Goal: Task Accomplishment & Management: Manage account settings

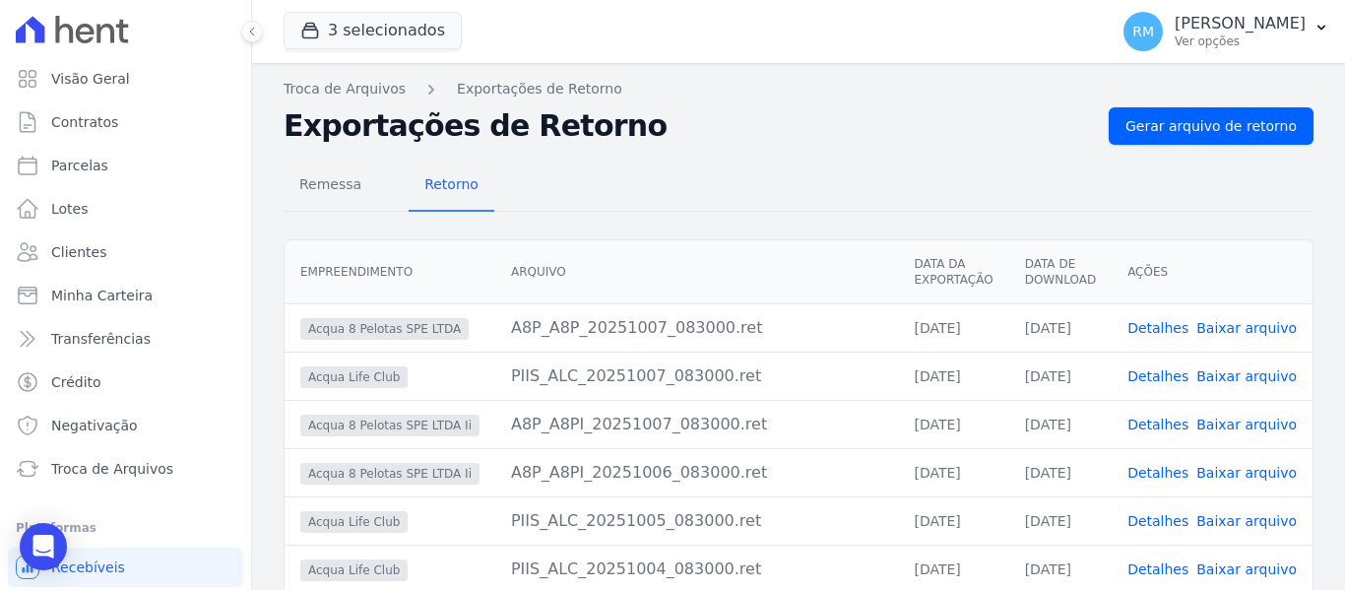
click at [711, 132] on h2 "Exportações de Retorno" at bounding box center [689, 125] width 810 height 35
click at [658, 128] on h2 "Exportações de Retorno" at bounding box center [689, 125] width 810 height 35
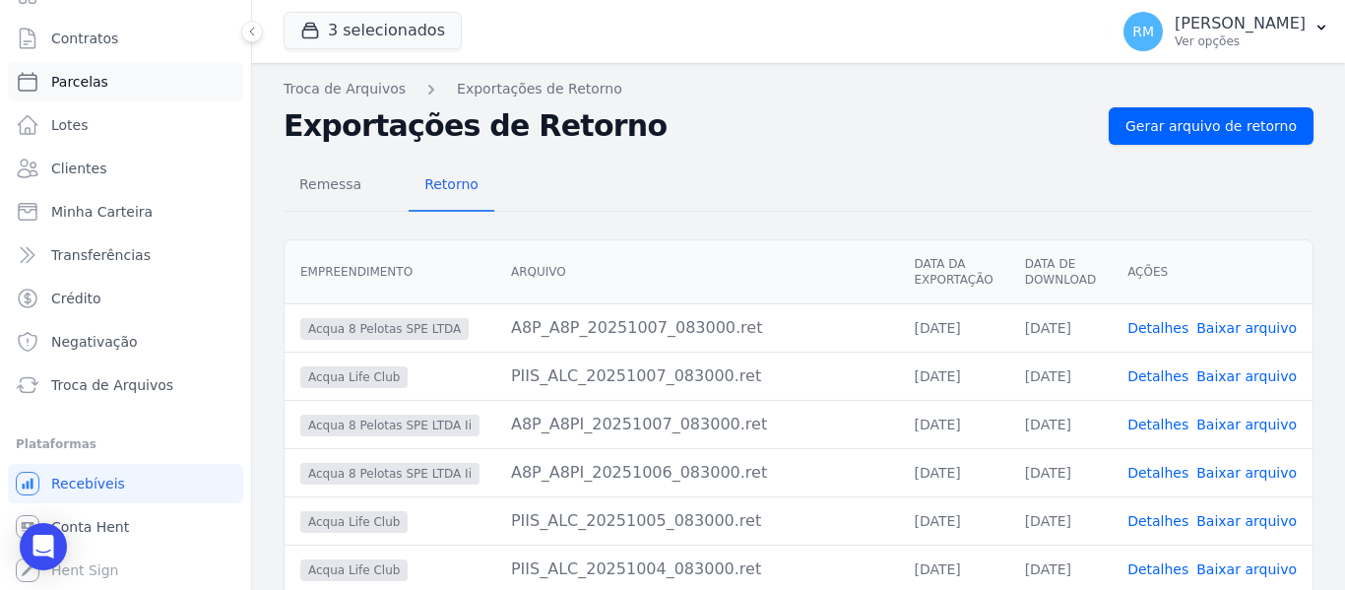
click at [88, 91] on link "Parcelas" at bounding box center [125, 81] width 235 height 39
select select
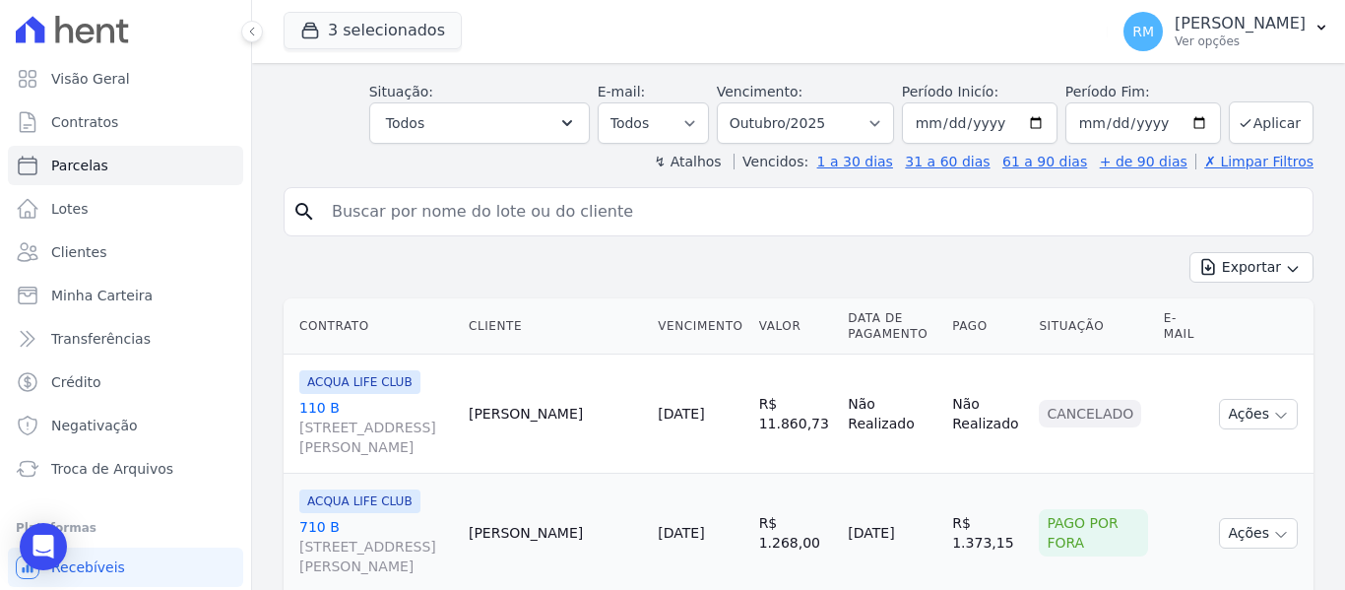
scroll to position [98, 0]
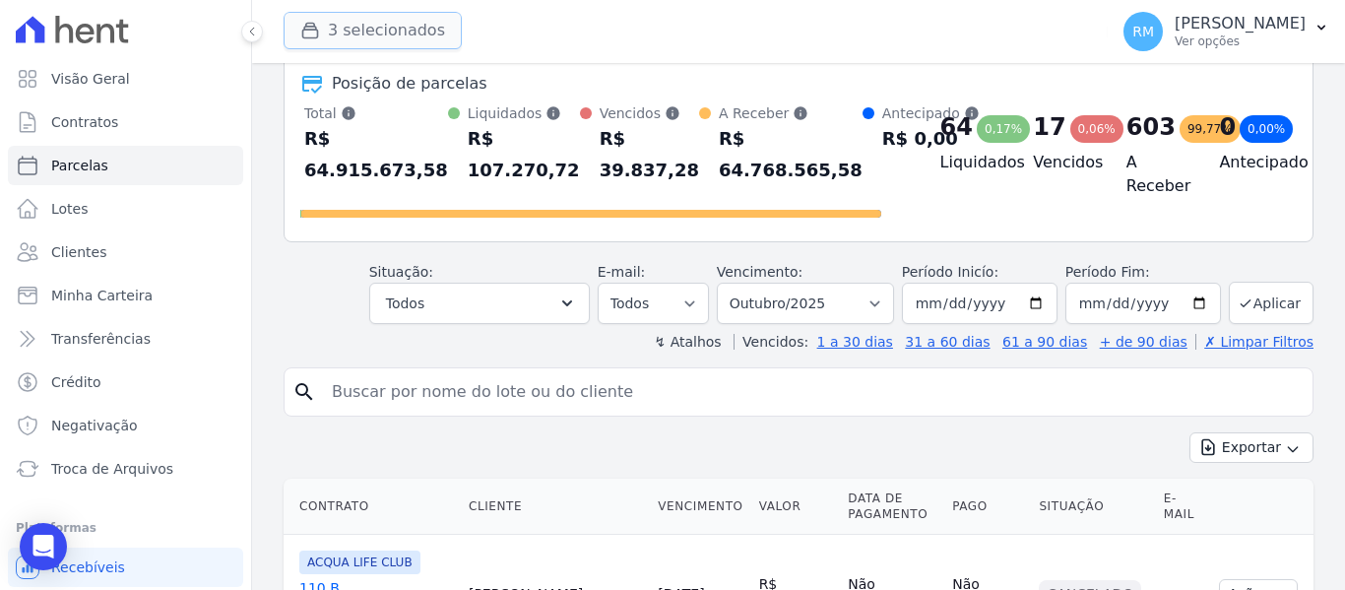
click at [394, 34] on button "3 selecionados" at bounding box center [373, 30] width 178 height 37
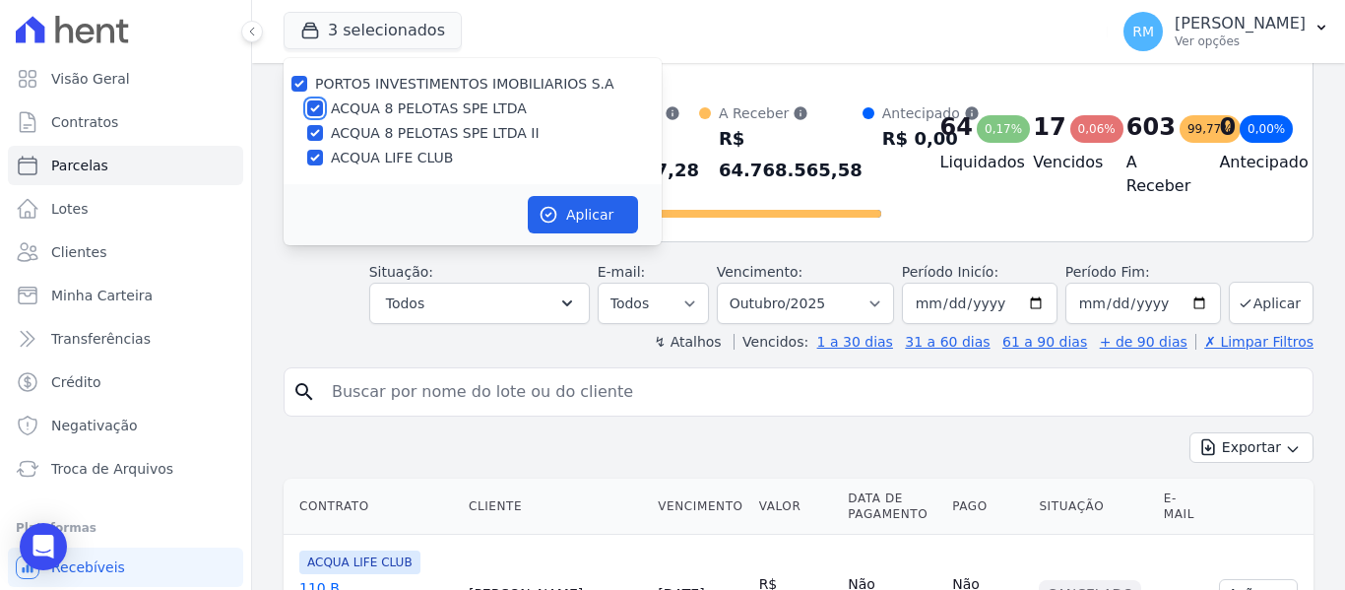
click at [315, 103] on input "ACQUA 8 PELOTAS SPE LTDA" at bounding box center [315, 108] width 16 height 16
checkbox input "false"
click at [314, 133] on input "ACQUA 8 PELOTAS SPE LTDA II" at bounding box center [315, 133] width 16 height 16
checkbox input "false"
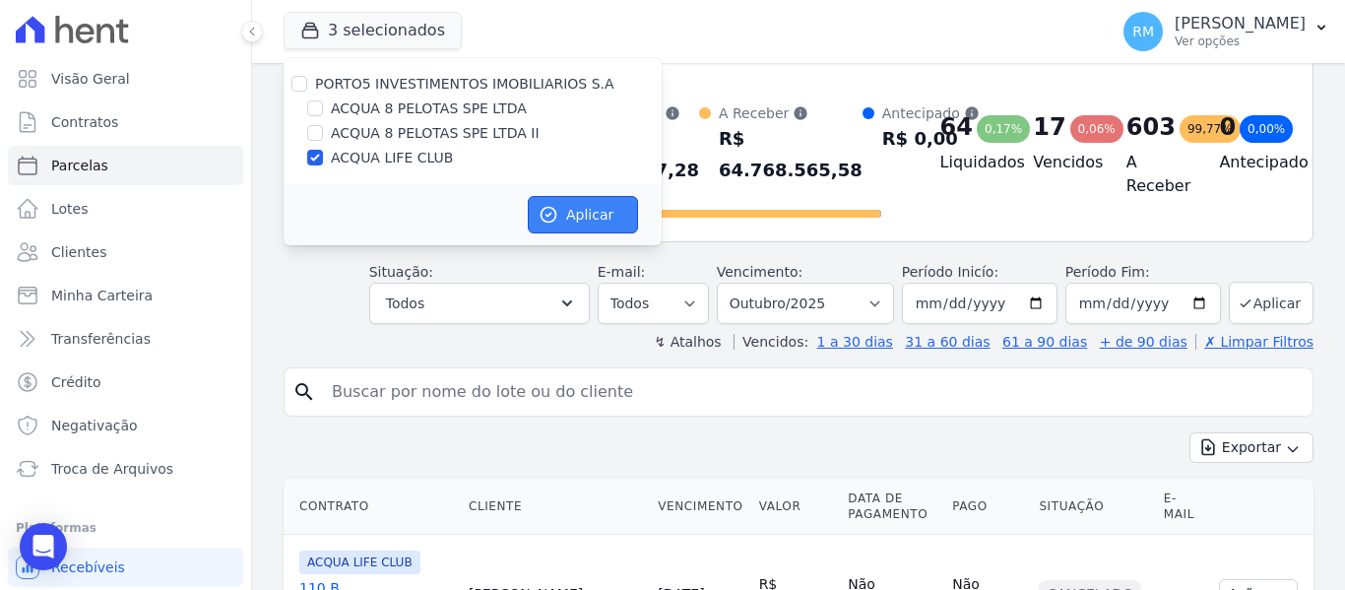
click at [550, 214] on icon "button" at bounding box center [549, 215] width 15 height 15
select select
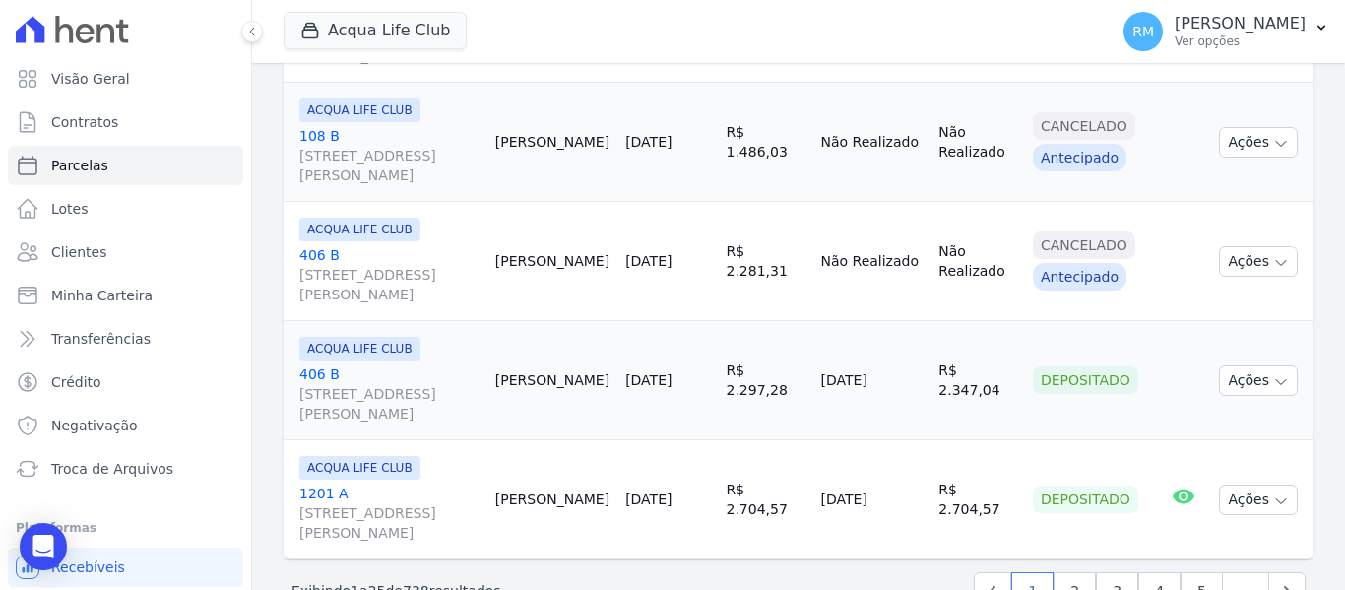
scroll to position [3108, 0]
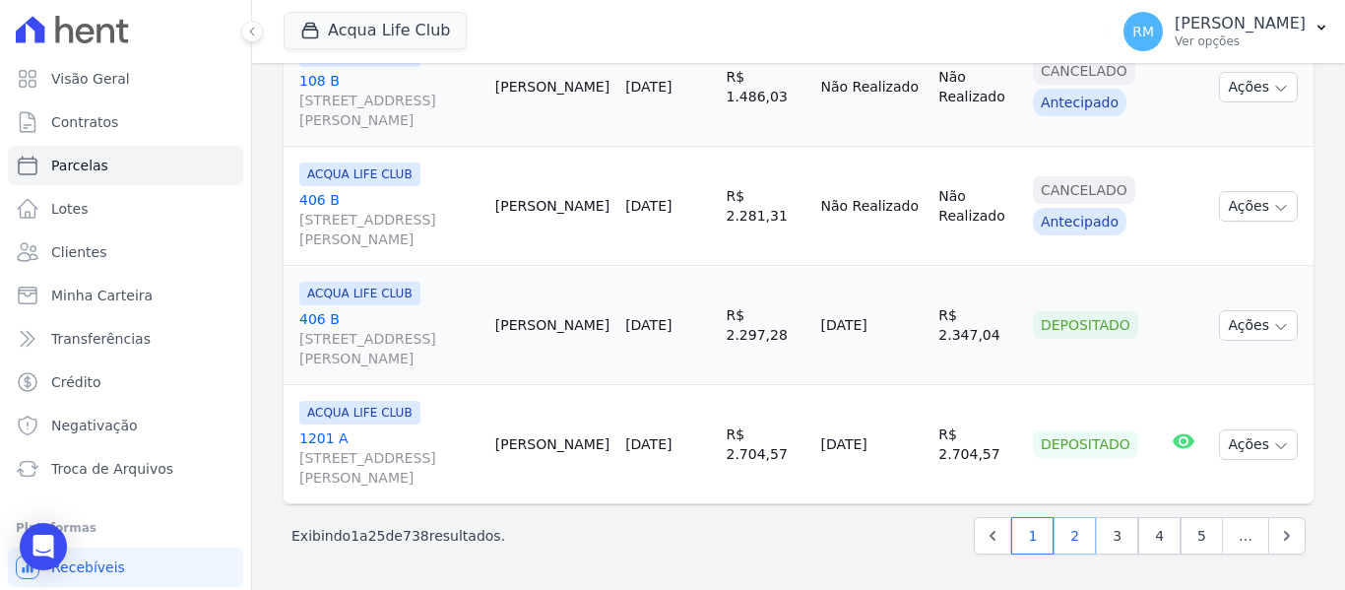
click at [1062, 538] on link "2" at bounding box center [1075, 535] width 42 height 37
select select
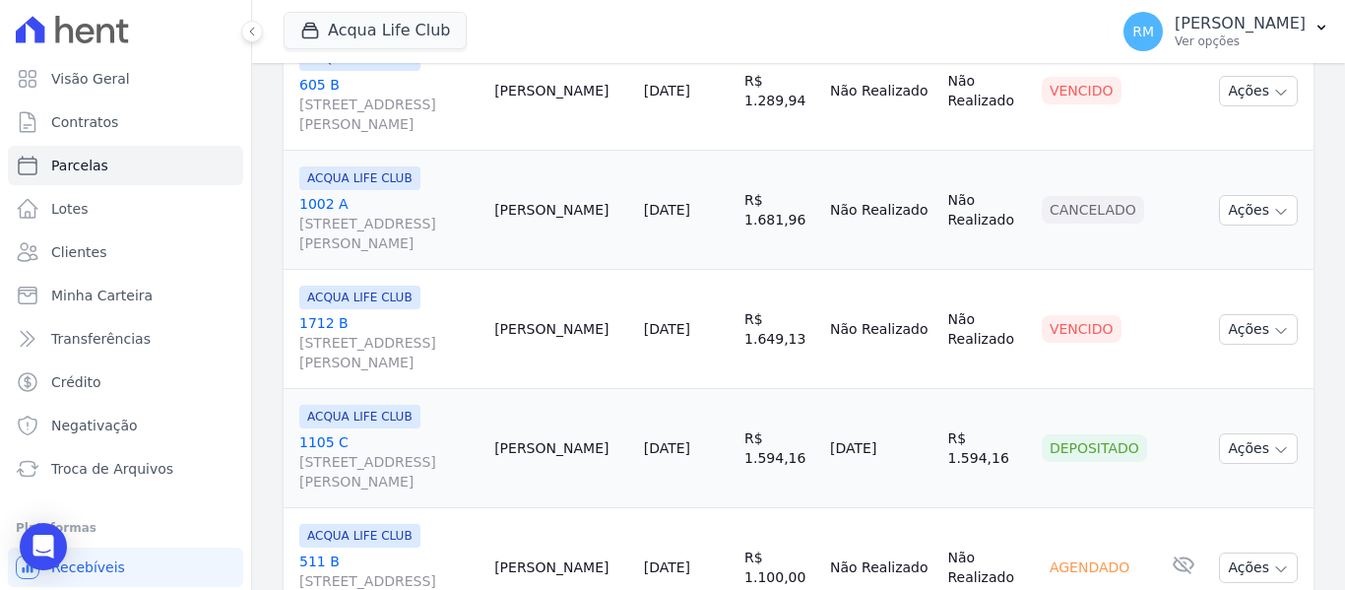
scroll to position [3108, 0]
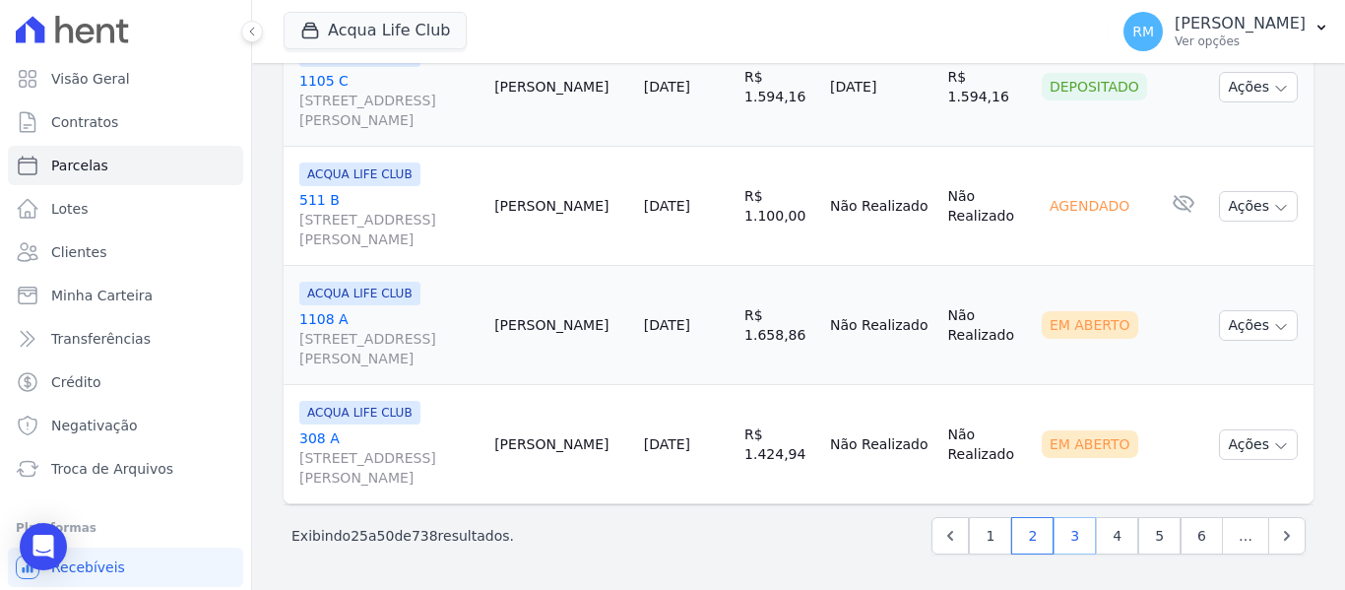
click at [1066, 548] on link "3" at bounding box center [1075, 535] width 42 height 37
select select
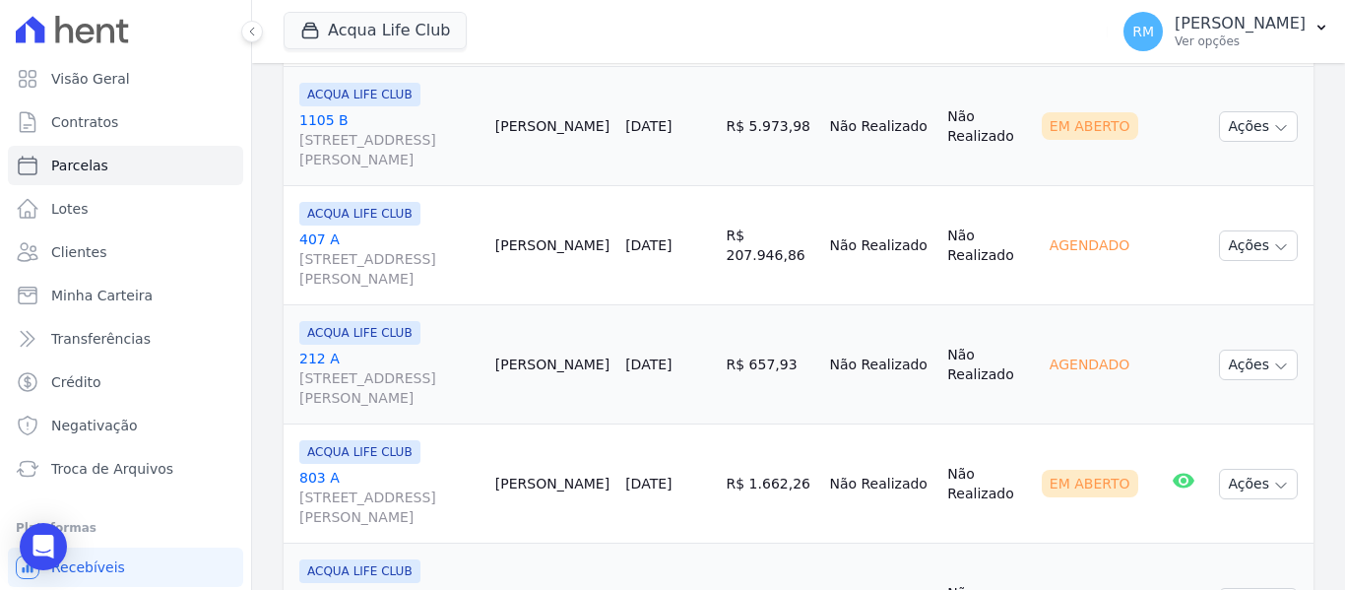
scroll to position [689, 0]
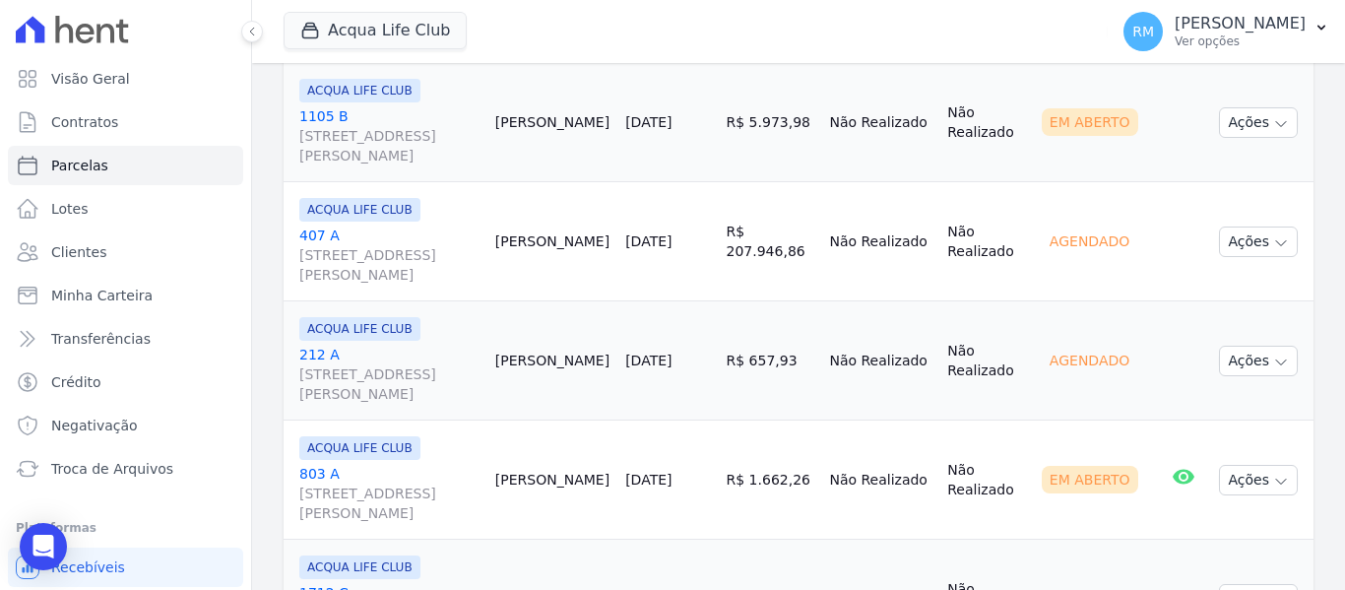
click at [411, 236] on link "407 A Rua General Neto, 55, LOJA L 08, Centro" at bounding box center [389, 255] width 180 height 59
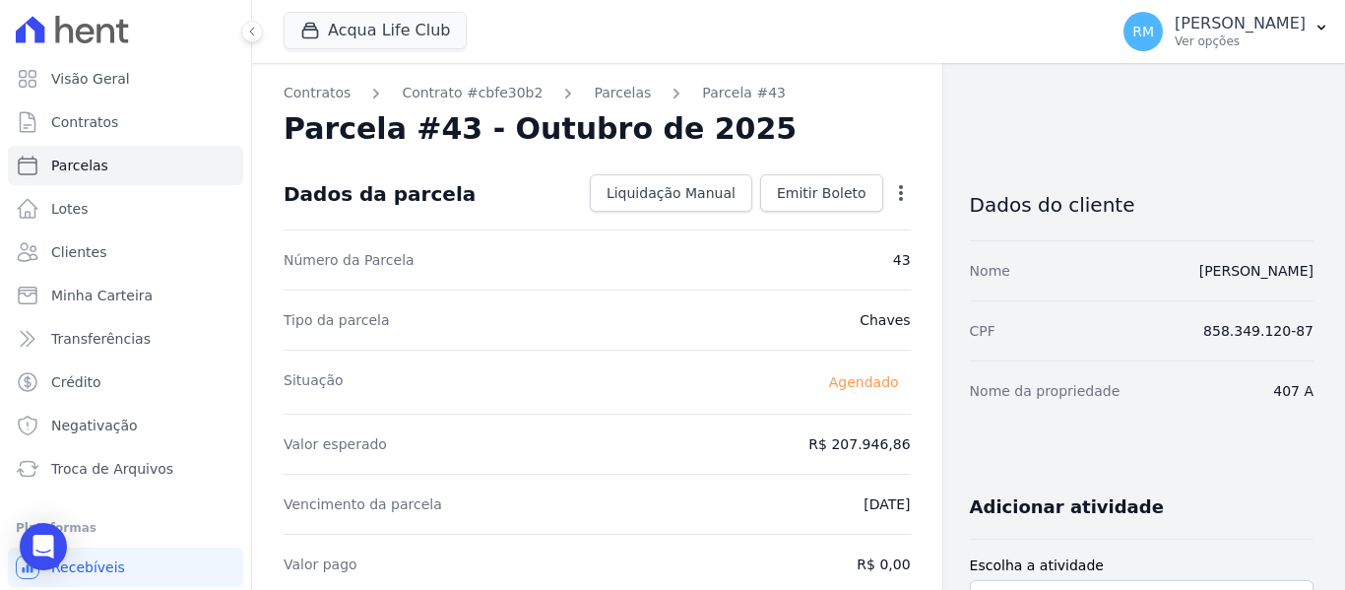
click at [898, 194] on icon "button" at bounding box center [901, 193] width 20 height 20
select select
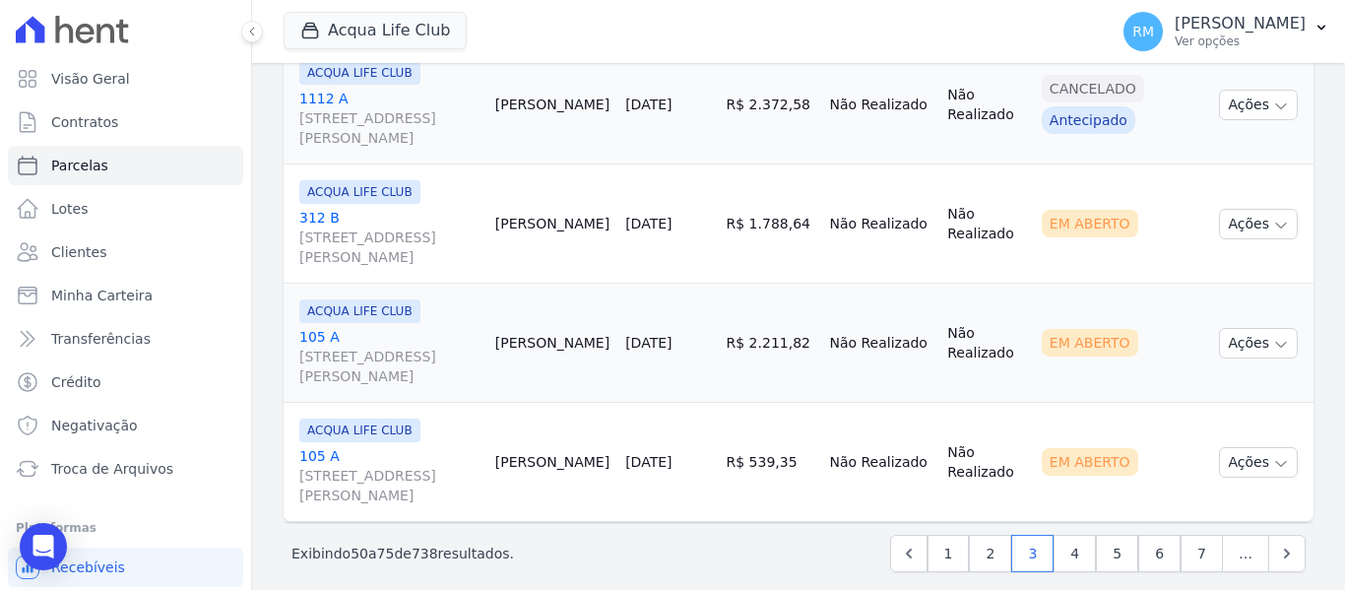
scroll to position [3108, 0]
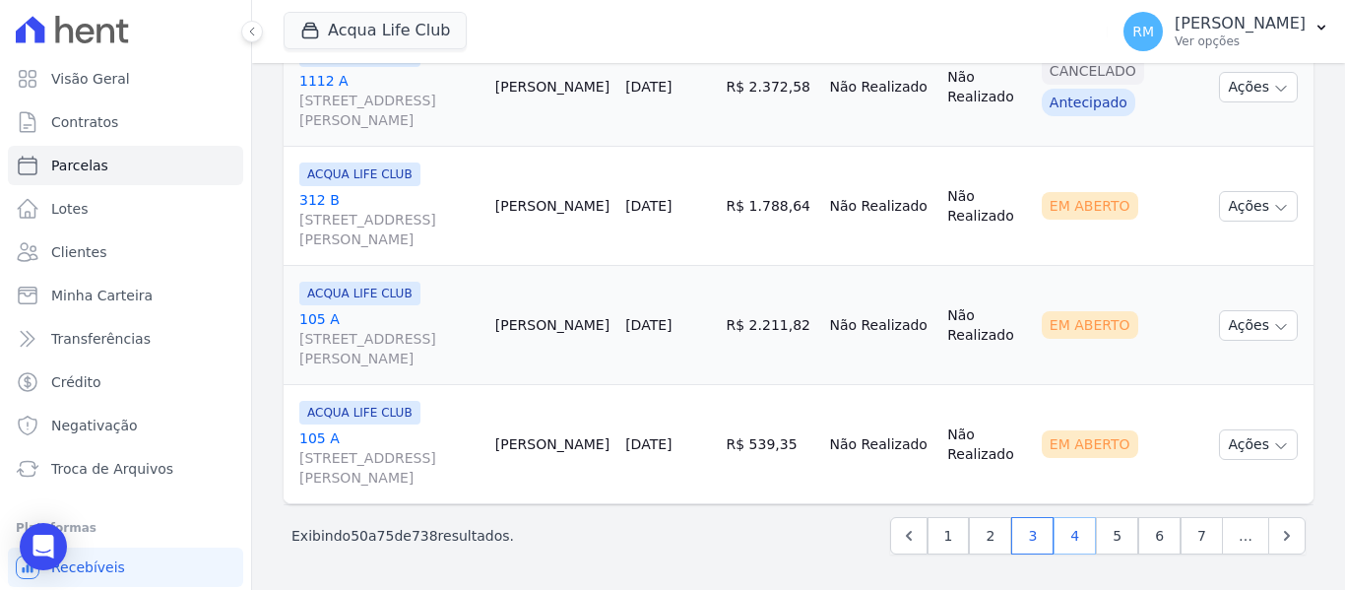
click at [1071, 537] on link "4" at bounding box center [1075, 535] width 42 height 37
select select
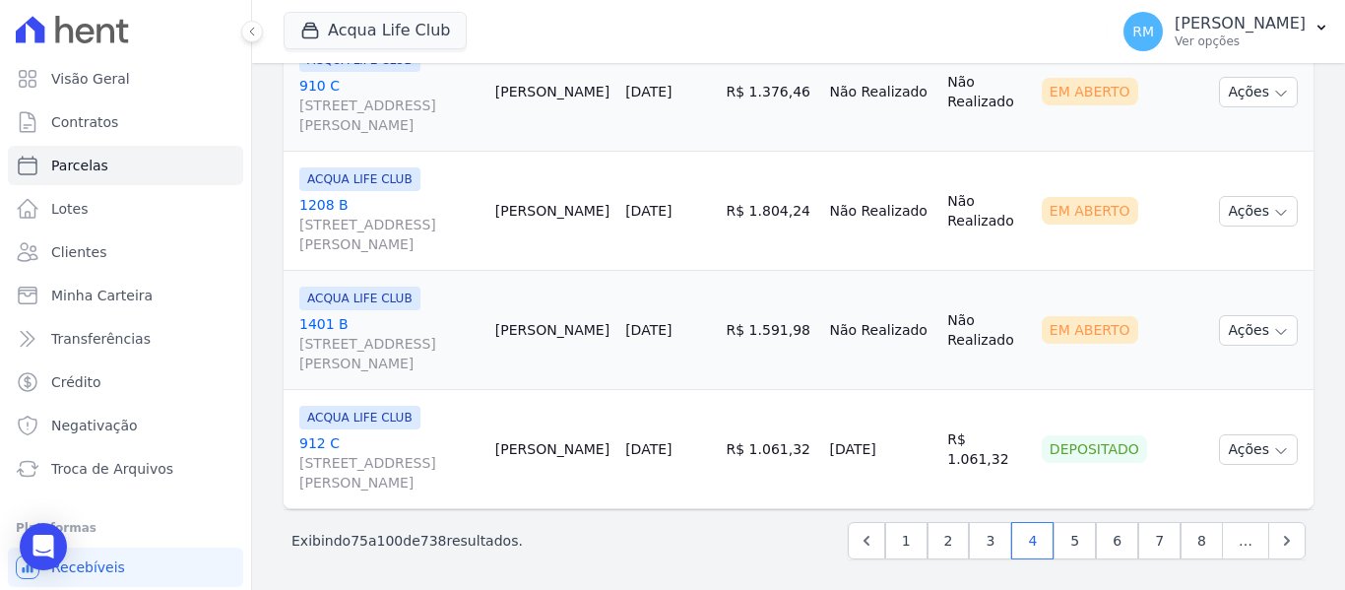
scroll to position [3108, 0]
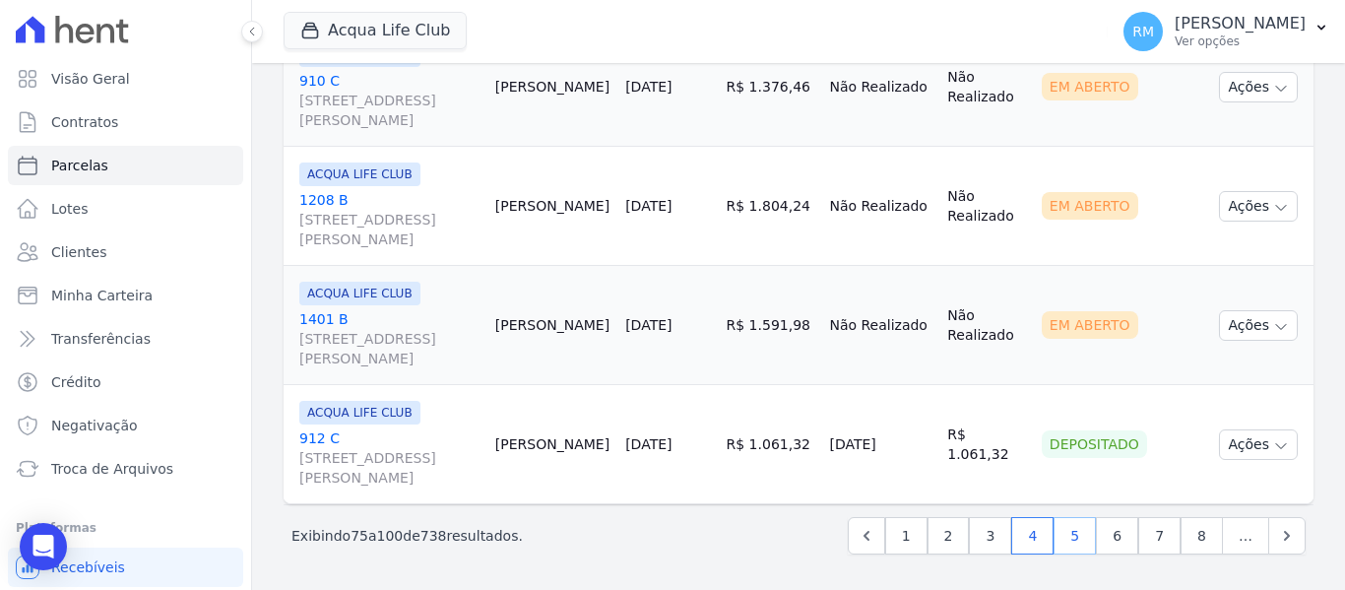
click at [1068, 544] on link "5" at bounding box center [1075, 535] width 42 height 37
select select
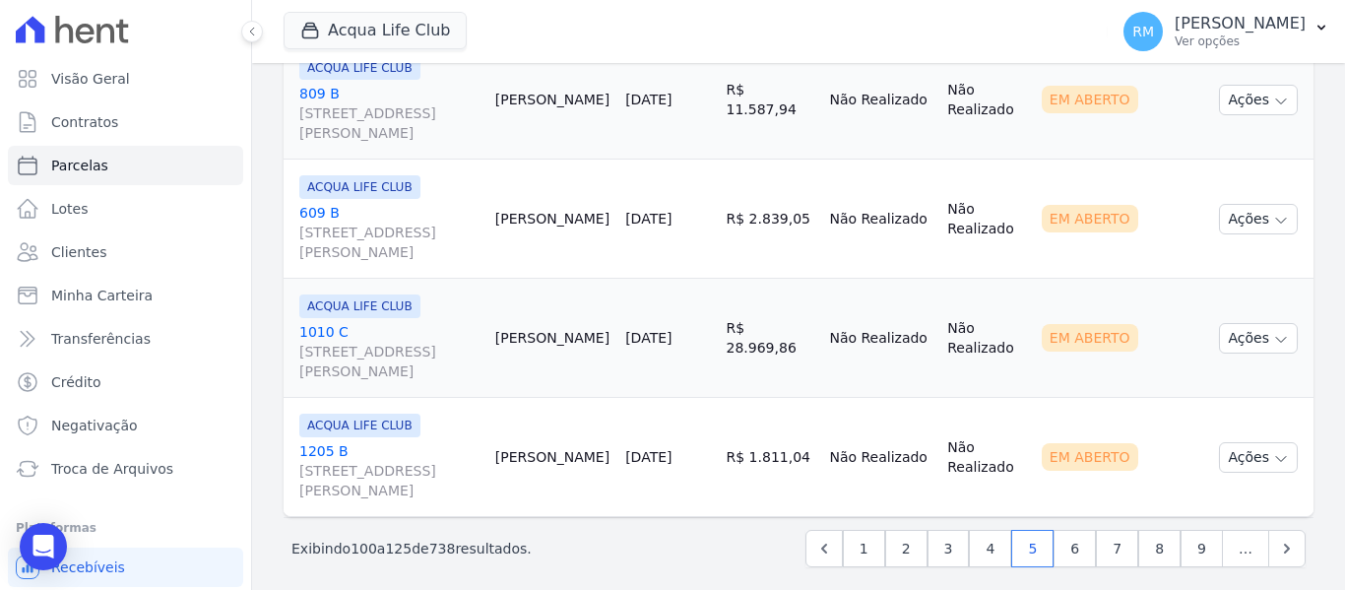
scroll to position [3108, 0]
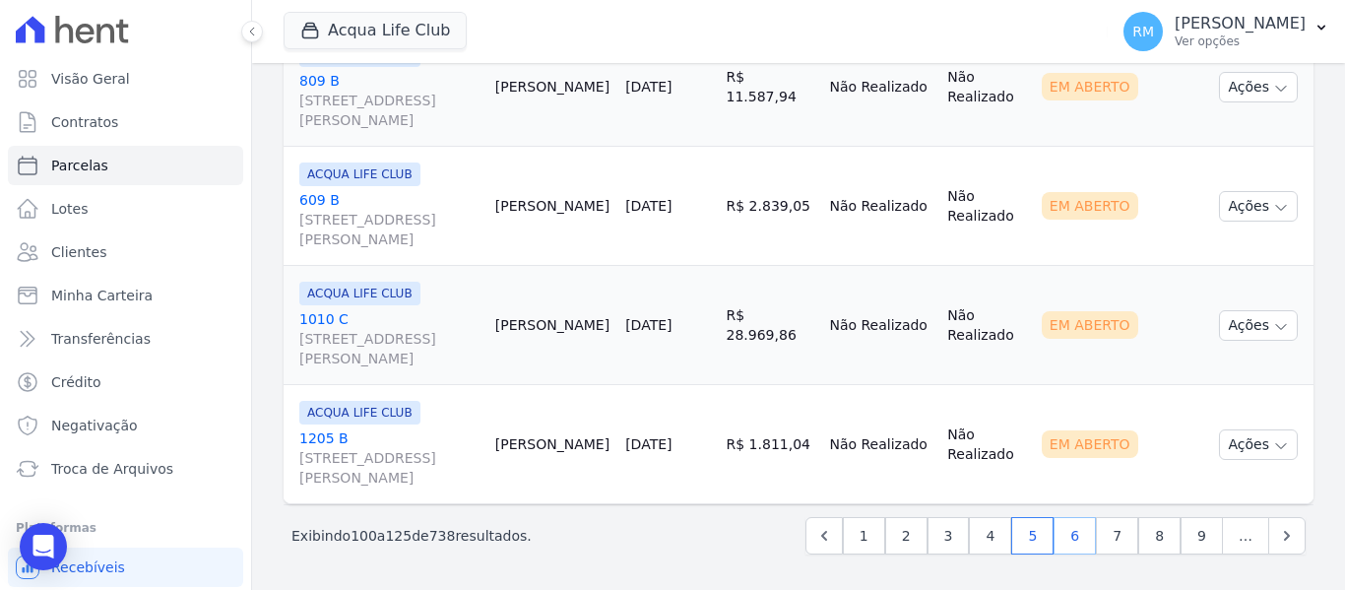
click at [1054, 540] on link "6" at bounding box center [1075, 535] width 42 height 37
select select
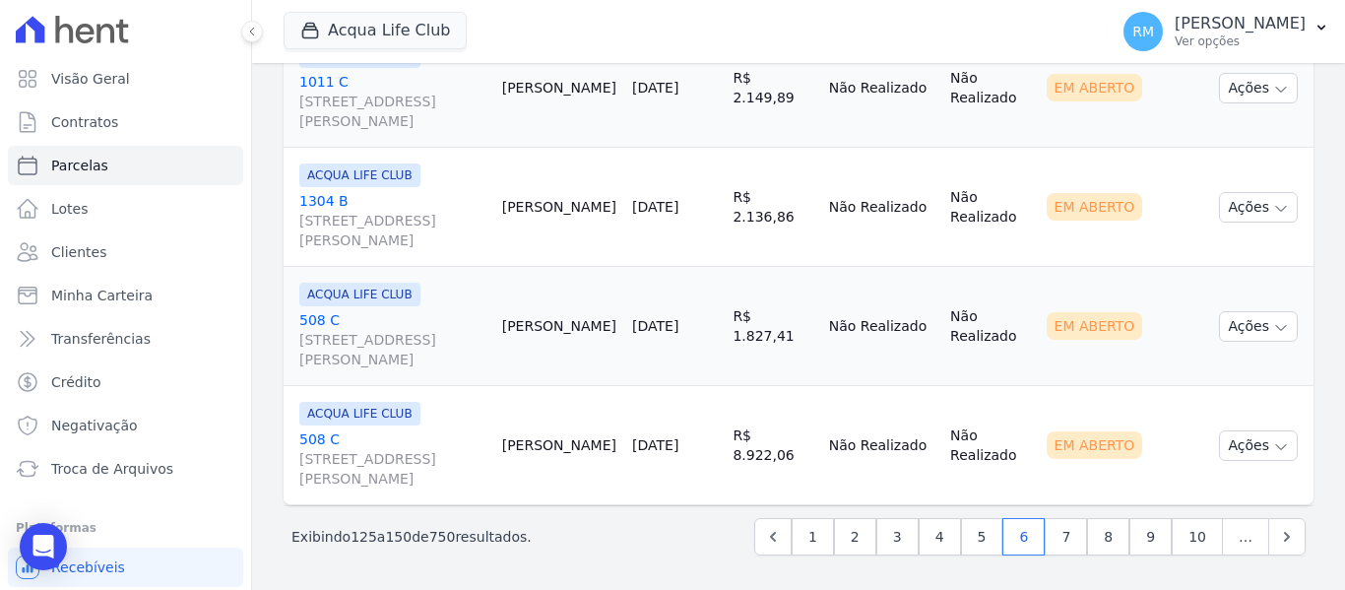
scroll to position [3108, 0]
click at [1063, 544] on link "7" at bounding box center [1066, 535] width 42 height 37
select select
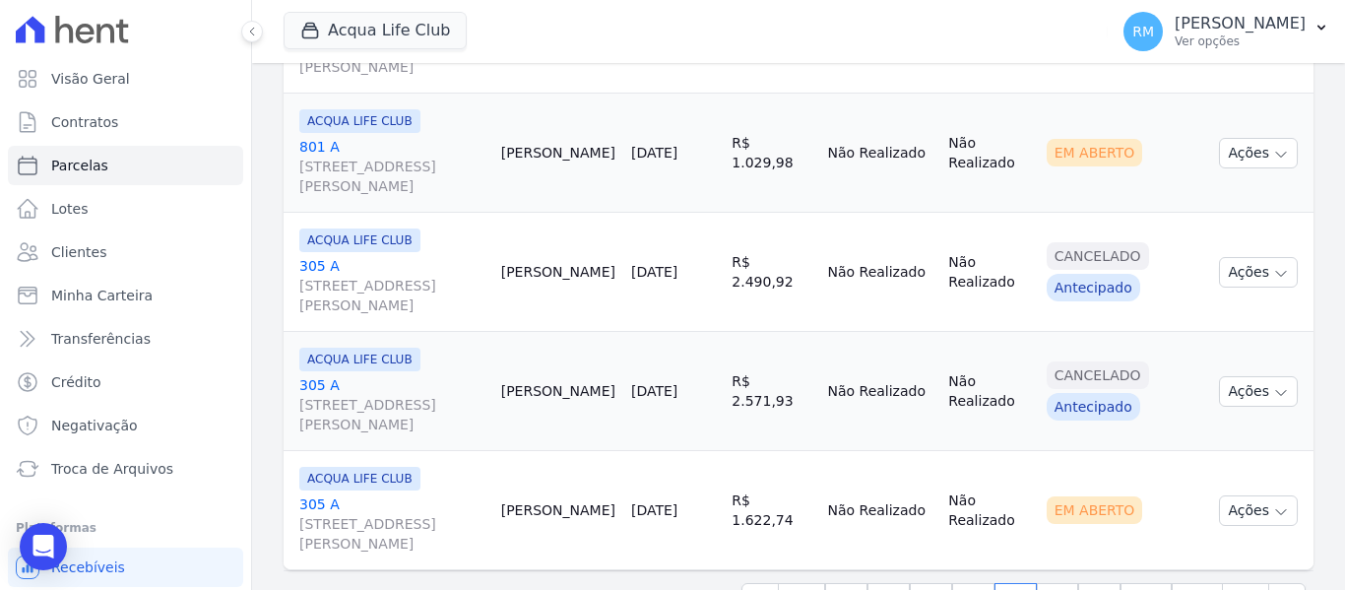
scroll to position [3108, 0]
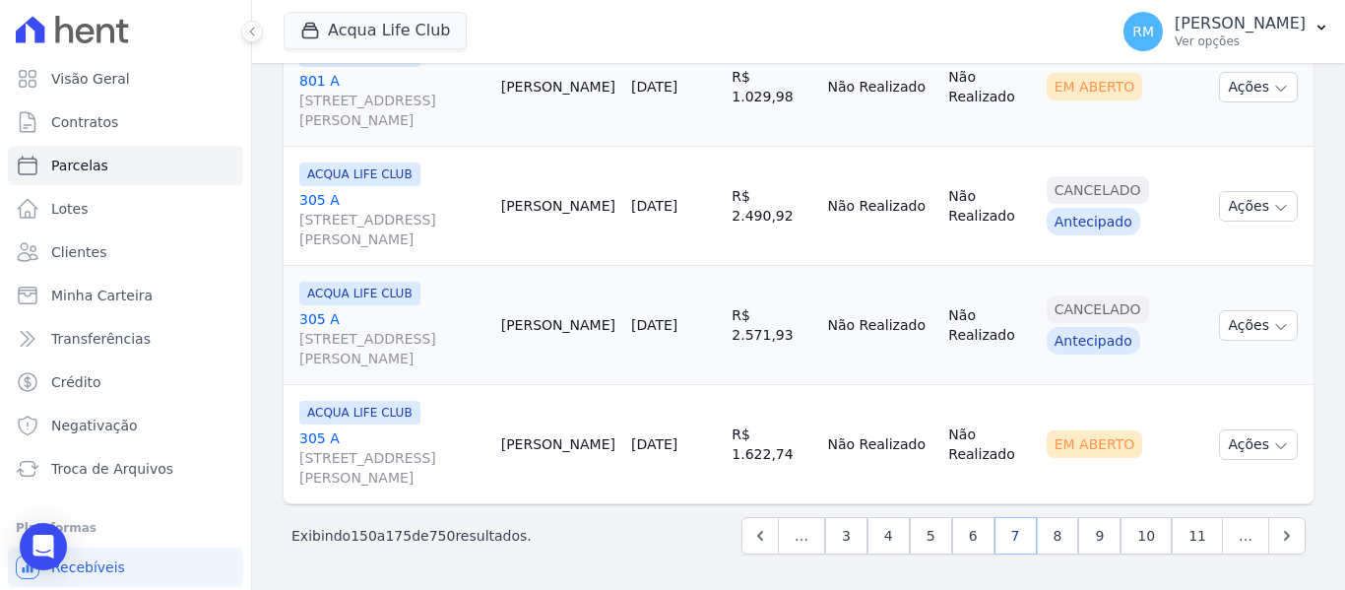
click at [1034, 534] on link "7" at bounding box center [1016, 535] width 42 height 37
click at [1052, 538] on link "8" at bounding box center [1058, 535] width 42 height 37
select select
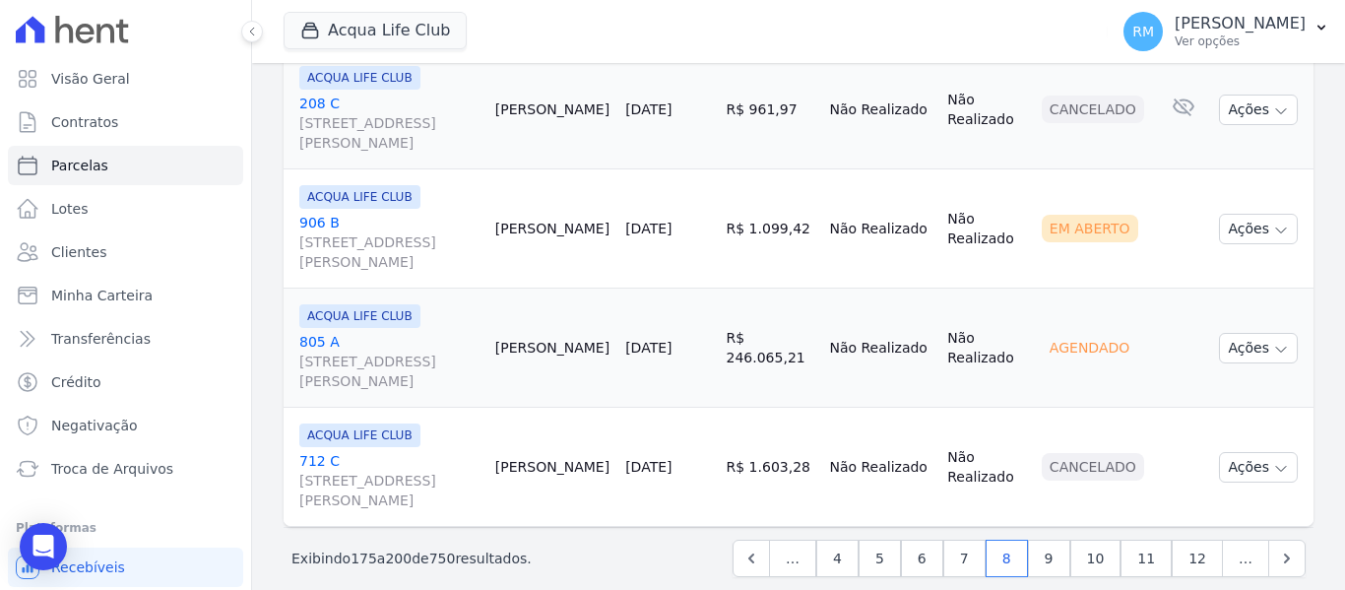
scroll to position [3108, 0]
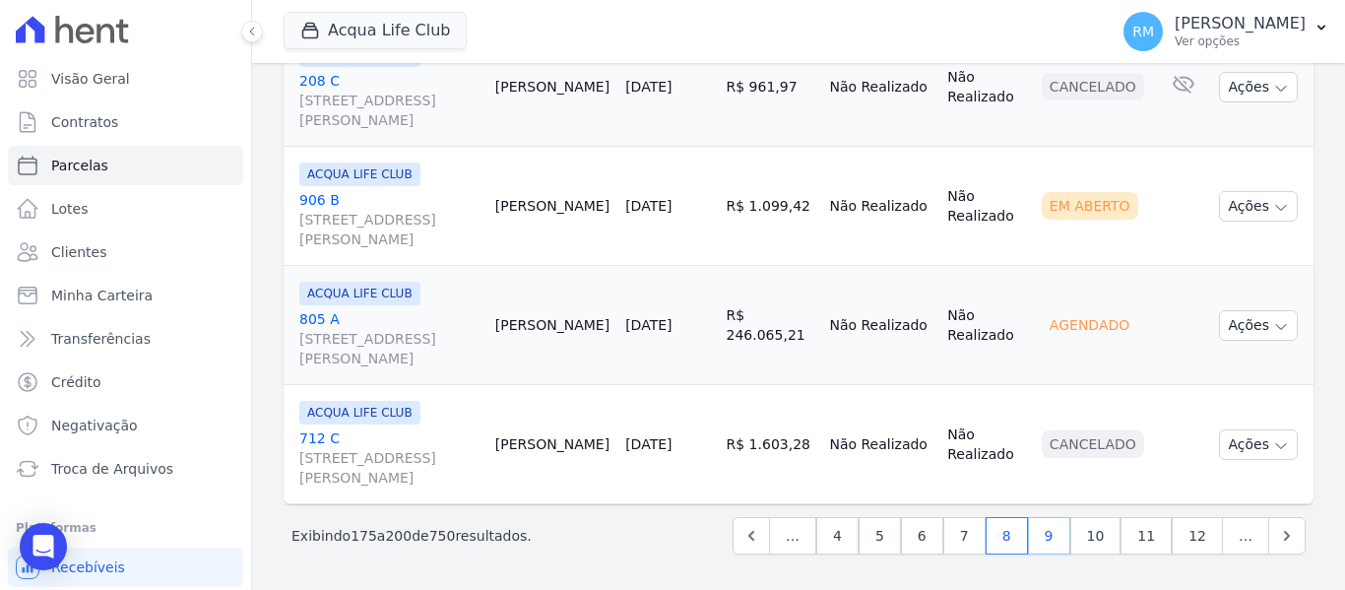
click at [1056, 538] on link "9" at bounding box center [1049, 535] width 42 height 37
select select
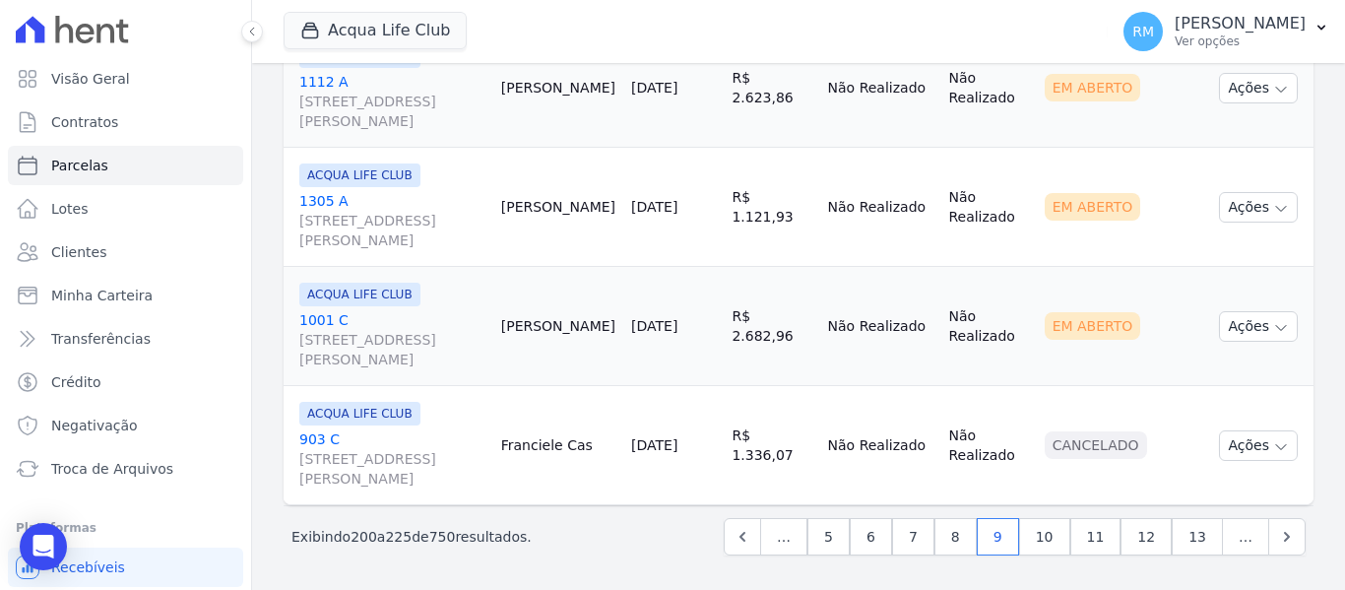
scroll to position [3108, 0]
click at [1048, 538] on link "10" at bounding box center [1044, 535] width 51 height 37
select select
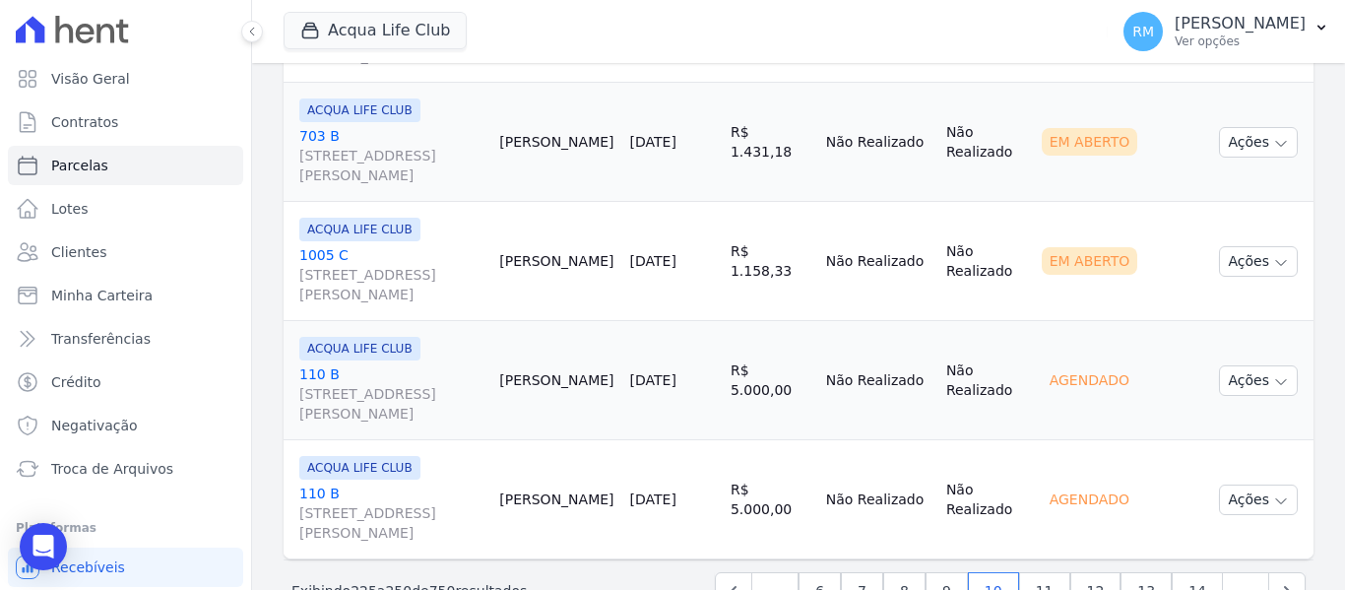
scroll to position [3108, 0]
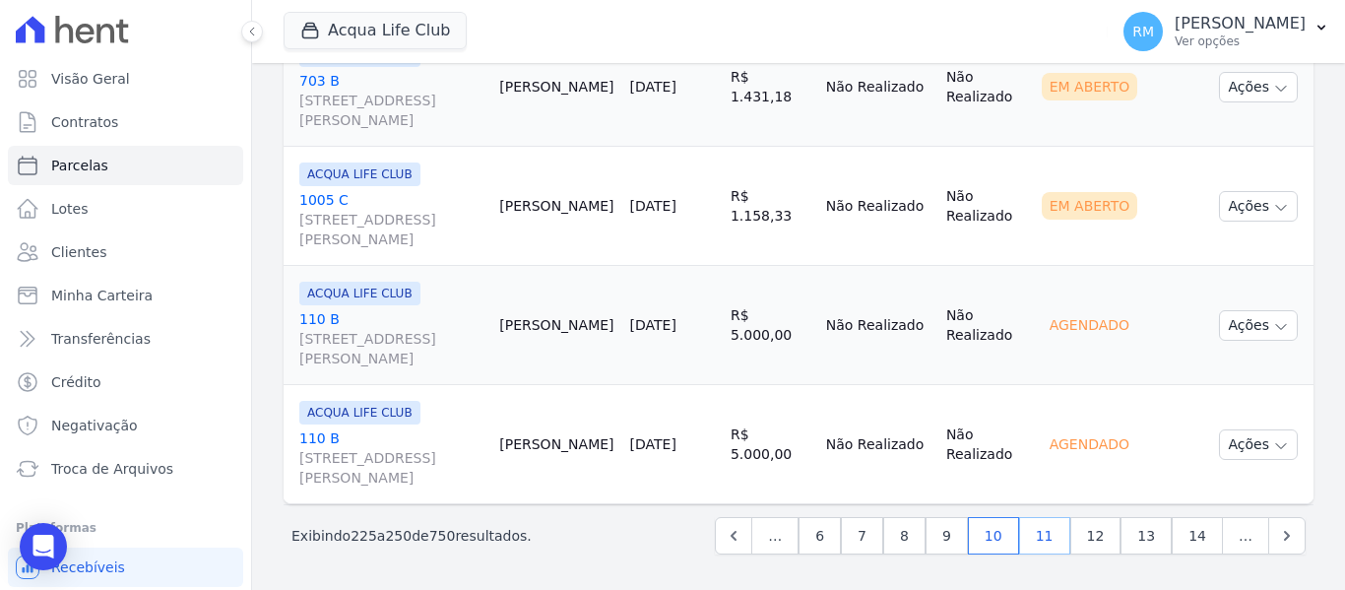
click at [1052, 535] on link "11" at bounding box center [1044, 535] width 51 height 37
select select
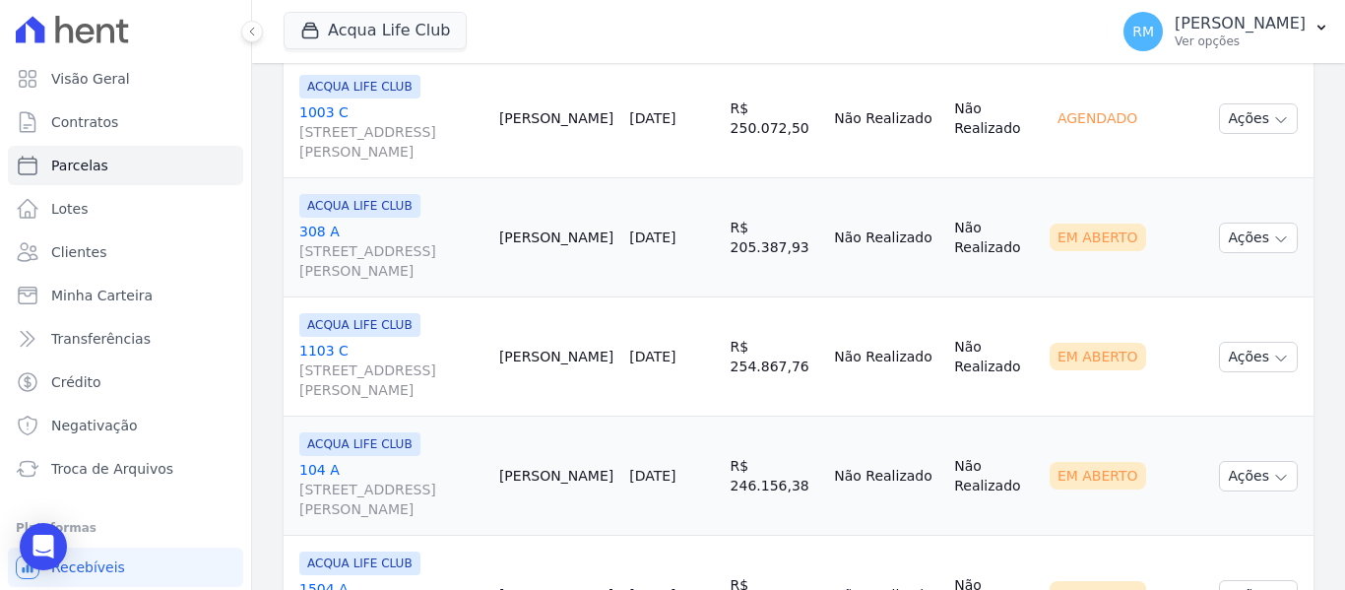
scroll to position [1970, 0]
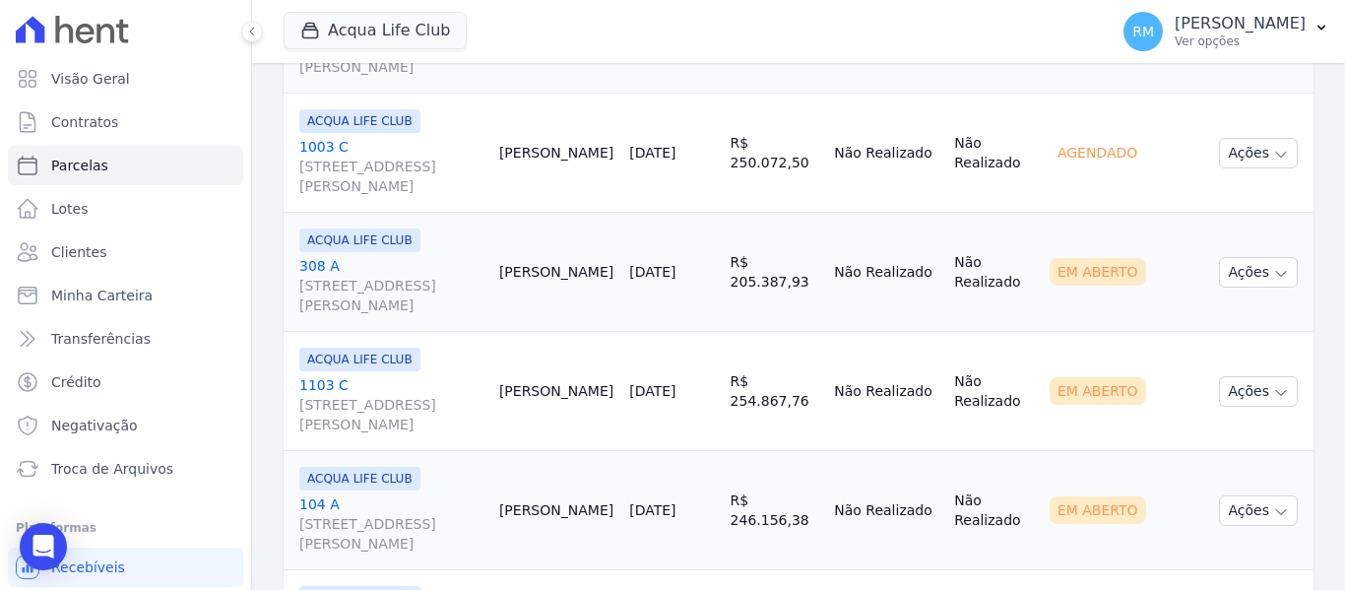
click at [424, 267] on link "308 A Rua General Neto, 55, LOJA L 08, Centro" at bounding box center [391, 285] width 184 height 59
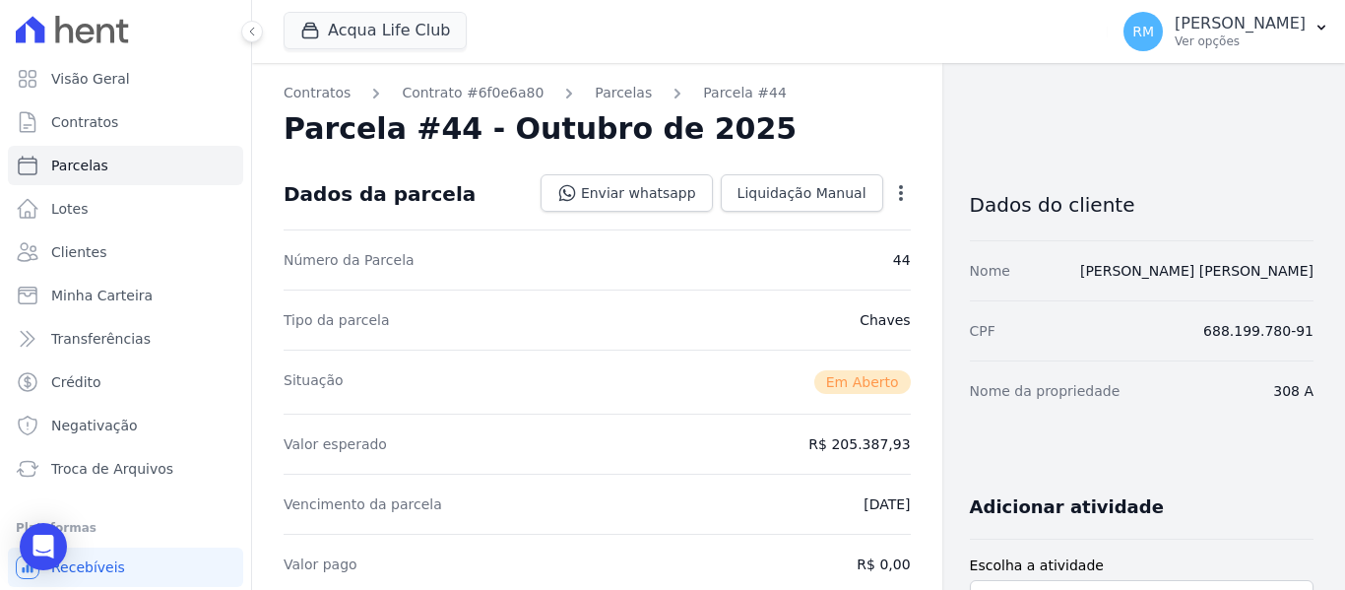
click at [891, 194] on icon "button" at bounding box center [901, 193] width 20 height 20
click at [776, 261] on link "Cancelar Cobrança" at bounding box center [816, 254] width 173 height 35
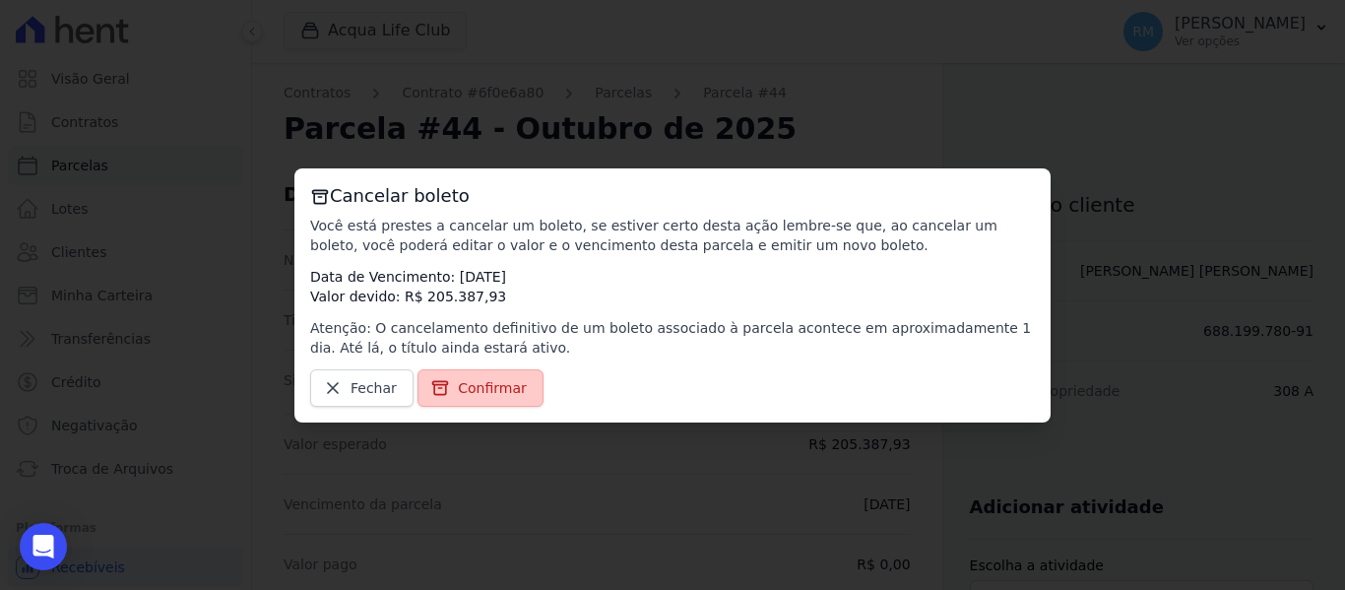
click at [450, 391] on link "Confirmar" at bounding box center [481, 387] width 126 height 37
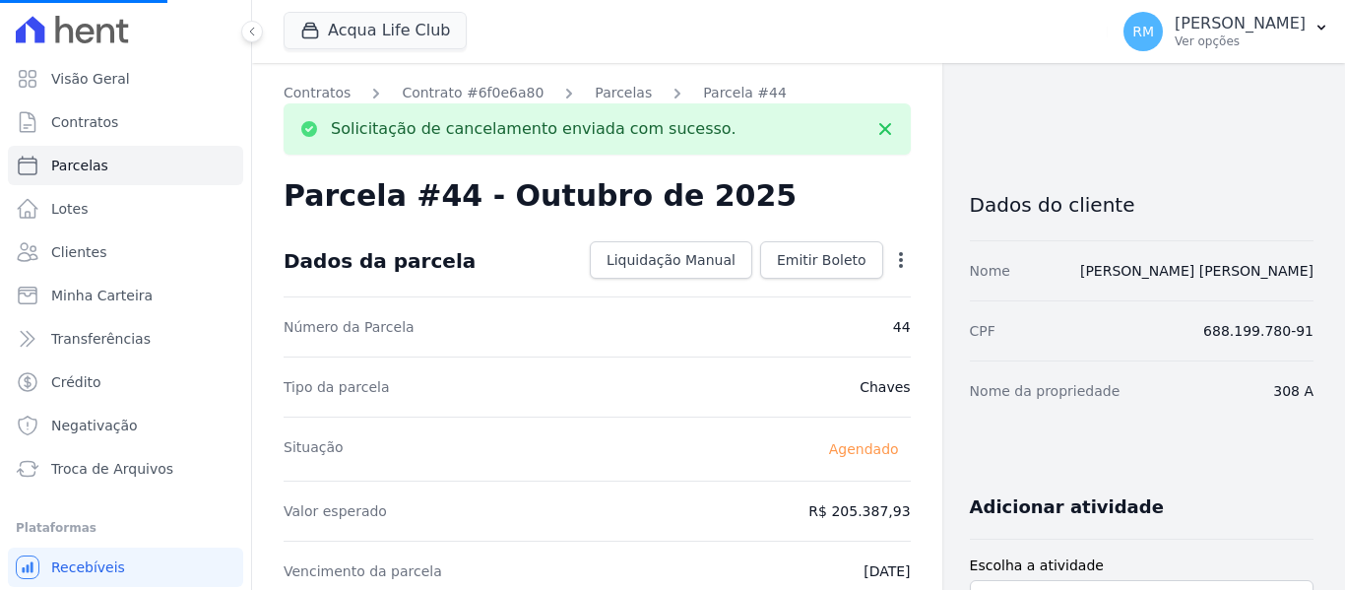
select select
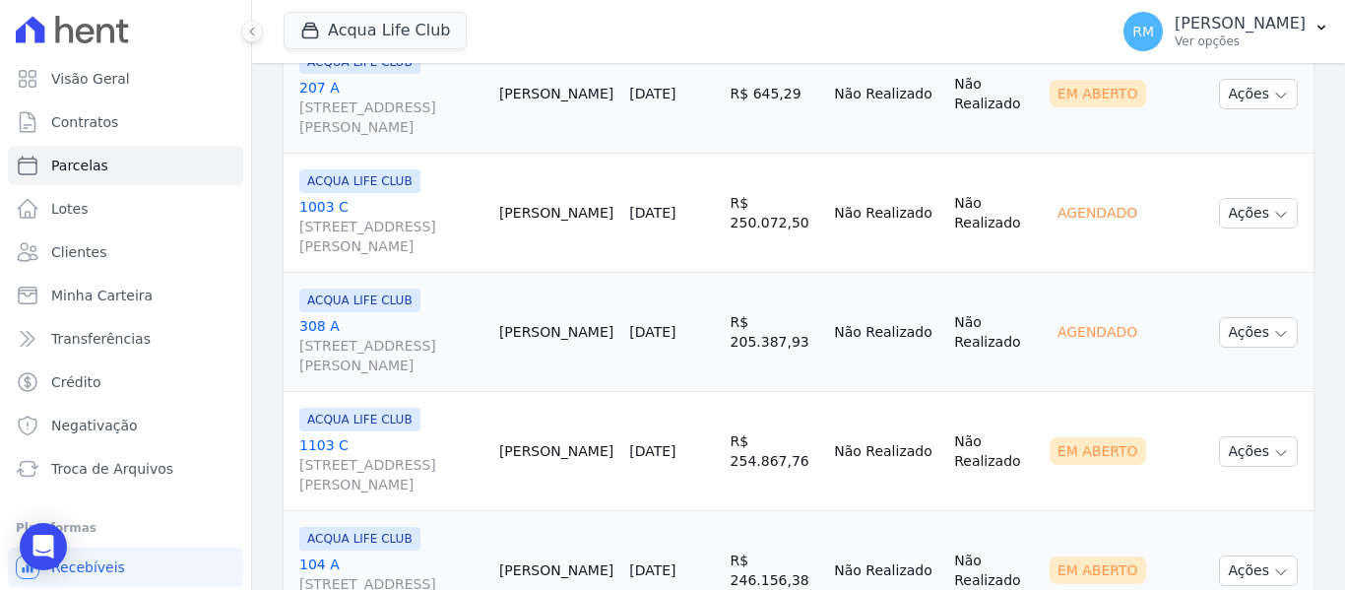
scroll to position [1970, 0]
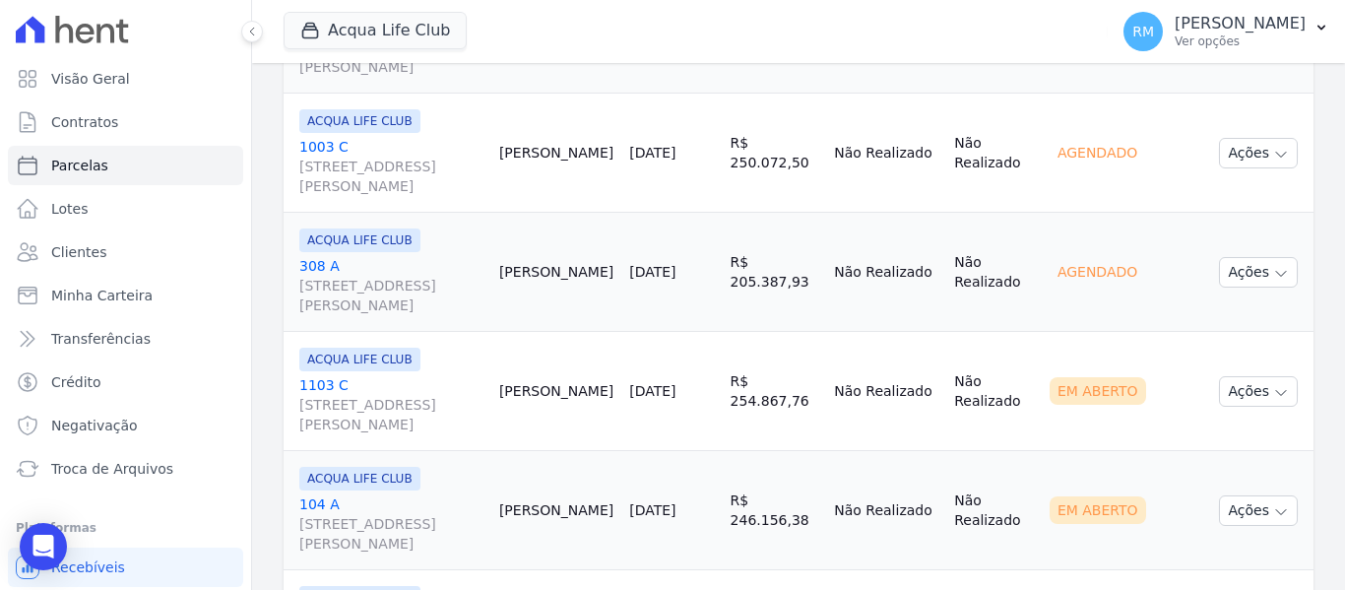
click at [422, 379] on link "1103 C Rua General Neto, 55, LOJA L 08, Centro" at bounding box center [391, 404] width 184 height 59
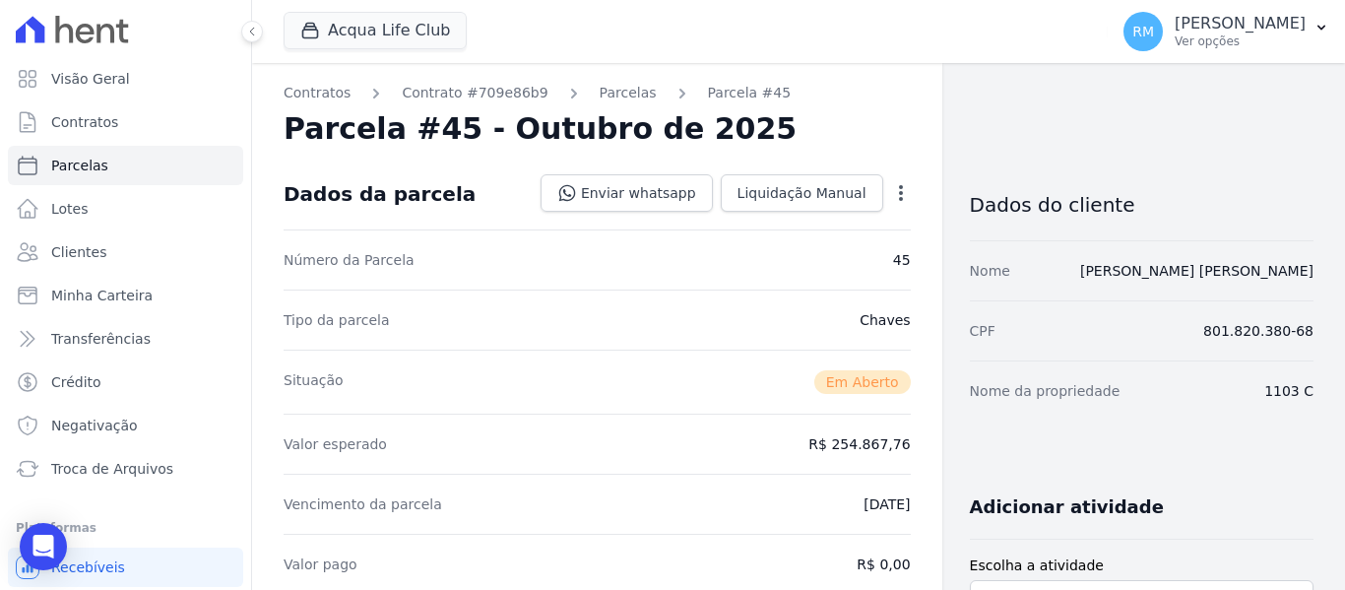
click at [893, 186] on icon "button" at bounding box center [901, 193] width 20 height 20
click at [831, 266] on link "Cancelar Cobrança" at bounding box center [816, 254] width 173 height 35
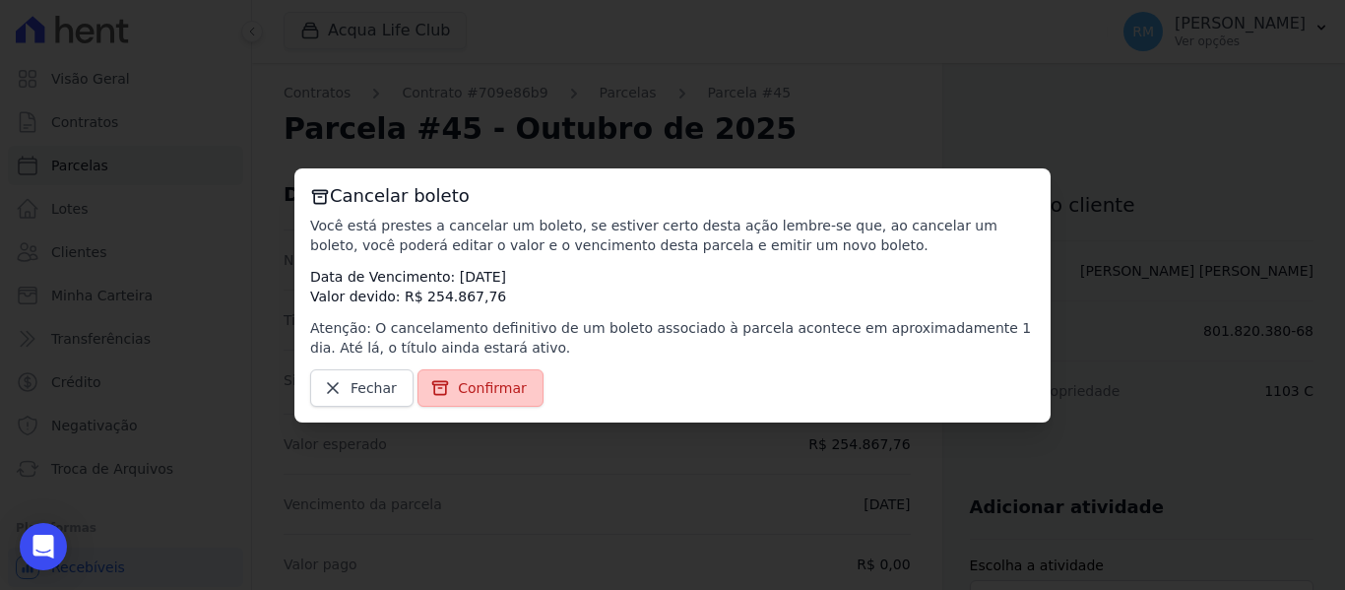
click at [488, 376] on link "Confirmar" at bounding box center [481, 387] width 126 height 37
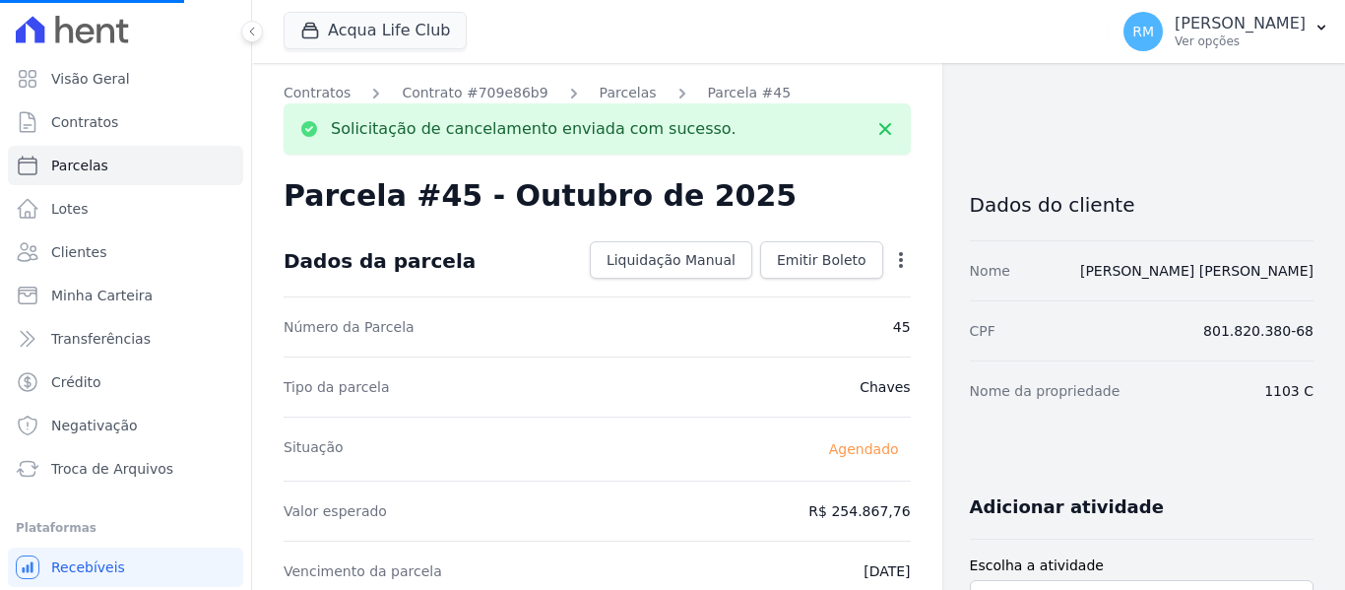
select select
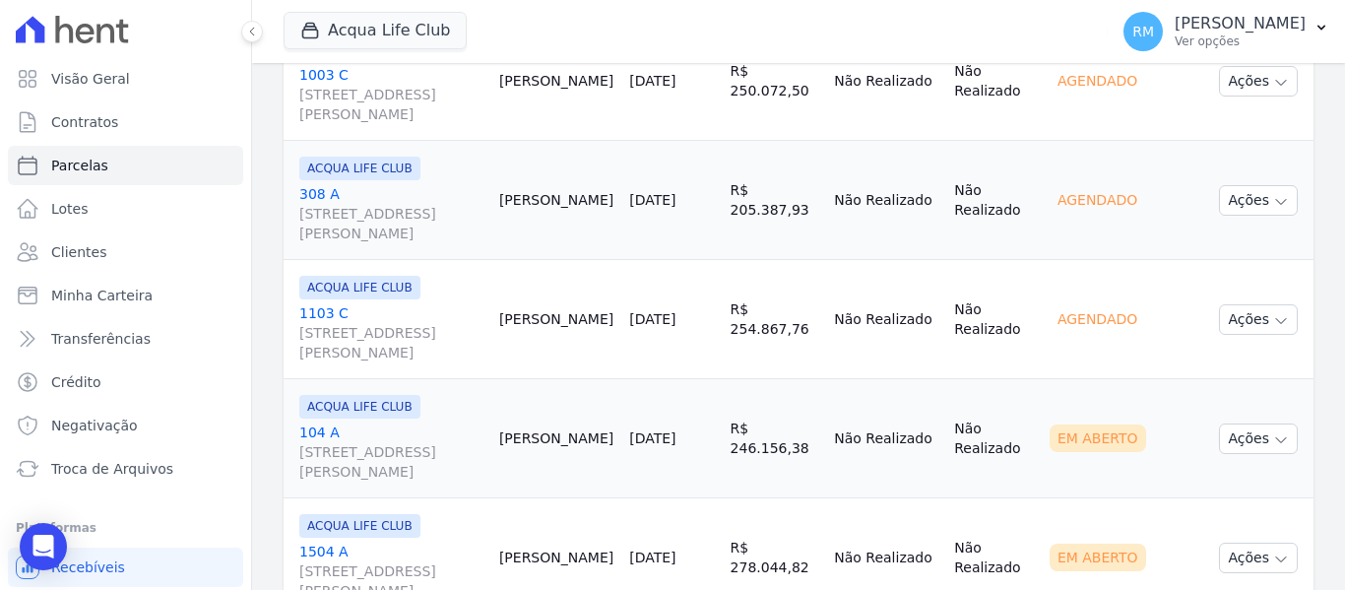
scroll to position [2068, 0]
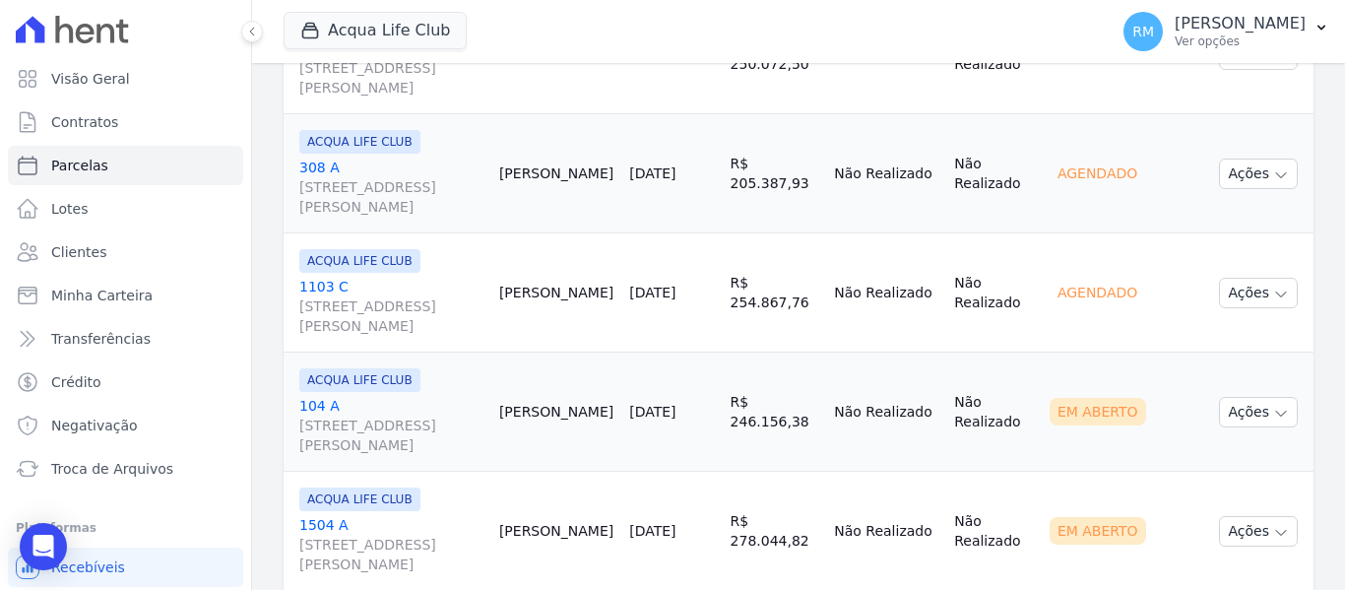
click at [431, 399] on link "104 A Rua General Neto, 55, LOJA L 08, Centro" at bounding box center [391, 425] width 184 height 59
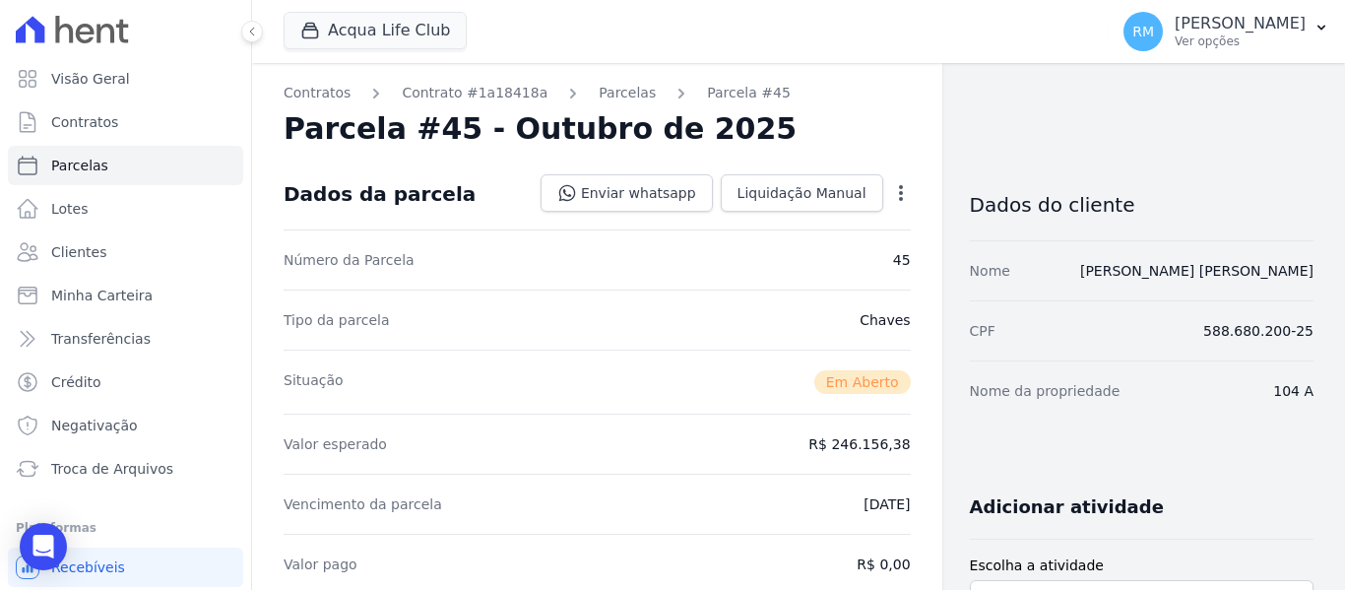
click at [891, 196] on icon "button" at bounding box center [901, 193] width 20 height 20
click at [842, 247] on link "Cancelar Cobrança" at bounding box center [816, 254] width 173 height 35
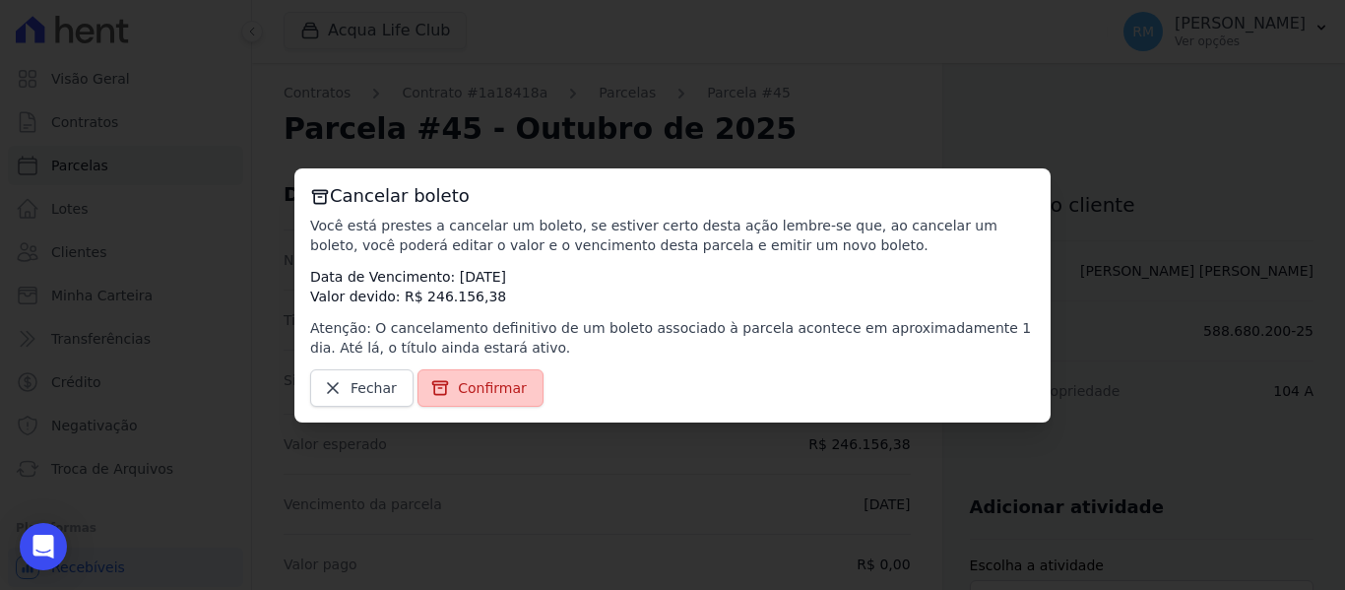
click at [464, 400] on link "Confirmar" at bounding box center [481, 387] width 126 height 37
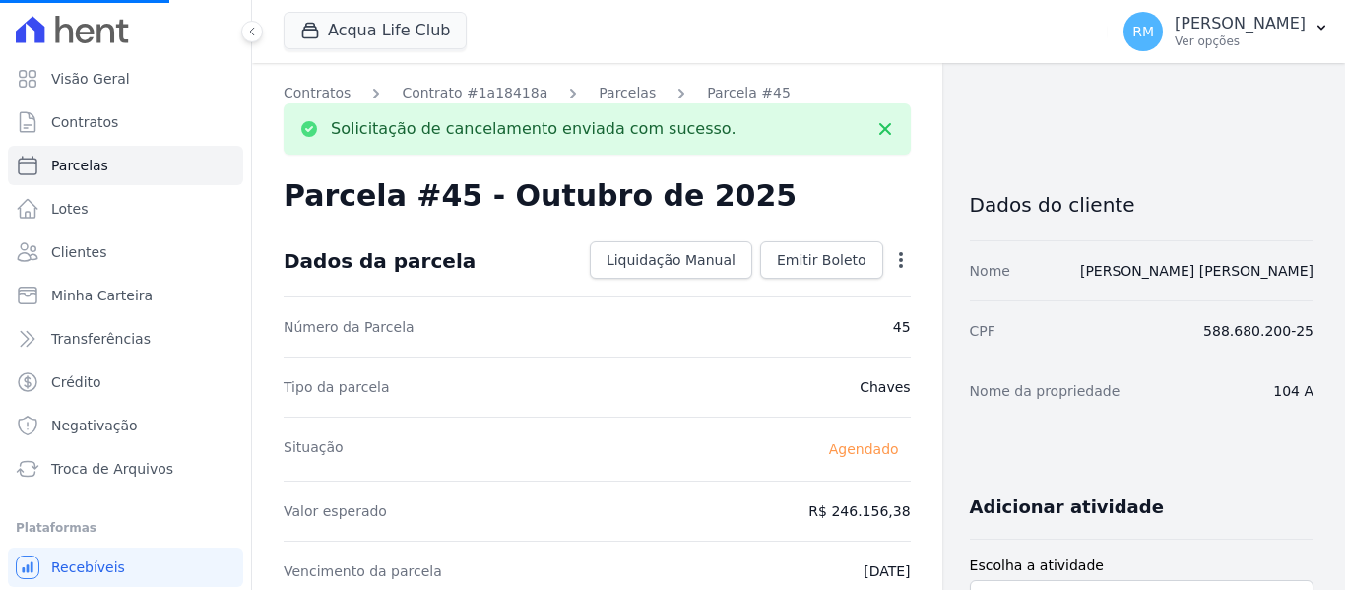
select select
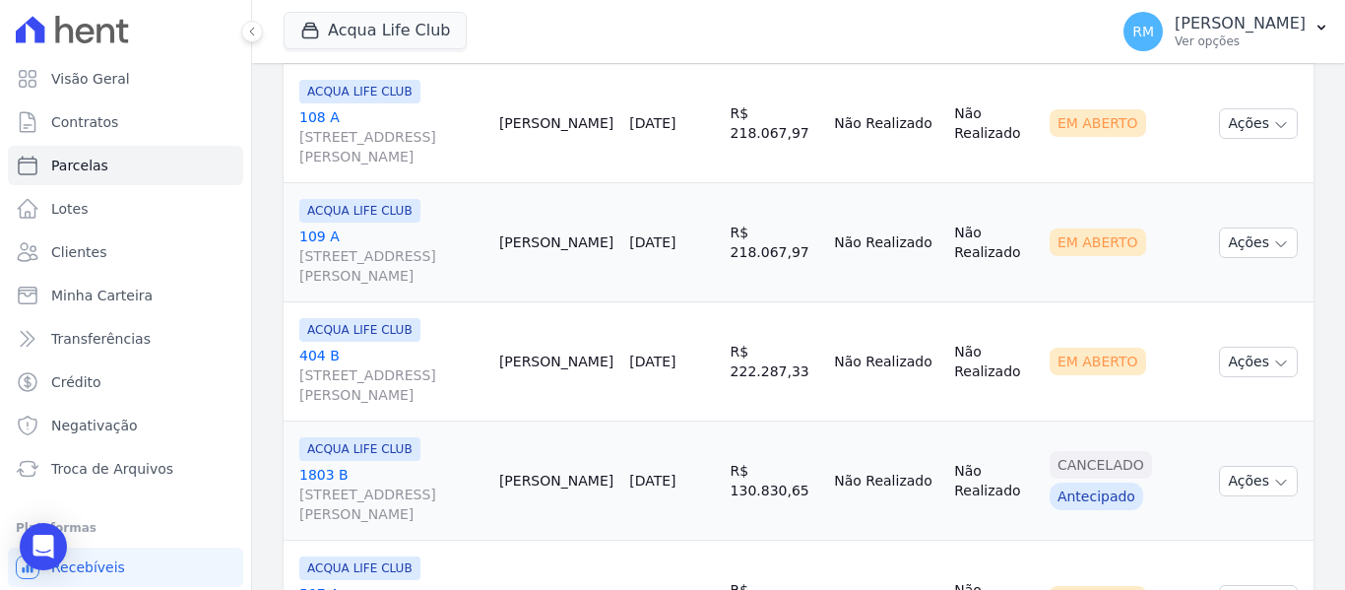
scroll to position [2123, 0]
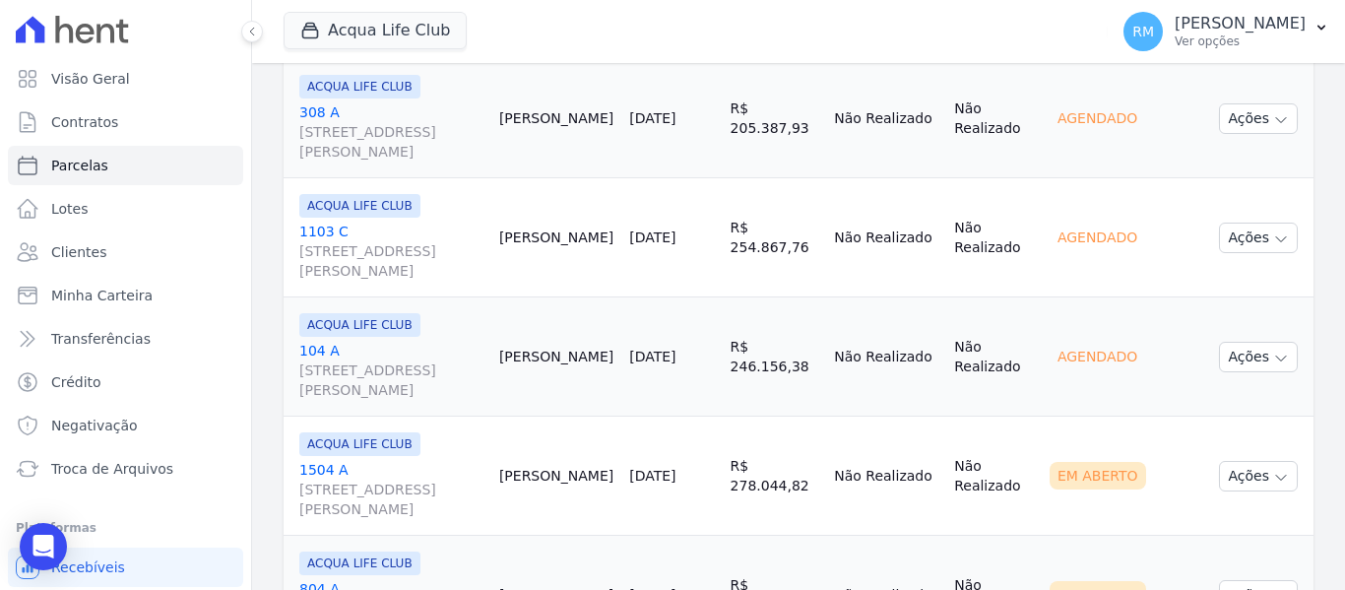
click at [409, 461] on link "1504 A Rua General Neto, 55, LOJA L 08, Centro" at bounding box center [391, 489] width 184 height 59
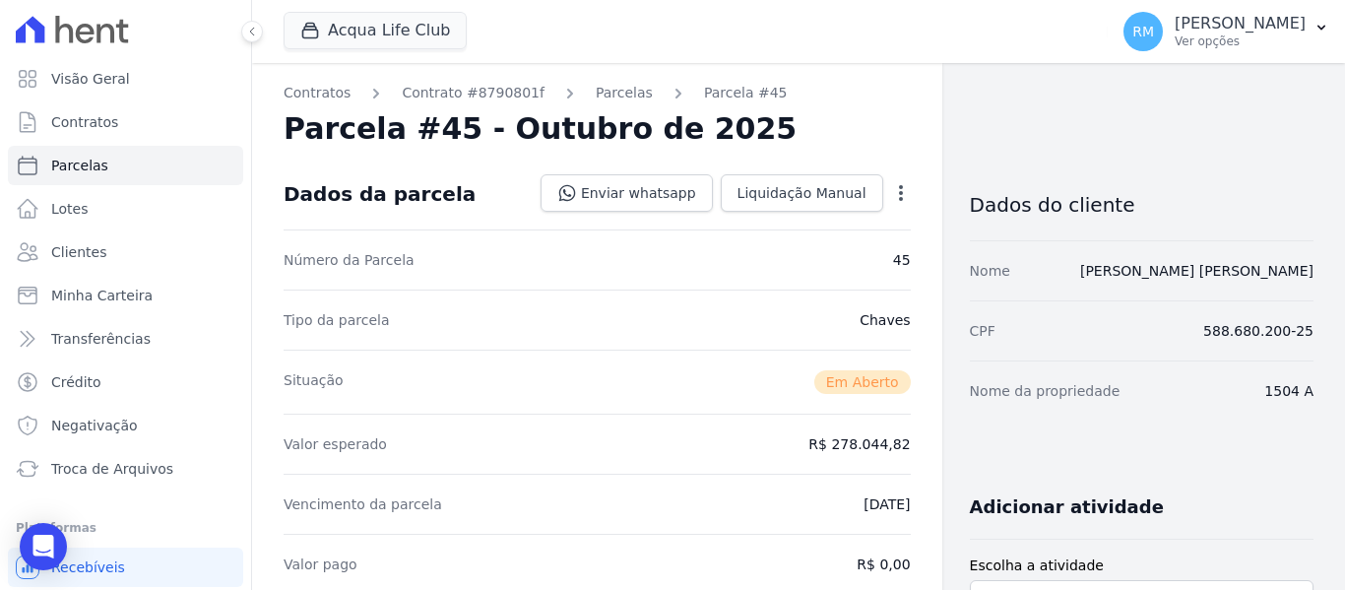
click at [899, 194] on icon "button" at bounding box center [901, 193] width 4 height 16
click at [782, 260] on link "Cancelar Cobrança" at bounding box center [816, 254] width 173 height 35
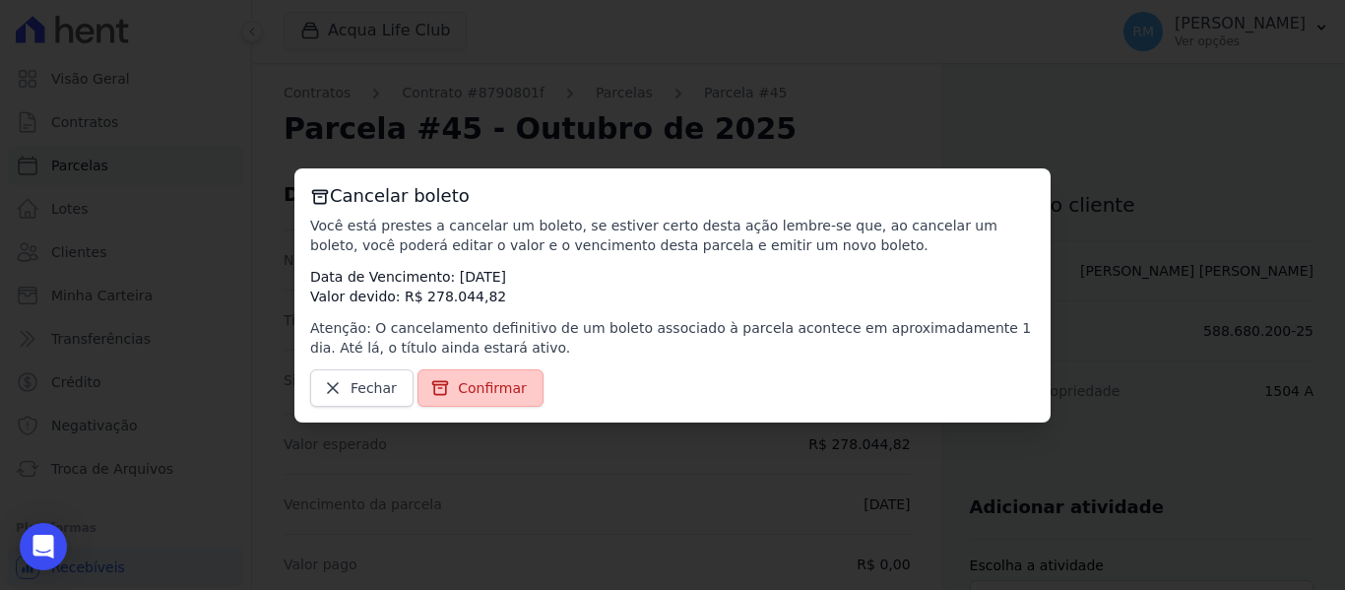
click at [514, 385] on span "Confirmar" at bounding box center [492, 388] width 69 height 20
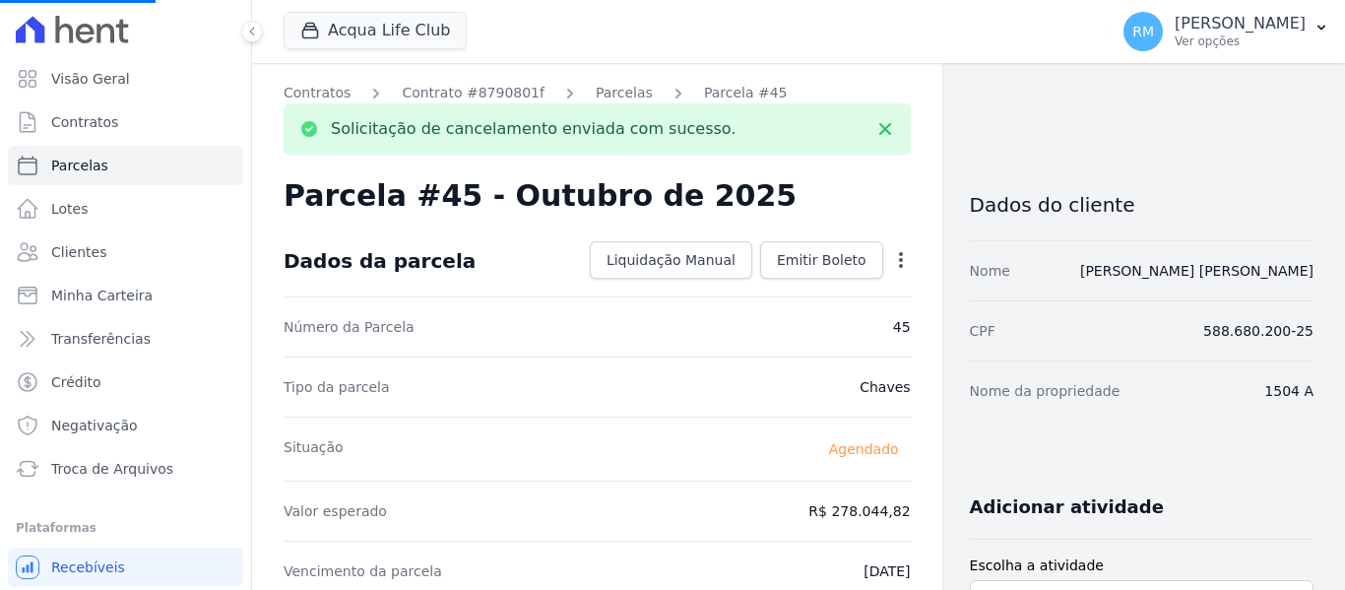
select select
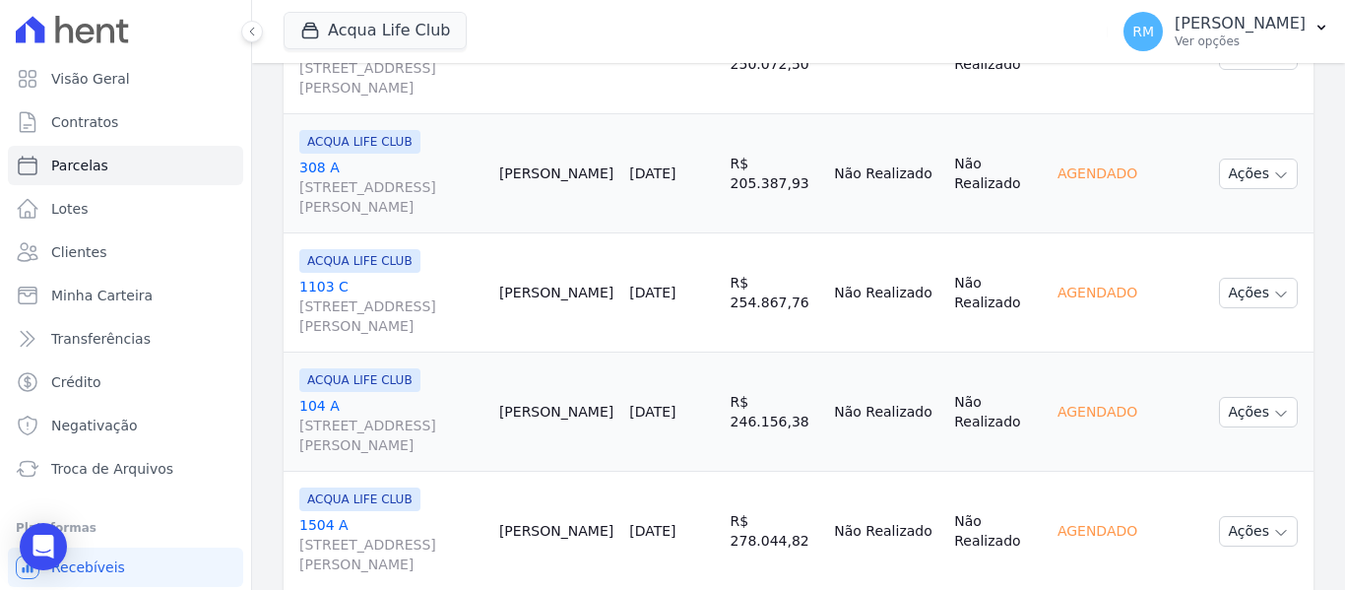
scroll to position [2265, 0]
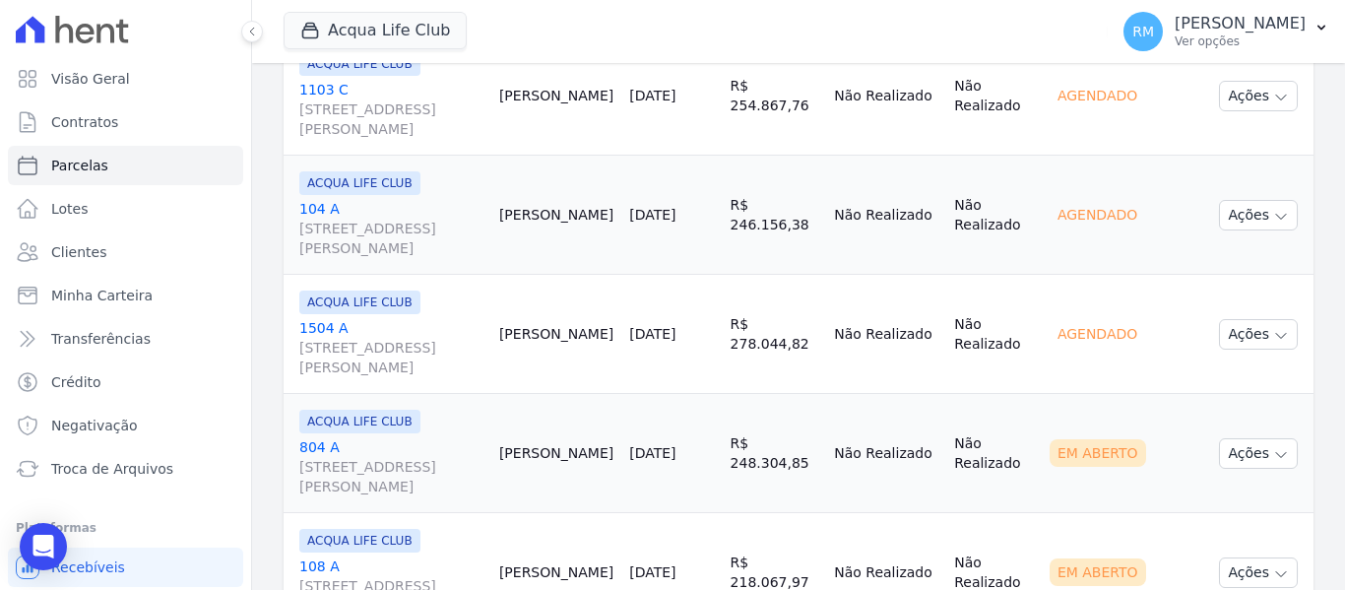
click at [424, 443] on link "804 A Rua General Neto, 55, LOJA L 08, Centro" at bounding box center [391, 466] width 184 height 59
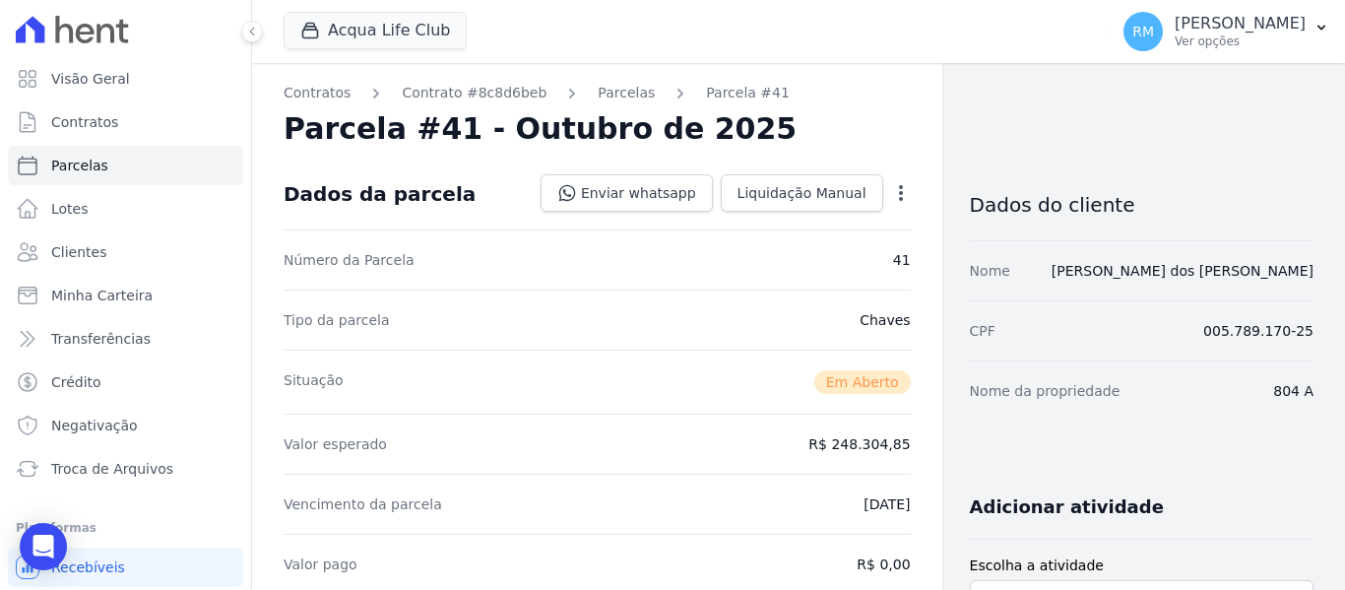
click at [891, 201] on icon "button" at bounding box center [901, 193] width 20 height 20
click at [848, 250] on link "Cancelar Cobrança" at bounding box center [816, 254] width 173 height 35
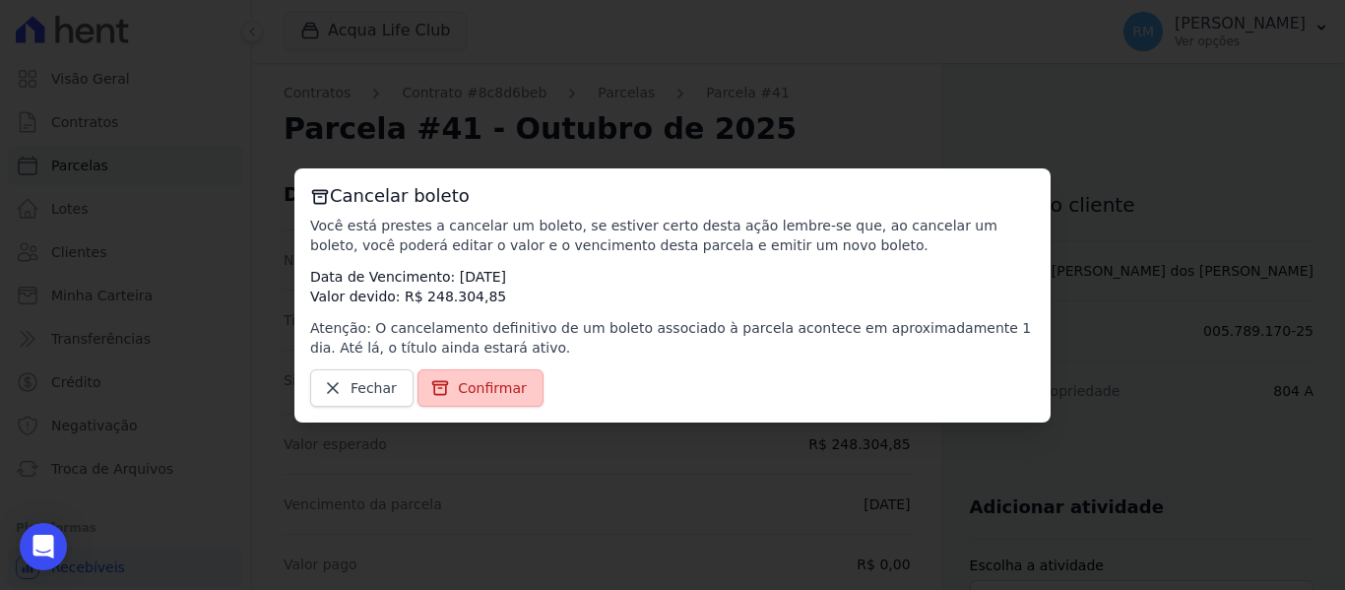
click at [511, 390] on span "Confirmar" at bounding box center [492, 388] width 69 height 20
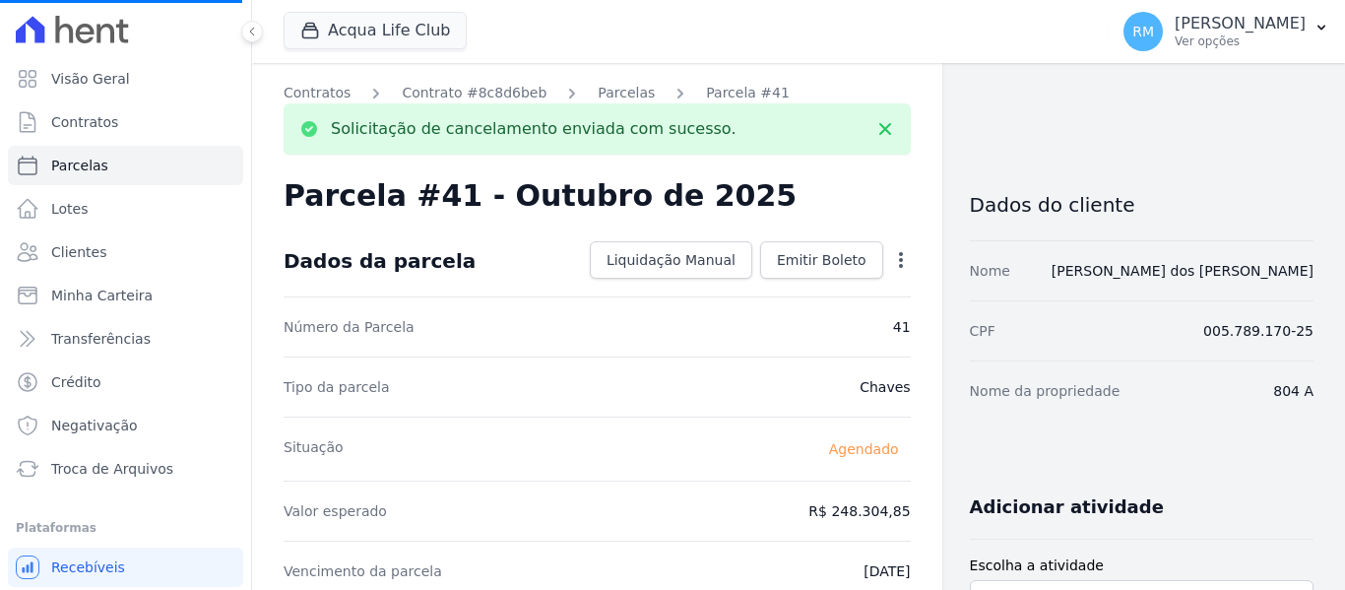
select select
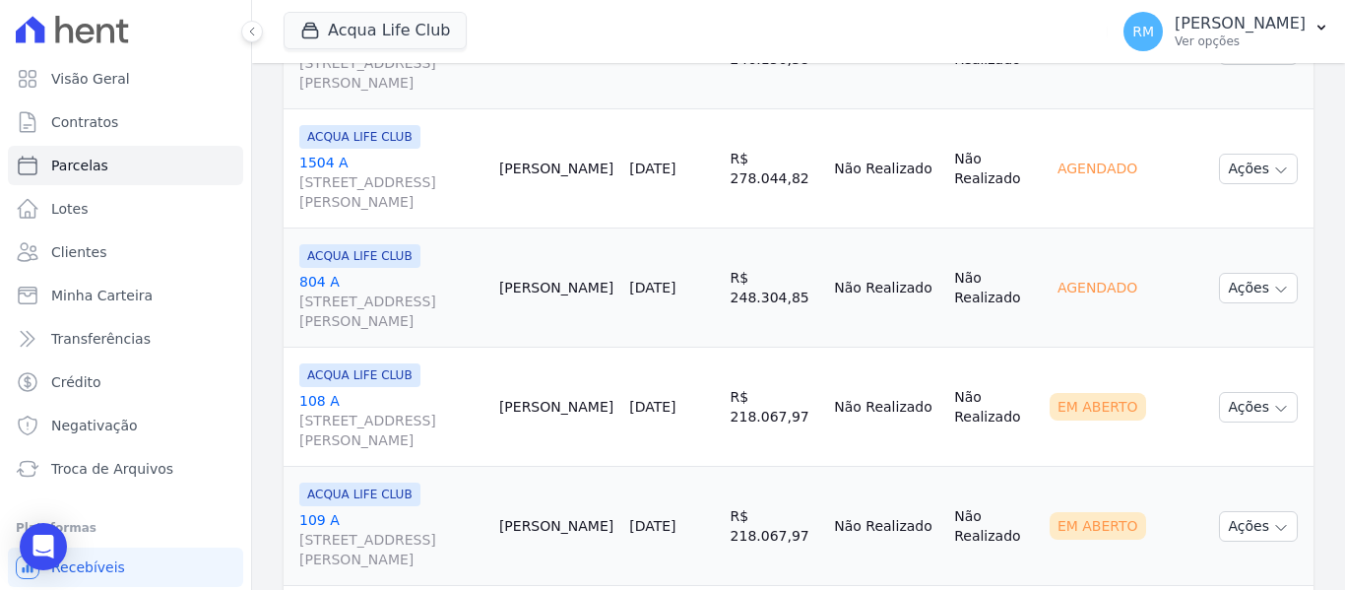
scroll to position [2419, 0]
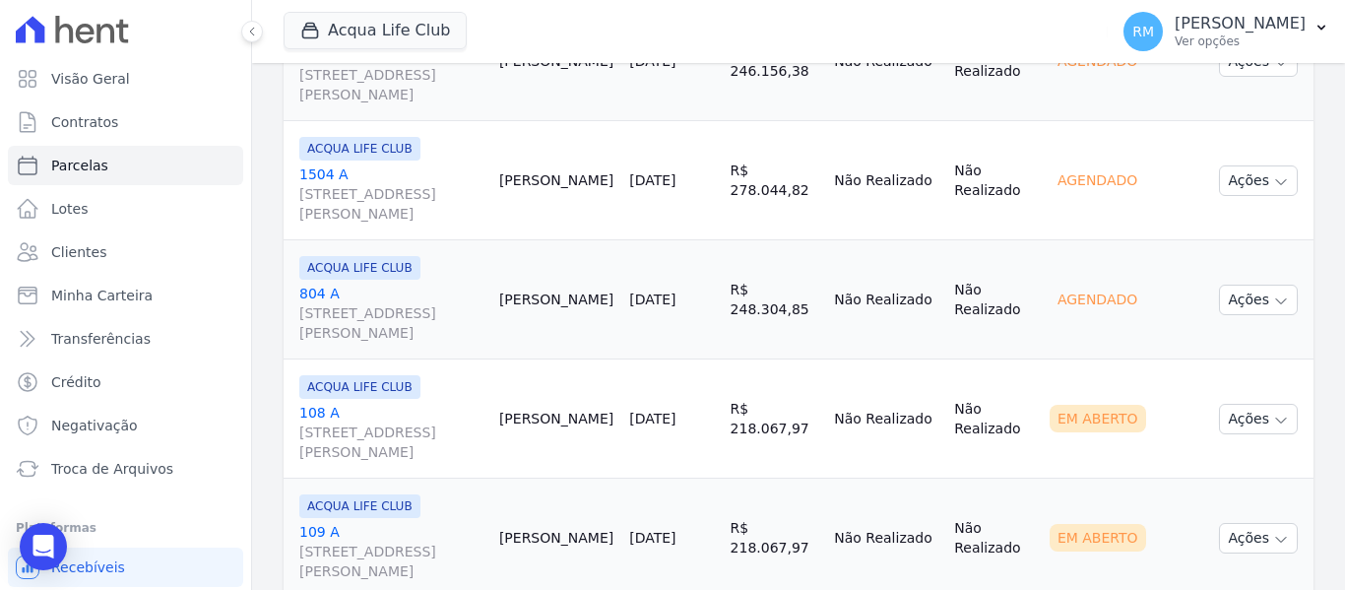
click at [415, 410] on link "108 A Rua General Neto, 55, LOJA L 08, Centro" at bounding box center [391, 432] width 184 height 59
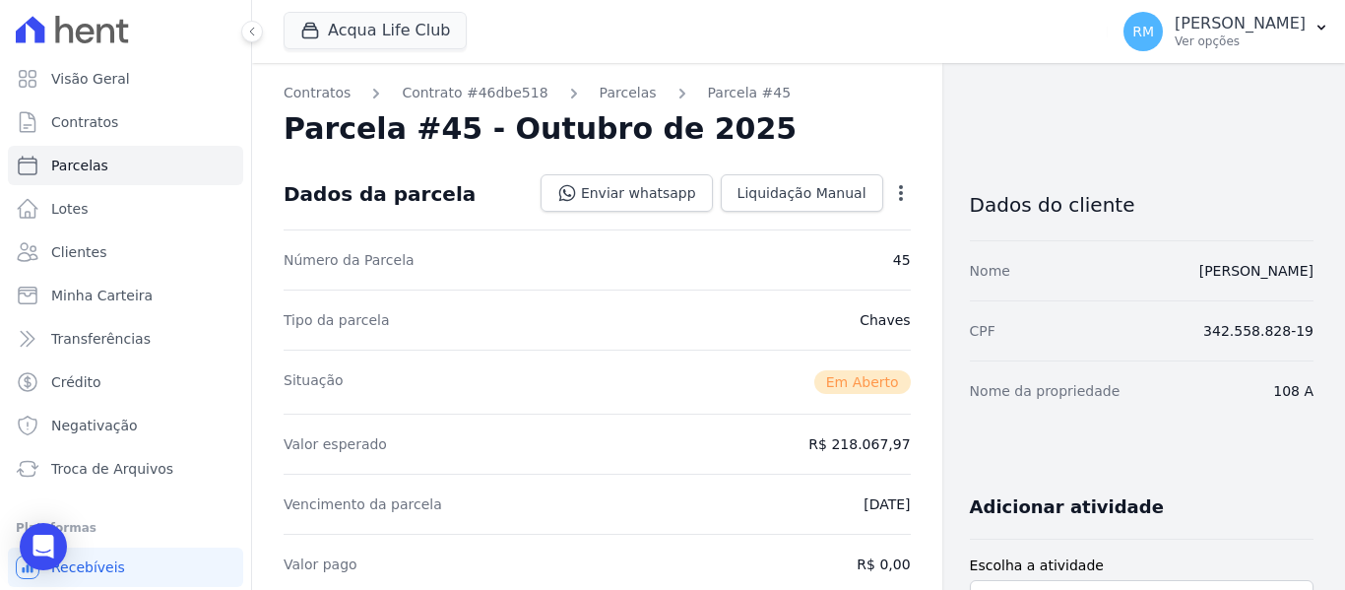
click at [891, 200] on icon "button" at bounding box center [901, 193] width 20 height 20
click at [849, 259] on link "Cancelar Cobrança" at bounding box center [816, 254] width 173 height 35
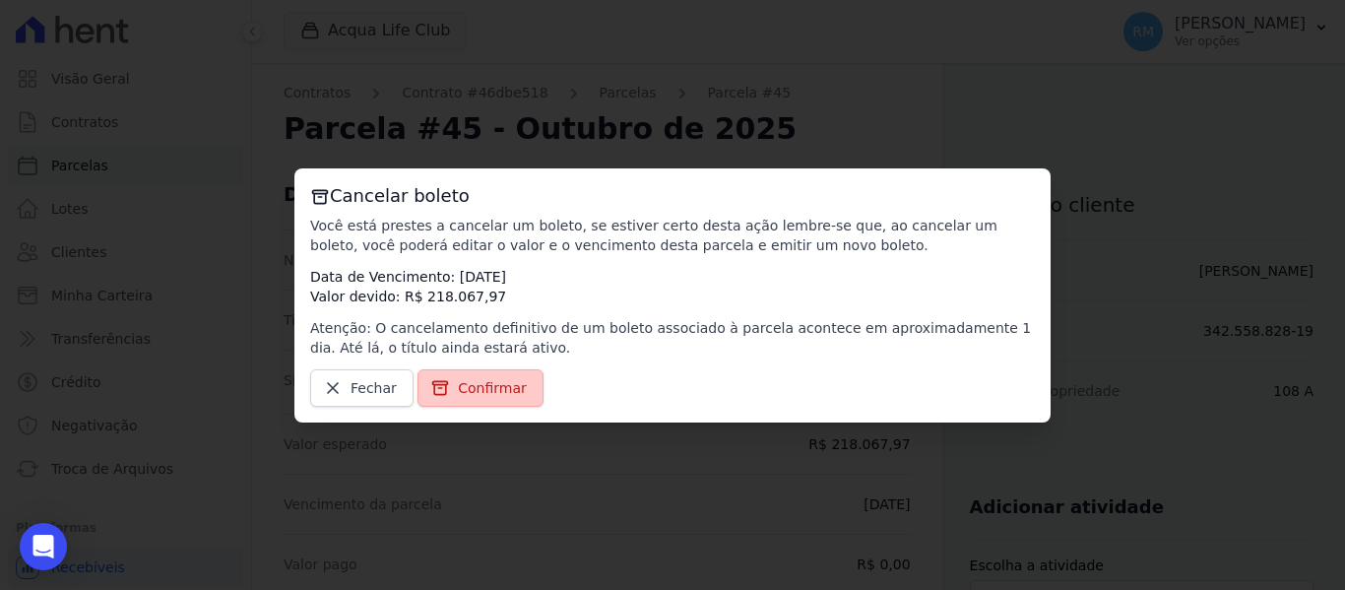
click at [476, 386] on span "Confirmar" at bounding box center [492, 388] width 69 height 20
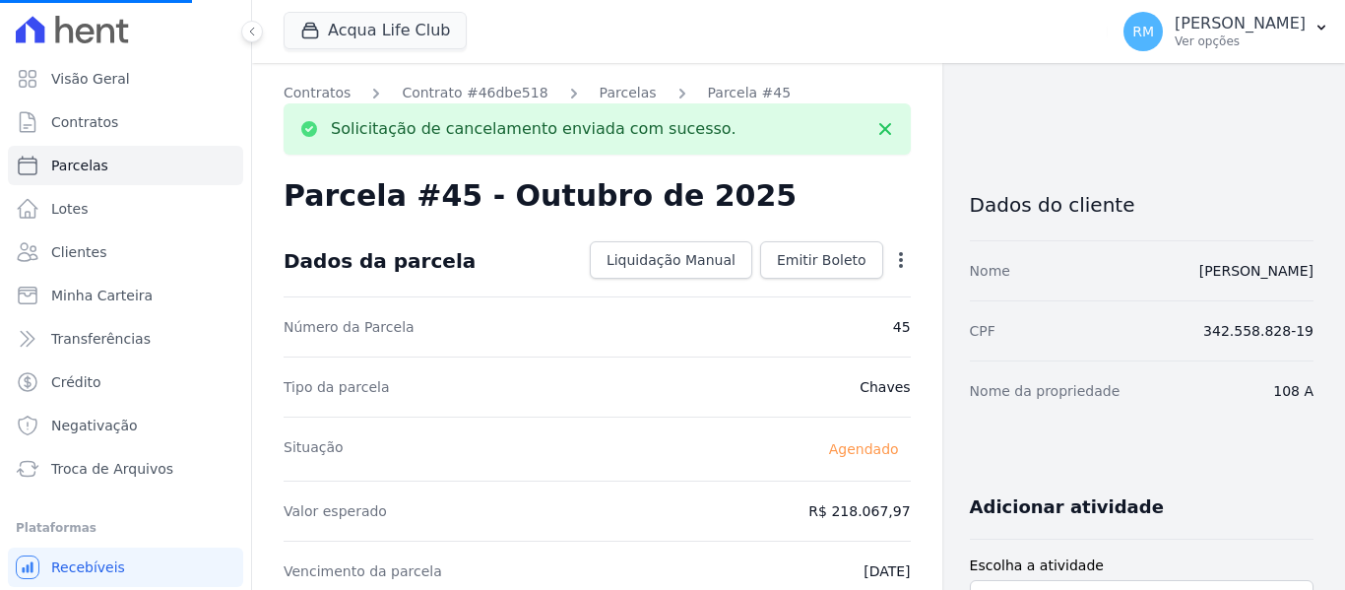
select select
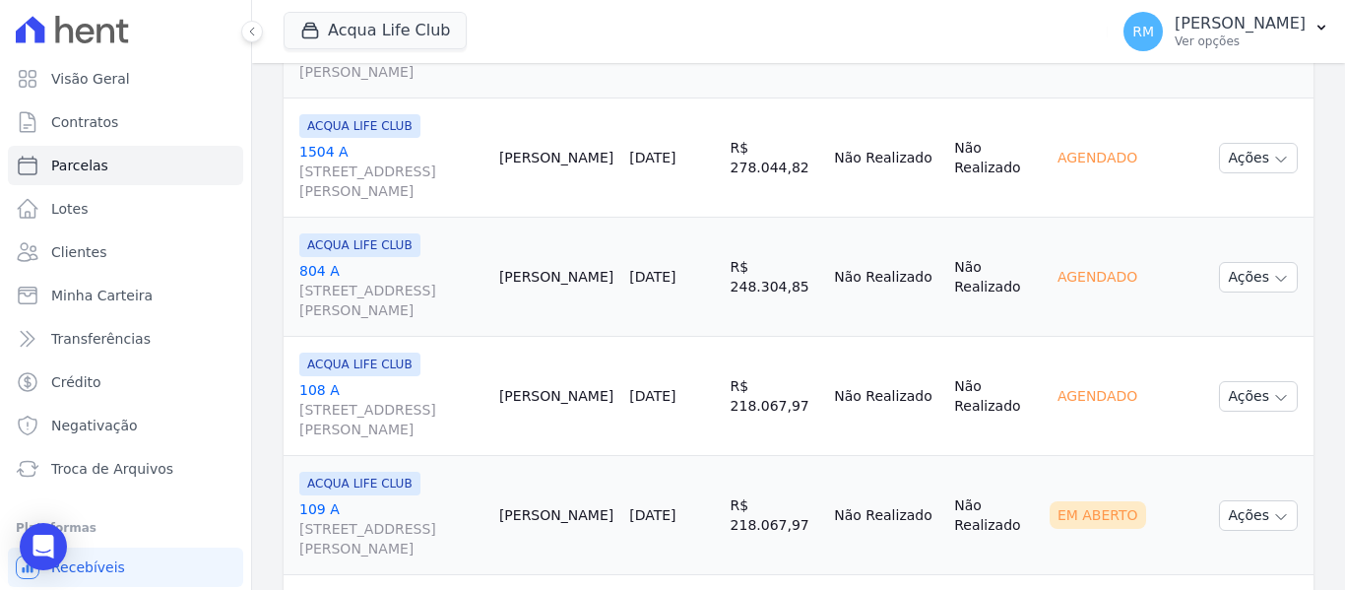
scroll to position [2462, 0]
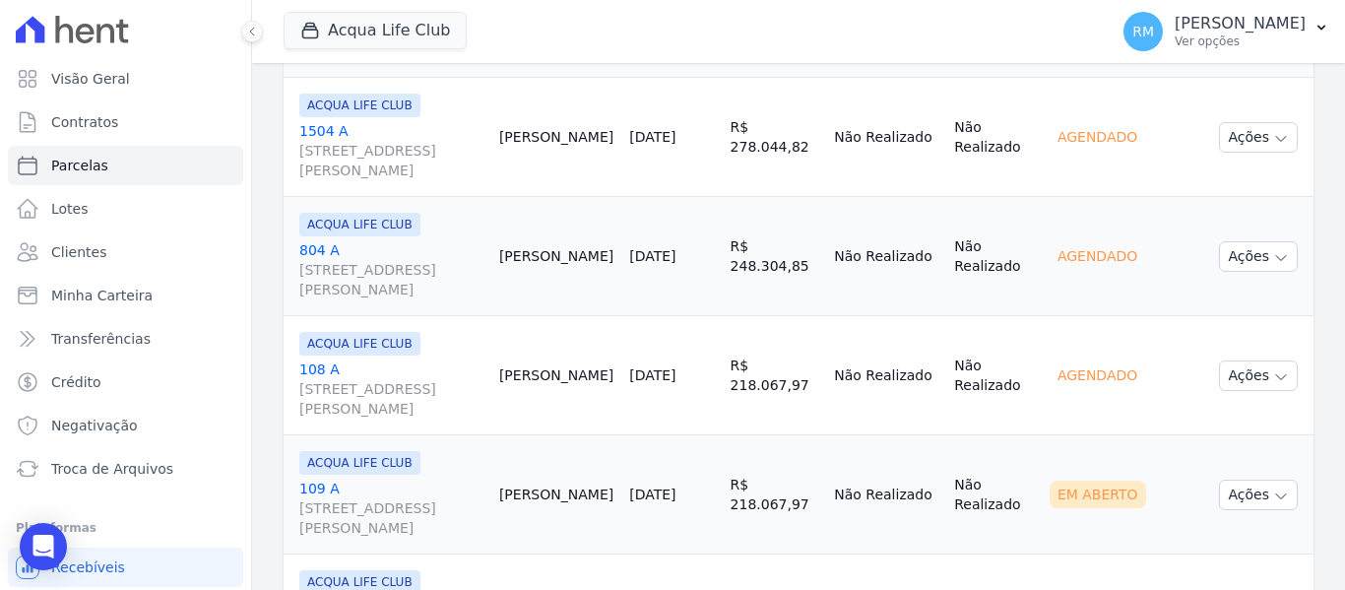
click at [433, 485] on link "109 A Rua General Neto, 55, LOJA L 08, Centro" at bounding box center [391, 508] width 184 height 59
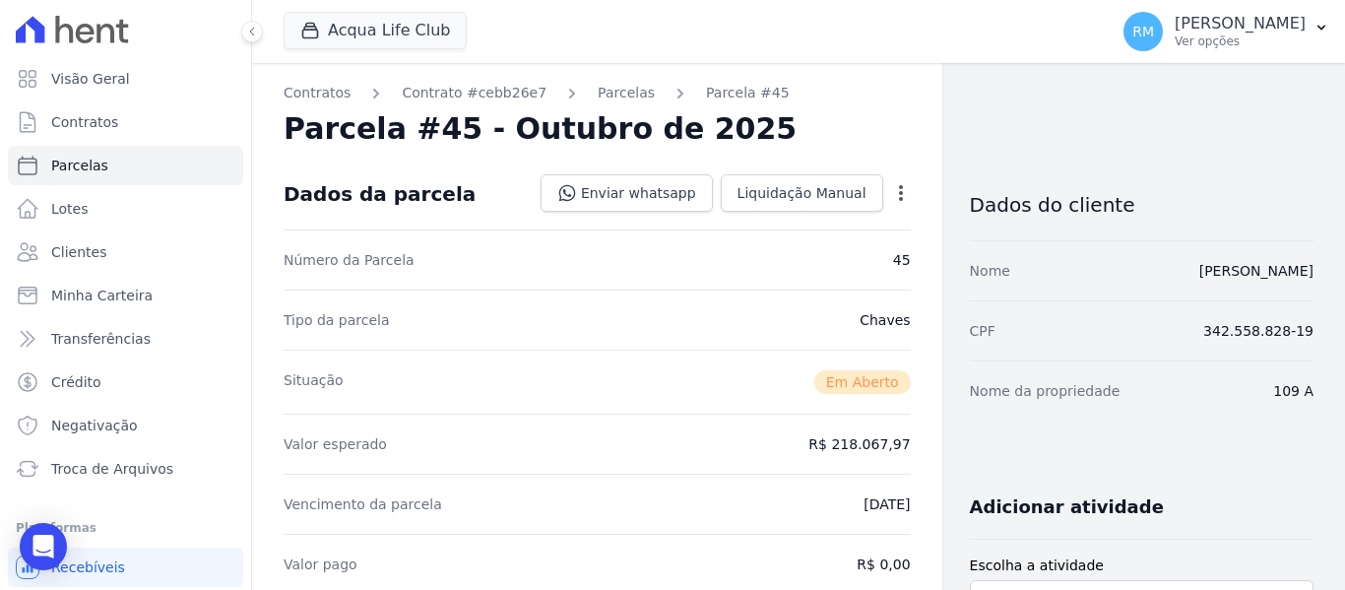
click at [891, 193] on icon "button" at bounding box center [901, 193] width 20 height 20
click at [806, 259] on link "Cancelar Cobrança" at bounding box center [816, 254] width 173 height 35
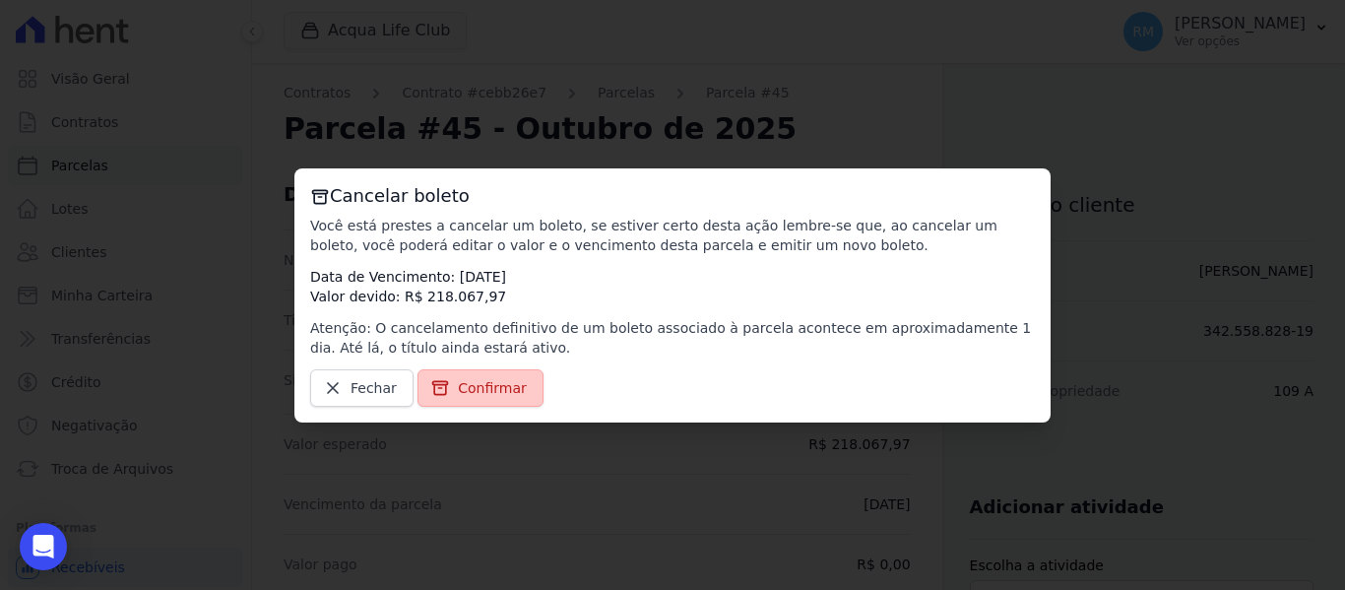
click at [461, 389] on span "Confirmar" at bounding box center [492, 388] width 69 height 20
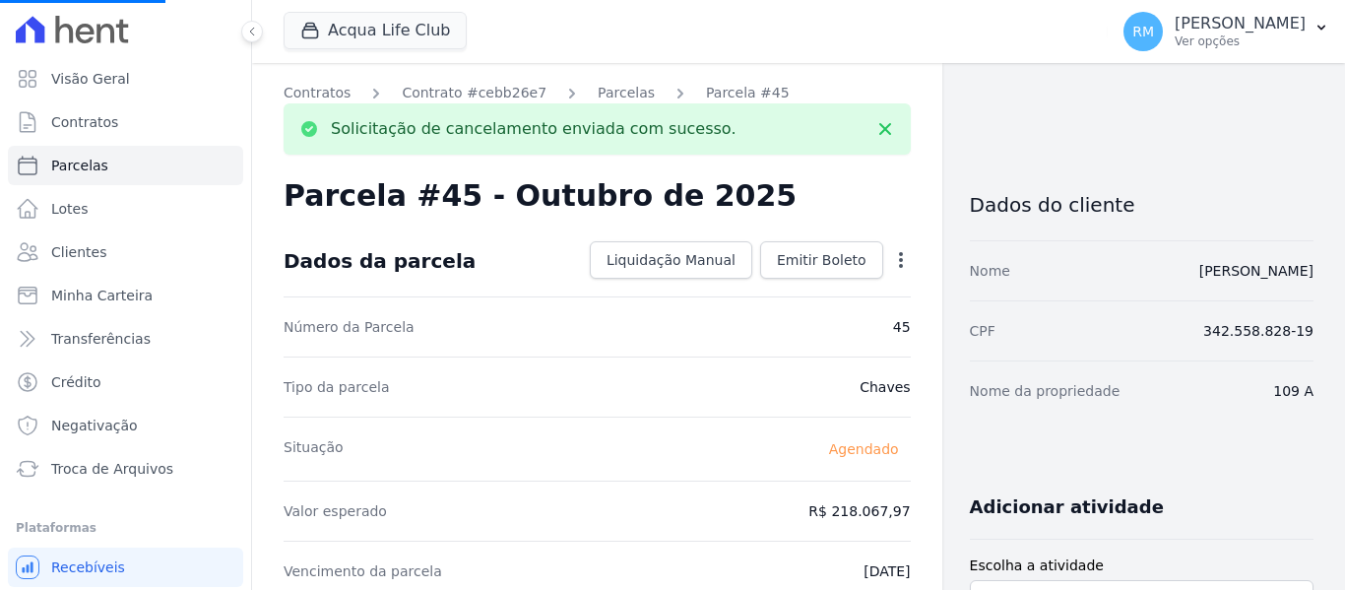
select select
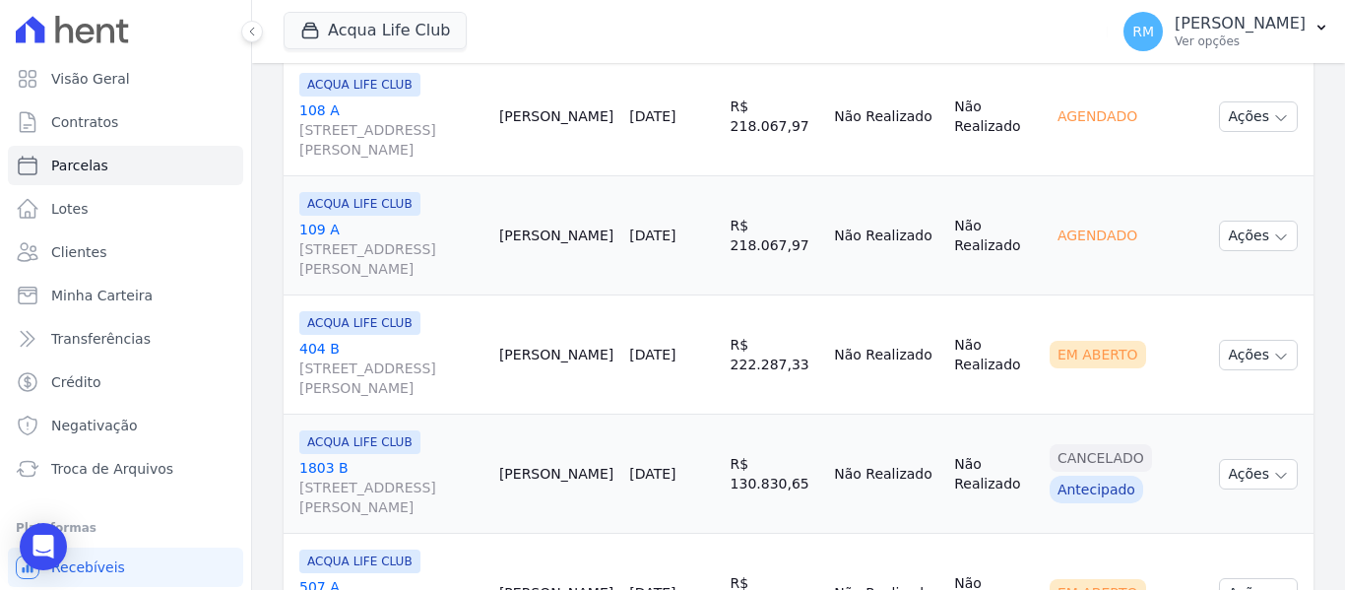
scroll to position [2758, 0]
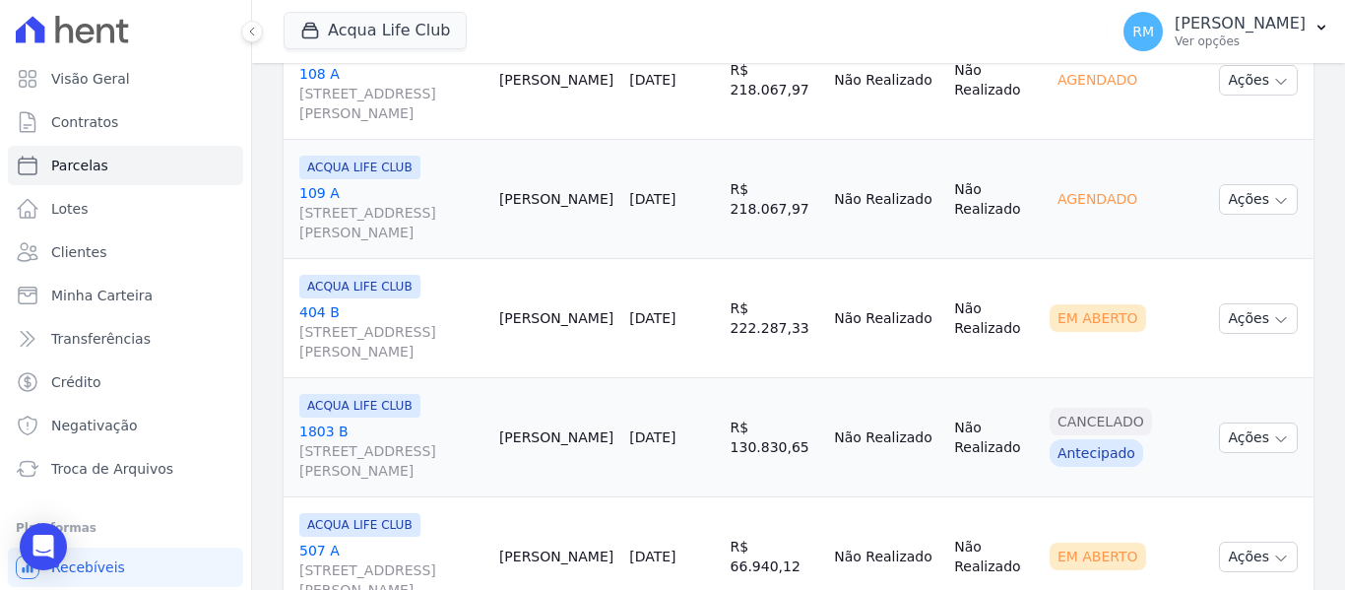
click at [446, 305] on link "404 B Rua General Neto, 55, LOJA L 08, Centro" at bounding box center [391, 331] width 184 height 59
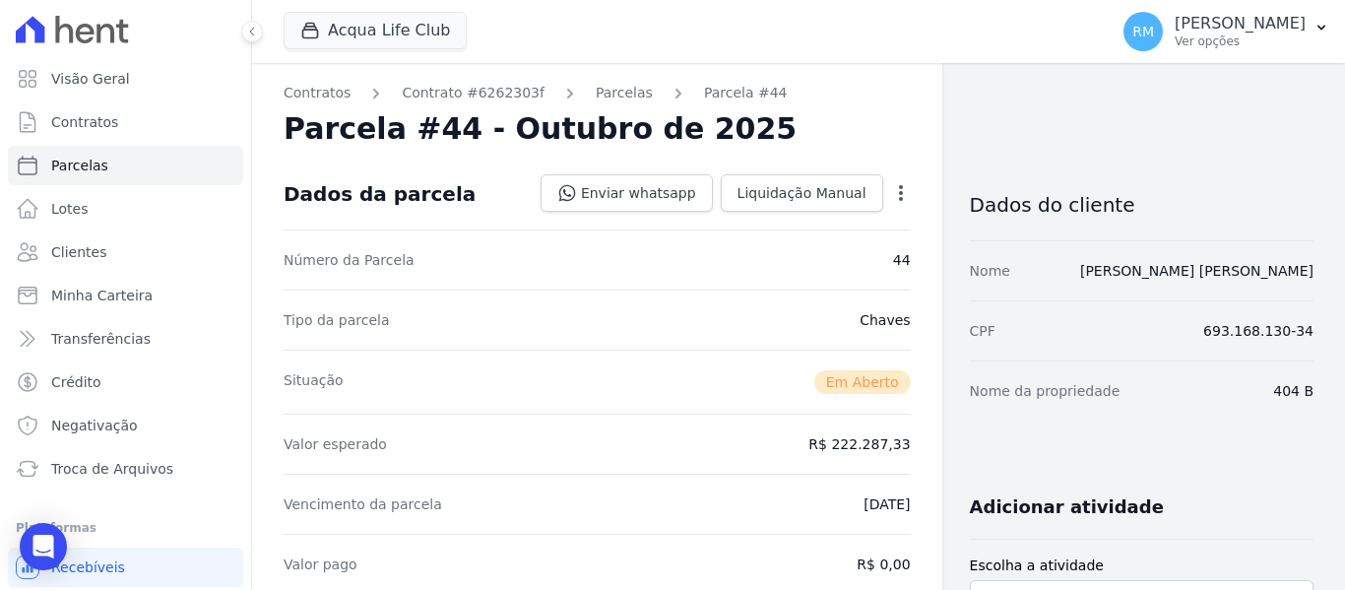
click at [892, 202] on icon "button" at bounding box center [901, 193] width 20 height 20
click at [763, 261] on link "Cancelar Cobrança" at bounding box center [816, 254] width 173 height 35
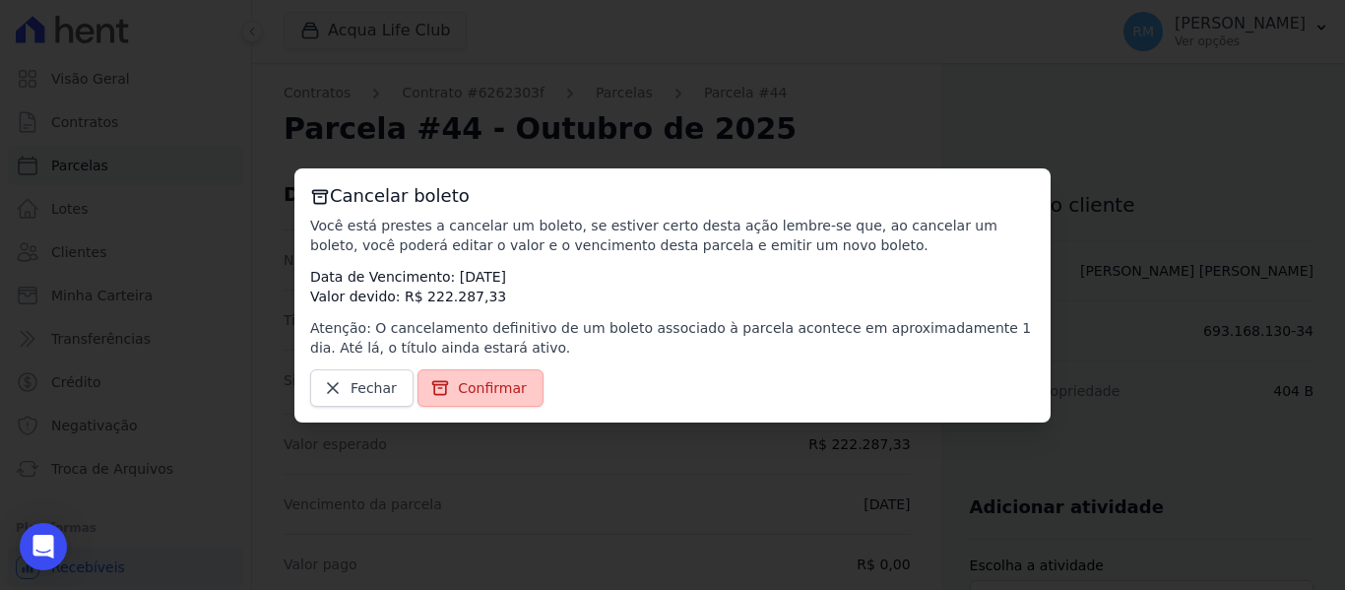
click at [492, 387] on span "Confirmar" at bounding box center [492, 388] width 69 height 20
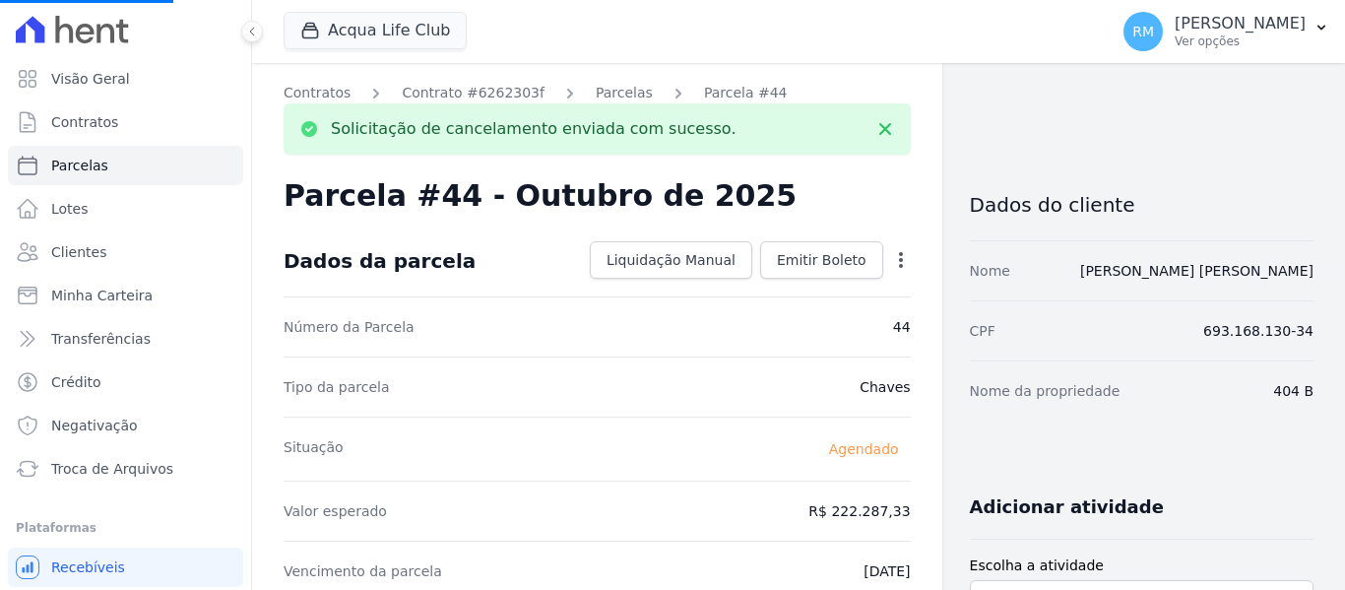
select select
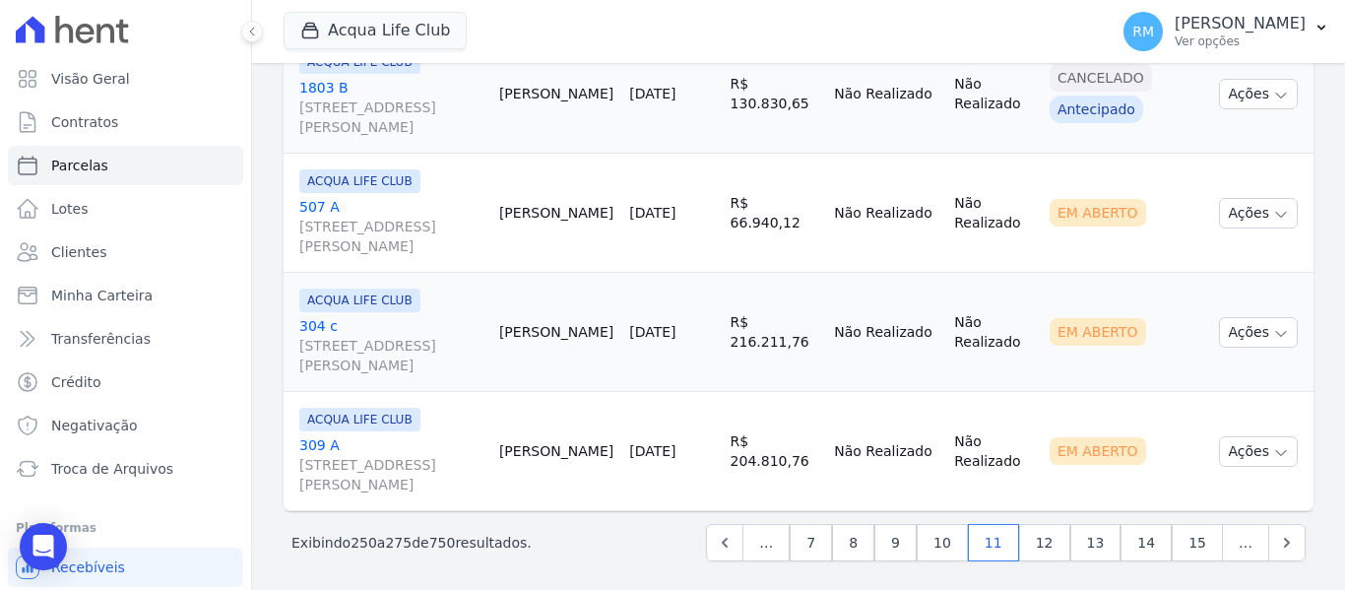
scroll to position [3108, 0]
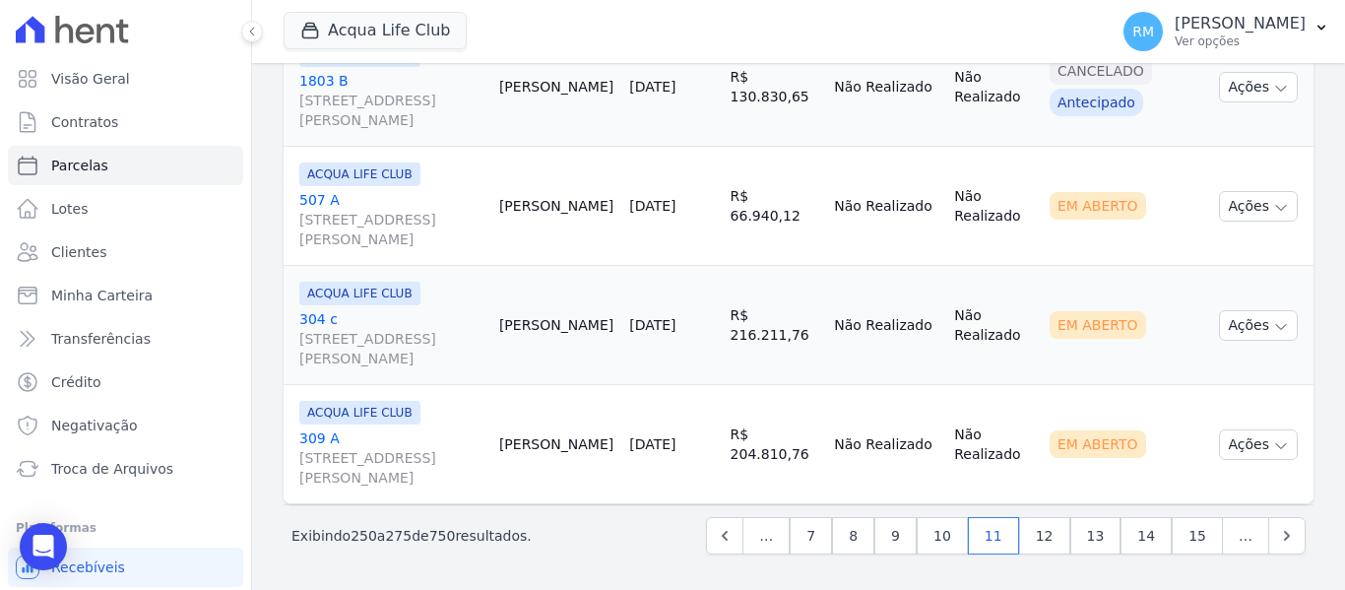
click at [421, 191] on link "507 A Rua General Neto, 55, LOJA L 08, Centro" at bounding box center [391, 219] width 184 height 59
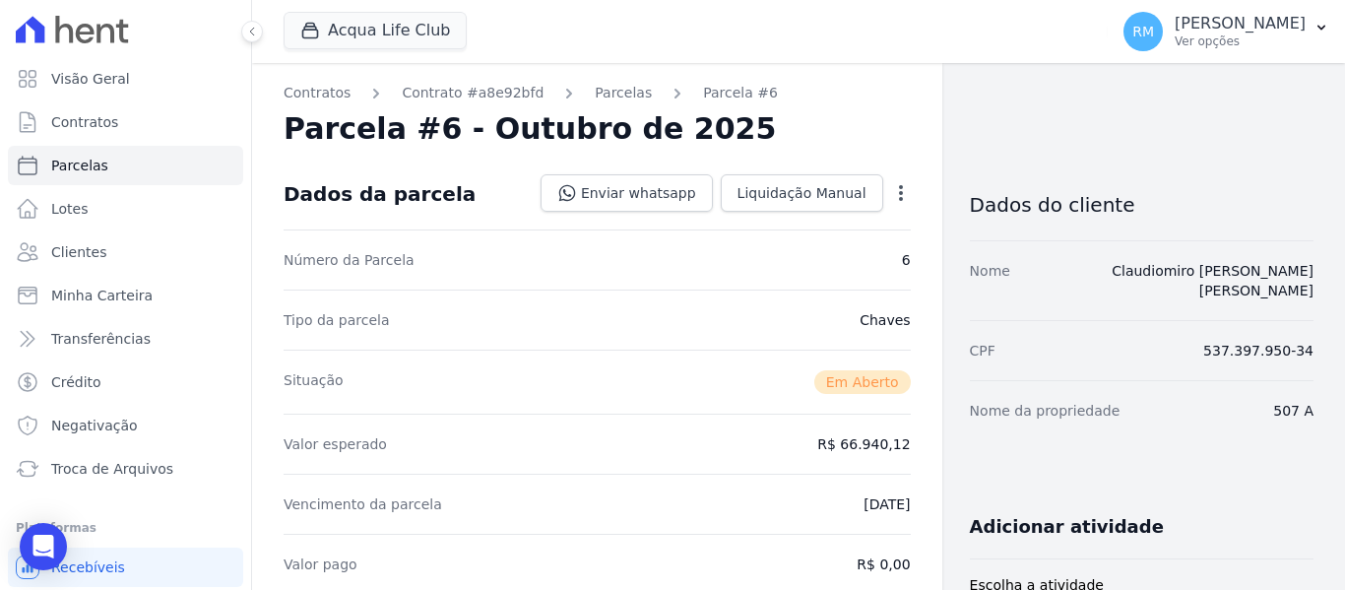
click at [891, 194] on icon "button" at bounding box center [901, 193] width 20 height 20
click at [842, 258] on link "Cancelar Cobrança" at bounding box center [816, 254] width 173 height 35
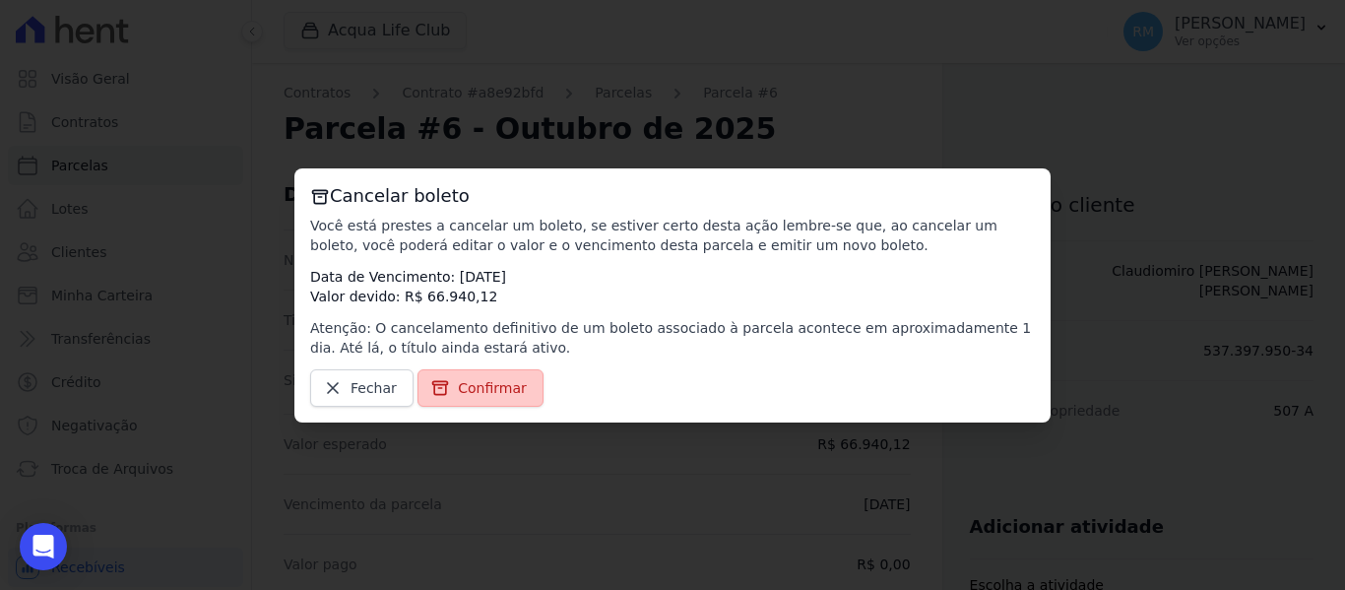
click at [484, 388] on span "Confirmar" at bounding box center [492, 388] width 69 height 20
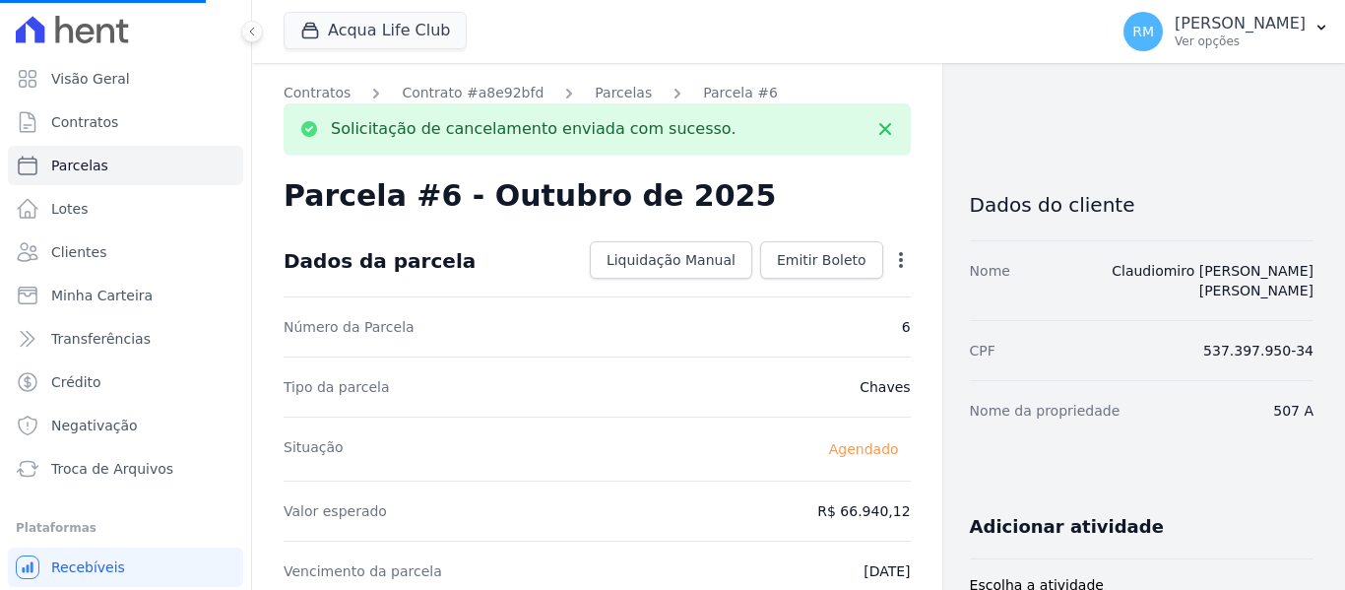
select select
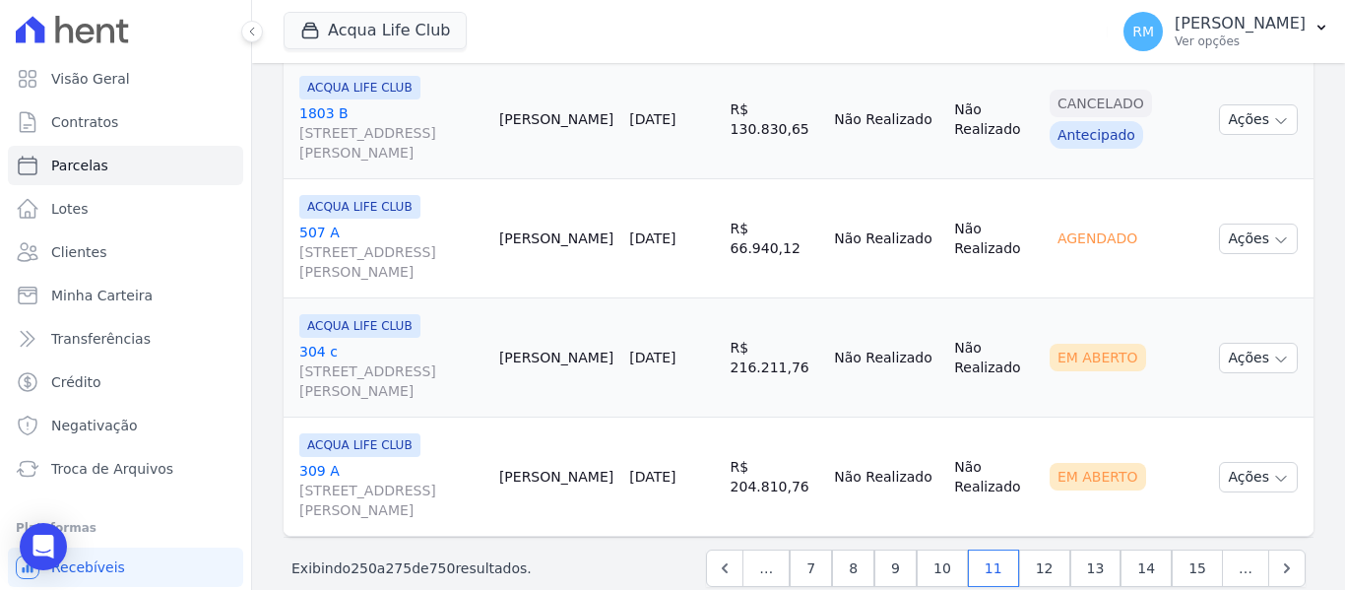
scroll to position [3108, 0]
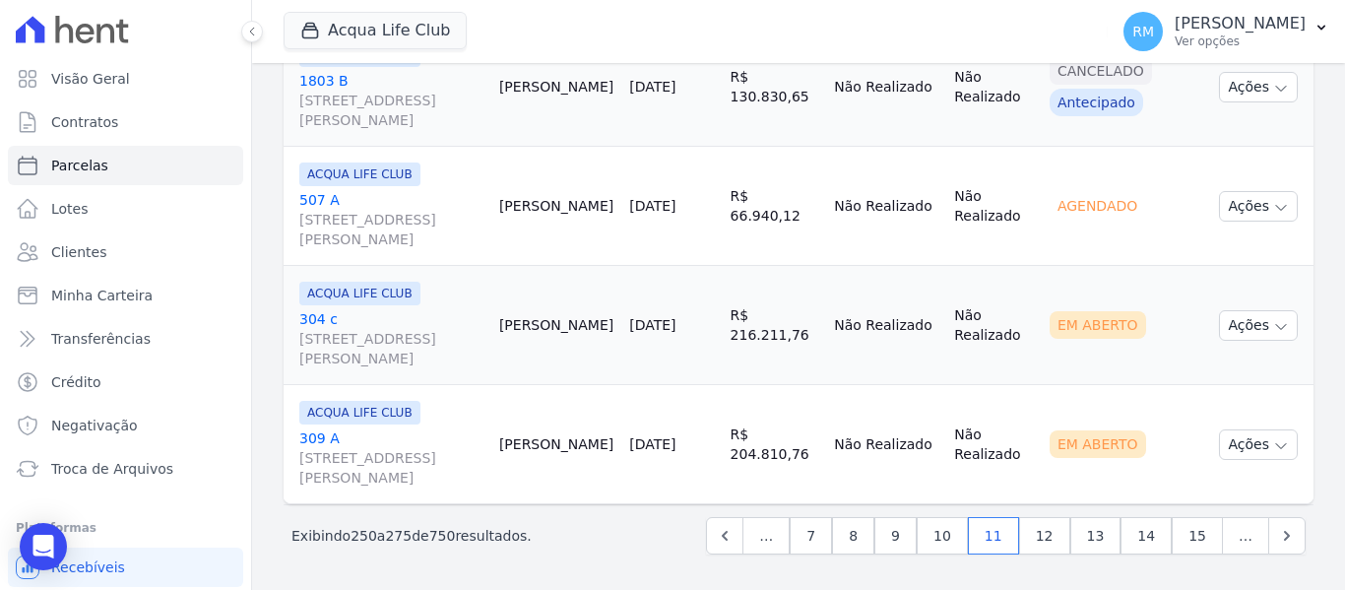
click at [387, 318] on link "304 c Rua General Neto, 55, LOJA L 08, Centro" at bounding box center [391, 338] width 184 height 59
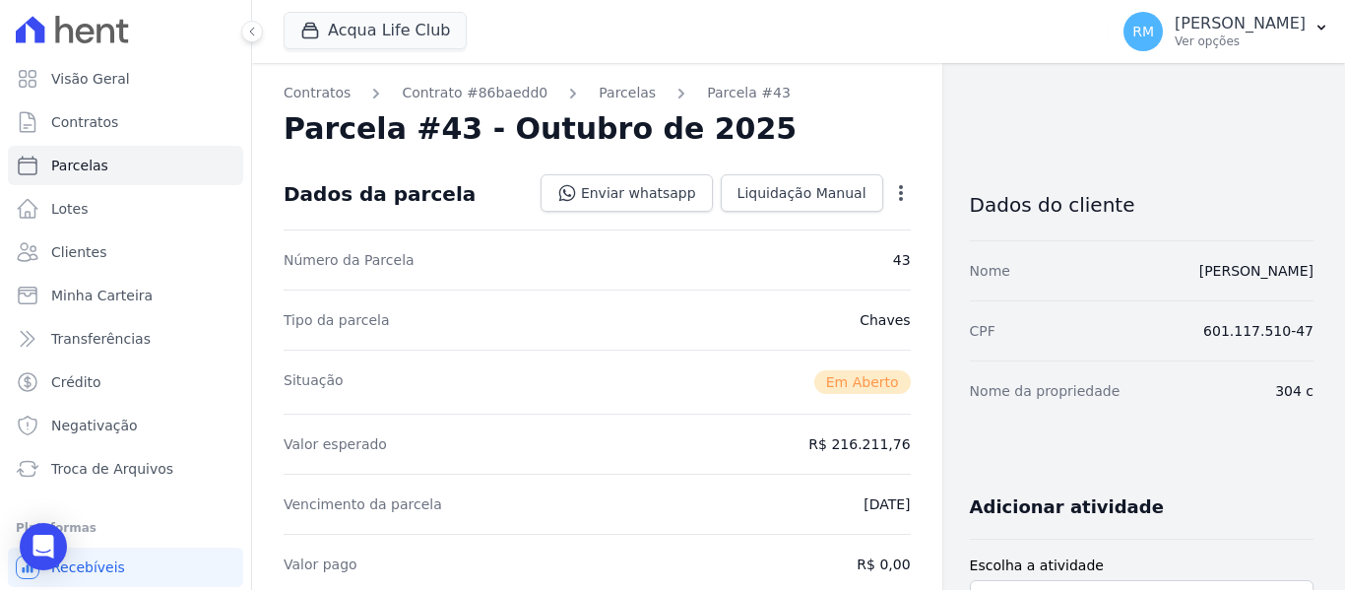
click at [891, 201] on icon "button" at bounding box center [901, 193] width 20 height 20
click at [824, 266] on link "Cancelar Cobrança" at bounding box center [816, 254] width 173 height 35
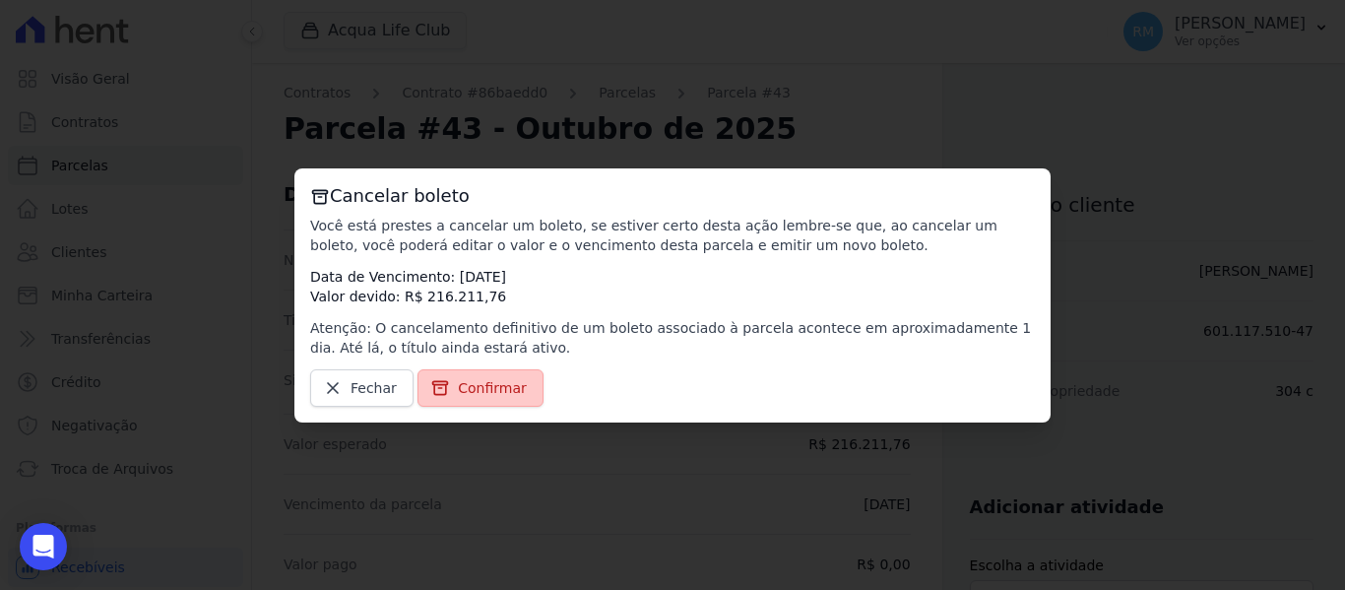
click at [466, 391] on span "Confirmar" at bounding box center [492, 388] width 69 height 20
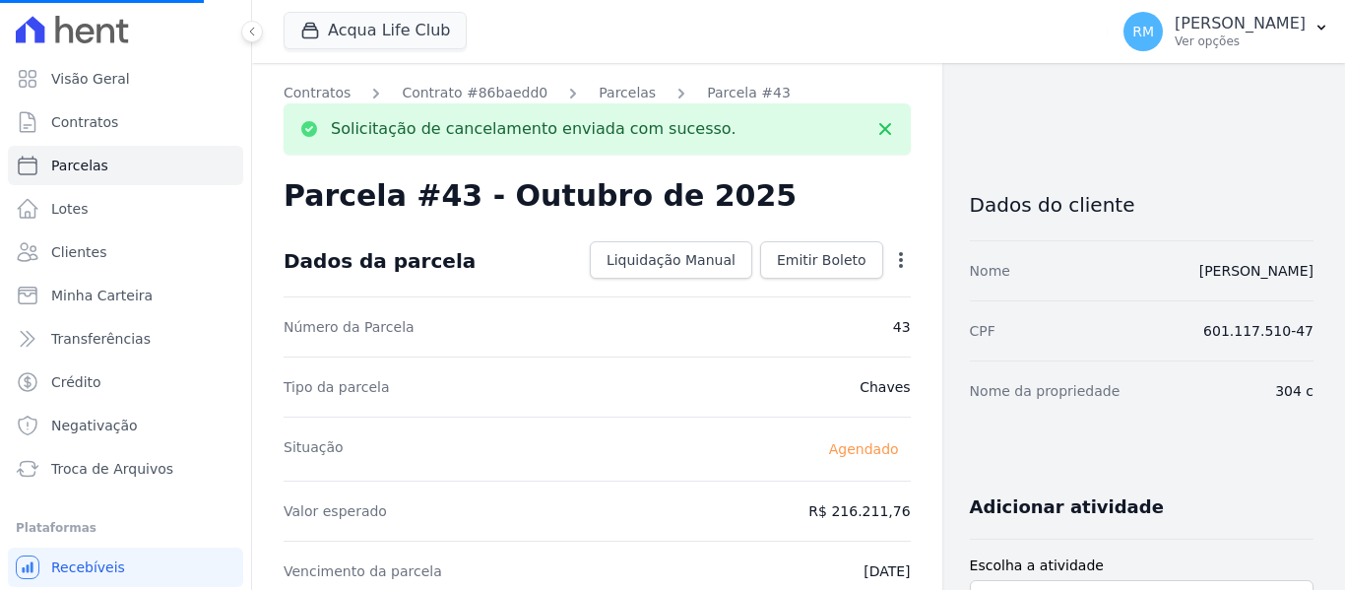
select select
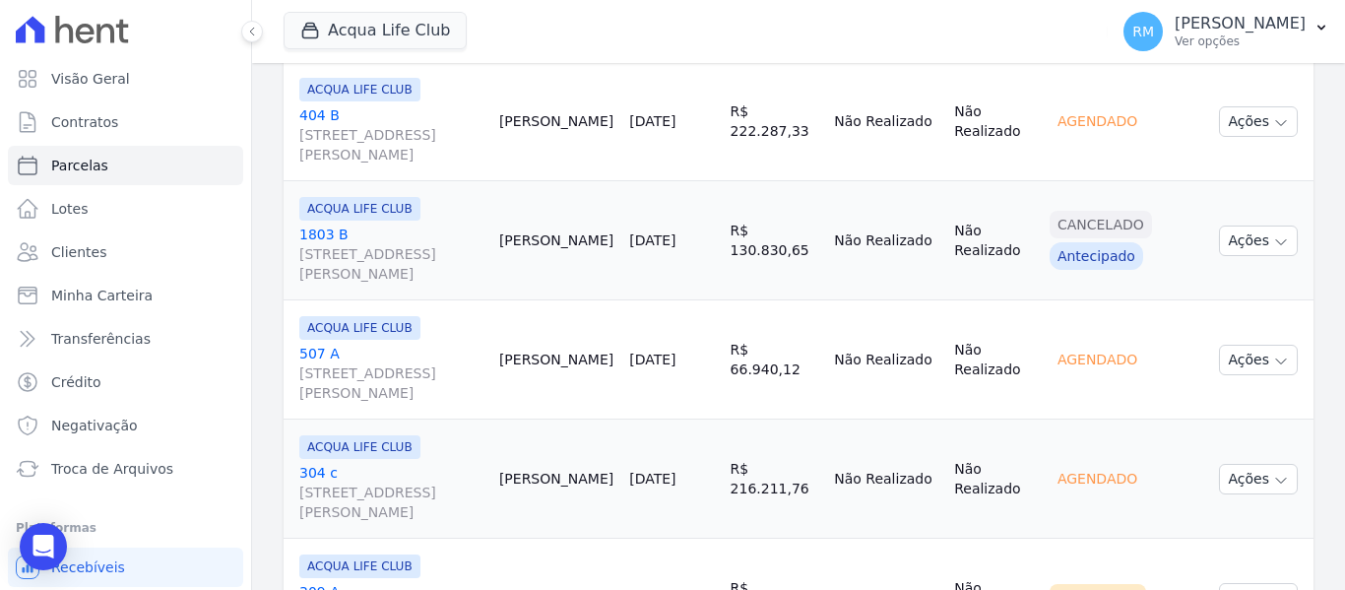
scroll to position [3108, 0]
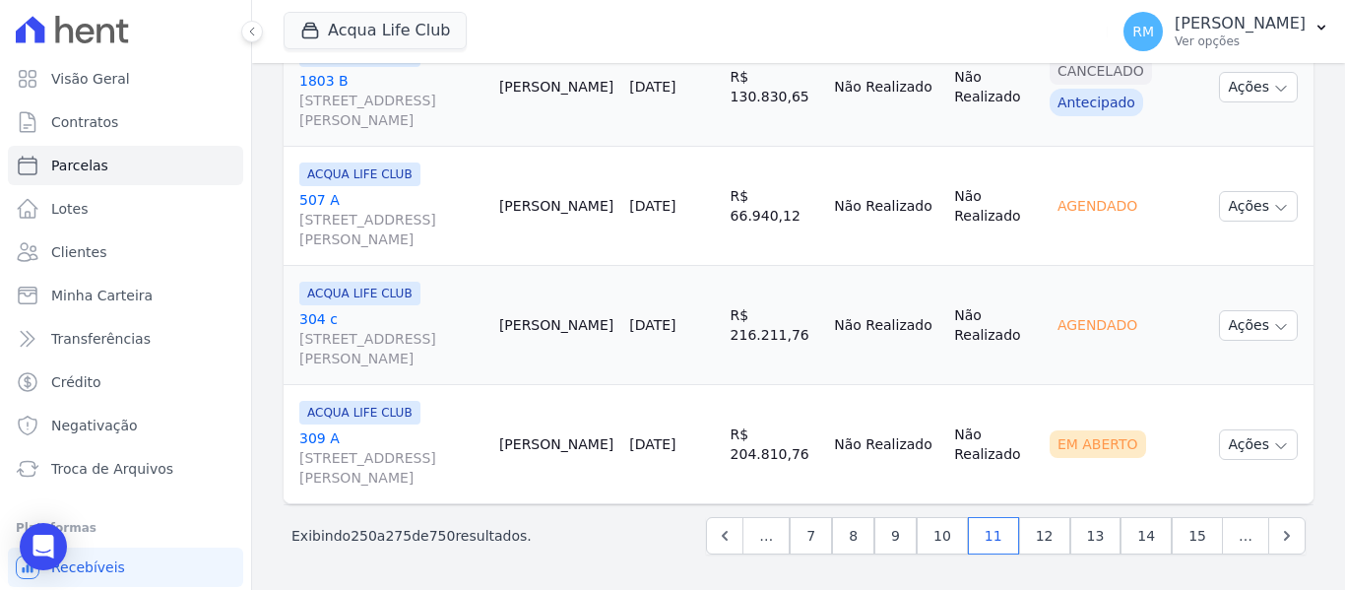
click at [393, 437] on link "309 A Rua General Neto, 55, LOJA L 08, Centro" at bounding box center [391, 457] width 184 height 59
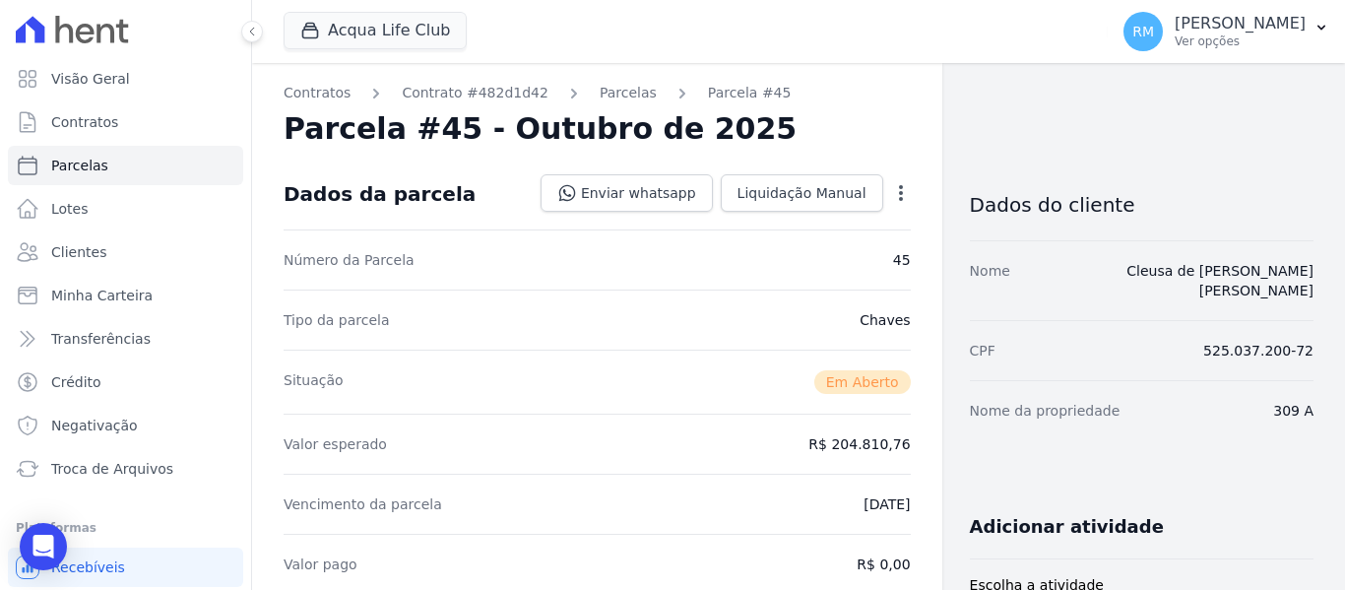
click at [899, 192] on icon "button" at bounding box center [901, 193] width 20 height 20
click at [808, 262] on link "Cancelar Cobrança" at bounding box center [816, 254] width 173 height 35
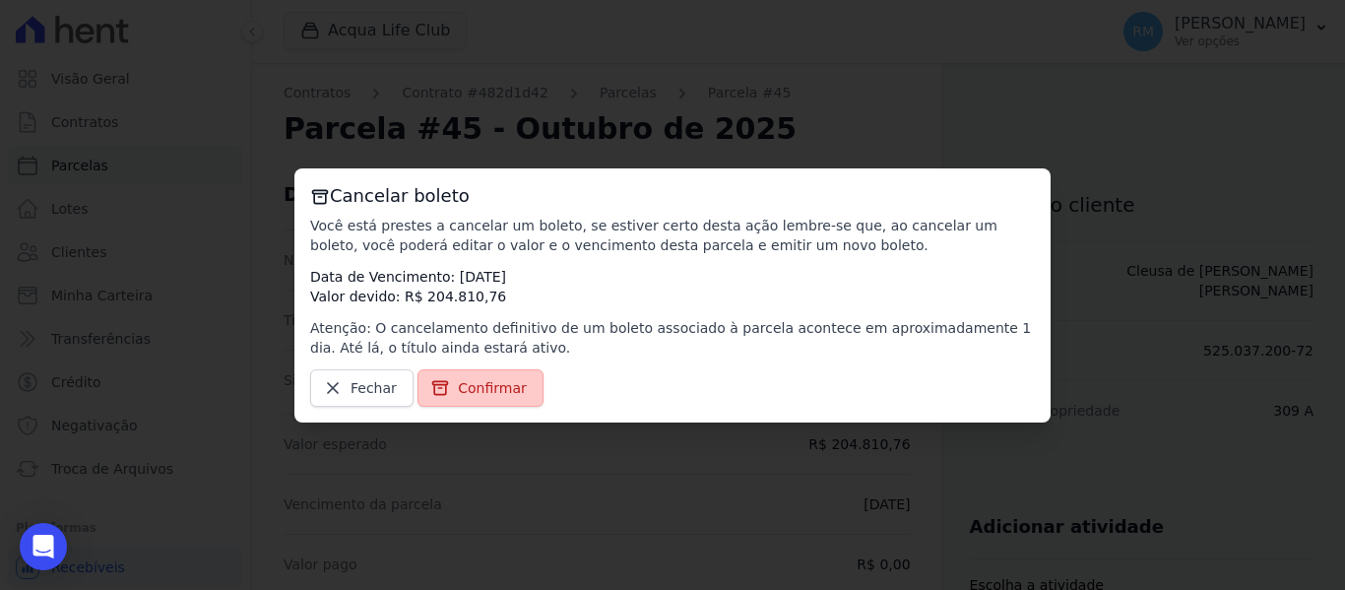
click at [486, 395] on span "Confirmar" at bounding box center [492, 388] width 69 height 20
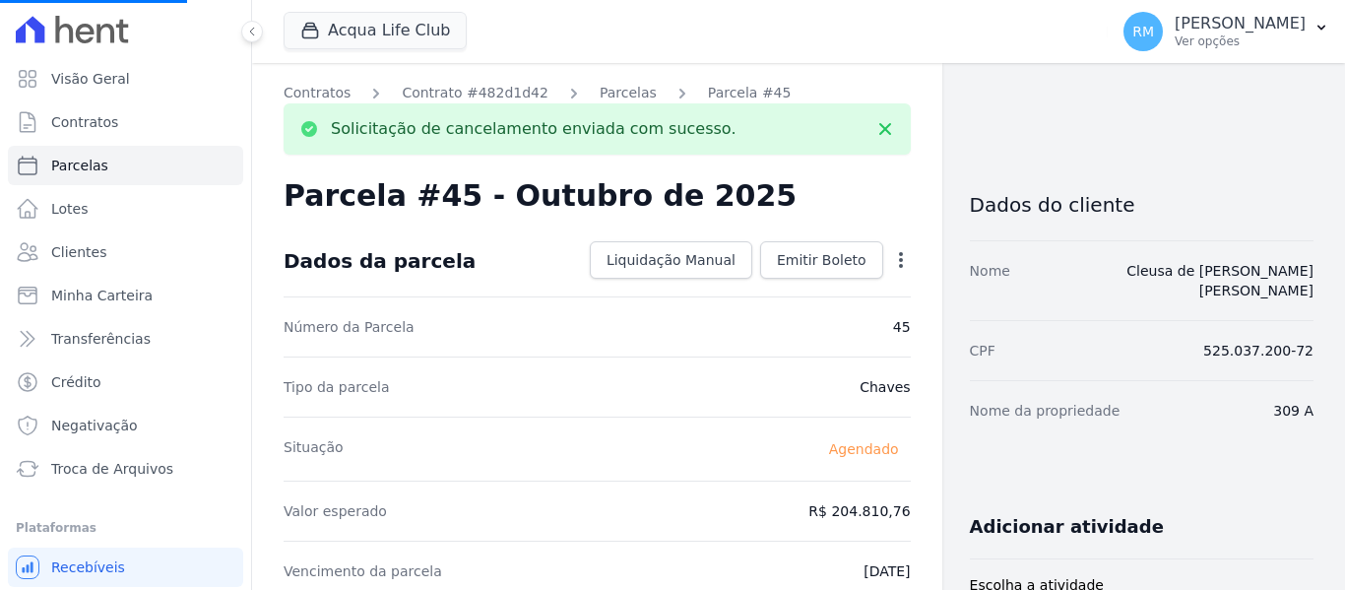
select select
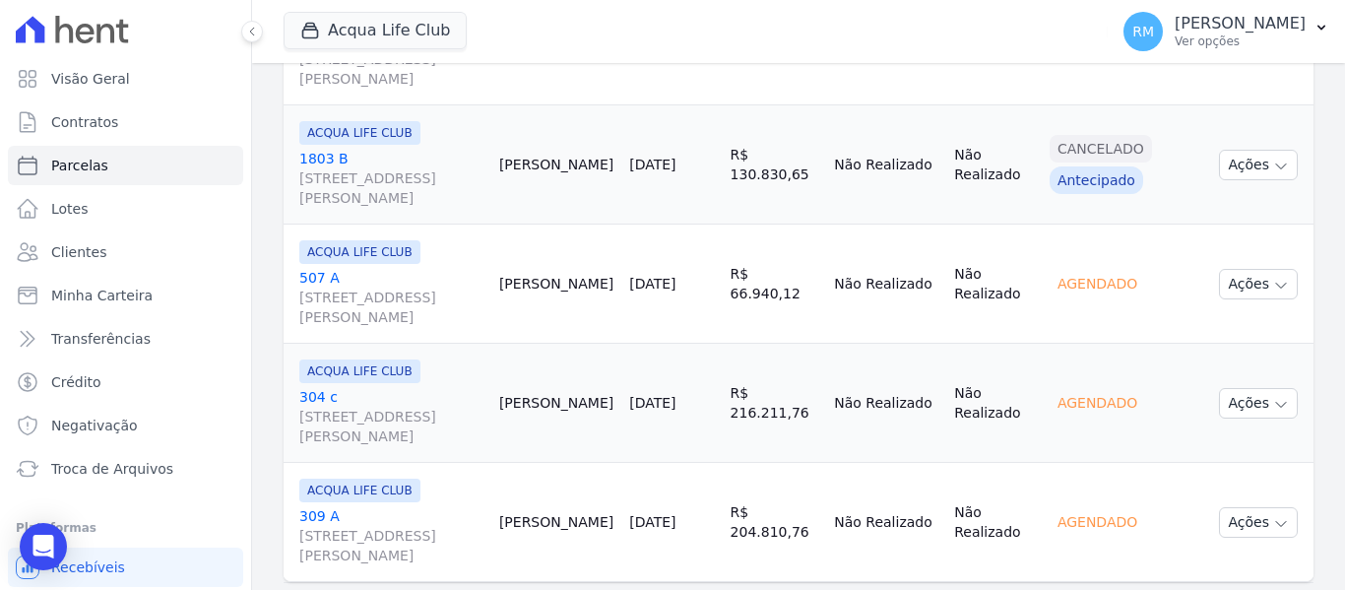
scroll to position [3108, 0]
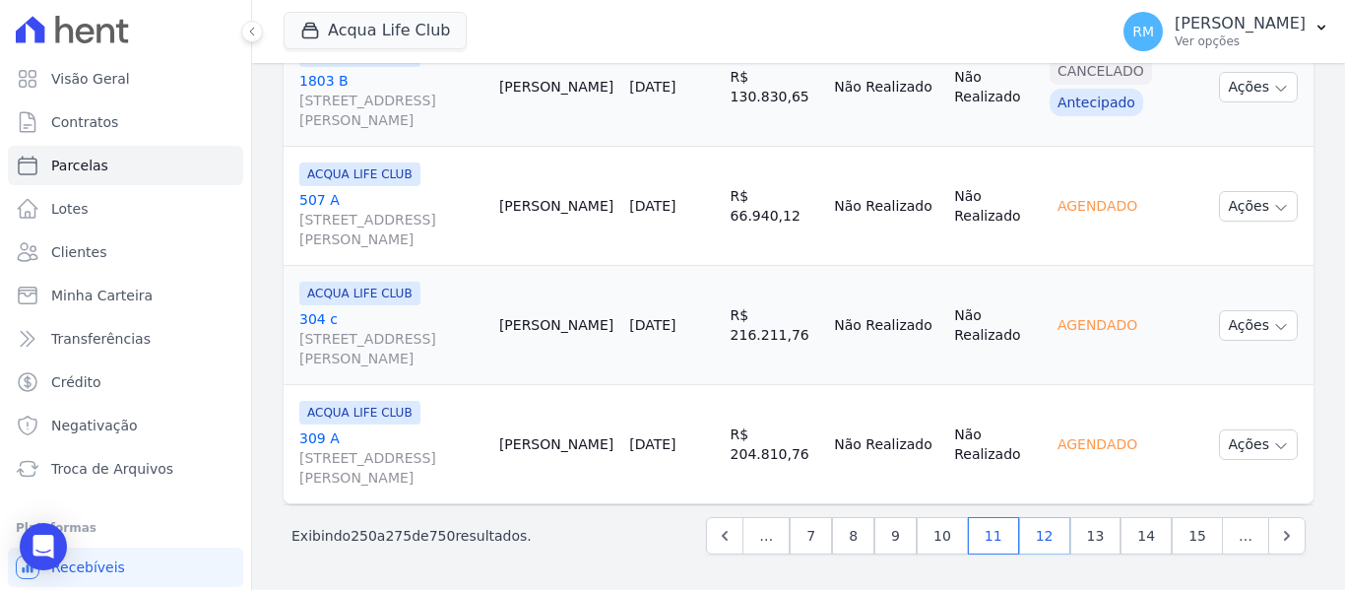
click at [1043, 541] on link "12" at bounding box center [1044, 535] width 51 height 37
select select
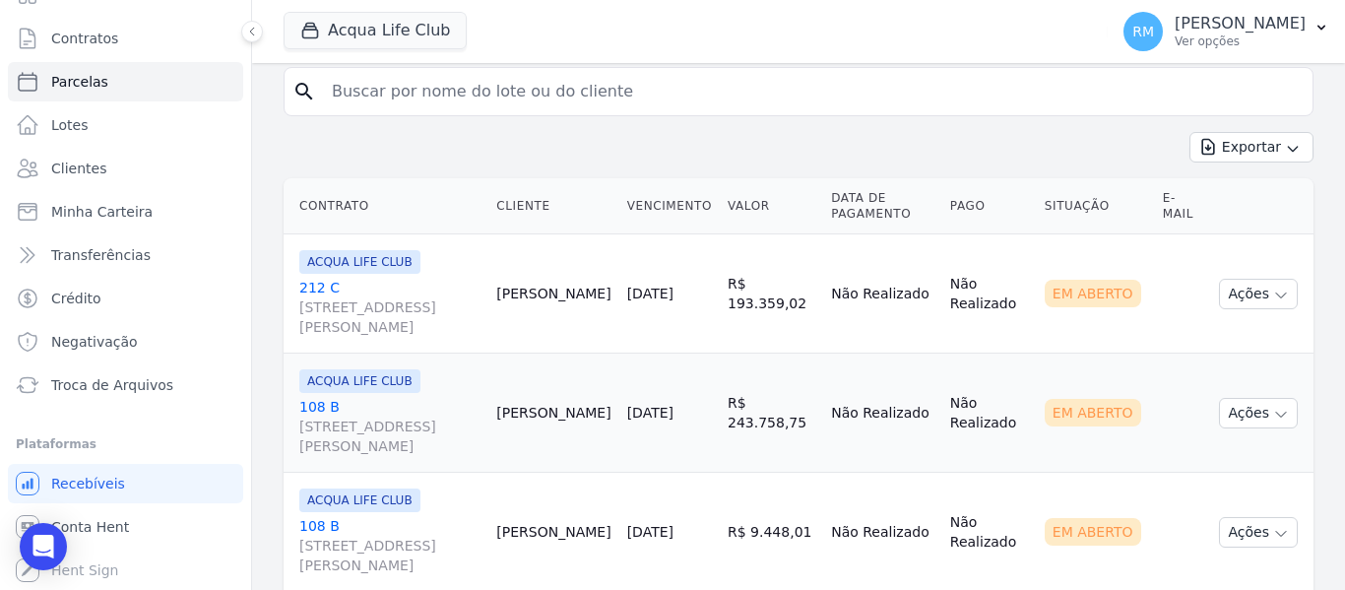
scroll to position [394, 0]
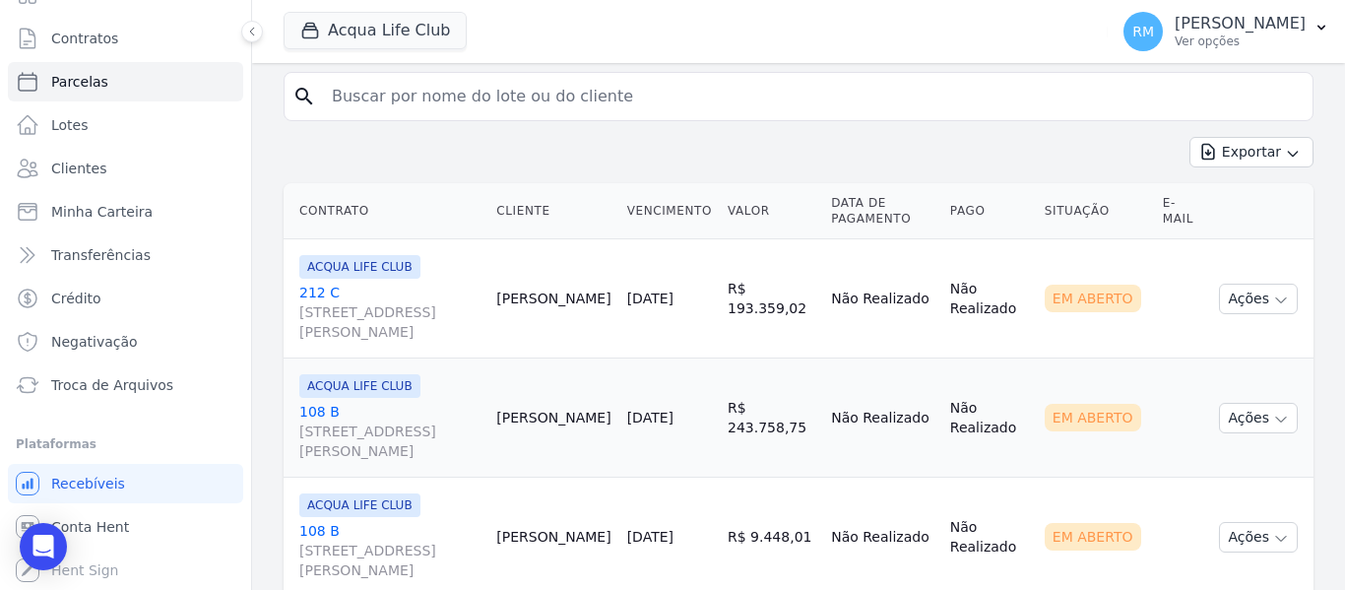
click at [394, 292] on link "212 C Rua General Neto, 55, LOJA L 08, Centro" at bounding box center [389, 312] width 181 height 59
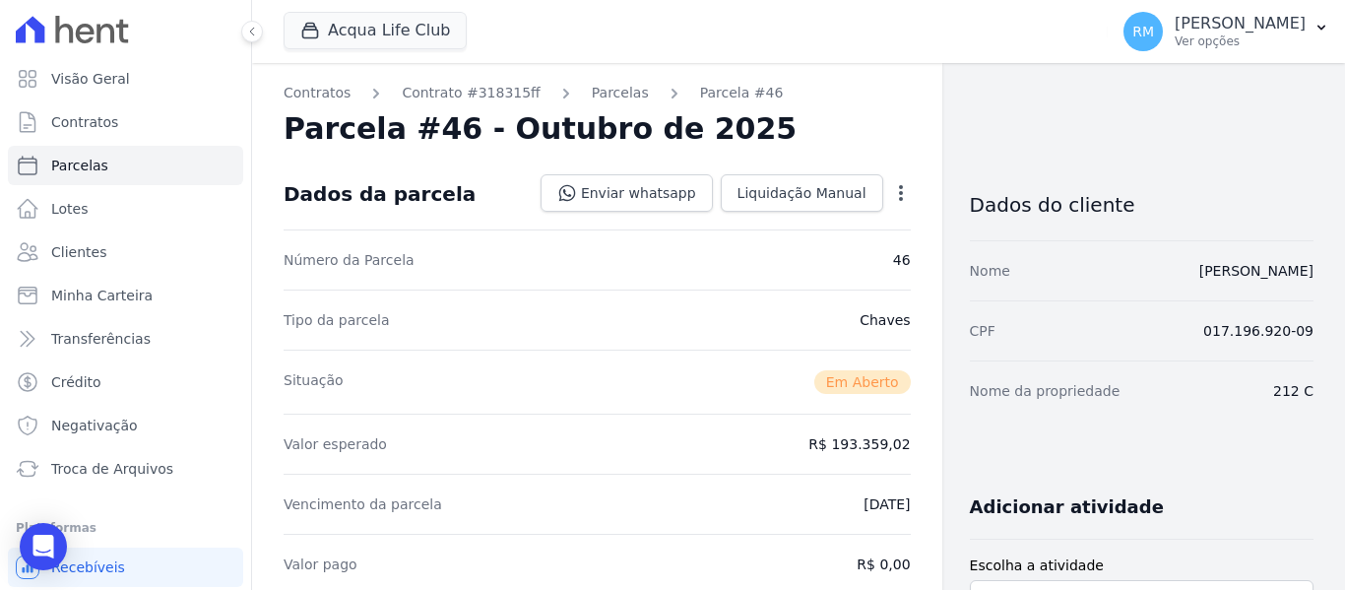
click at [899, 198] on icon "button" at bounding box center [901, 193] width 4 height 16
click at [814, 257] on link "Cancelar Cobrança" at bounding box center [816, 254] width 173 height 35
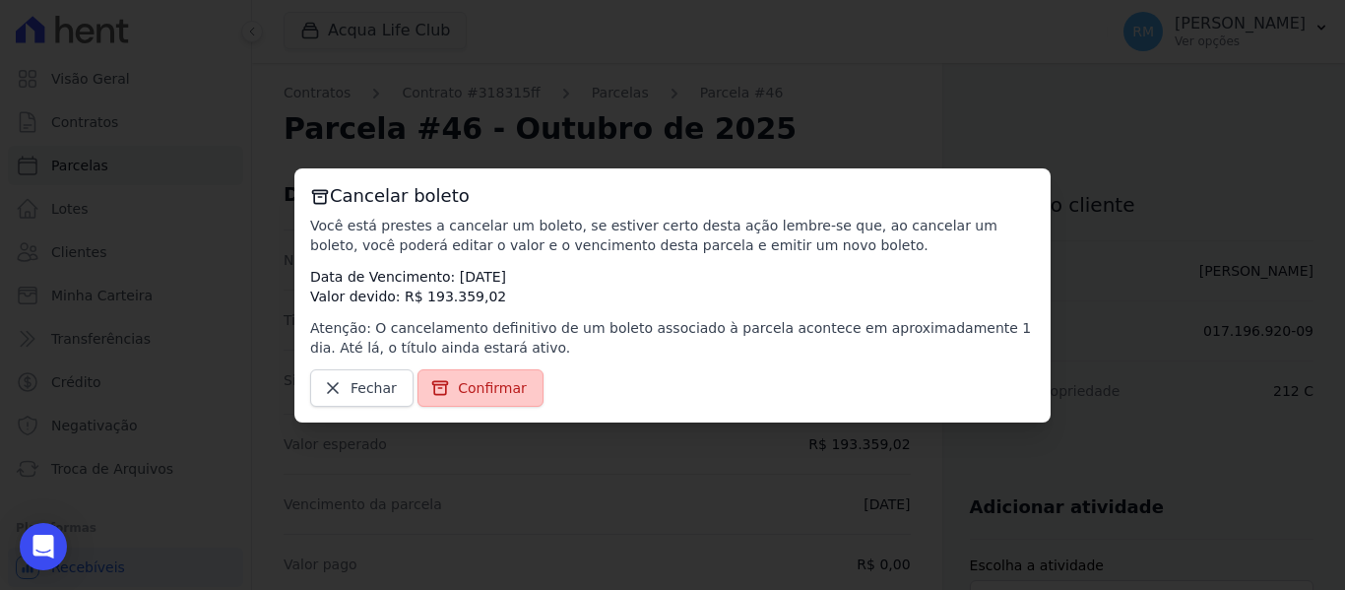
click at [481, 384] on span "Confirmar" at bounding box center [492, 388] width 69 height 20
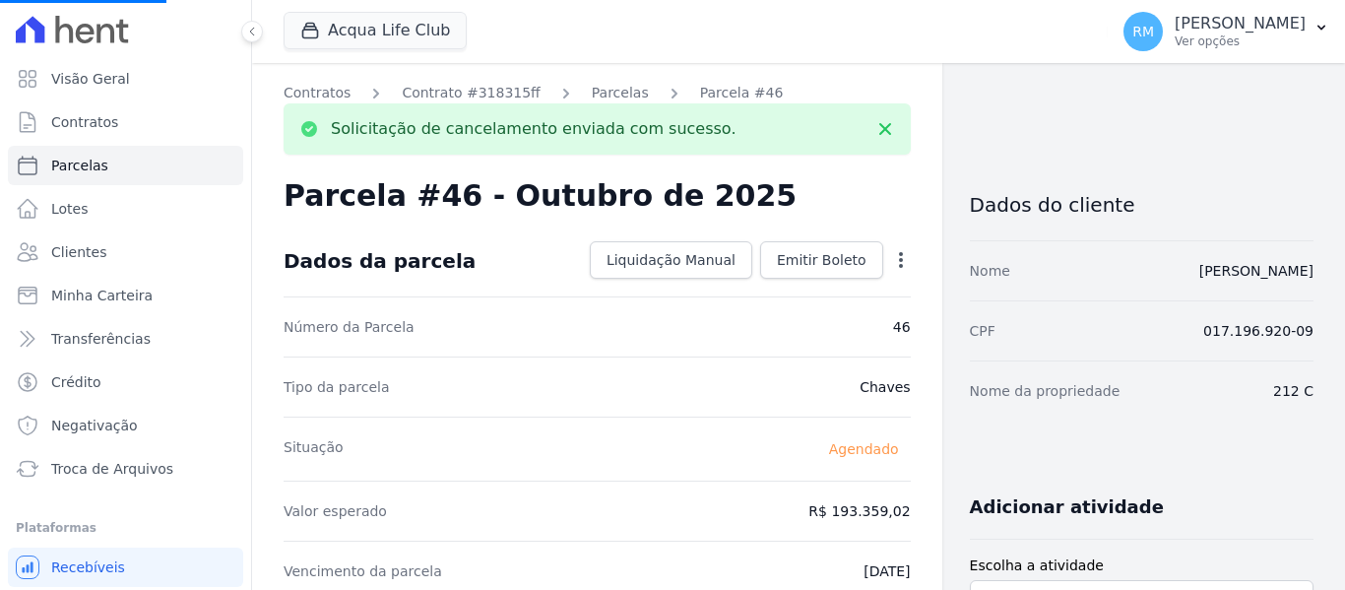
select select
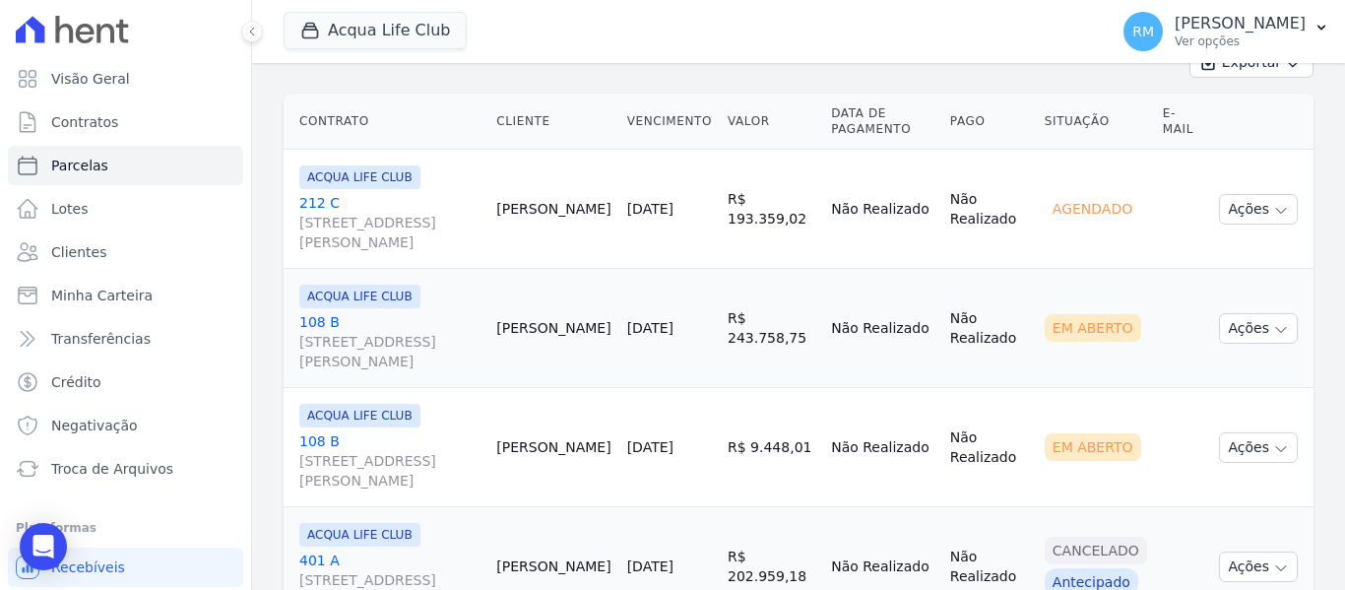
scroll to position [492, 0]
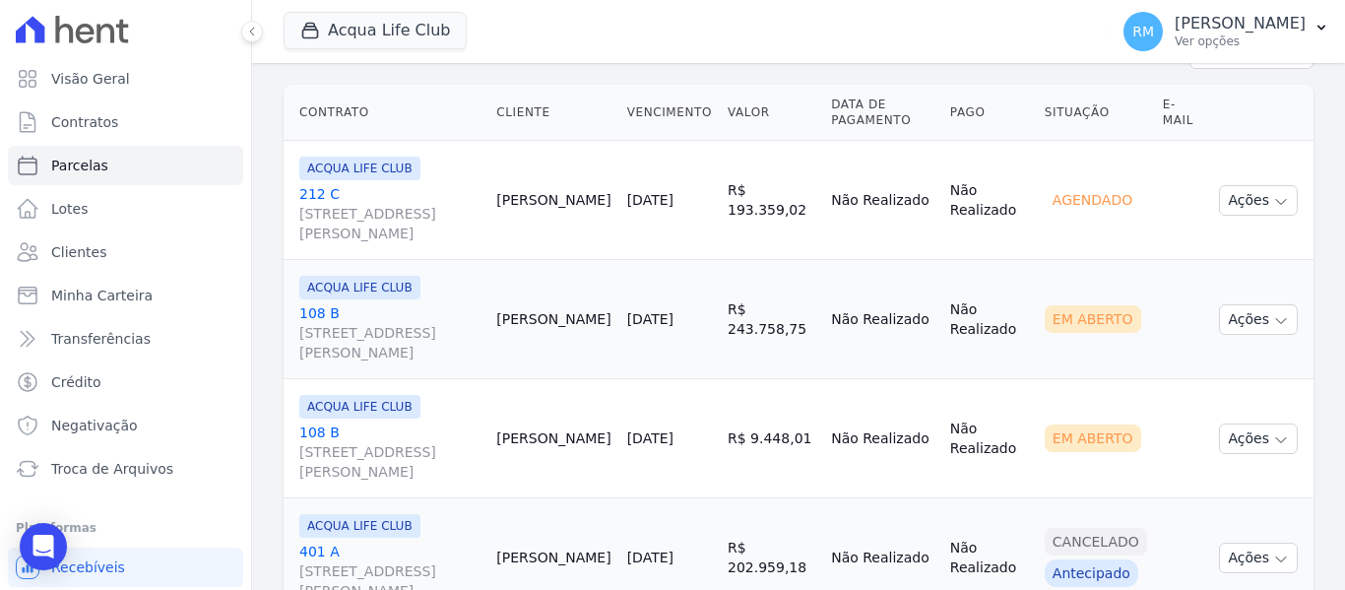
click at [422, 307] on link "108 B Rua General Neto, 55, LOJA L 08, Centro" at bounding box center [389, 332] width 181 height 59
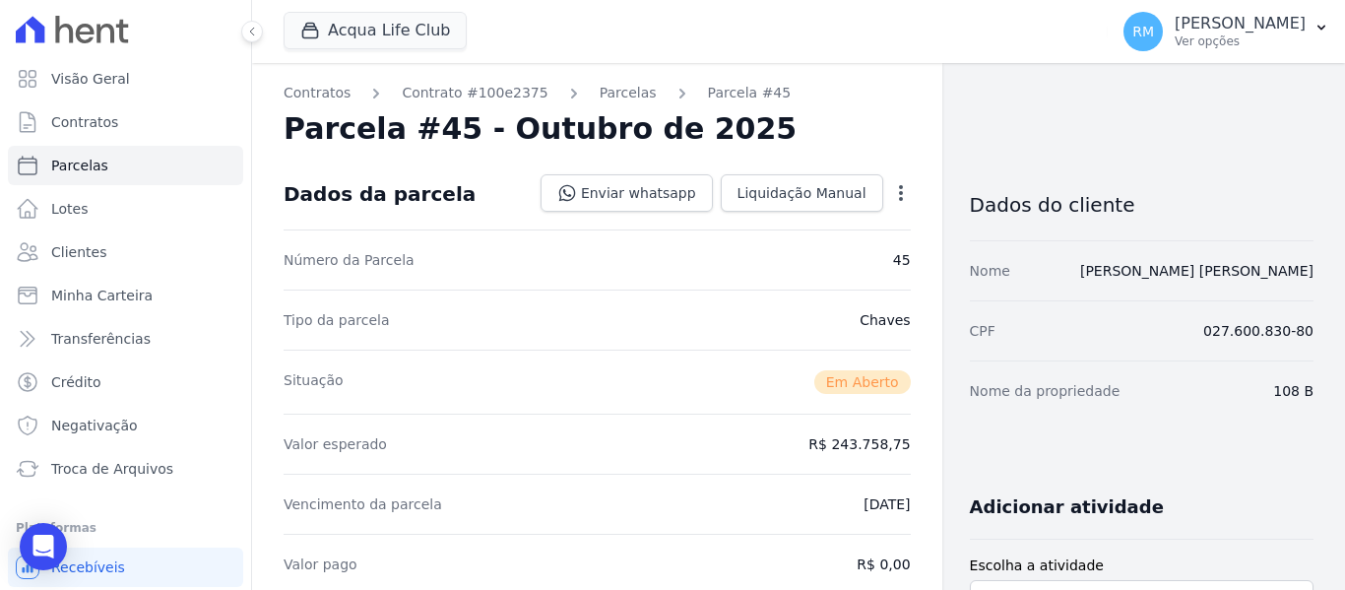
click at [896, 199] on icon "button" at bounding box center [901, 193] width 20 height 20
click at [813, 265] on link "Cancelar Cobrança" at bounding box center [816, 254] width 173 height 35
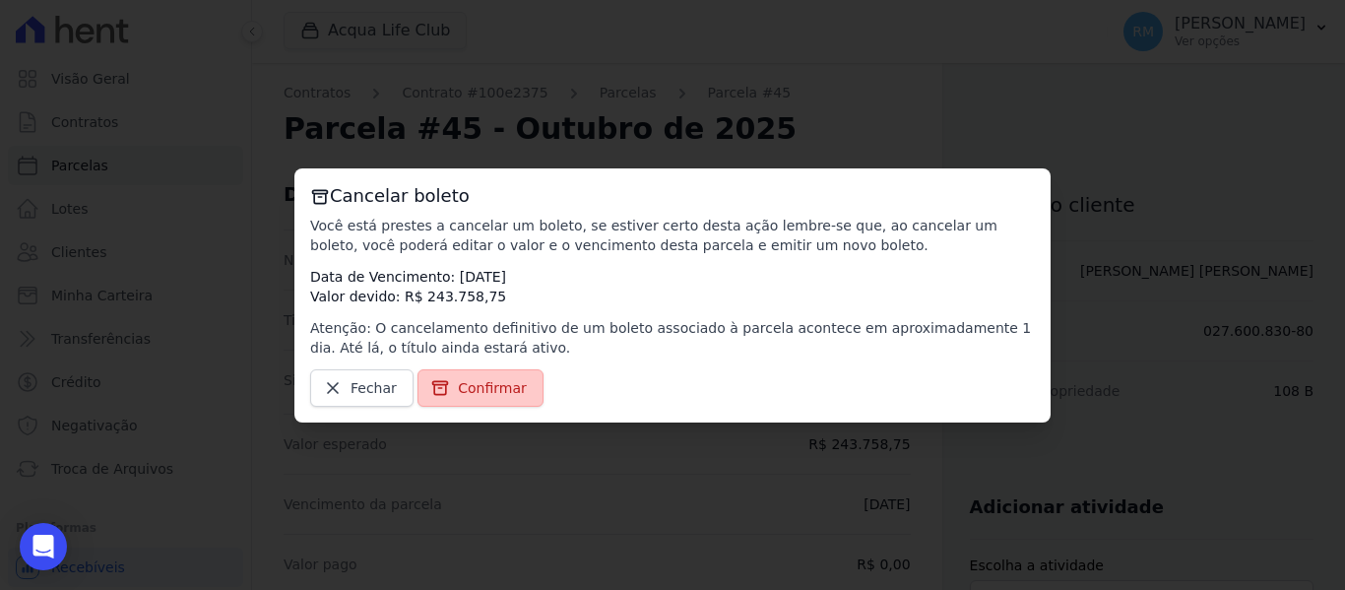
click at [489, 384] on span "Confirmar" at bounding box center [492, 388] width 69 height 20
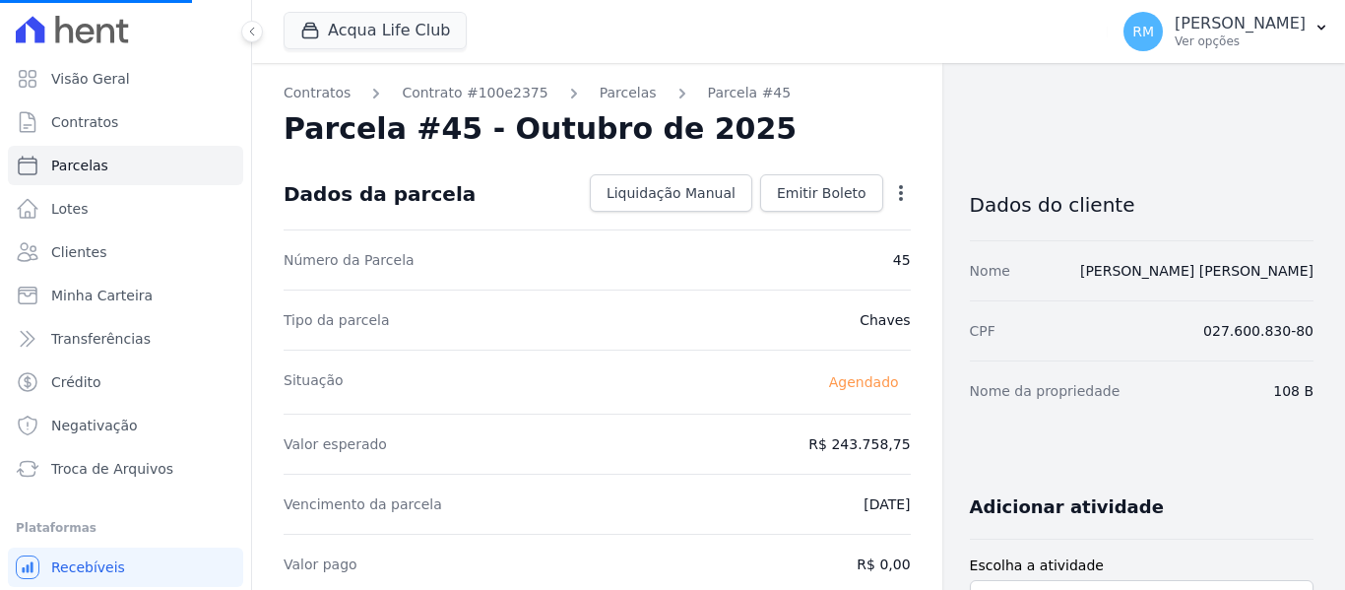
select select
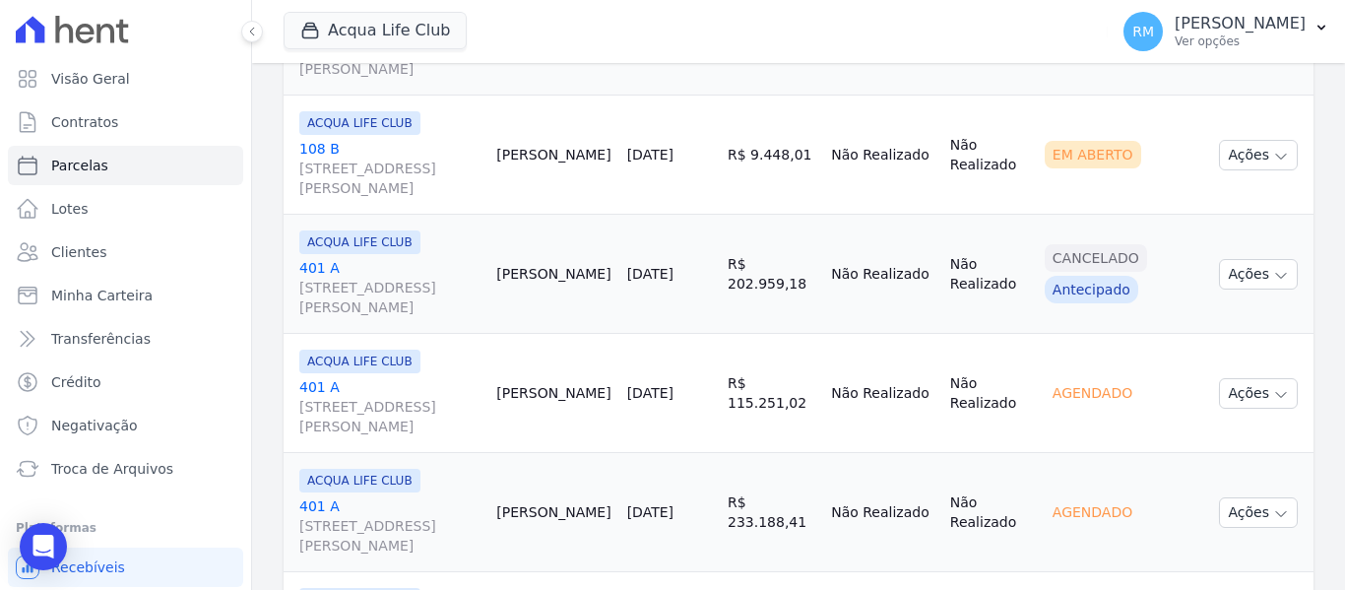
scroll to position [788, 0]
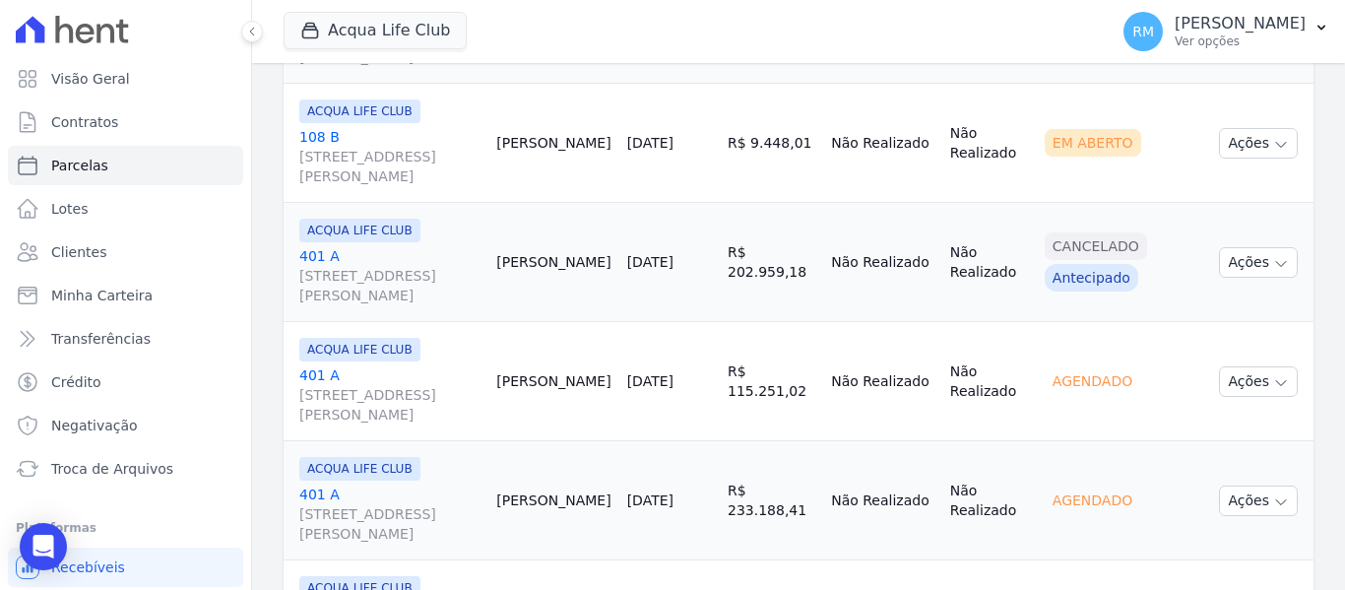
click at [527, 144] on td "Felipe Martins" at bounding box center [553, 143] width 130 height 119
copy tr "Felipe Martins"
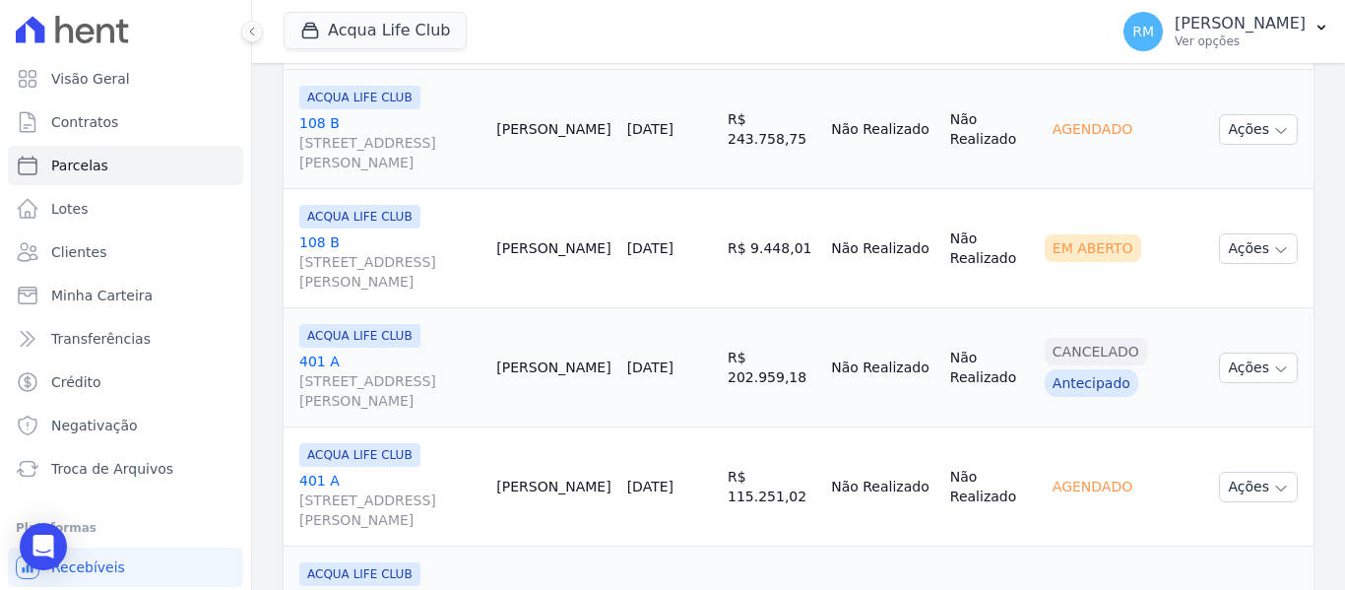
scroll to position [591, 0]
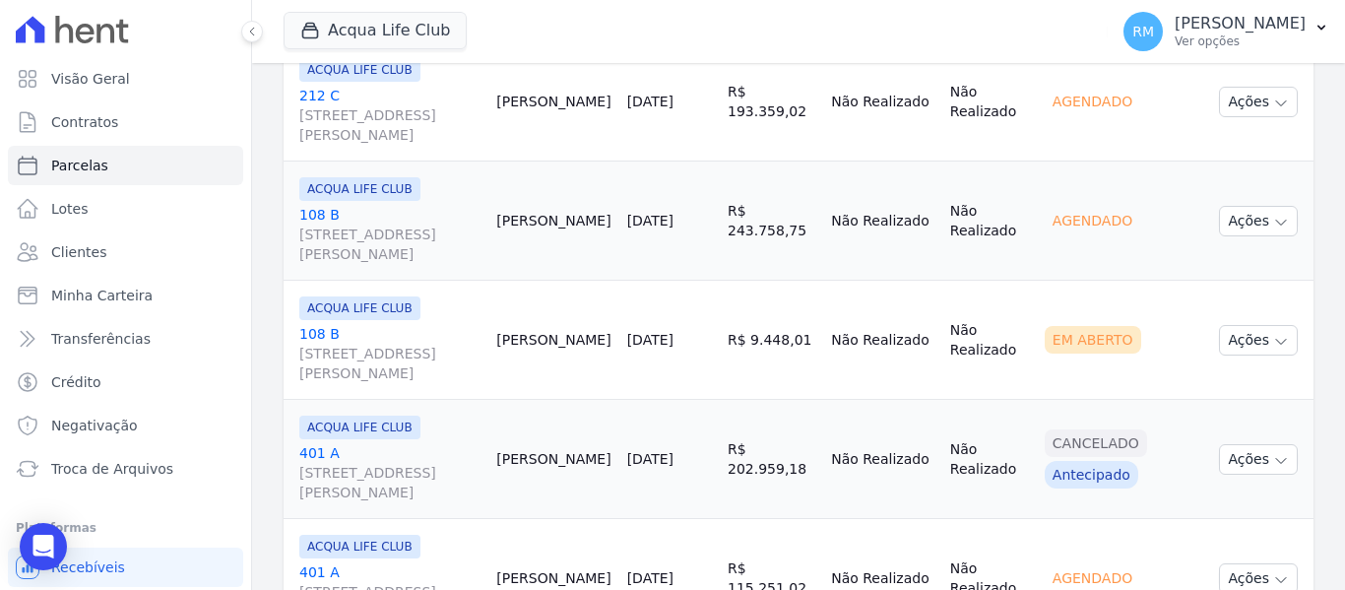
click at [452, 340] on link "108 B Rua General Neto, 55, LOJA L 08, Centro" at bounding box center [389, 353] width 181 height 59
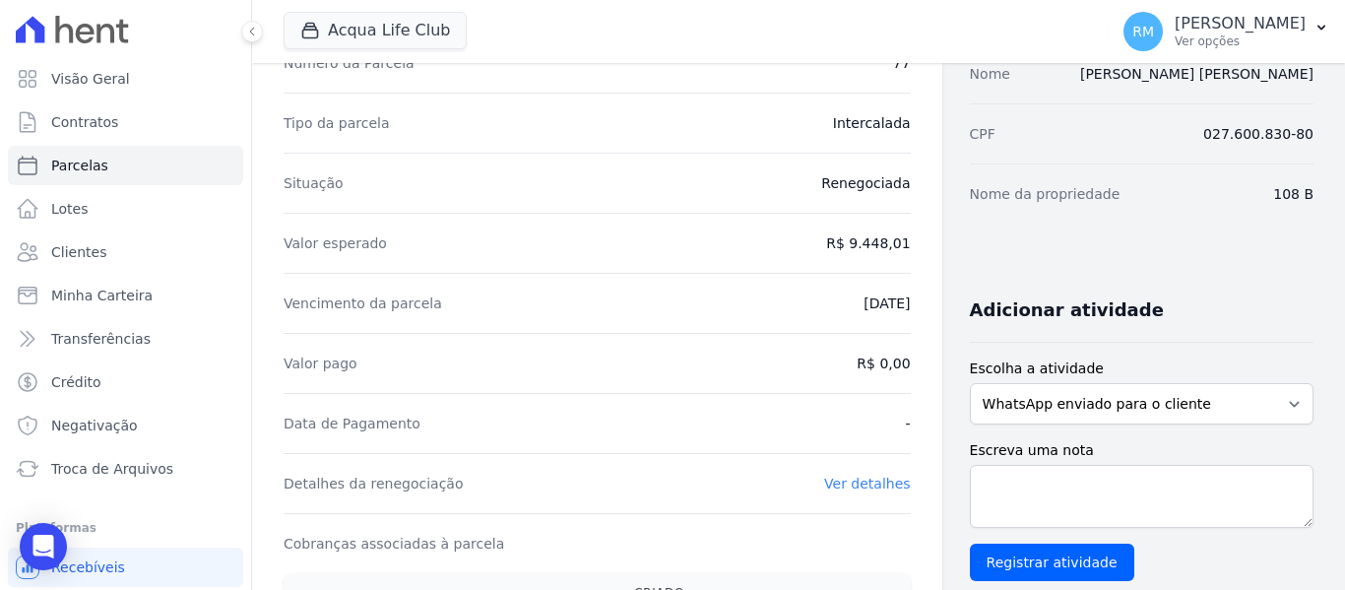
scroll to position [98, 0]
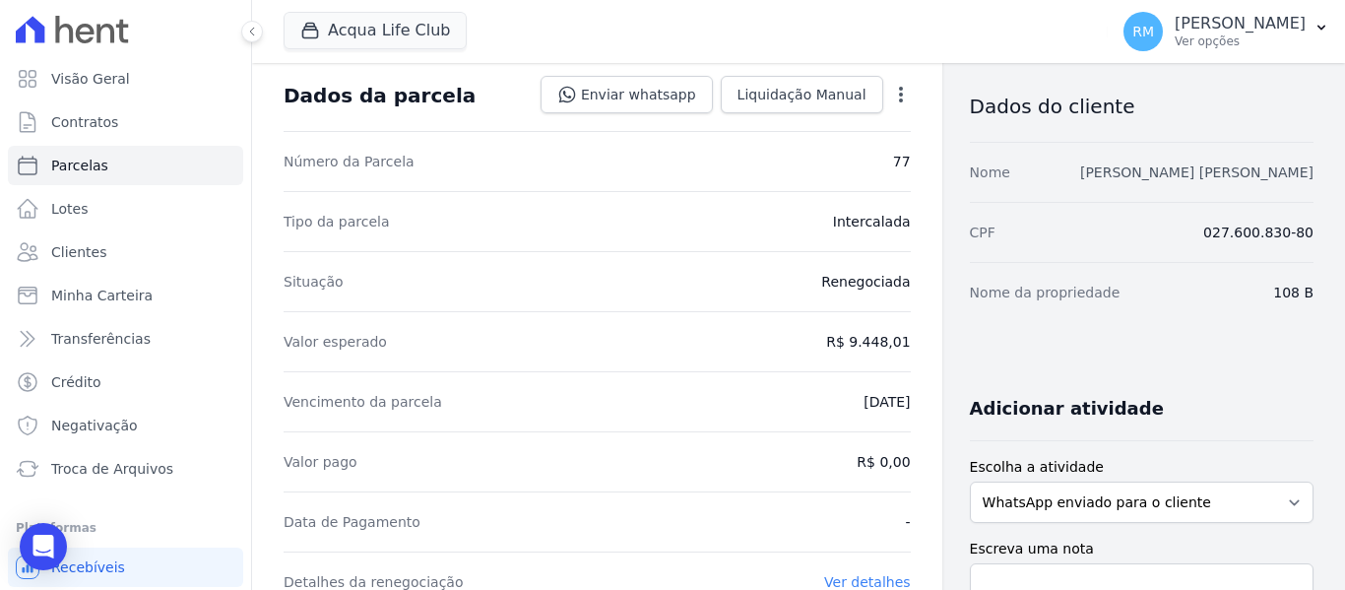
click at [1218, 169] on link "Felipe Guedes Martins" at bounding box center [1196, 172] width 233 height 16
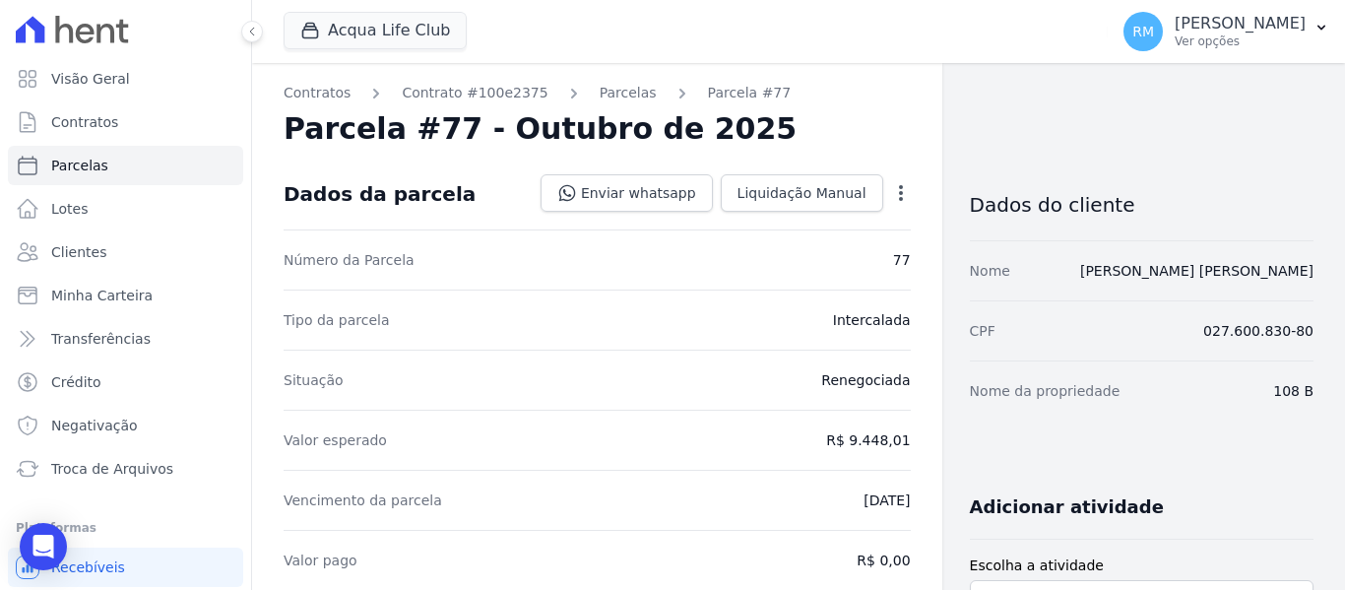
select select
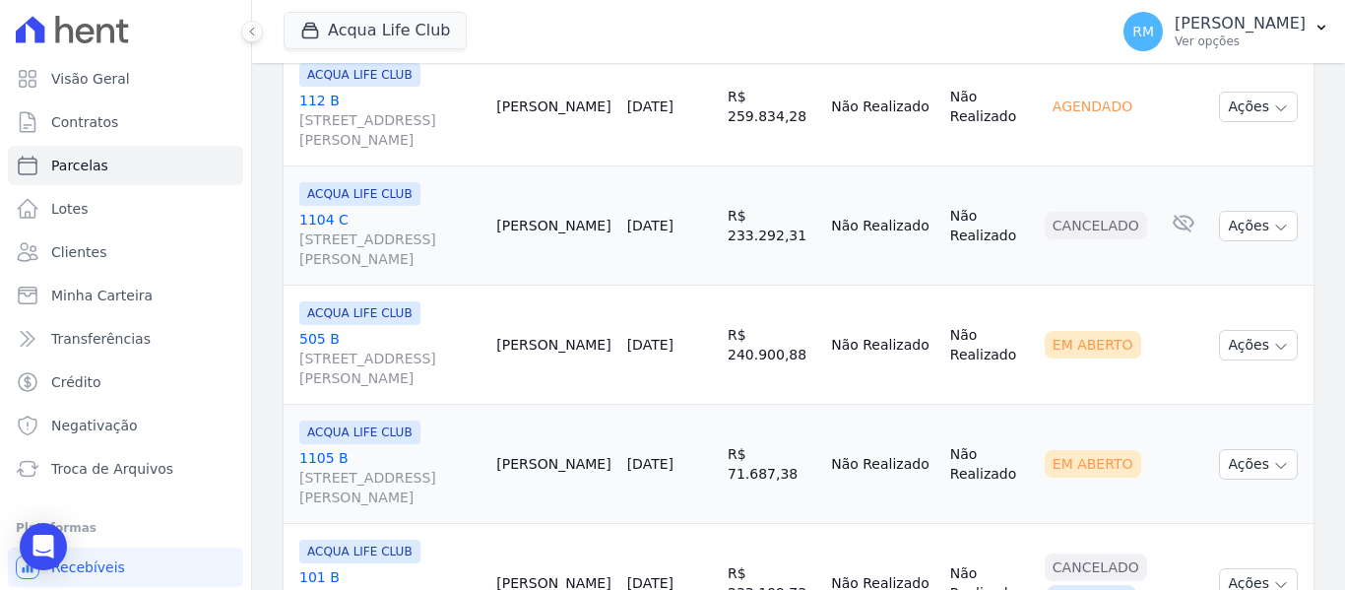
scroll to position [2265, 0]
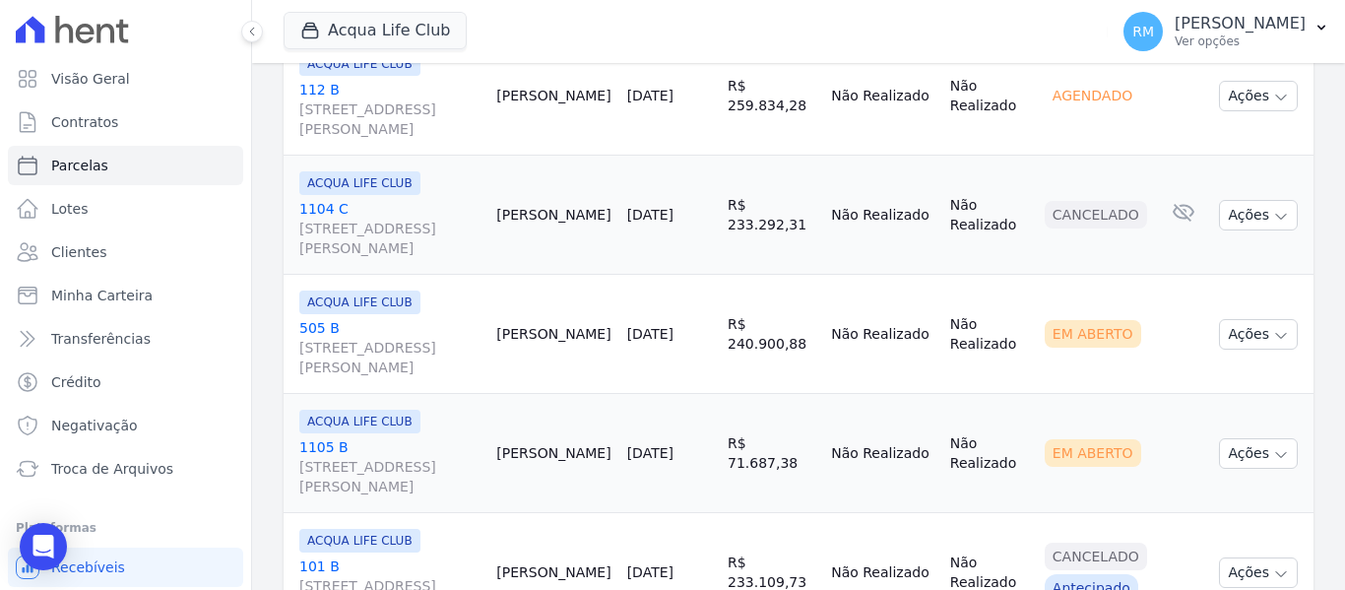
click at [383, 325] on link "505 B Rua General Neto, 55, LOJA L 08, Centro" at bounding box center [389, 347] width 181 height 59
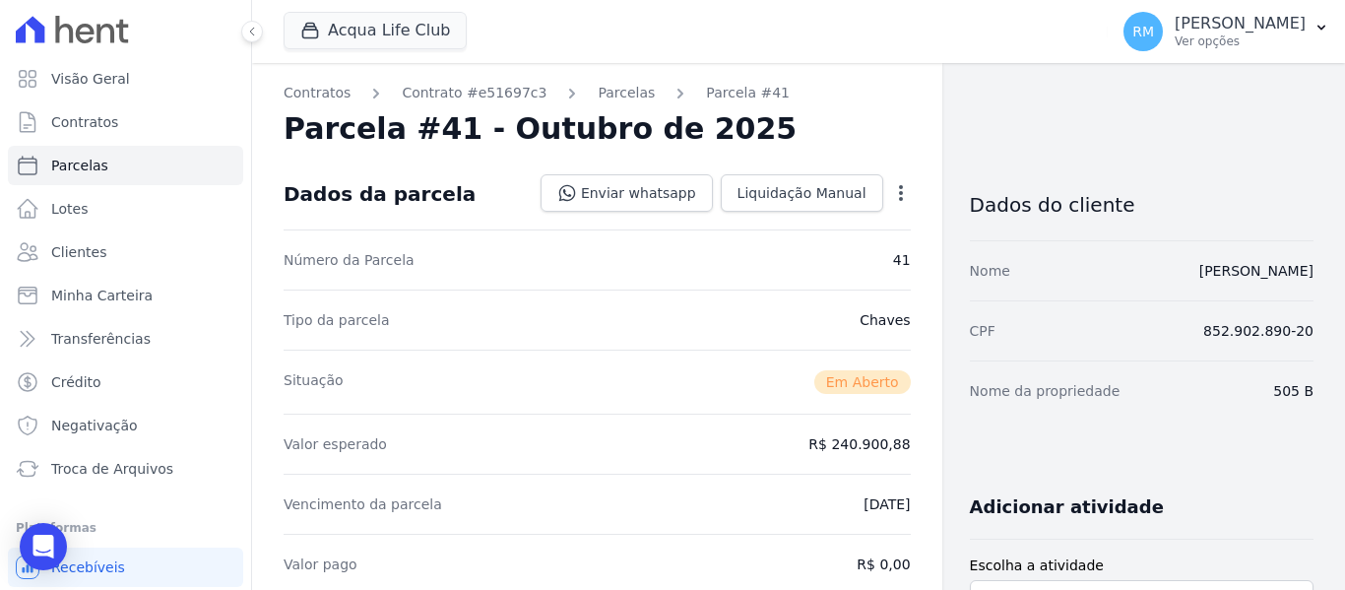
click at [891, 189] on icon "button" at bounding box center [901, 193] width 20 height 20
click at [817, 248] on link "Cancelar Cobrança" at bounding box center [816, 254] width 173 height 35
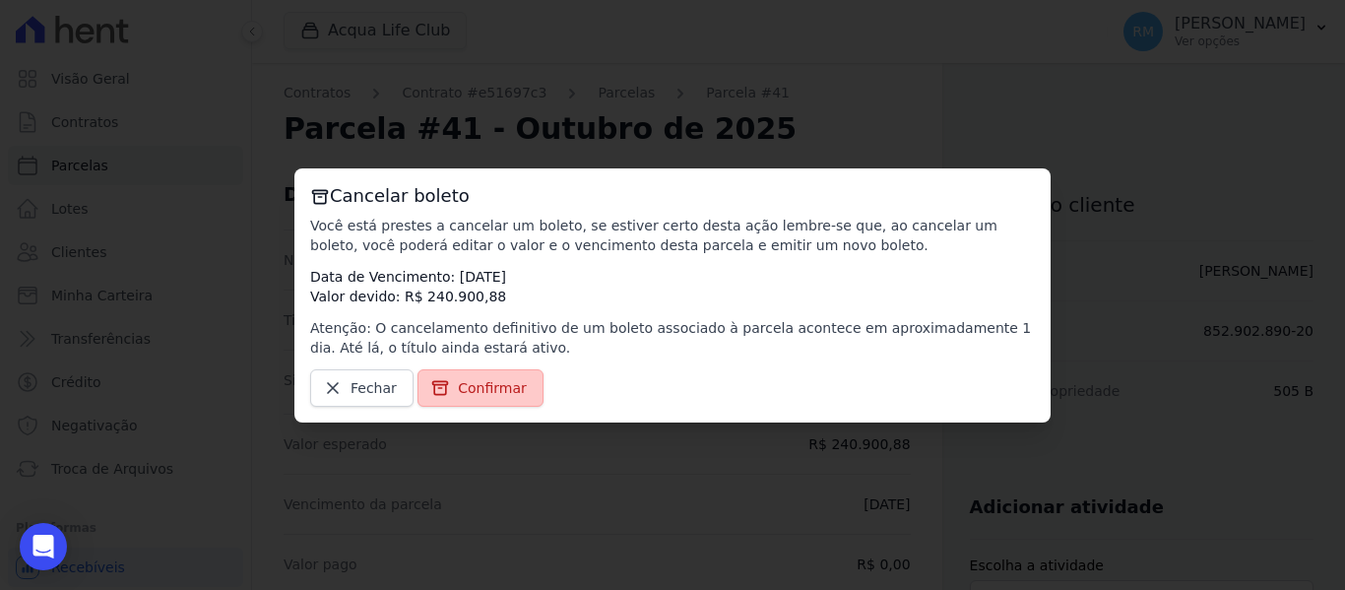
click at [459, 382] on span "Confirmar" at bounding box center [492, 388] width 69 height 20
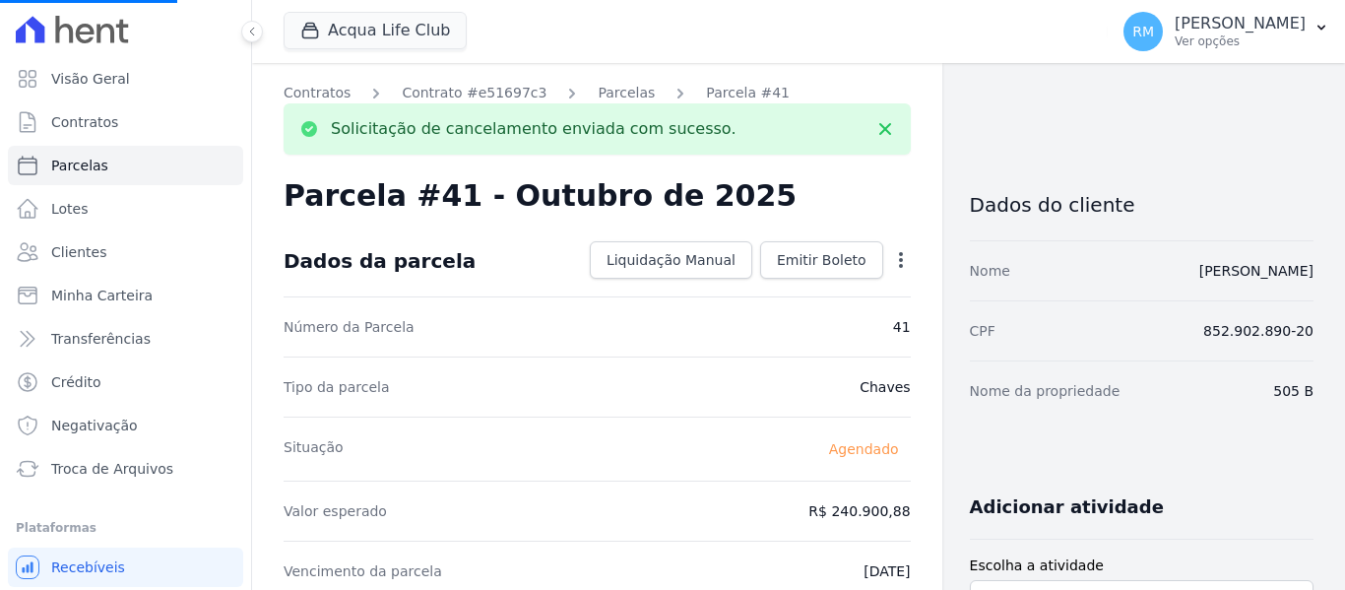
select select
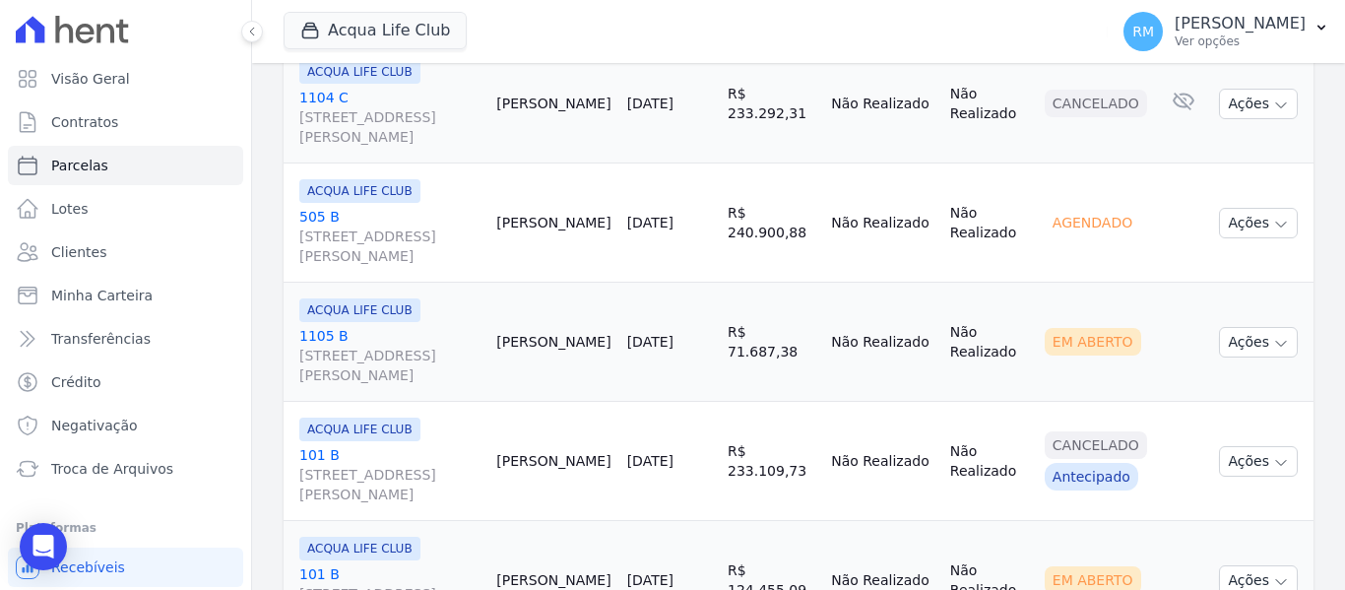
scroll to position [2364, 0]
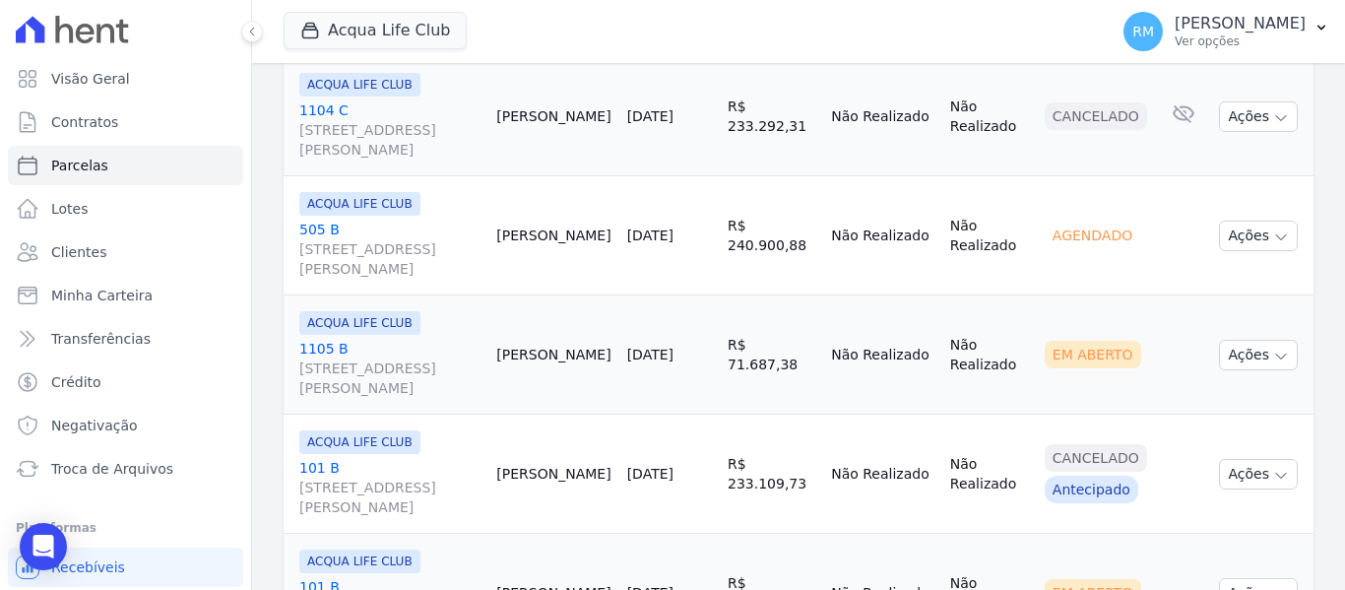
click at [454, 339] on link "1105 B Rua General Neto, 55, LOJA L 08, Centro" at bounding box center [389, 368] width 181 height 59
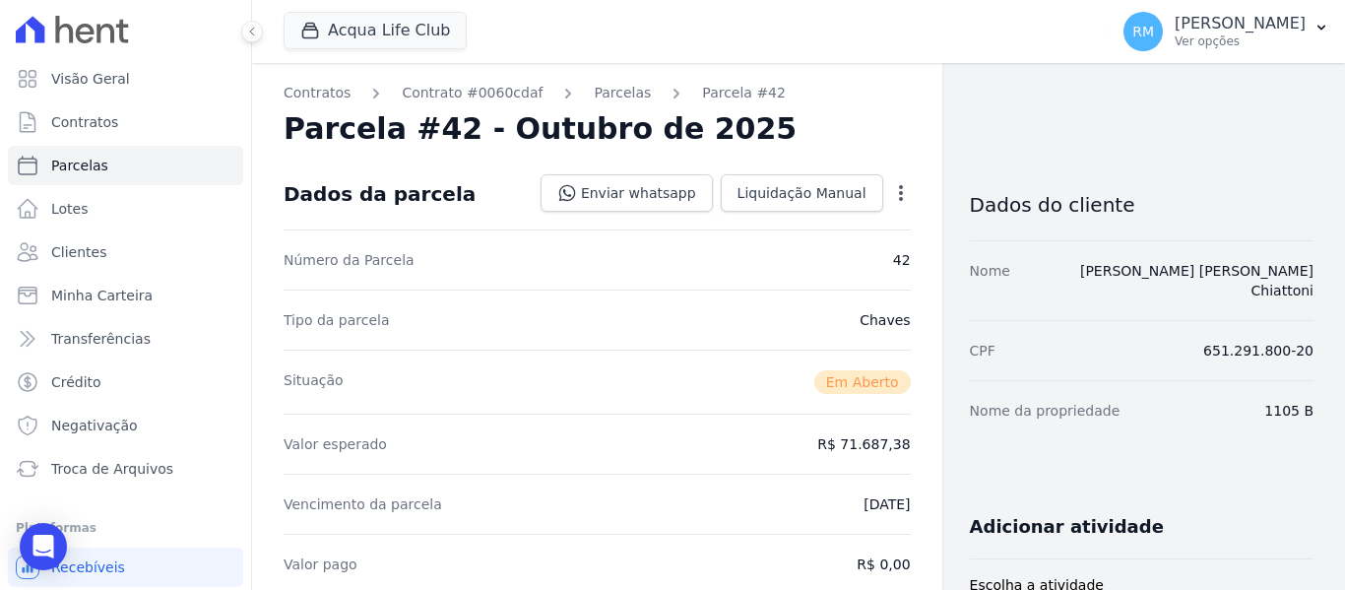
click at [898, 200] on icon "button" at bounding box center [901, 193] width 20 height 20
click at [817, 260] on link "Cancelar Cobrança" at bounding box center [816, 254] width 173 height 35
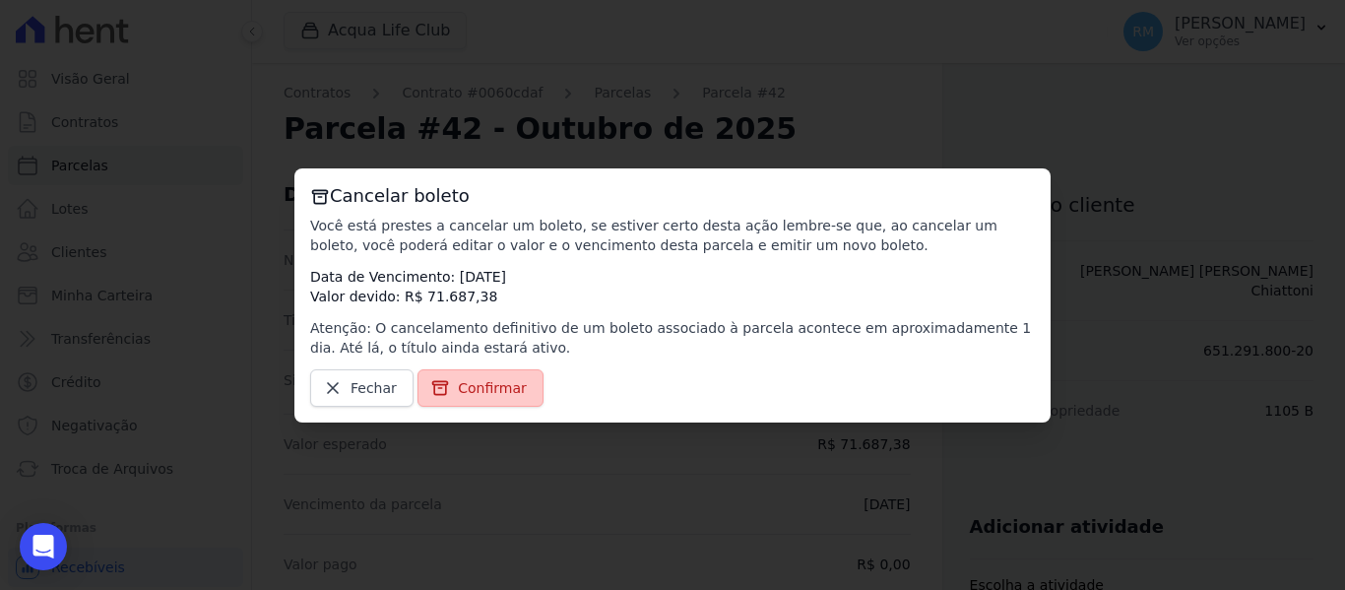
click at [524, 373] on link "Confirmar" at bounding box center [481, 387] width 126 height 37
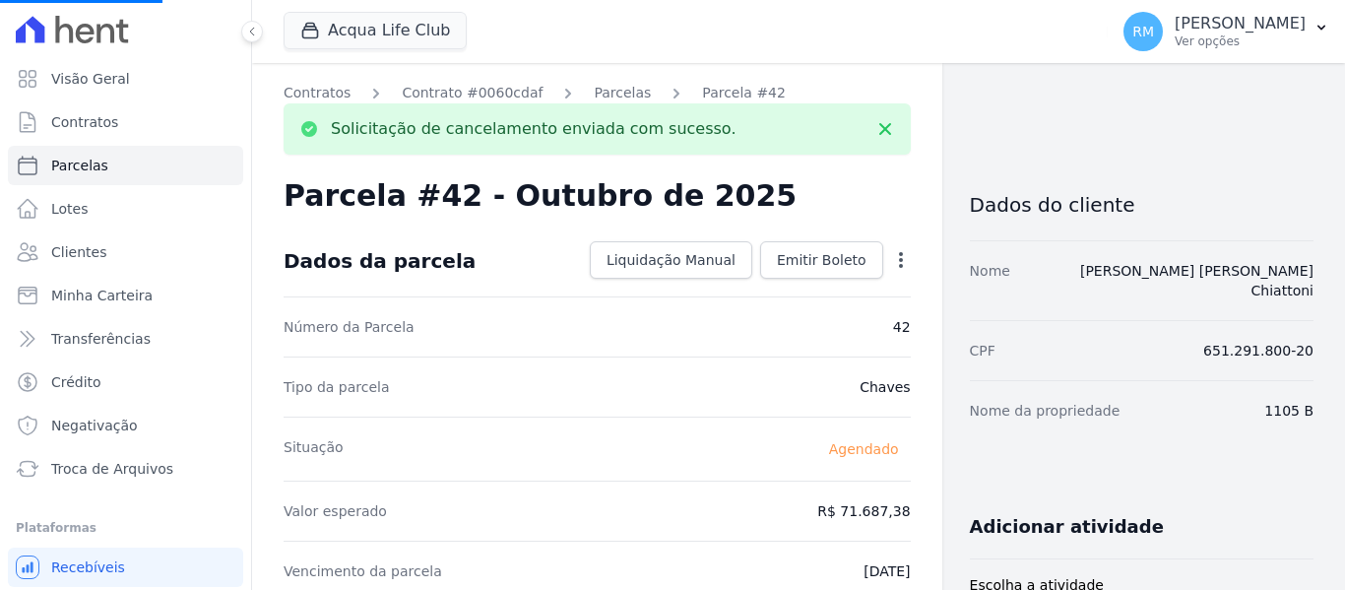
select select
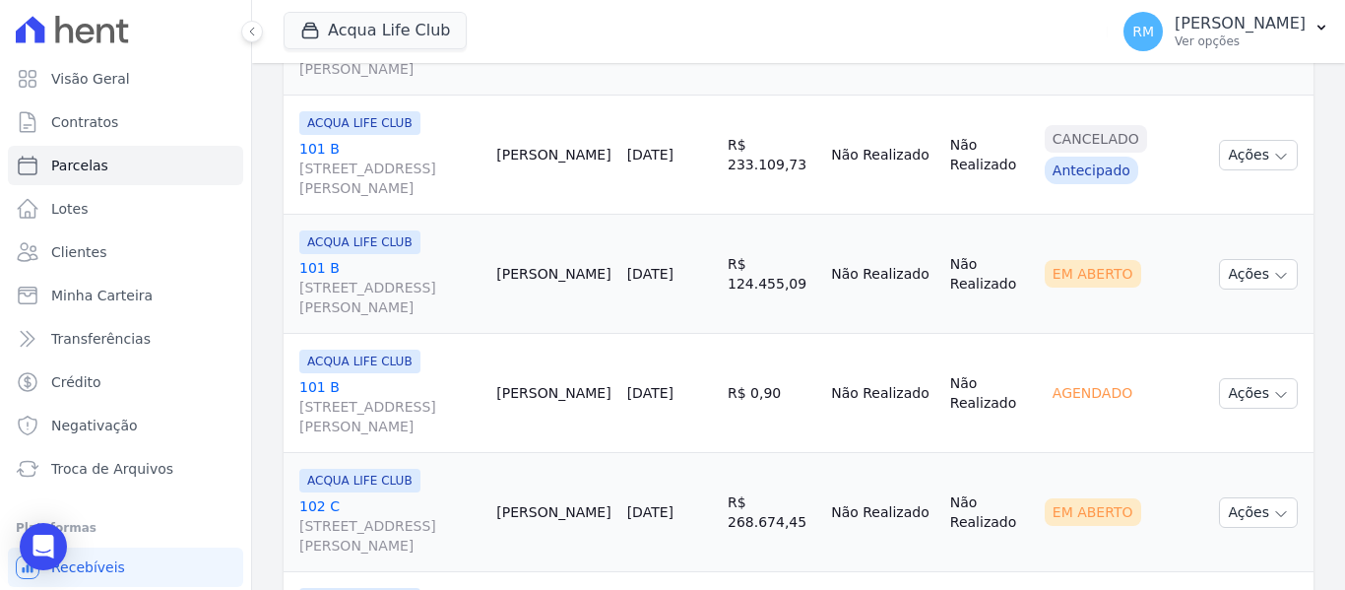
scroll to position [2758, 0]
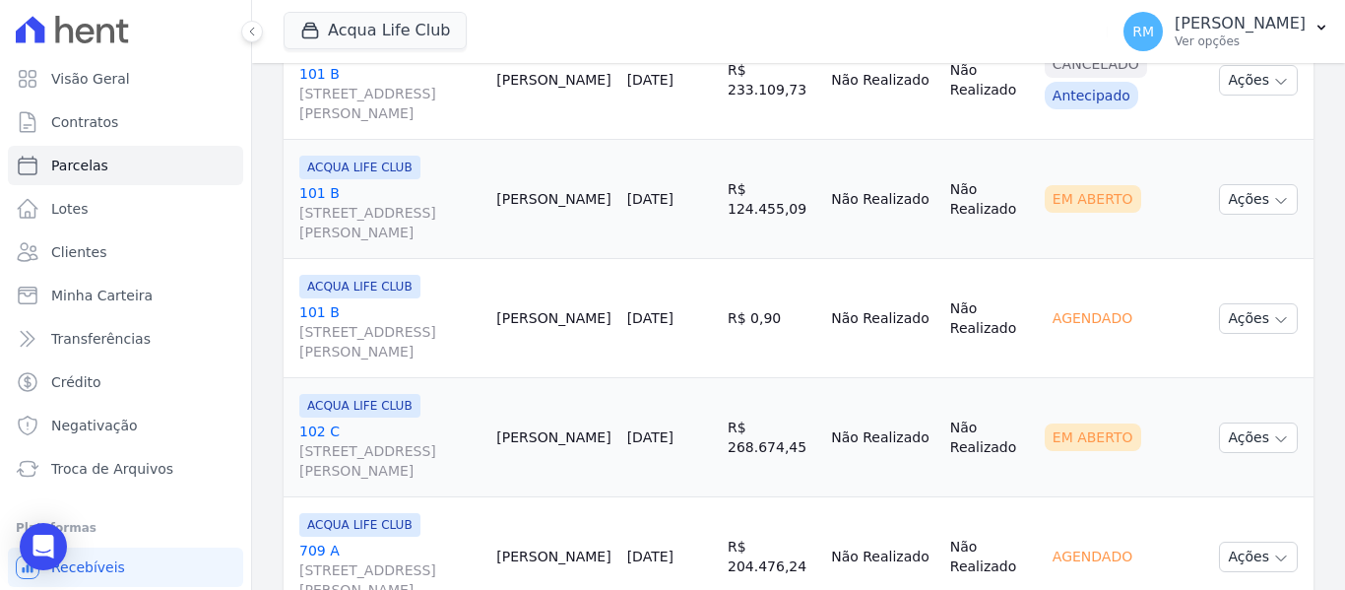
click at [422, 189] on link "101 B Rua General Neto, 55, LOJA L 08, Centro" at bounding box center [389, 212] width 181 height 59
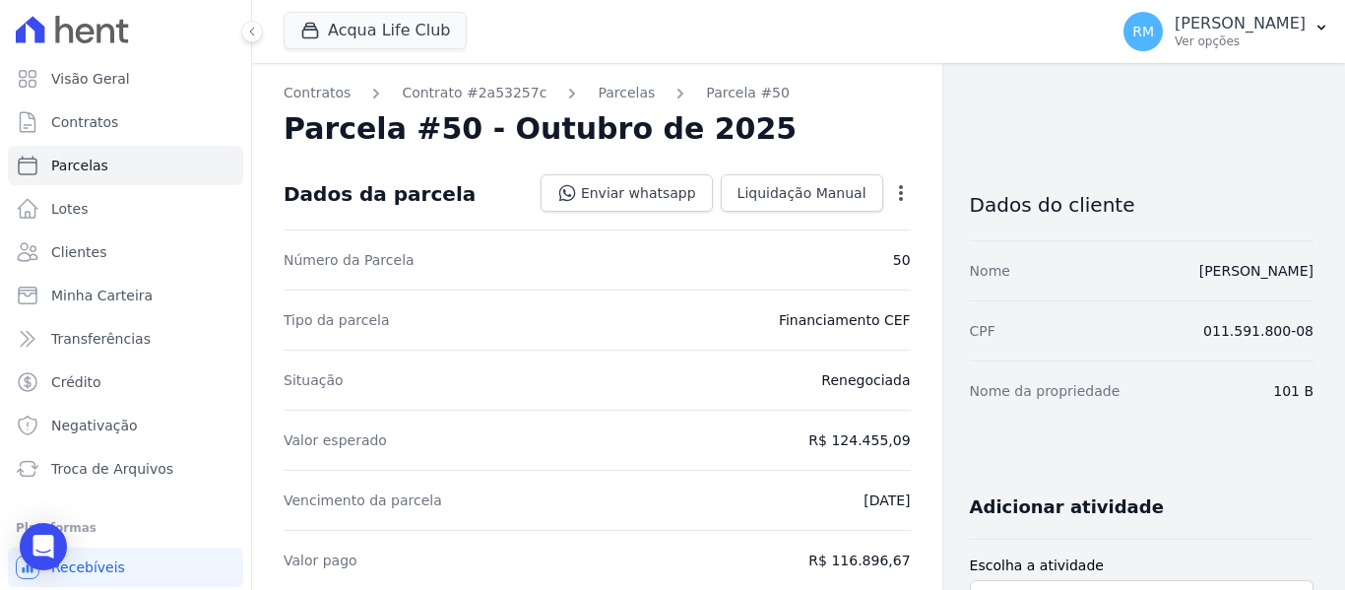
click at [891, 183] on icon "button" at bounding box center [901, 193] width 20 height 20
click at [817, 257] on link "Cancelar Cobrança" at bounding box center [816, 254] width 173 height 35
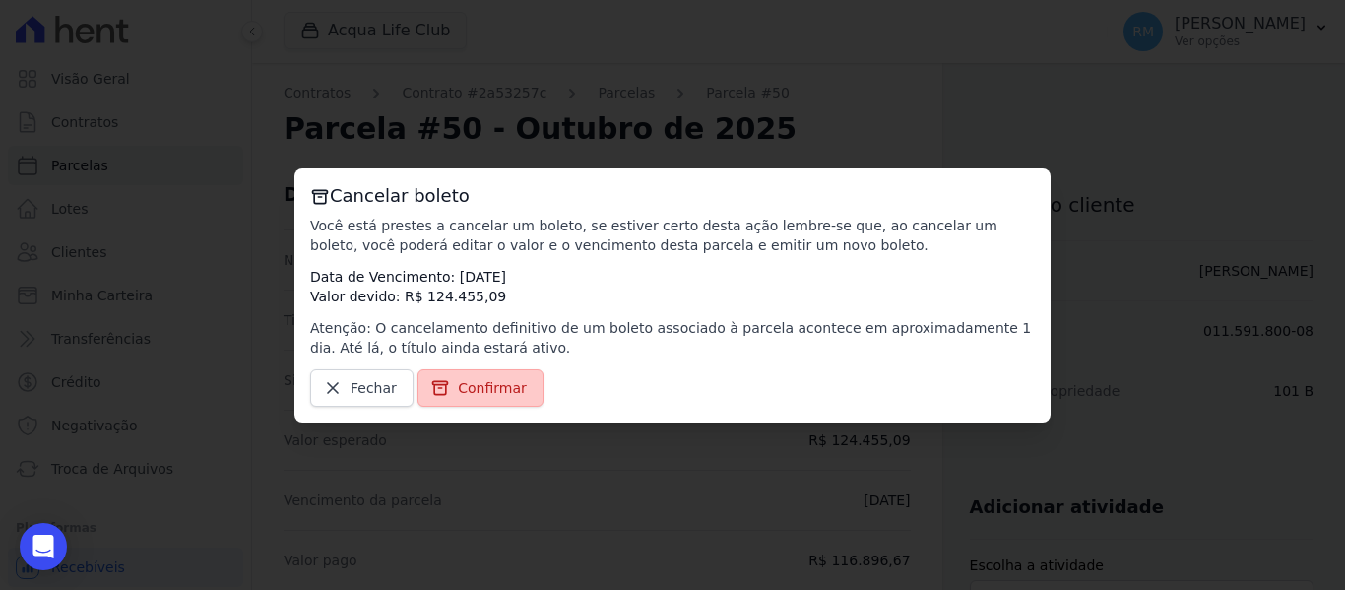
click at [514, 387] on span "Confirmar" at bounding box center [492, 388] width 69 height 20
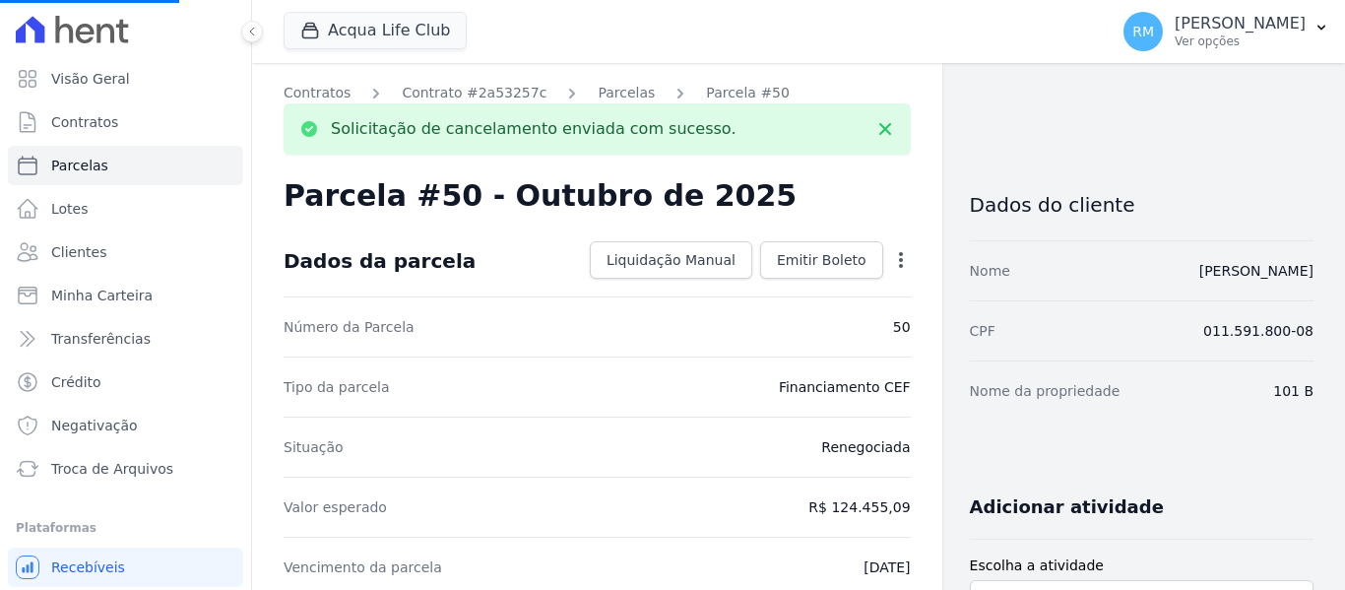
select select
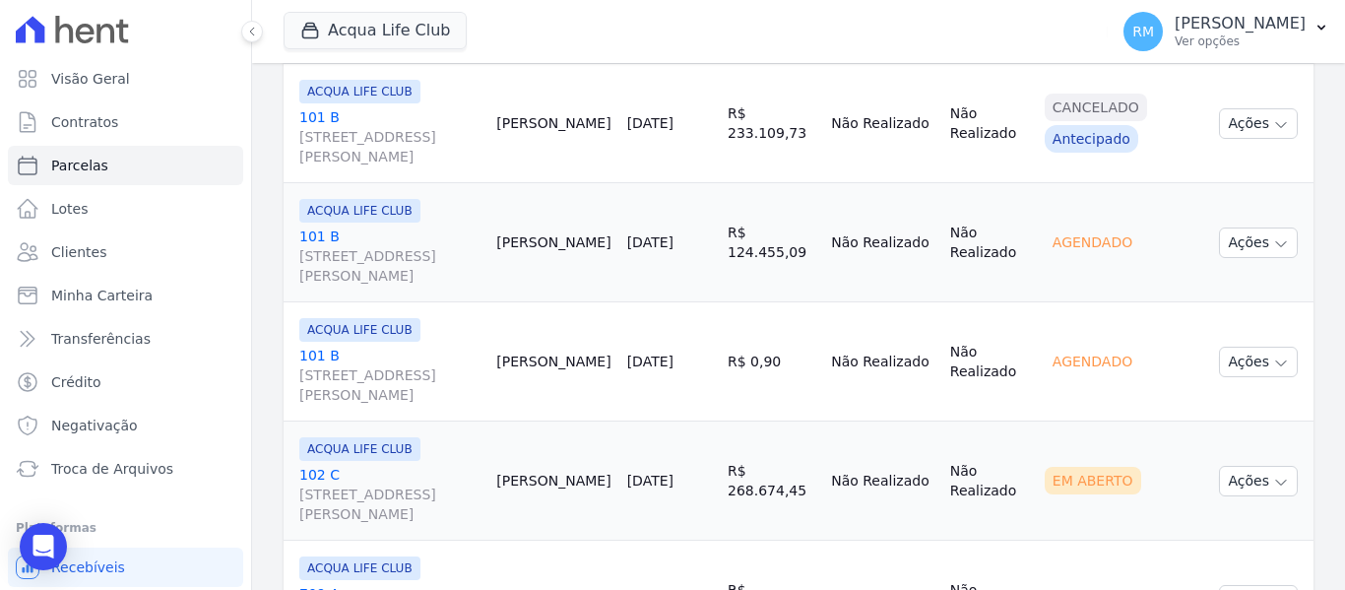
scroll to position [2813, 0]
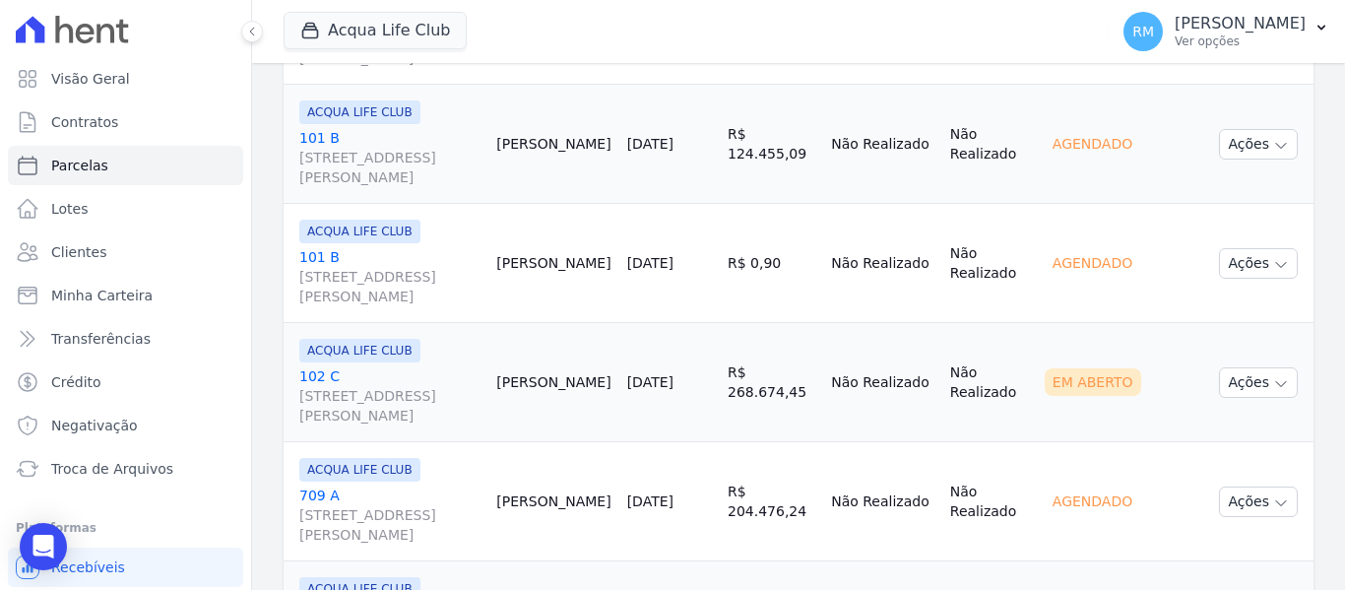
click at [439, 365] on div "ACQUA LIFE CLUB 102 C Rua General Neto, 55, LOJA L 08, Centro" at bounding box center [389, 382] width 181 height 87
click at [423, 372] on link "102 C Rua General Neto, 55, LOJA L 08, Centro" at bounding box center [389, 395] width 181 height 59
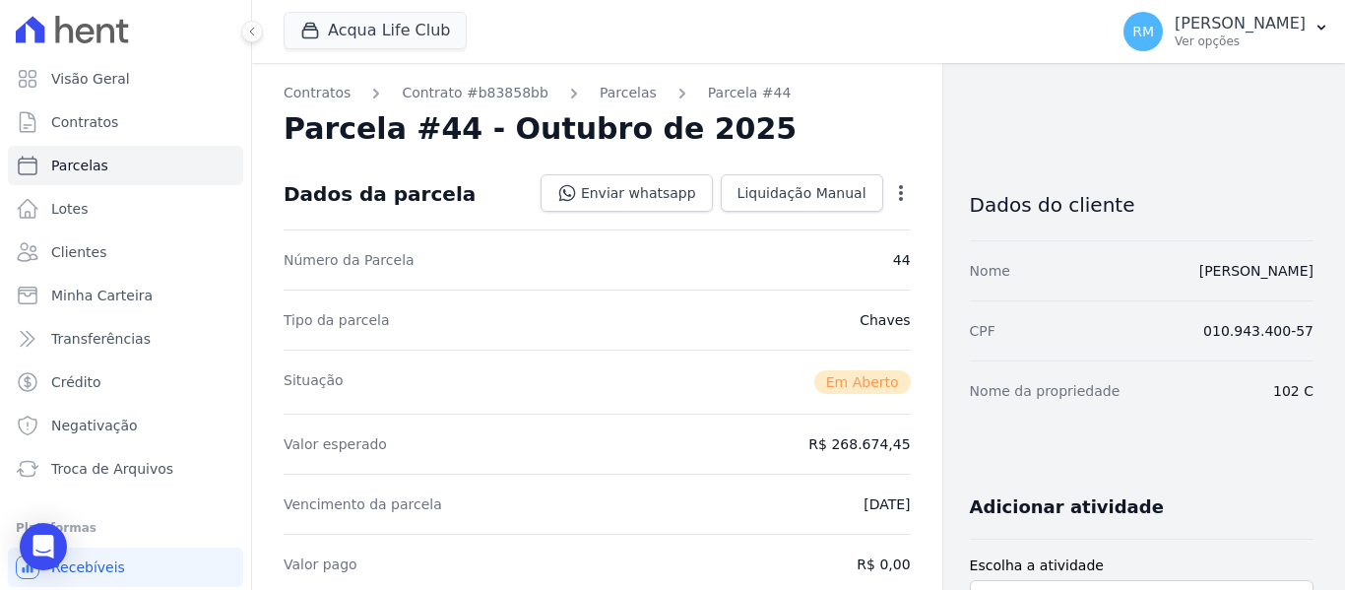
click at [899, 193] on icon "button" at bounding box center [901, 193] width 4 height 16
click at [819, 259] on link "Cancelar Cobrança" at bounding box center [816, 254] width 173 height 35
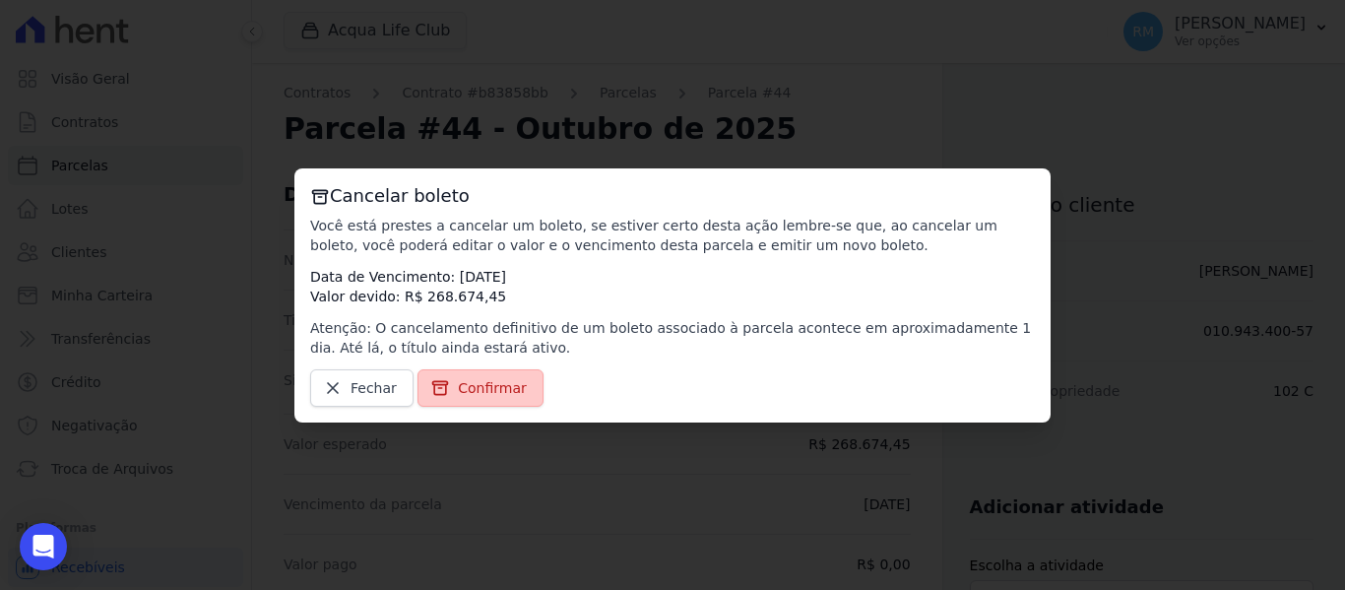
click at [476, 388] on span "Confirmar" at bounding box center [492, 388] width 69 height 20
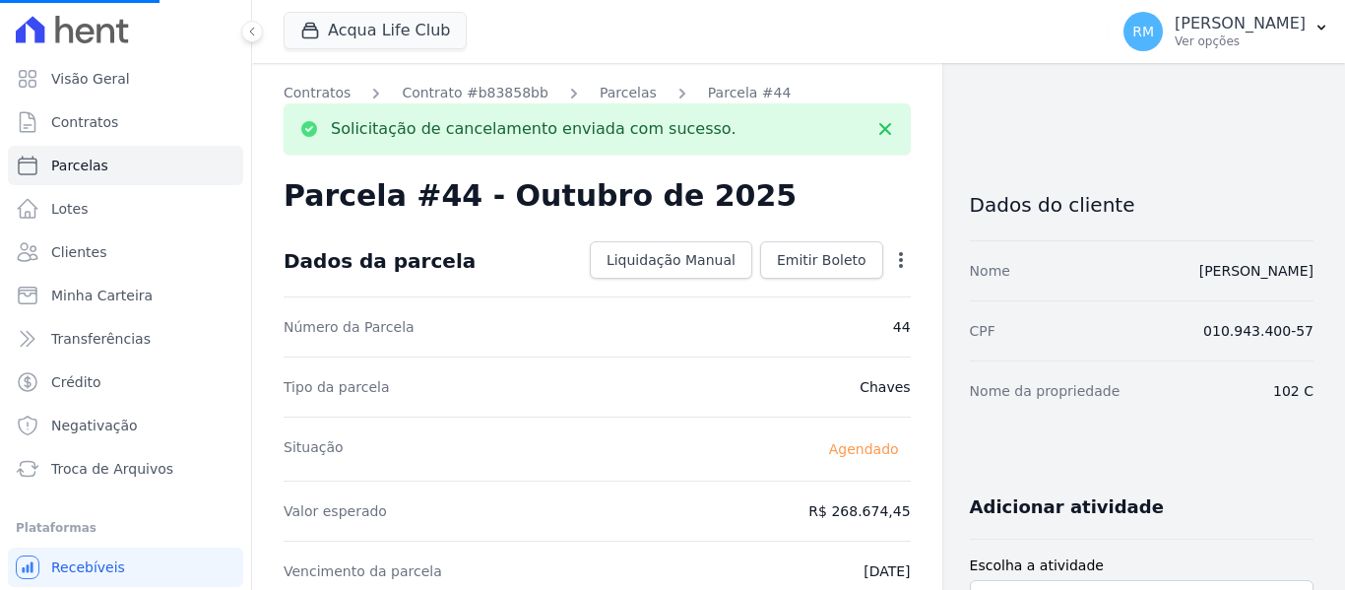
select select
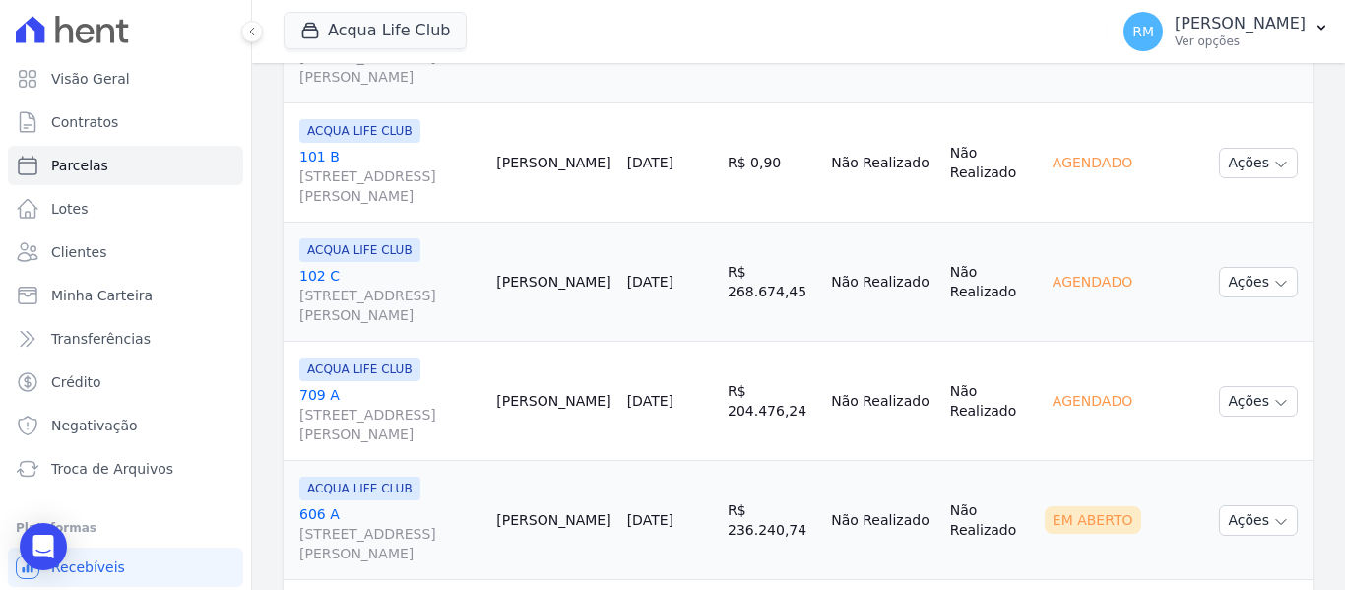
scroll to position [3053, 0]
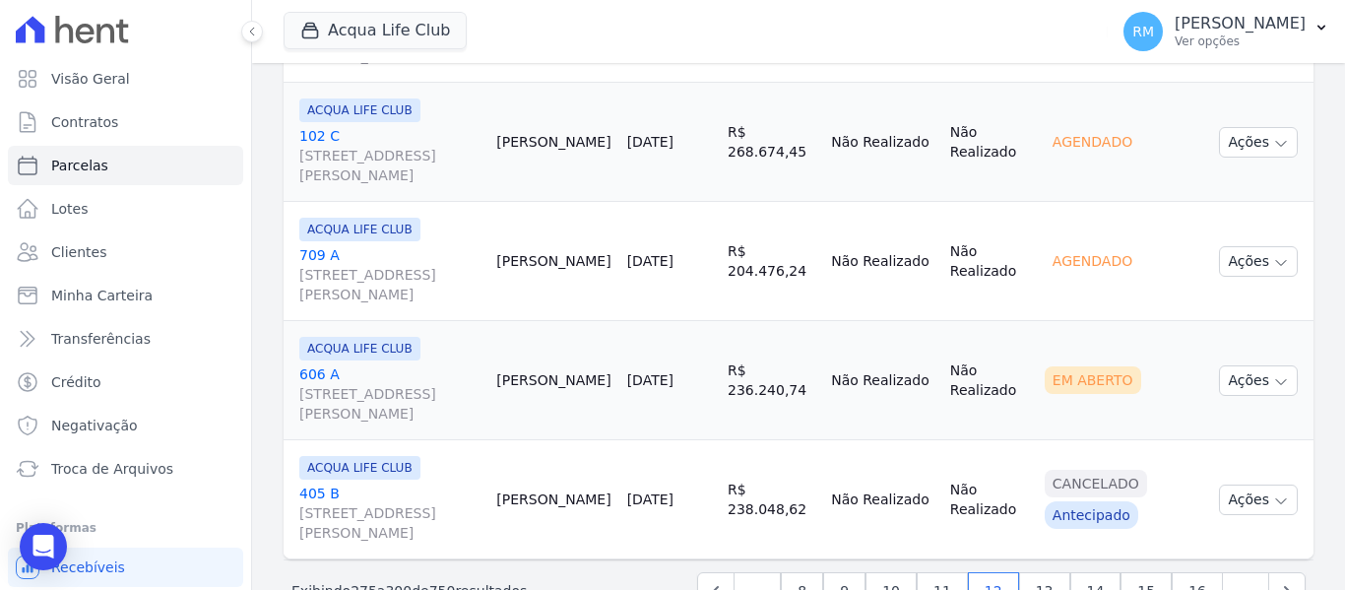
click at [379, 371] on link "606 A Rua General Neto, 55, LOJA L 08, Centro" at bounding box center [389, 393] width 181 height 59
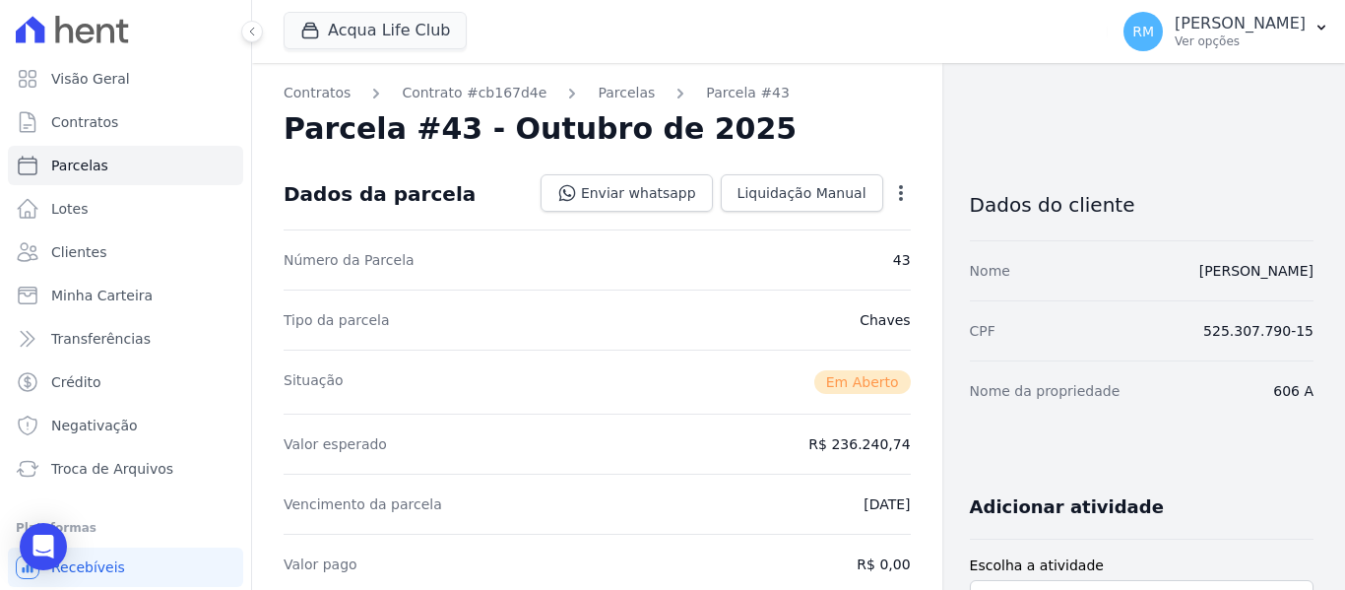
click at [899, 198] on icon "button" at bounding box center [901, 193] width 4 height 16
click at [825, 268] on link "Cancelar Cobrança" at bounding box center [816, 254] width 173 height 35
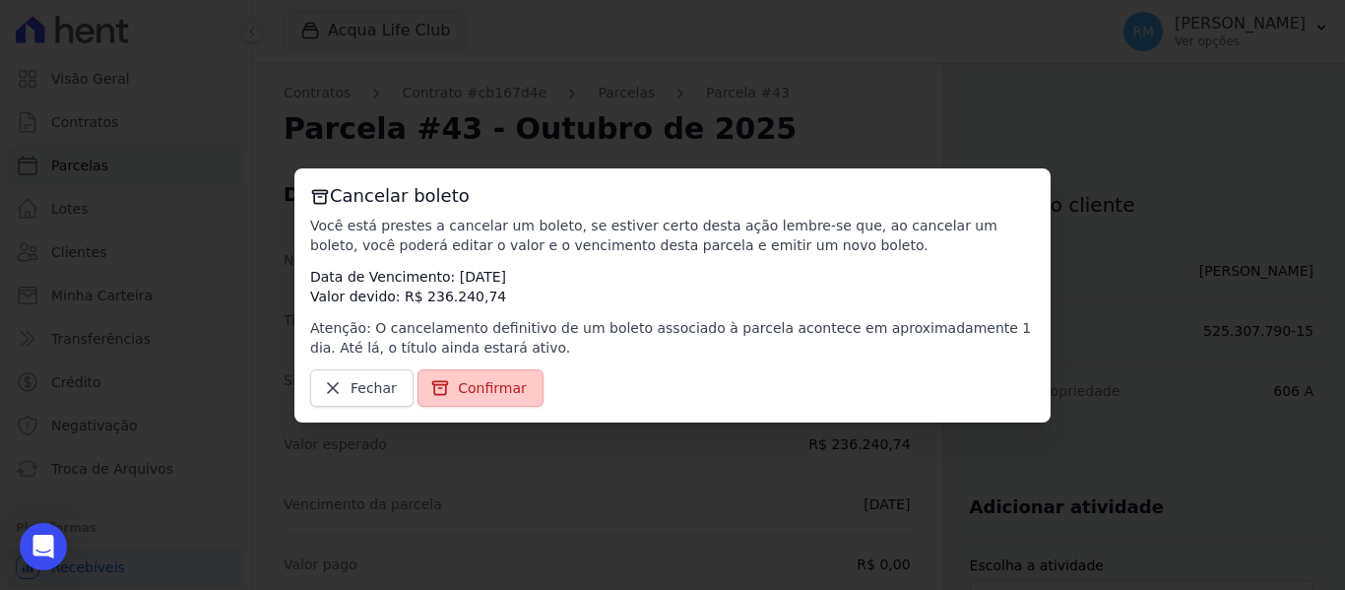
click at [458, 392] on span "Confirmar" at bounding box center [492, 388] width 69 height 20
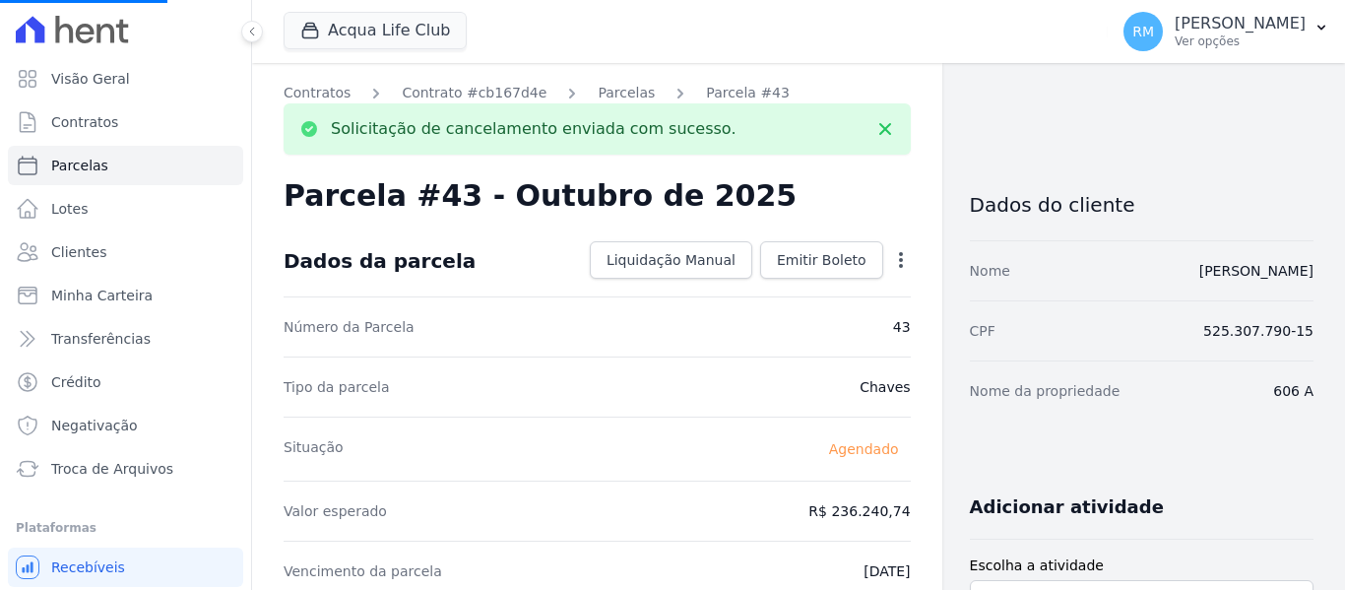
select select
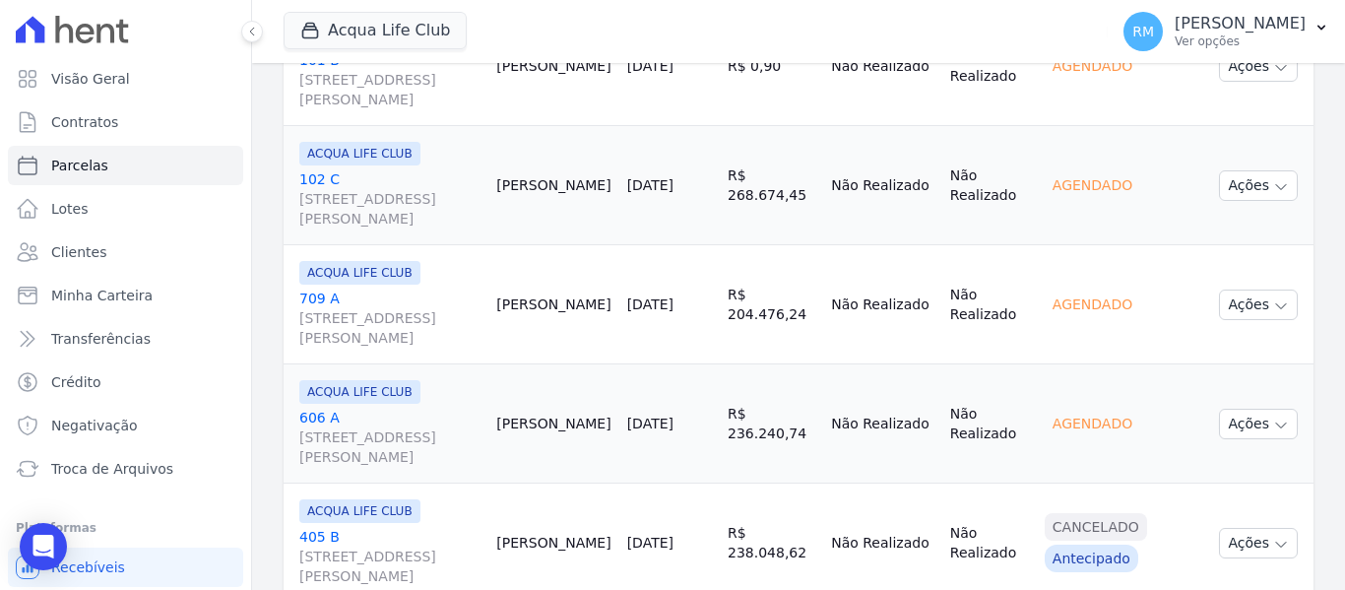
scroll to position [3108, 0]
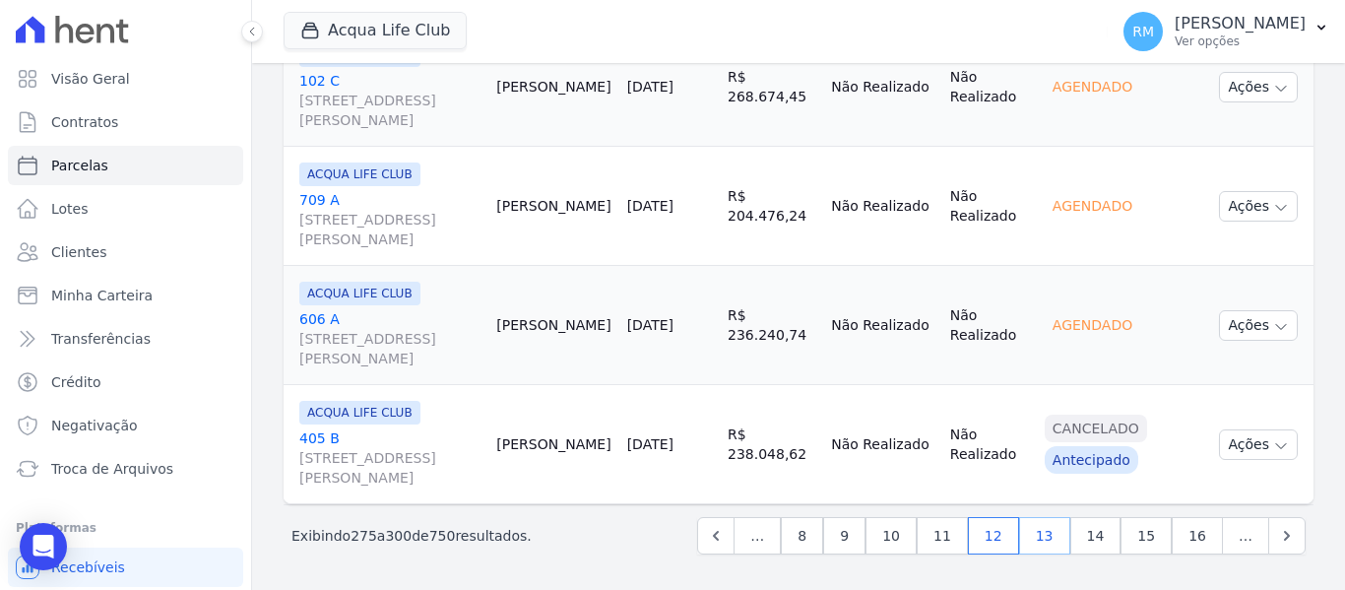
click at [1043, 542] on link "13" at bounding box center [1044, 535] width 51 height 37
select select
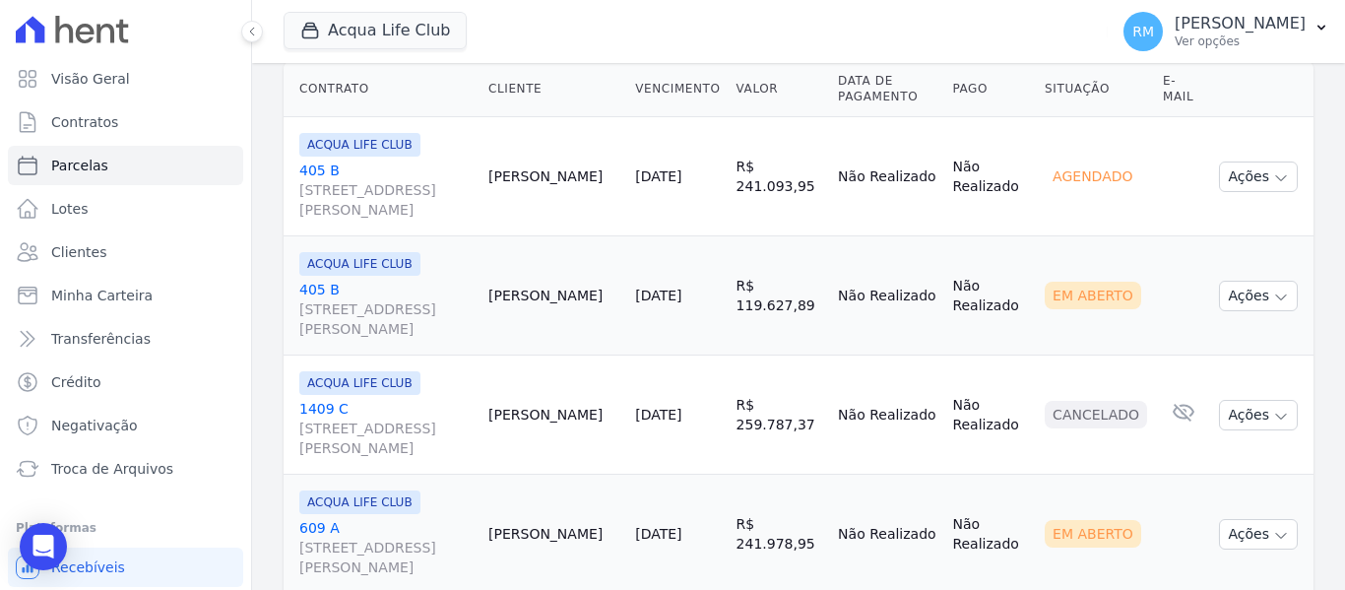
scroll to position [394, 0]
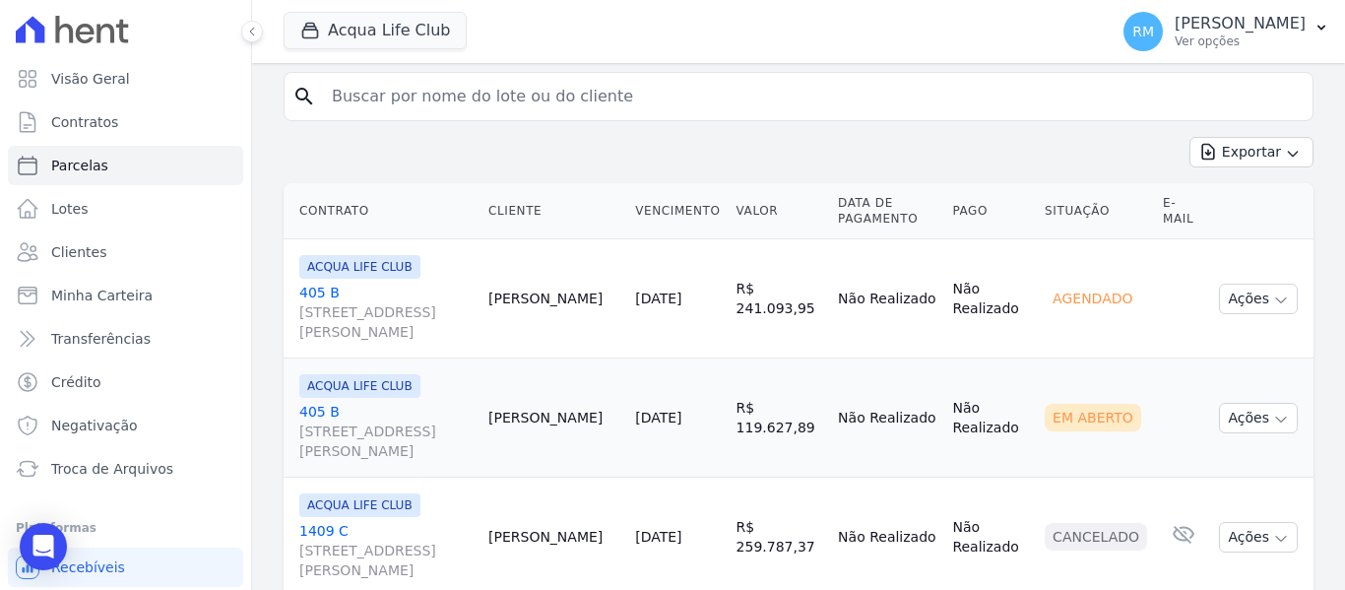
click at [419, 409] on link "405 B Rua General Neto, 55, LOJA L 08, Centro" at bounding box center [385, 431] width 173 height 59
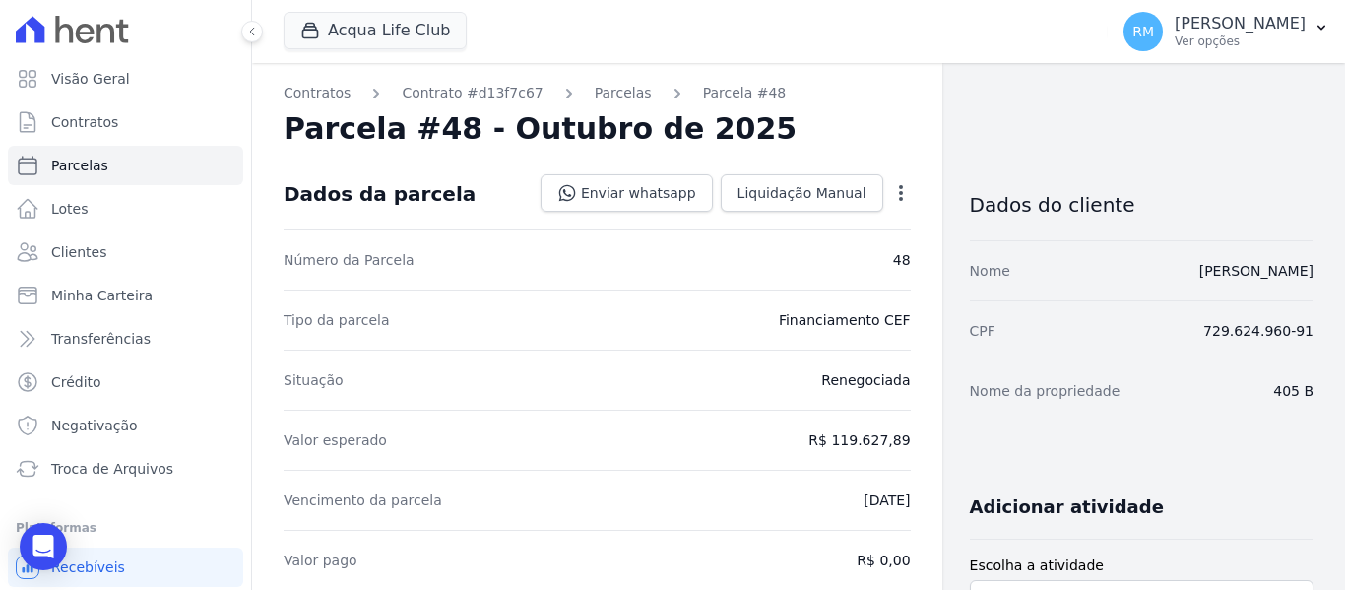
click at [899, 199] on icon "button" at bounding box center [901, 193] width 4 height 16
click at [837, 256] on link "Cancelar Cobrança" at bounding box center [816, 254] width 173 height 35
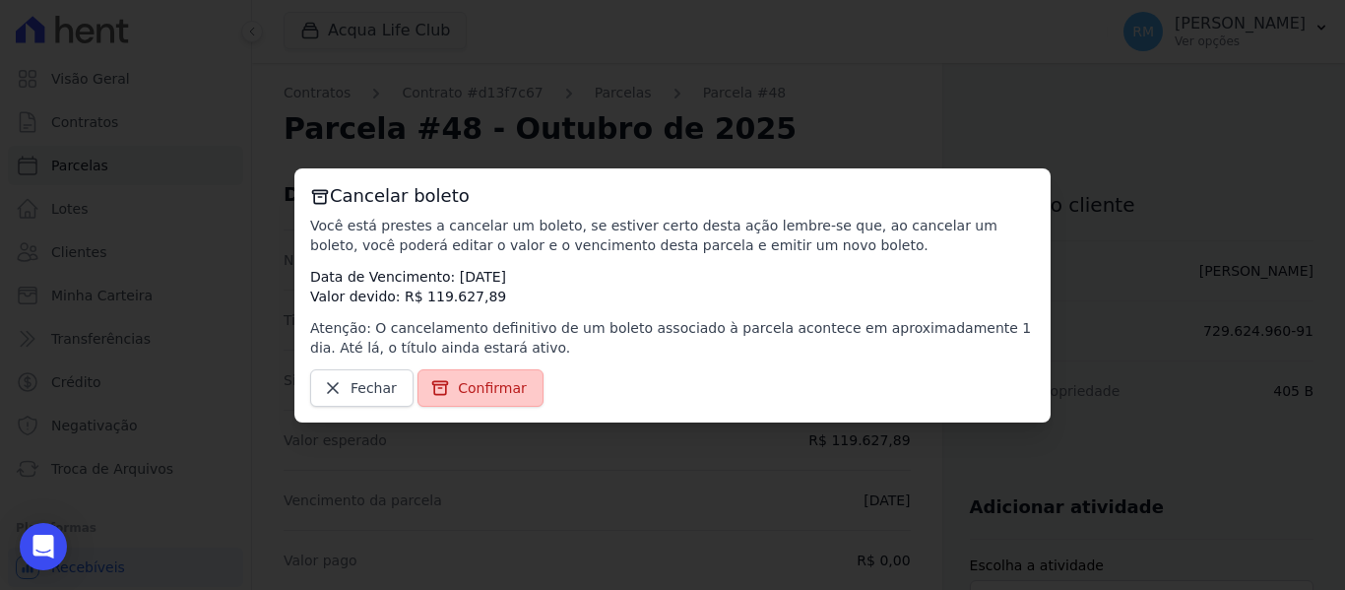
click at [470, 391] on span "Confirmar" at bounding box center [492, 388] width 69 height 20
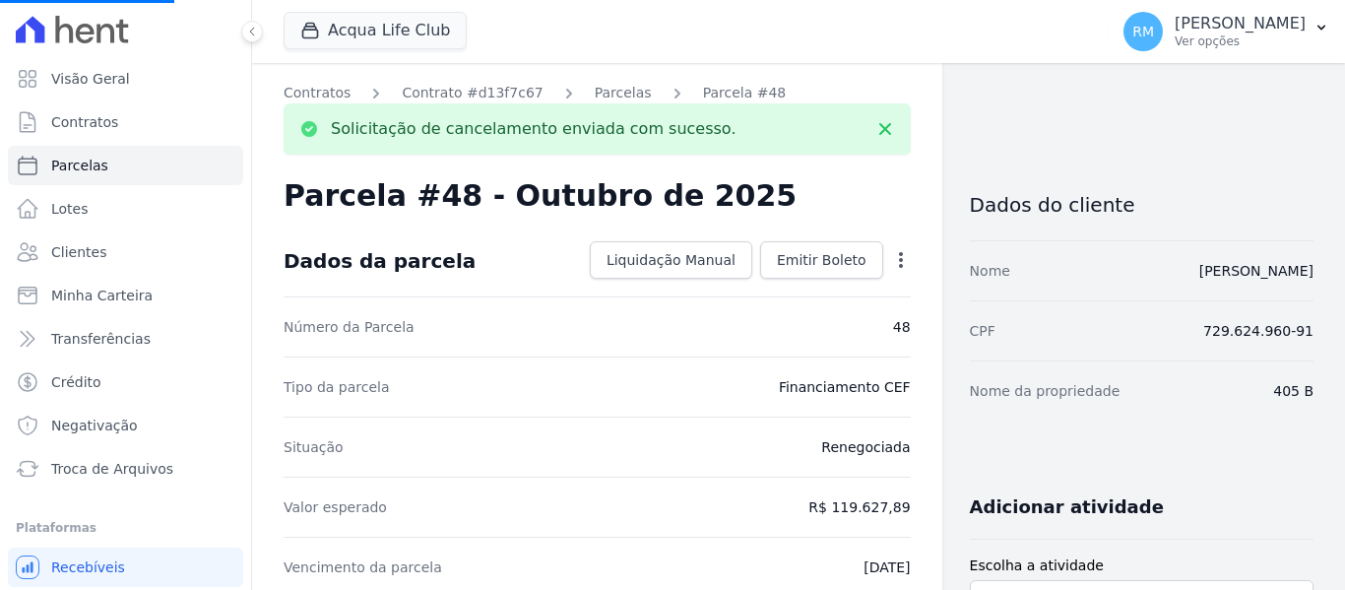
select select
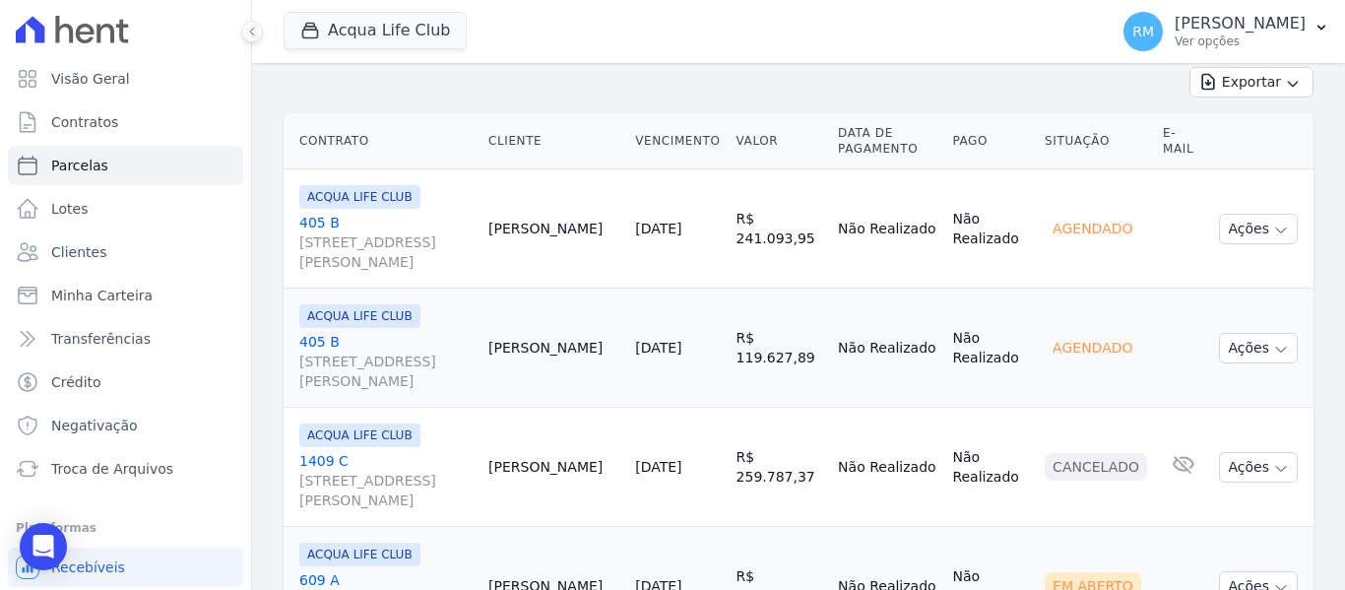
scroll to position [591, 0]
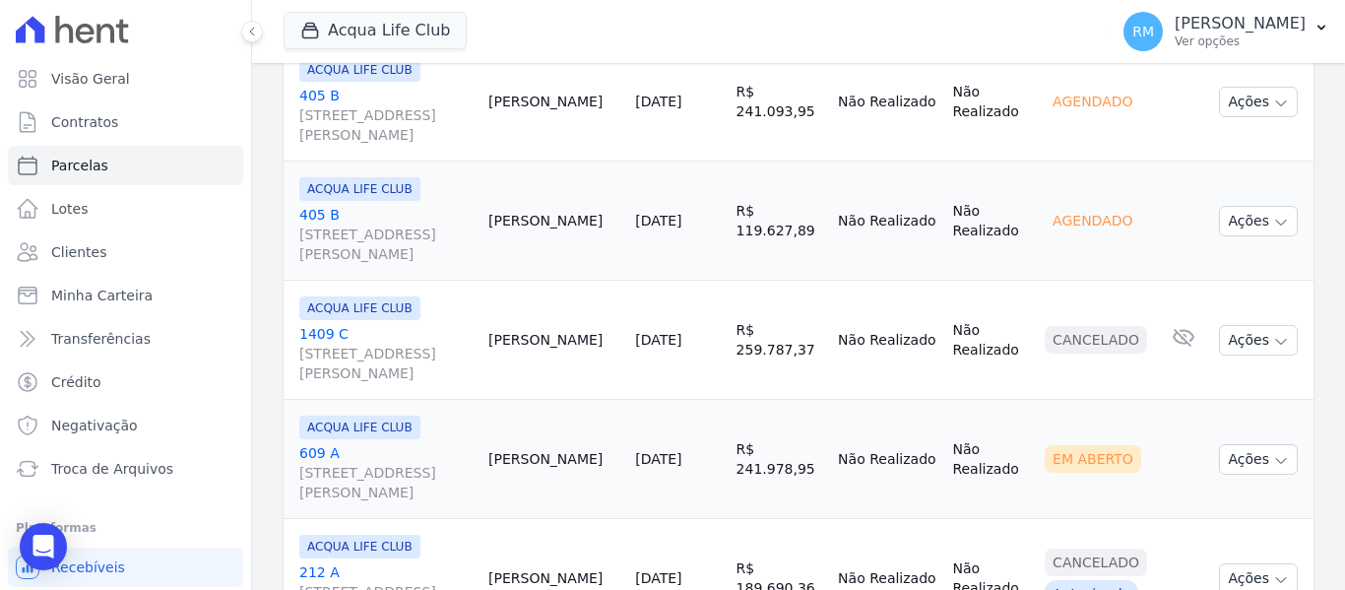
click at [422, 453] on link "609 A Rua General Neto, 55, LOJA L 08, Centro" at bounding box center [385, 472] width 173 height 59
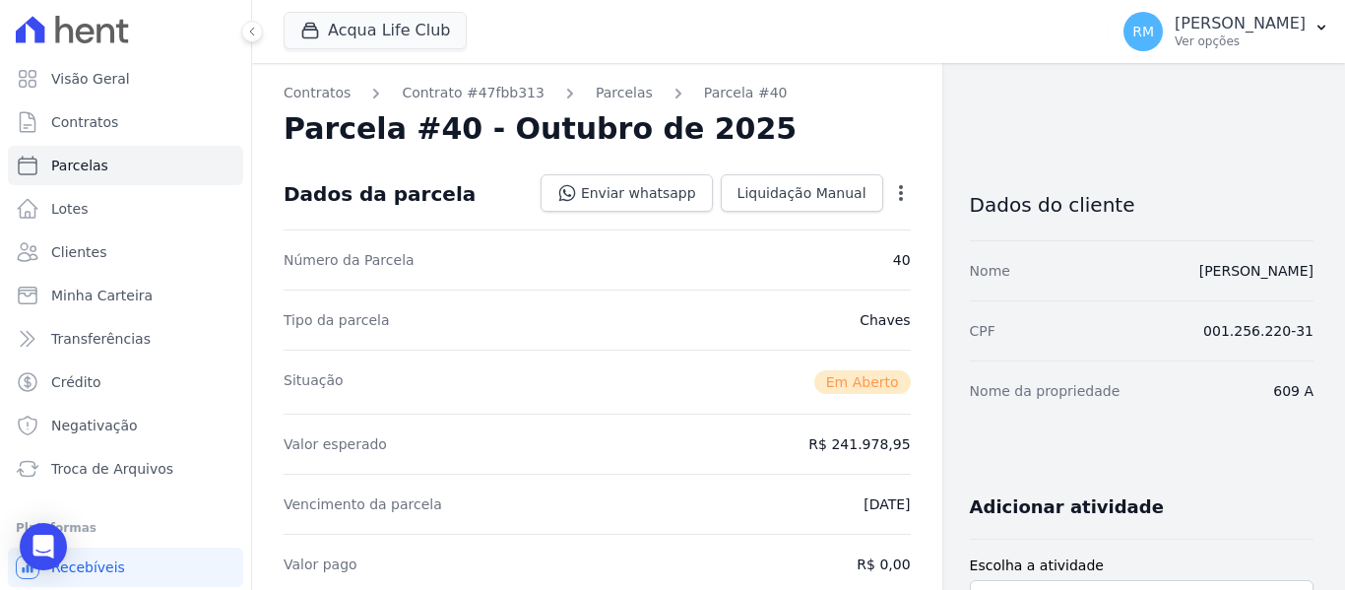
click at [895, 195] on icon "button" at bounding box center [901, 193] width 20 height 20
click at [857, 256] on link "Cancelar Cobrança" at bounding box center [816, 254] width 173 height 35
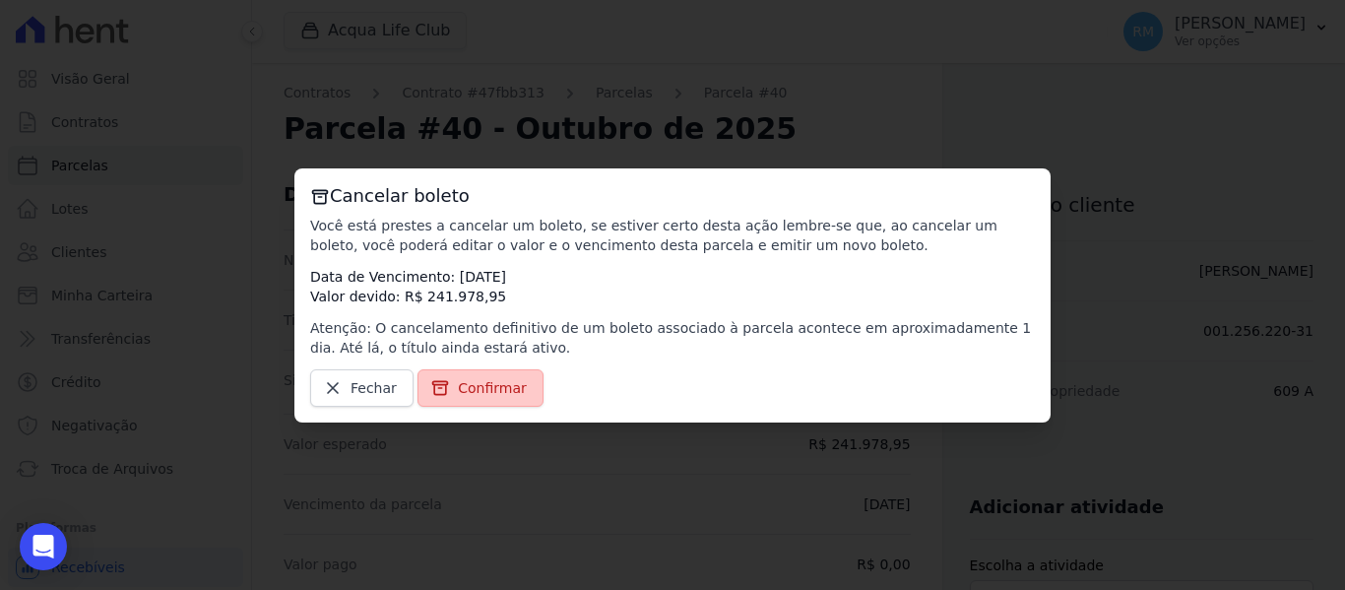
click at [495, 388] on span "Confirmar" at bounding box center [492, 388] width 69 height 20
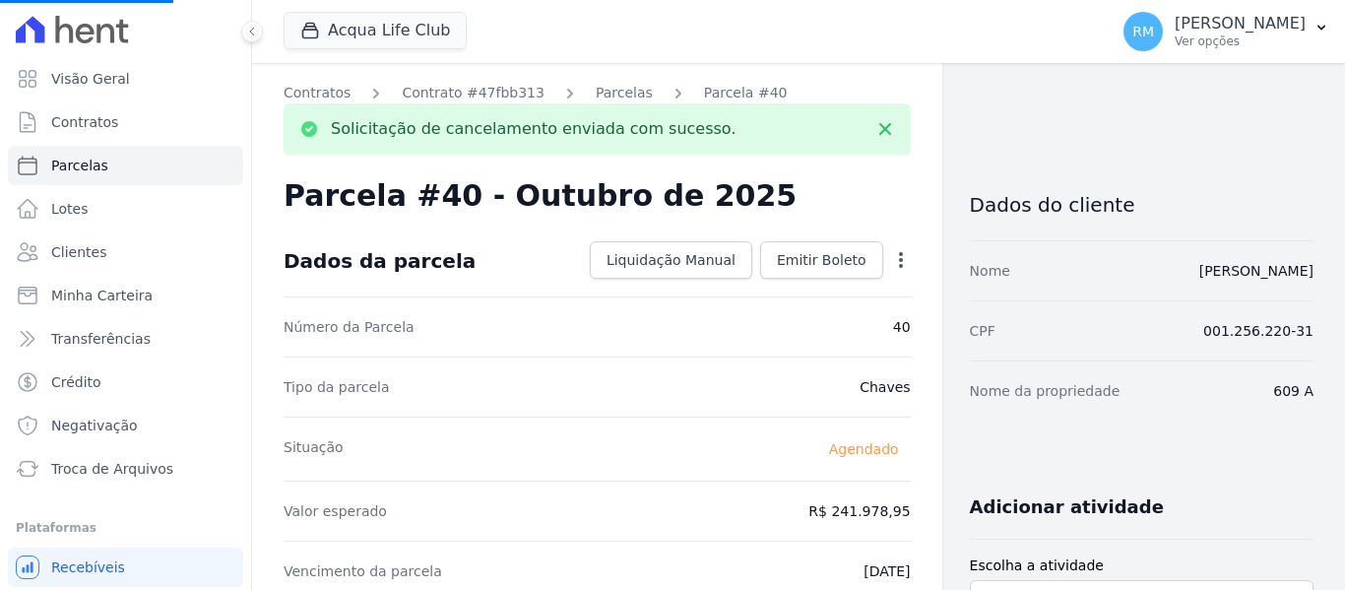
select select
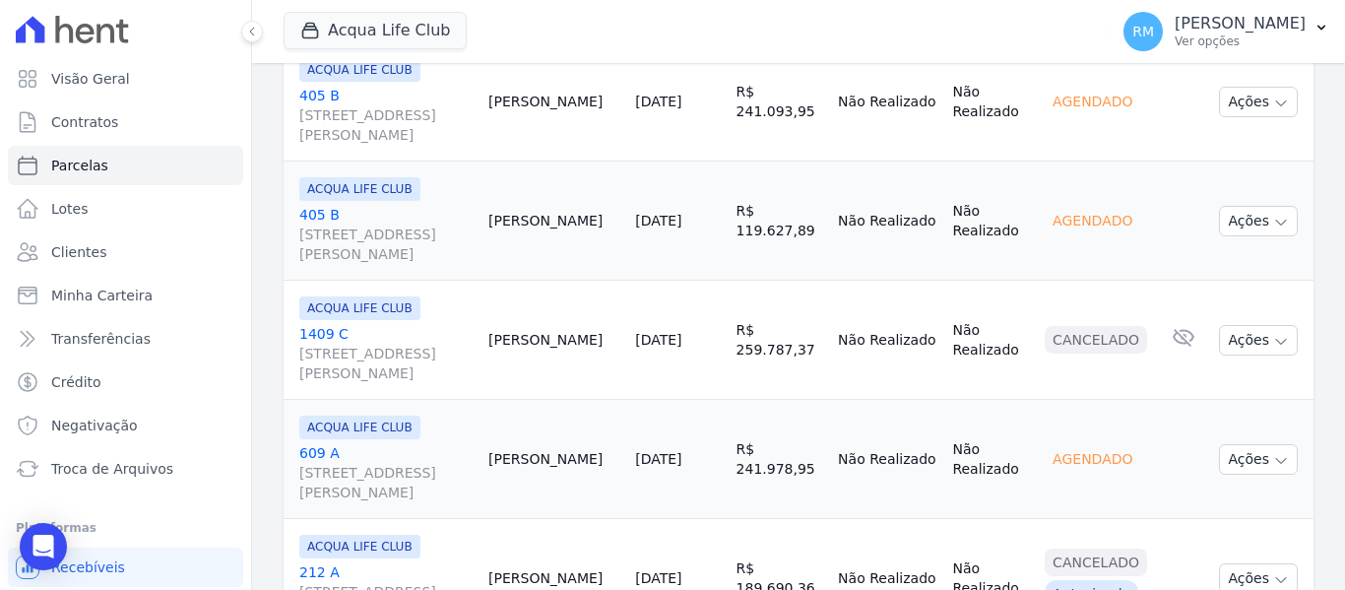
scroll to position [886, 0]
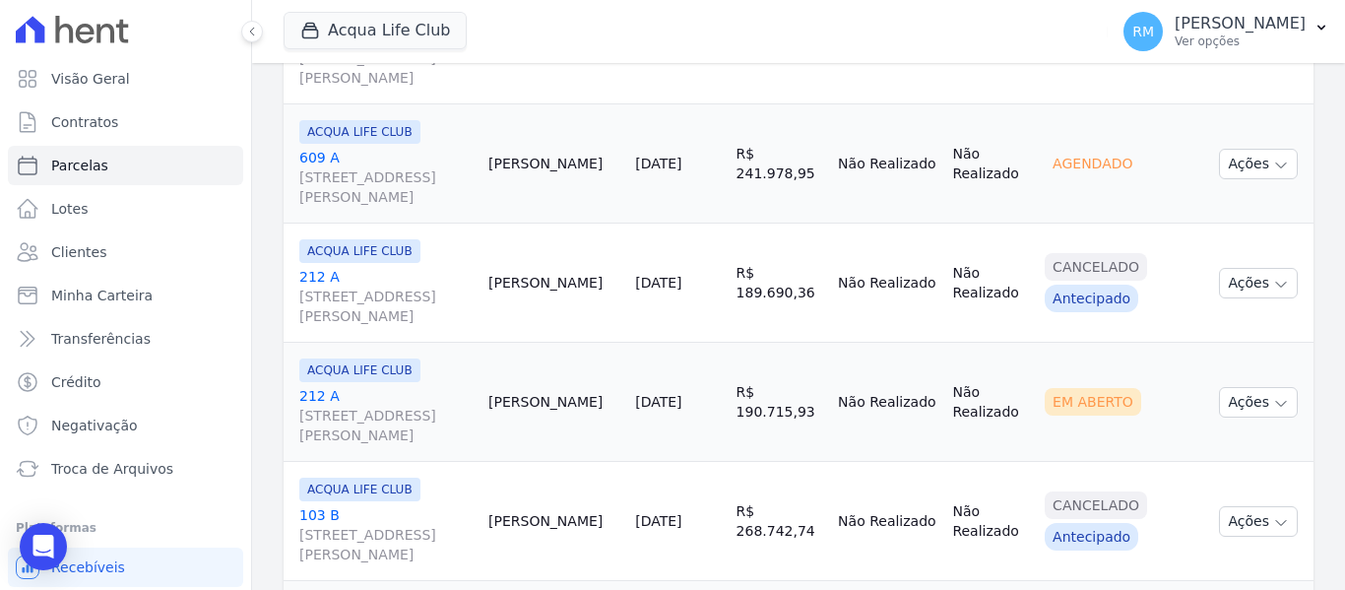
click at [412, 389] on link "212 A Rua General Neto, 55, LOJA L 08, Centro" at bounding box center [385, 415] width 173 height 59
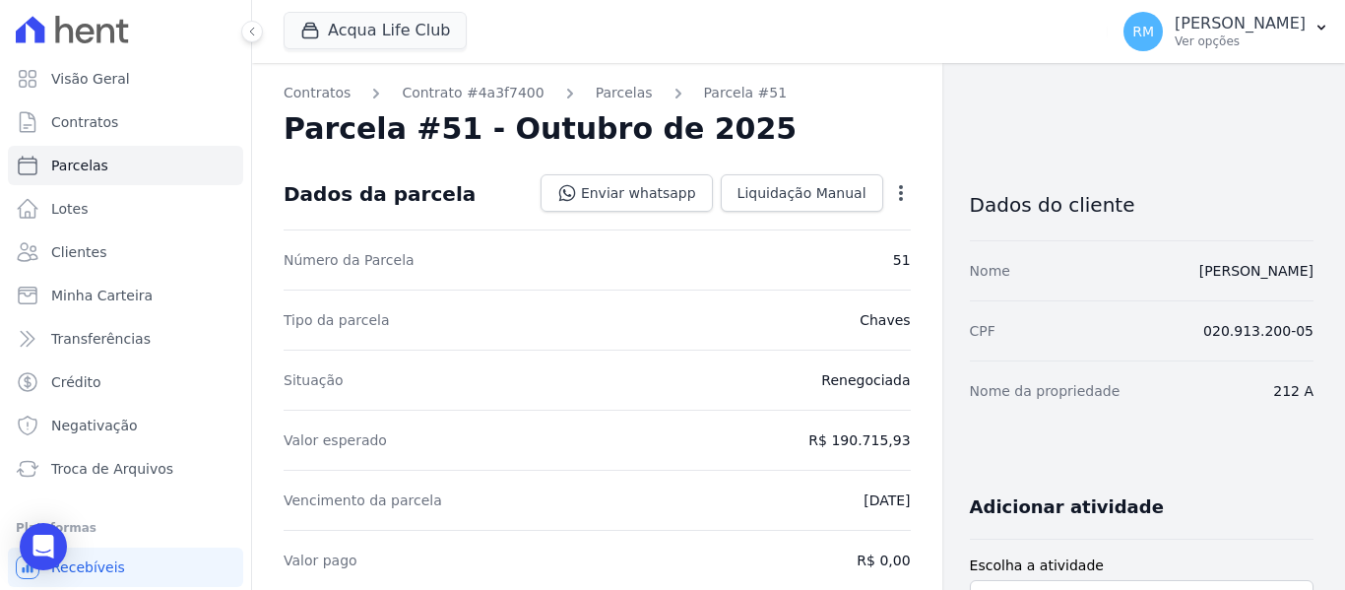
click at [891, 188] on icon "button" at bounding box center [901, 193] width 20 height 20
click at [813, 263] on link "Cancelar Cobrança" at bounding box center [816, 254] width 173 height 35
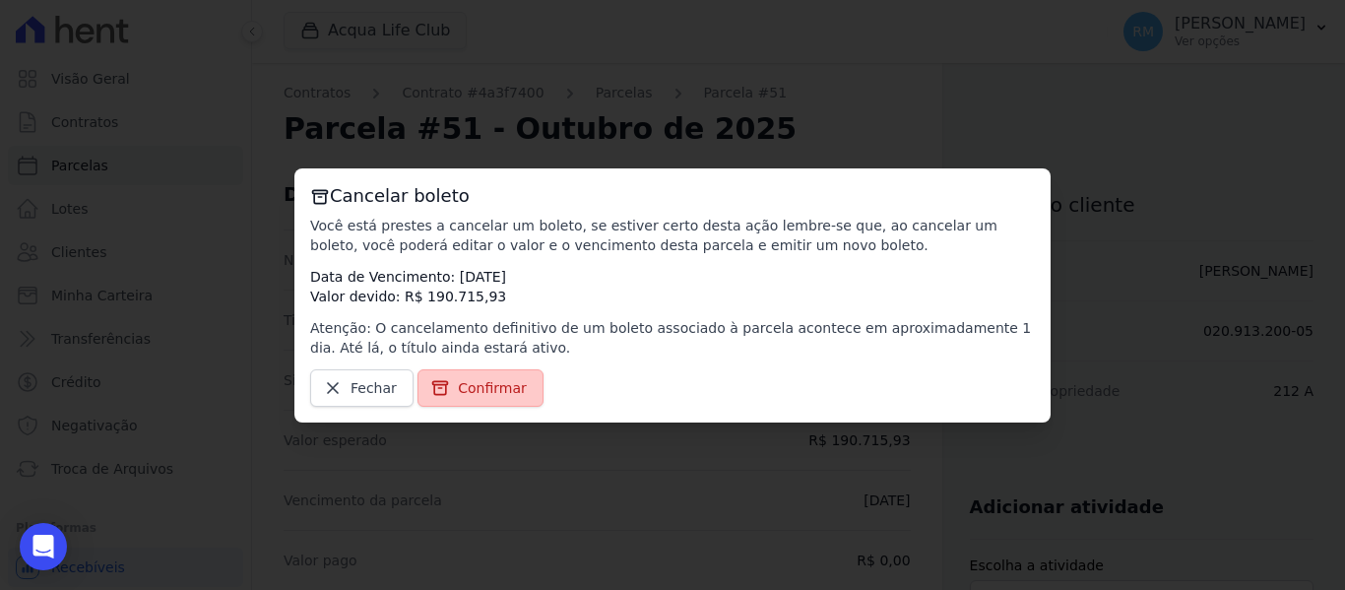
click at [470, 385] on span "Confirmar" at bounding box center [492, 388] width 69 height 20
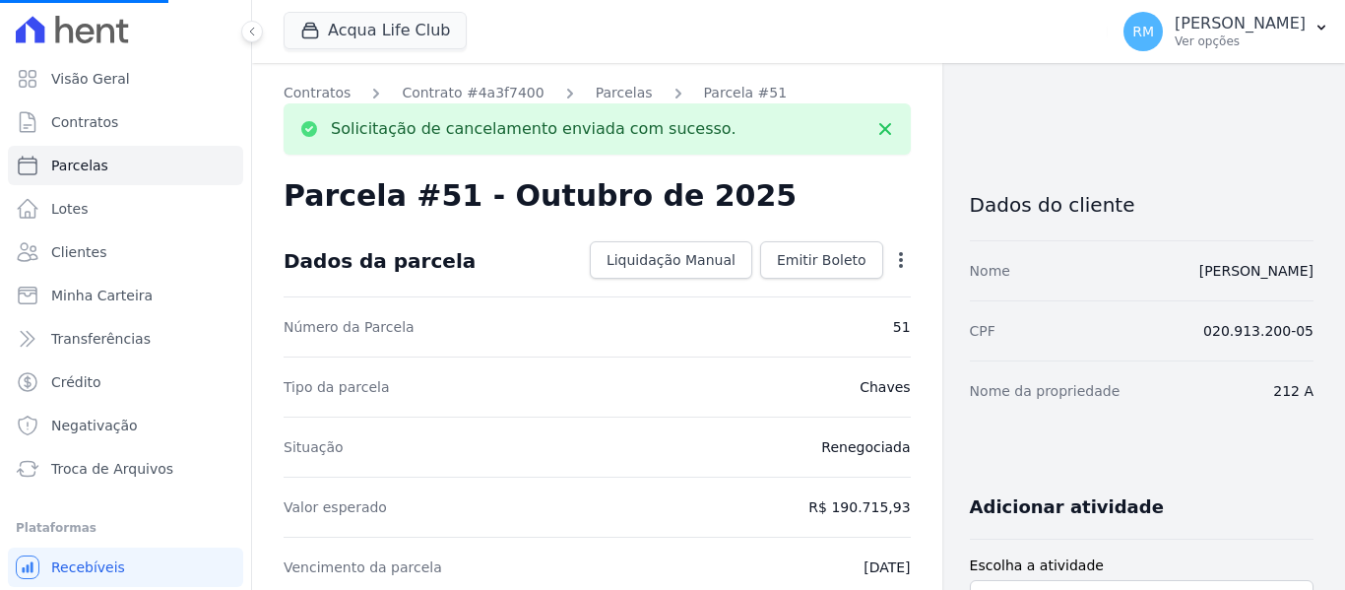
select select
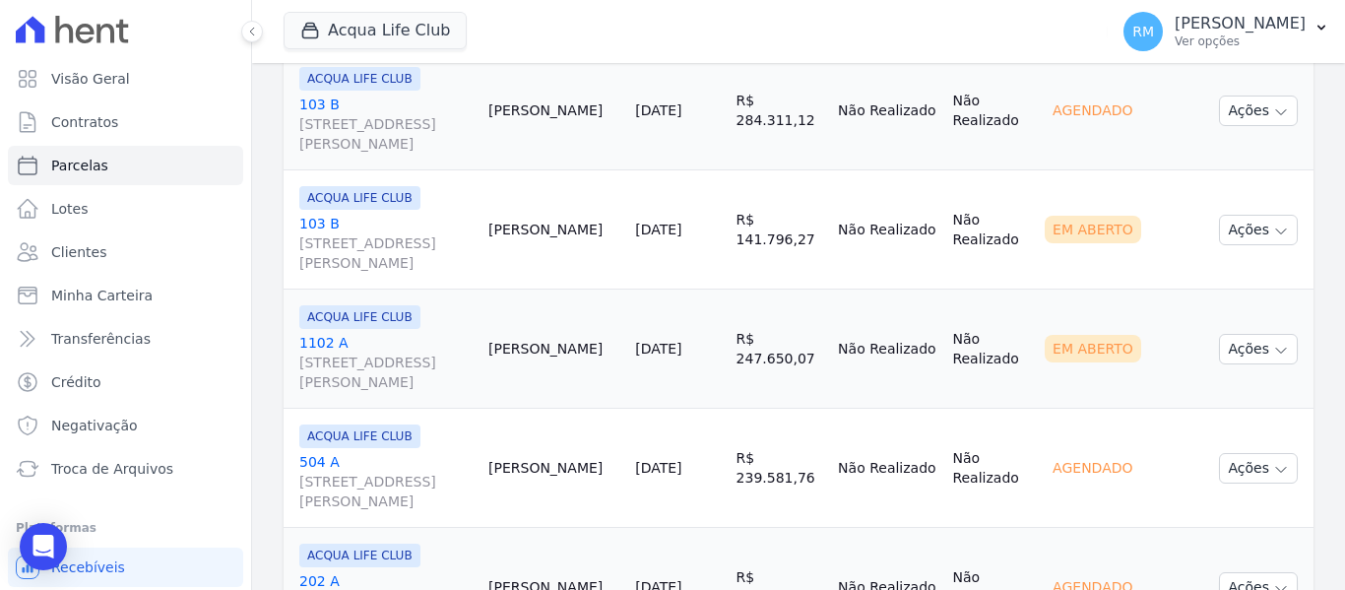
scroll to position [1379, 0]
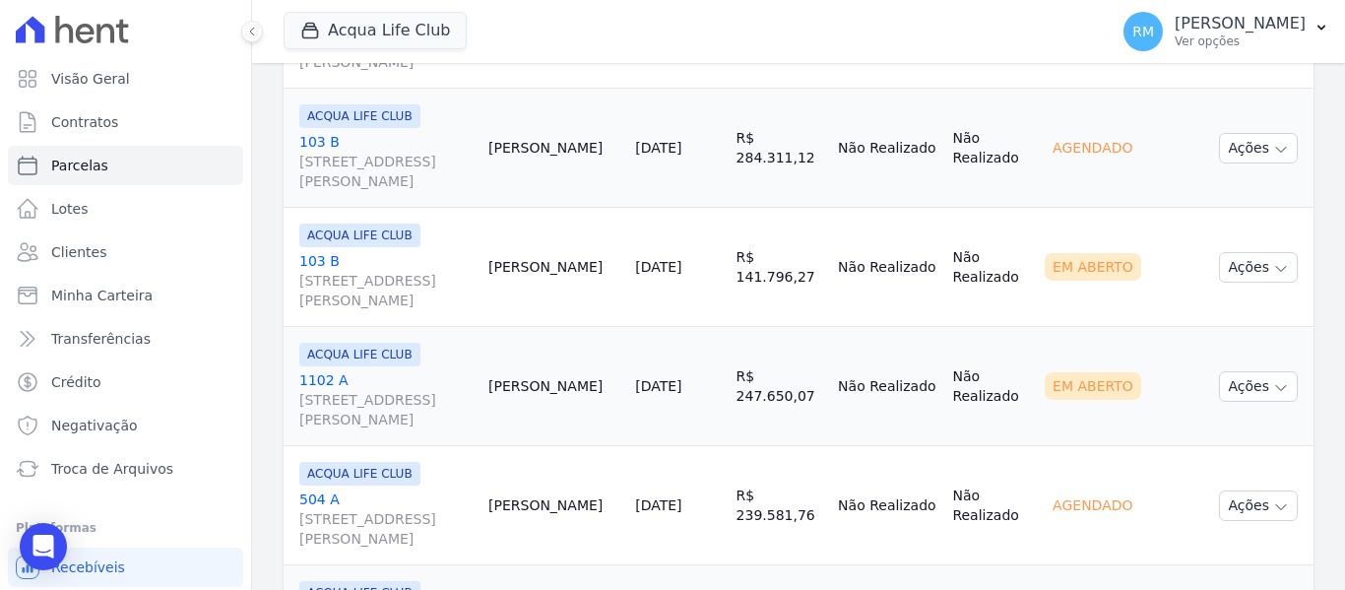
click at [431, 254] on link "103 B Rua General Neto, 55, LOJA L 08, Centro" at bounding box center [385, 280] width 173 height 59
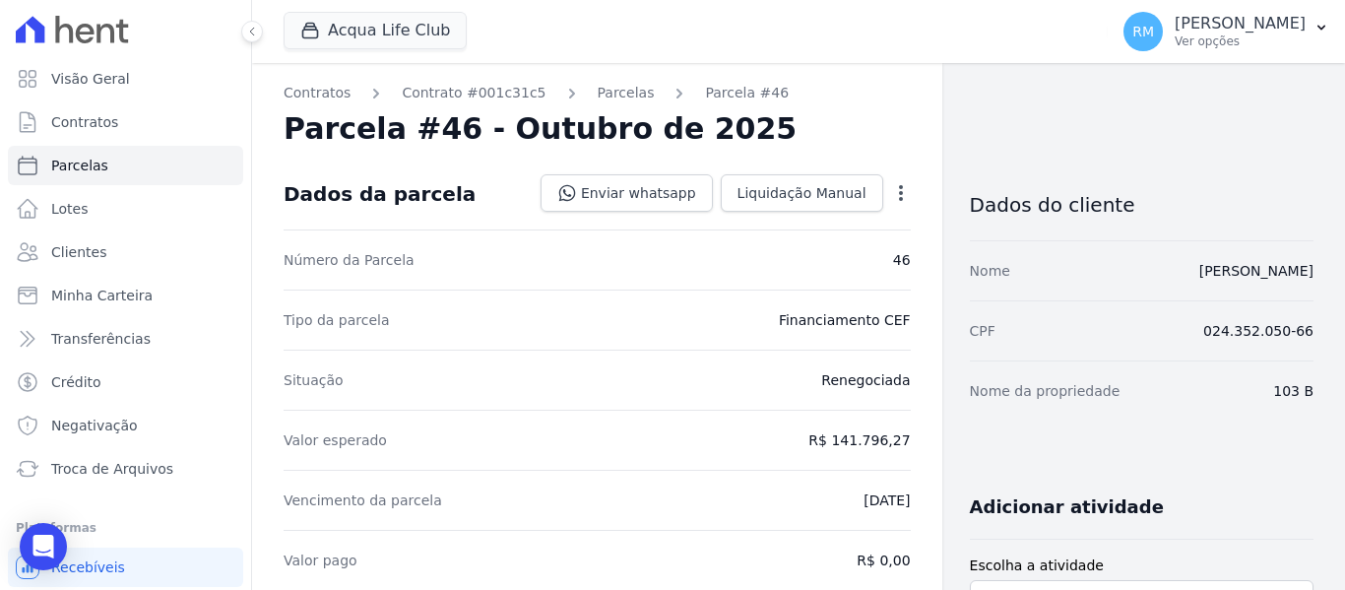
click at [893, 194] on icon "button" at bounding box center [901, 193] width 20 height 20
click at [826, 268] on link "Cancelar Cobrança" at bounding box center [816, 254] width 173 height 35
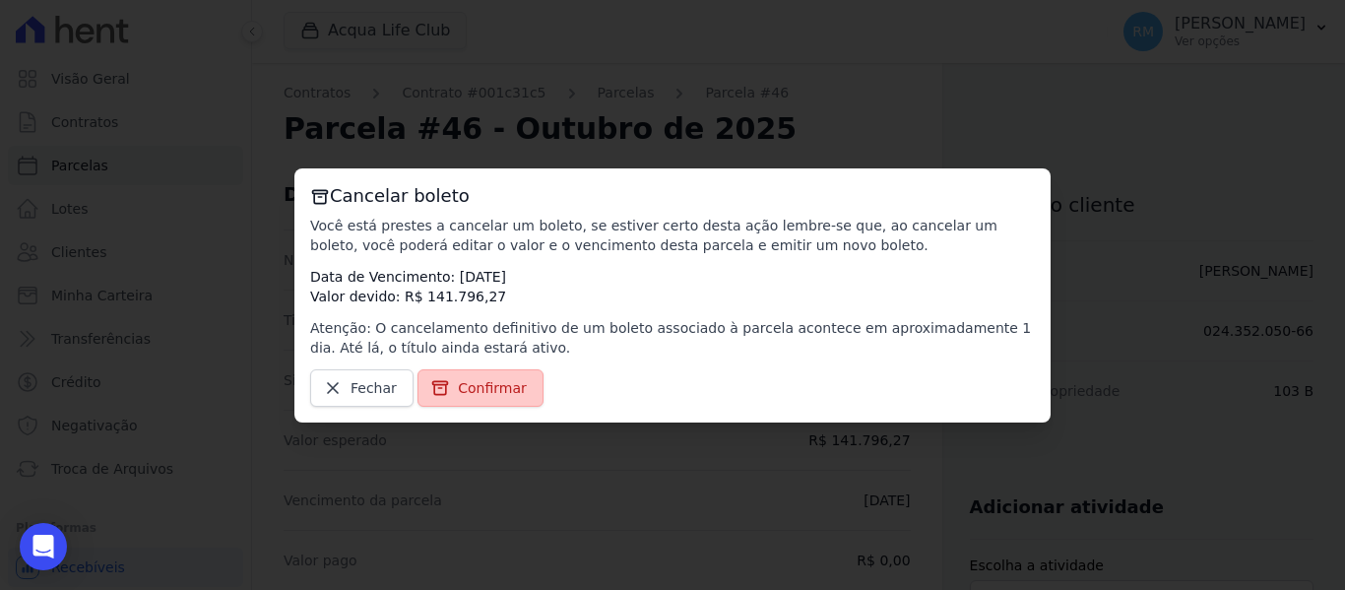
click at [502, 380] on span "Confirmar" at bounding box center [492, 388] width 69 height 20
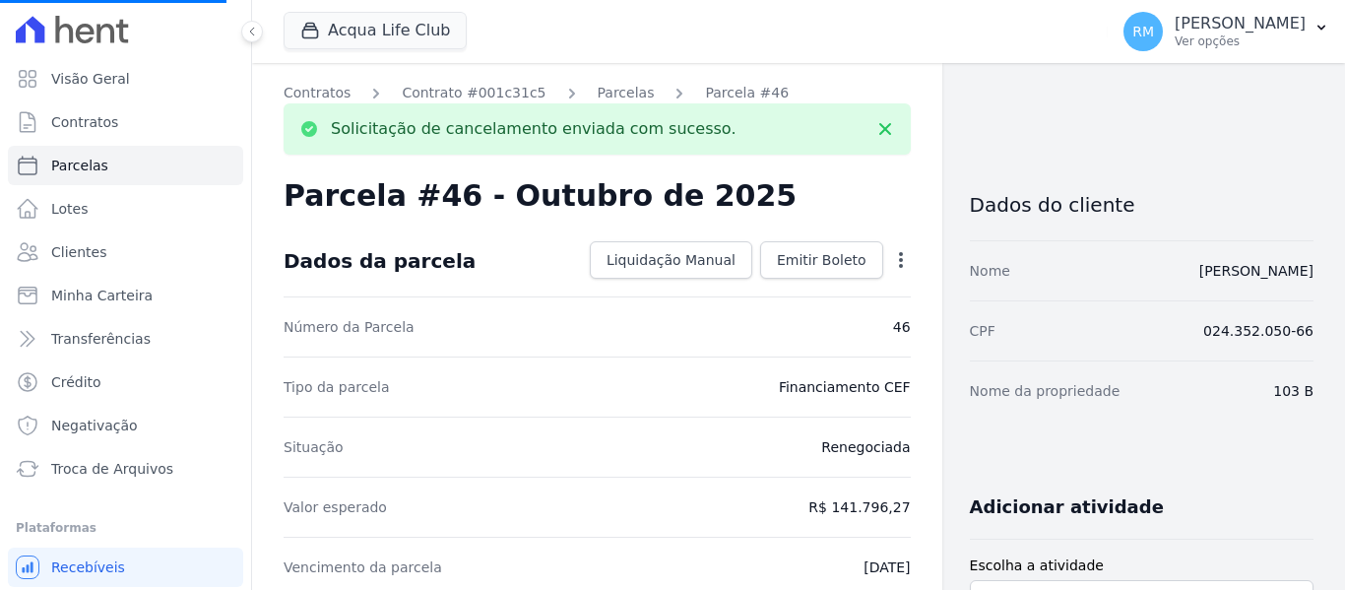
select select
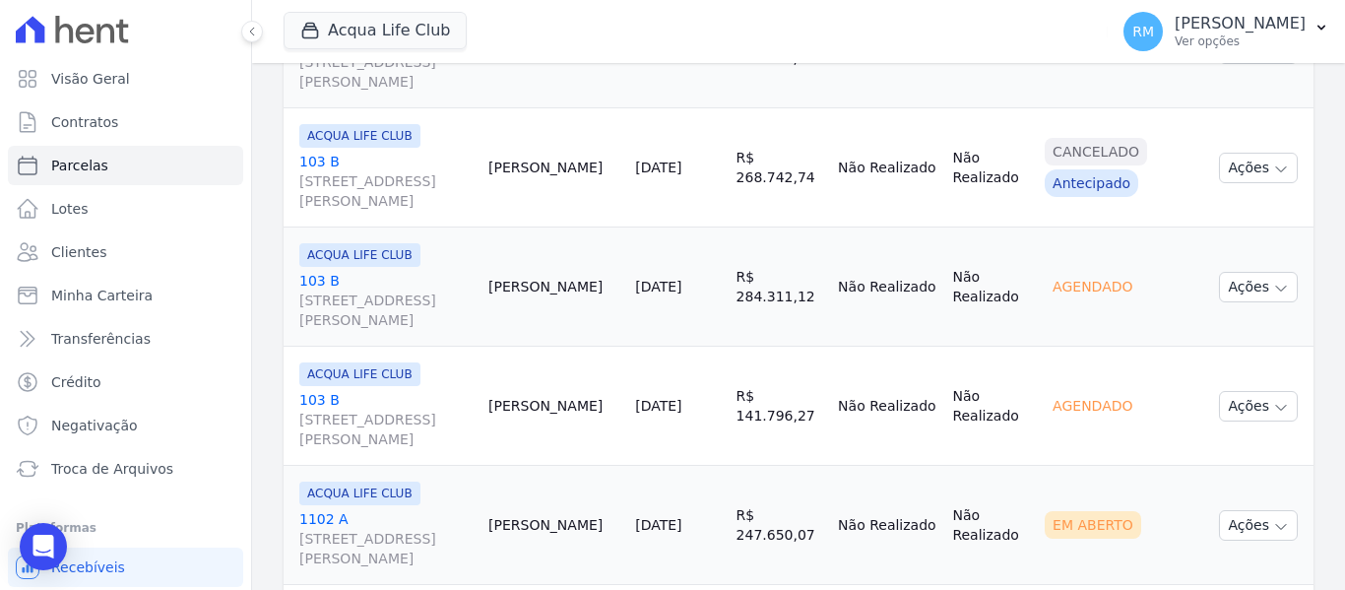
scroll to position [1280, 0]
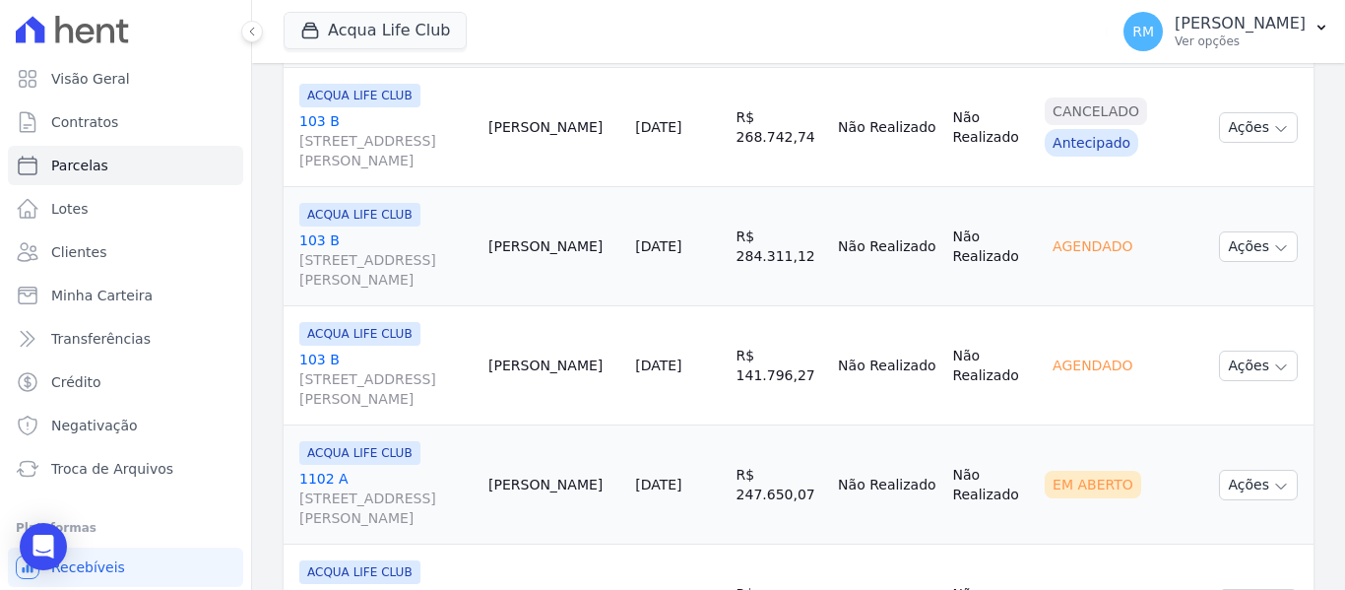
click at [404, 473] on link "1102 A Rua General Neto, 55, LOJA L 08, Centro" at bounding box center [385, 498] width 173 height 59
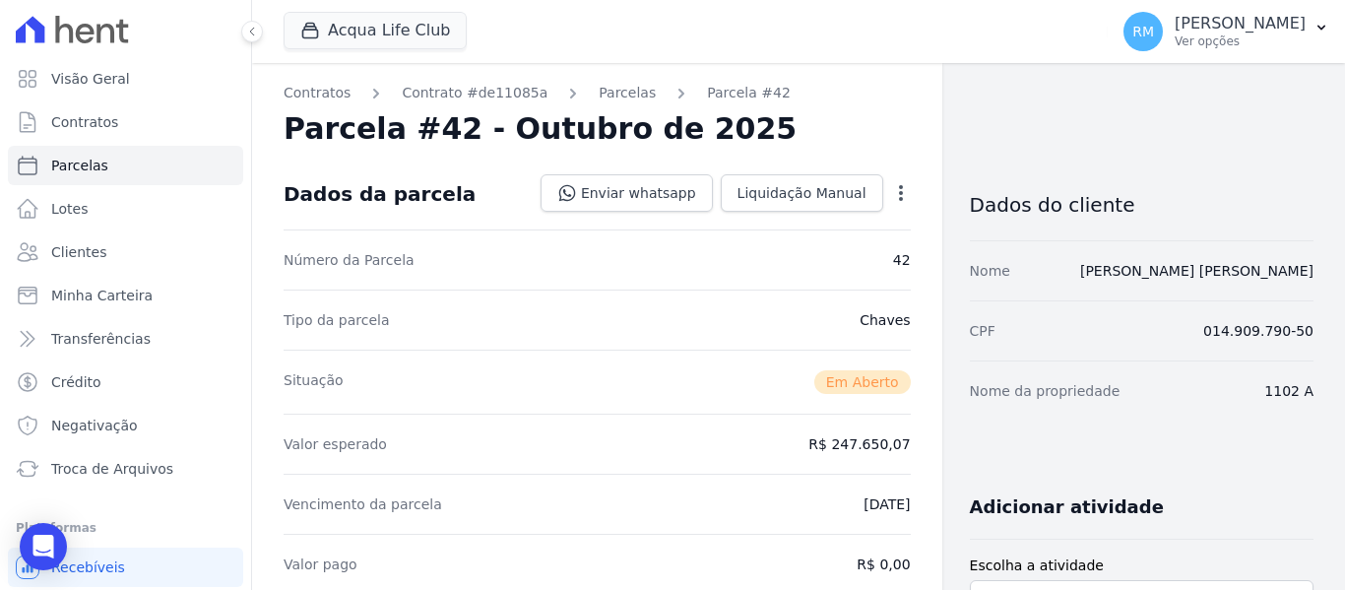
click at [892, 196] on icon "button" at bounding box center [901, 193] width 20 height 20
click at [843, 266] on link "Cancelar Cobrança" at bounding box center [816, 254] width 173 height 35
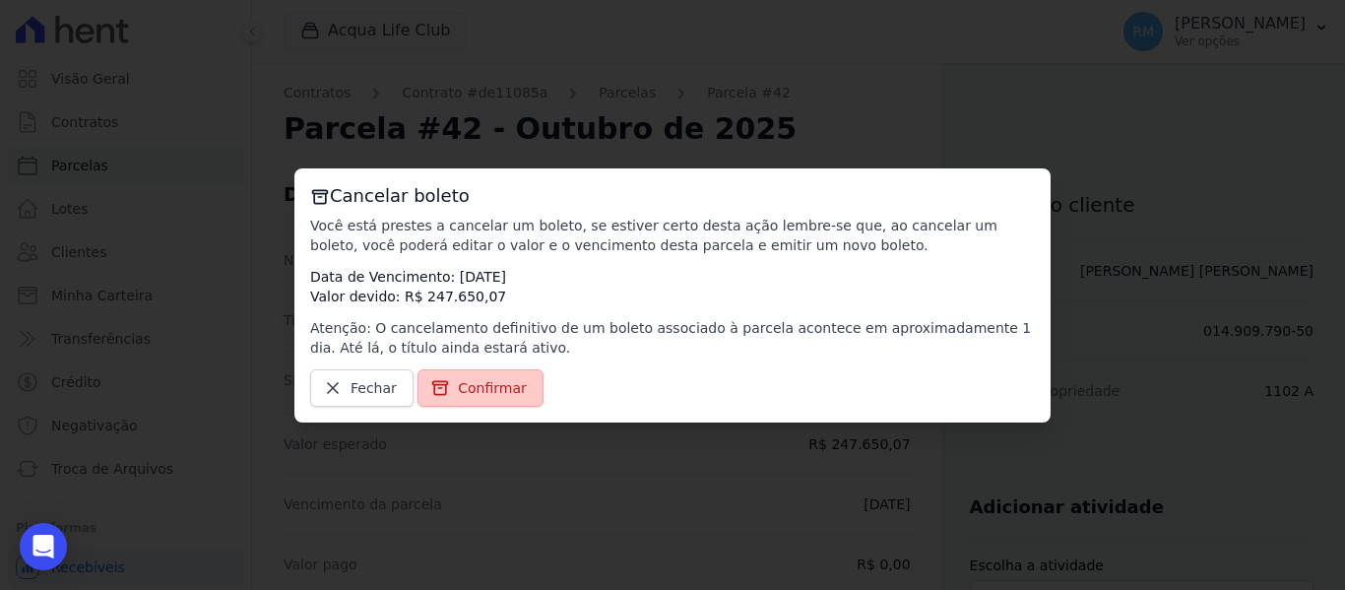
click at [486, 384] on span "Confirmar" at bounding box center [492, 388] width 69 height 20
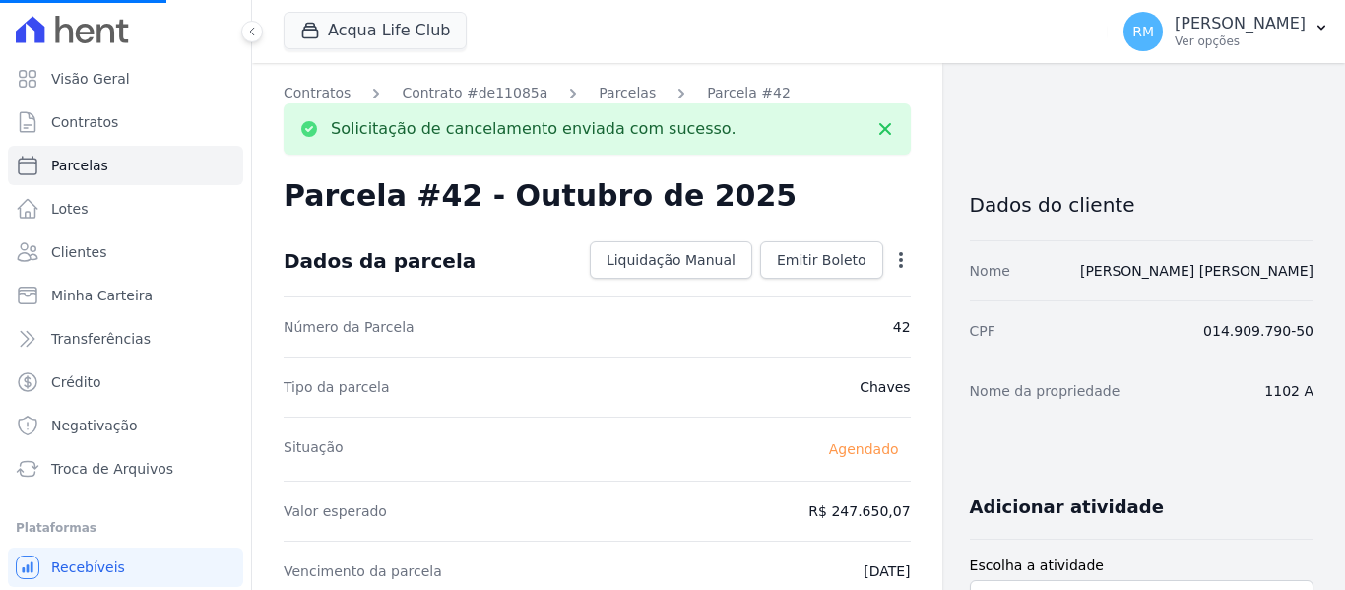
select select
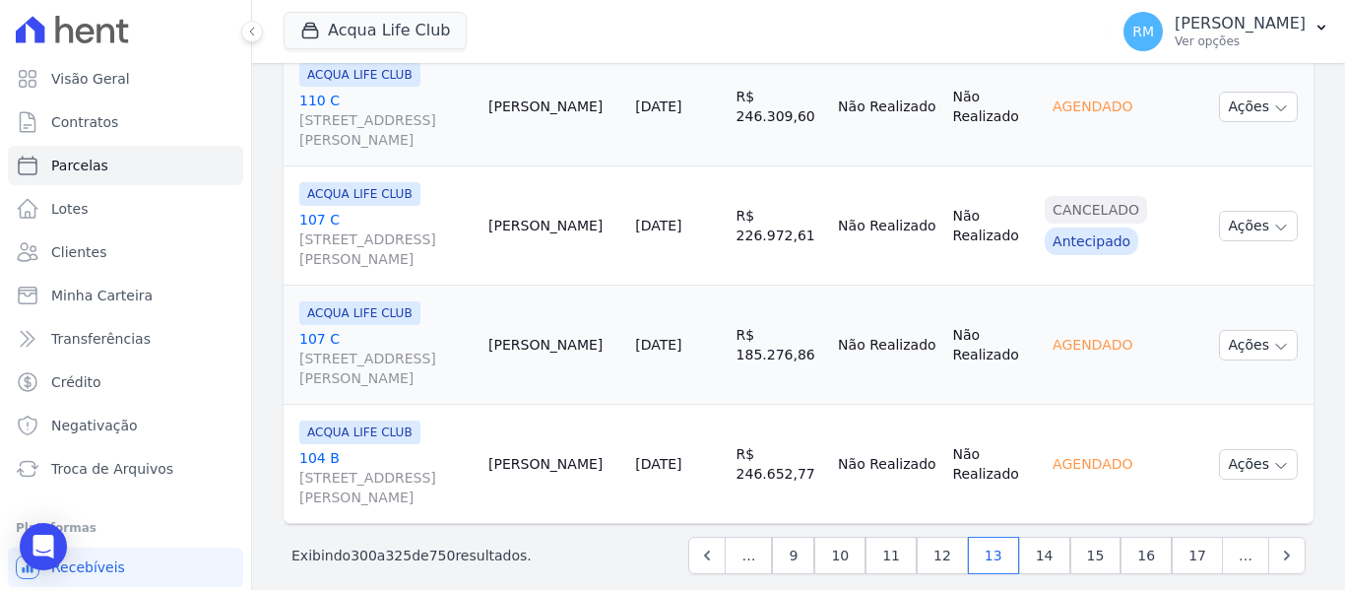
scroll to position [3108, 0]
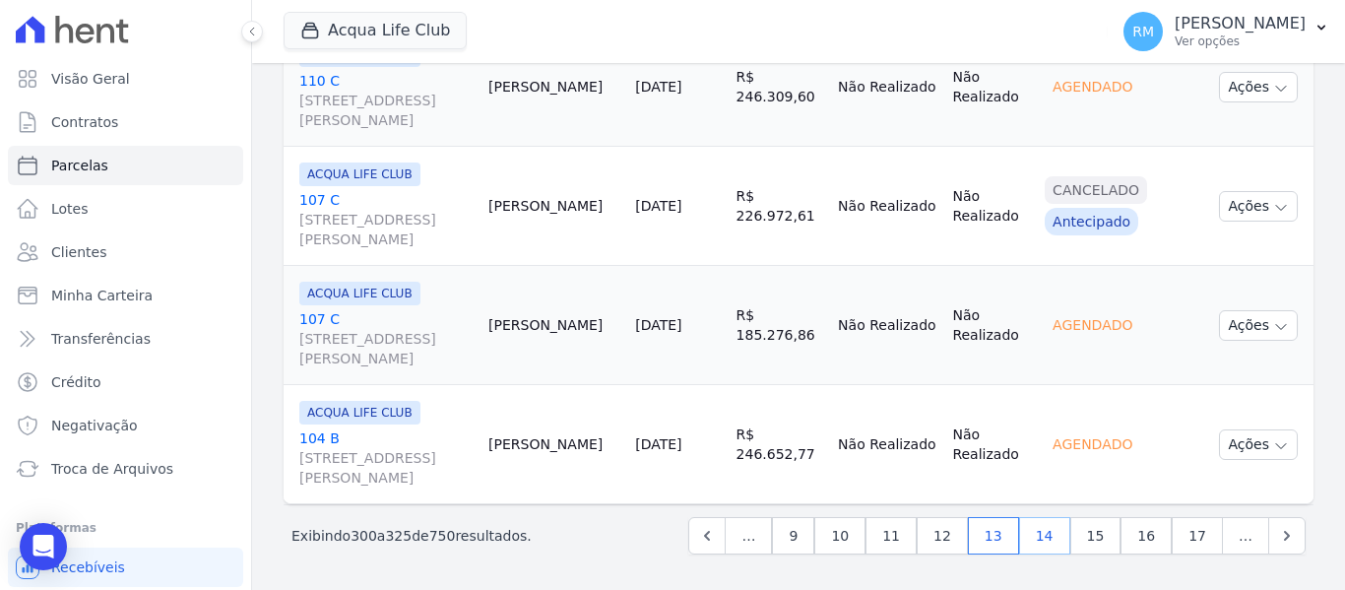
click at [1042, 542] on link "14" at bounding box center [1044, 535] width 51 height 37
select select
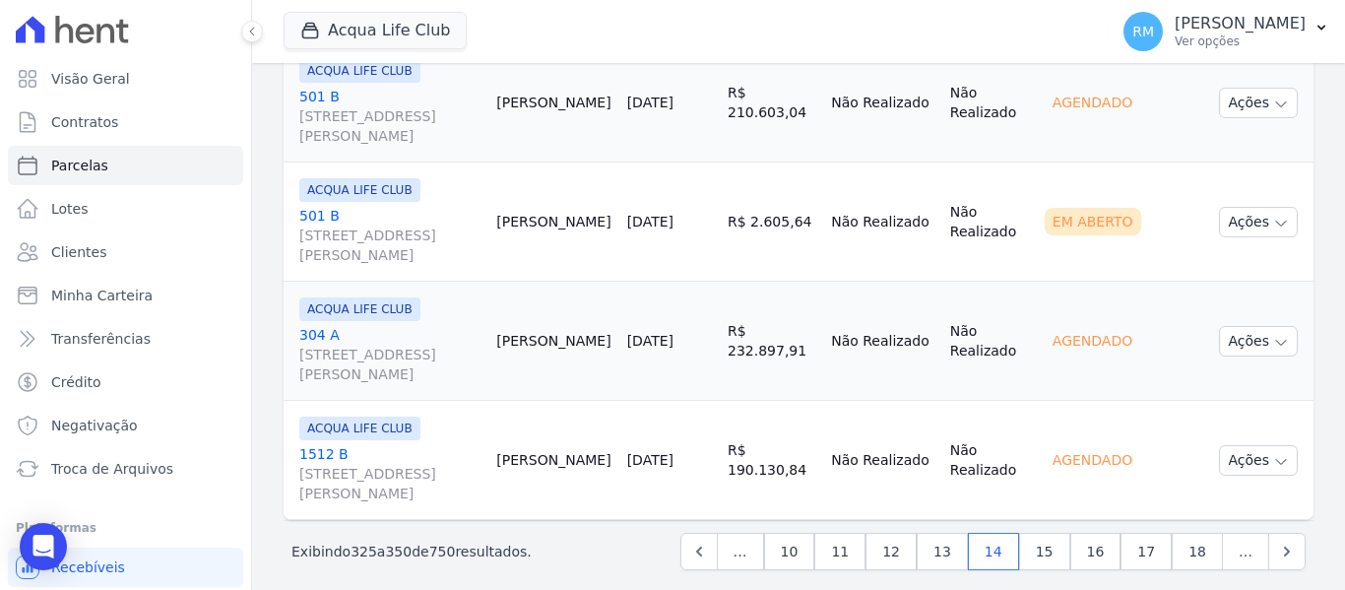
scroll to position [3108, 0]
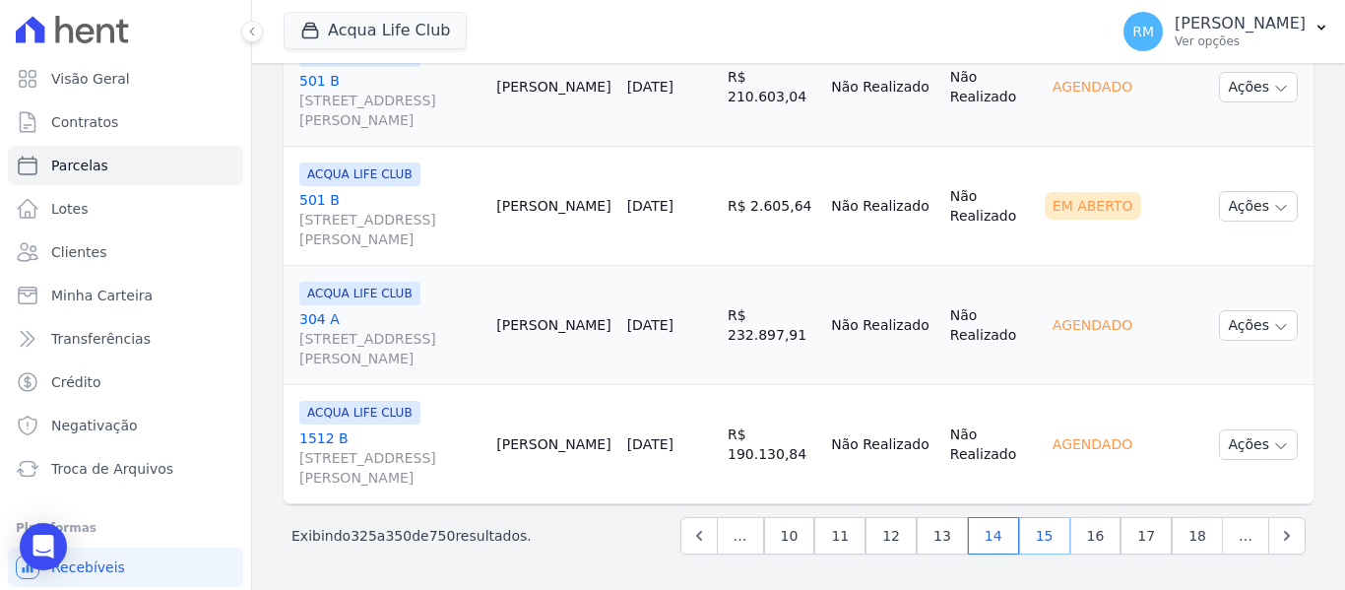
click at [1050, 533] on link "15" at bounding box center [1044, 535] width 51 height 37
select select
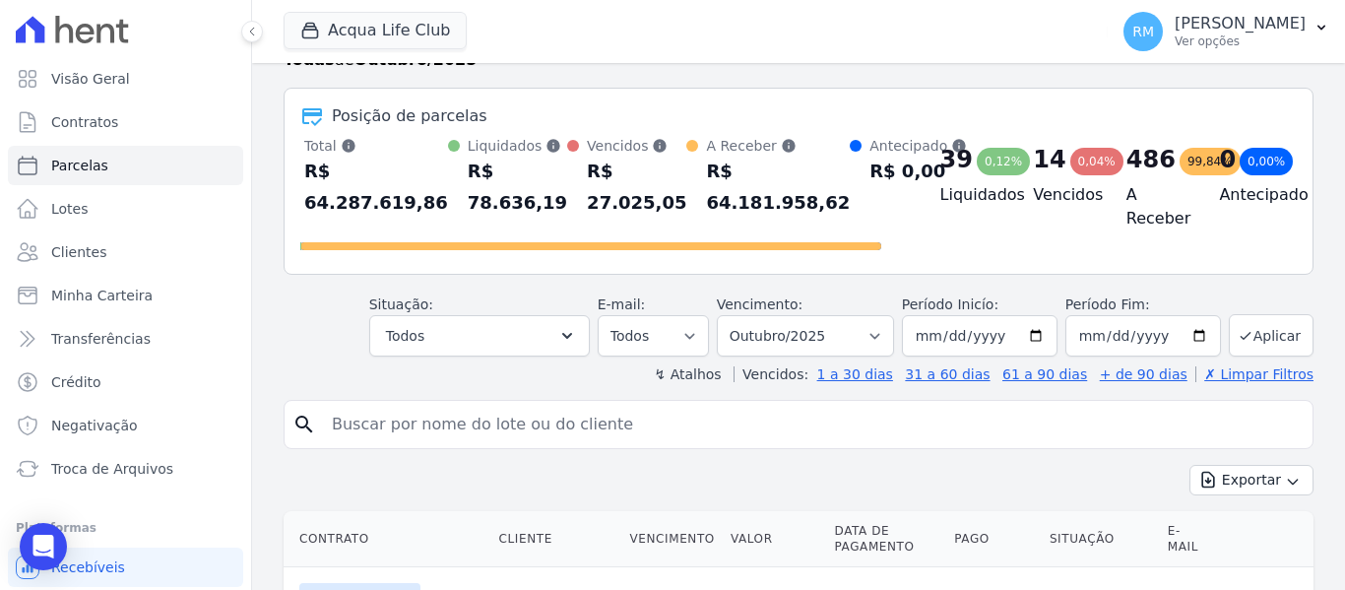
scroll to position [394, 0]
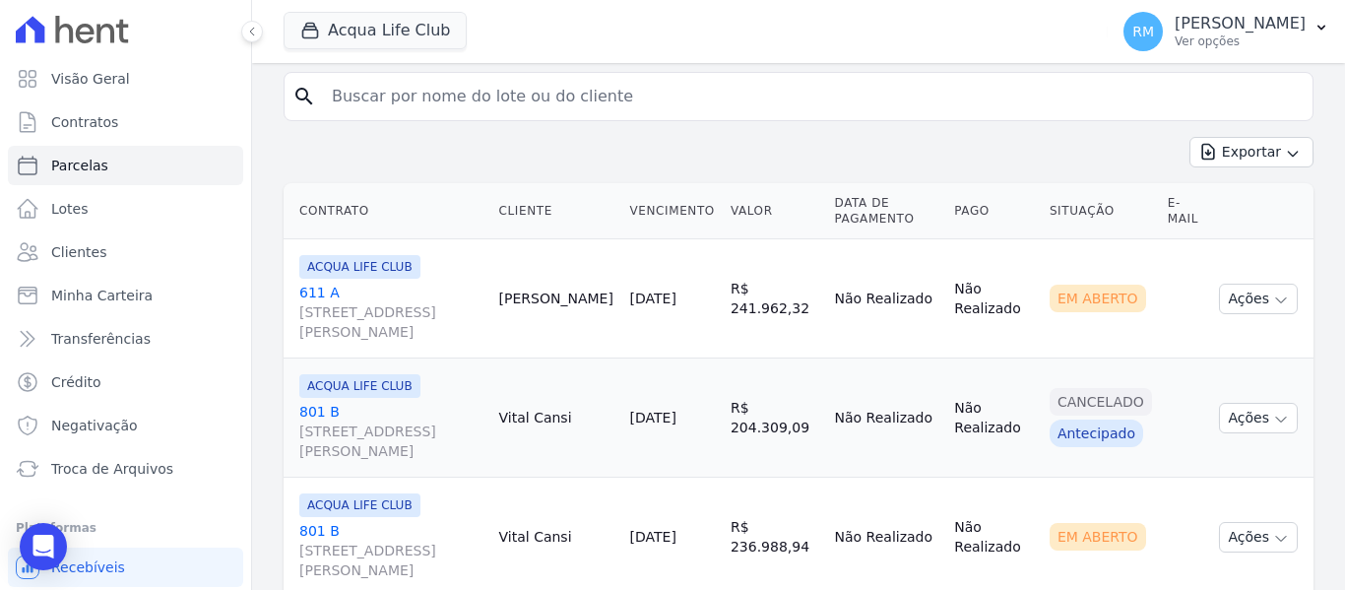
click at [458, 292] on link "611 A Rua General Neto, 55, LOJA L 08, Centro" at bounding box center [391, 312] width 184 height 59
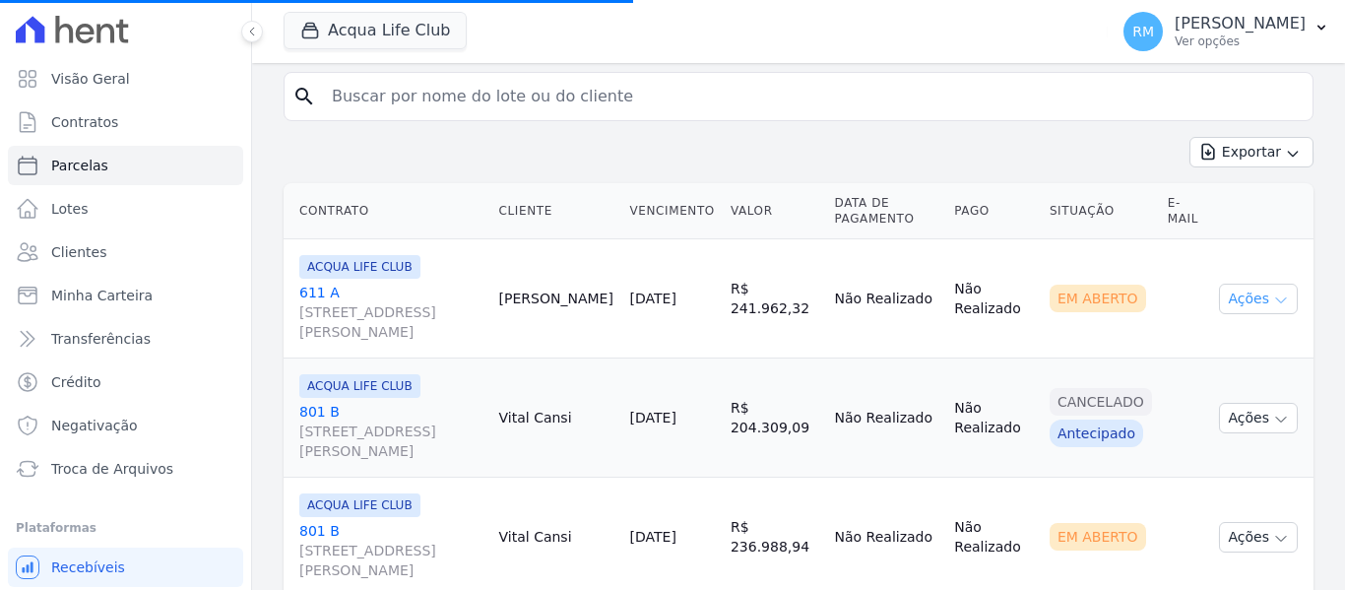
click at [1255, 312] on button "Ações" at bounding box center [1258, 299] width 79 height 31
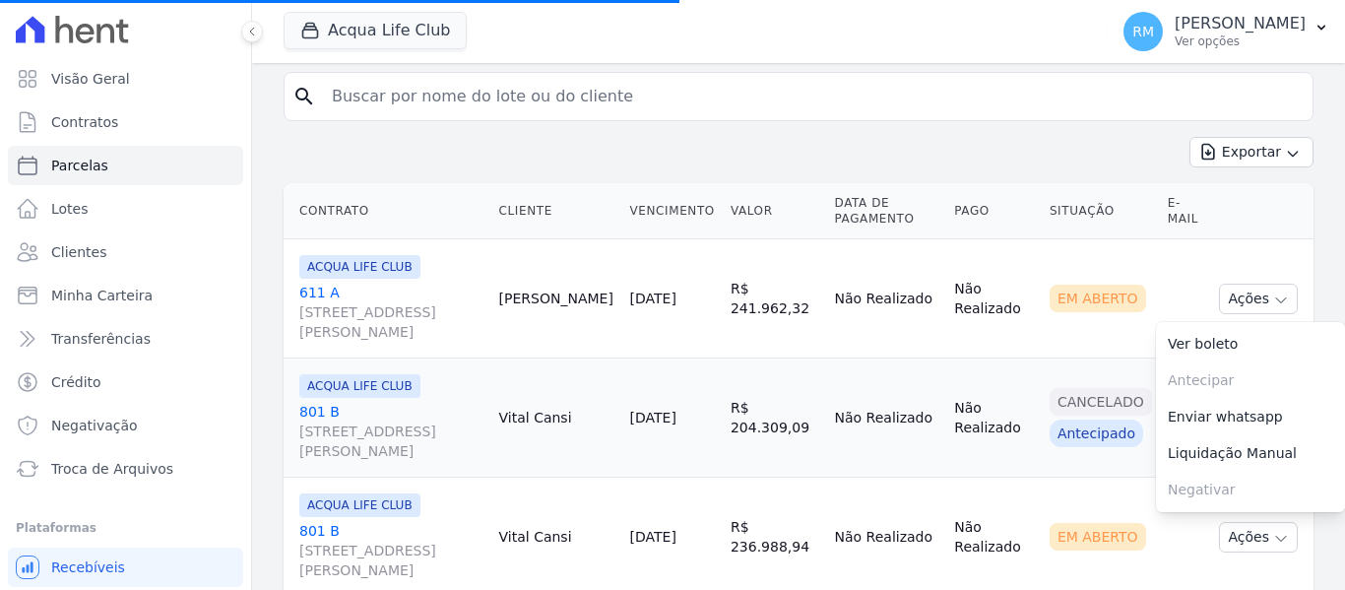
click at [440, 286] on link "611 A Rua General Neto, 55, LOJA L 08, Centro" at bounding box center [391, 312] width 184 height 59
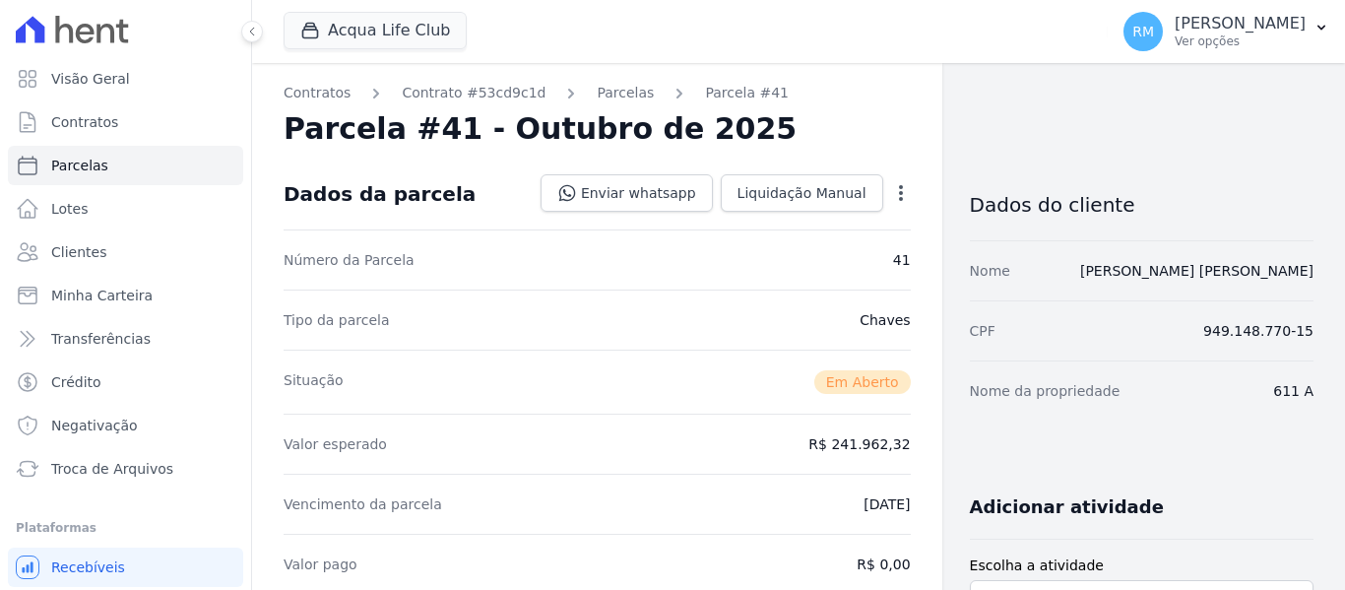
click at [894, 191] on icon "button" at bounding box center [901, 193] width 20 height 20
click at [800, 263] on link "Cancelar Cobrança" at bounding box center [816, 254] width 173 height 35
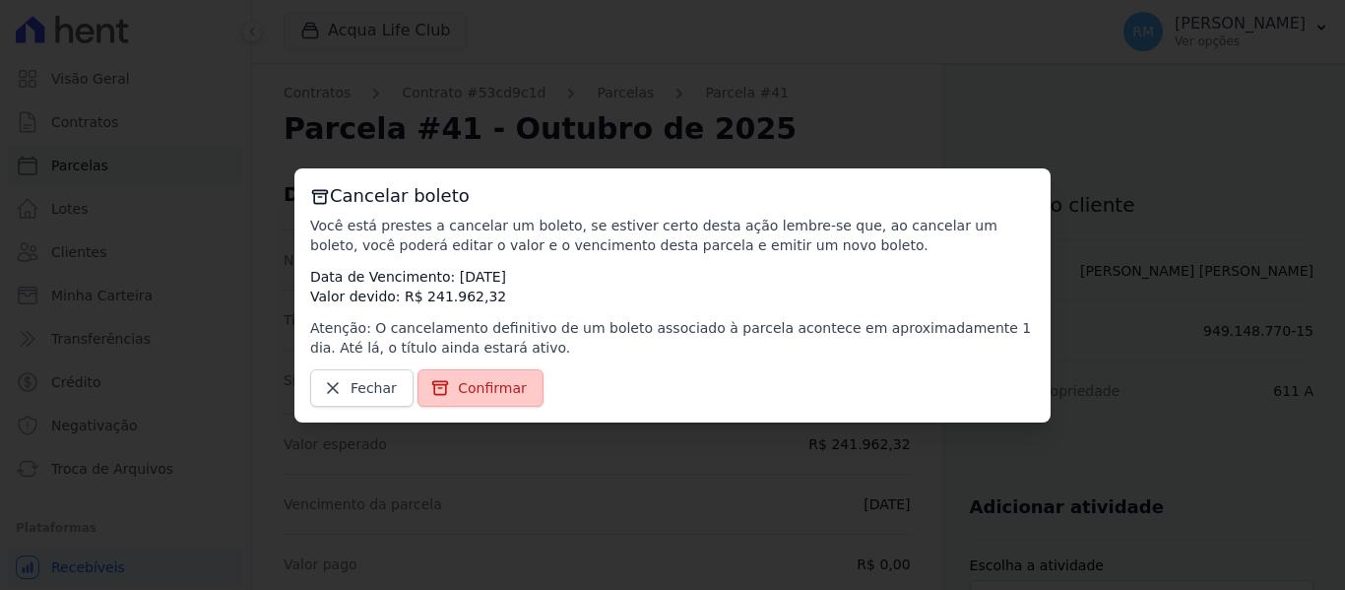
click at [430, 394] on icon at bounding box center [440, 388] width 20 height 20
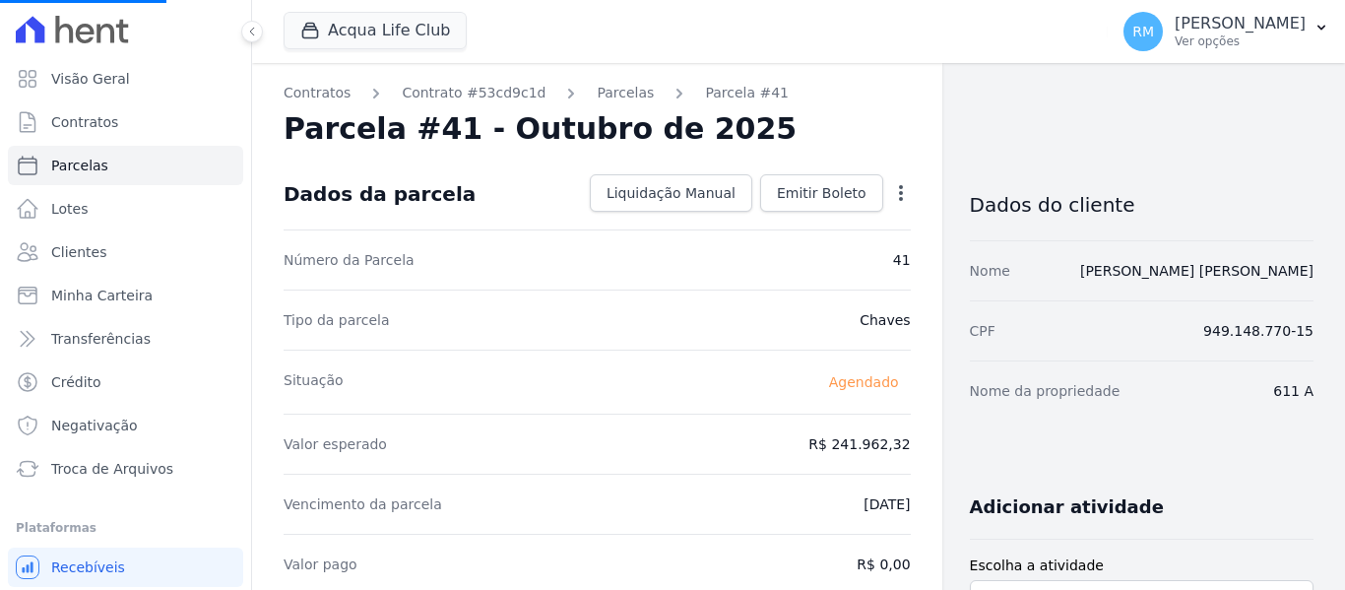
select select
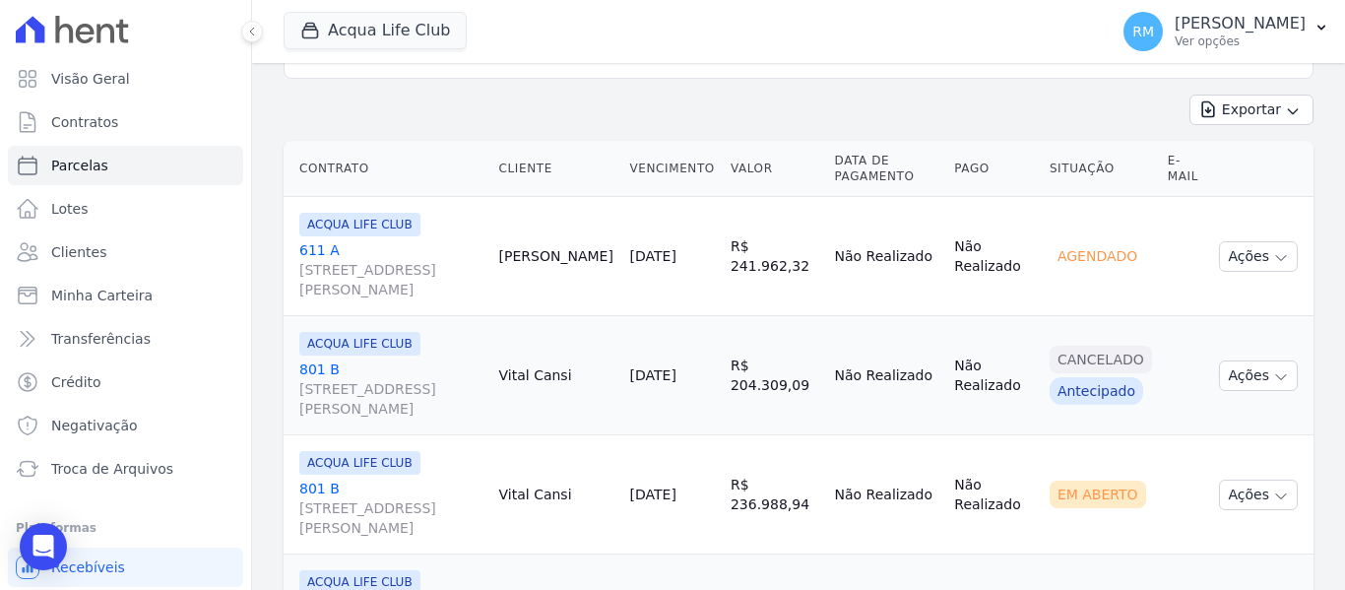
scroll to position [591, 0]
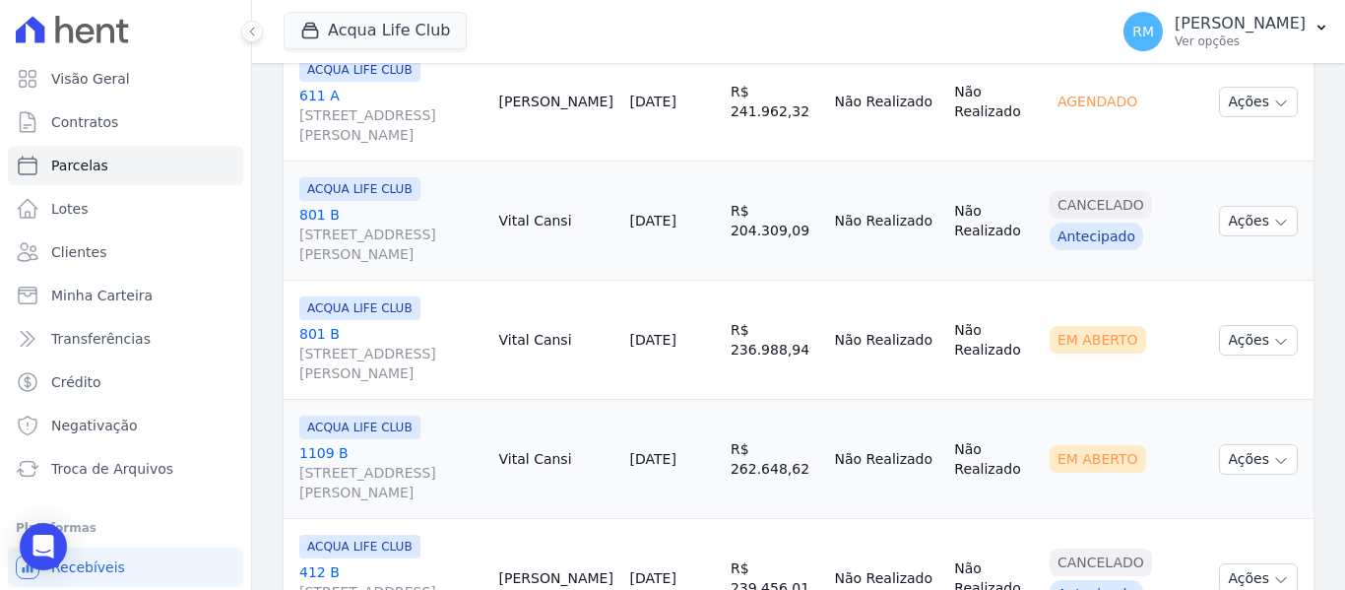
click at [438, 325] on link "801 B Rua General Neto, 55, LOJA L 08, Centro" at bounding box center [391, 353] width 184 height 59
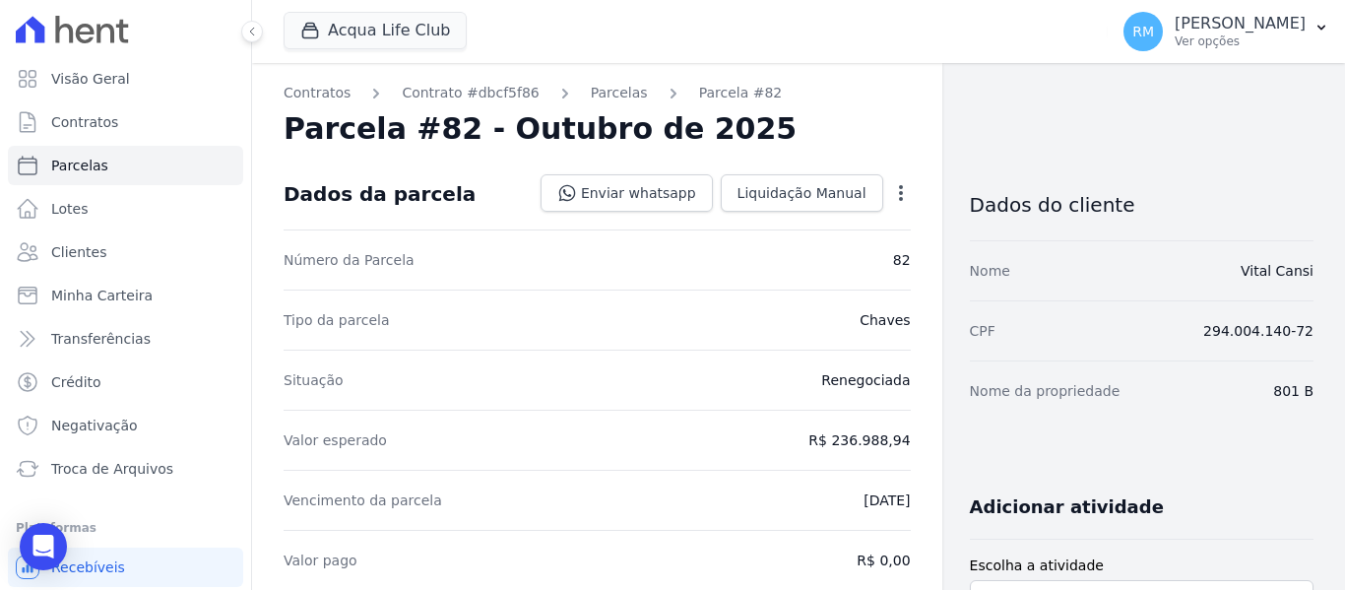
click at [898, 196] on icon "button" at bounding box center [901, 193] width 20 height 20
click at [826, 265] on link "Cancelar Cobrança" at bounding box center [816, 254] width 173 height 35
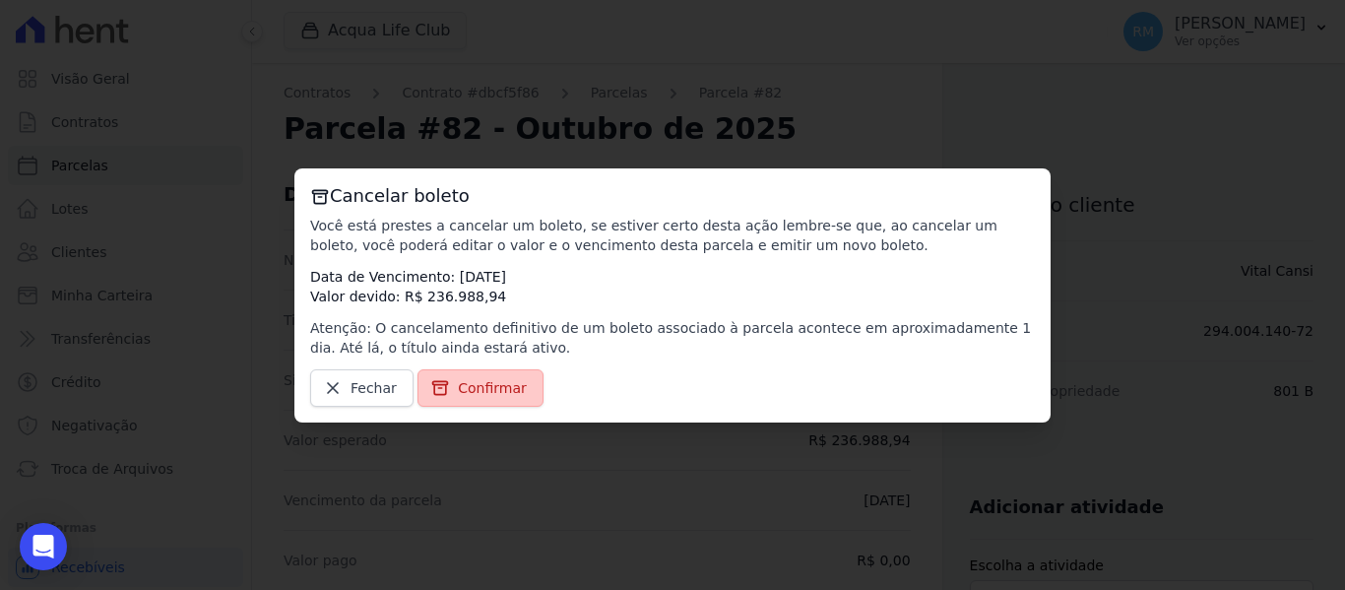
click at [463, 390] on span "Confirmar" at bounding box center [492, 388] width 69 height 20
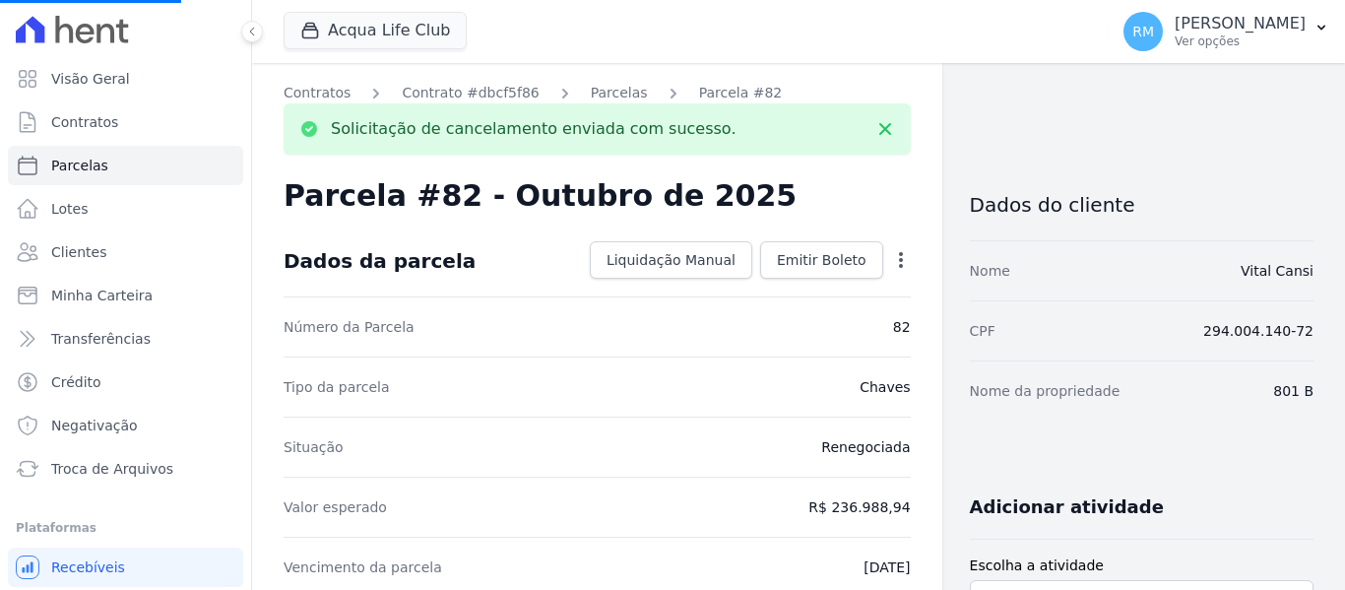
select select
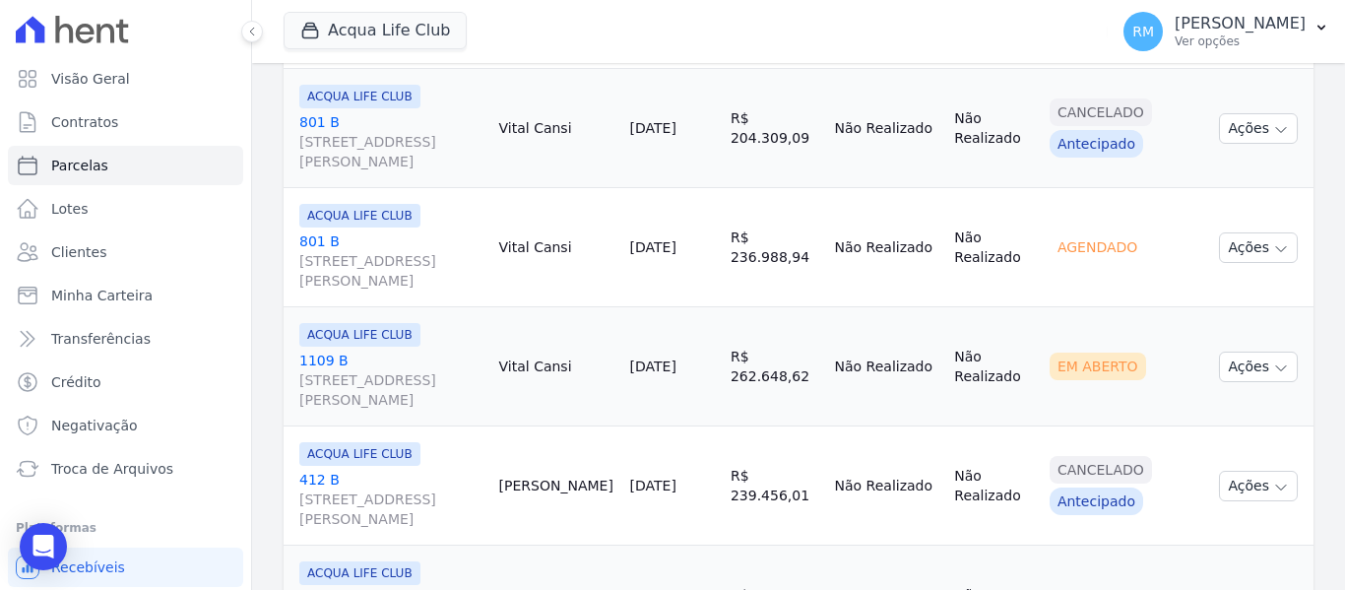
scroll to position [689, 0]
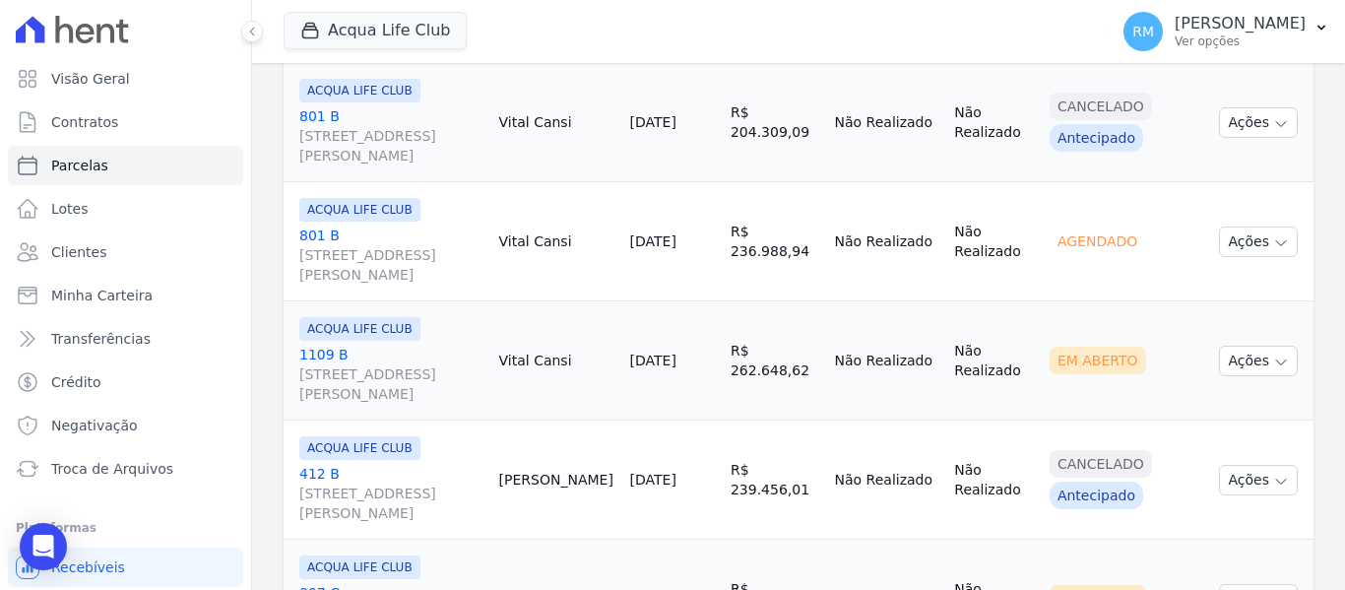
click at [458, 350] on link "1109 B Rua General Neto, 55, LOJA L 08, Centro" at bounding box center [391, 374] width 184 height 59
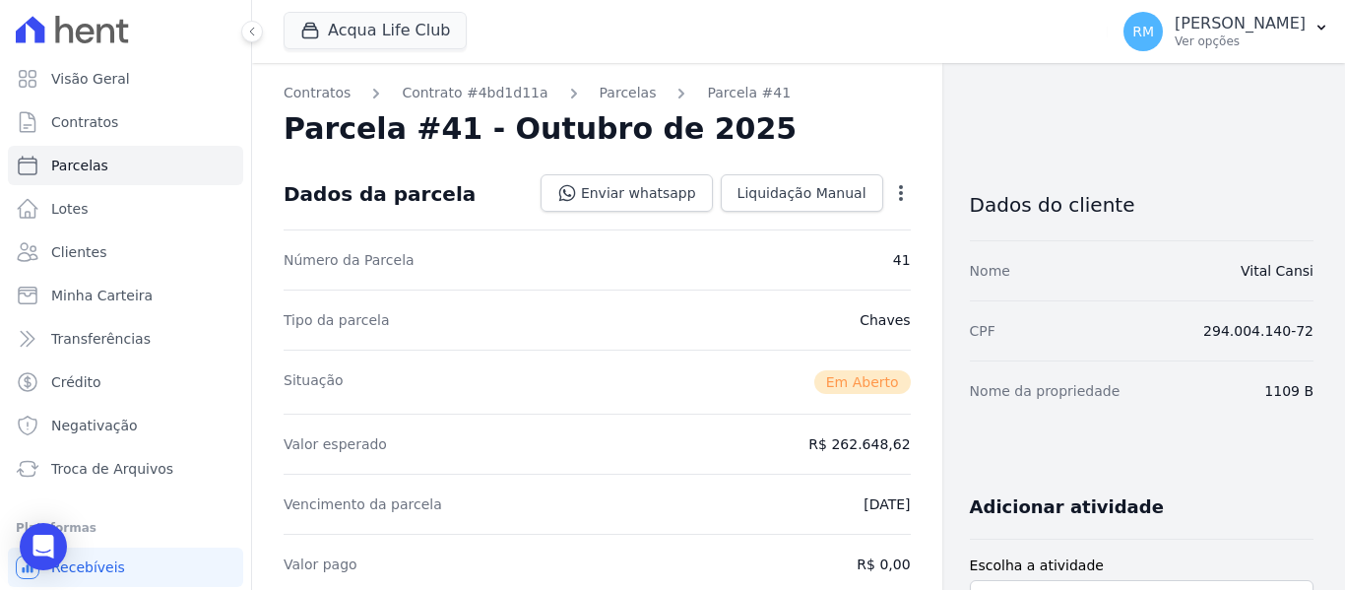
click at [891, 195] on icon "button" at bounding box center [901, 193] width 20 height 20
click at [811, 258] on link "Cancelar Cobrança" at bounding box center [816, 254] width 173 height 35
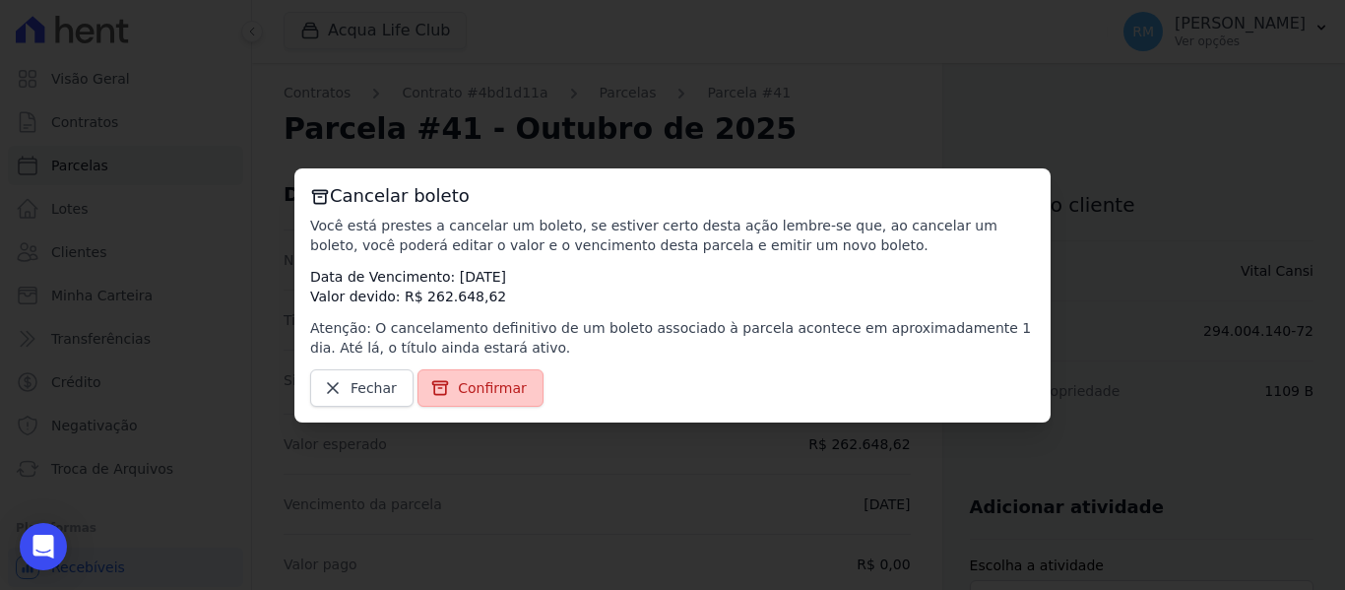
click at [476, 397] on span "Confirmar" at bounding box center [492, 388] width 69 height 20
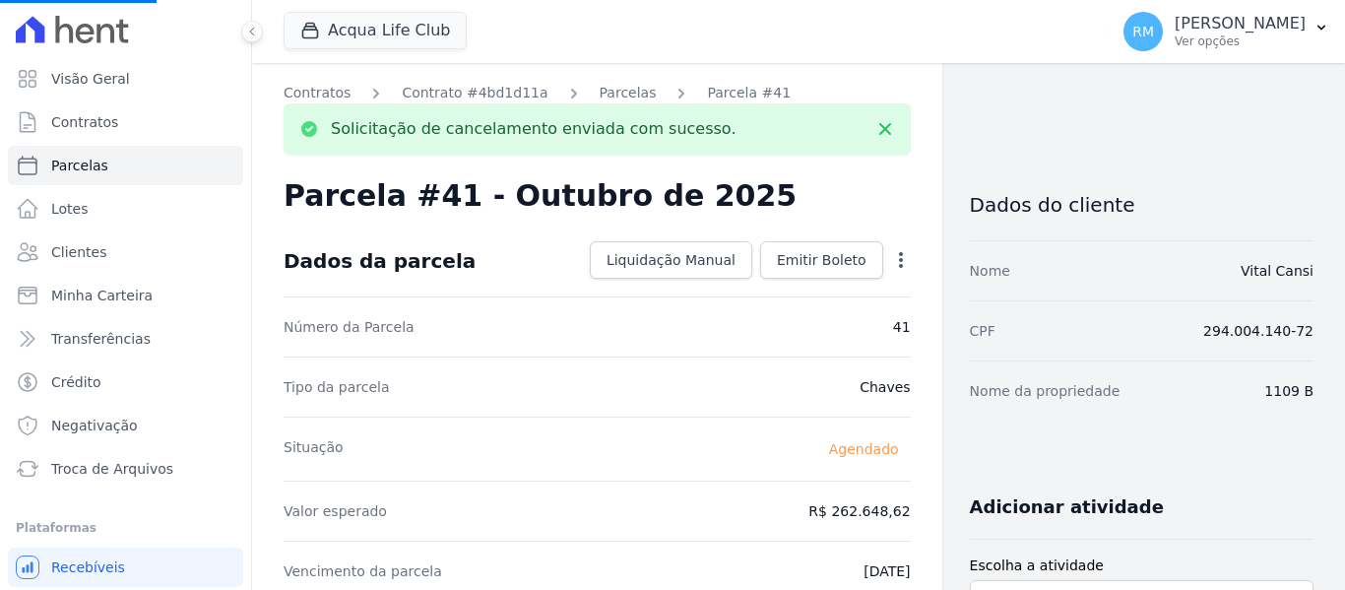
select select
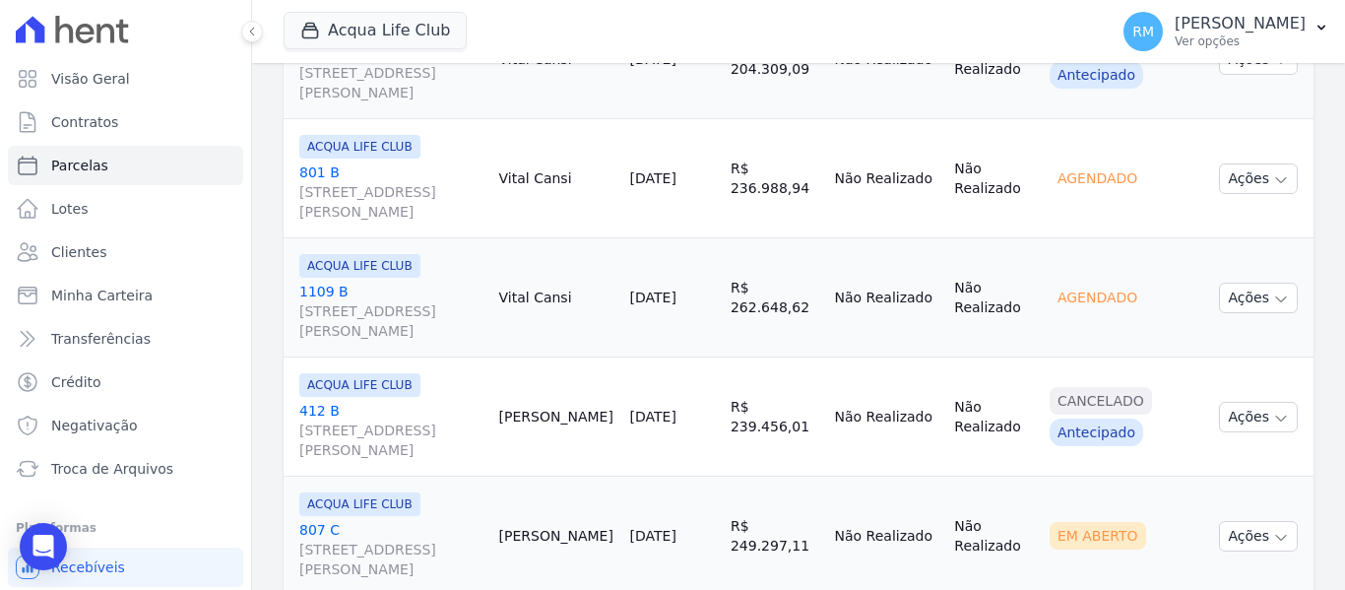
scroll to position [788, 0]
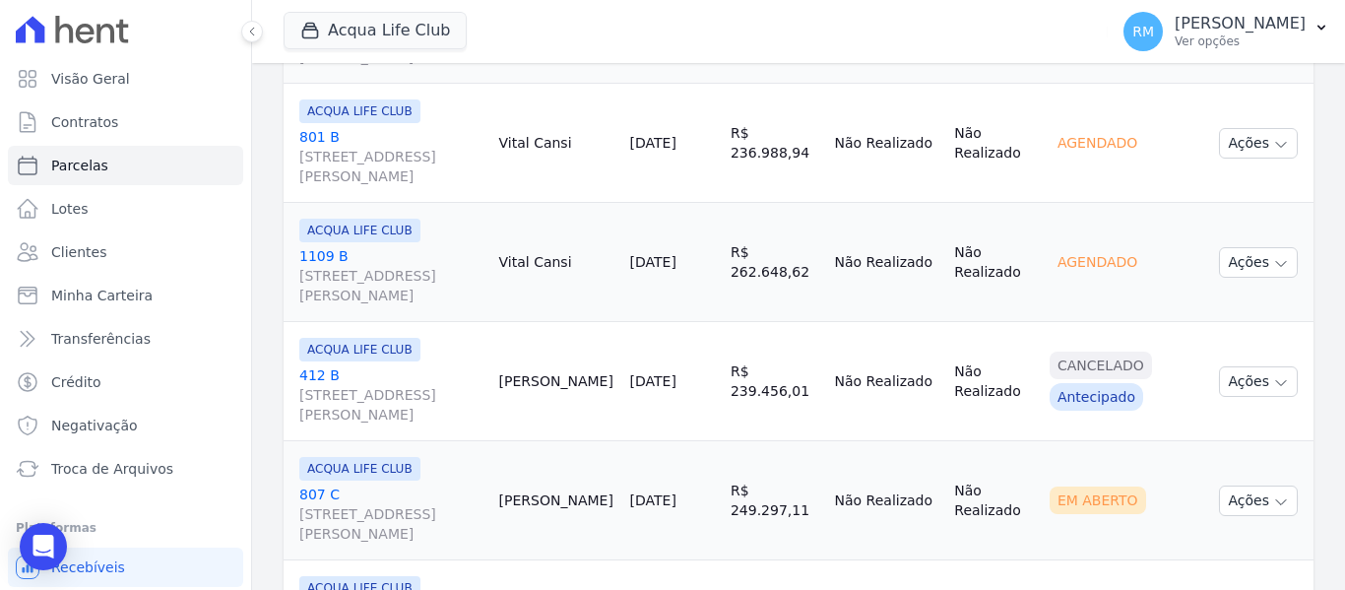
click at [426, 488] on link "807 C Rua General Neto, 55, LOJA L 08, Centro" at bounding box center [391, 514] width 184 height 59
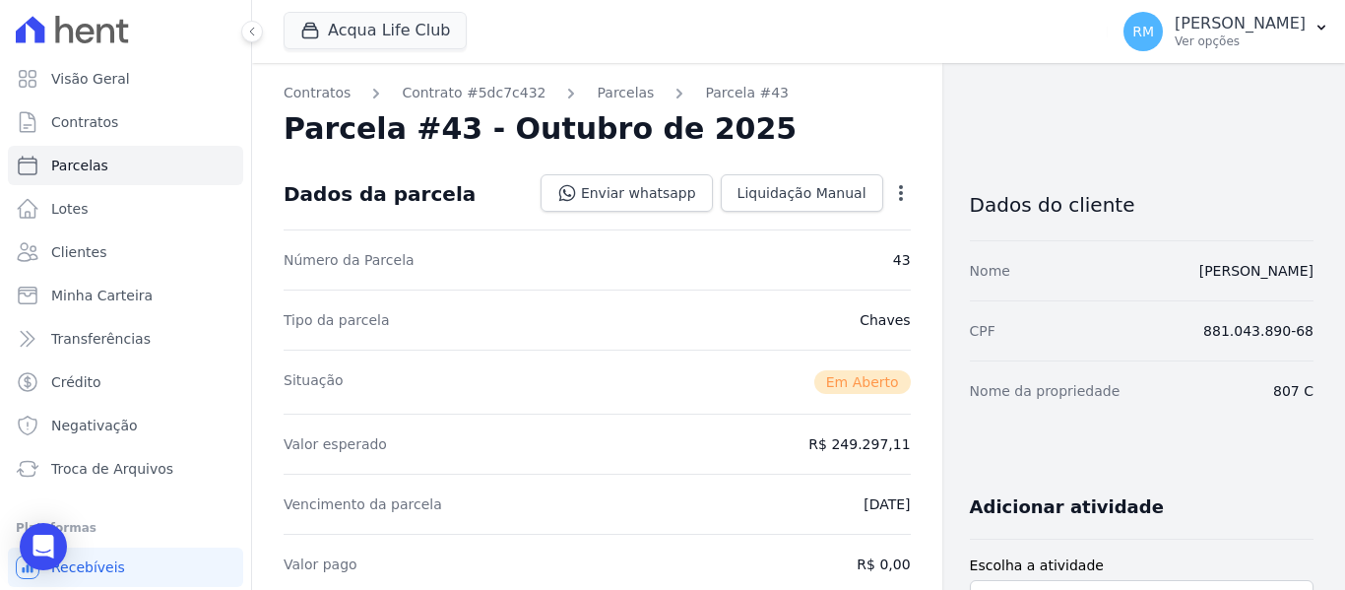
click at [897, 191] on icon "button" at bounding box center [901, 193] width 20 height 20
click at [836, 261] on link "Cancelar Cobrança" at bounding box center [816, 254] width 173 height 35
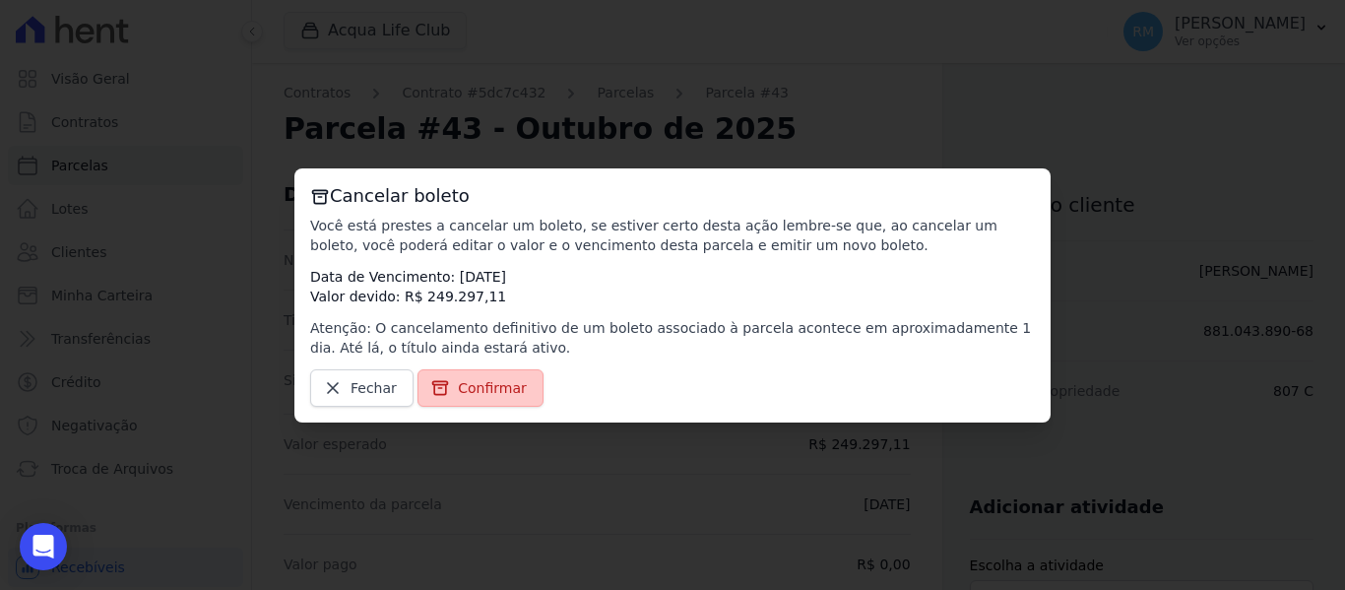
click at [467, 387] on span "Confirmar" at bounding box center [492, 388] width 69 height 20
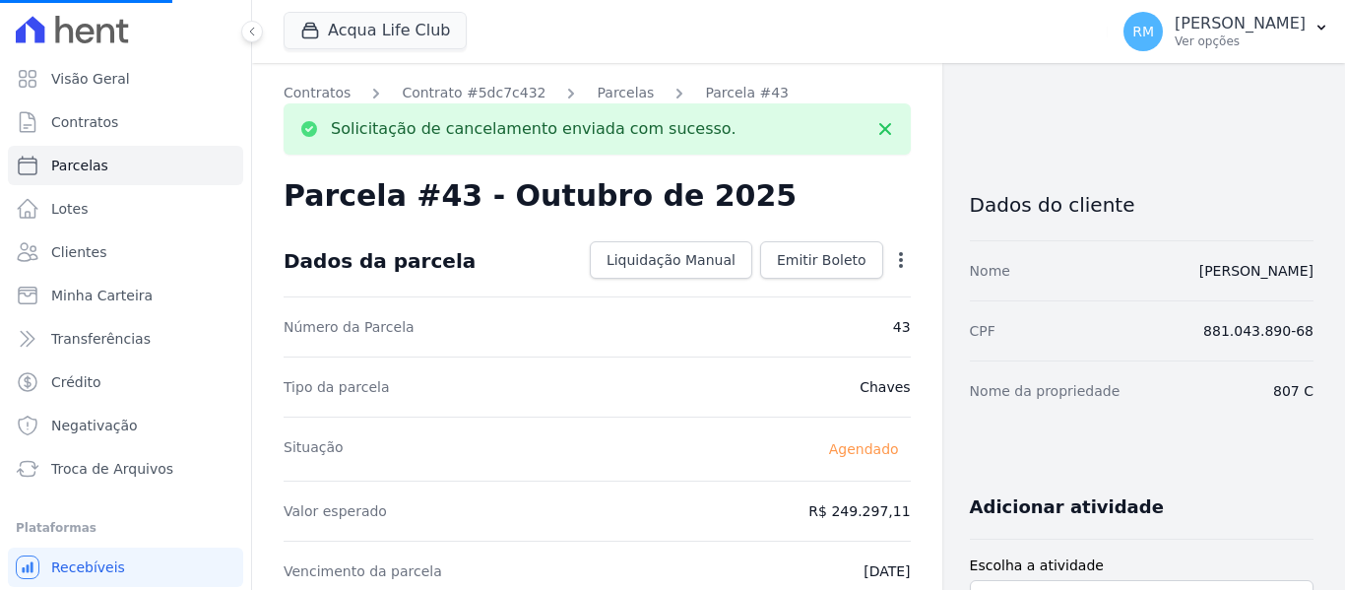
select select
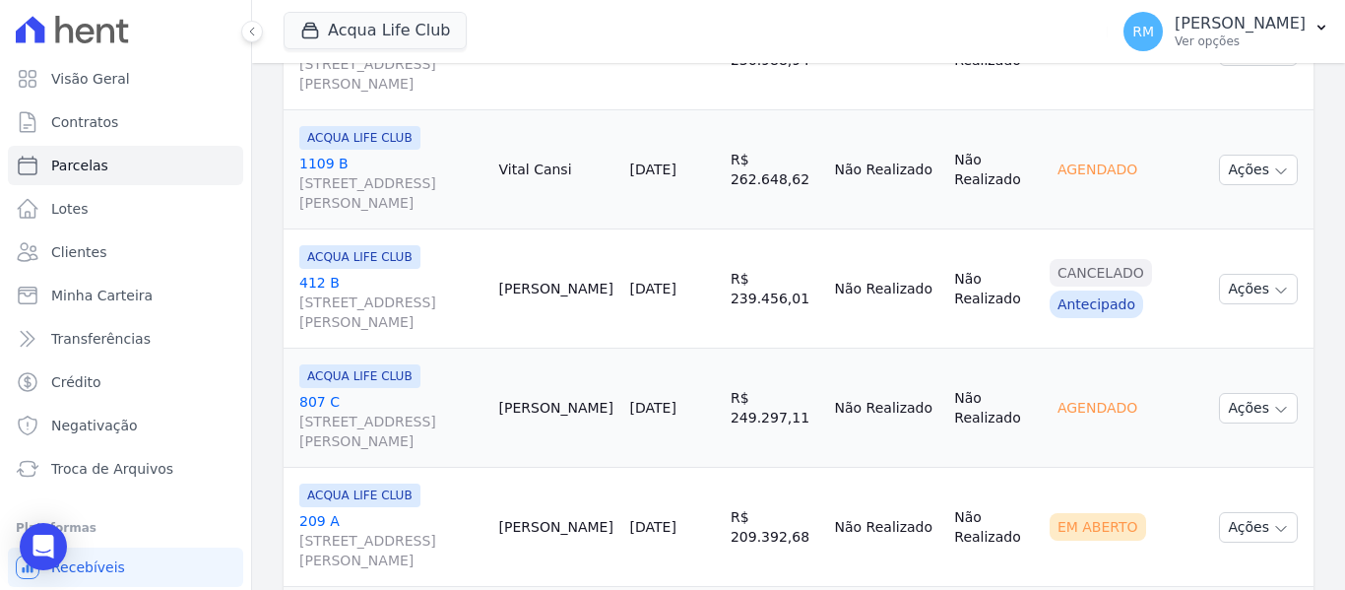
scroll to position [1083, 0]
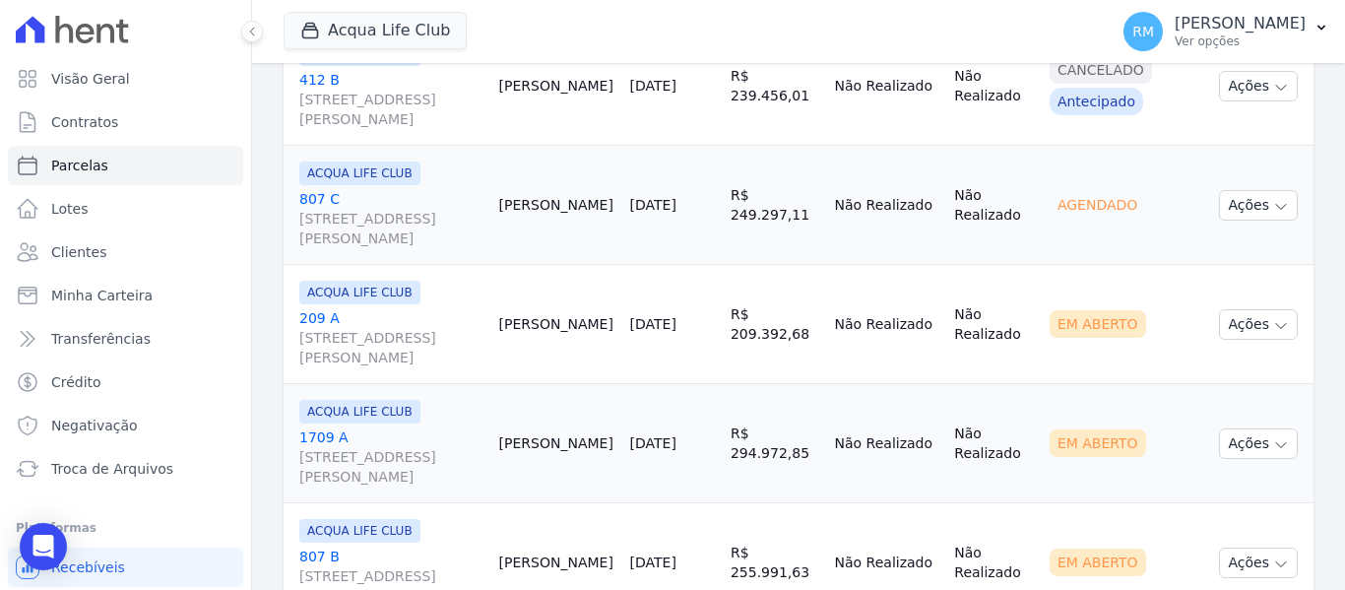
click at [439, 308] on link "209 A Rua General Neto, 55, LOJA L 08, Centro" at bounding box center [391, 337] width 184 height 59
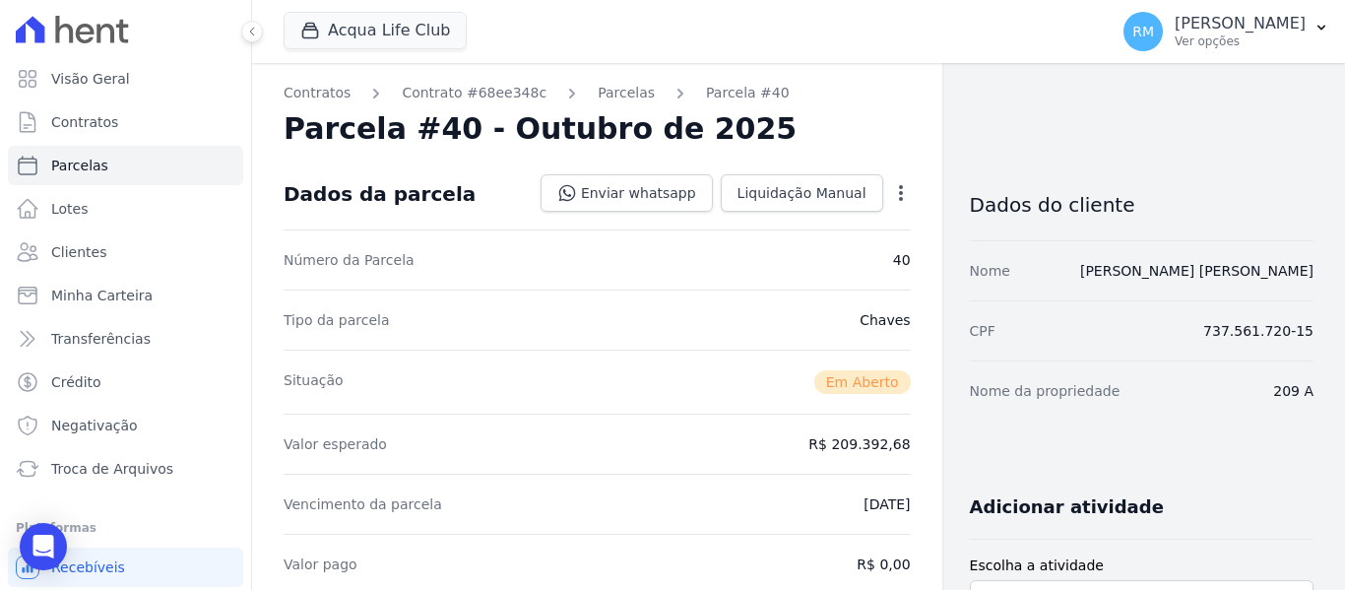
click at [891, 203] on div "Open options" at bounding box center [901, 195] width 20 height 25
click at [891, 199] on icon "button" at bounding box center [901, 193] width 20 height 20
click at [788, 261] on link "Cancelar Cobrança" at bounding box center [816, 254] width 173 height 35
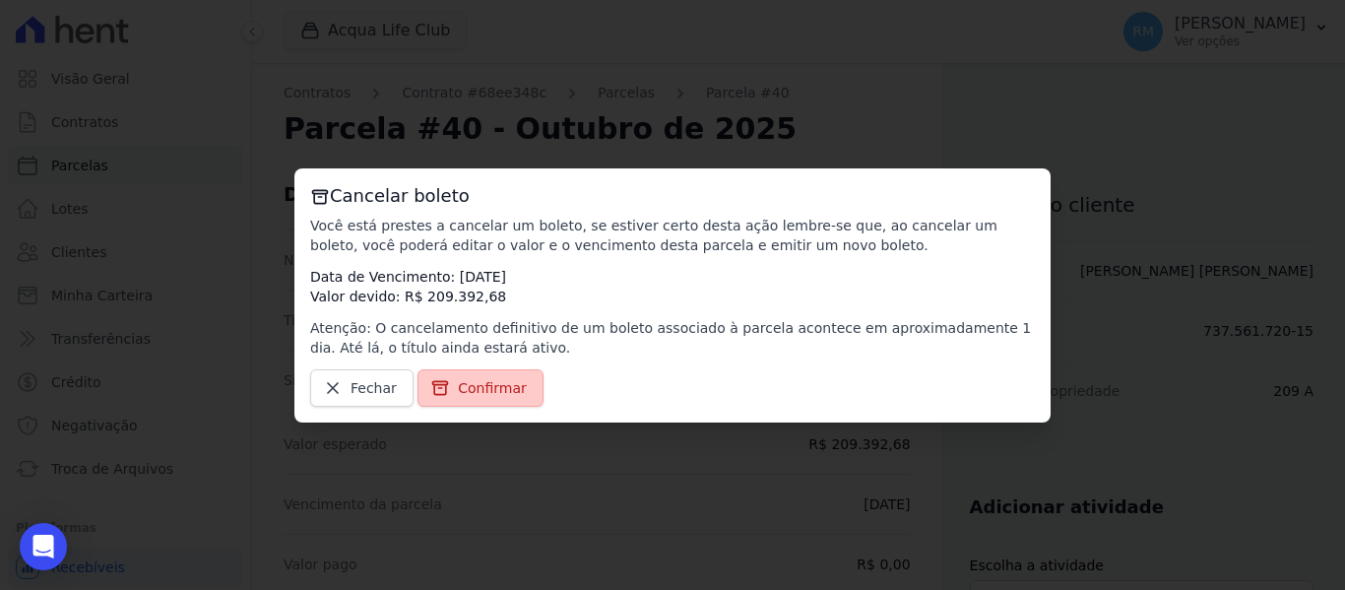
click at [464, 389] on span "Confirmar" at bounding box center [492, 388] width 69 height 20
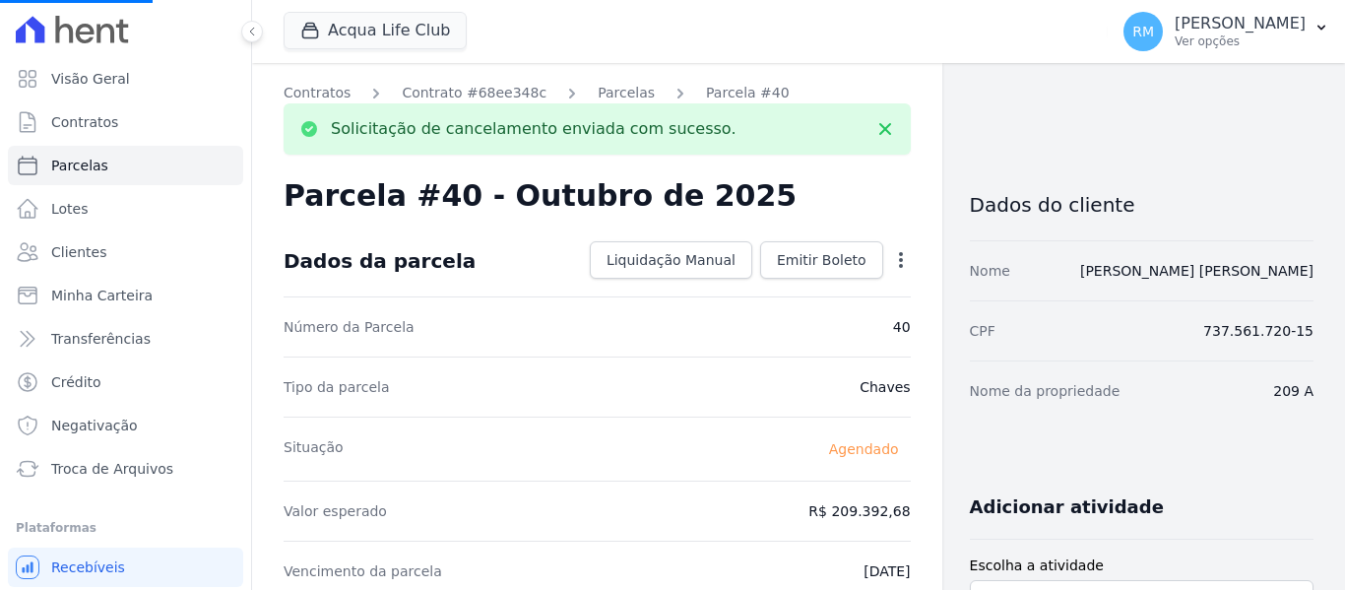
select select
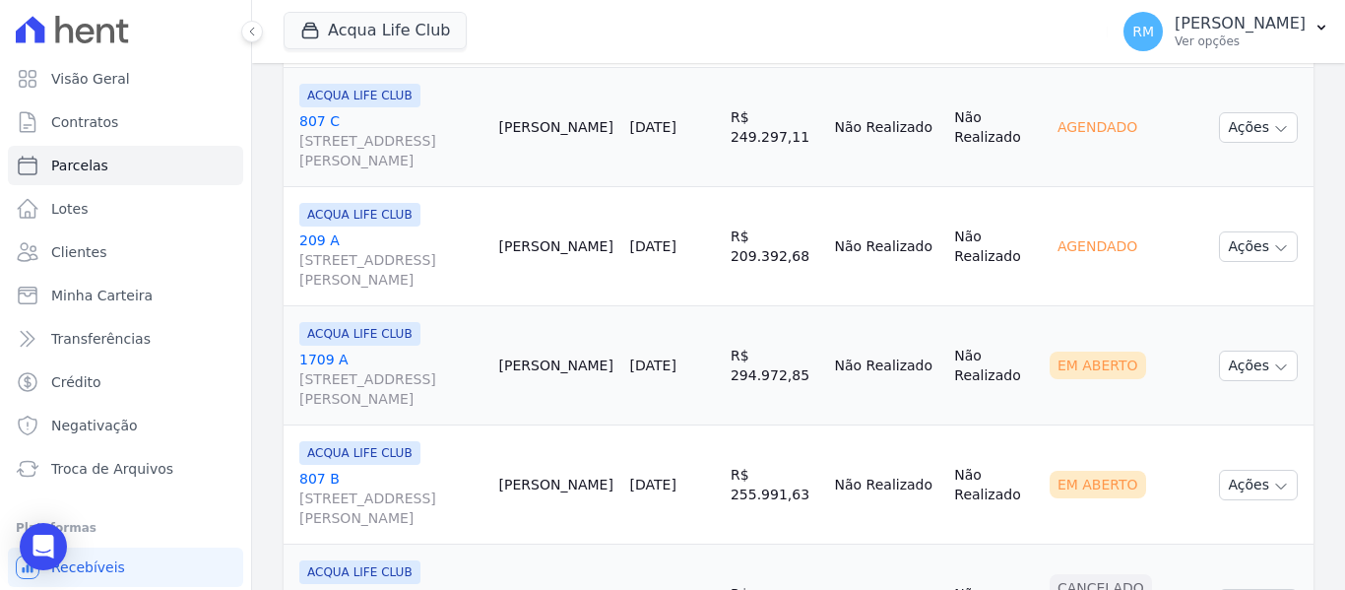
scroll to position [1182, 0]
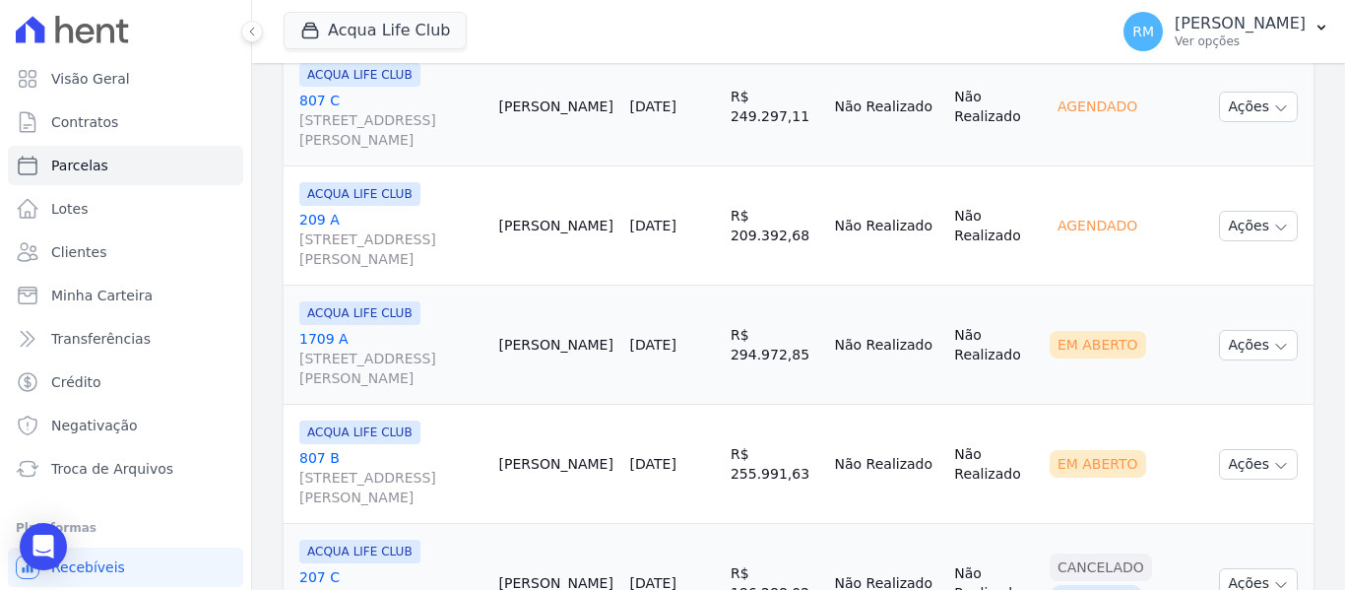
click at [422, 333] on link "1709 A Rua General Neto, 55, LOJA L 08, Centro" at bounding box center [391, 358] width 184 height 59
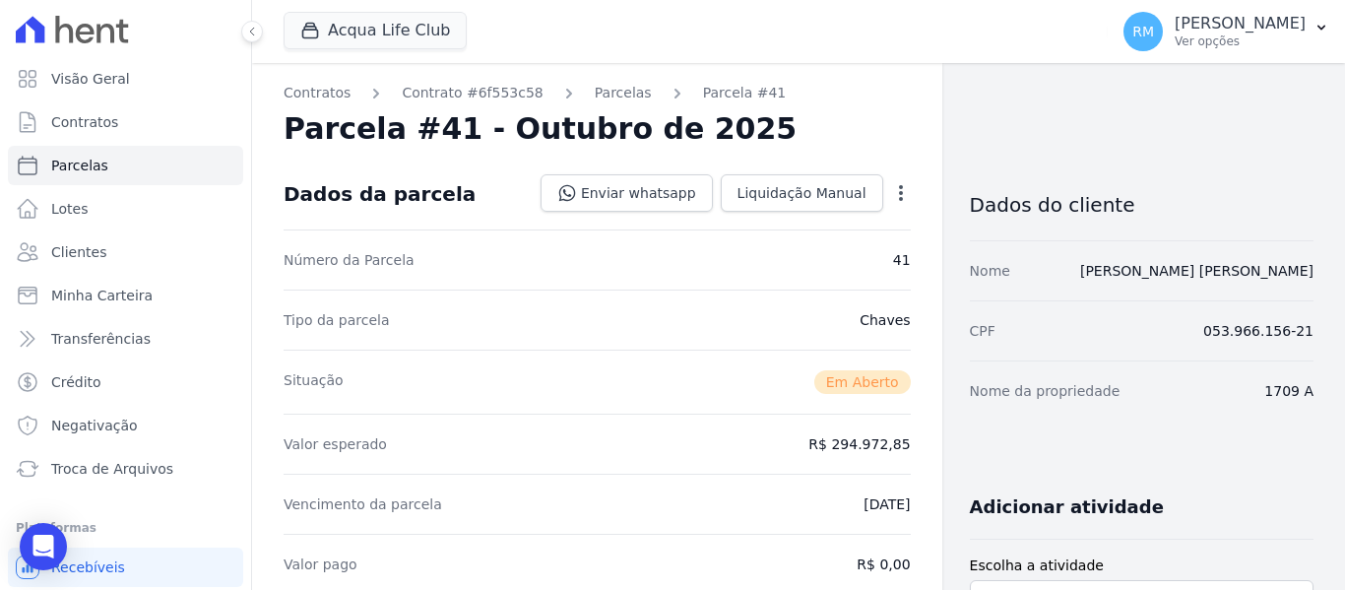
click at [897, 197] on icon "button" at bounding box center [901, 193] width 20 height 20
click at [857, 259] on link "Cancelar Cobrança" at bounding box center [816, 254] width 173 height 35
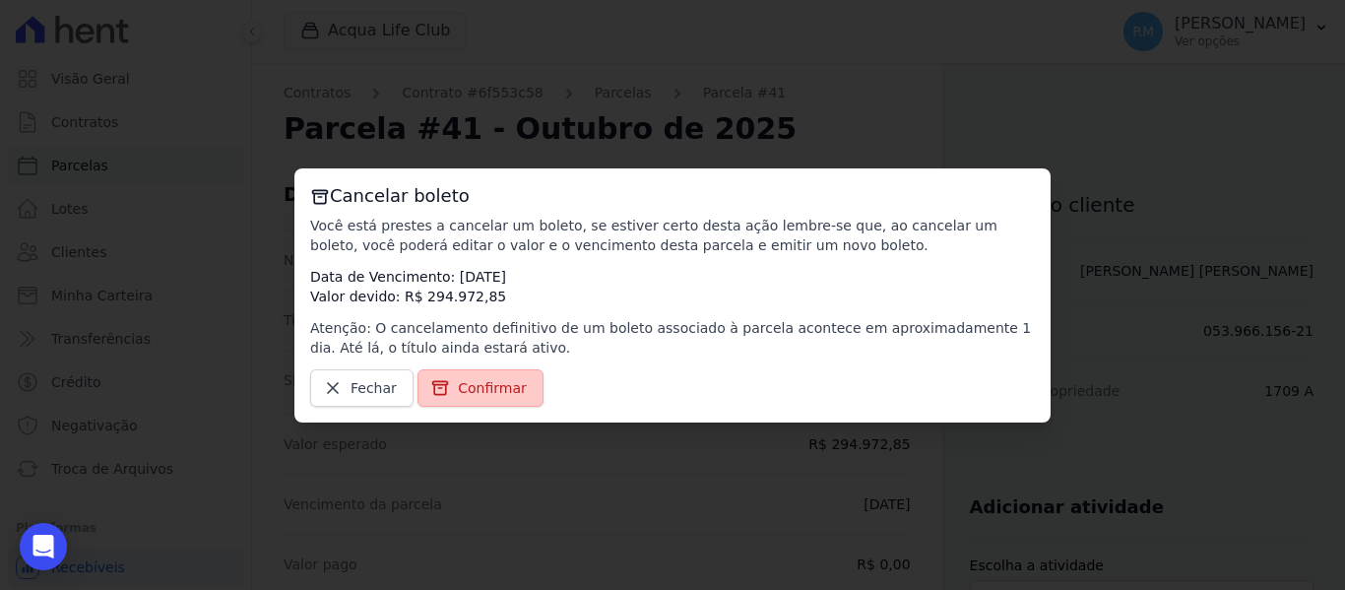
click at [512, 385] on span "Confirmar" at bounding box center [492, 388] width 69 height 20
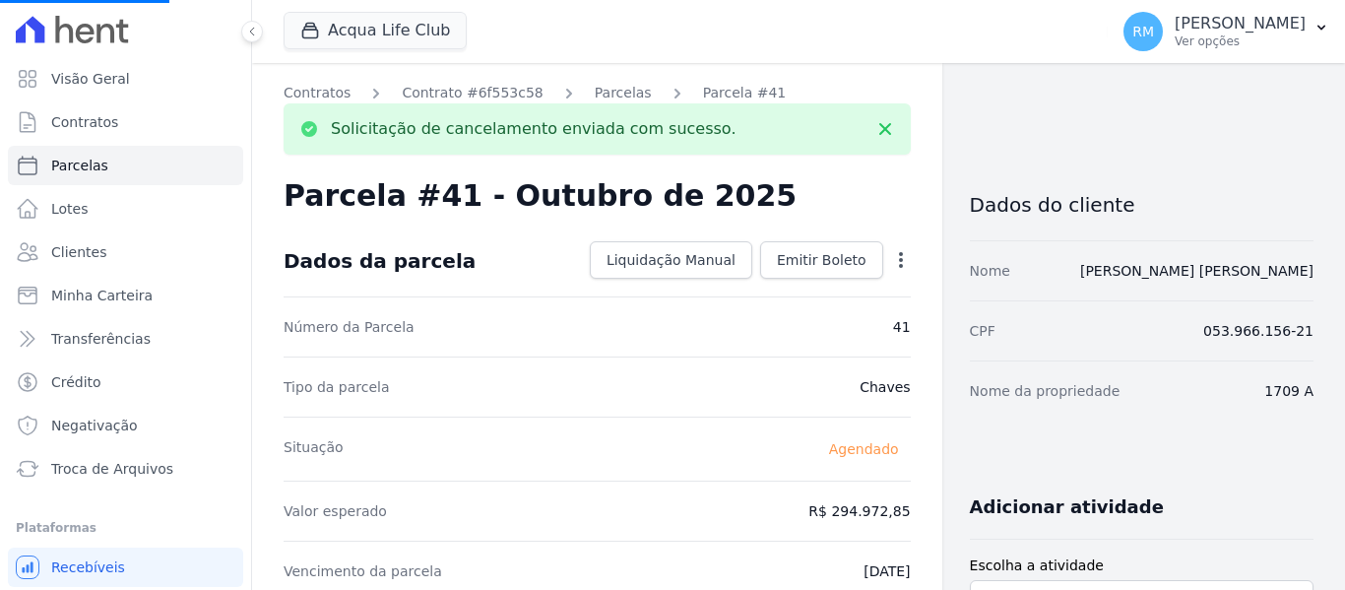
select select
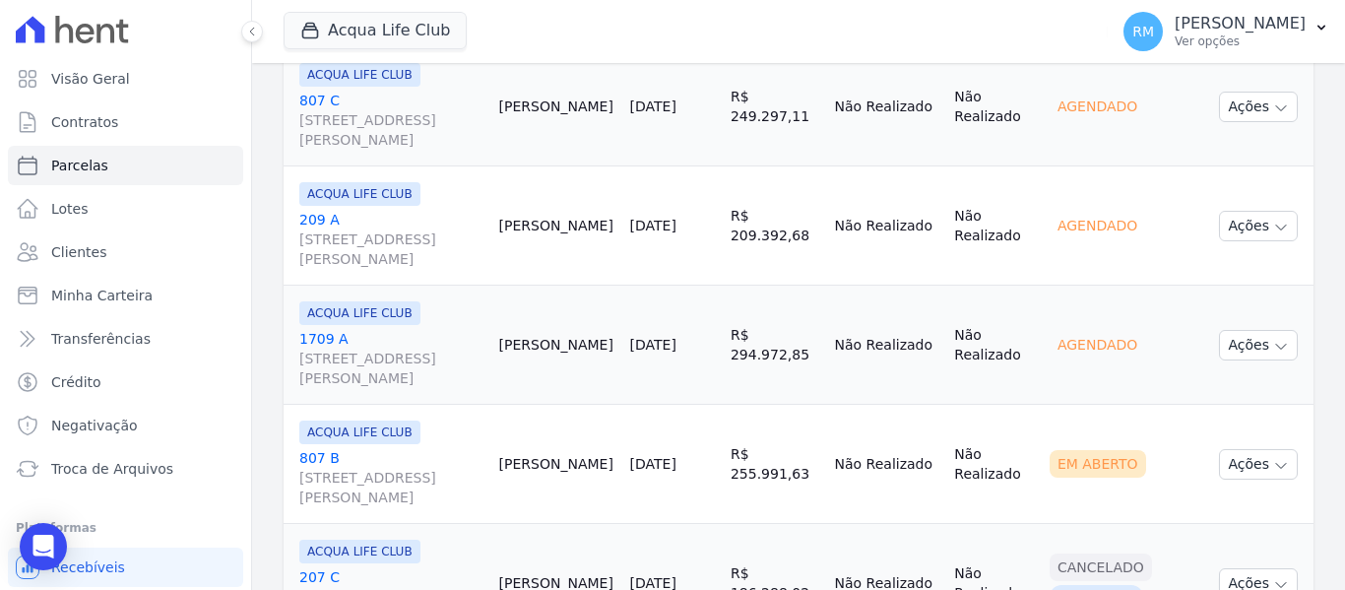
scroll to position [1280, 0]
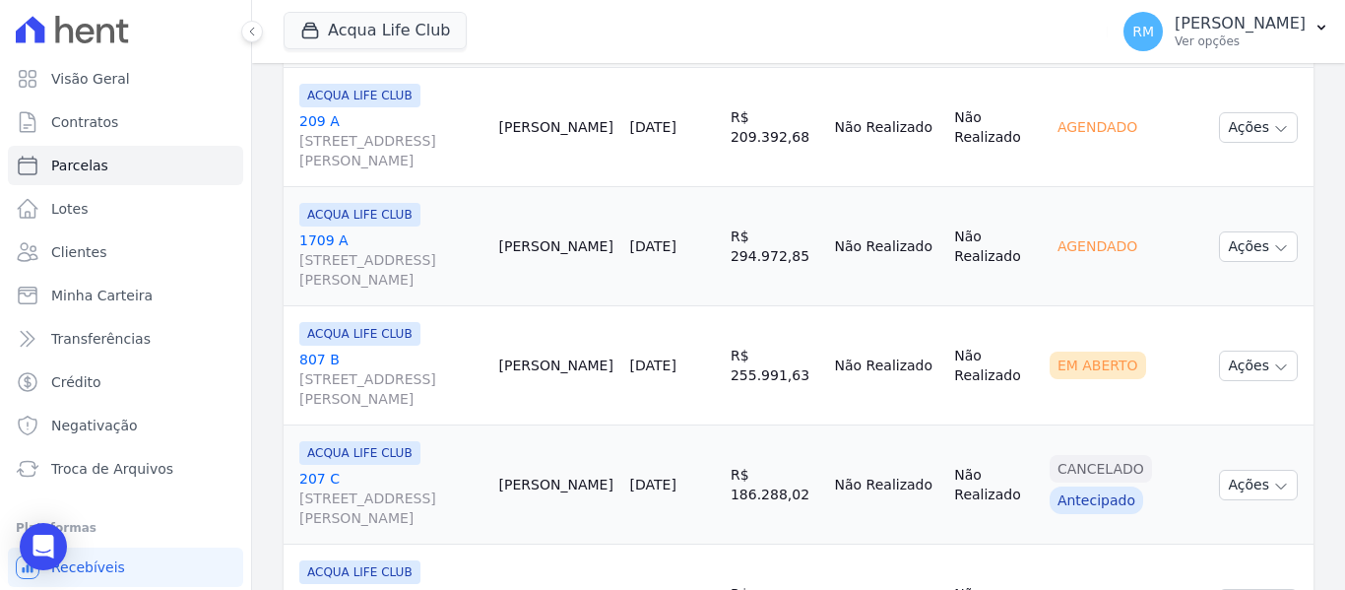
click at [462, 349] on div "ACQUA LIFE CLUB 807 B Rua General Neto, 55, LOJA L 08, Centro" at bounding box center [391, 365] width 184 height 87
click at [462, 357] on link "807 B Rua General Neto, 55, LOJA L 08, Centro" at bounding box center [391, 379] width 184 height 59
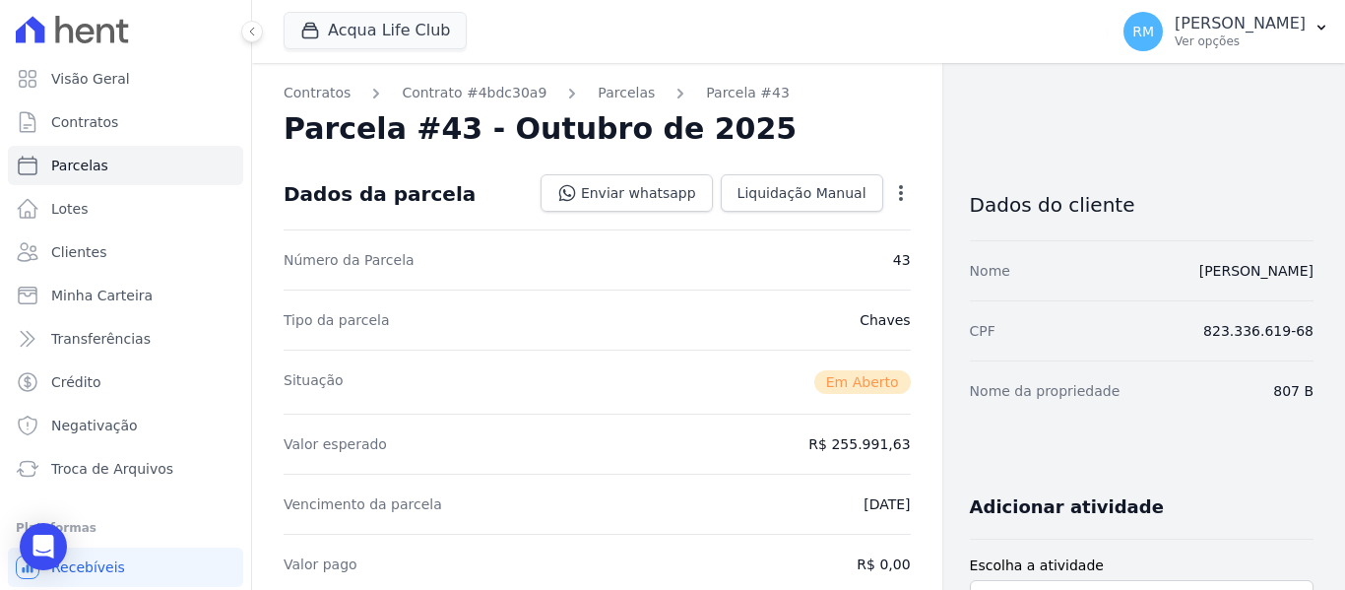
click at [893, 196] on icon "button" at bounding box center [901, 193] width 20 height 20
click at [815, 259] on link "Cancelar Cobrança" at bounding box center [816, 254] width 173 height 35
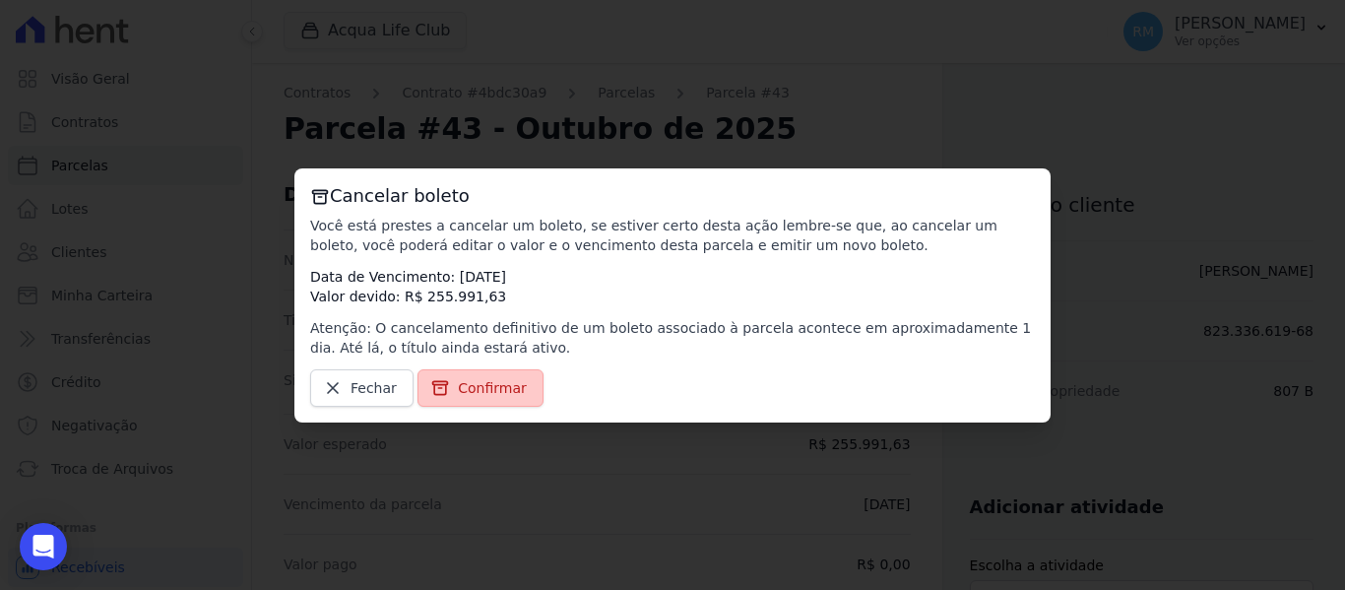
click at [521, 386] on link "Confirmar" at bounding box center [481, 387] width 126 height 37
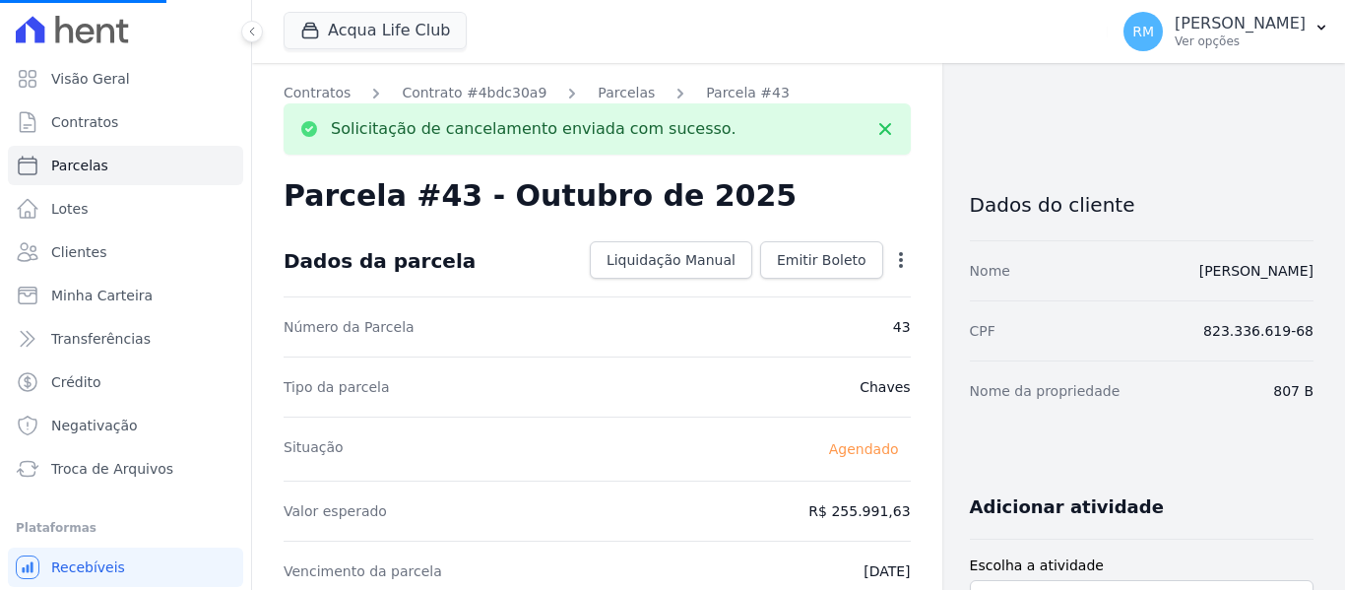
select select
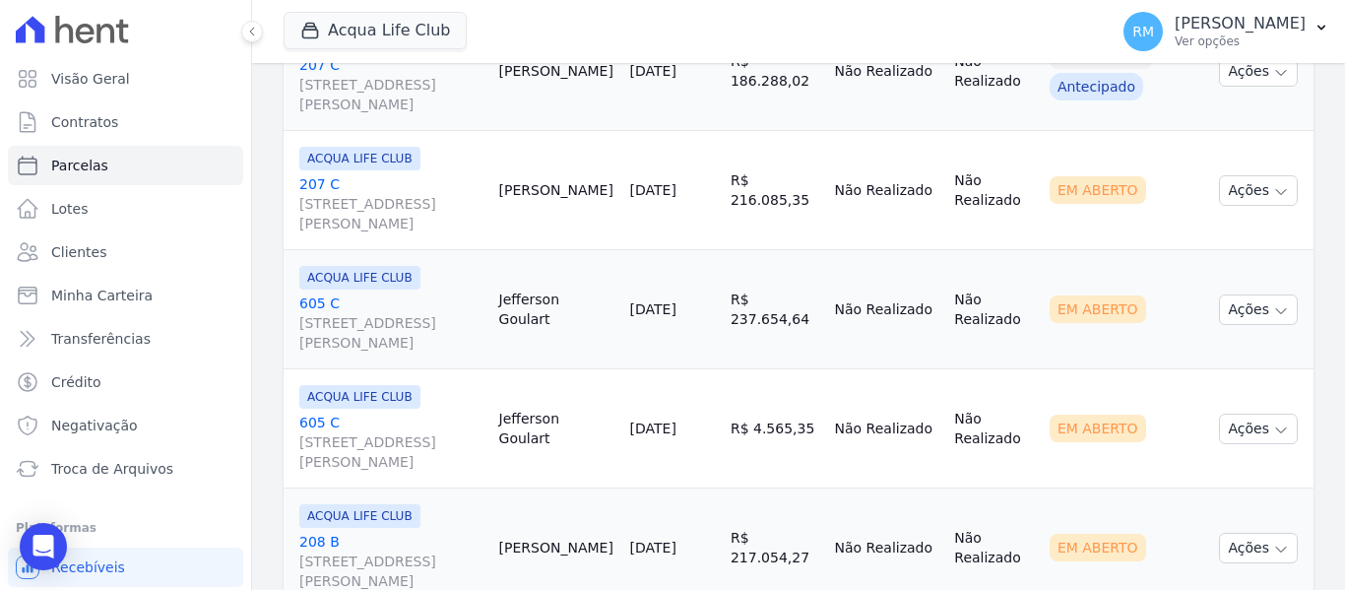
scroll to position [1773, 0]
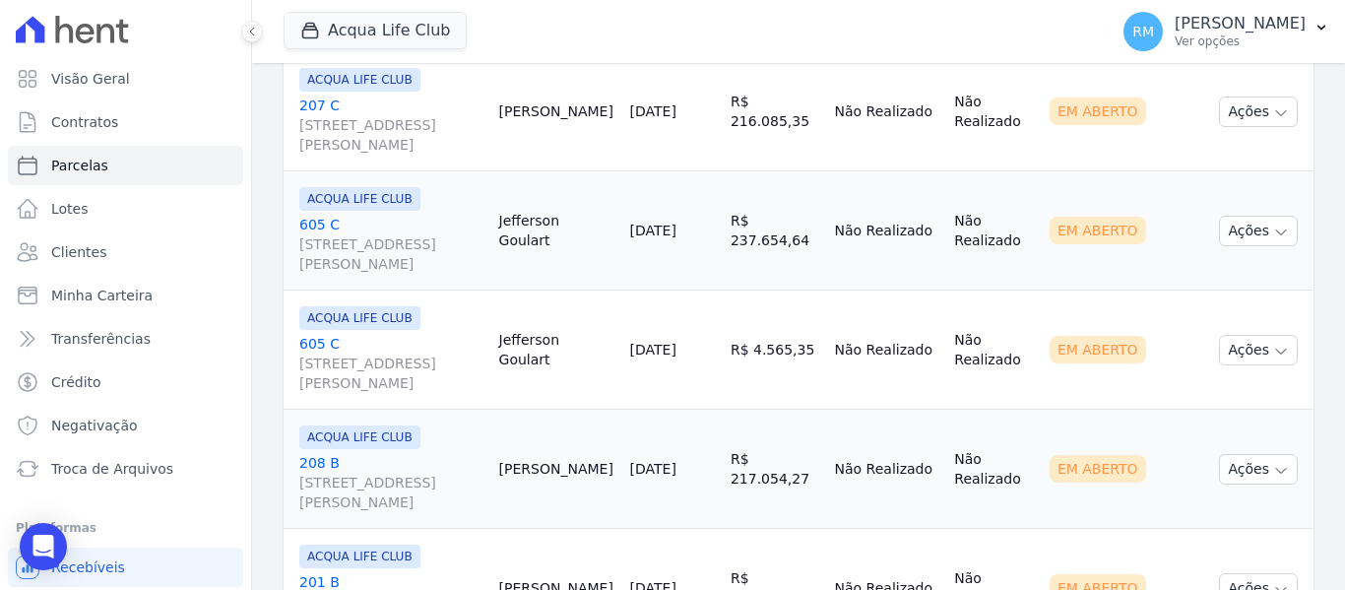
click at [460, 213] on div "ACQUA LIFE CLUB 605 C Rua General Neto, 55, LOJA L 08, Centro" at bounding box center [391, 230] width 184 height 87
click at [460, 225] on link "605 C Rua General Neto, 55, LOJA L 08, Centro" at bounding box center [391, 244] width 184 height 59
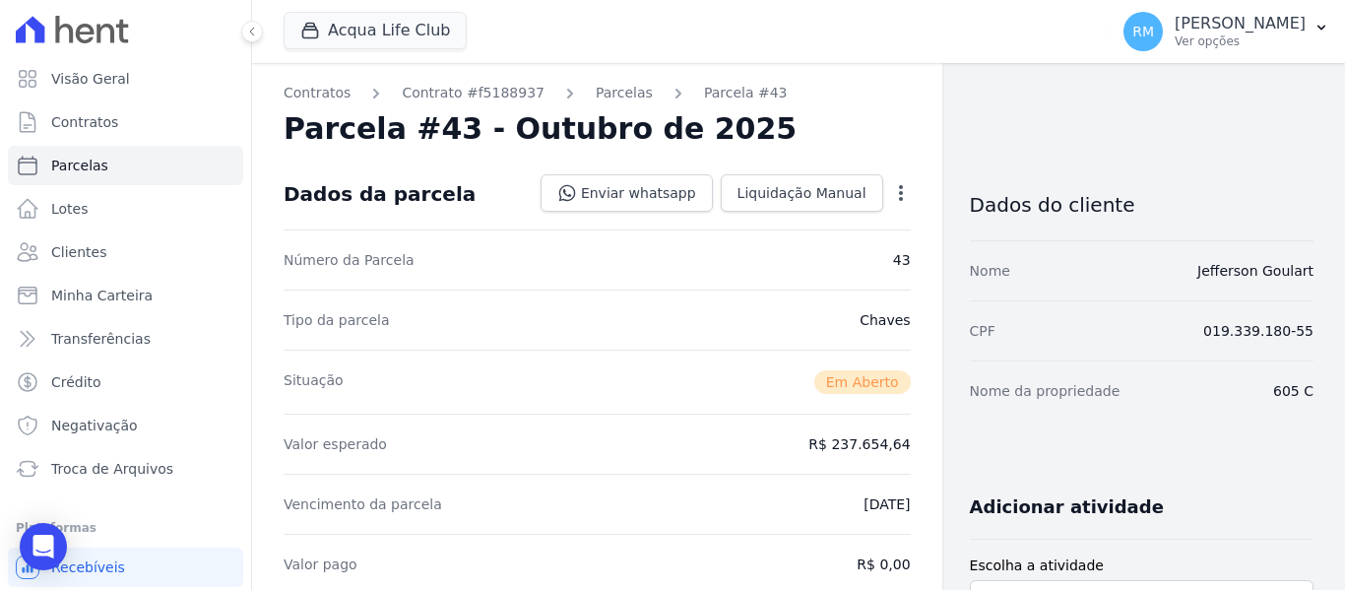
click at [892, 189] on icon "button" at bounding box center [901, 193] width 20 height 20
click at [807, 254] on link "Cancelar Cobrança" at bounding box center [816, 254] width 173 height 35
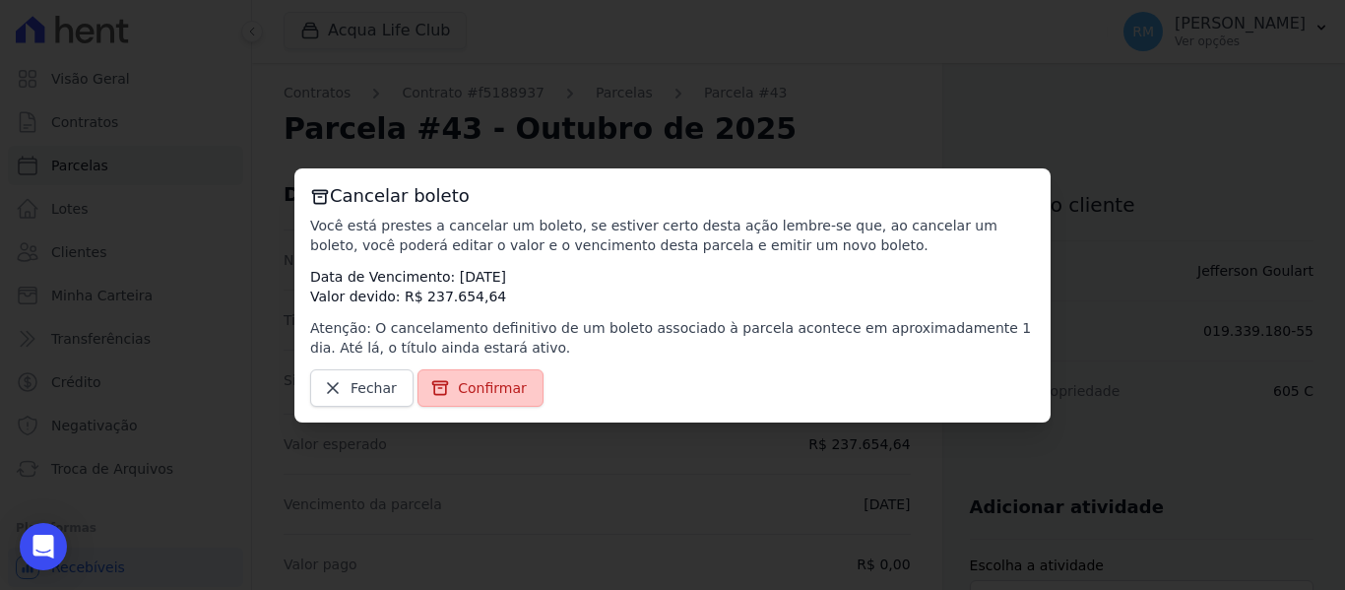
click at [464, 390] on span "Confirmar" at bounding box center [492, 388] width 69 height 20
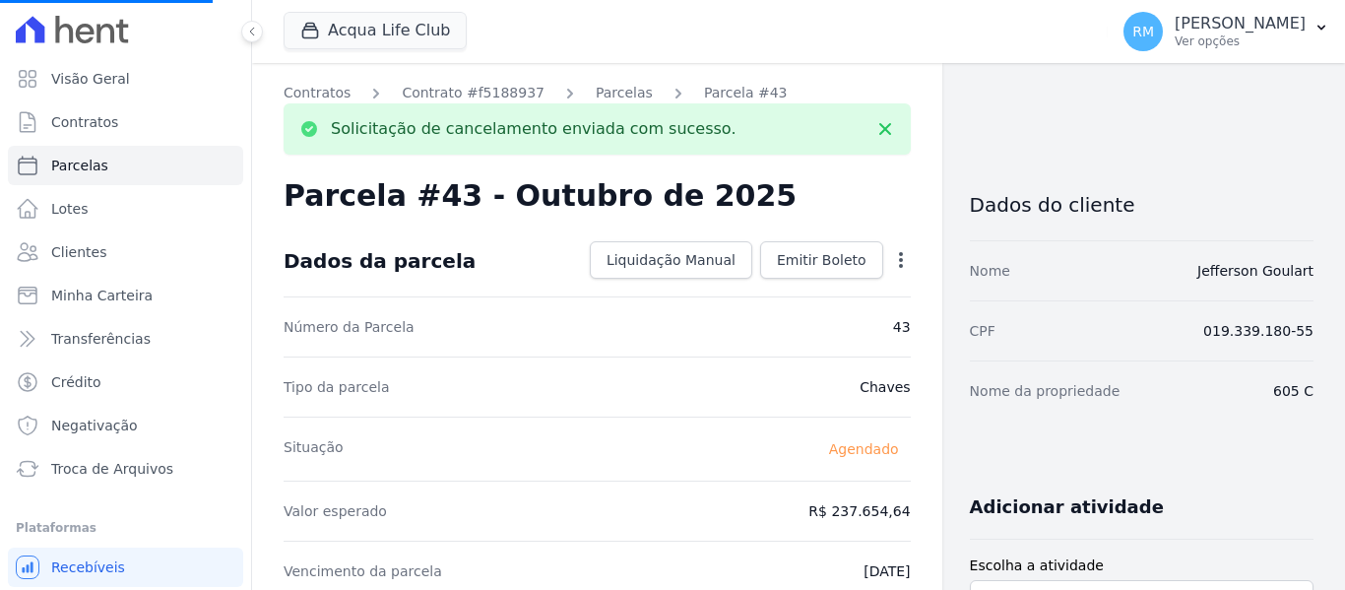
select select
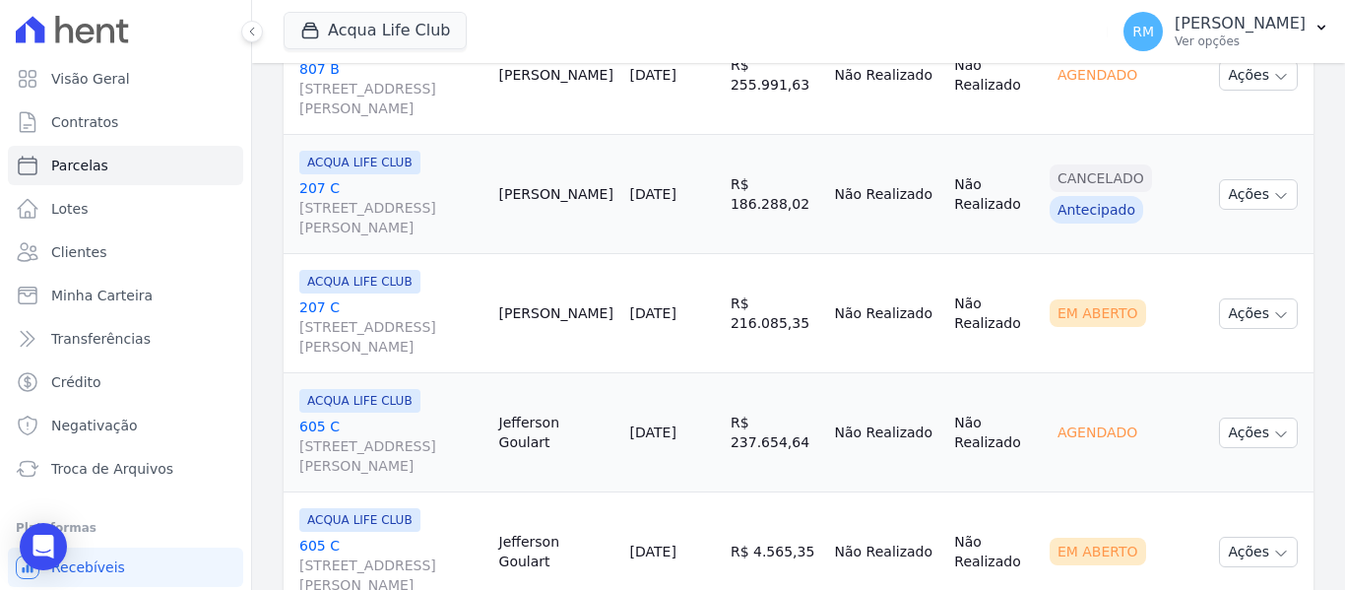
scroll to position [1576, 0]
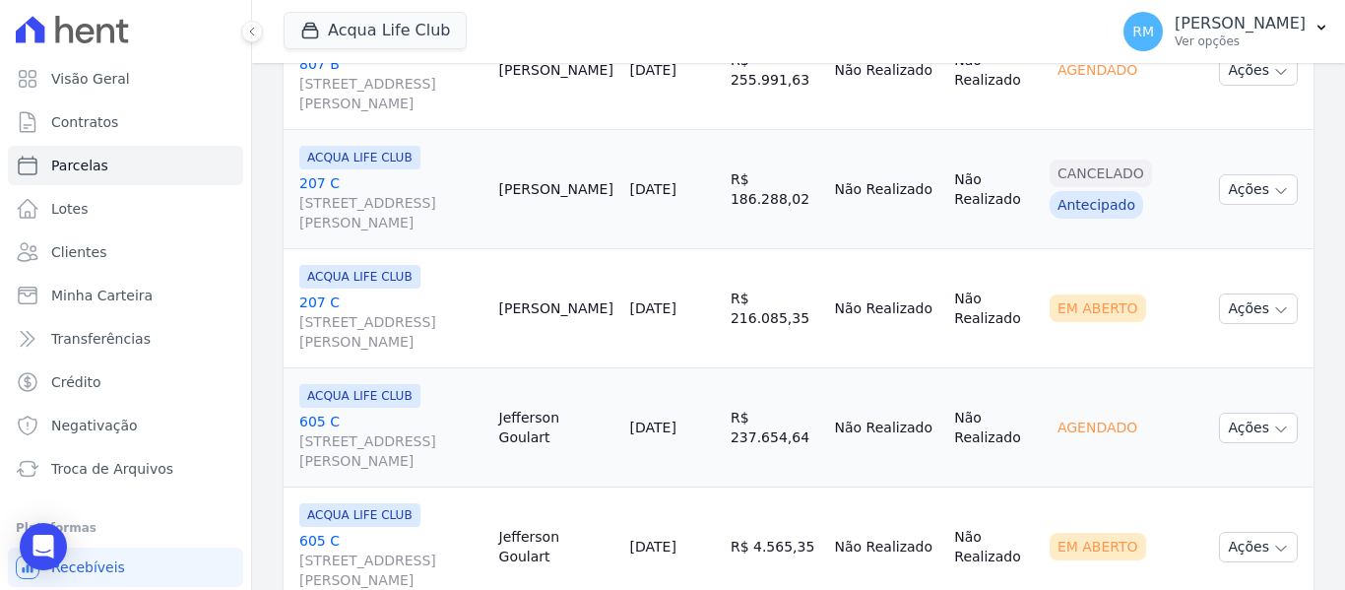
click at [411, 296] on link "207 C Rua General Neto, 55, LOJA L 08, Centro" at bounding box center [391, 321] width 184 height 59
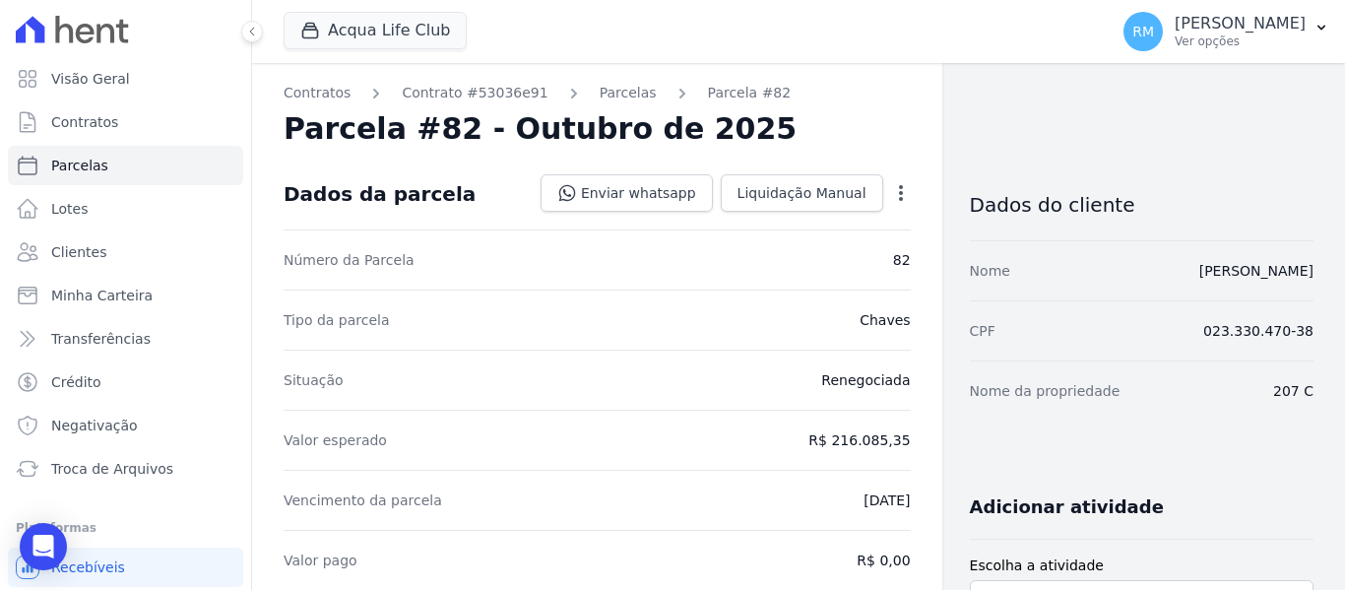
click at [894, 200] on icon "button" at bounding box center [901, 193] width 20 height 20
click at [817, 261] on link "Cancelar Cobrança" at bounding box center [816, 254] width 173 height 35
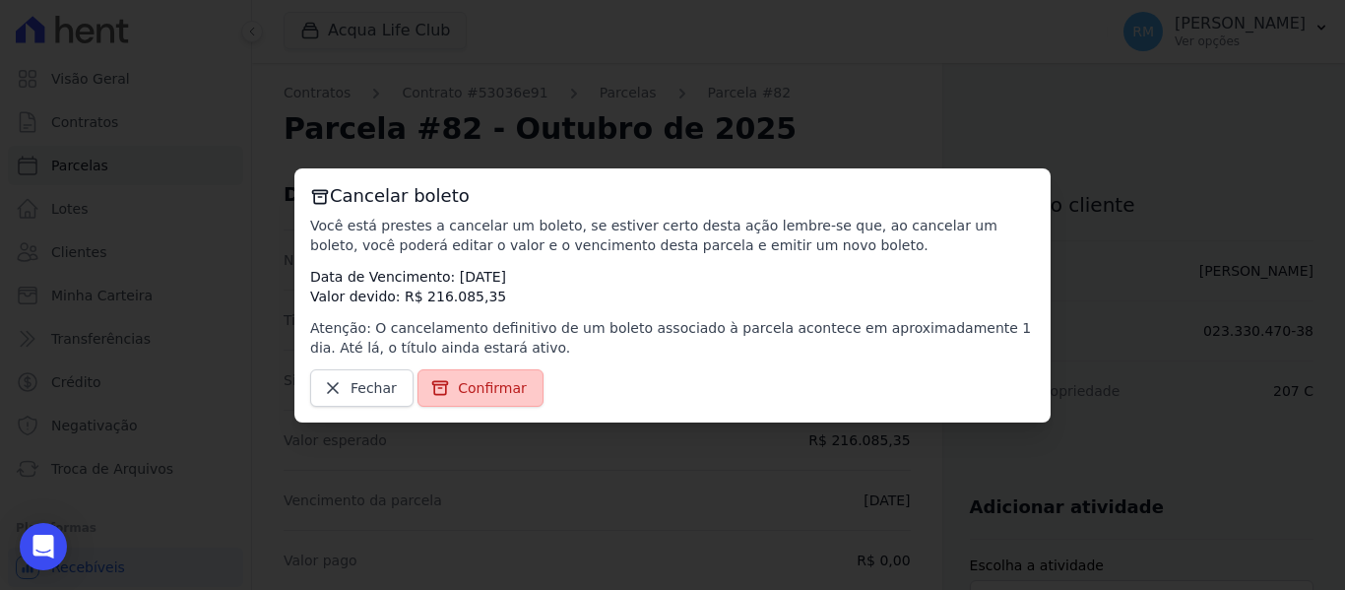
click at [500, 392] on span "Confirmar" at bounding box center [492, 388] width 69 height 20
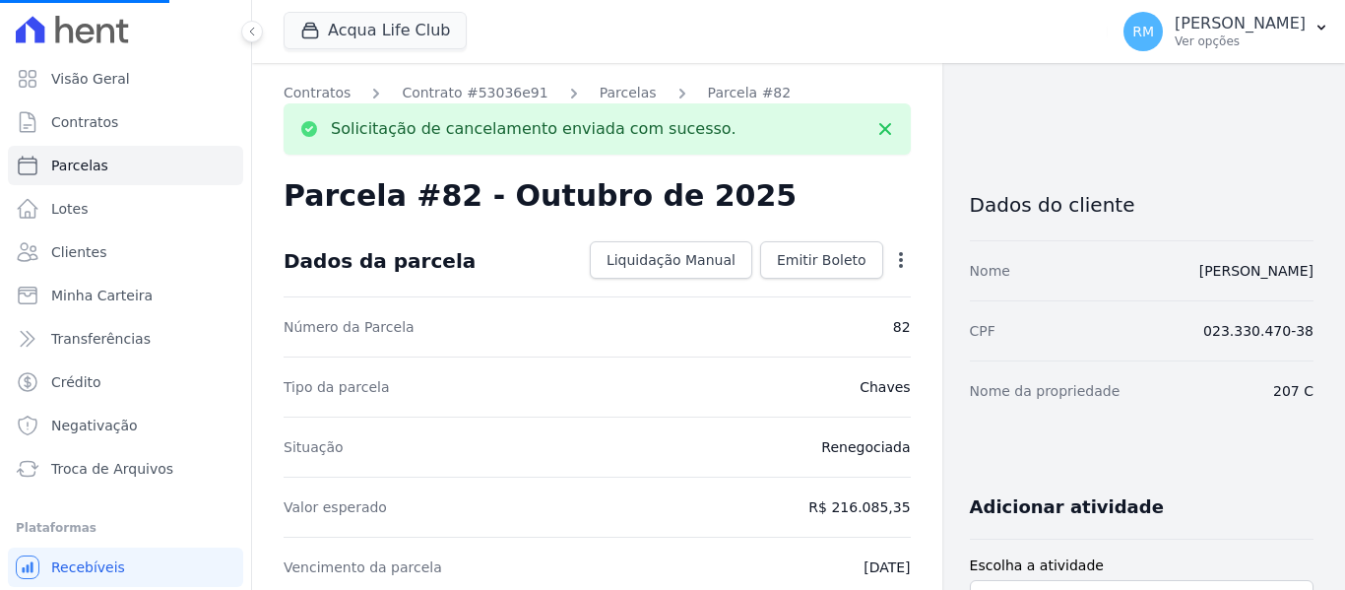
select select
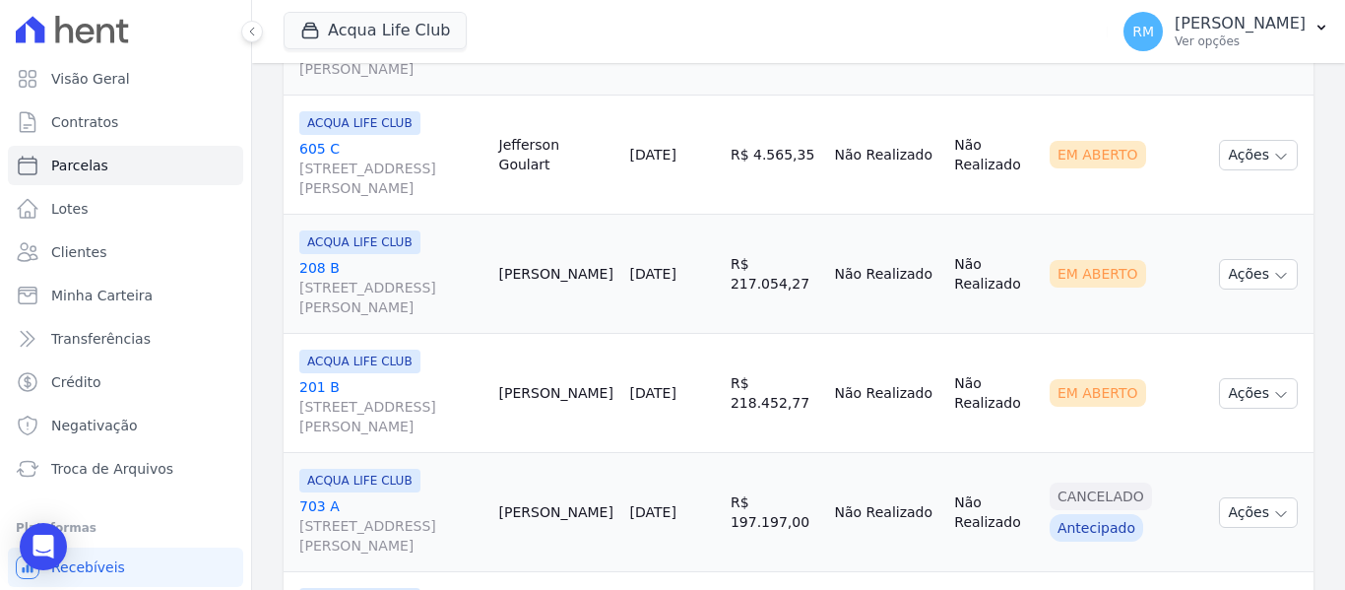
scroll to position [1970, 0]
click at [448, 264] on link "208 B Rua General Neto, 55, LOJA L 08, Centro" at bounding box center [391, 285] width 184 height 59
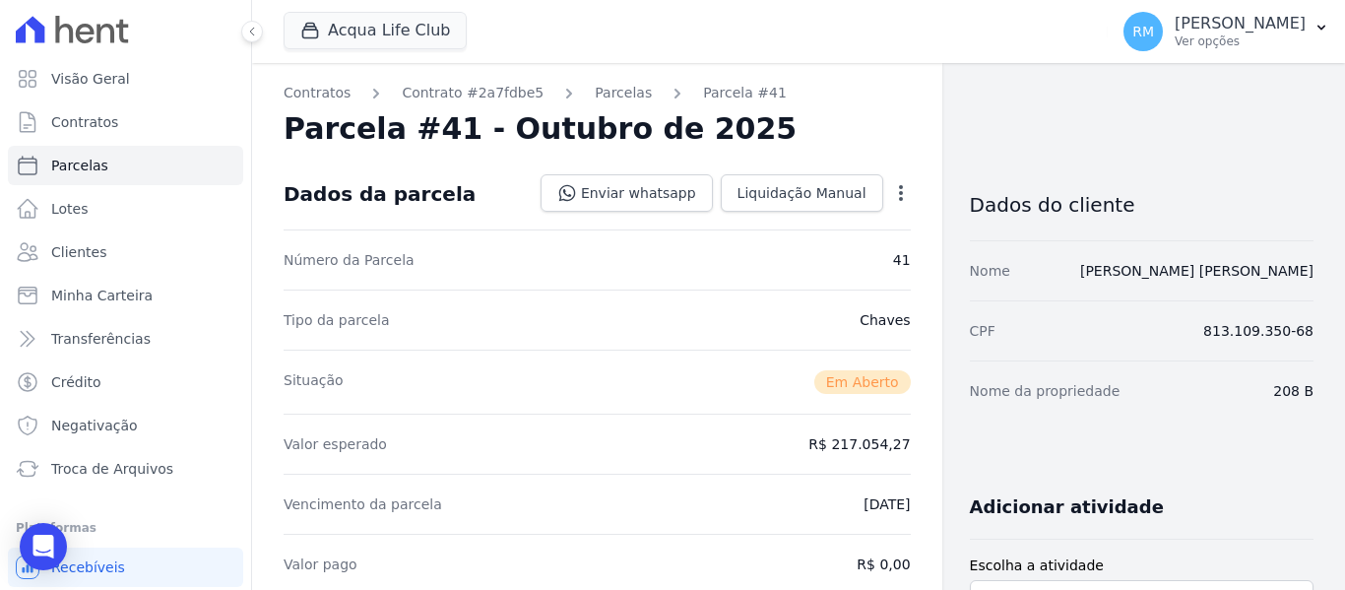
click at [891, 204] on div "Open options" at bounding box center [901, 195] width 20 height 25
click at [891, 202] on icon "button" at bounding box center [901, 193] width 20 height 20
click at [838, 252] on link "Cancelar Cobrança" at bounding box center [816, 254] width 173 height 35
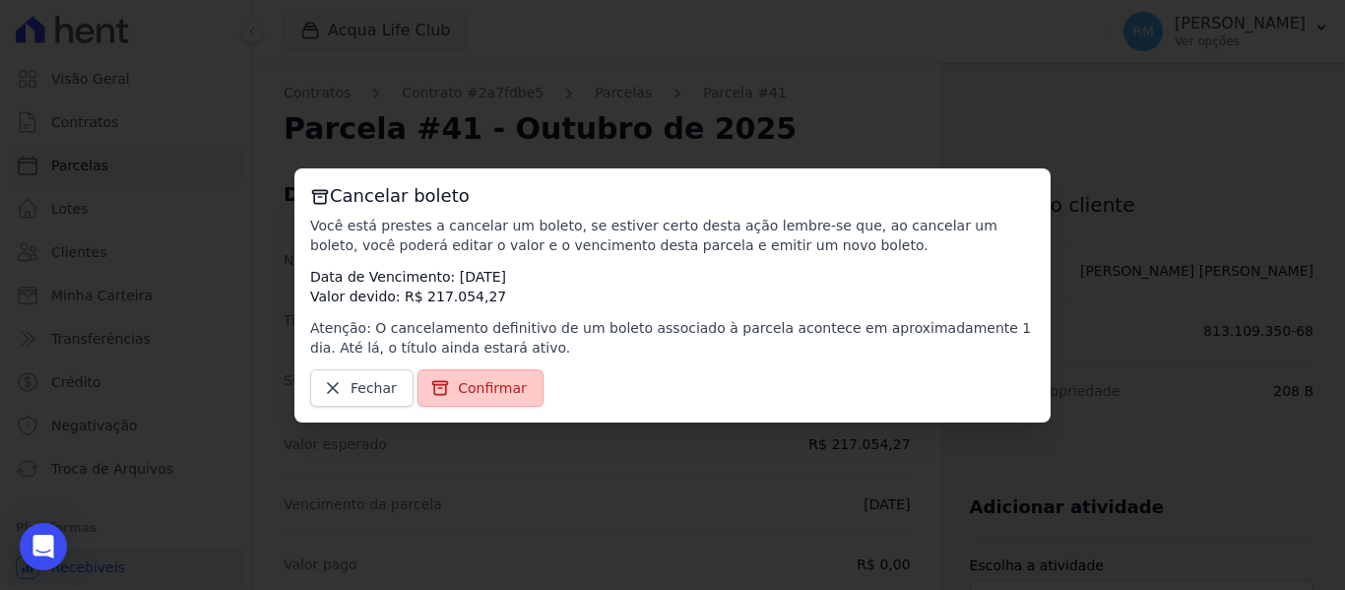
click at [462, 404] on link "Confirmar" at bounding box center [481, 387] width 126 height 37
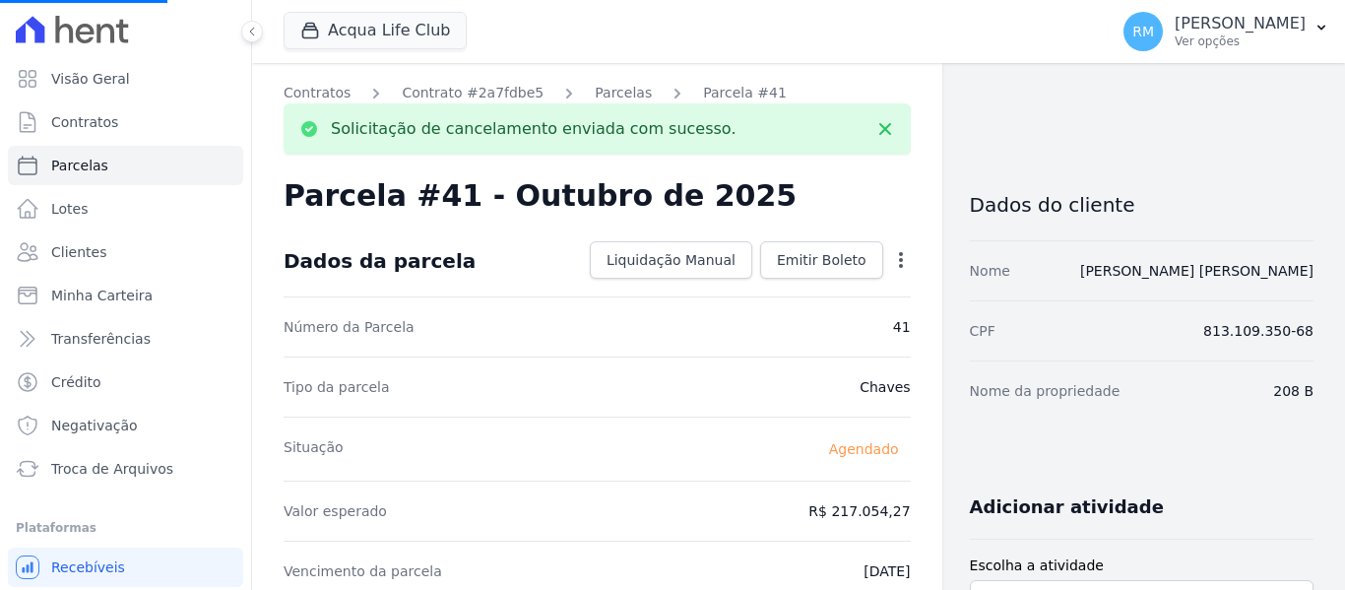
select select
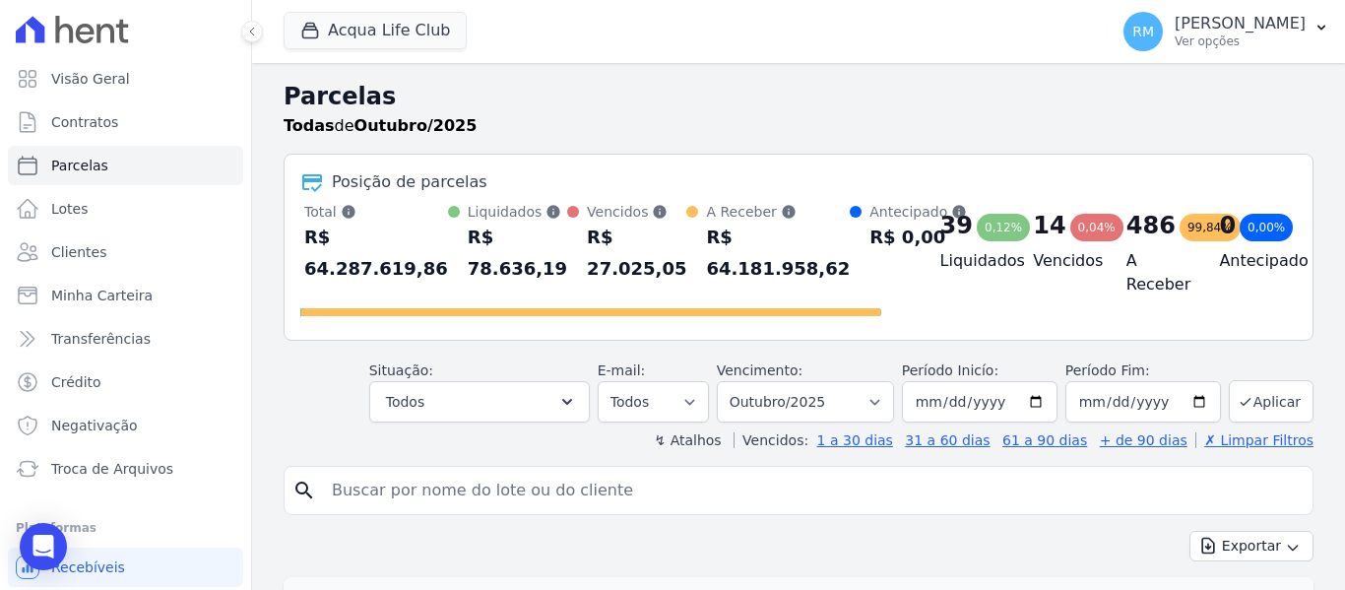
select select
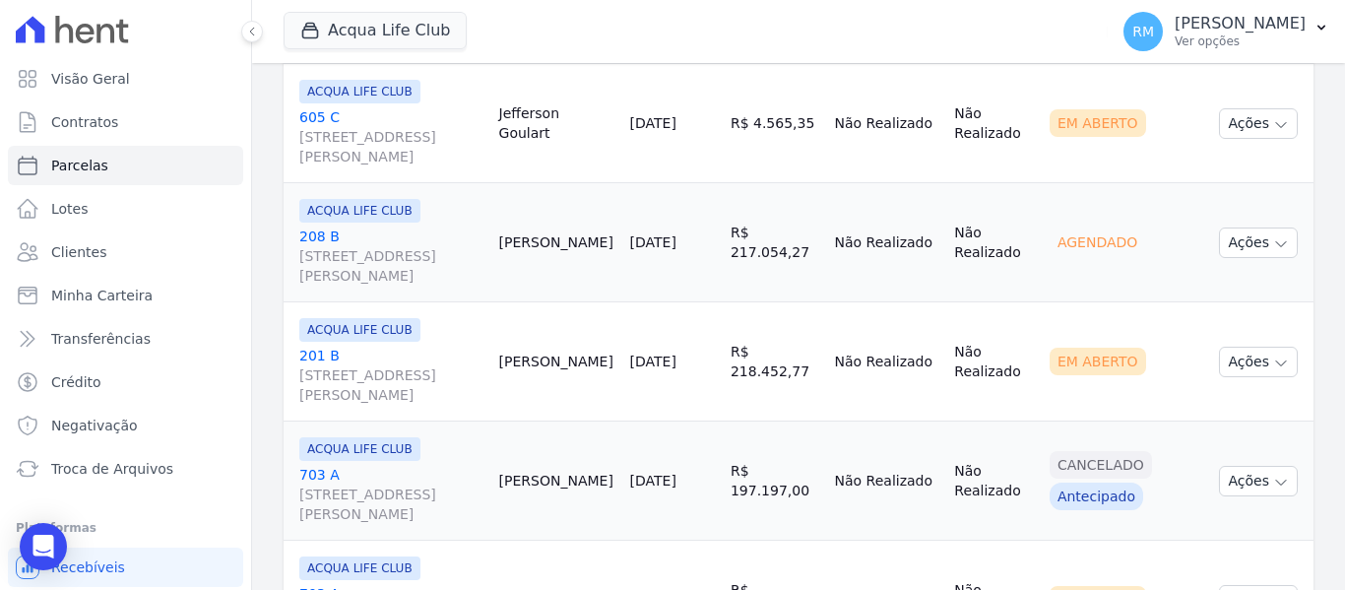
scroll to position [2068, 0]
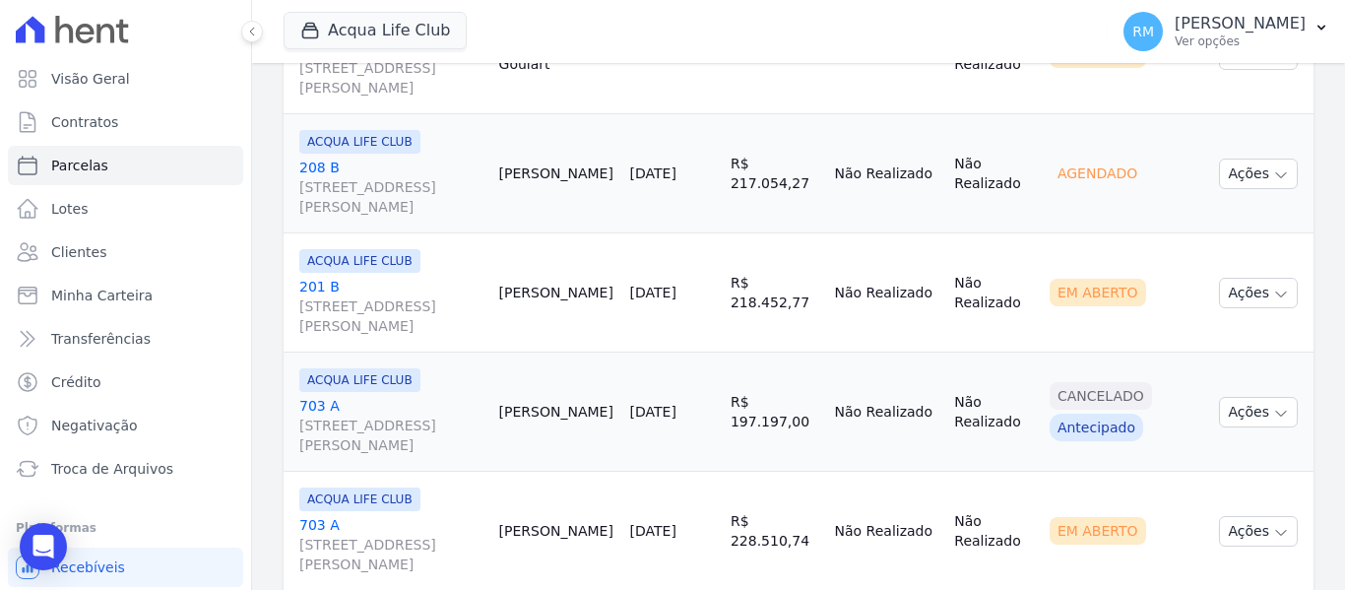
click at [445, 279] on link "[GEOGRAPHIC_DATA][STREET_ADDRESS][PERSON_NAME]" at bounding box center [391, 306] width 184 height 59
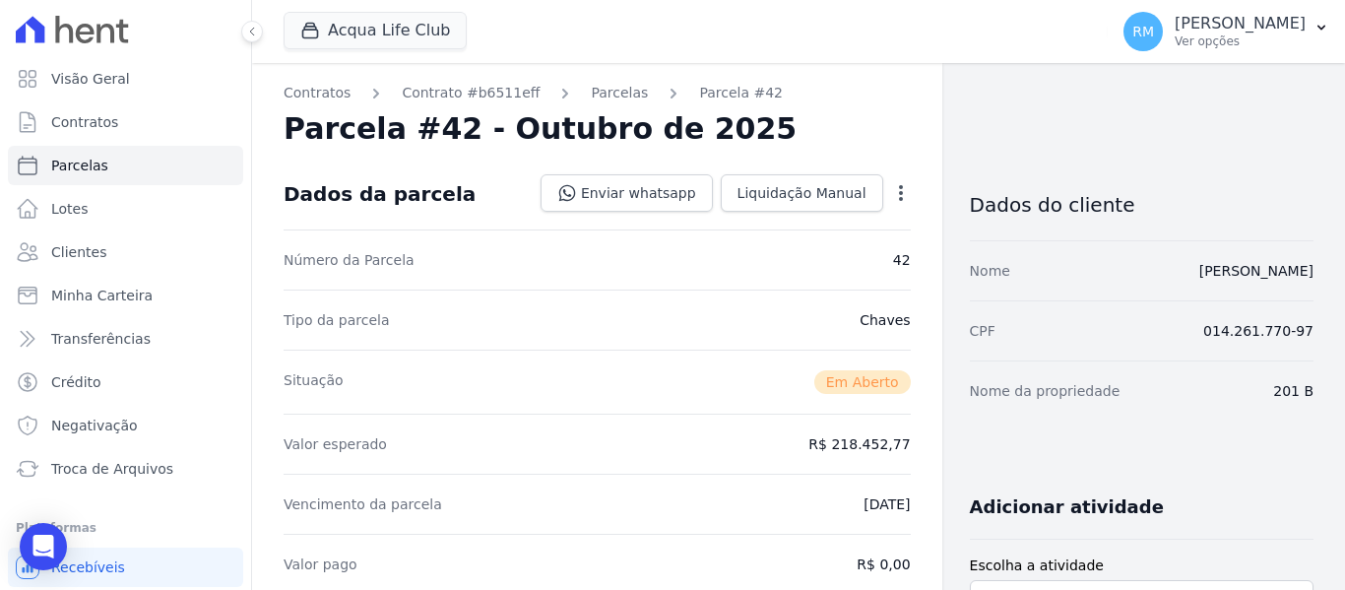
click at [891, 199] on icon "button" at bounding box center [901, 193] width 20 height 20
click at [807, 266] on link "Cancelar Cobrança" at bounding box center [816, 254] width 173 height 35
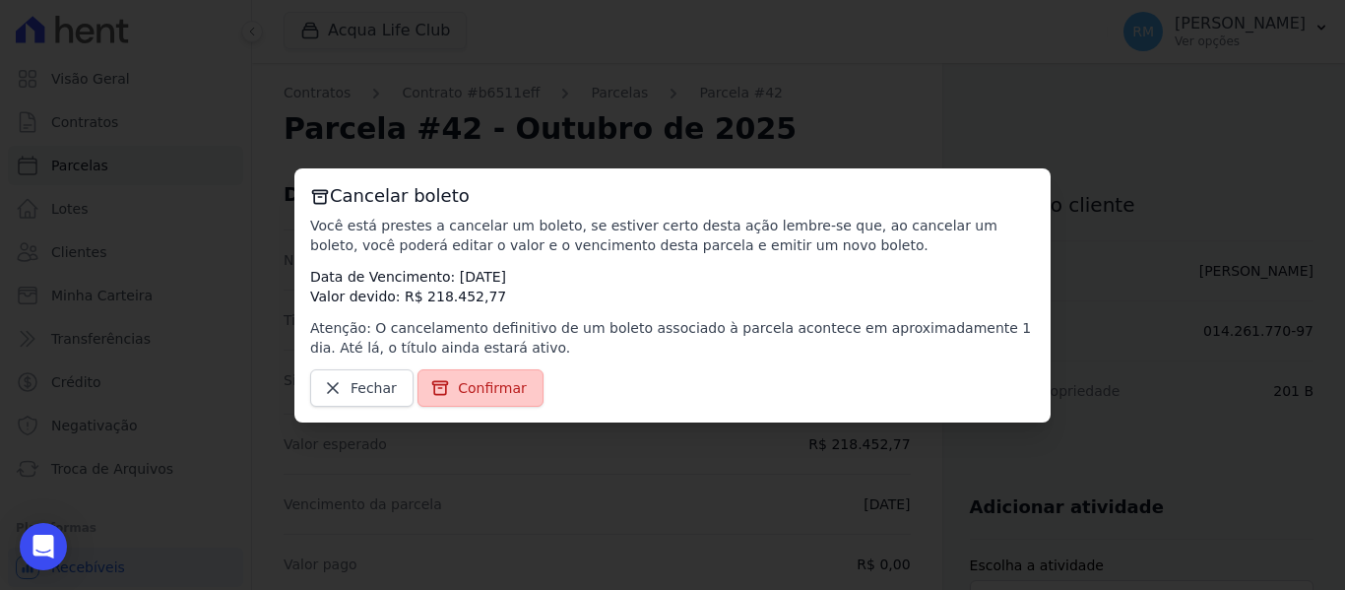
click at [482, 378] on span "Confirmar" at bounding box center [492, 388] width 69 height 20
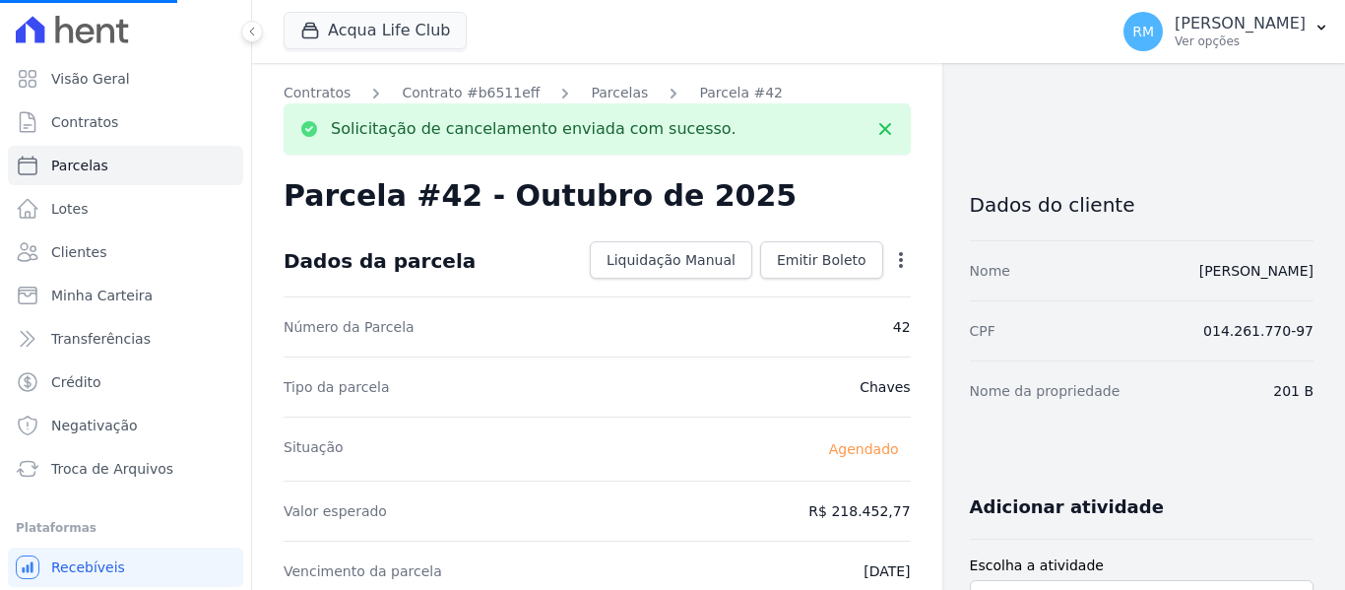
select select
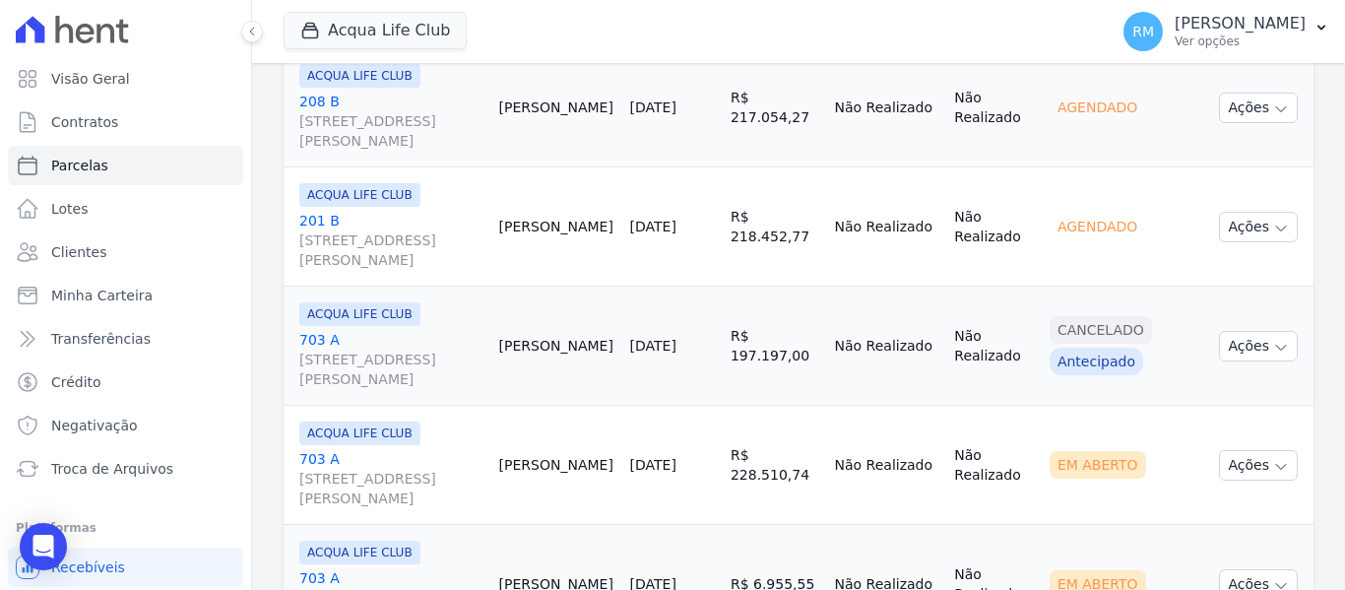
scroll to position [2167, 0]
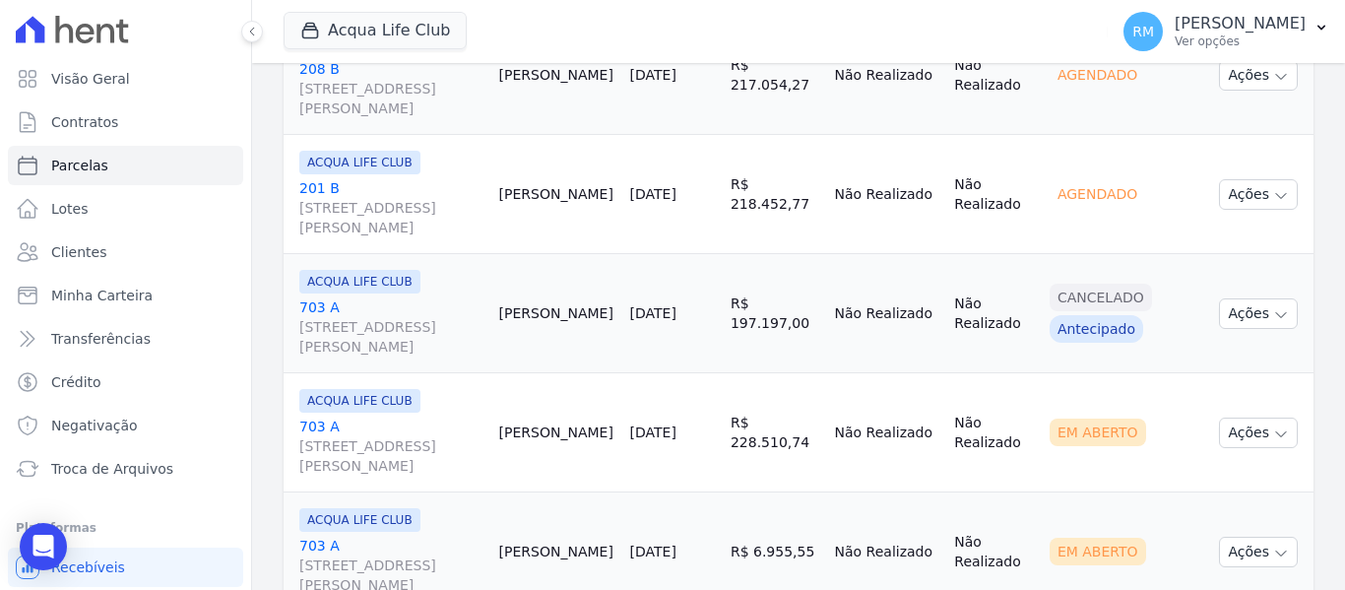
click at [430, 426] on link "703 A [STREET_ADDRESS][PERSON_NAME]" at bounding box center [391, 446] width 184 height 59
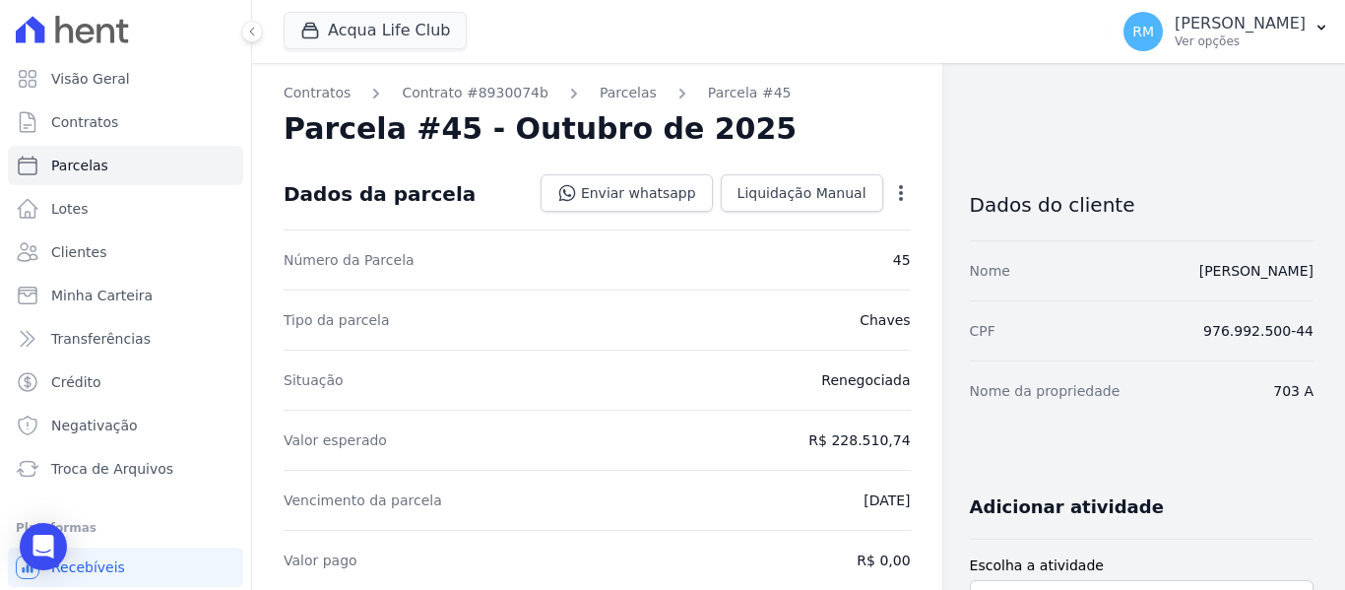
click at [895, 194] on icon "button" at bounding box center [901, 193] width 20 height 20
click at [820, 266] on link "Cancelar Cobrança" at bounding box center [816, 254] width 173 height 35
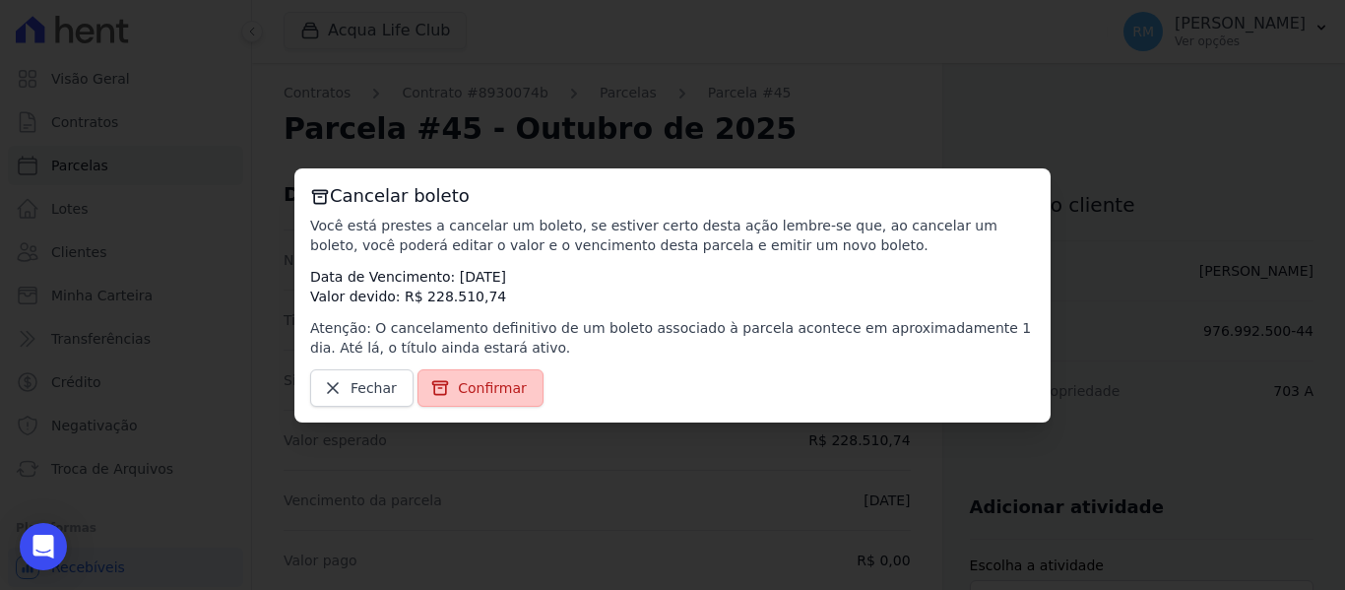
click at [495, 389] on span "Confirmar" at bounding box center [492, 388] width 69 height 20
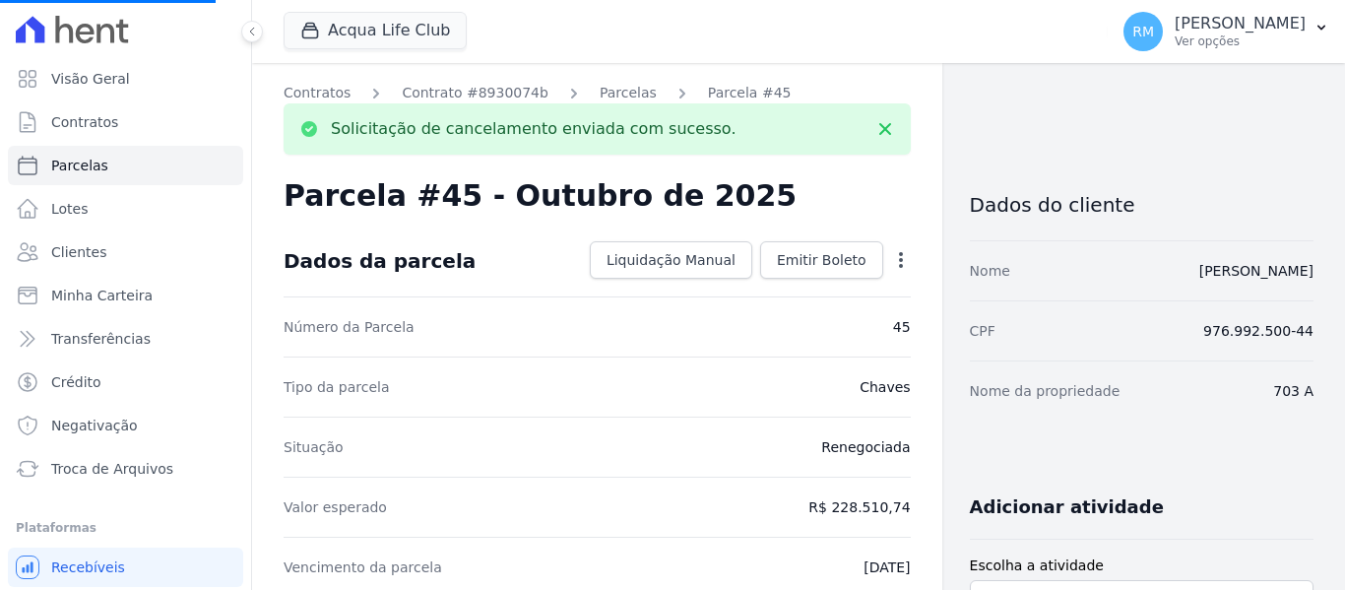
select select
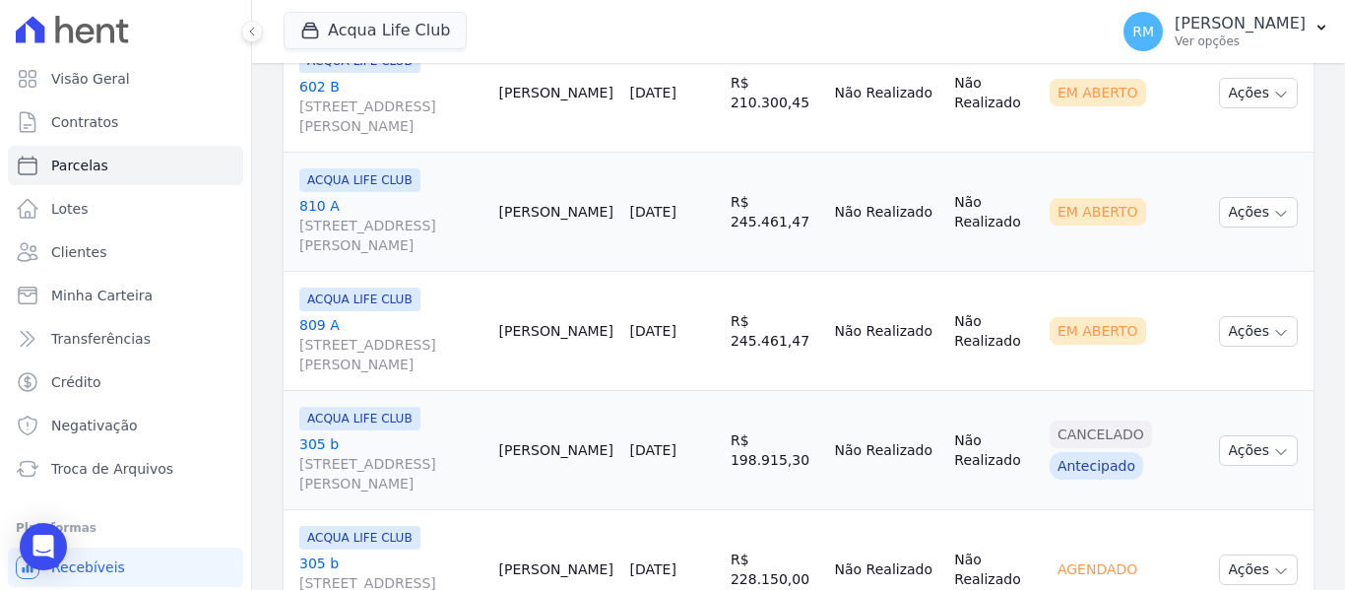
scroll to position [2856, 0]
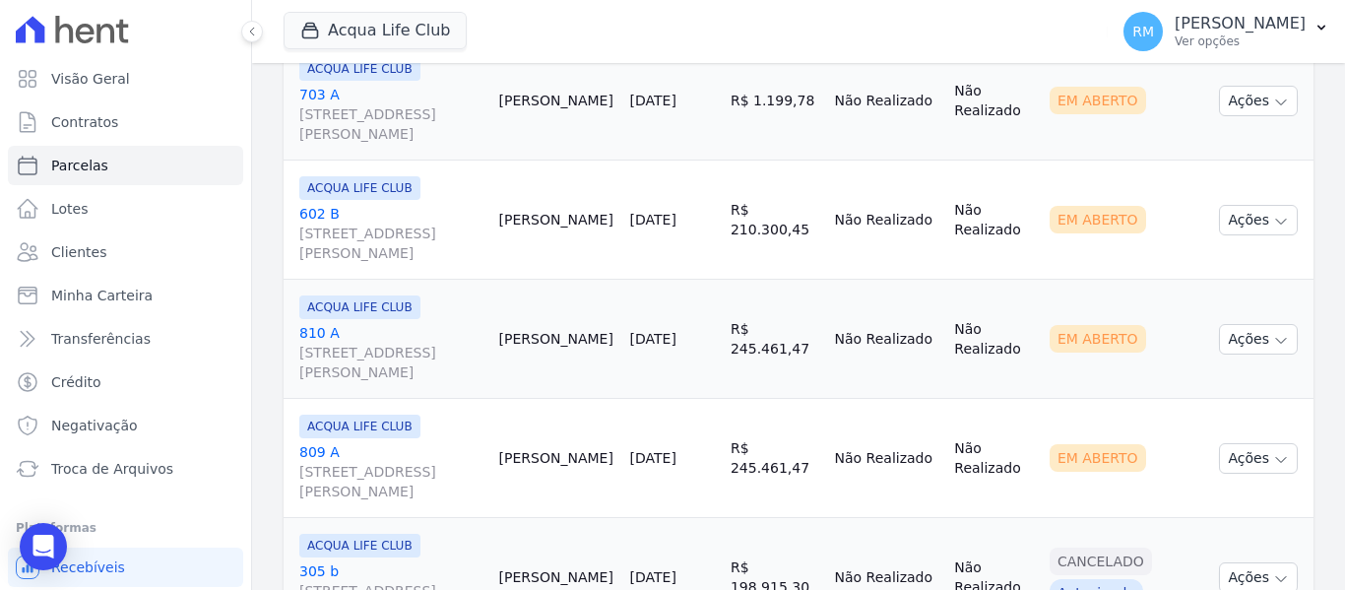
click at [450, 210] on link "[GEOGRAPHIC_DATA][STREET_ADDRESS][PERSON_NAME]" at bounding box center [391, 233] width 184 height 59
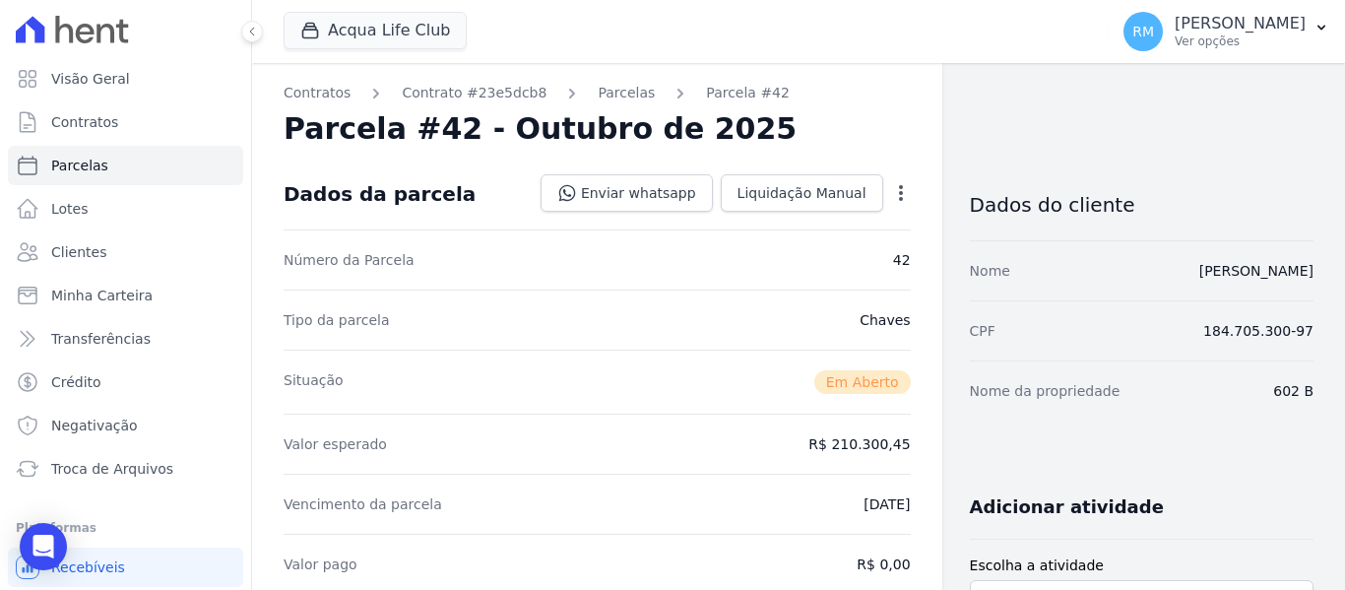
click at [899, 192] on icon "button" at bounding box center [901, 193] width 4 height 16
click at [790, 253] on link "Cancelar Cobrança" at bounding box center [816, 254] width 173 height 35
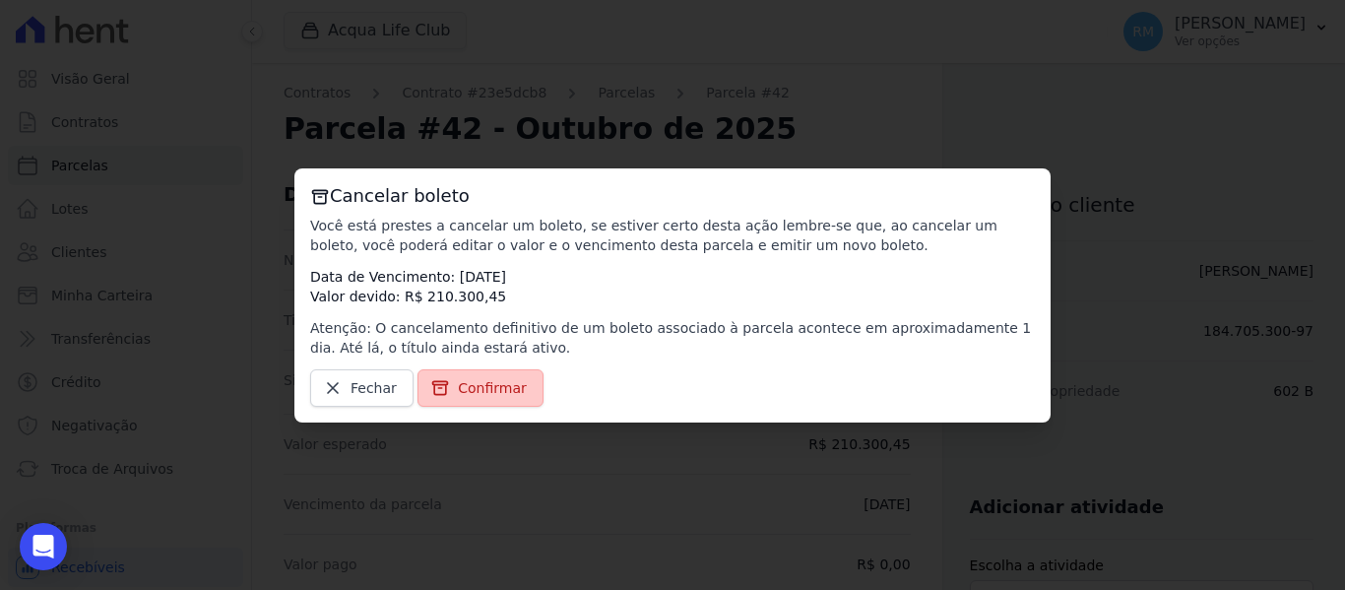
click at [439, 381] on icon at bounding box center [440, 387] width 15 height 13
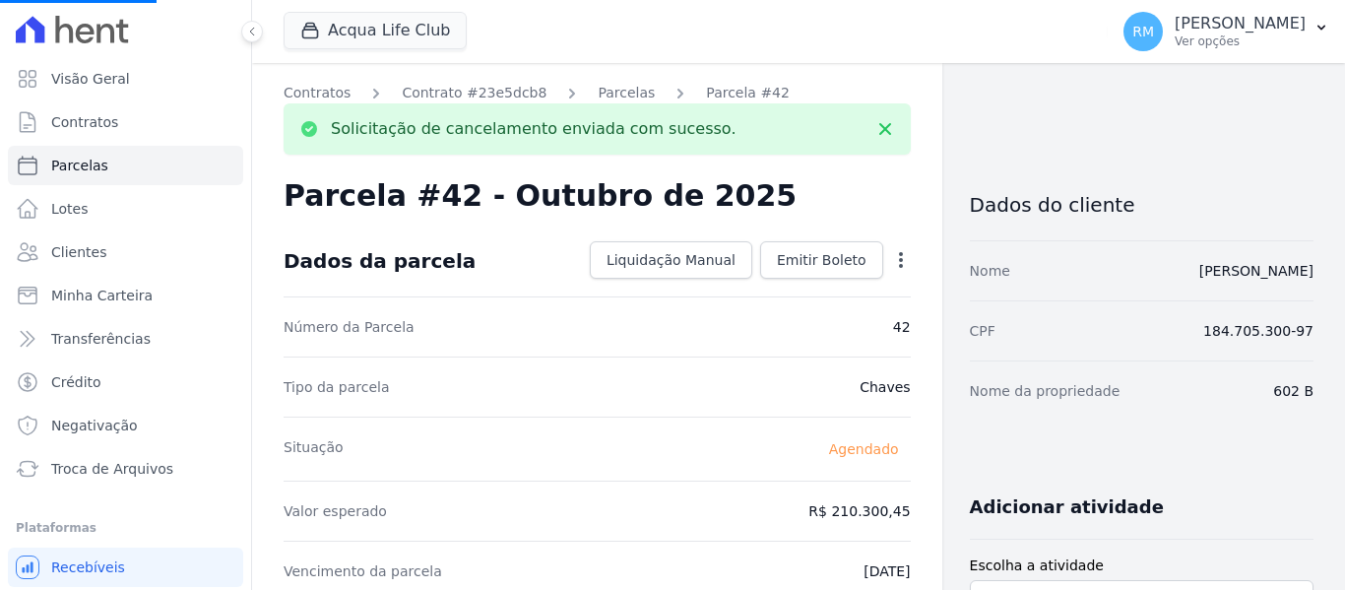
select select
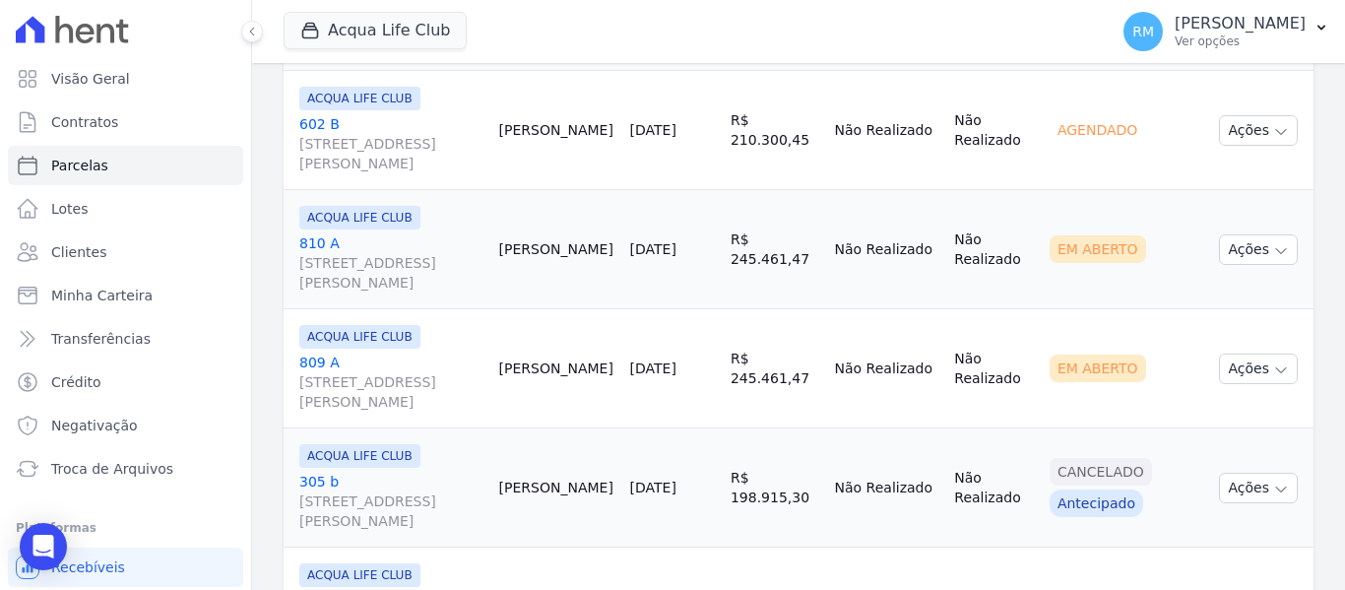
scroll to position [2954, 0]
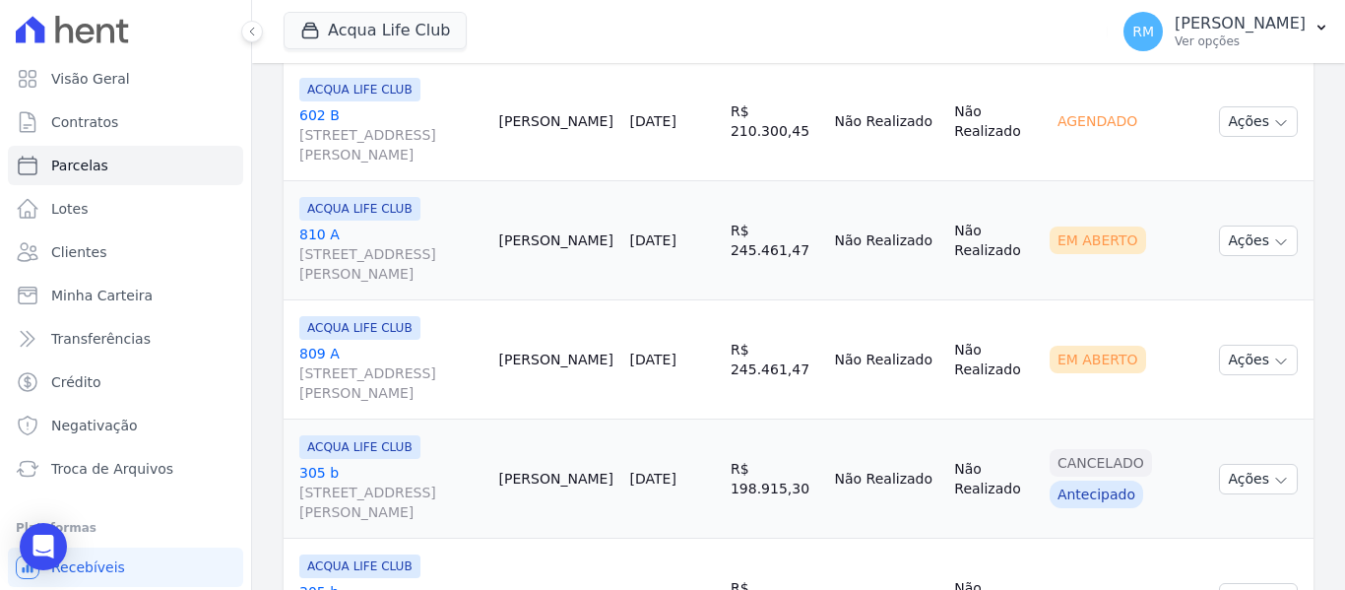
click at [438, 242] on link "810 A [STREET_ADDRESS][PERSON_NAME]" at bounding box center [391, 254] width 184 height 59
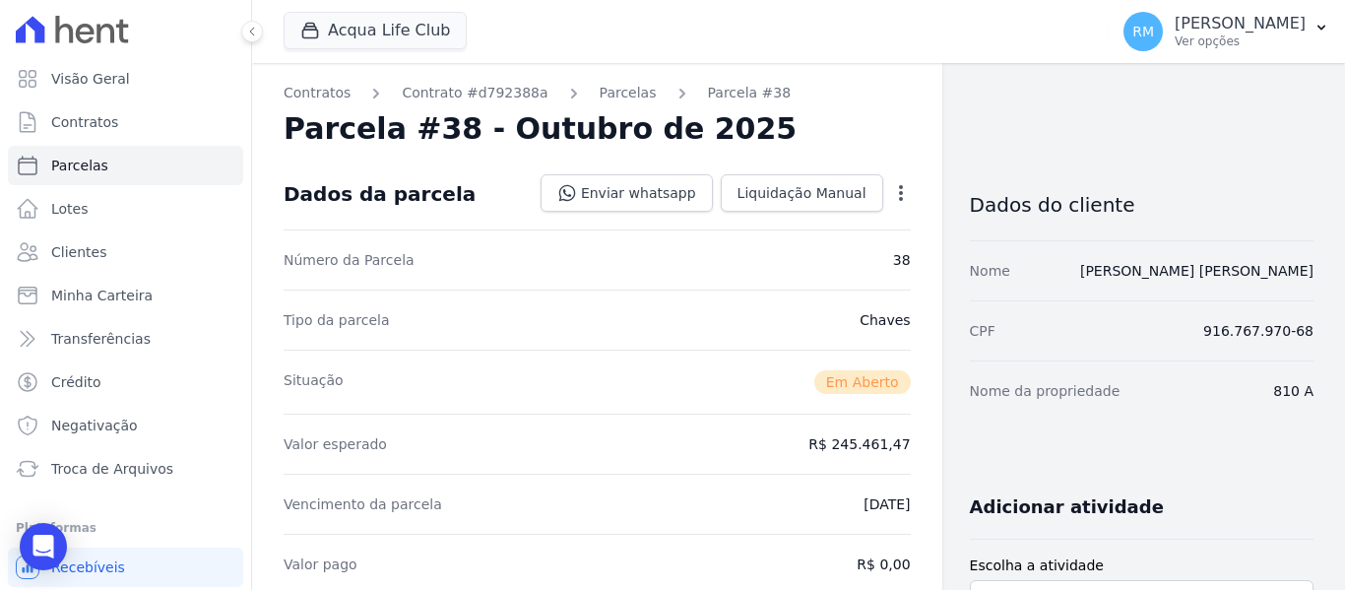
click at [891, 189] on icon "button" at bounding box center [901, 193] width 20 height 20
click at [804, 251] on link "Cancelar Cobrança" at bounding box center [816, 254] width 173 height 35
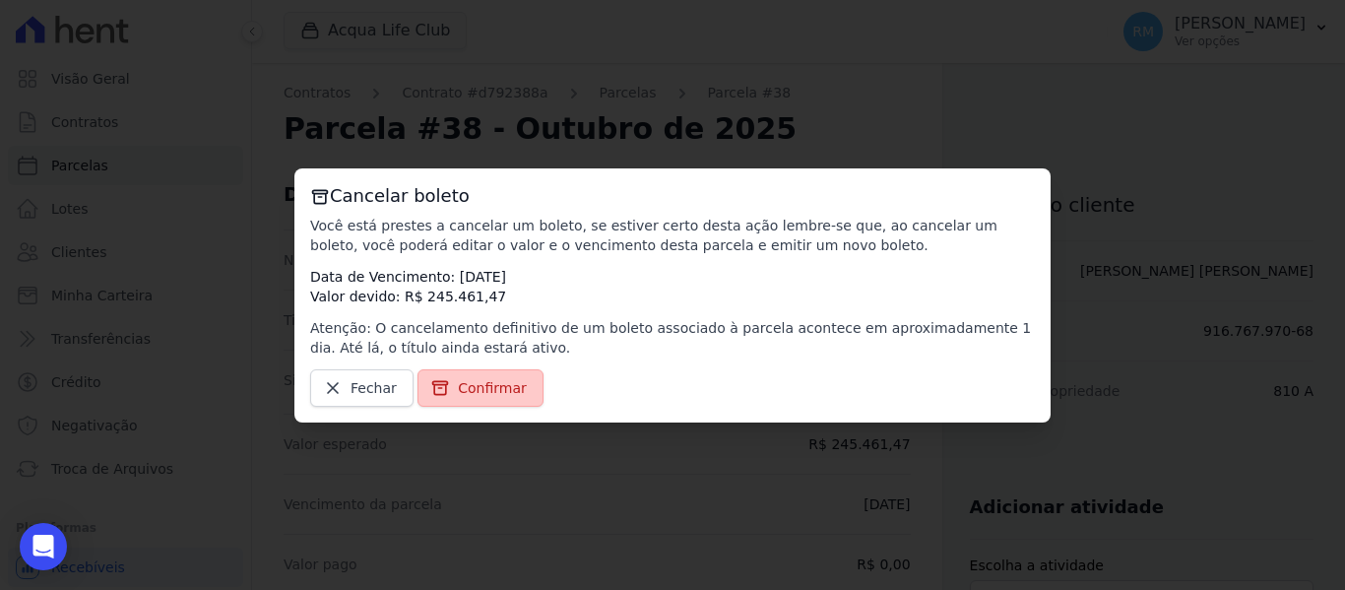
click at [475, 376] on link "Confirmar" at bounding box center [481, 387] width 126 height 37
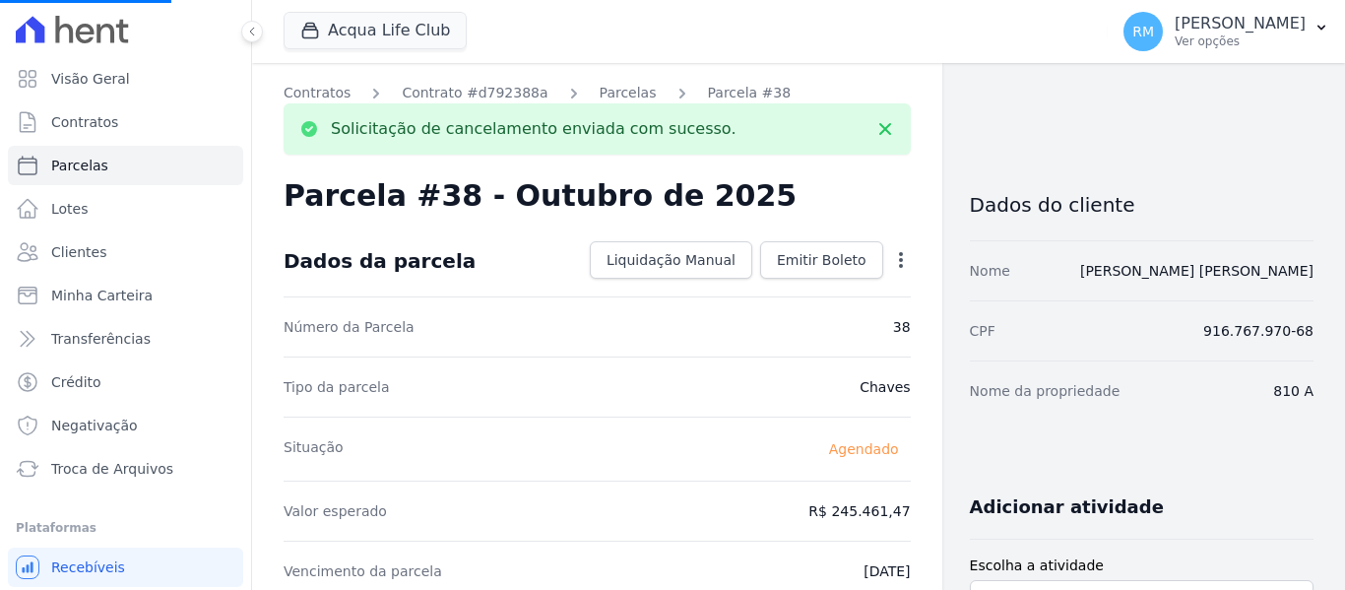
select select
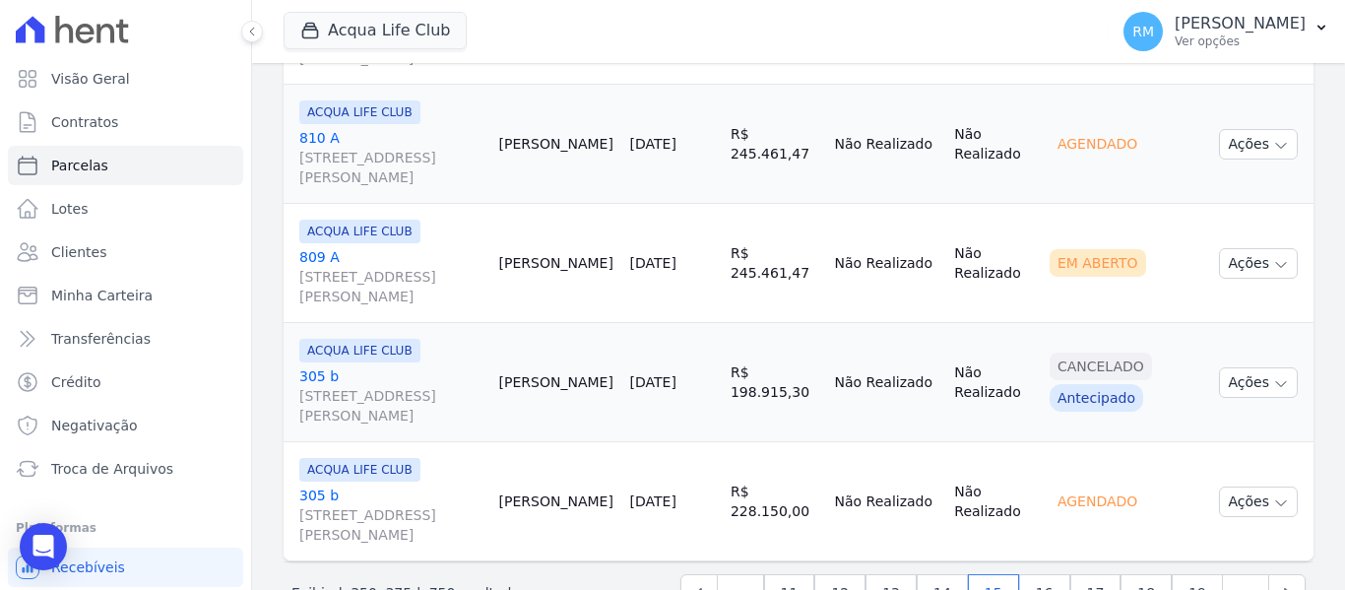
scroll to position [3053, 0]
click at [447, 247] on div "ACQUA LIFE CLUB 809 A [STREET_ADDRESS][PERSON_NAME]" at bounding box center [391, 261] width 184 height 87
click at [446, 244] on div "ACQUA LIFE CLUB 809 A [STREET_ADDRESS][PERSON_NAME]" at bounding box center [391, 261] width 184 height 87
click at [455, 249] on link "809 A [STREET_ADDRESS][PERSON_NAME]" at bounding box center [391, 274] width 184 height 59
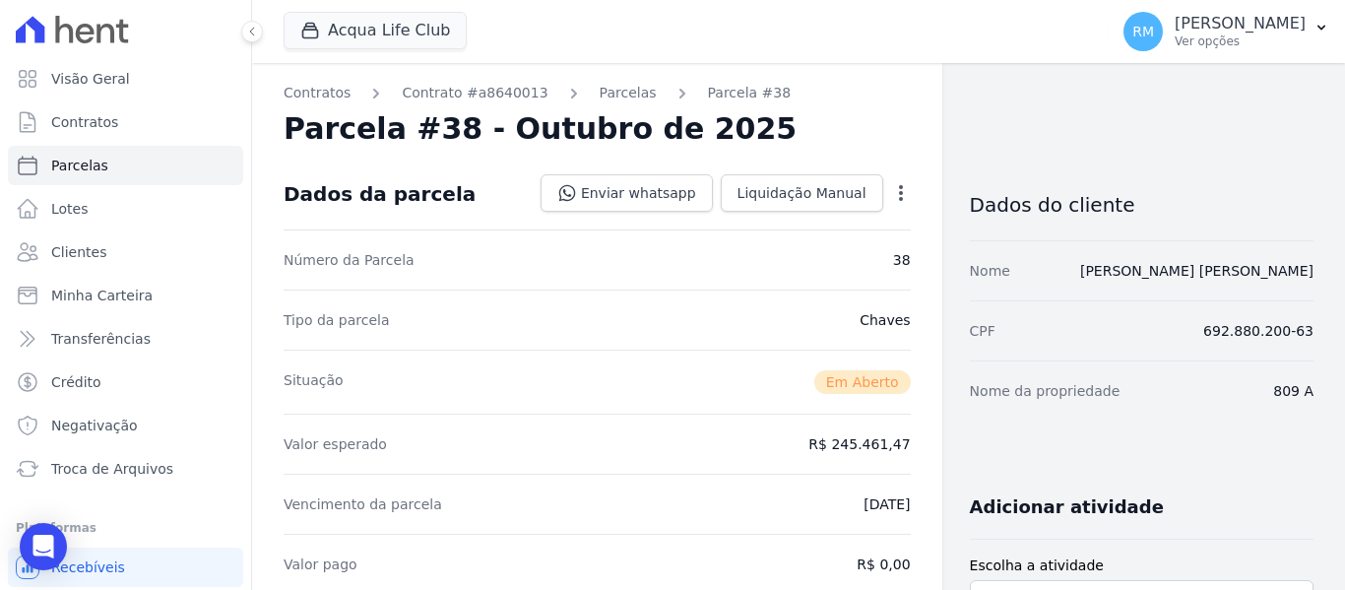
click at [891, 192] on icon "button" at bounding box center [901, 193] width 20 height 20
click at [794, 258] on link "Cancelar Cobrança" at bounding box center [816, 254] width 173 height 35
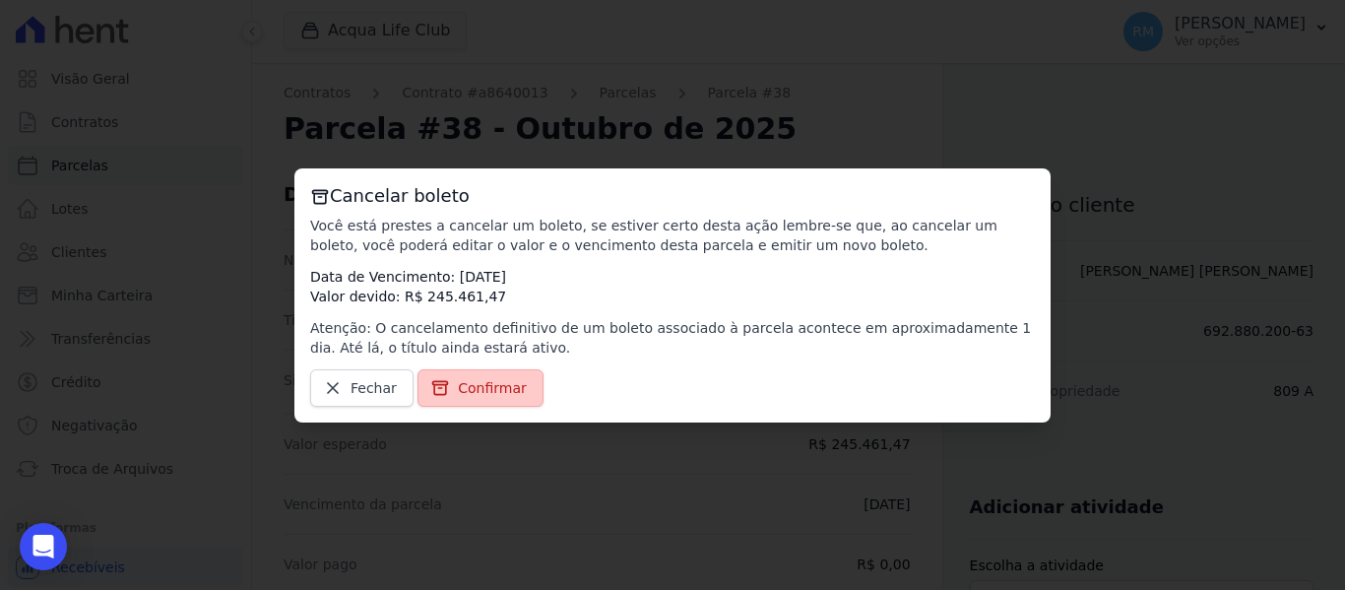
click at [477, 389] on span "Confirmar" at bounding box center [492, 388] width 69 height 20
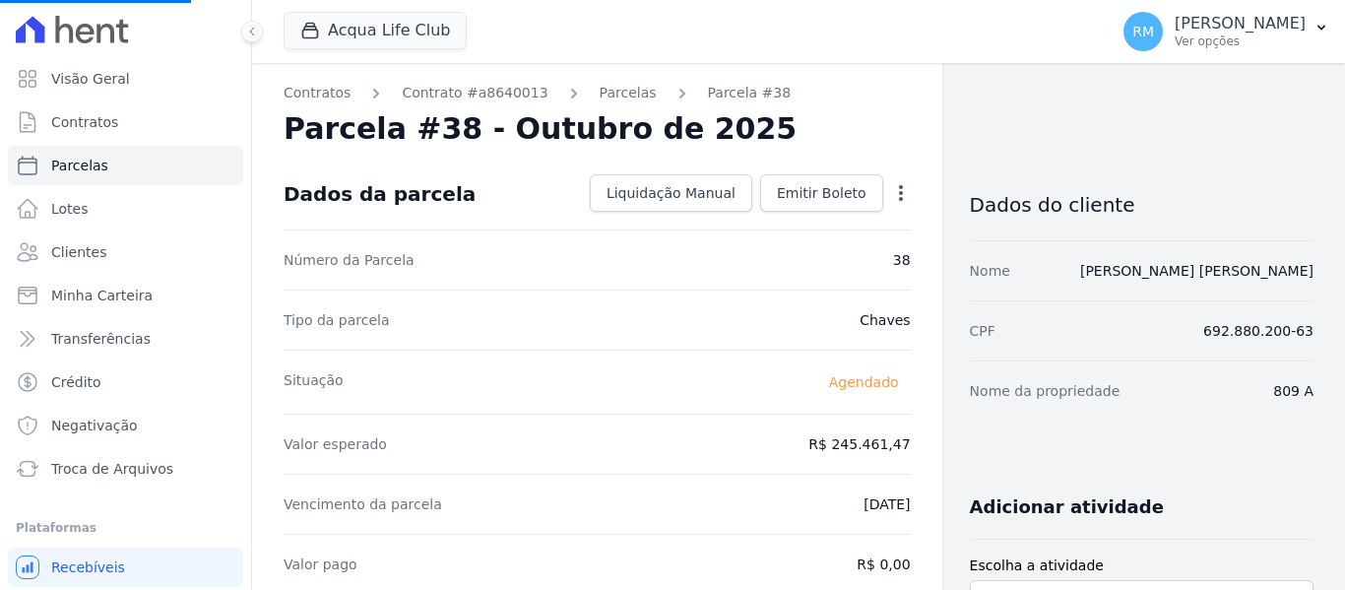
select select
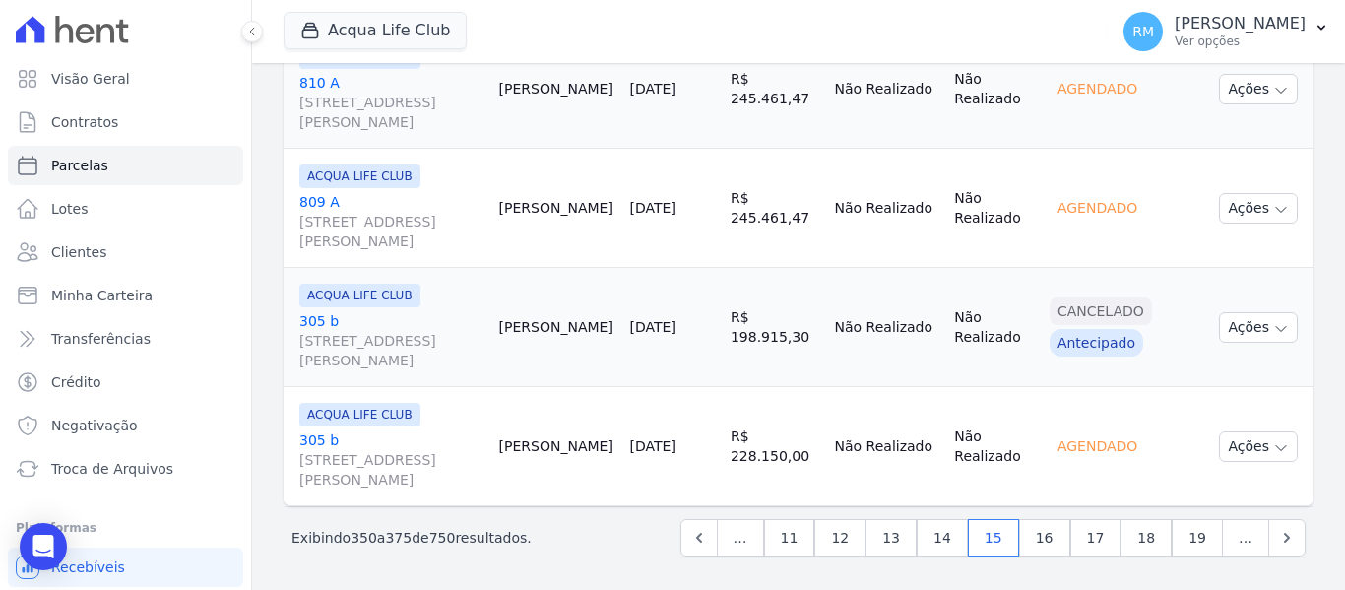
scroll to position [3108, 0]
click at [1055, 536] on link "16" at bounding box center [1044, 535] width 51 height 37
select select
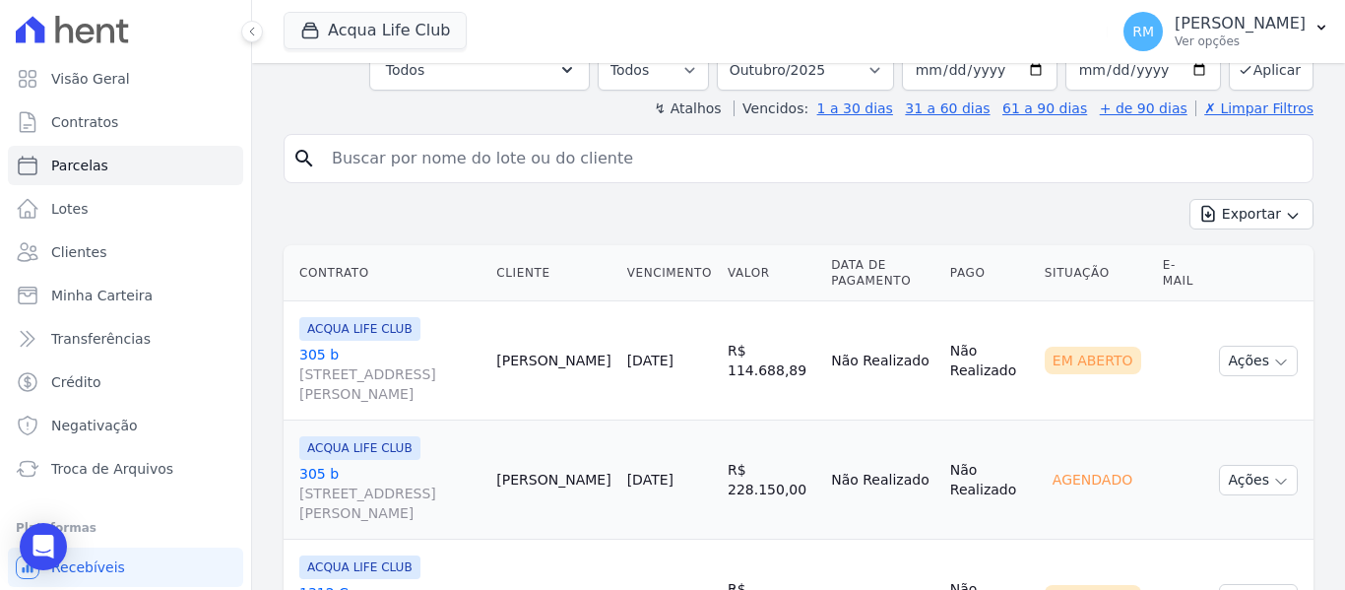
scroll to position [394, 0]
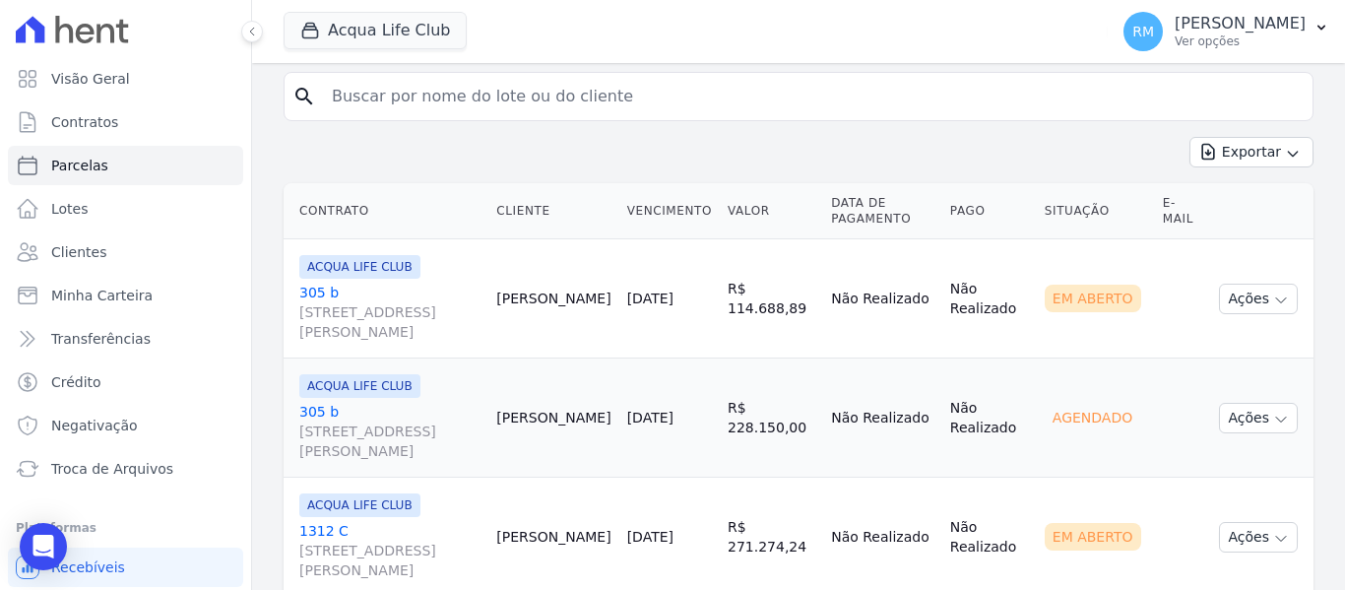
click at [397, 289] on link "305 b [STREET_ADDRESS][PERSON_NAME]" at bounding box center [389, 312] width 181 height 59
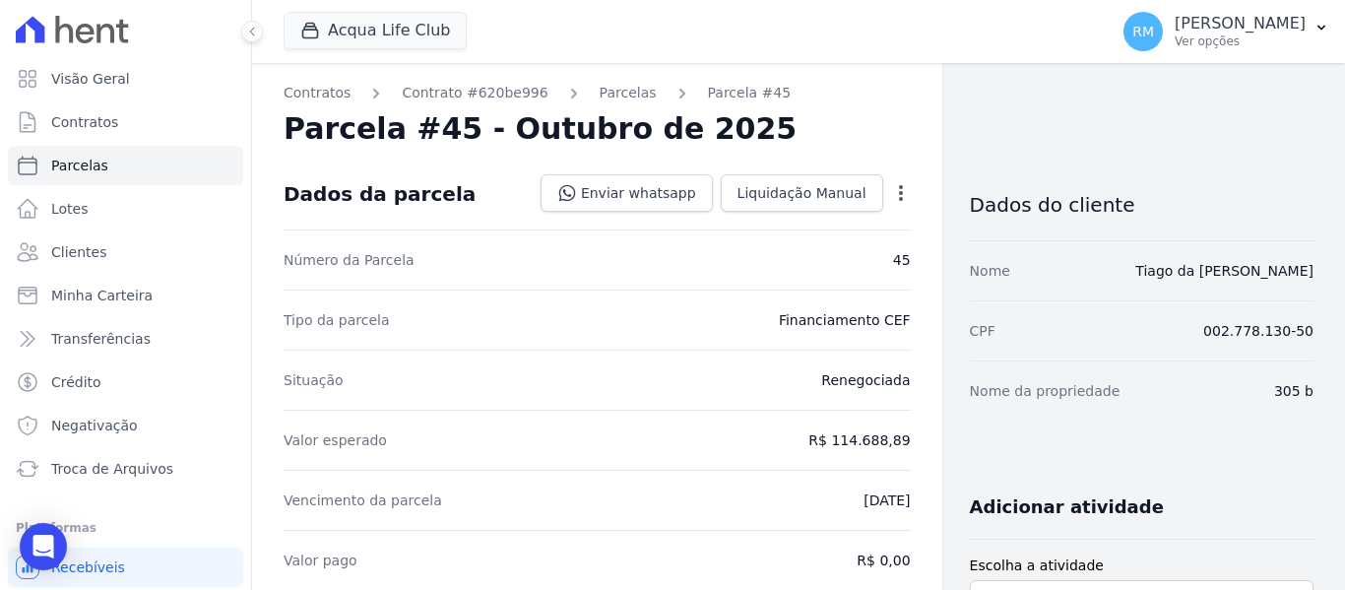
click at [893, 196] on icon "button" at bounding box center [901, 193] width 20 height 20
click at [835, 251] on link "Cancelar Cobrança" at bounding box center [816, 254] width 173 height 35
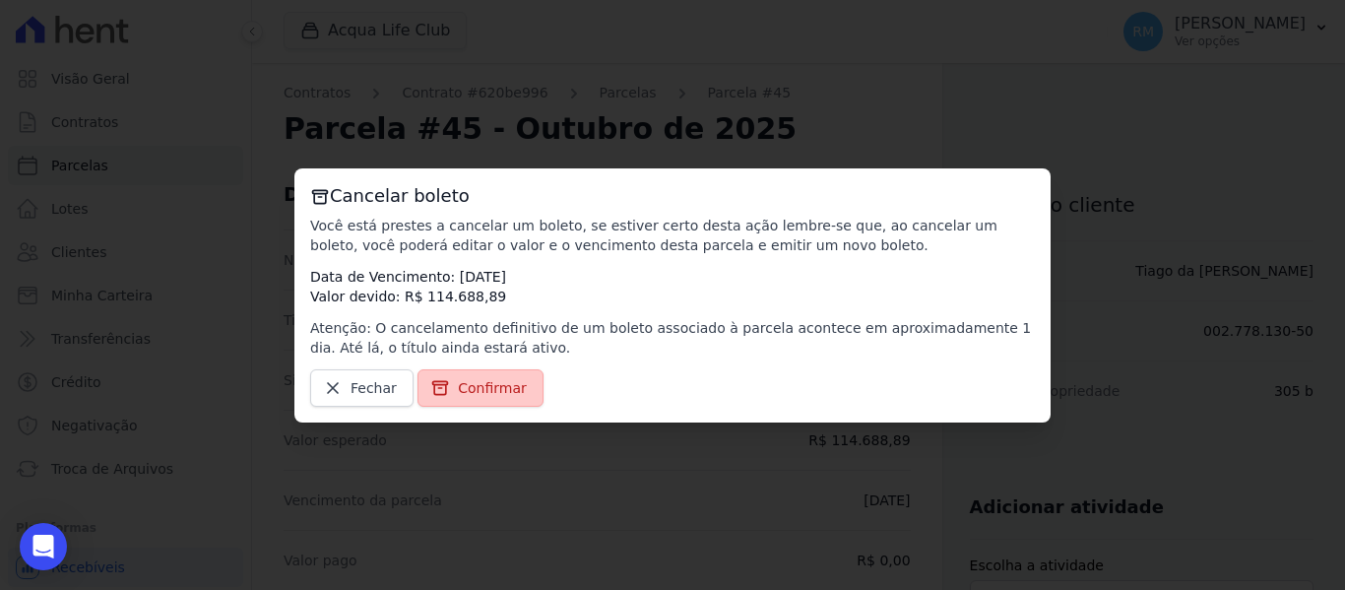
click at [501, 389] on span "Confirmar" at bounding box center [492, 388] width 69 height 20
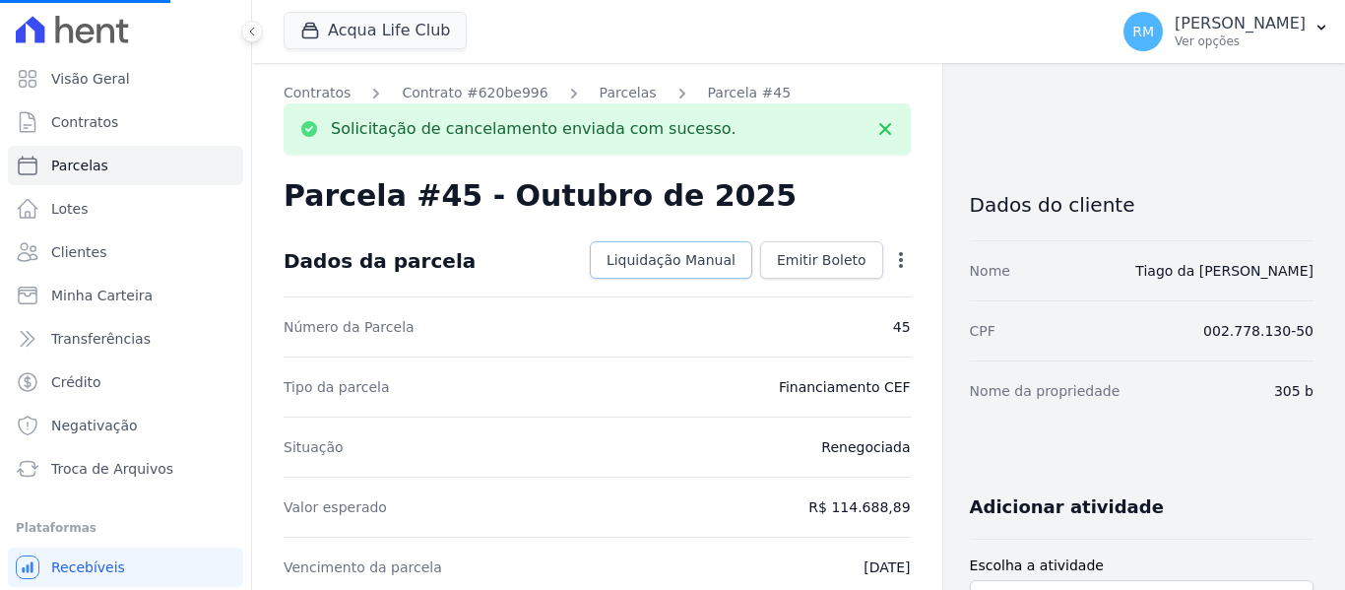
select select
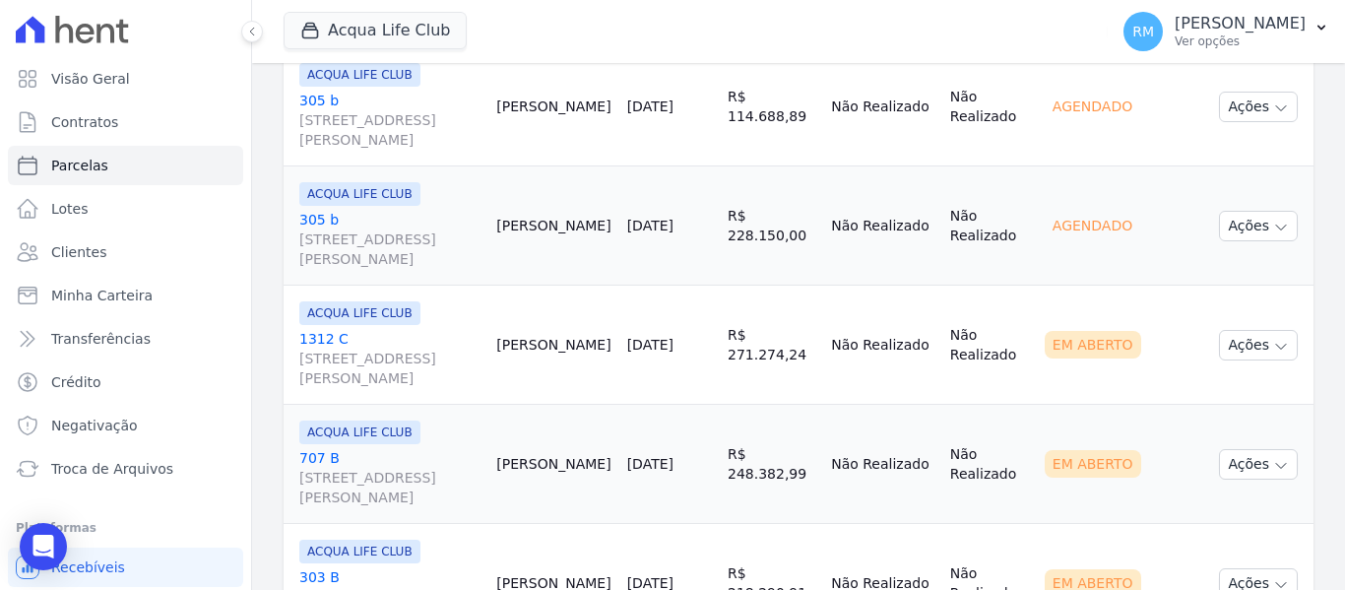
scroll to position [591, 0]
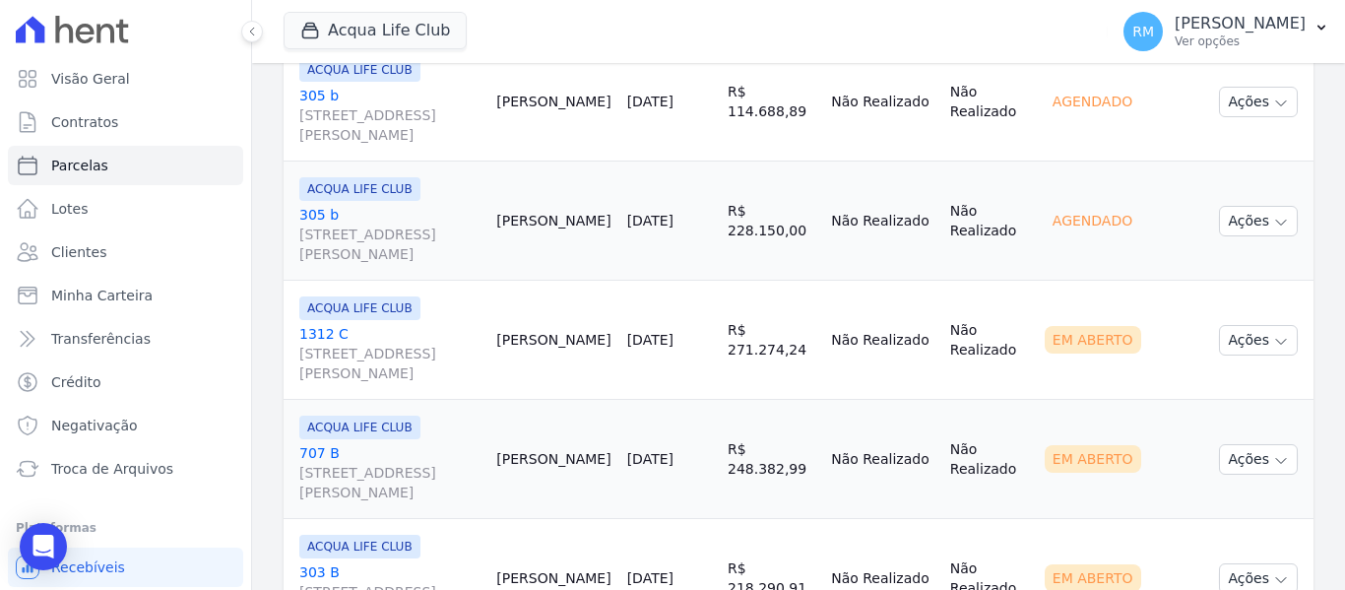
click at [430, 337] on link "1312 [STREET_ADDRESS][PERSON_NAME]" at bounding box center [389, 353] width 181 height 59
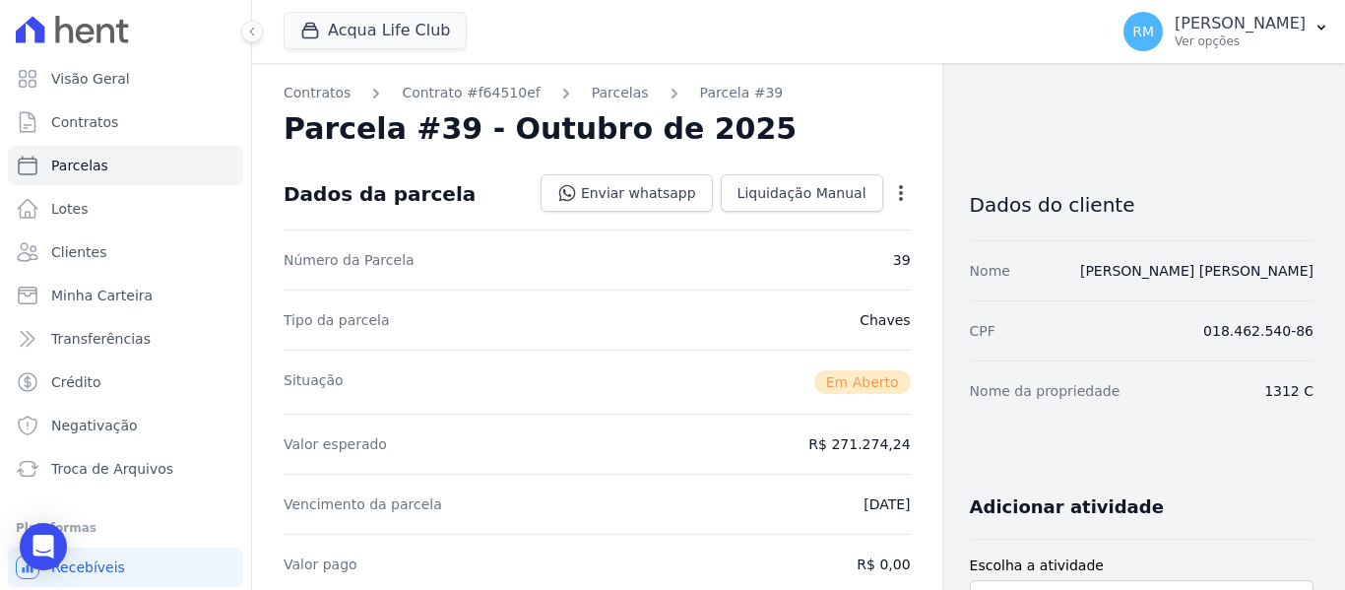
click at [891, 202] on icon "button" at bounding box center [901, 193] width 20 height 20
click at [844, 253] on link "Cancelar Cobrança" at bounding box center [816, 254] width 173 height 35
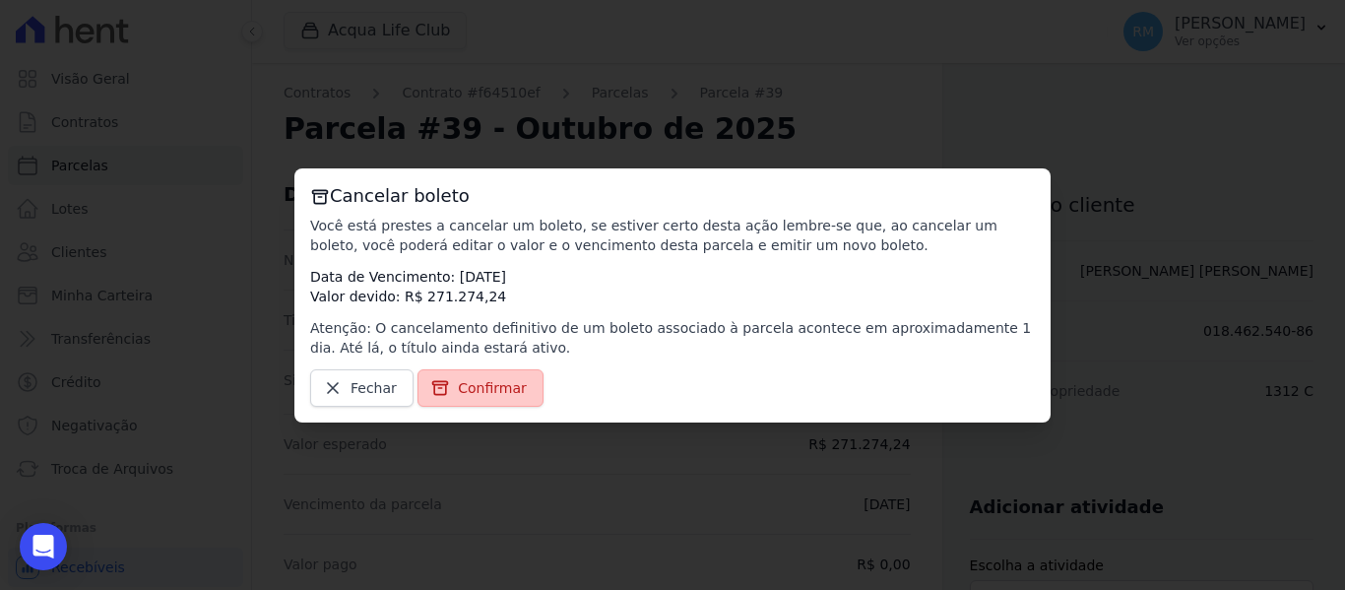
click at [507, 374] on link "Confirmar" at bounding box center [481, 387] width 126 height 37
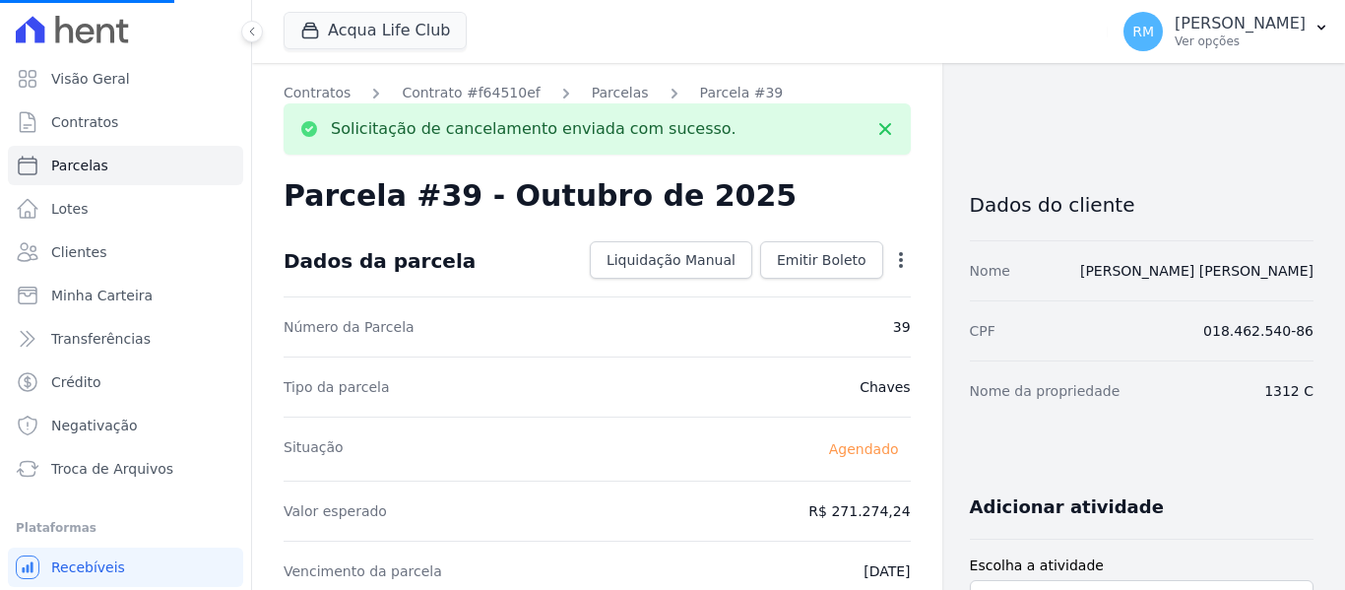
select select
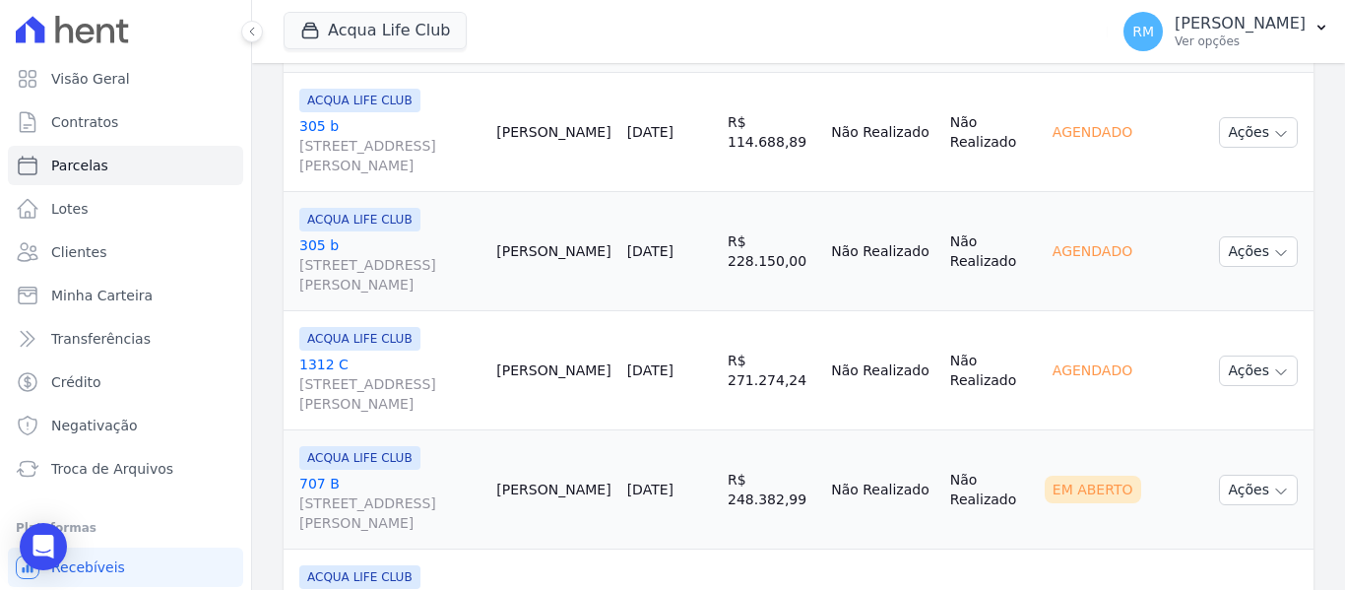
scroll to position [591, 0]
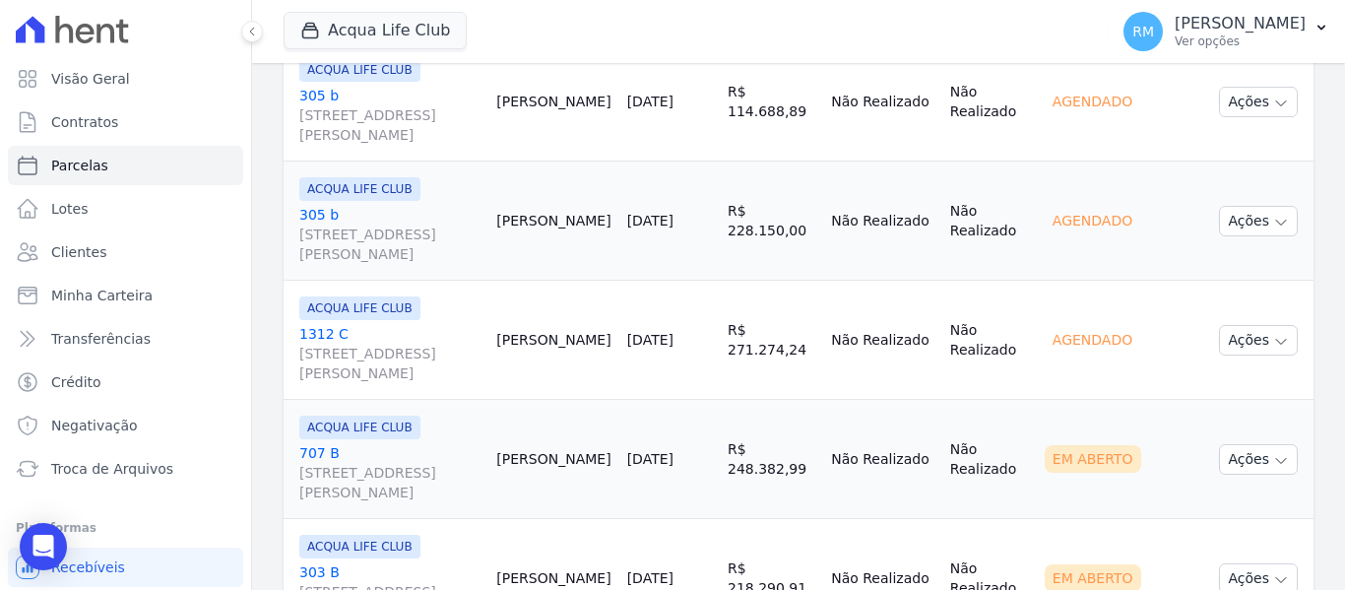
click at [442, 437] on div "ACQUA LIFE CLUB" at bounding box center [389, 428] width 181 height 24
click at [439, 448] on link "[GEOGRAPHIC_DATA][STREET_ADDRESS][PERSON_NAME]" at bounding box center [389, 472] width 181 height 59
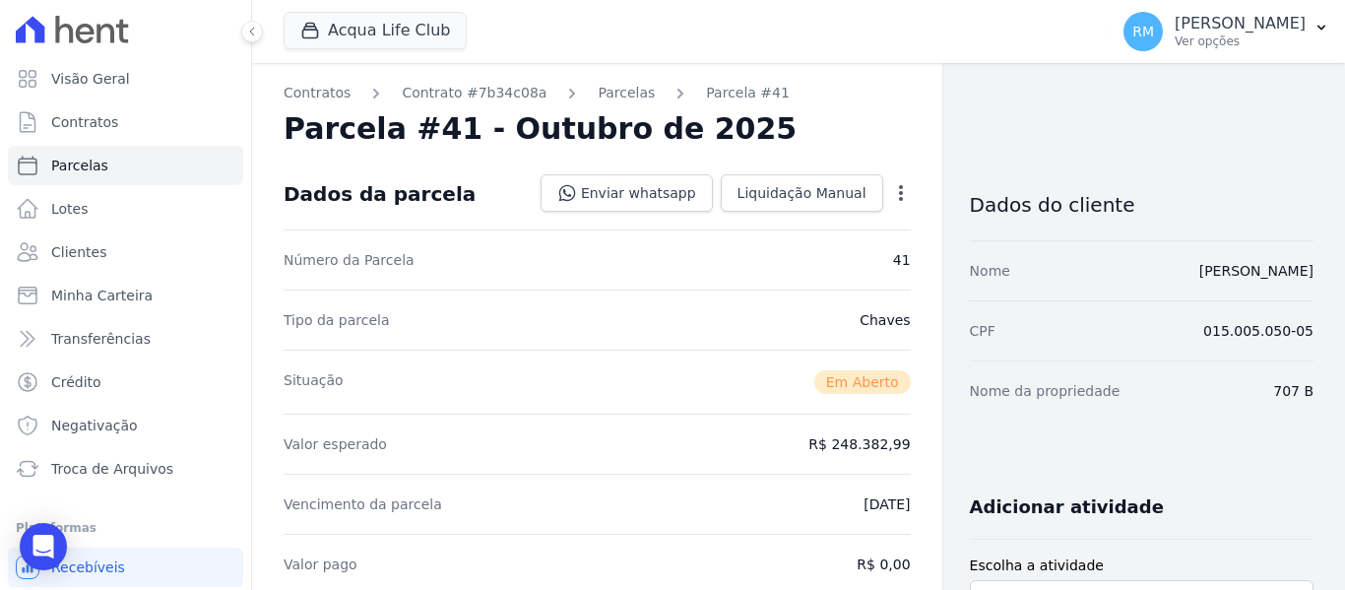
click at [891, 197] on icon "button" at bounding box center [901, 193] width 20 height 20
click at [822, 255] on link "Cancelar Cobrança" at bounding box center [816, 254] width 173 height 35
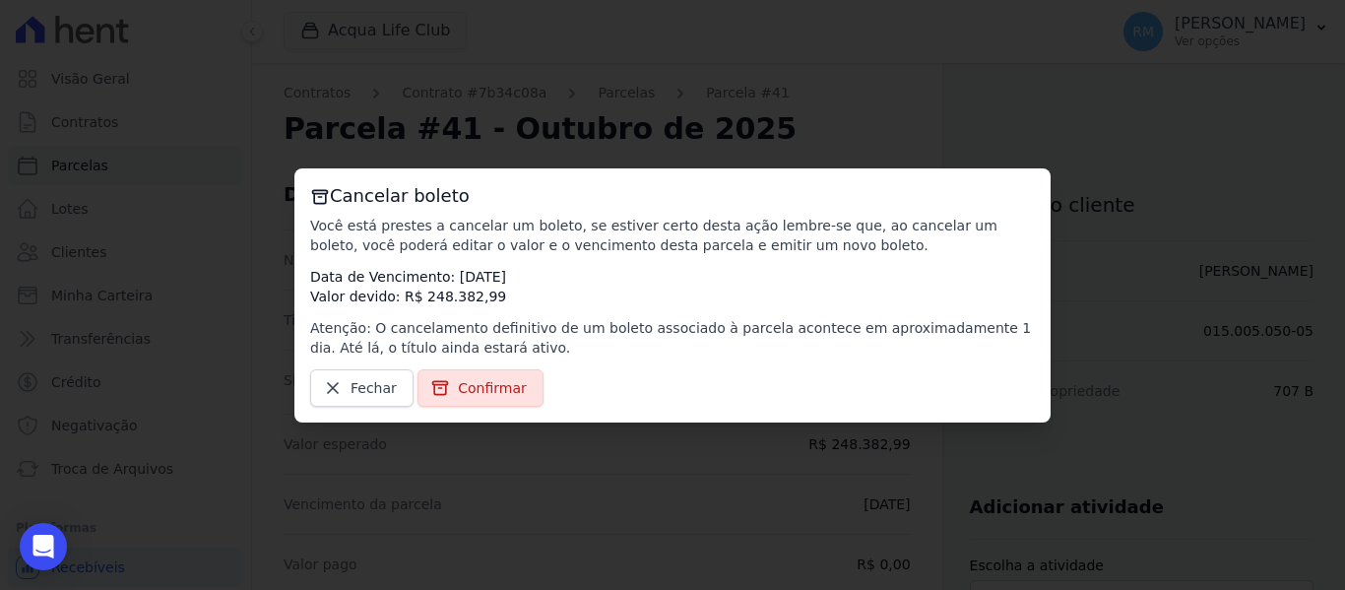
click at [464, 387] on span "Confirmar" at bounding box center [492, 388] width 69 height 20
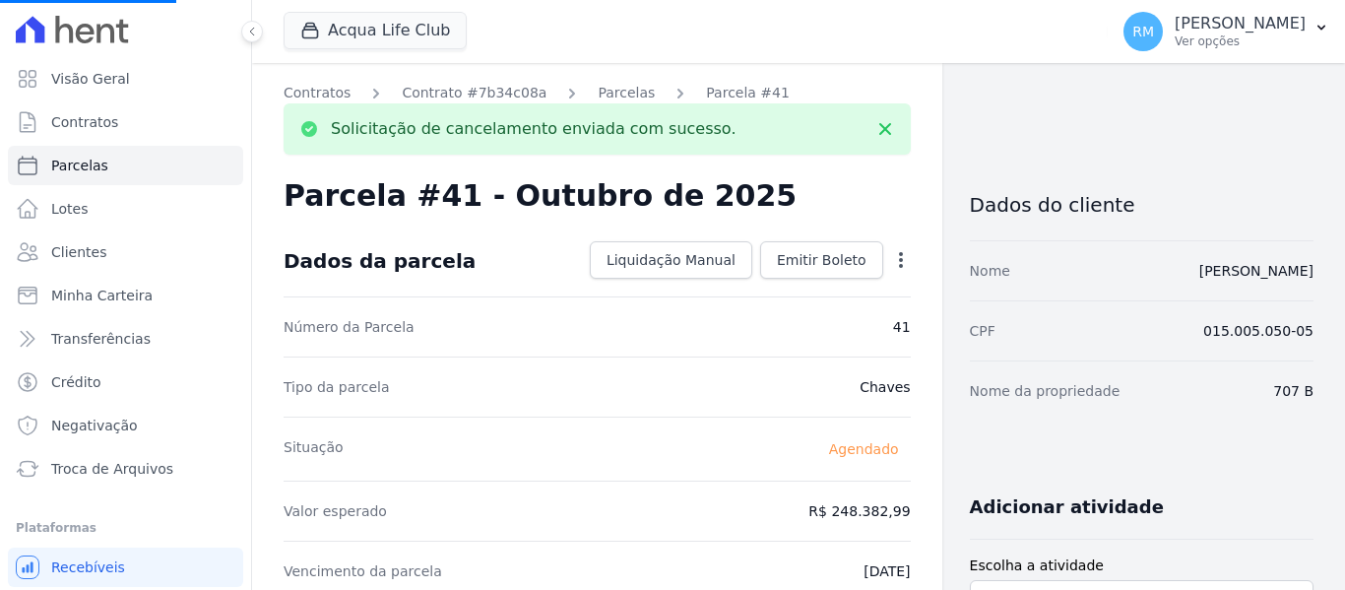
select select
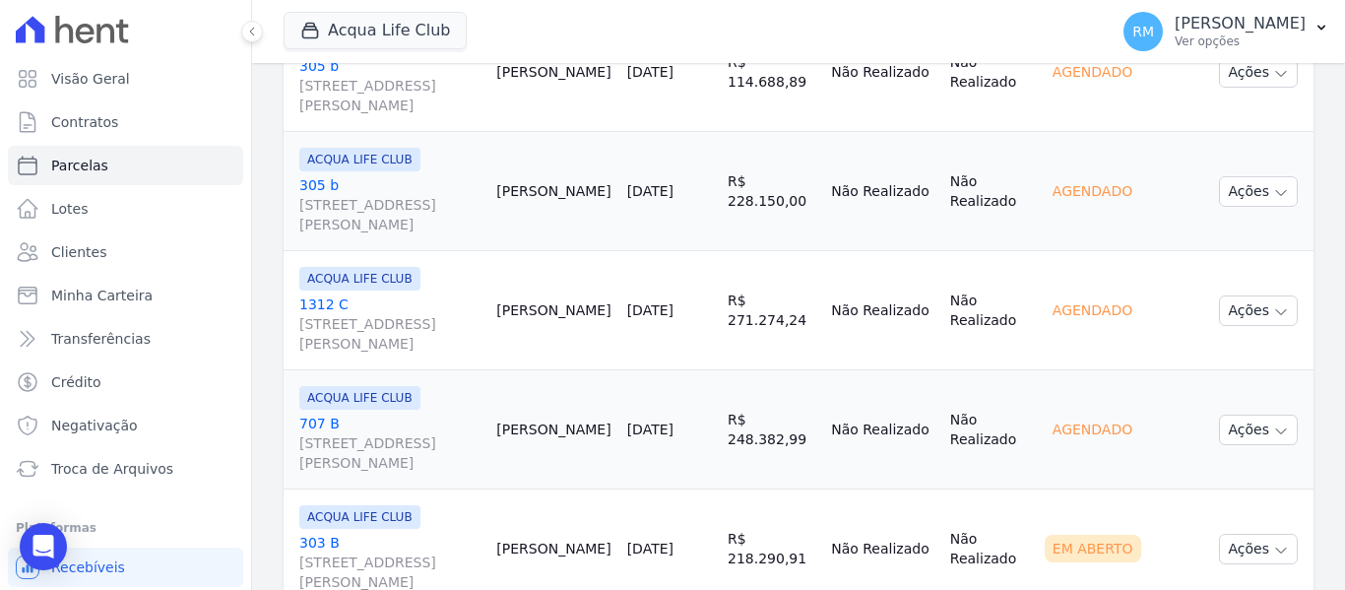
scroll to position [788, 0]
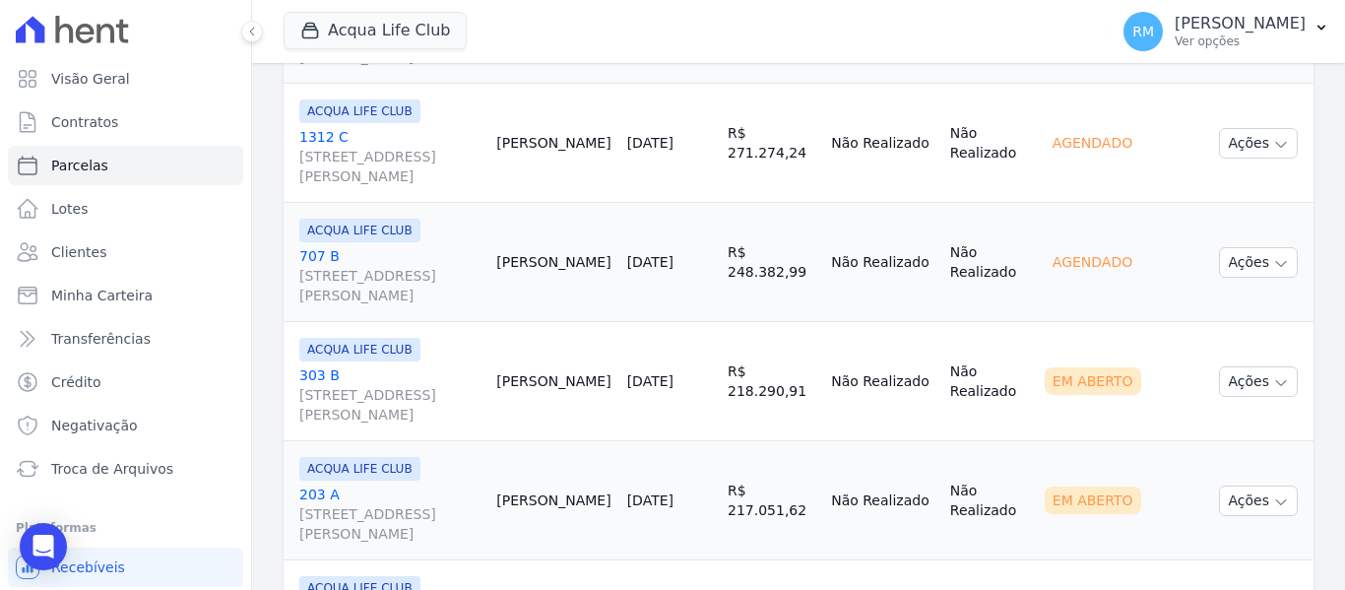
click at [450, 369] on link "[GEOGRAPHIC_DATA][STREET_ADDRESS][PERSON_NAME]" at bounding box center [389, 394] width 181 height 59
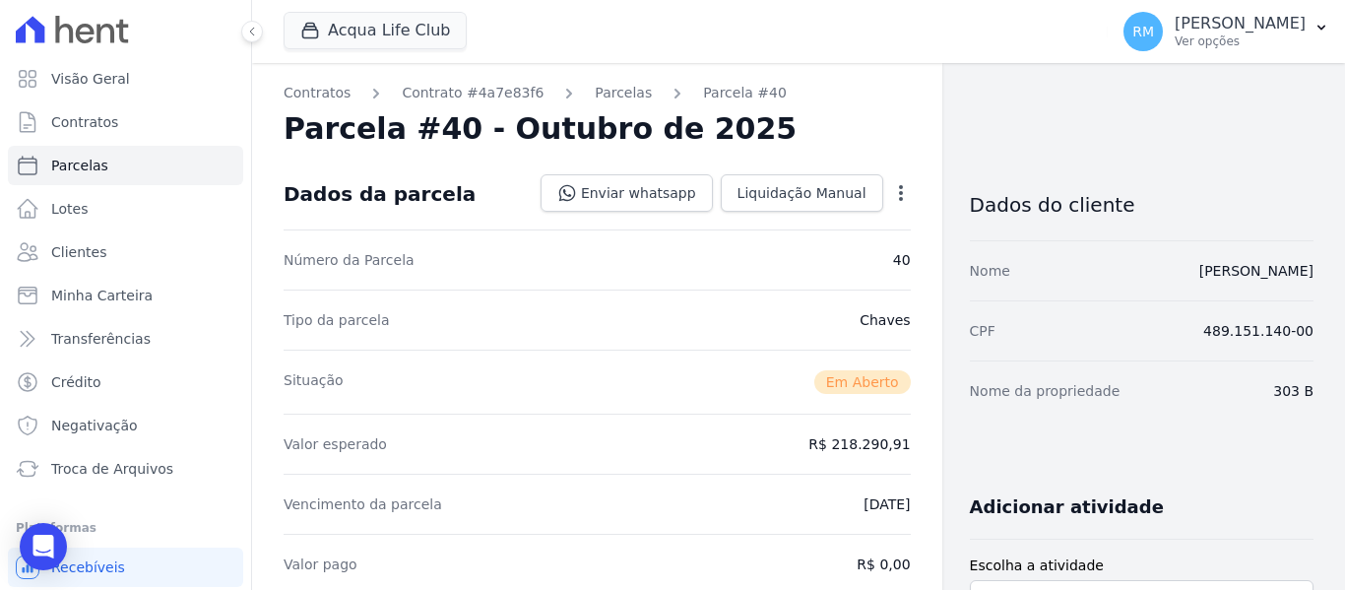
click at [891, 198] on icon "button" at bounding box center [901, 193] width 20 height 20
click at [826, 261] on link "Cancelar Cobrança" at bounding box center [816, 254] width 173 height 35
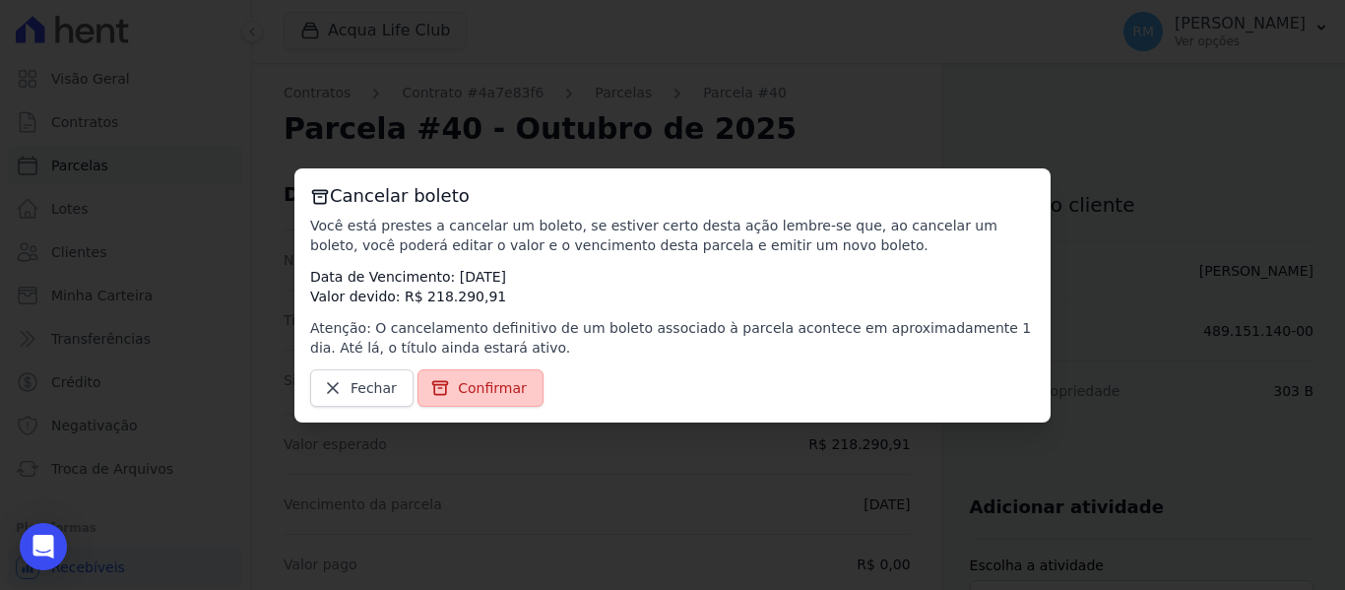
click at [498, 388] on span "Confirmar" at bounding box center [492, 388] width 69 height 20
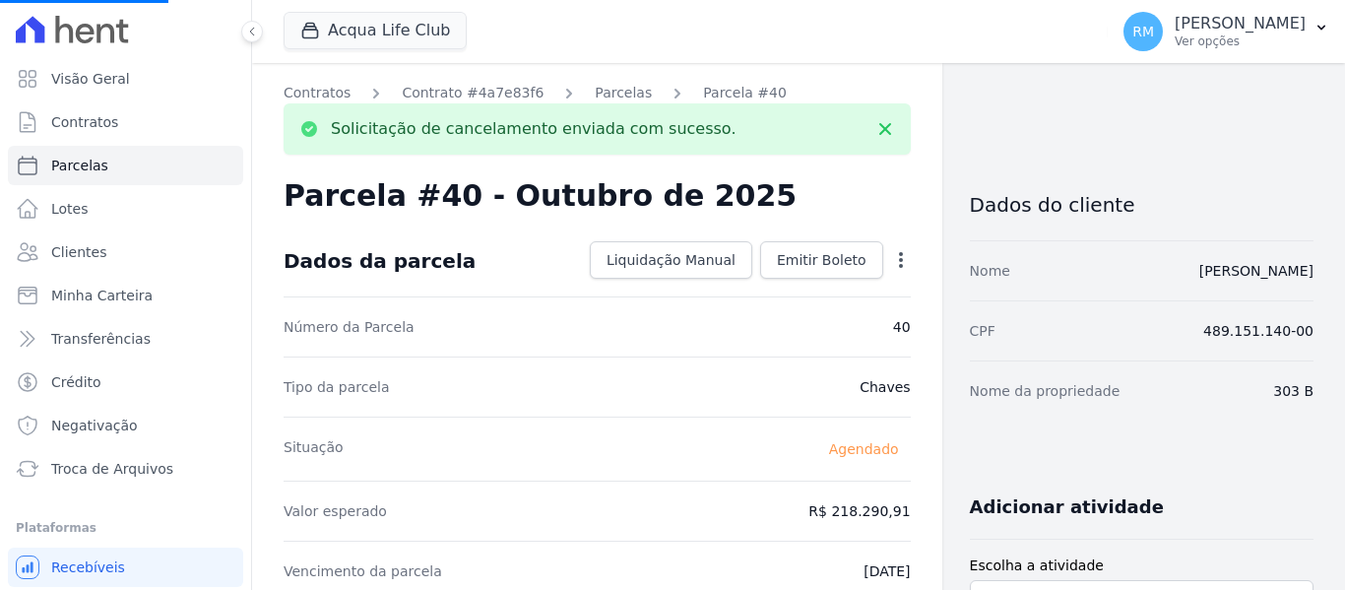
select select
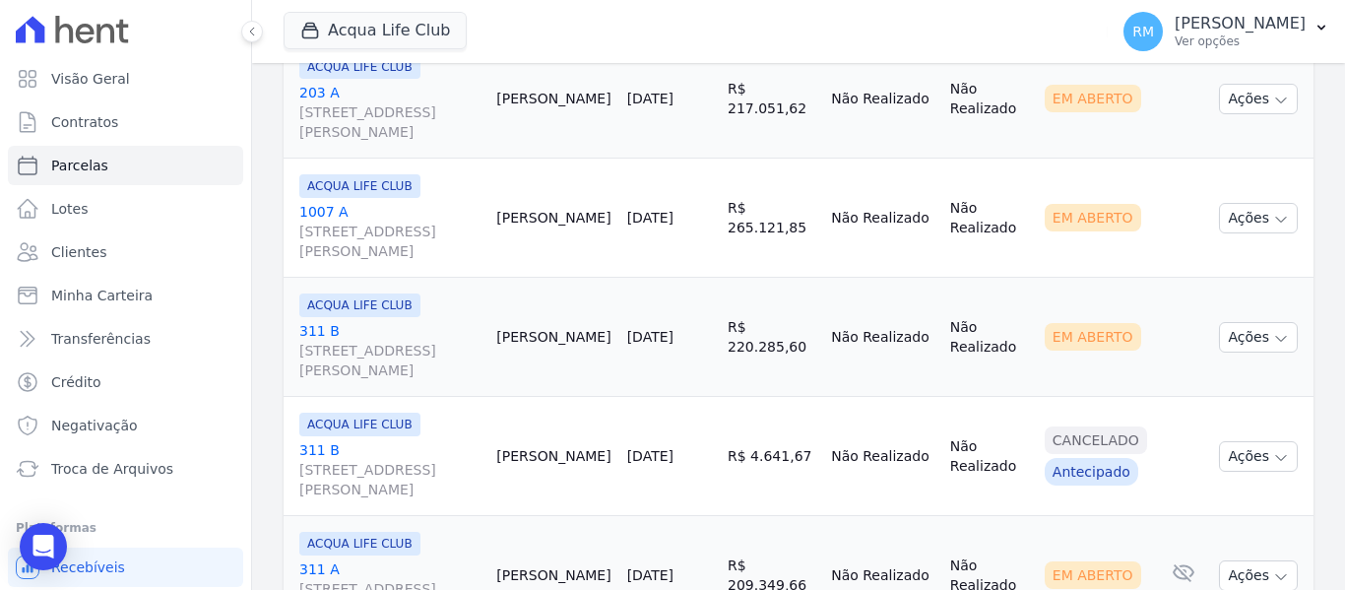
scroll to position [1083, 0]
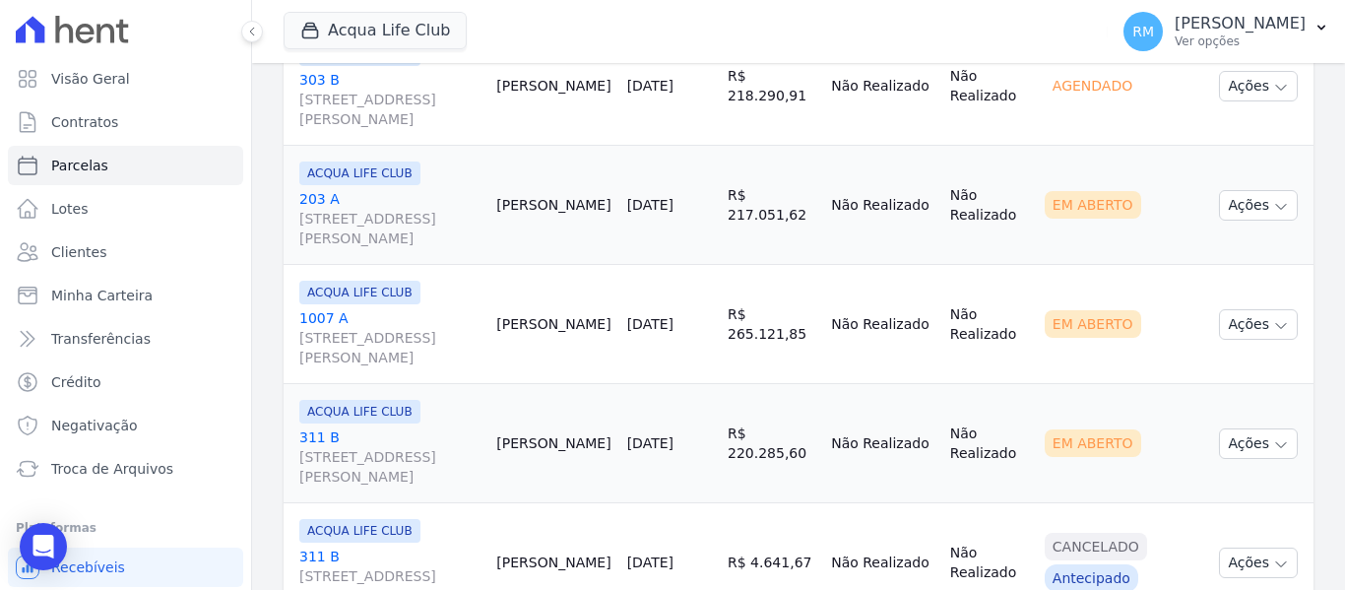
click at [479, 203] on link "203 A [STREET_ADDRESS][PERSON_NAME]" at bounding box center [389, 218] width 181 height 59
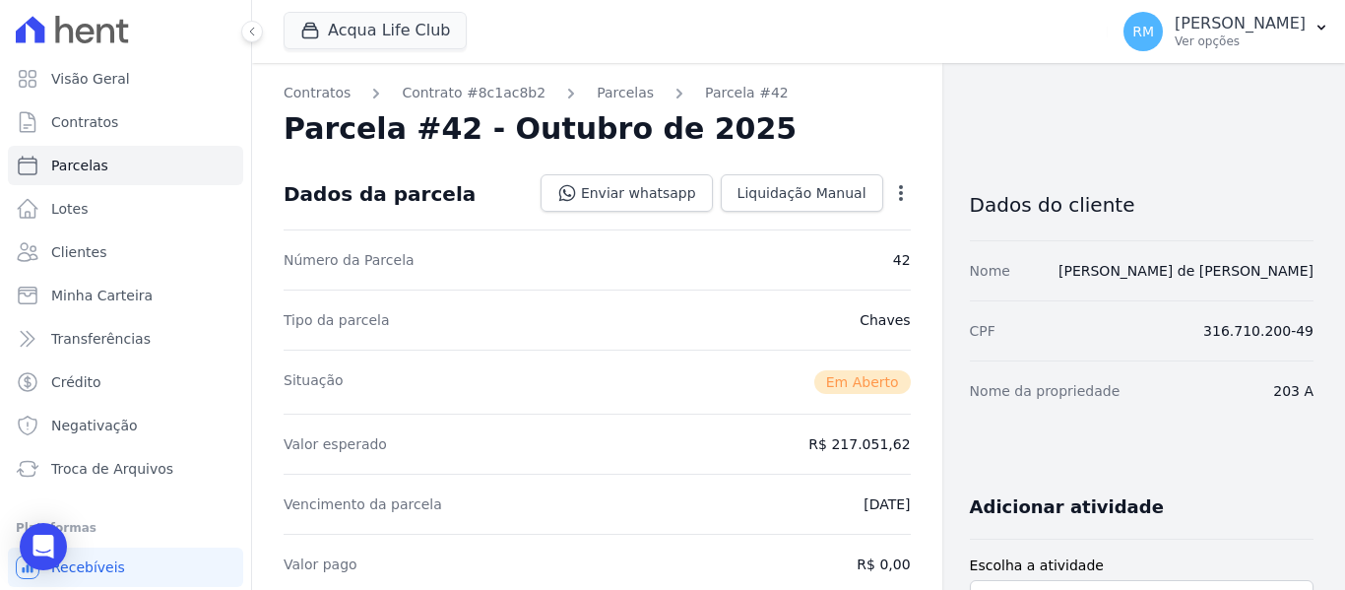
click at [891, 194] on icon "button" at bounding box center [901, 193] width 20 height 20
click at [858, 244] on link "Cancelar Cobrança" at bounding box center [816, 254] width 173 height 35
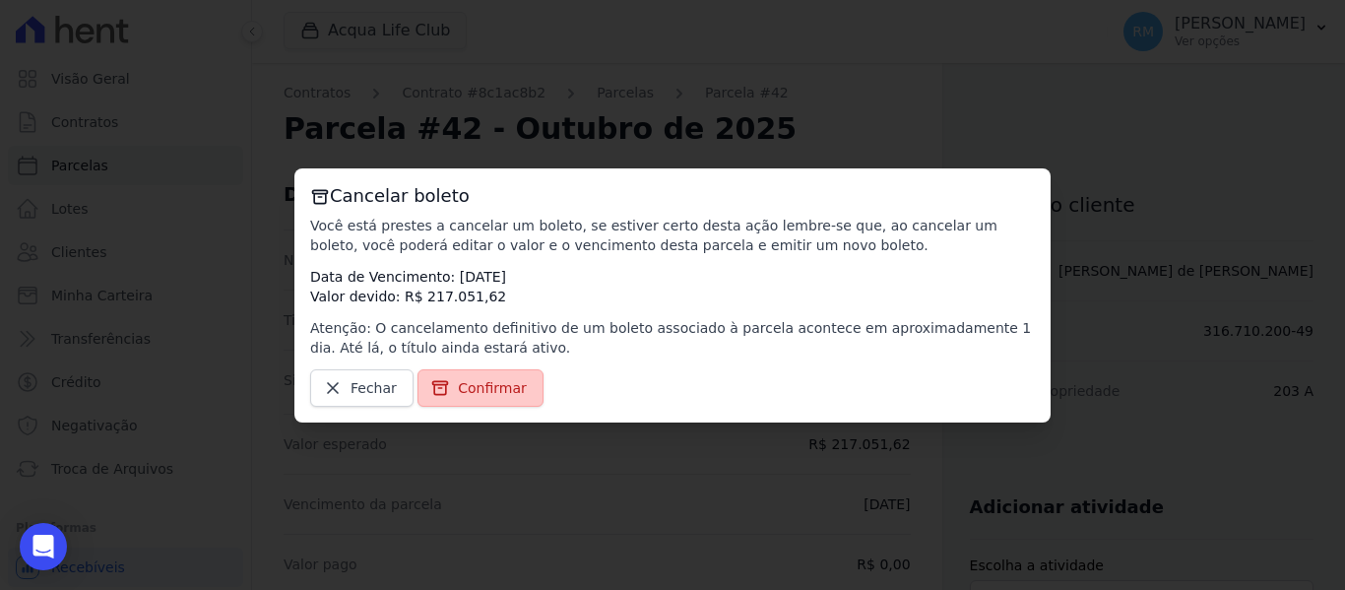
click at [494, 382] on span "Confirmar" at bounding box center [492, 388] width 69 height 20
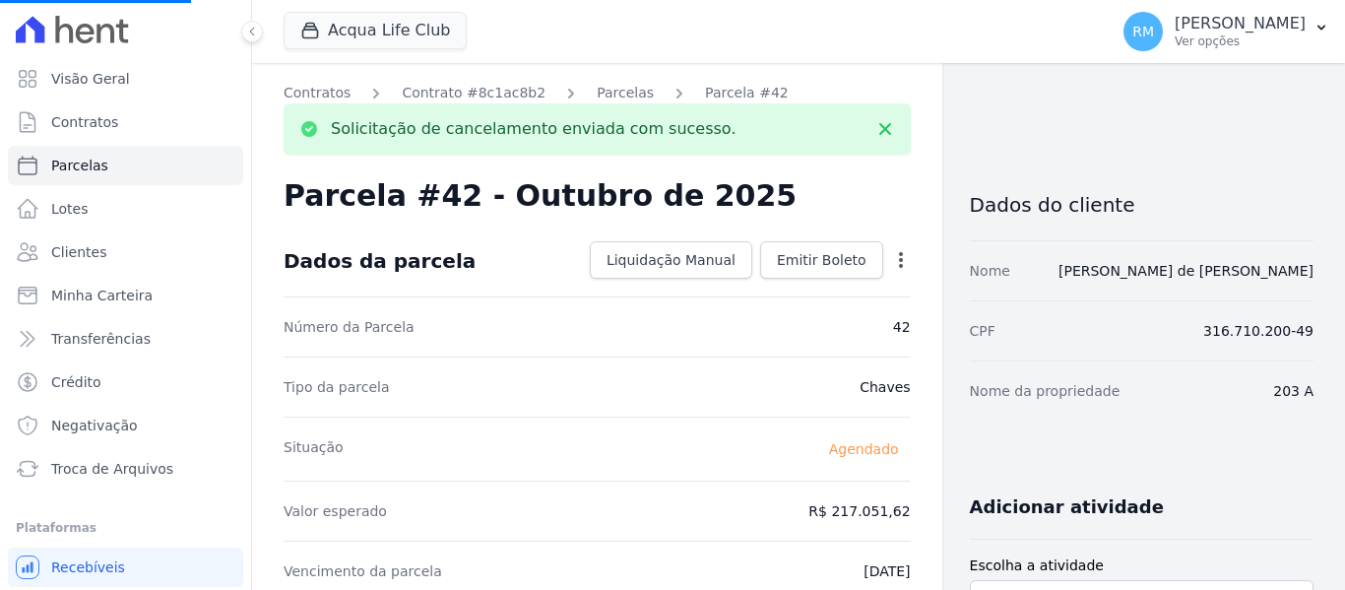
select select
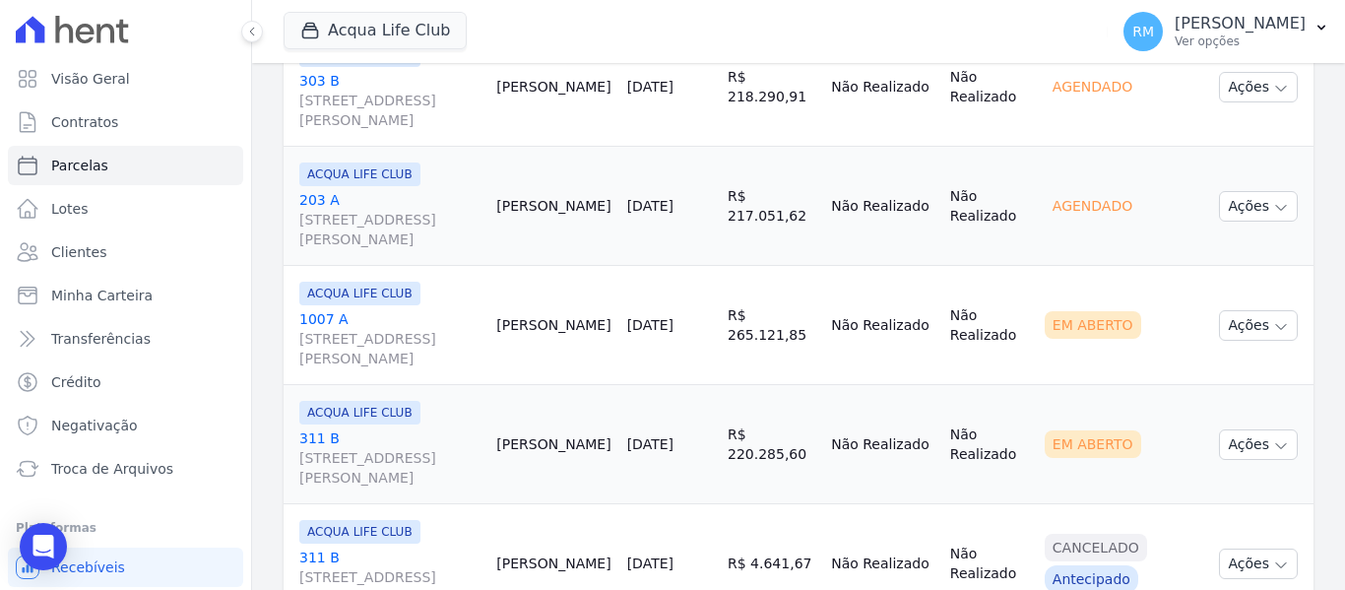
scroll to position [1083, 0]
click at [455, 311] on link "1007 A [STREET_ADDRESS][PERSON_NAME]" at bounding box center [389, 337] width 181 height 59
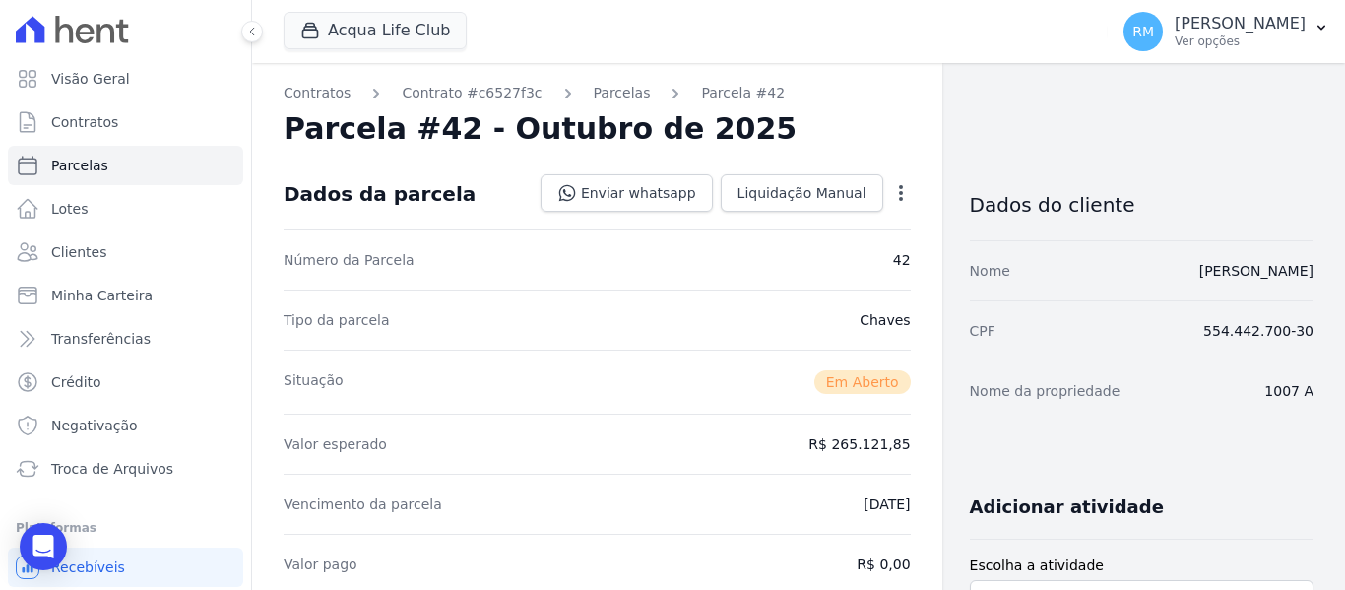
click at [894, 192] on icon "button" at bounding box center [901, 193] width 20 height 20
click at [826, 255] on link "Cancelar Cobrança" at bounding box center [816, 254] width 173 height 35
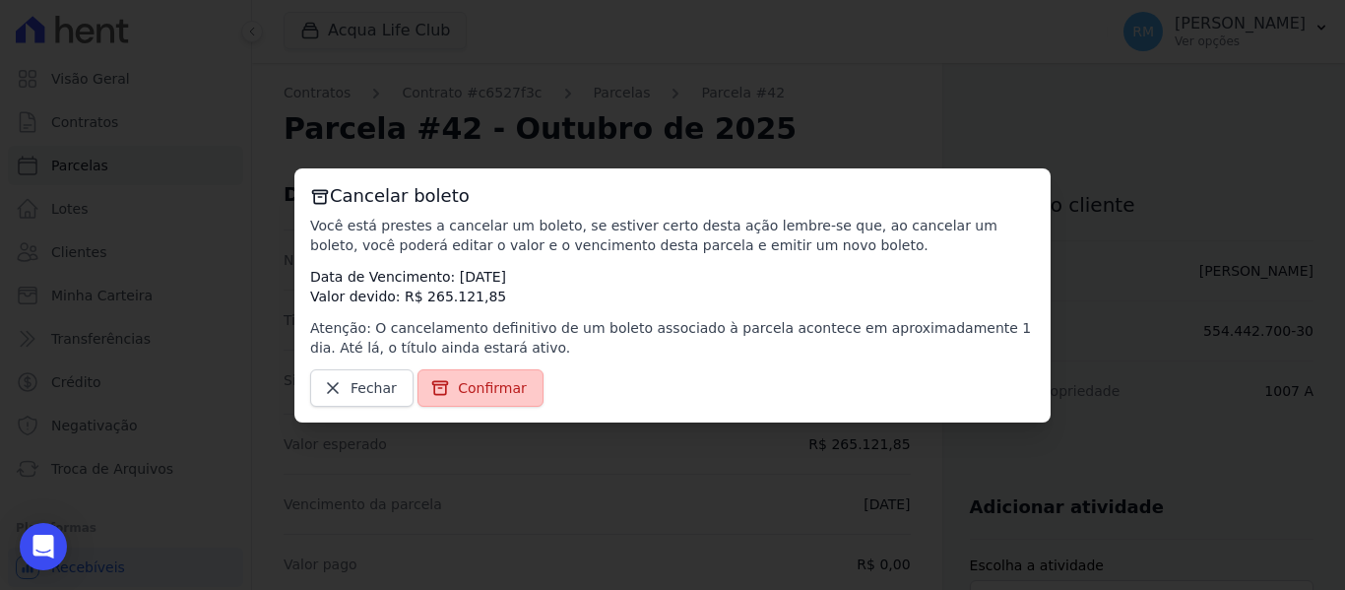
click at [500, 380] on span "Confirmar" at bounding box center [492, 388] width 69 height 20
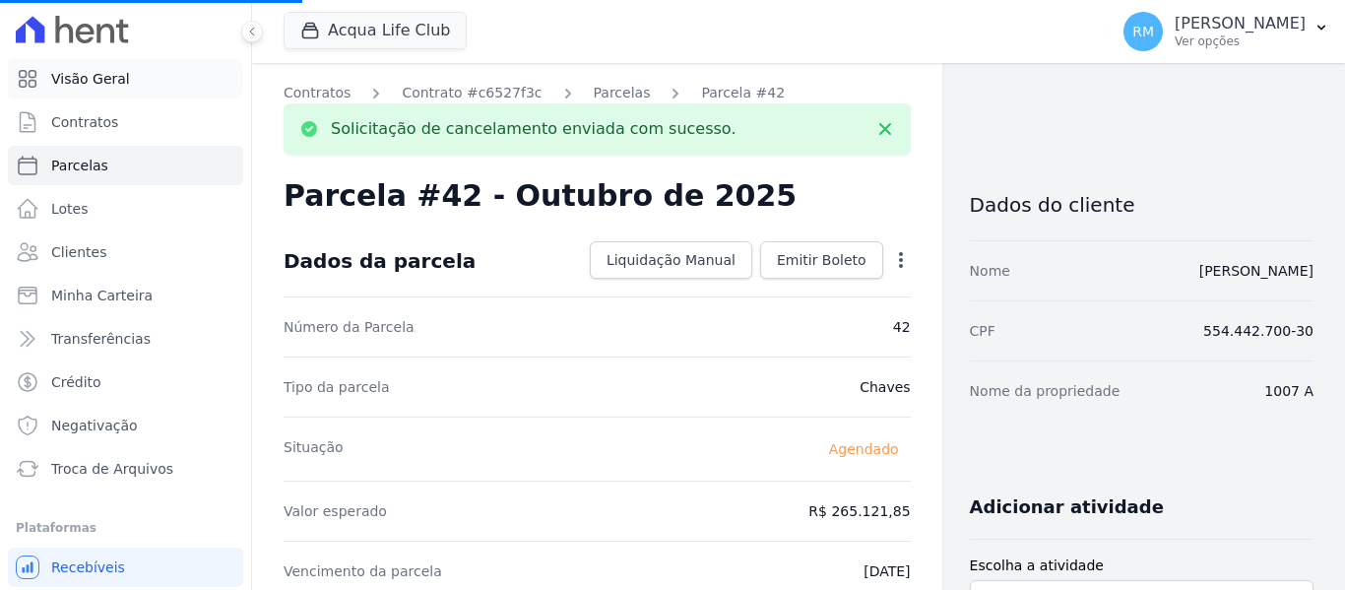
select select
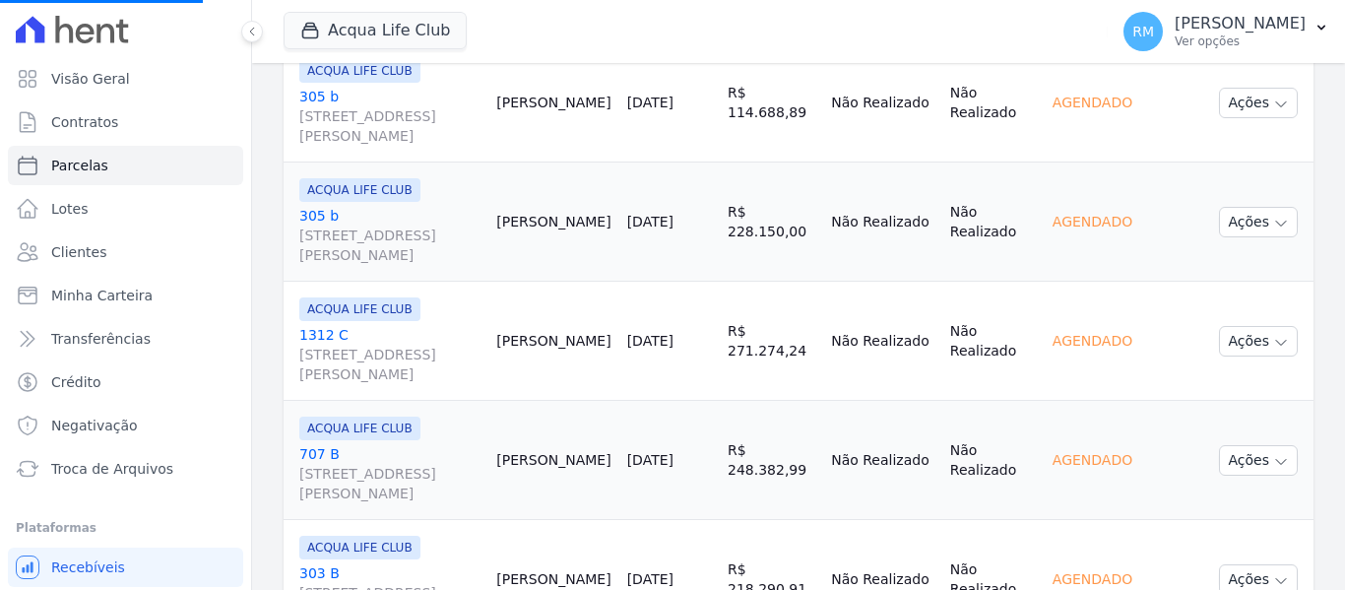
scroll to position [591, 0]
select select
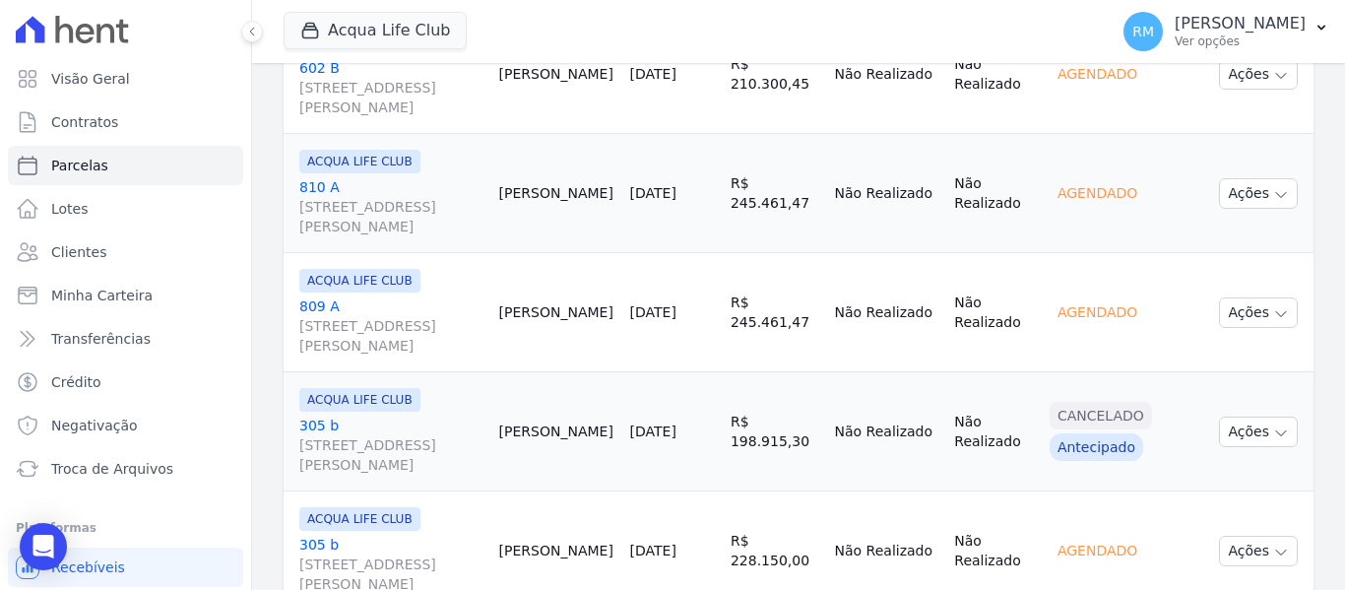
scroll to position [3108, 0]
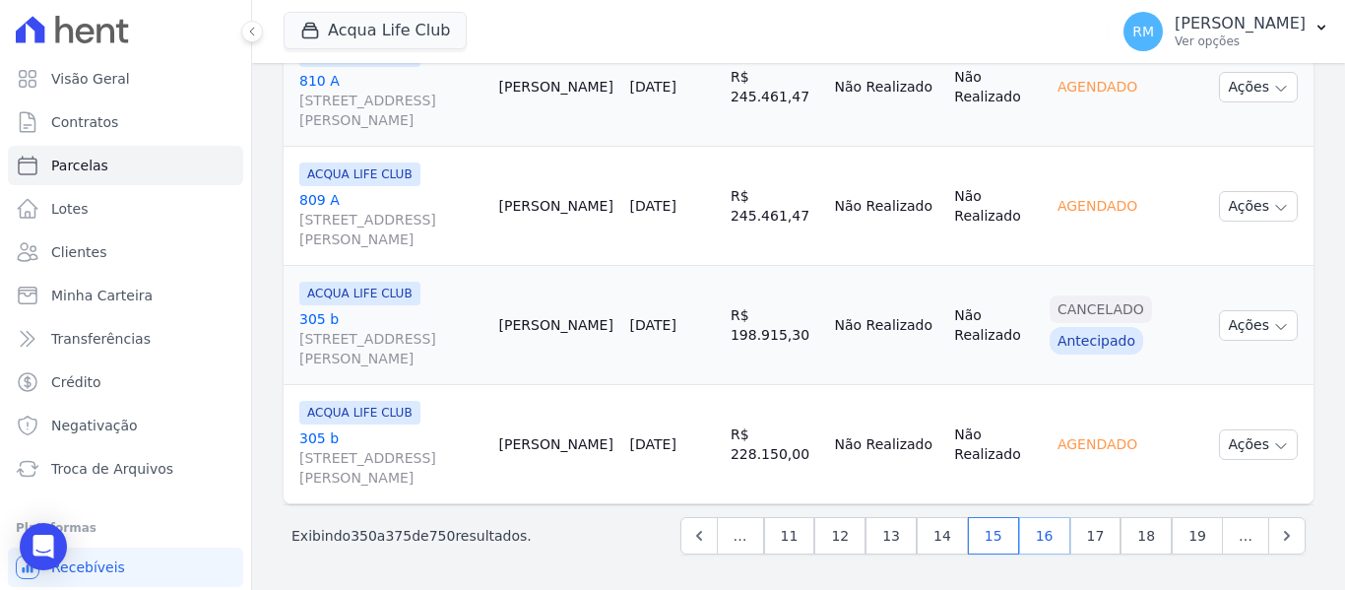
click at [1039, 541] on link "16" at bounding box center [1044, 535] width 51 height 37
select select
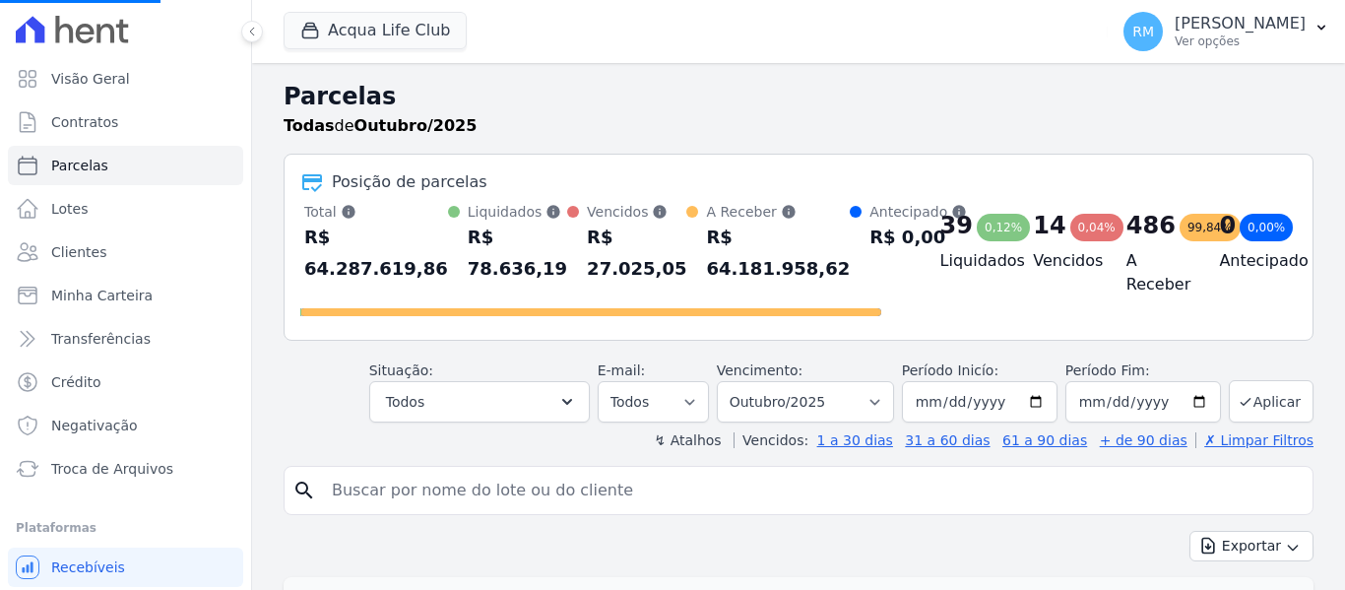
select select
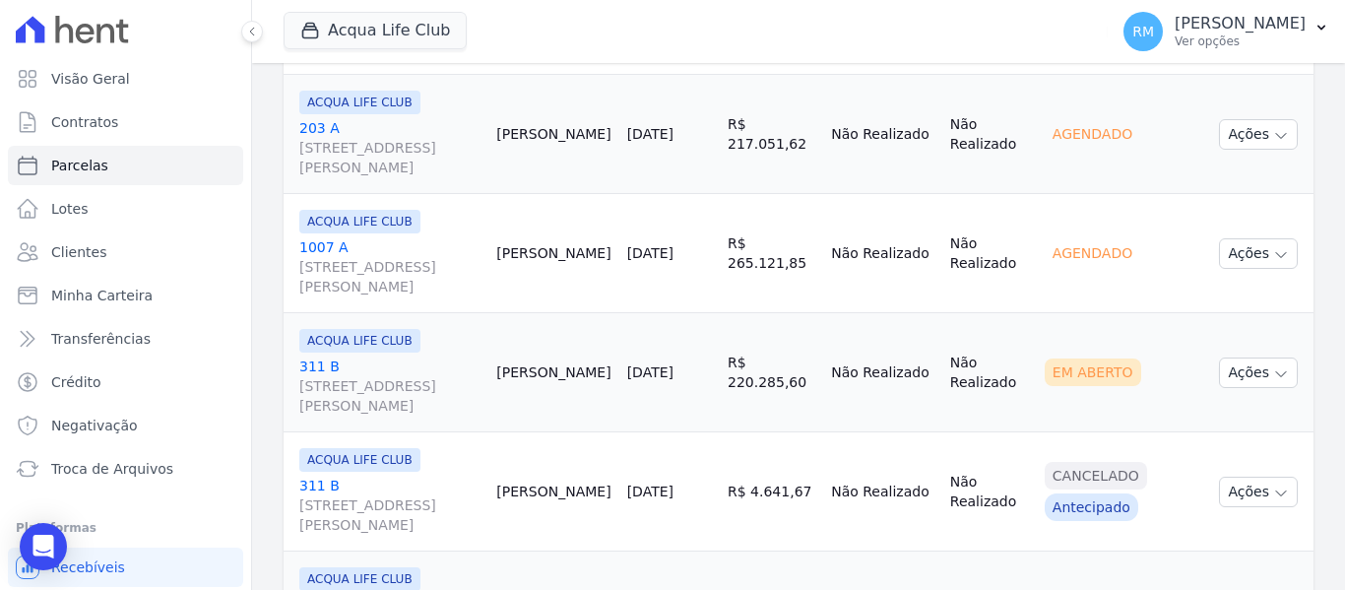
scroll to position [1280, 0]
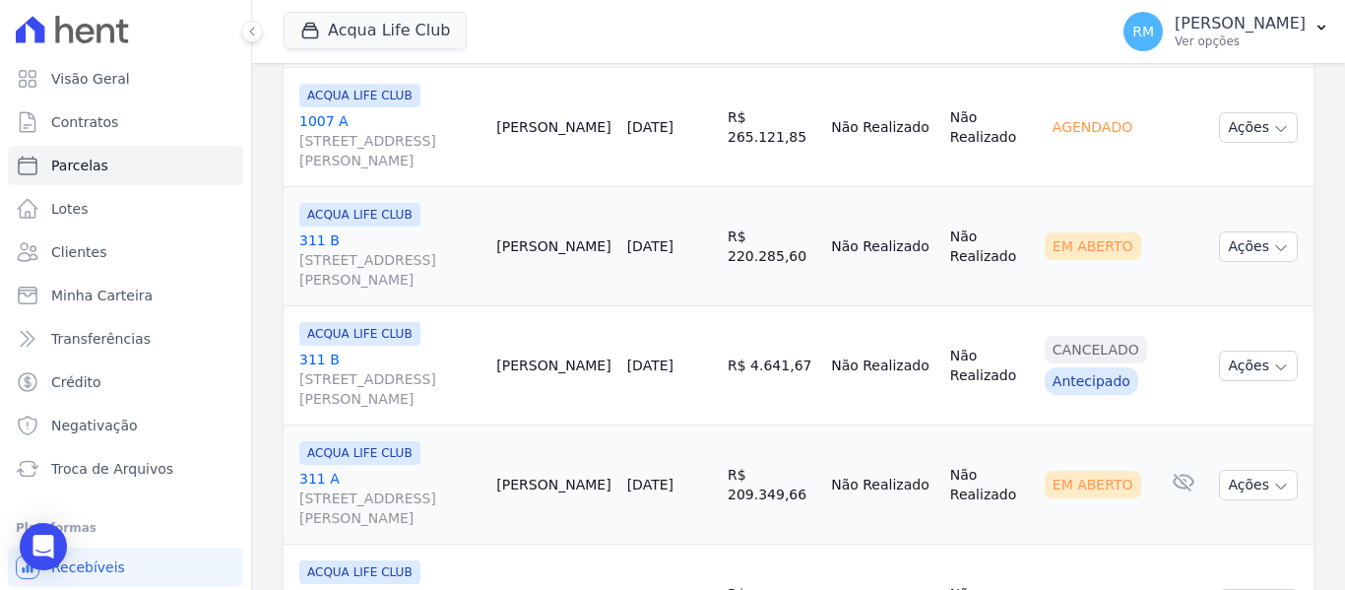
click at [419, 235] on link "[GEOGRAPHIC_DATA][STREET_ADDRESS][PERSON_NAME]" at bounding box center [389, 259] width 181 height 59
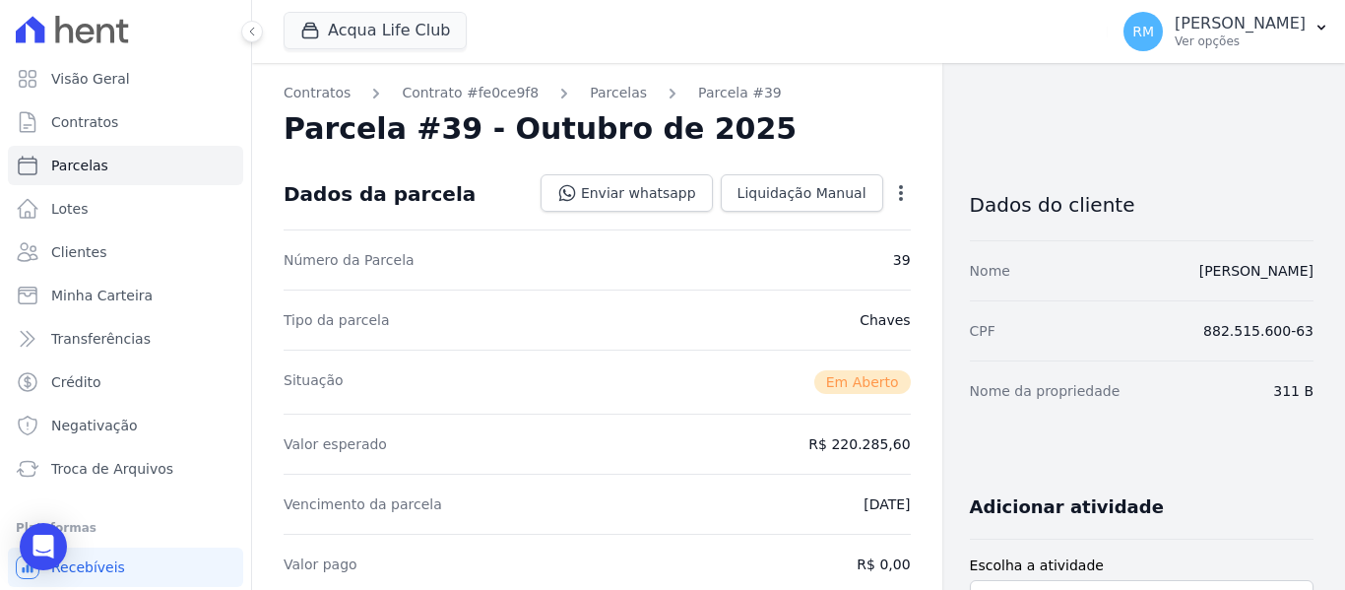
click at [891, 195] on icon "button" at bounding box center [901, 193] width 20 height 20
click at [807, 259] on link "Cancelar Cobrança" at bounding box center [816, 254] width 173 height 35
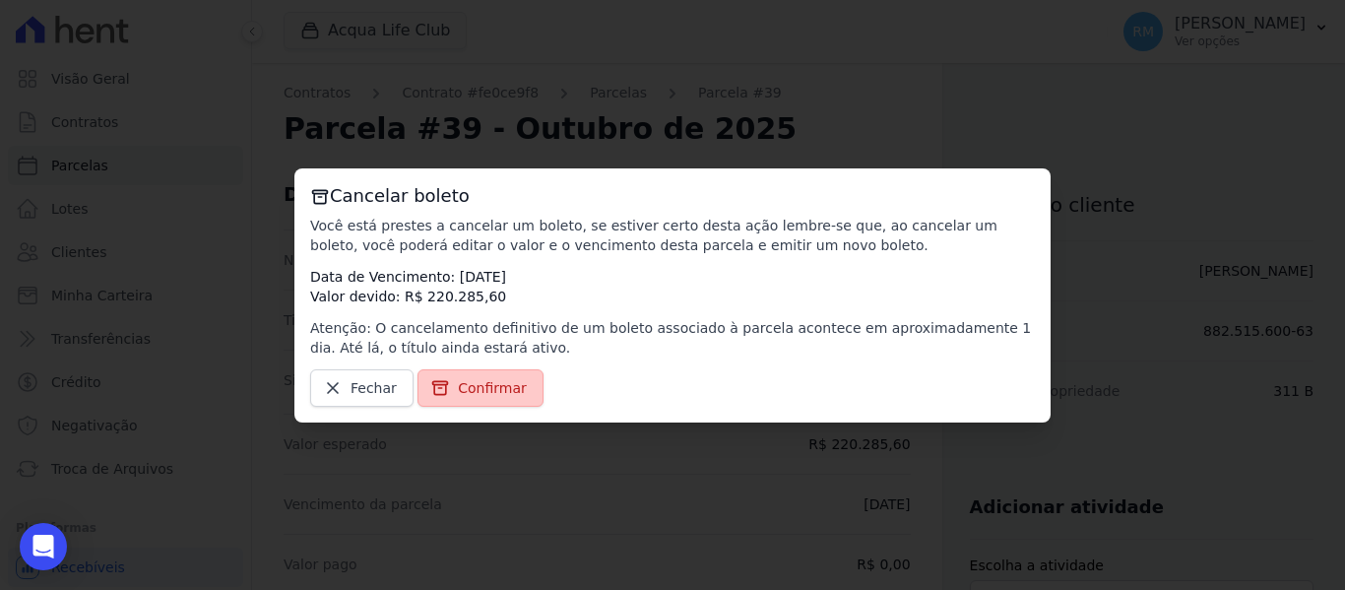
click at [484, 386] on span "Confirmar" at bounding box center [492, 388] width 69 height 20
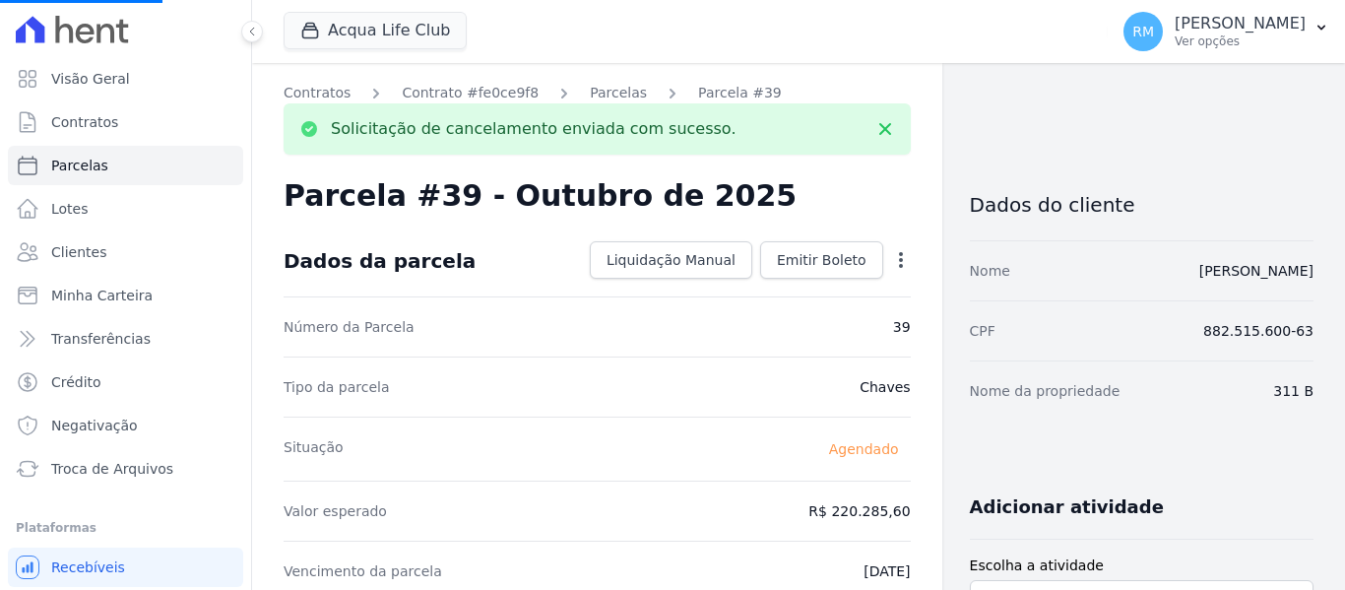
select select
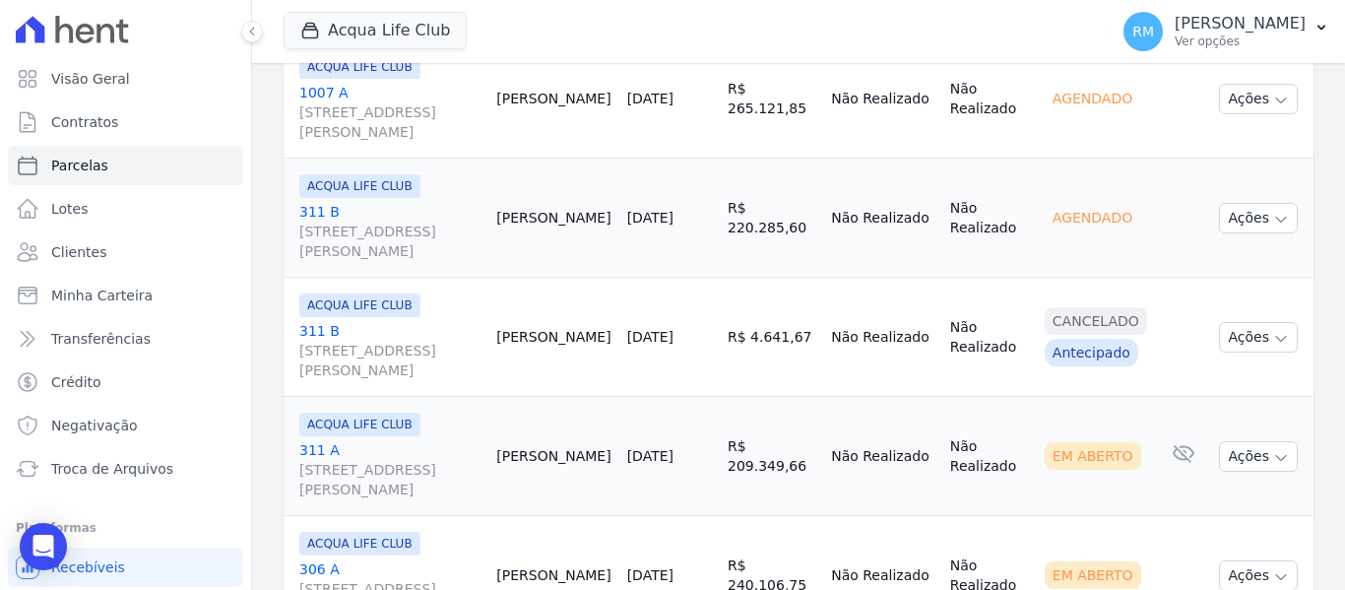
scroll to position [1477, 0]
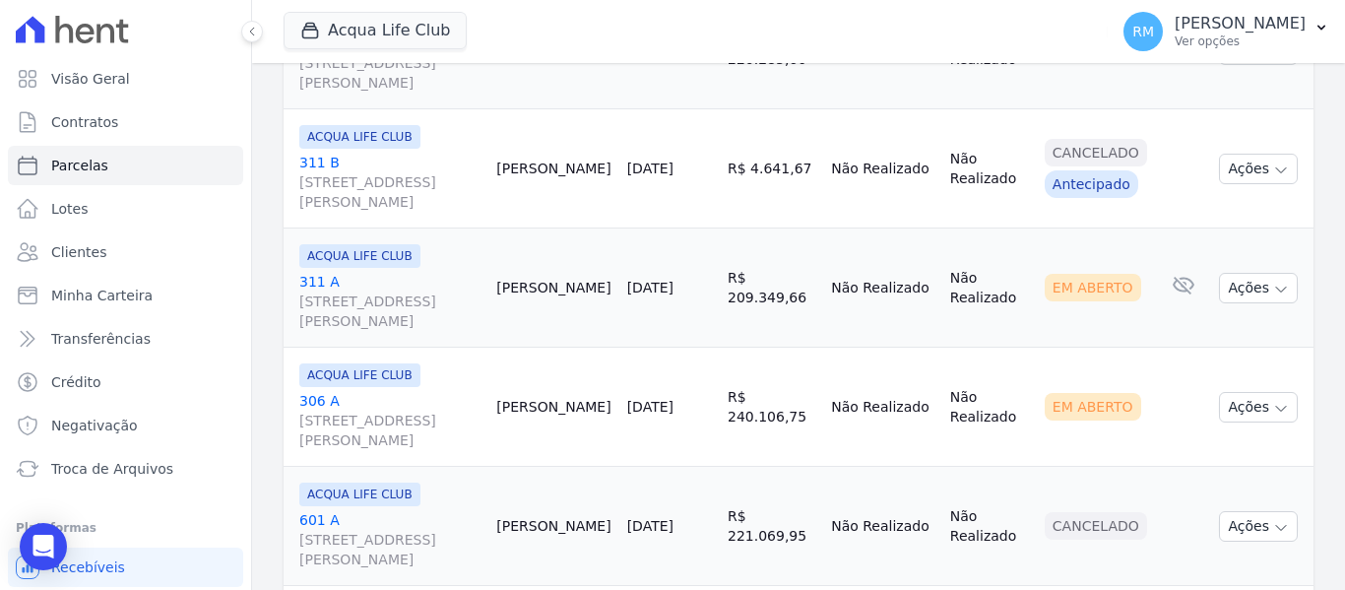
click at [442, 274] on link "311 A [STREET_ADDRESS][PERSON_NAME]" at bounding box center [389, 301] width 181 height 59
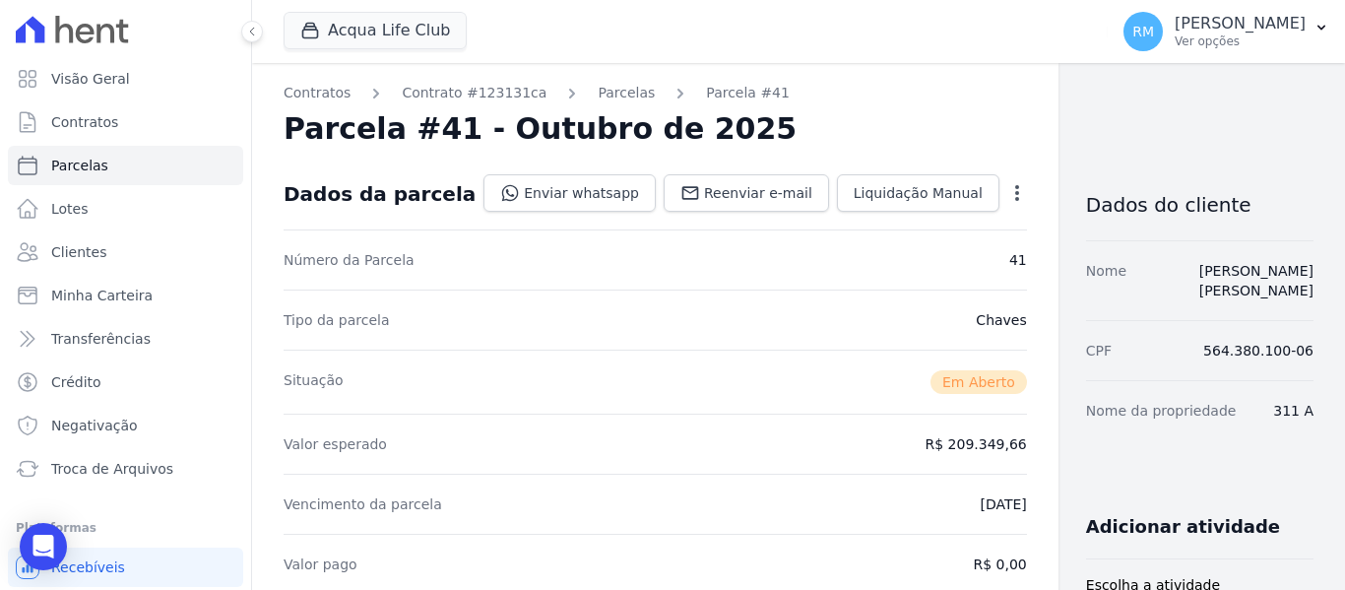
click at [1015, 199] on icon "button" at bounding box center [1017, 193] width 4 height 16
click at [901, 254] on link "Cancelar Cobrança" at bounding box center [932, 254] width 173 height 35
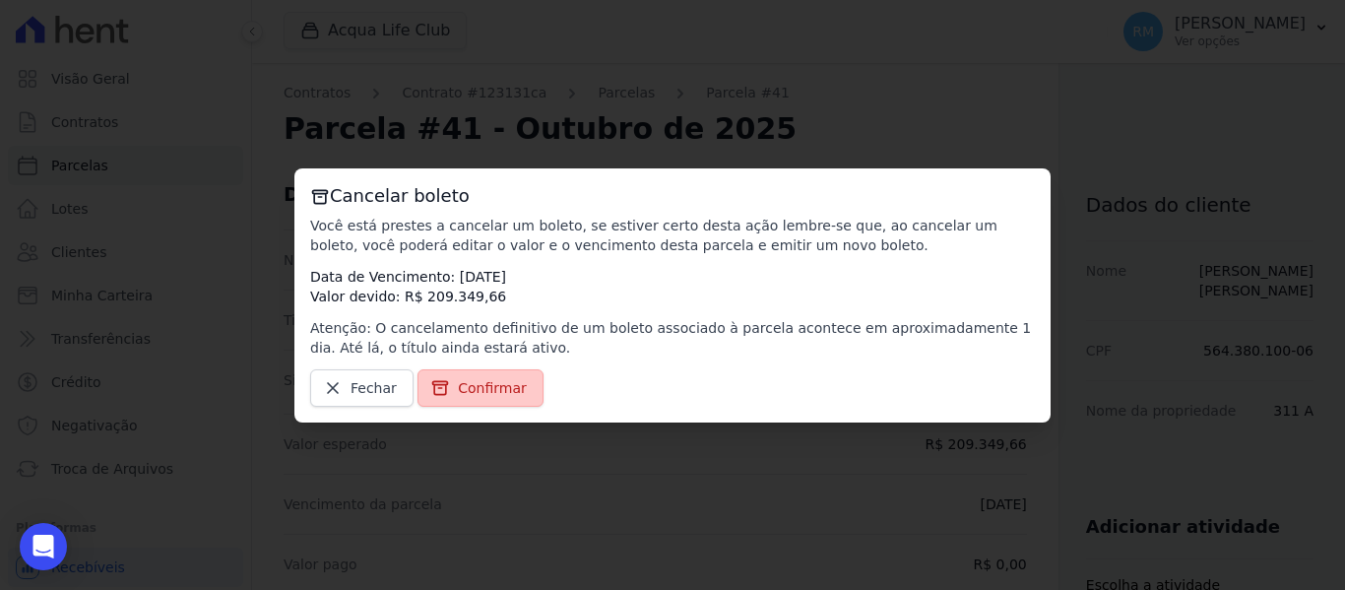
click at [491, 386] on span "Confirmar" at bounding box center [492, 388] width 69 height 20
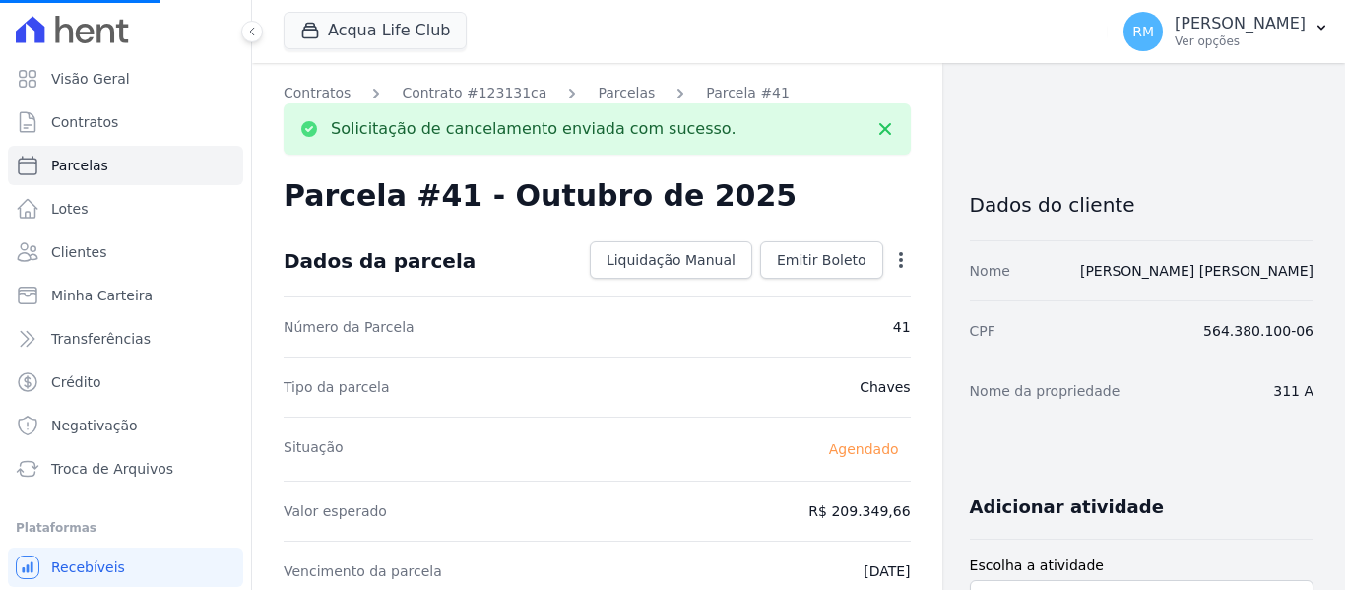
select select
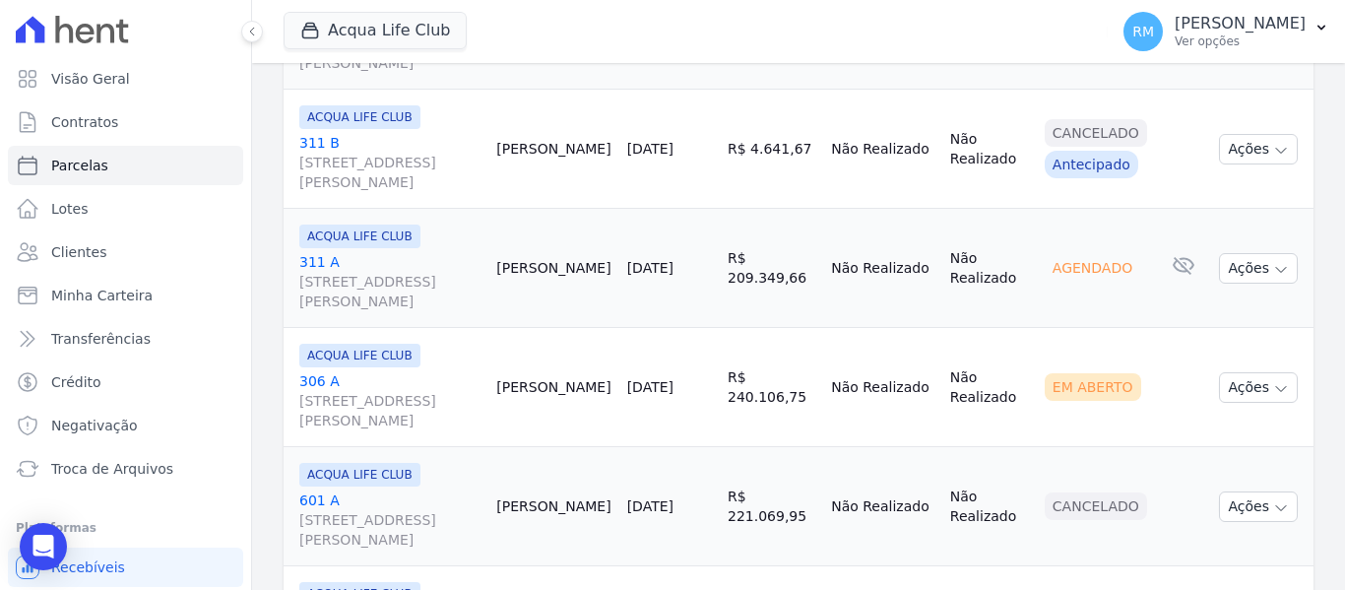
scroll to position [1674, 0]
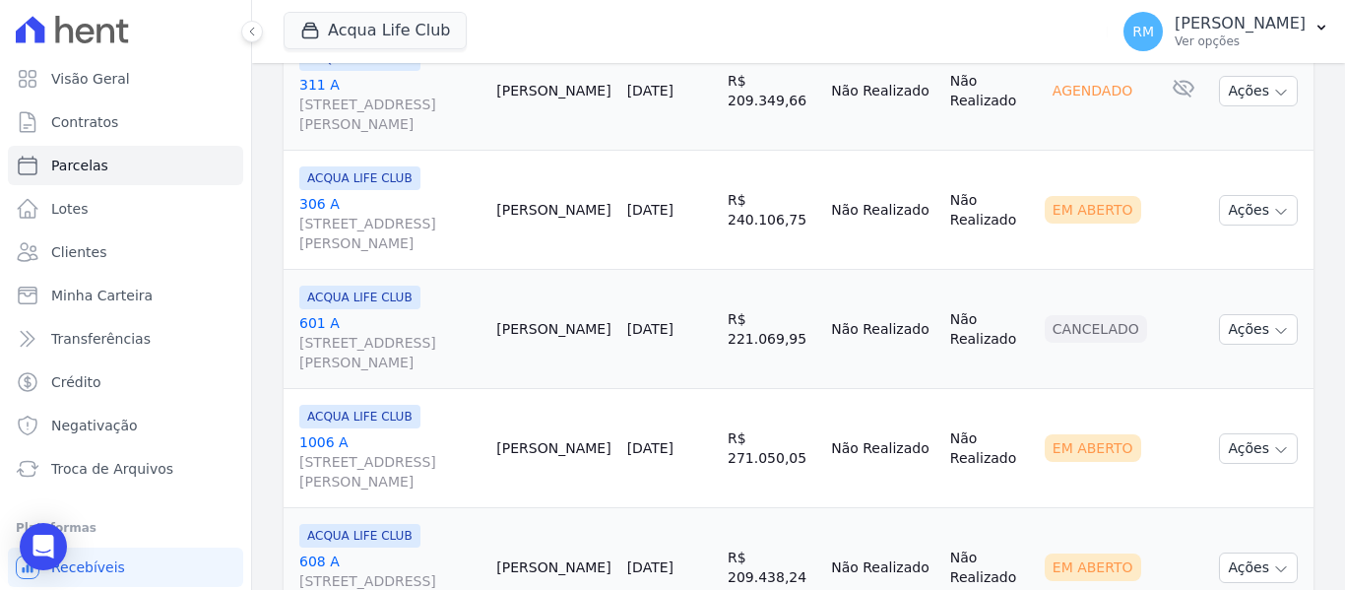
click at [417, 207] on link "306 A [STREET_ADDRESS][PERSON_NAME]" at bounding box center [389, 223] width 181 height 59
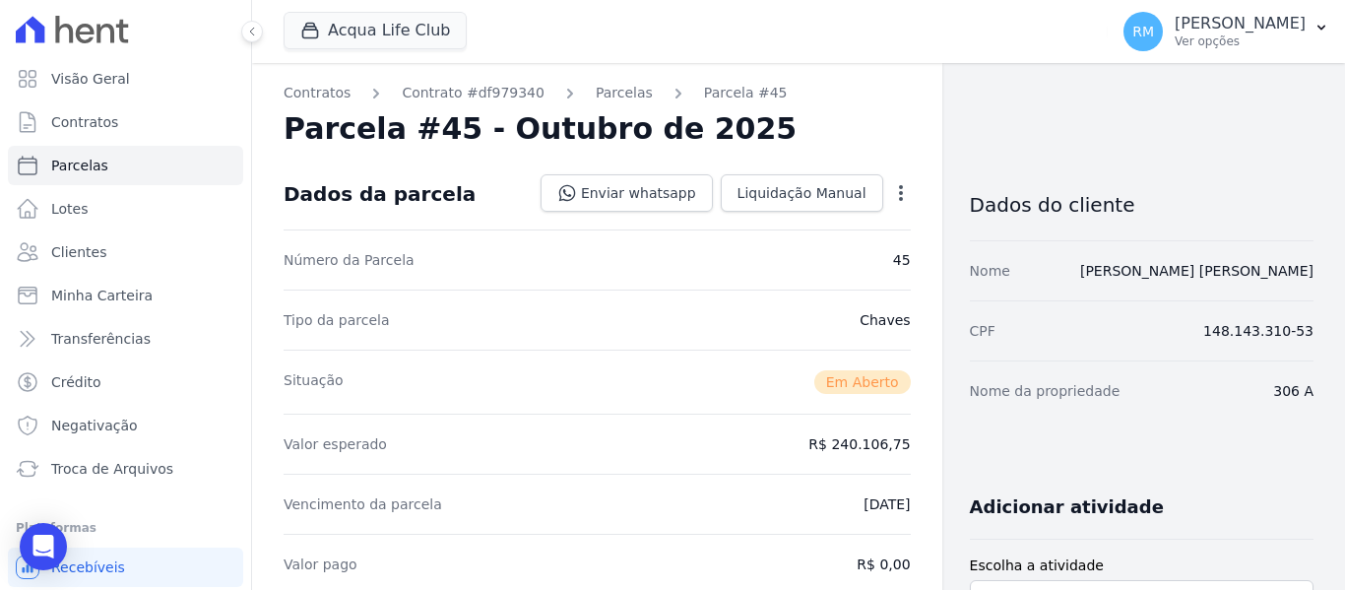
click at [899, 191] on icon "button" at bounding box center [901, 193] width 4 height 16
click at [777, 261] on link "Cancelar Cobrança" at bounding box center [816, 254] width 173 height 35
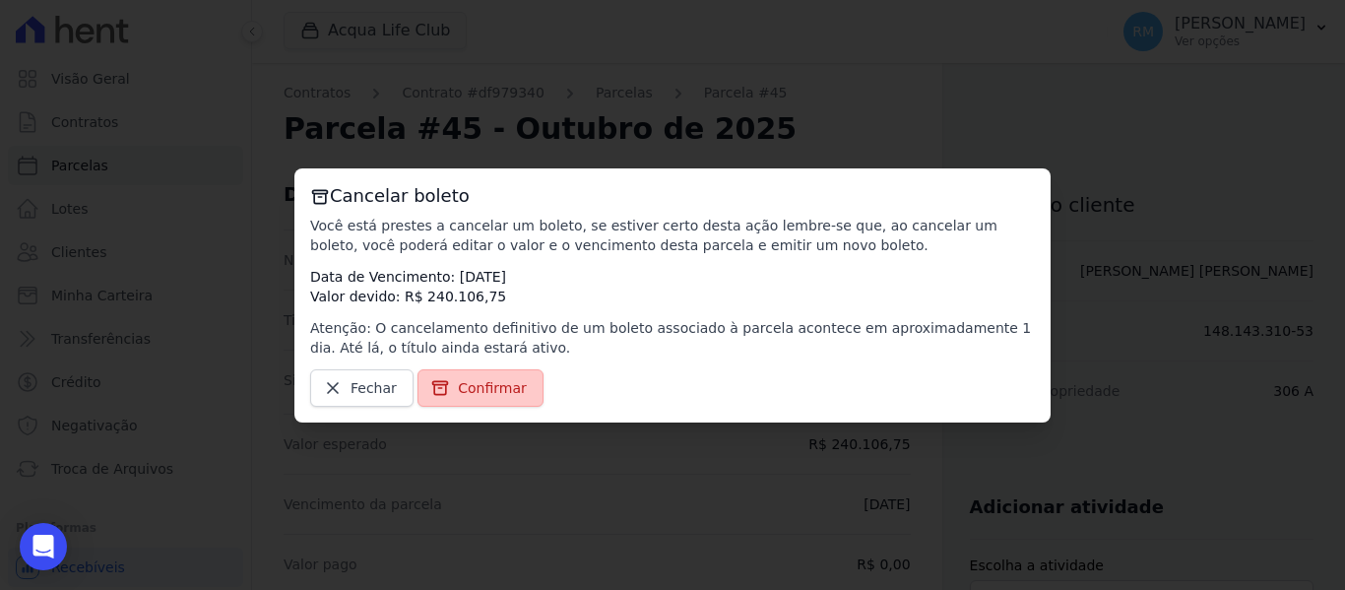
click at [458, 385] on span "Confirmar" at bounding box center [492, 388] width 69 height 20
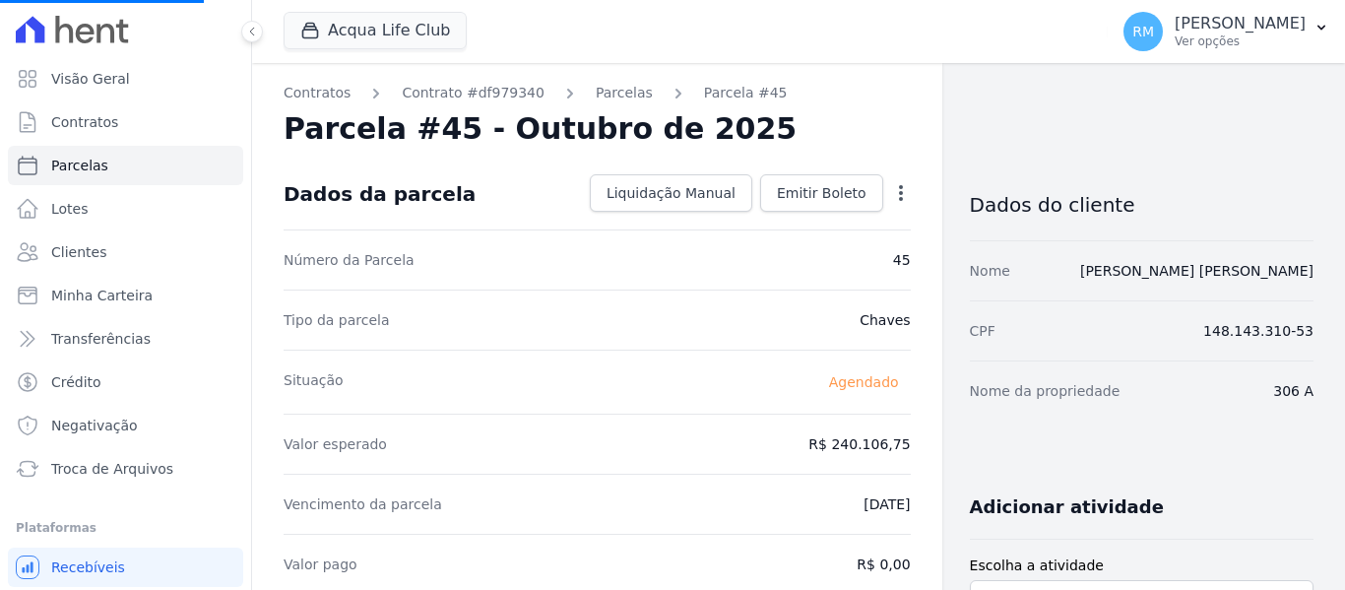
select select
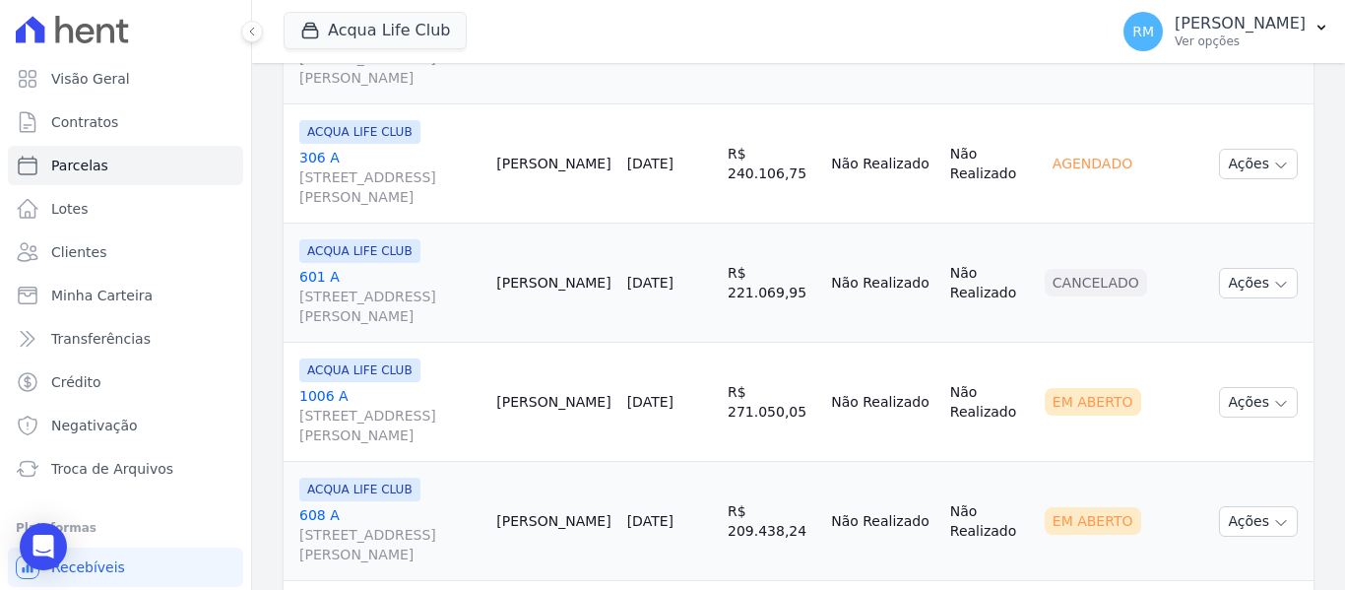
scroll to position [1773, 0]
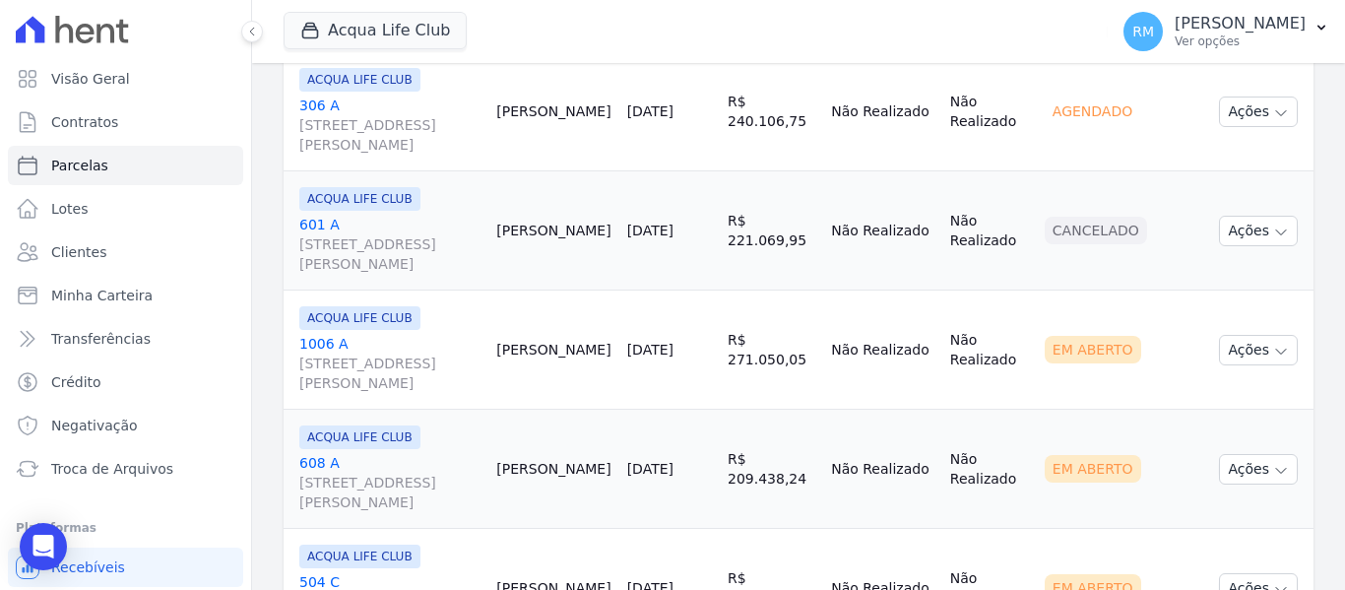
click at [426, 332] on div "ACQUA LIFE CLUB 1006 A [STREET_ADDRESS][PERSON_NAME]" at bounding box center [389, 349] width 181 height 87
click at [433, 349] on link "1006 A [STREET_ADDRESS][PERSON_NAME]" at bounding box center [389, 363] width 181 height 59
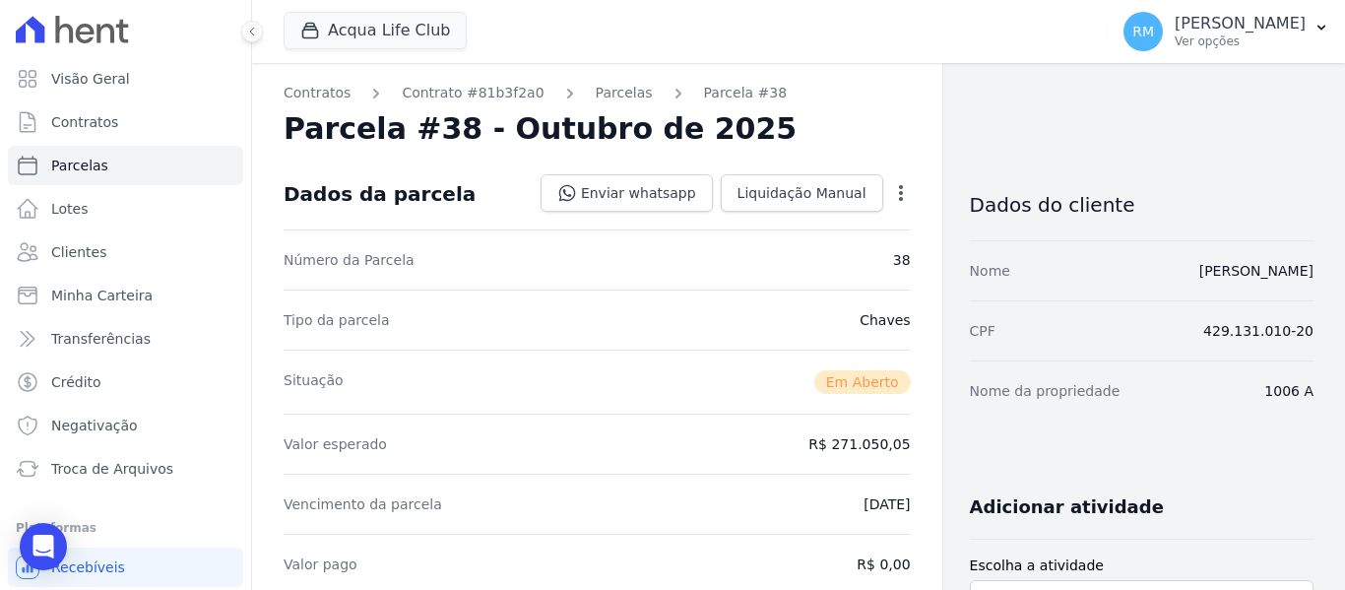
click at [897, 188] on icon "button" at bounding box center [901, 193] width 20 height 20
click at [819, 247] on link "Cancelar Cobrança" at bounding box center [816, 254] width 173 height 35
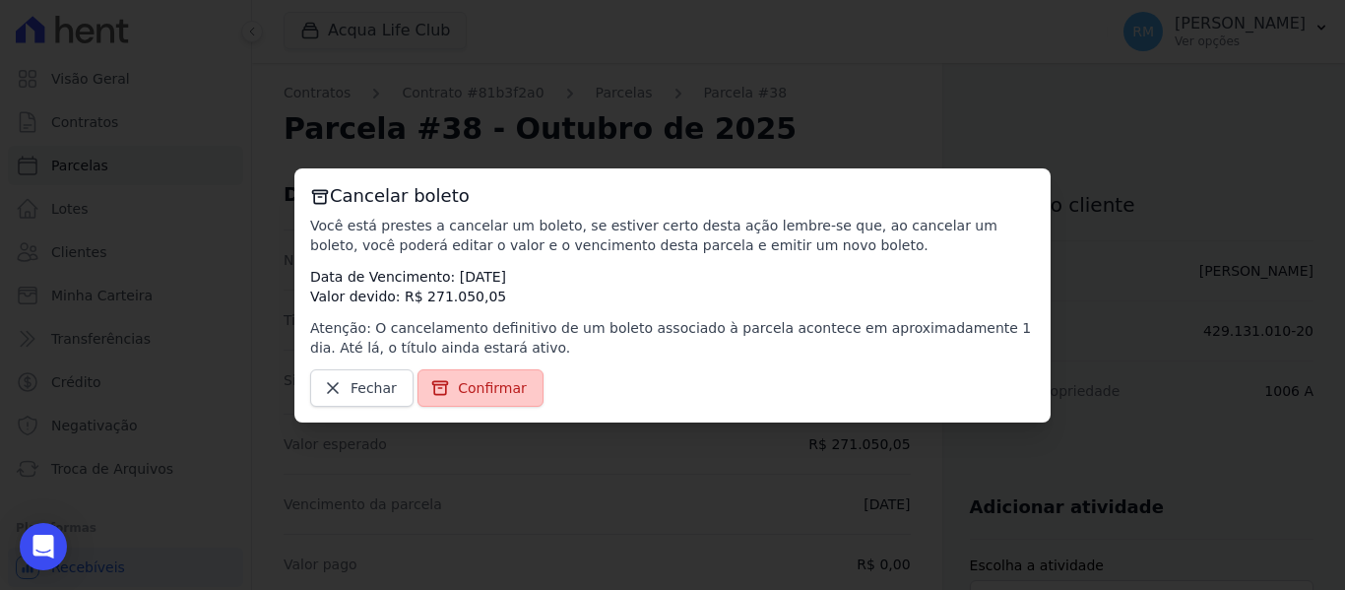
click at [511, 388] on span "Confirmar" at bounding box center [492, 388] width 69 height 20
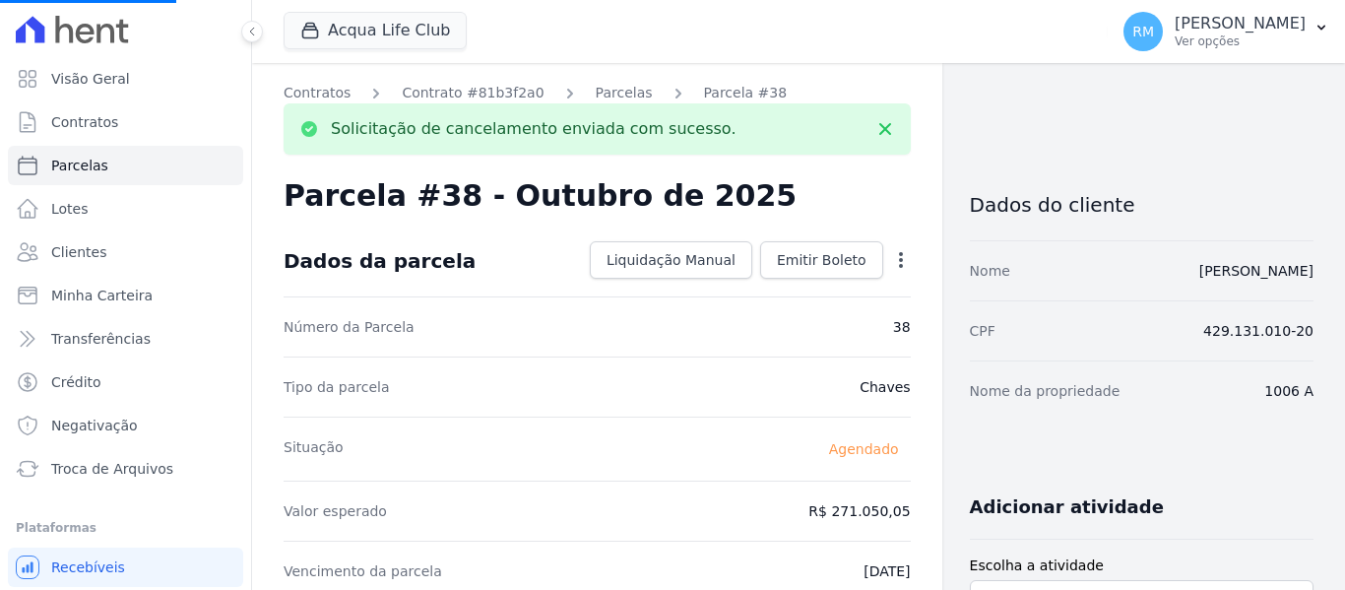
select select
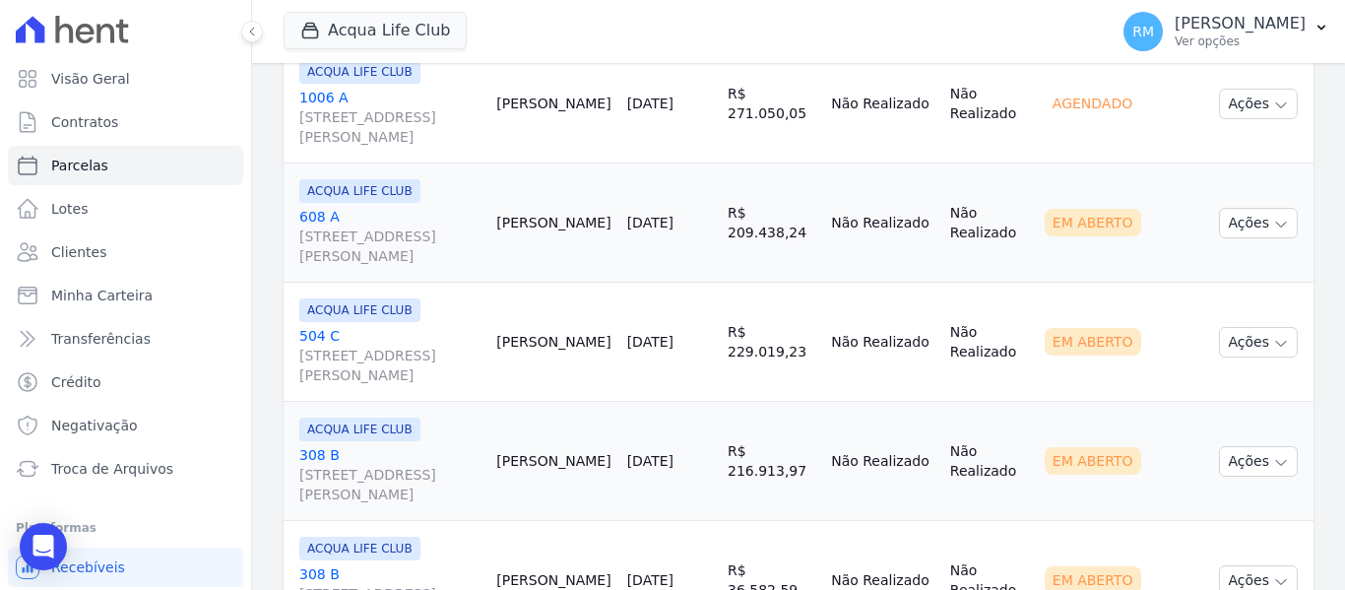
scroll to position [1970, 0]
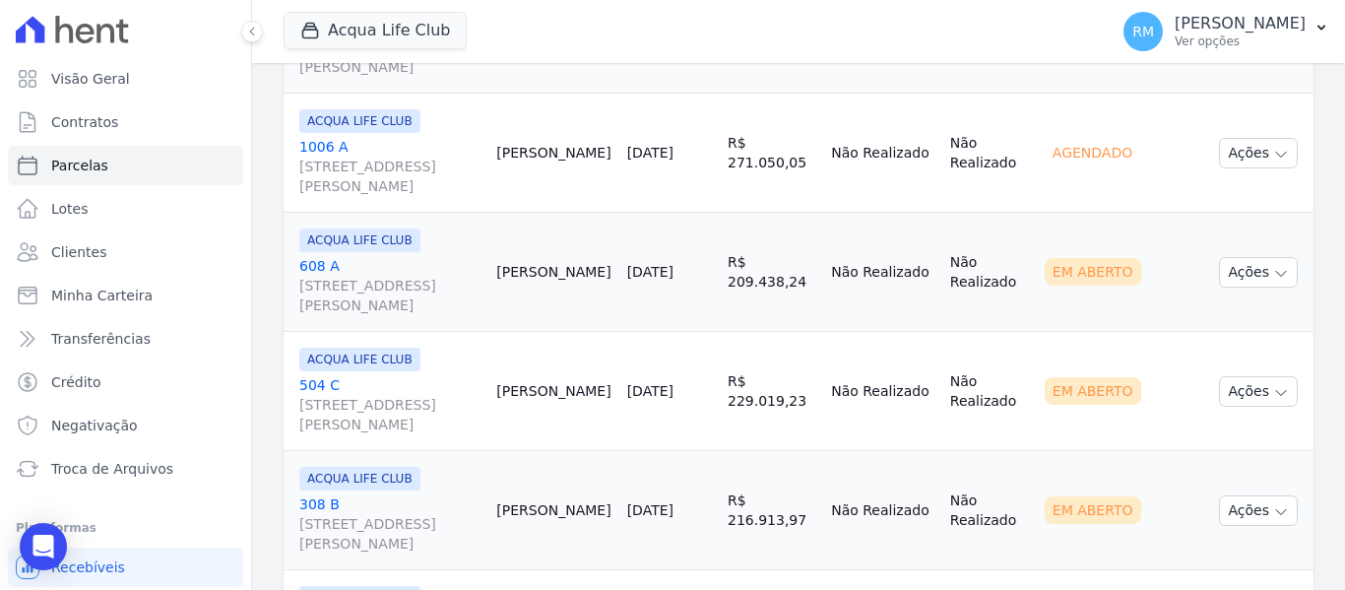
click at [468, 252] on div "ACQUA LIFE CLUB 608 A [STREET_ADDRESS][PERSON_NAME]" at bounding box center [389, 271] width 181 height 87
click at [415, 269] on link "608 A [STREET_ADDRESS][PERSON_NAME]" at bounding box center [389, 285] width 181 height 59
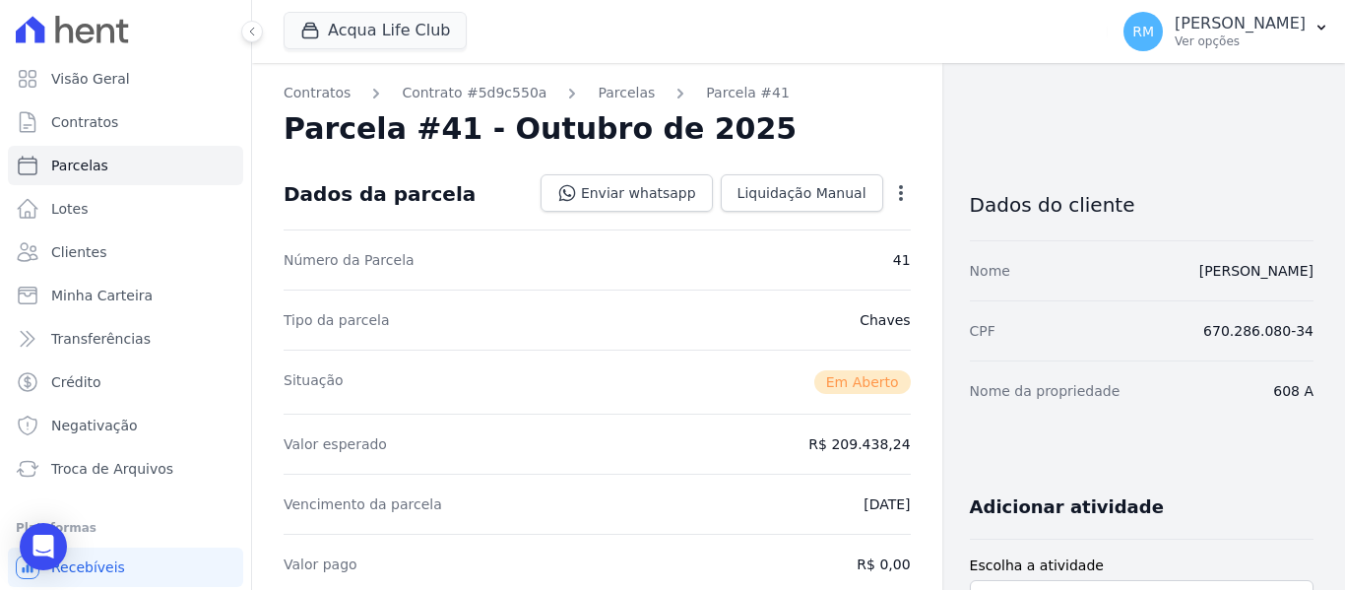
click at [891, 197] on icon "button" at bounding box center [901, 193] width 20 height 20
click at [784, 266] on link "Cancelar Cobrança" at bounding box center [816, 254] width 173 height 35
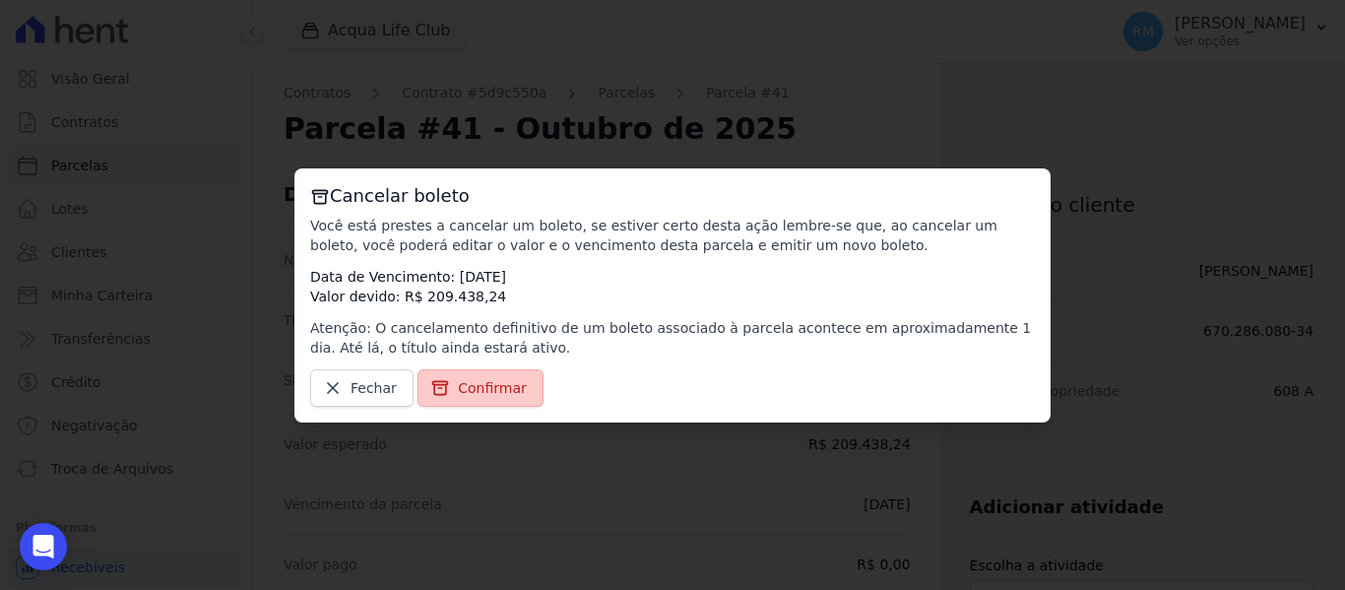
click at [523, 391] on link "Confirmar" at bounding box center [481, 387] width 126 height 37
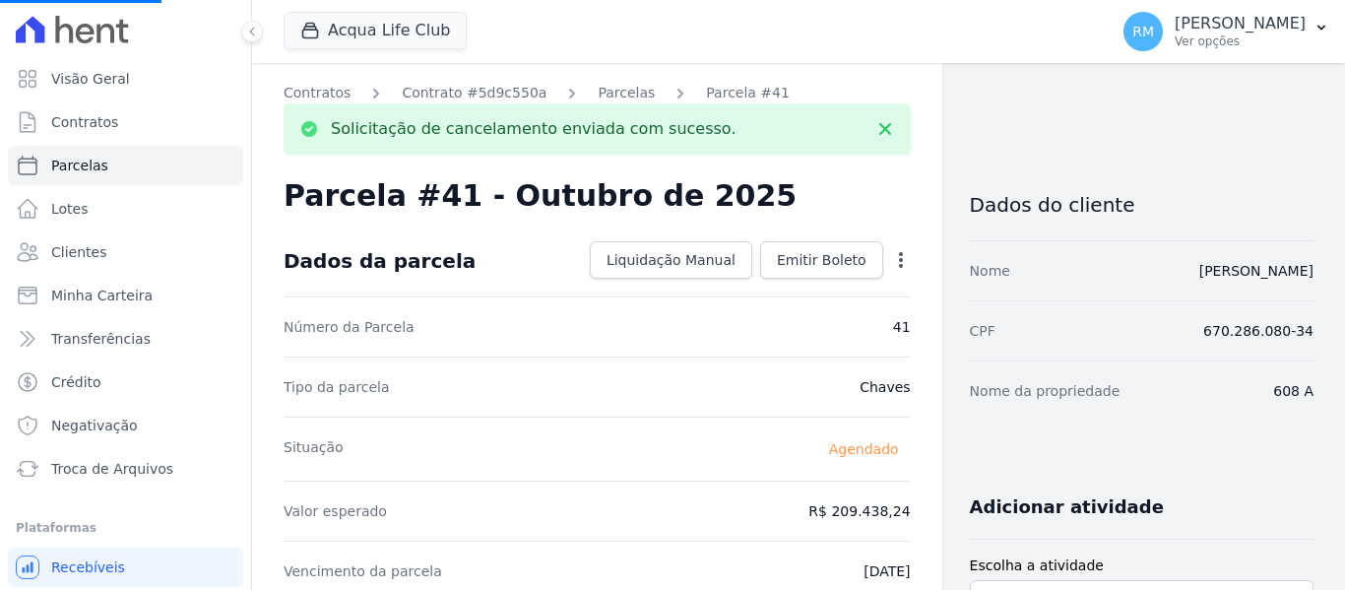
select select
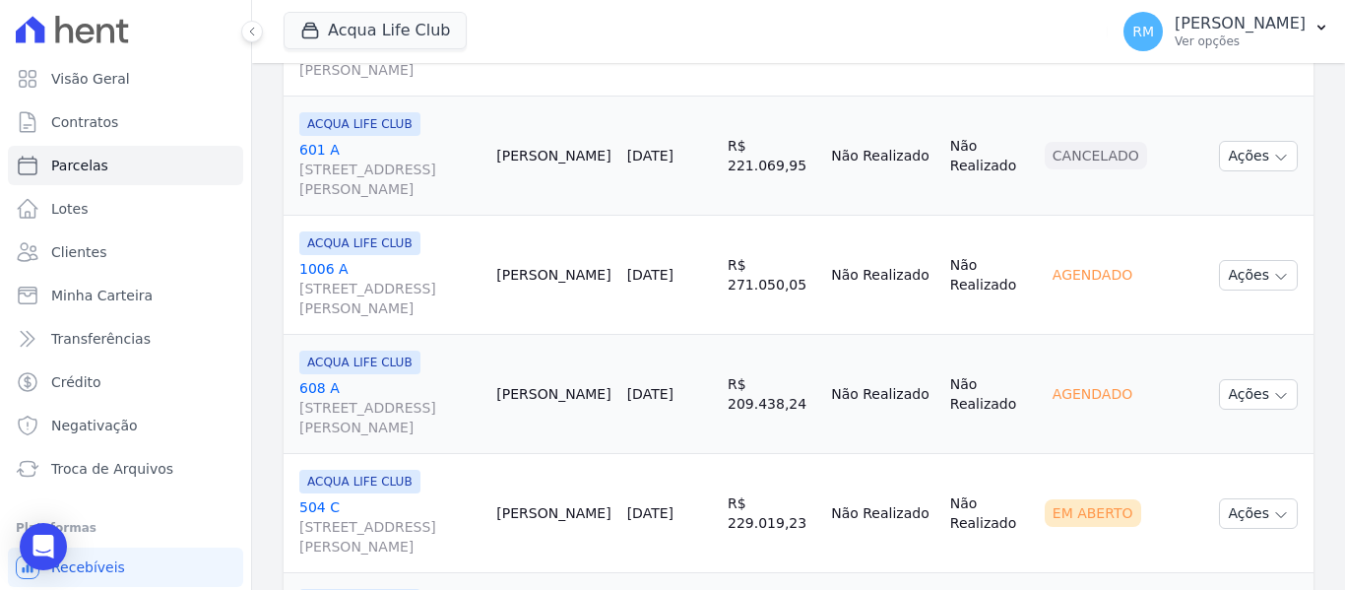
scroll to position [1871, 0]
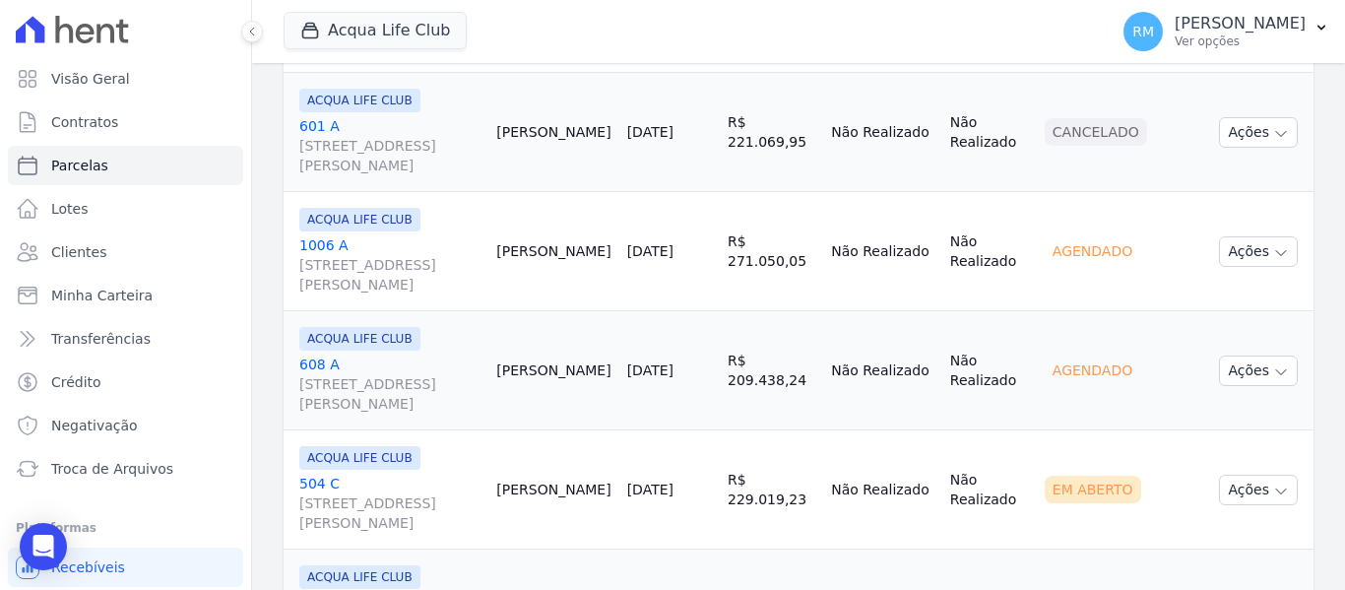
click at [427, 480] on link "504 [GEOGRAPHIC_DATA][STREET_ADDRESS][PERSON_NAME]" at bounding box center [389, 503] width 181 height 59
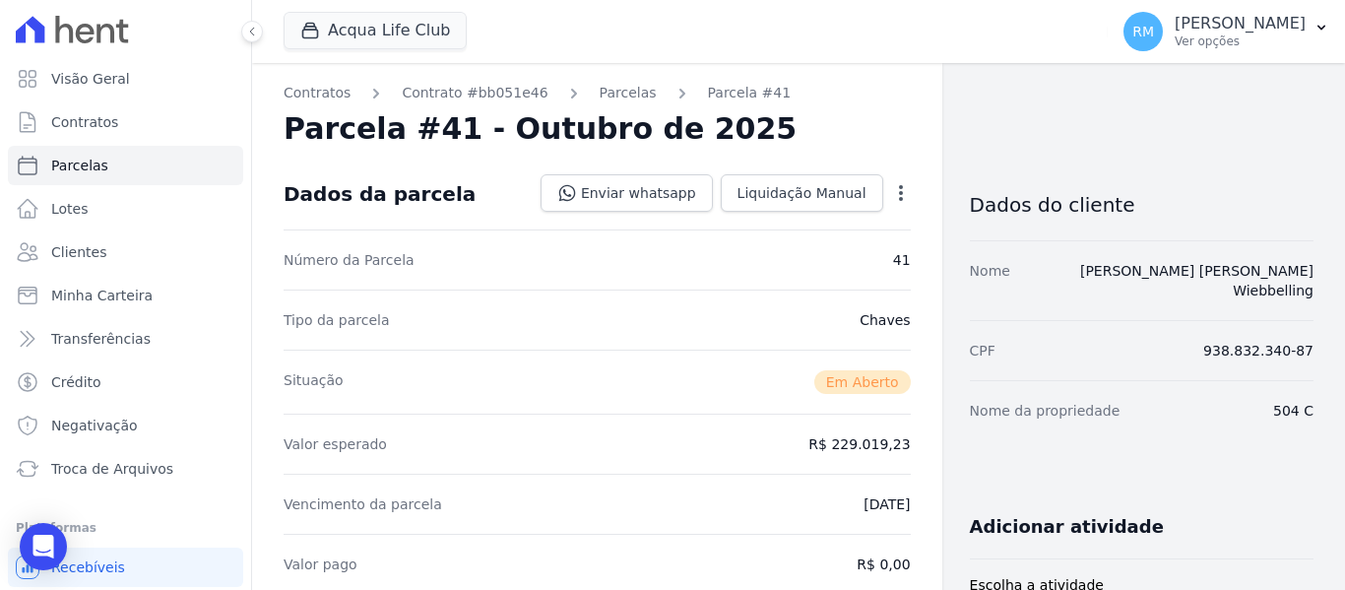
click at [891, 201] on icon "button" at bounding box center [901, 193] width 20 height 20
click at [811, 262] on link "Cancelar Cobrança" at bounding box center [816, 254] width 173 height 35
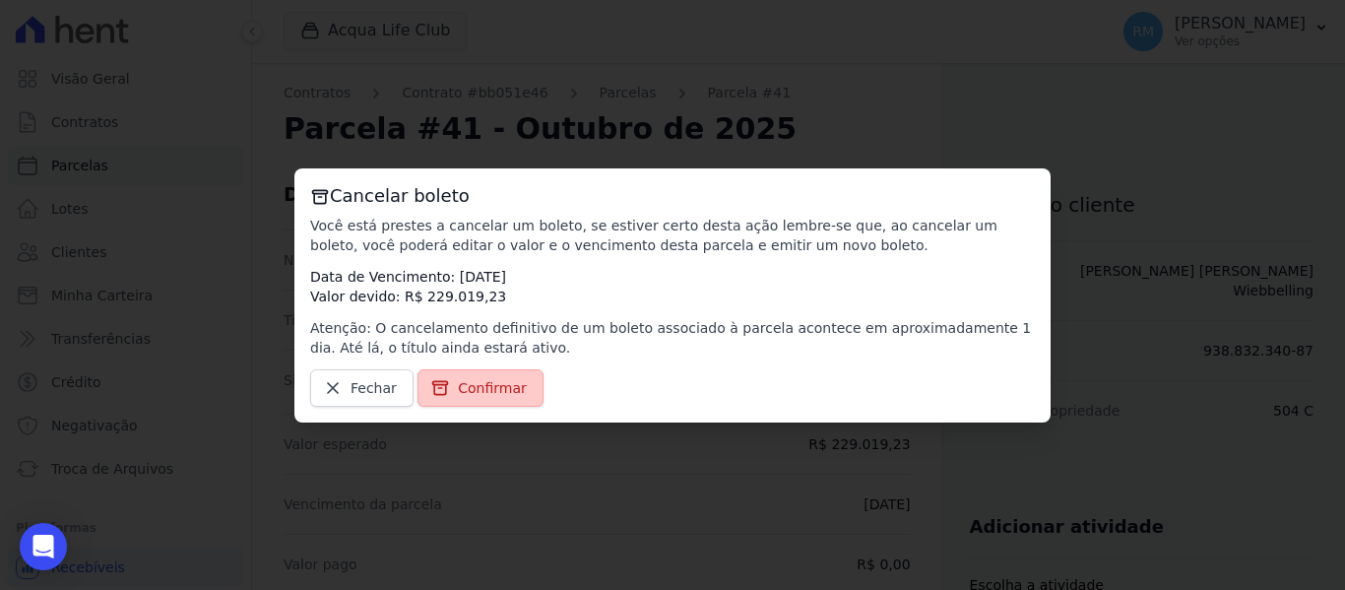
click at [499, 384] on span "Confirmar" at bounding box center [492, 388] width 69 height 20
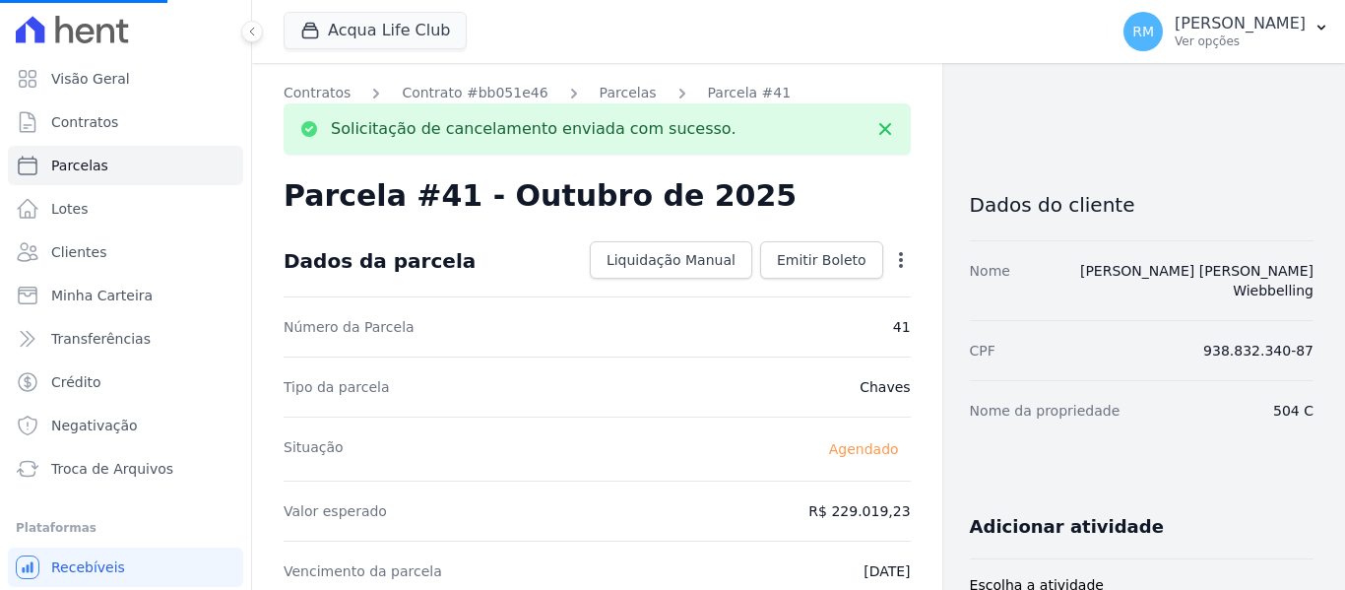
select select
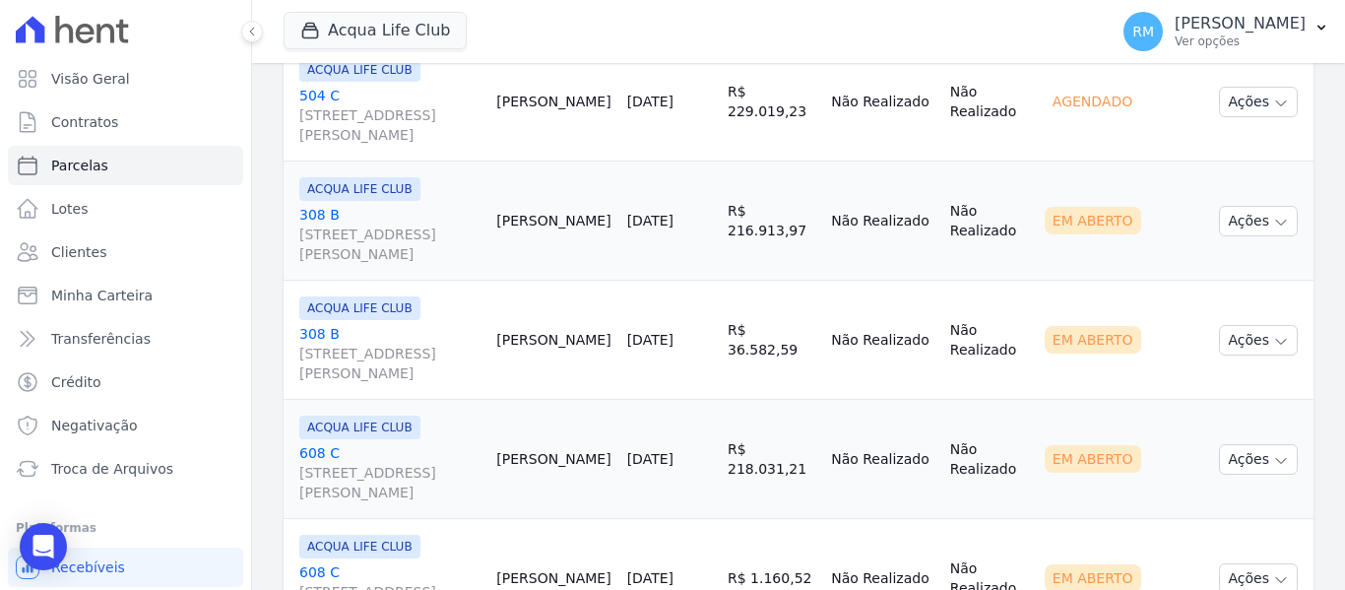
scroll to position [2265, 0]
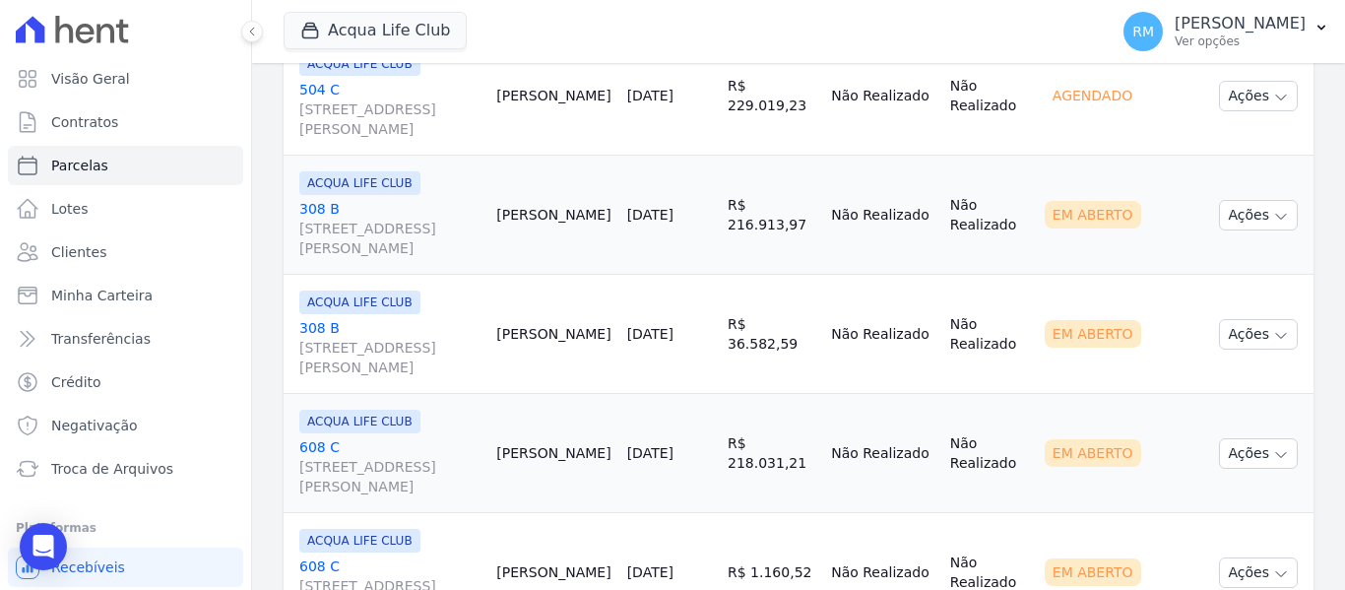
click at [458, 204] on link "[GEOGRAPHIC_DATA][STREET_ADDRESS][PERSON_NAME]" at bounding box center [389, 228] width 181 height 59
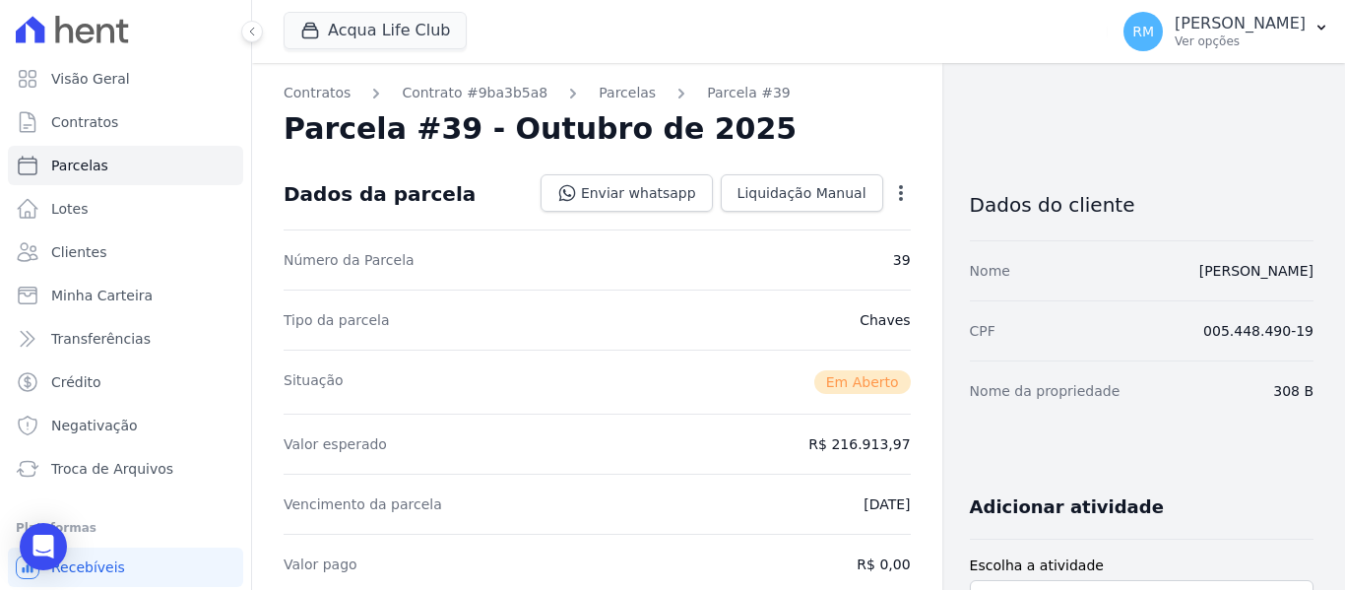
click at [891, 195] on icon "button" at bounding box center [901, 193] width 20 height 20
click at [827, 264] on link "Cancelar Cobrança" at bounding box center [816, 254] width 173 height 35
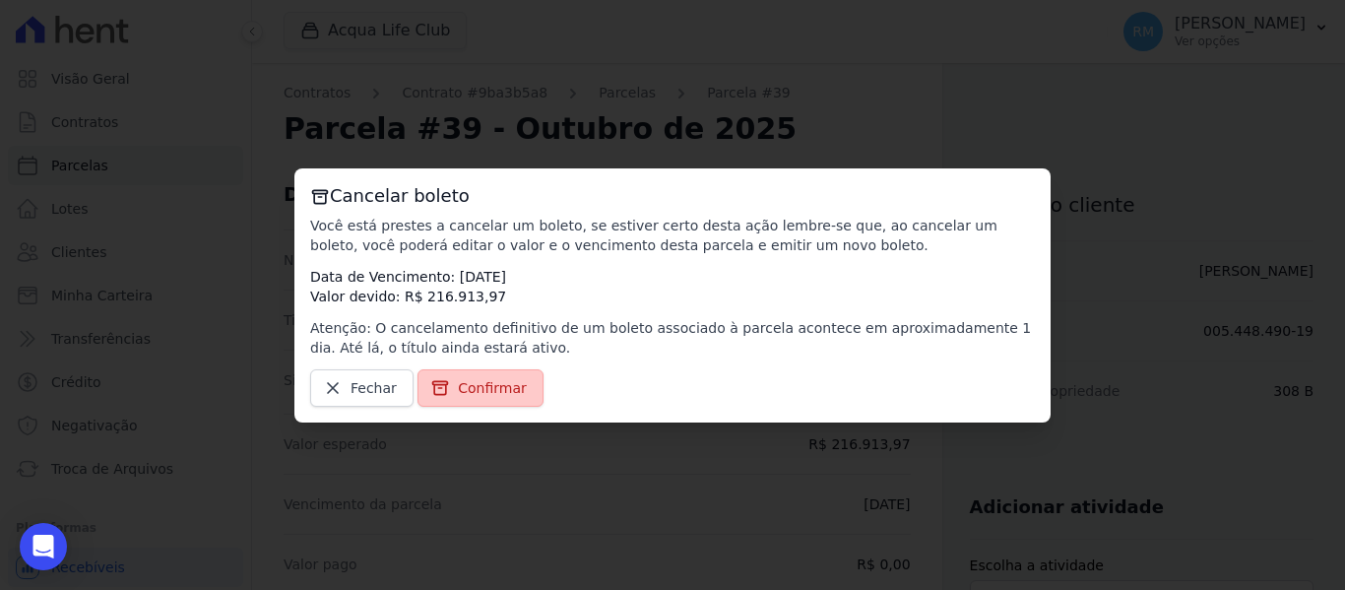
click at [495, 385] on span "Confirmar" at bounding box center [492, 388] width 69 height 20
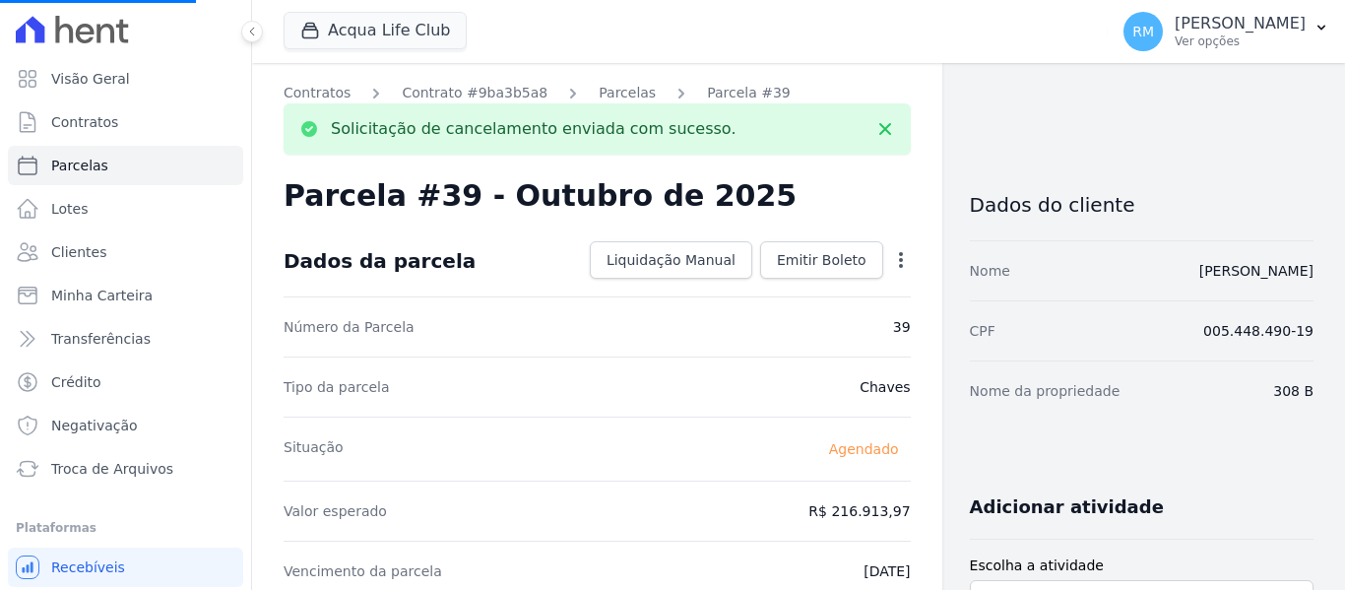
select select
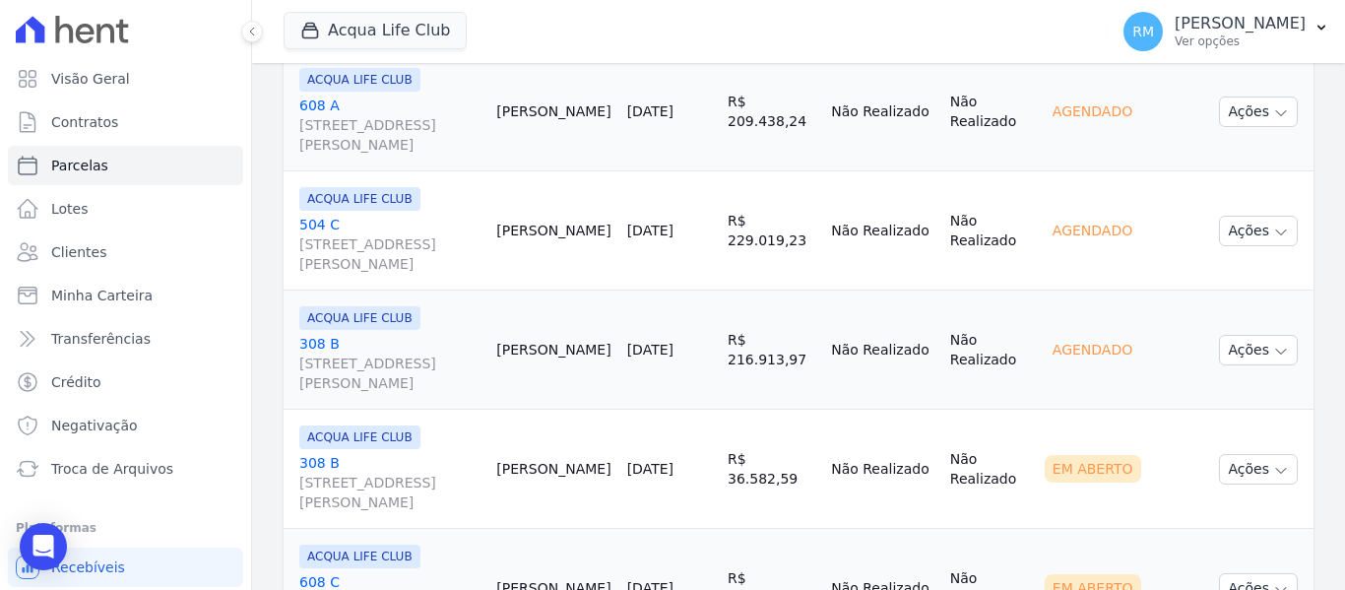
scroll to position [2265, 0]
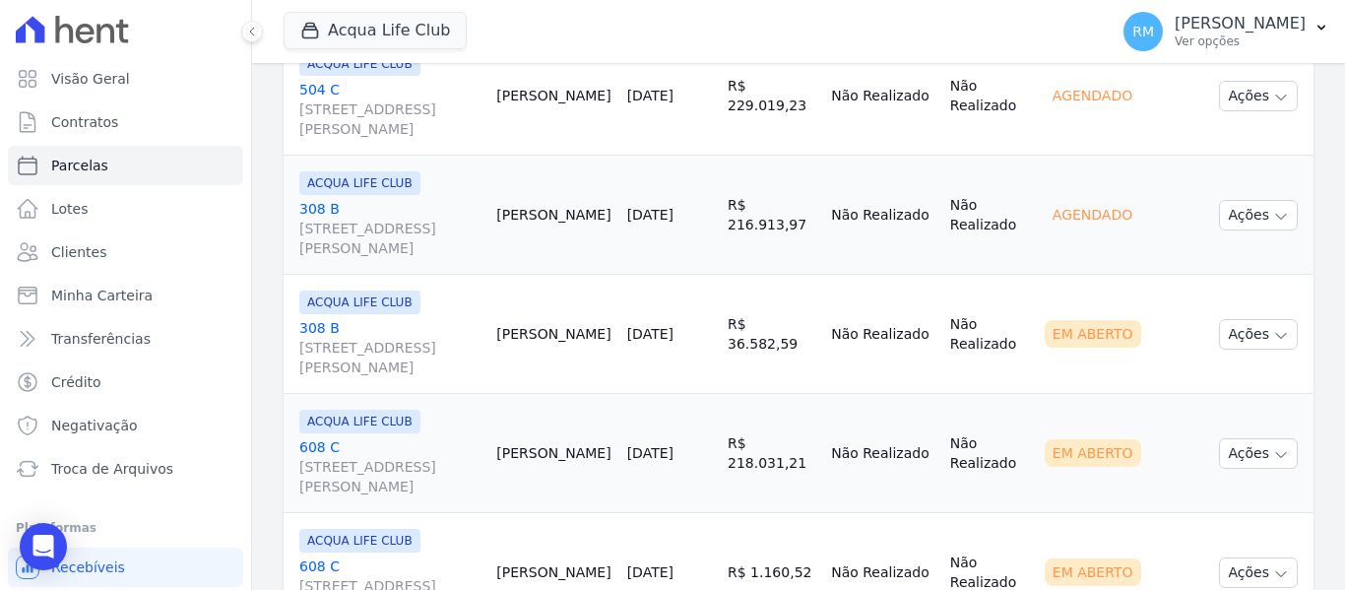
click at [452, 326] on link "[GEOGRAPHIC_DATA][STREET_ADDRESS][PERSON_NAME]" at bounding box center [389, 347] width 181 height 59
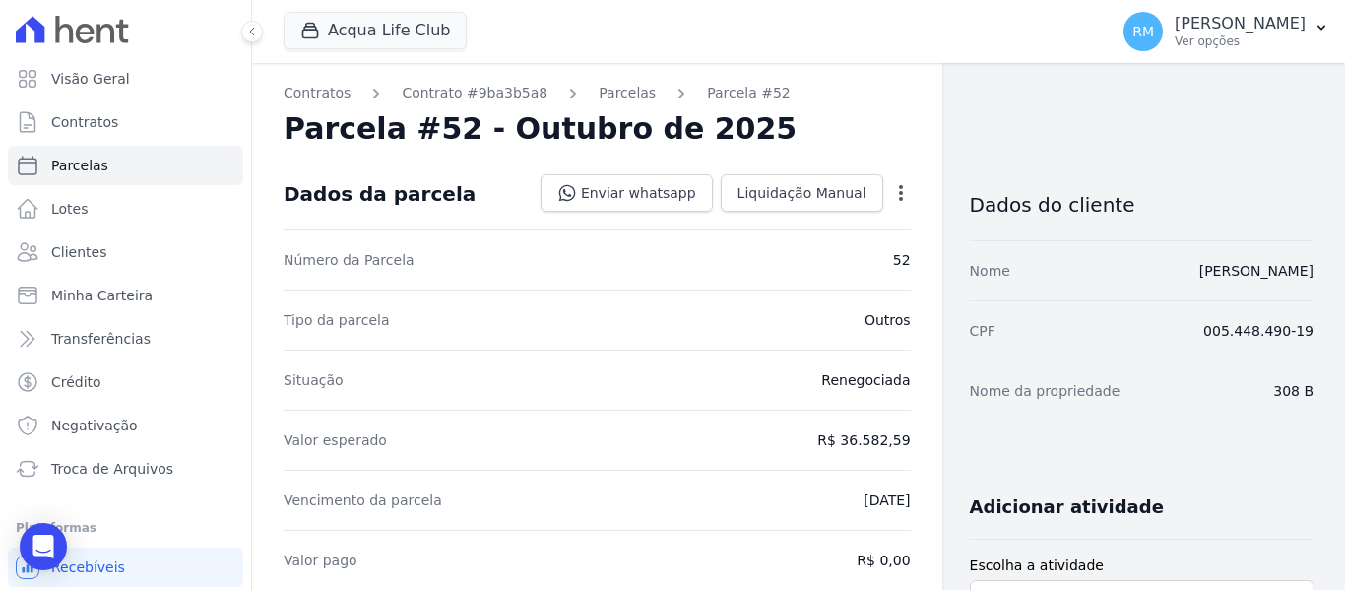
select select
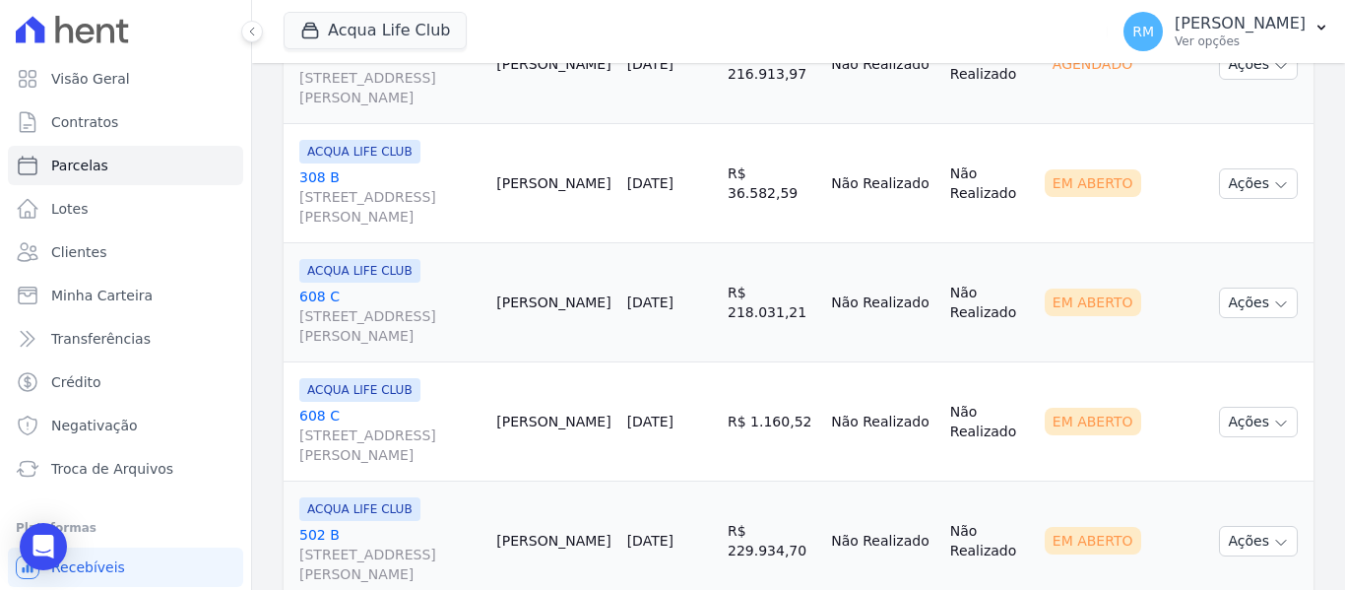
scroll to position [2462, 0]
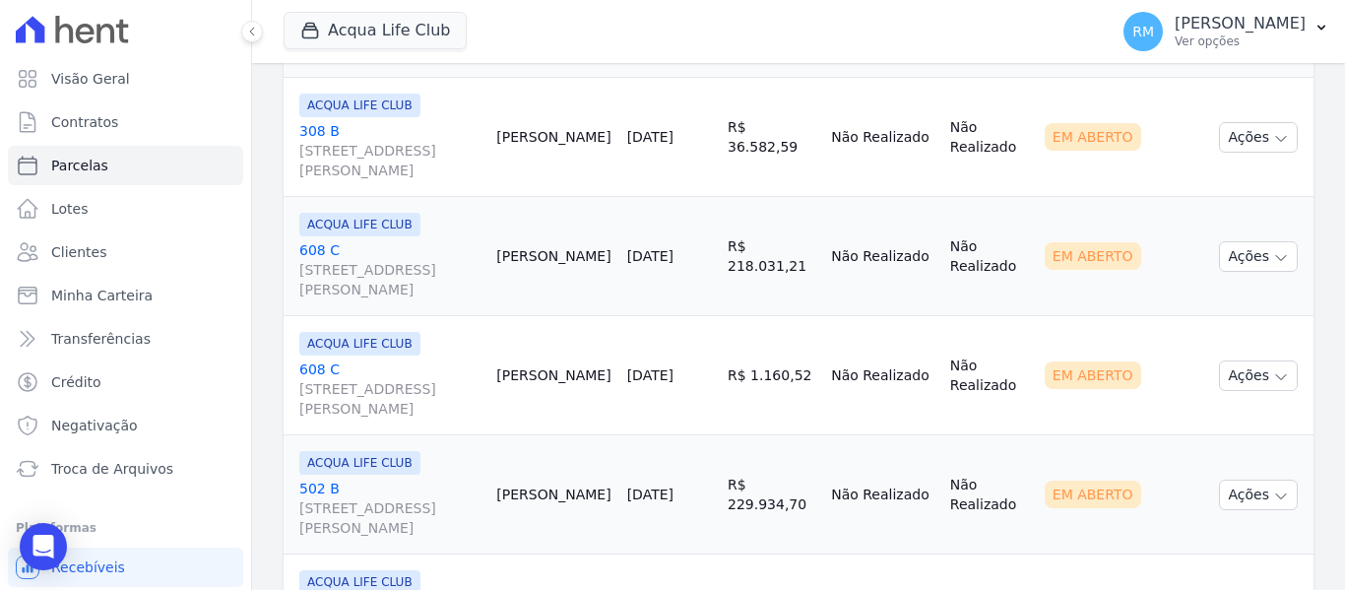
click at [432, 248] on link "[GEOGRAPHIC_DATA][STREET_ADDRESS][PERSON_NAME]" at bounding box center [389, 269] width 181 height 59
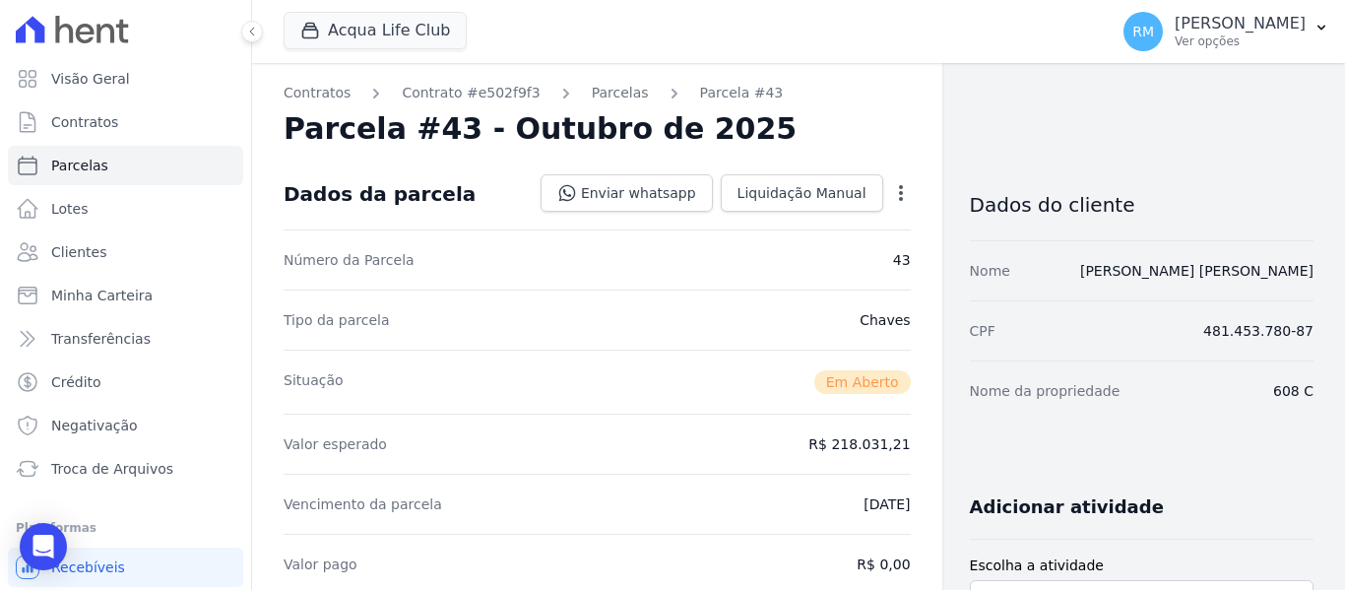
click at [891, 195] on icon "button" at bounding box center [901, 193] width 20 height 20
click at [819, 251] on link "Cancelar Cobrança" at bounding box center [816, 254] width 173 height 35
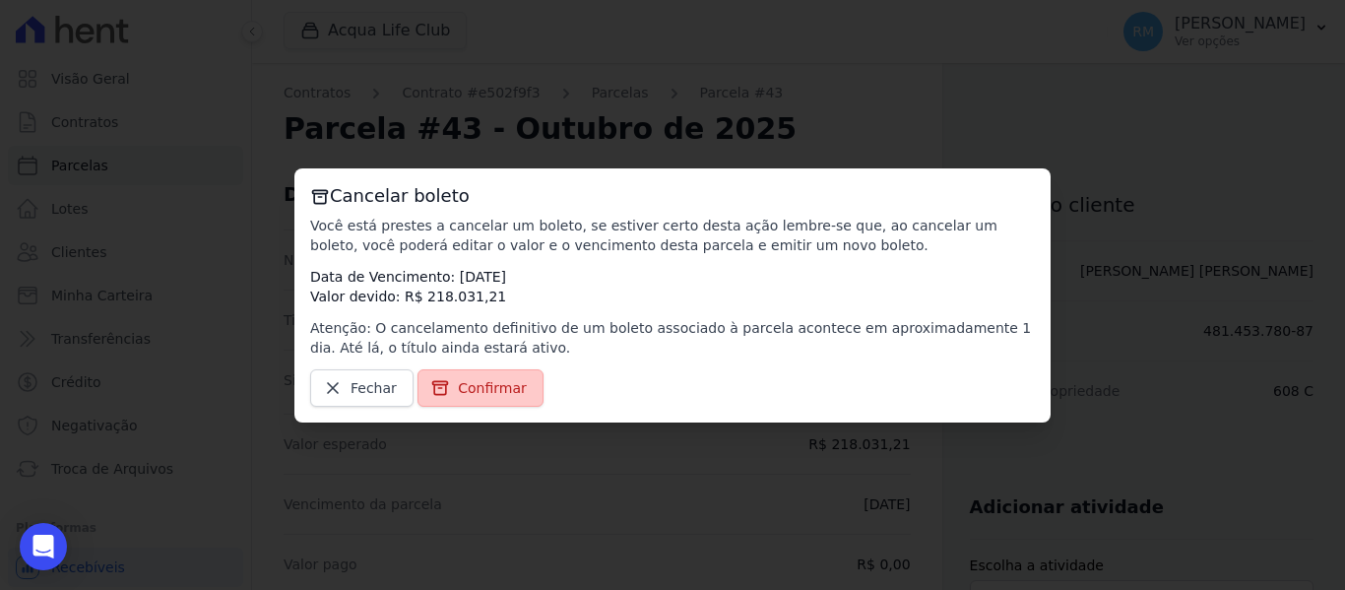
click at [496, 384] on span "Confirmar" at bounding box center [492, 388] width 69 height 20
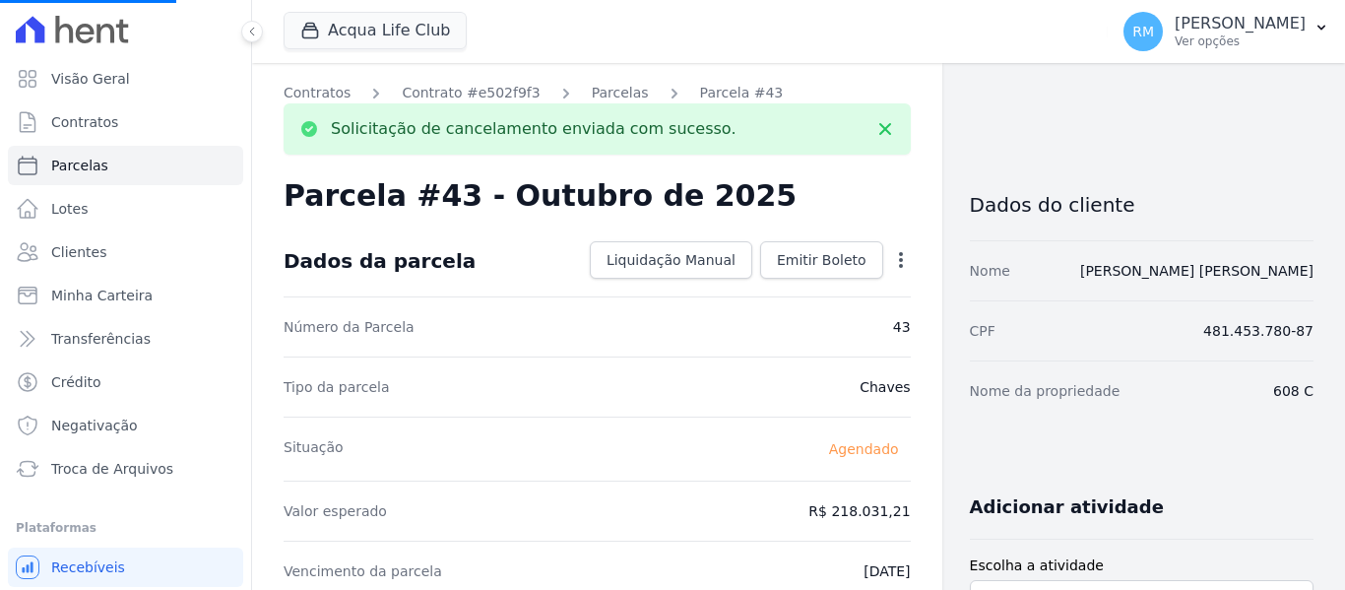
select select
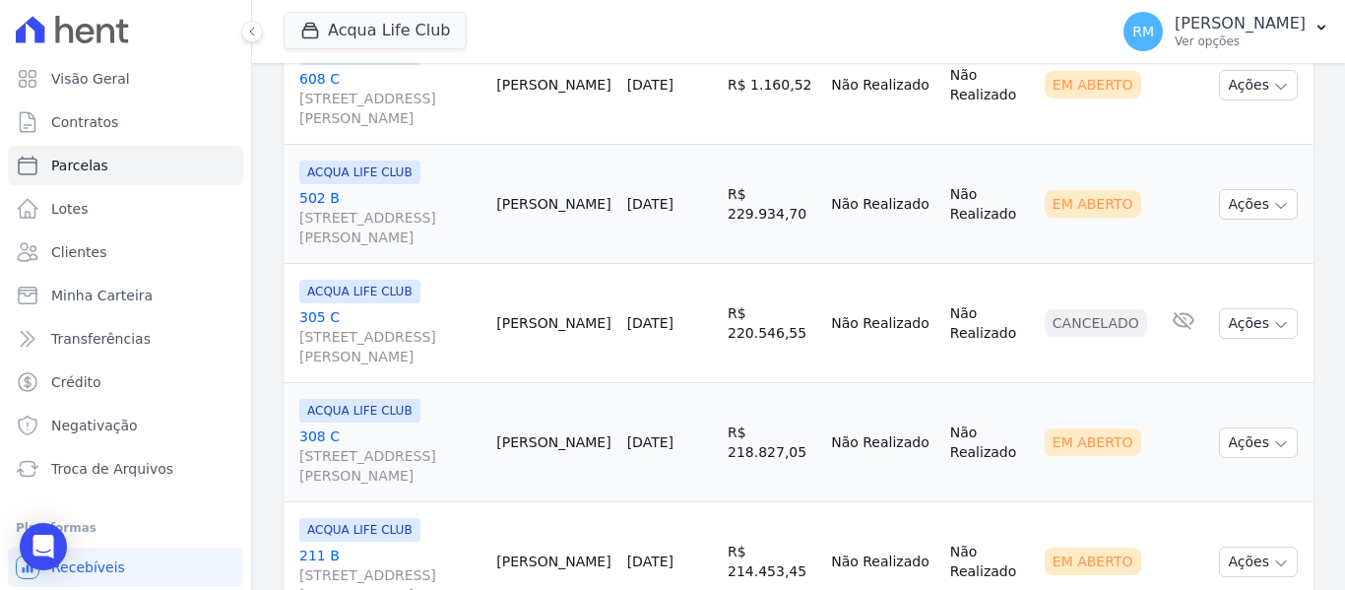
scroll to position [2758, 0]
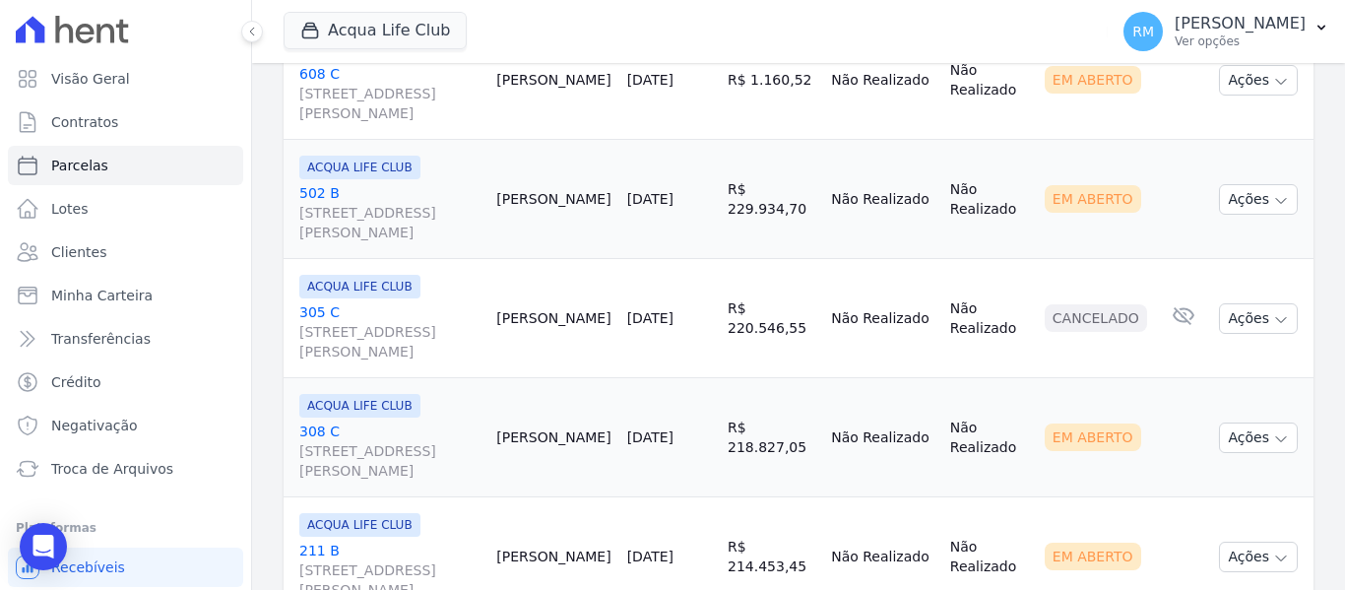
click at [462, 198] on link "[GEOGRAPHIC_DATA][STREET_ADDRESS][PERSON_NAME]" at bounding box center [389, 212] width 181 height 59
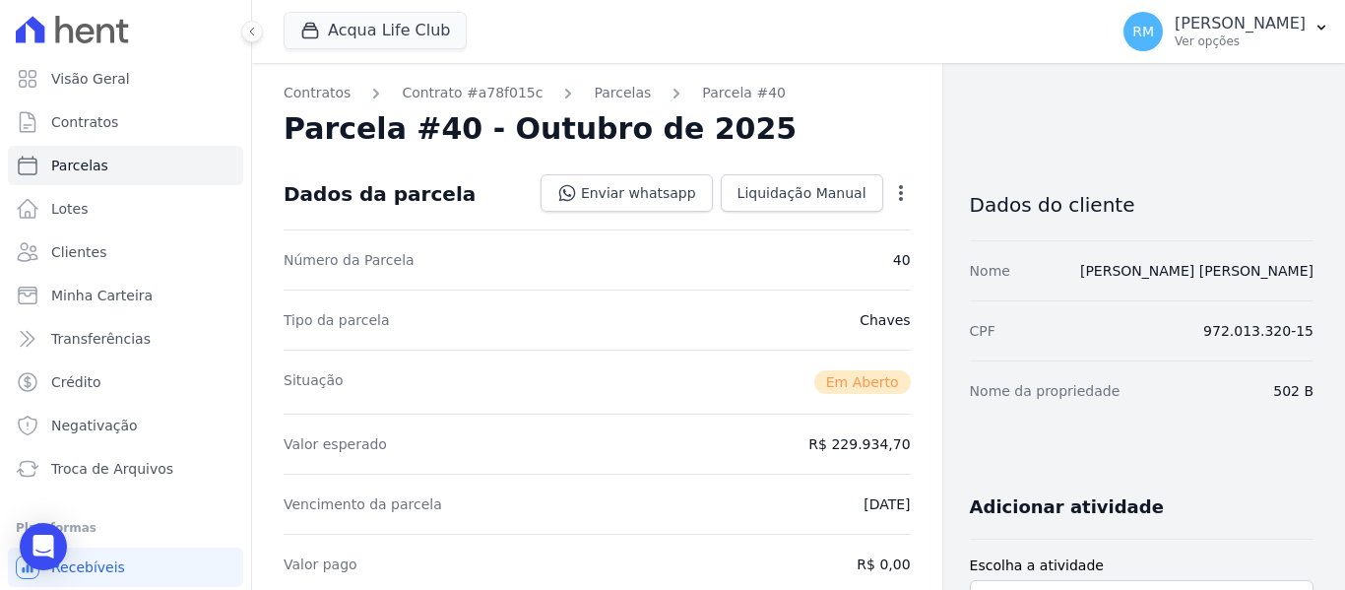
click at [899, 191] on icon "button" at bounding box center [901, 193] width 4 height 16
click at [812, 262] on link "Cancelar Cobrança" at bounding box center [816, 254] width 173 height 35
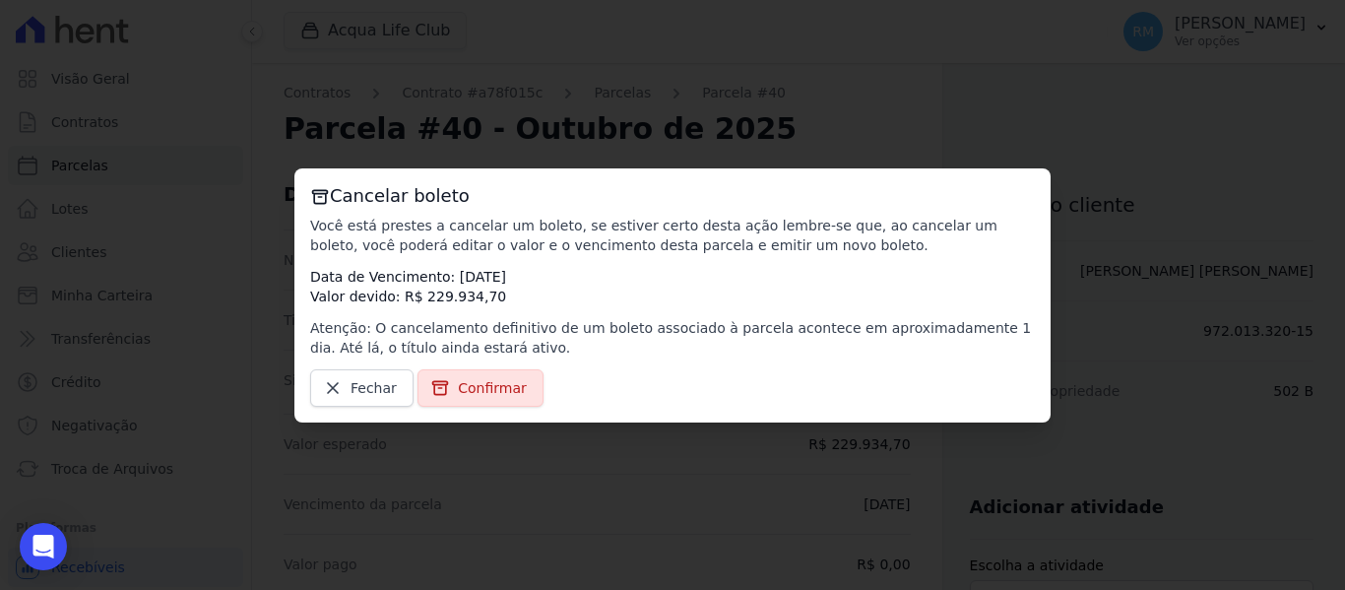
click at [495, 386] on span "Confirmar" at bounding box center [492, 388] width 69 height 20
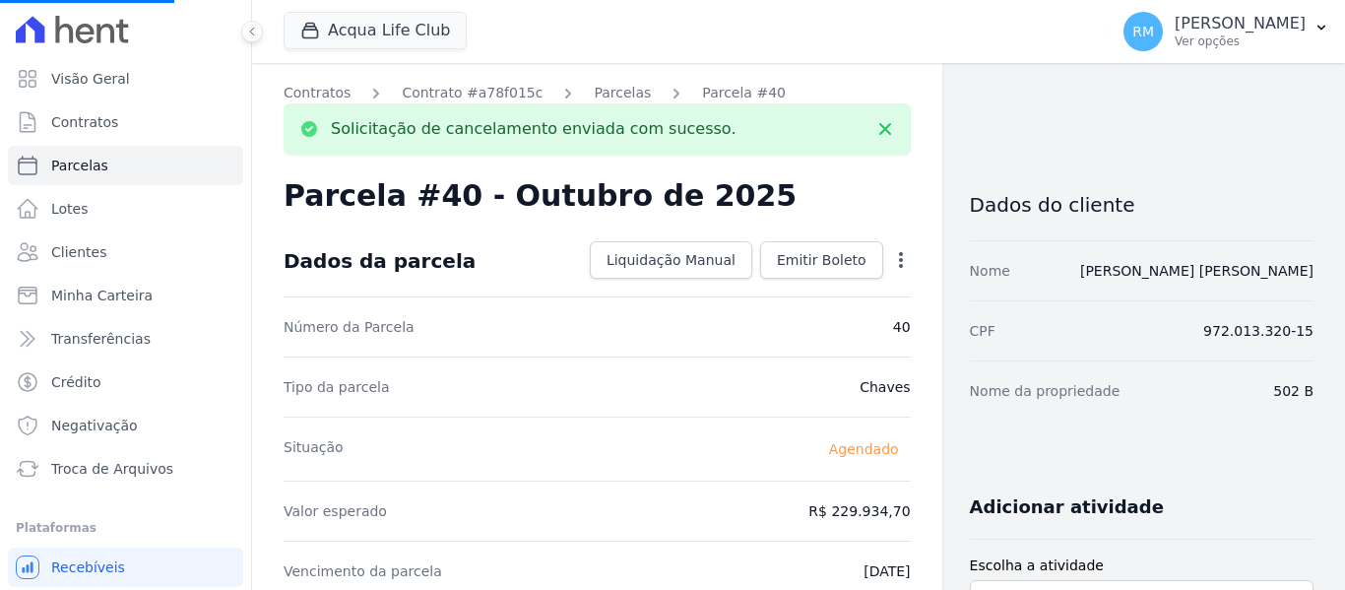
select select
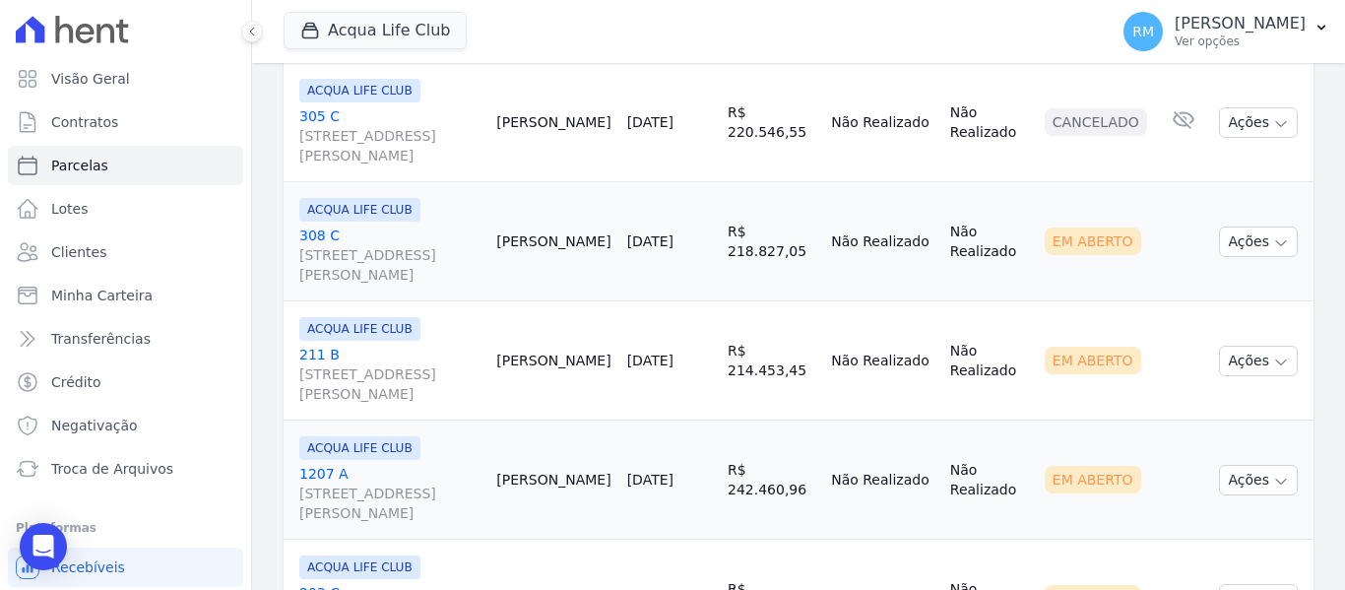
scroll to position [2954, 0]
click at [388, 231] on link "[GEOGRAPHIC_DATA][STREET_ADDRESS][PERSON_NAME]" at bounding box center [389, 254] width 181 height 59
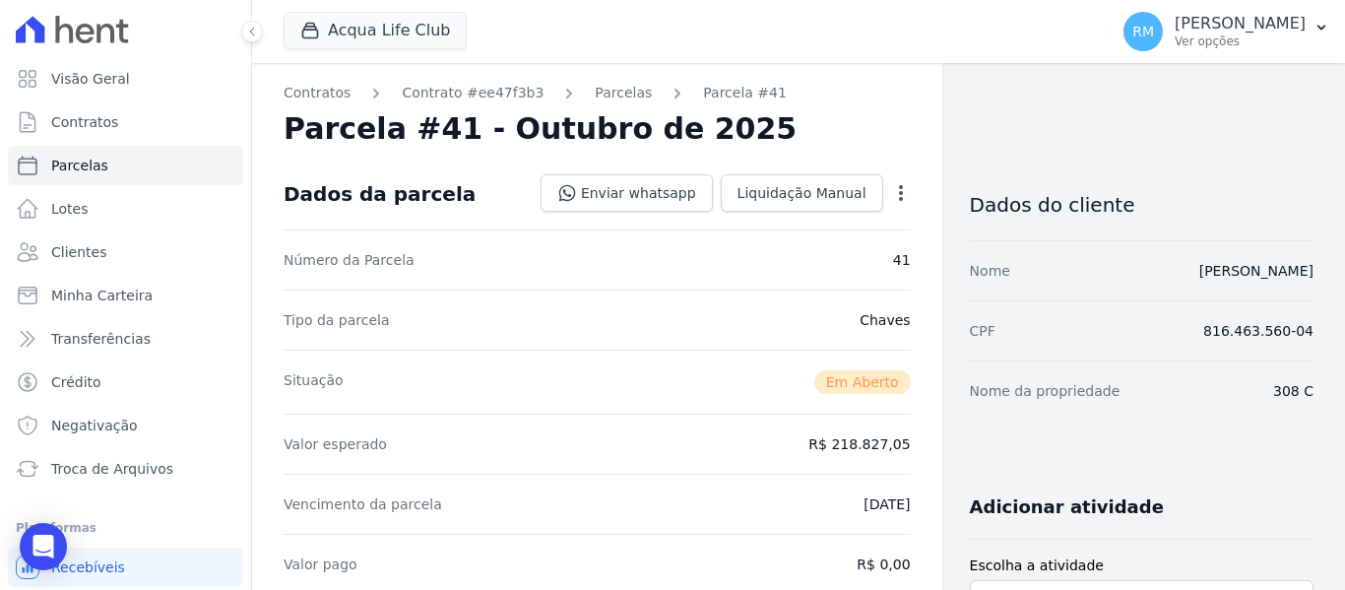
click at [897, 194] on icon "button" at bounding box center [901, 193] width 20 height 20
click at [811, 257] on link "Cancelar Cobrança" at bounding box center [816, 254] width 173 height 35
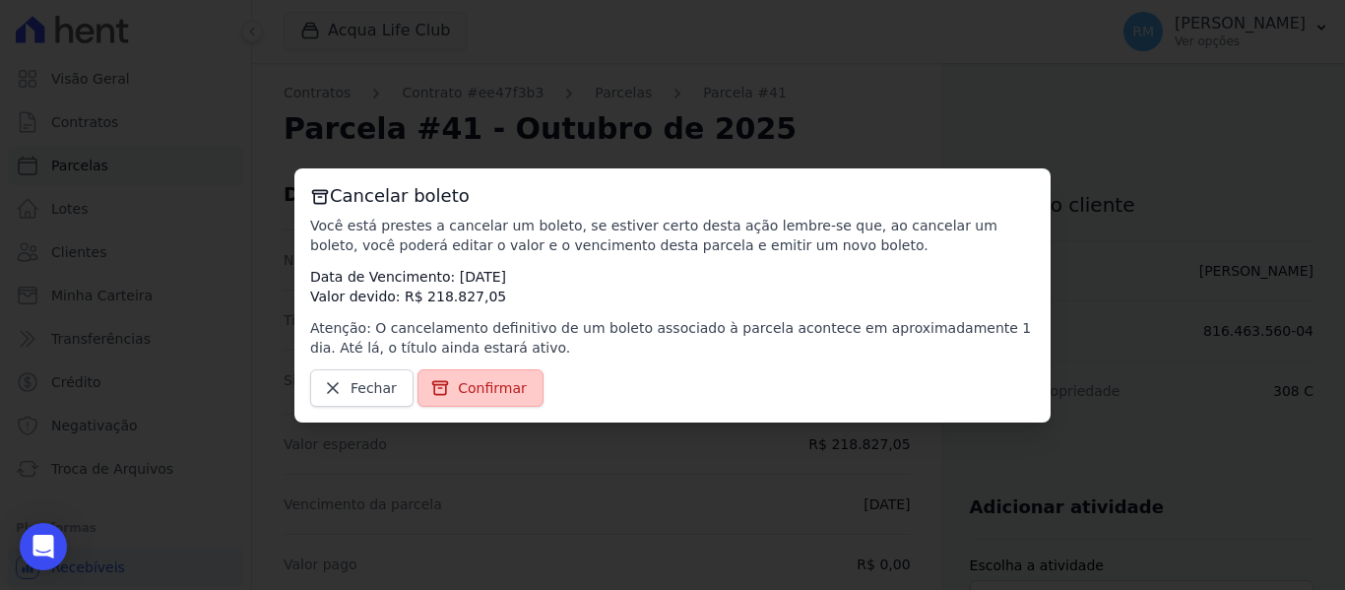
click at [473, 385] on span "Confirmar" at bounding box center [492, 388] width 69 height 20
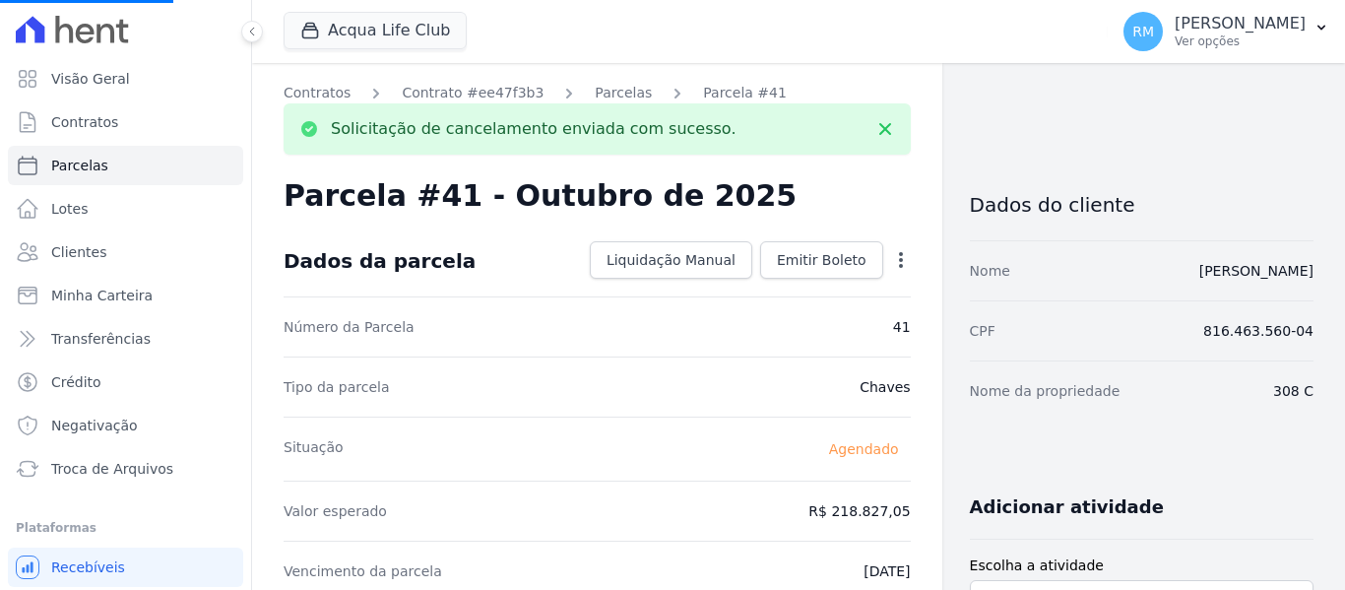
select select
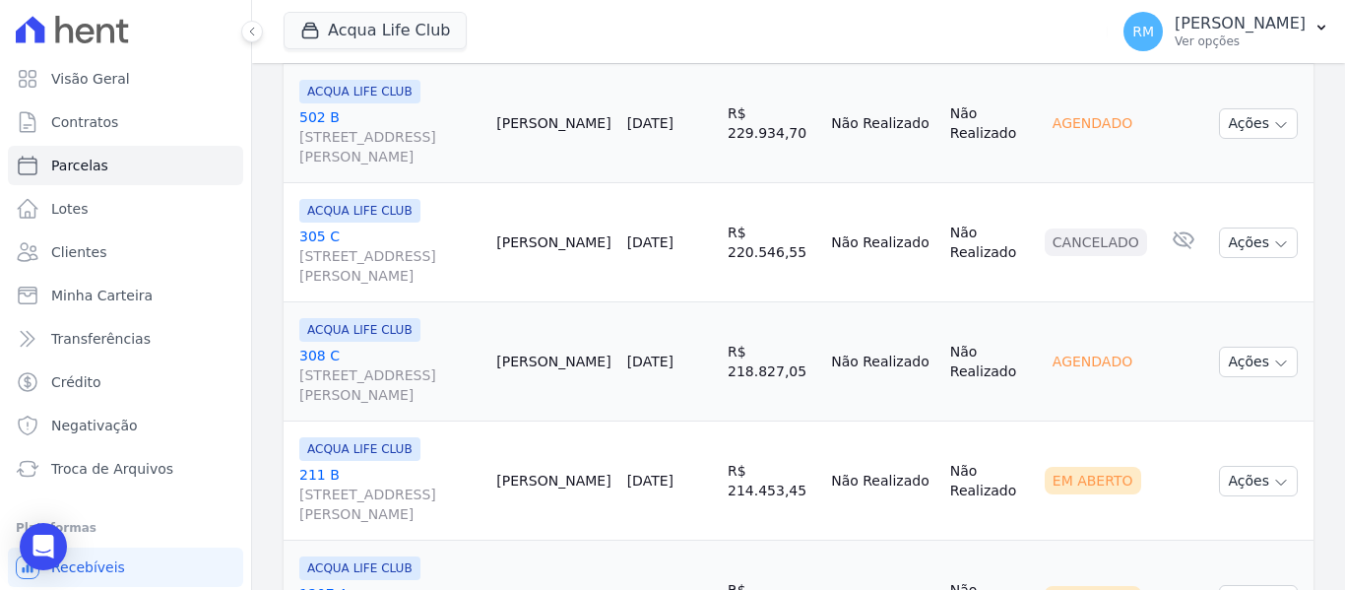
scroll to position [3053, 0]
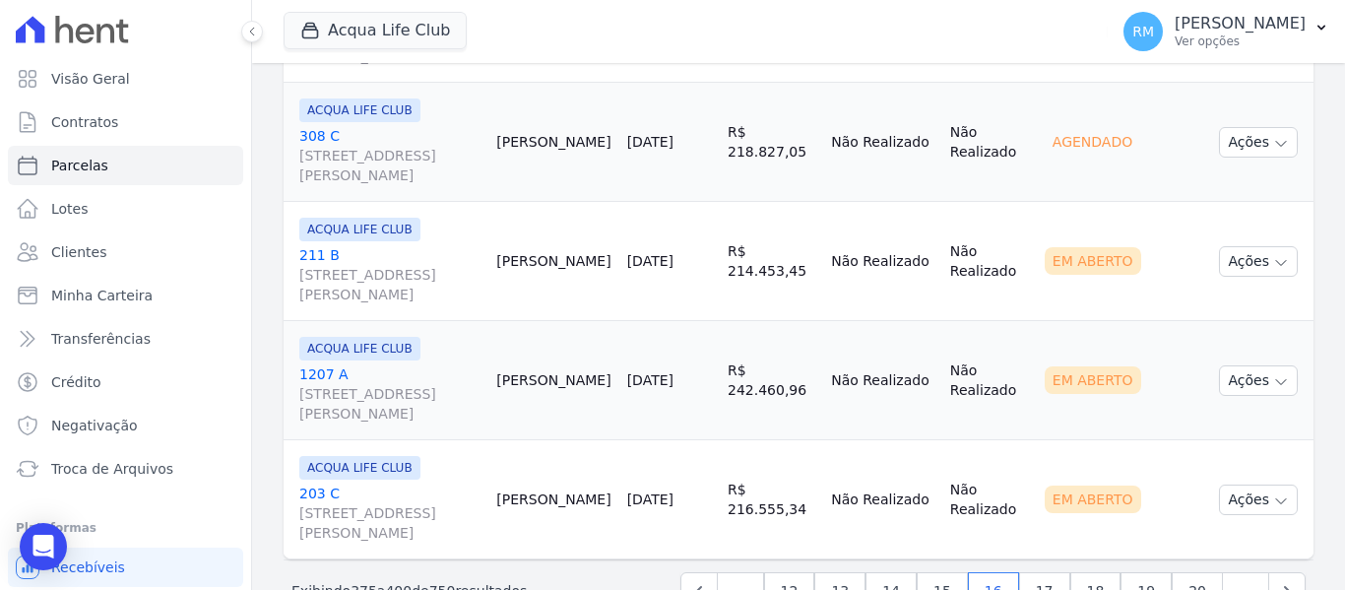
click at [467, 250] on link "[GEOGRAPHIC_DATA][STREET_ADDRESS][PERSON_NAME]" at bounding box center [389, 274] width 181 height 59
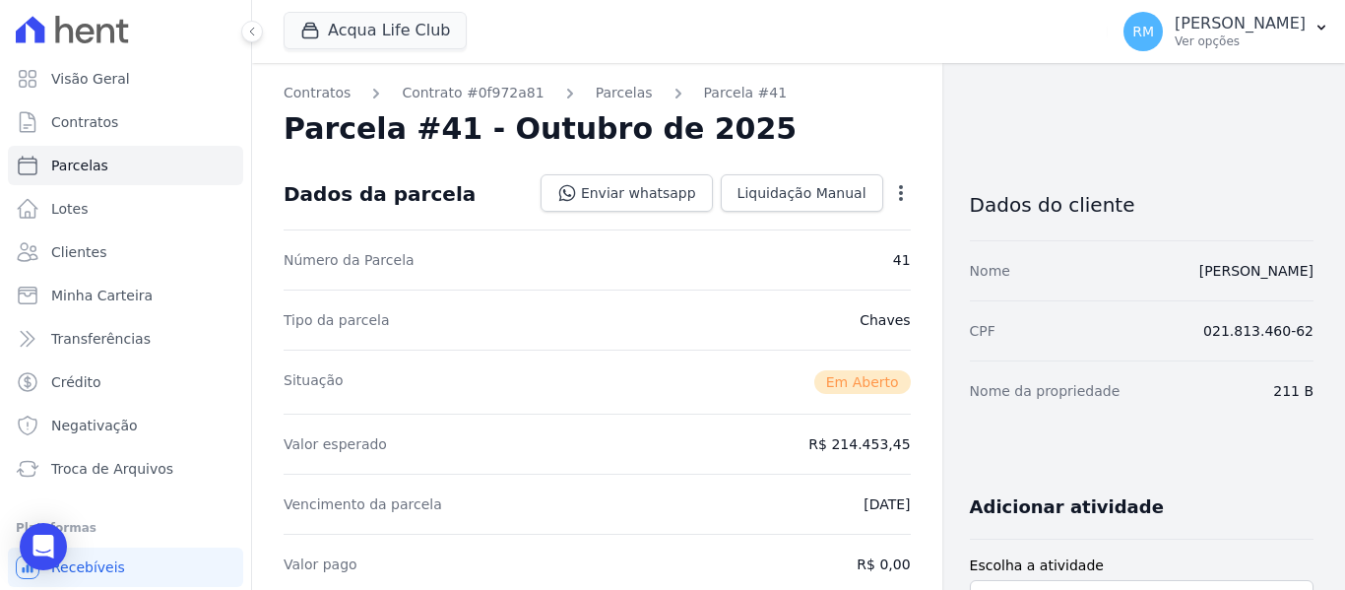
click at [899, 199] on icon "button" at bounding box center [901, 193] width 4 height 16
click at [852, 251] on link "Cancelar Cobrança" at bounding box center [816, 254] width 173 height 35
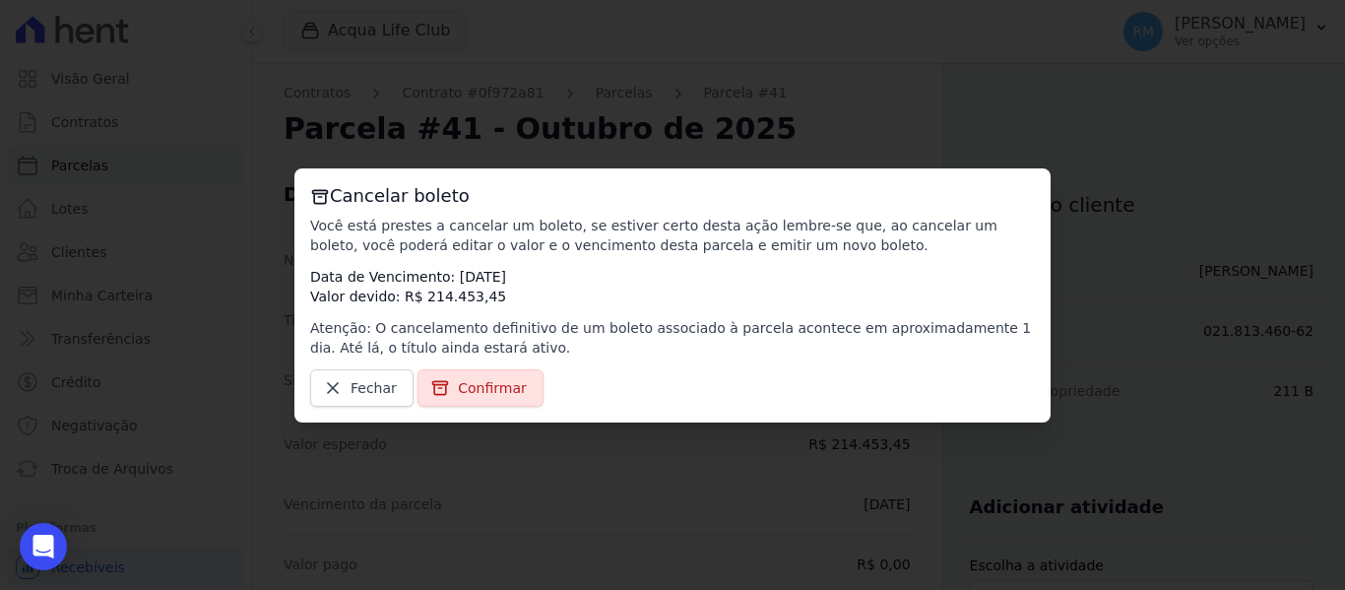
drag, startPoint x: 505, startPoint y: 395, endPoint x: 518, endPoint y: 393, distance: 13.0
click at [505, 395] on span "Confirmar" at bounding box center [492, 388] width 69 height 20
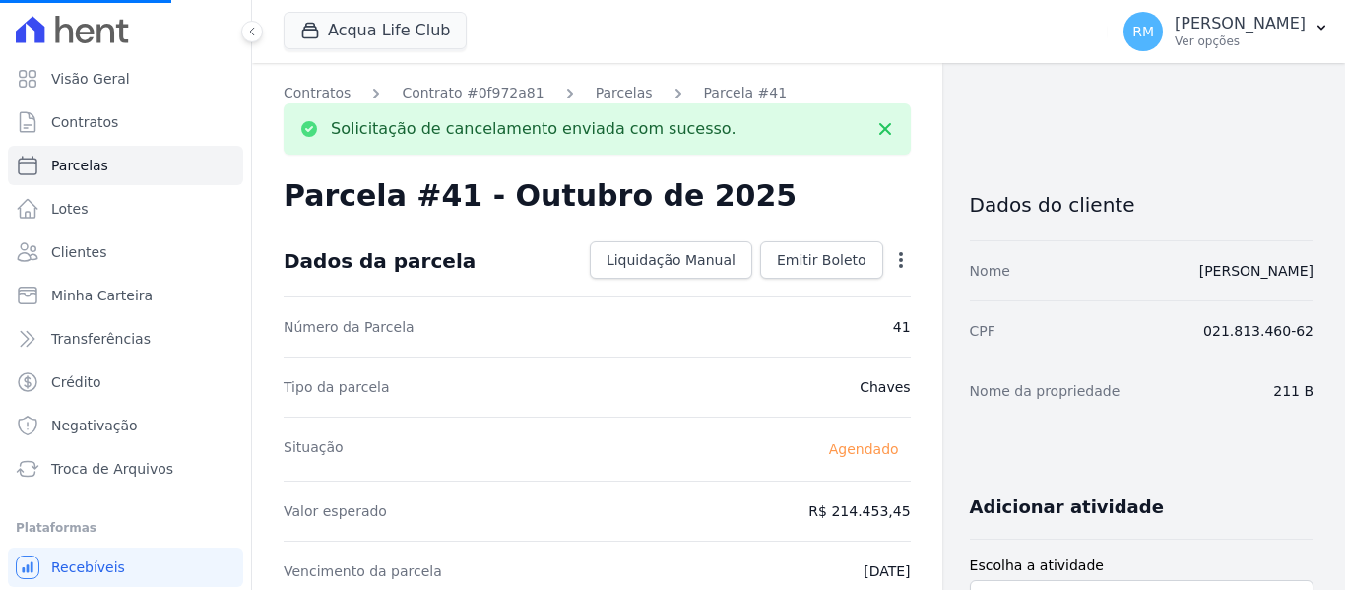
select select
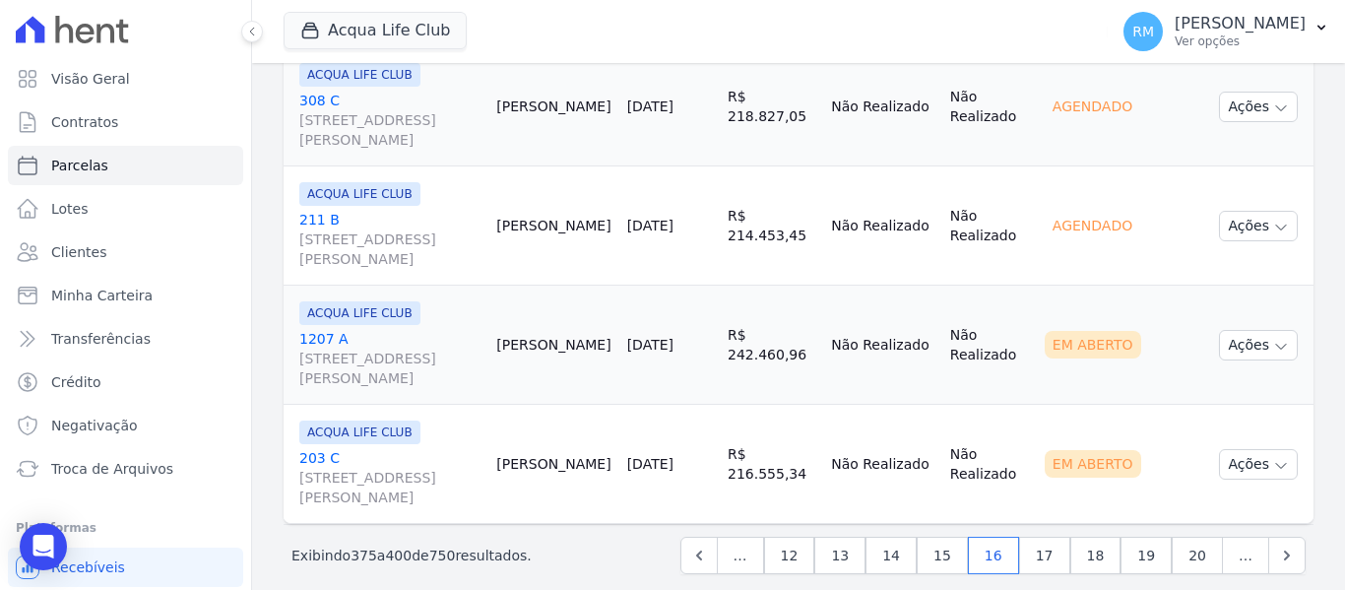
scroll to position [3108, 0]
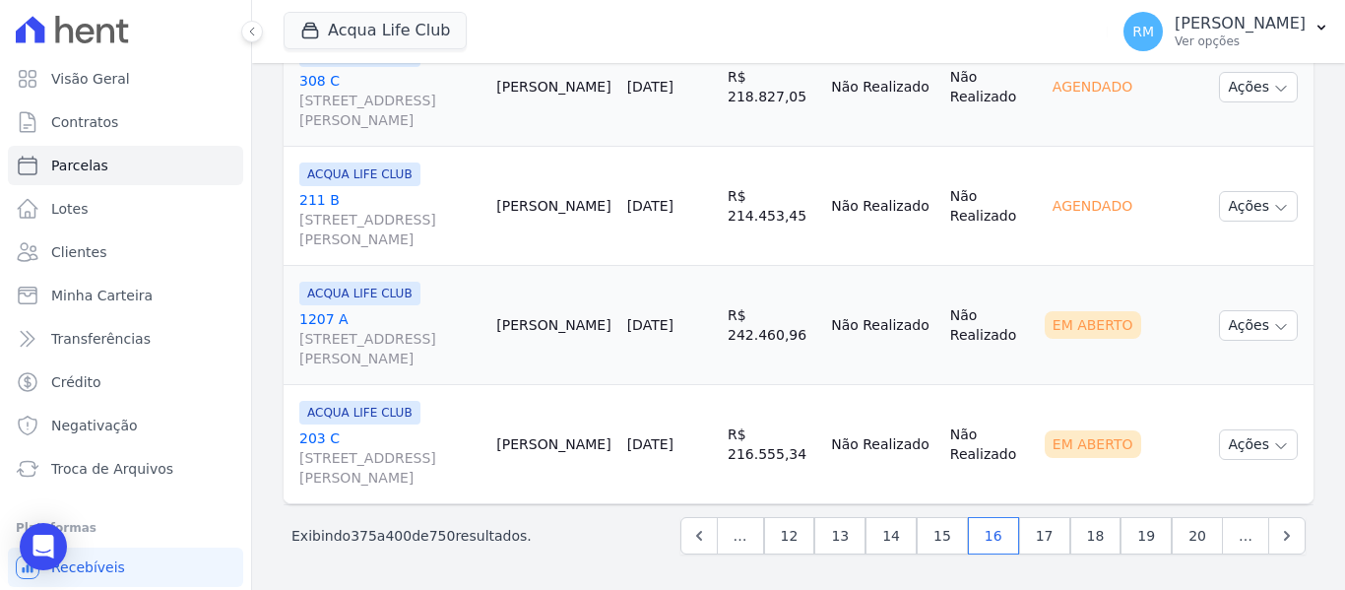
click at [450, 310] on link "1207 A [STREET_ADDRESS][PERSON_NAME]" at bounding box center [389, 338] width 181 height 59
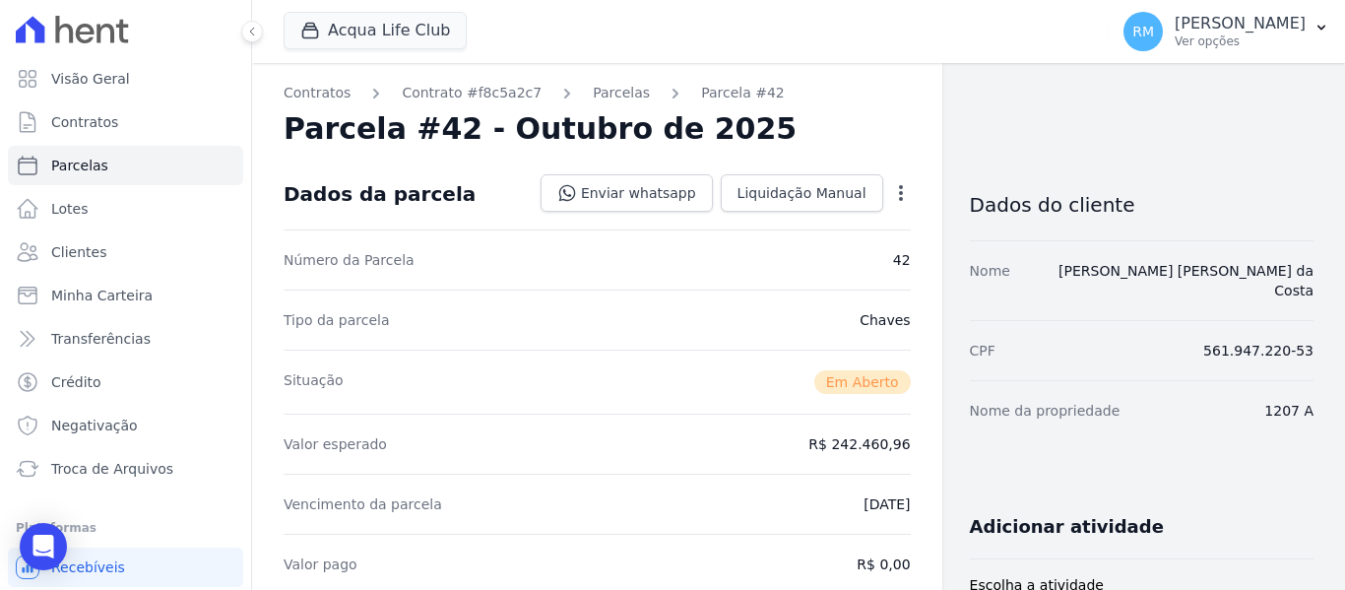
click at [899, 198] on icon "button" at bounding box center [901, 193] width 4 height 16
click at [831, 254] on link "Cancelar Cobrança" at bounding box center [816, 254] width 173 height 35
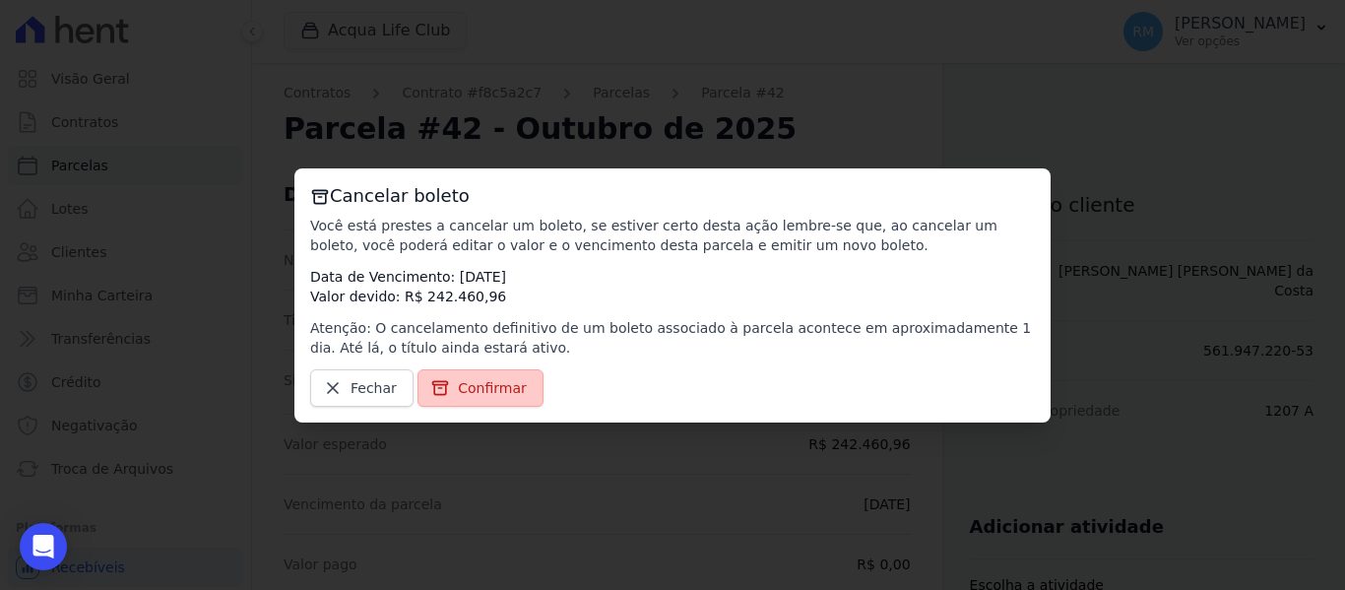
click at [491, 383] on span "Confirmar" at bounding box center [492, 388] width 69 height 20
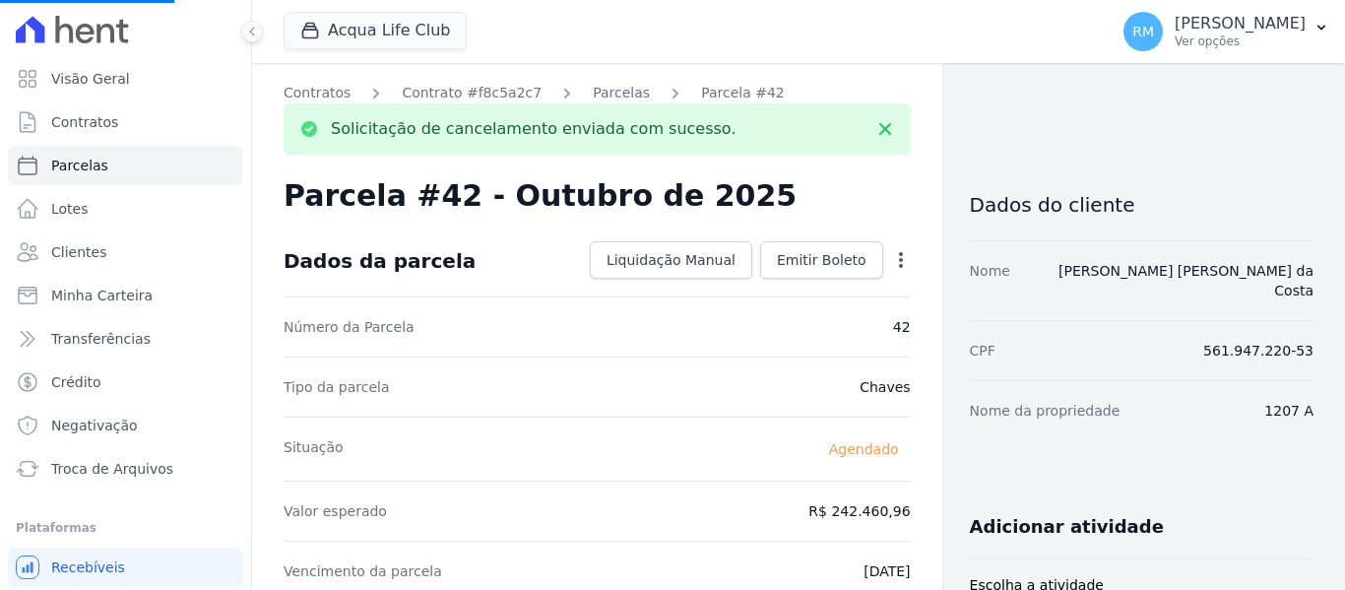
select select
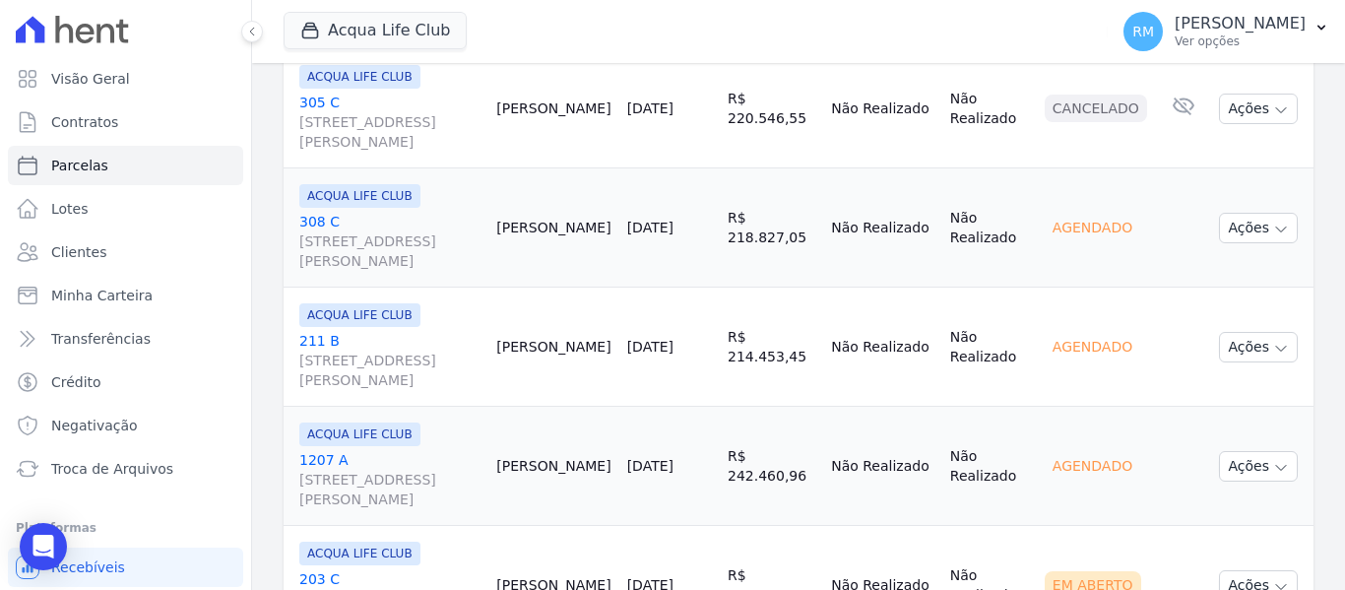
scroll to position [3108, 0]
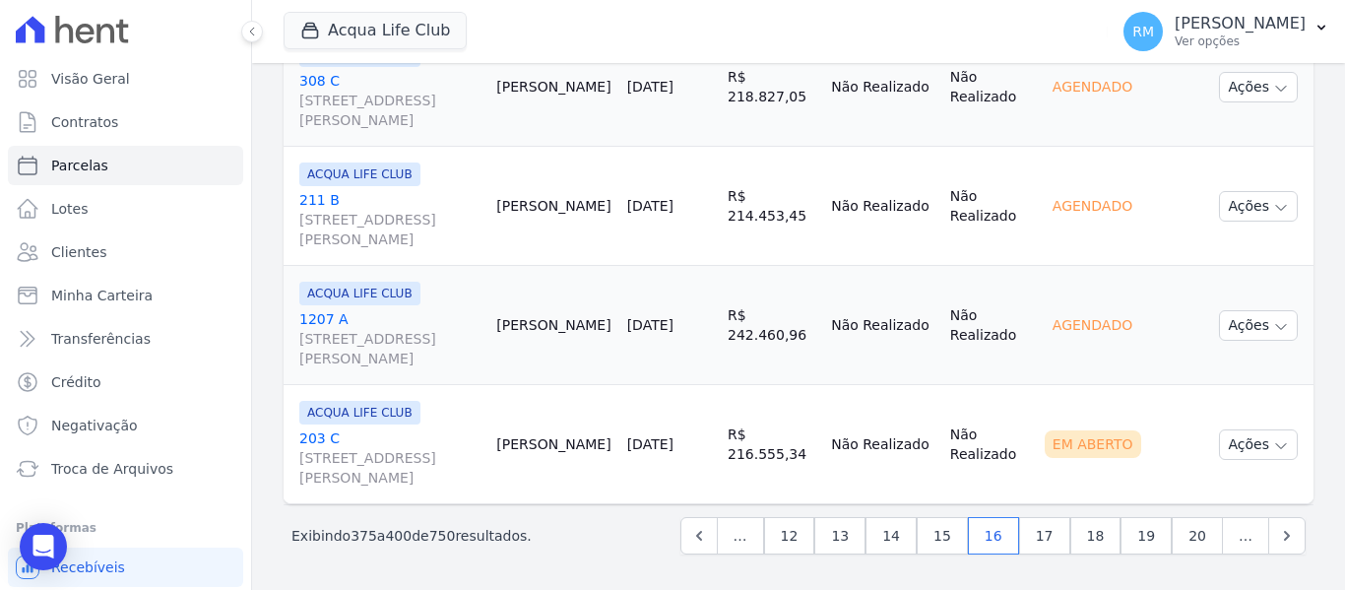
click at [449, 424] on div "ACQUA LIFE CLUB [STREET_ADDRESS][PERSON_NAME]" at bounding box center [389, 444] width 181 height 87
click at [447, 432] on link "[GEOGRAPHIC_DATA][STREET_ADDRESS][PERSON_NAME]" at bounding box center [389, 457] width 181 height 59
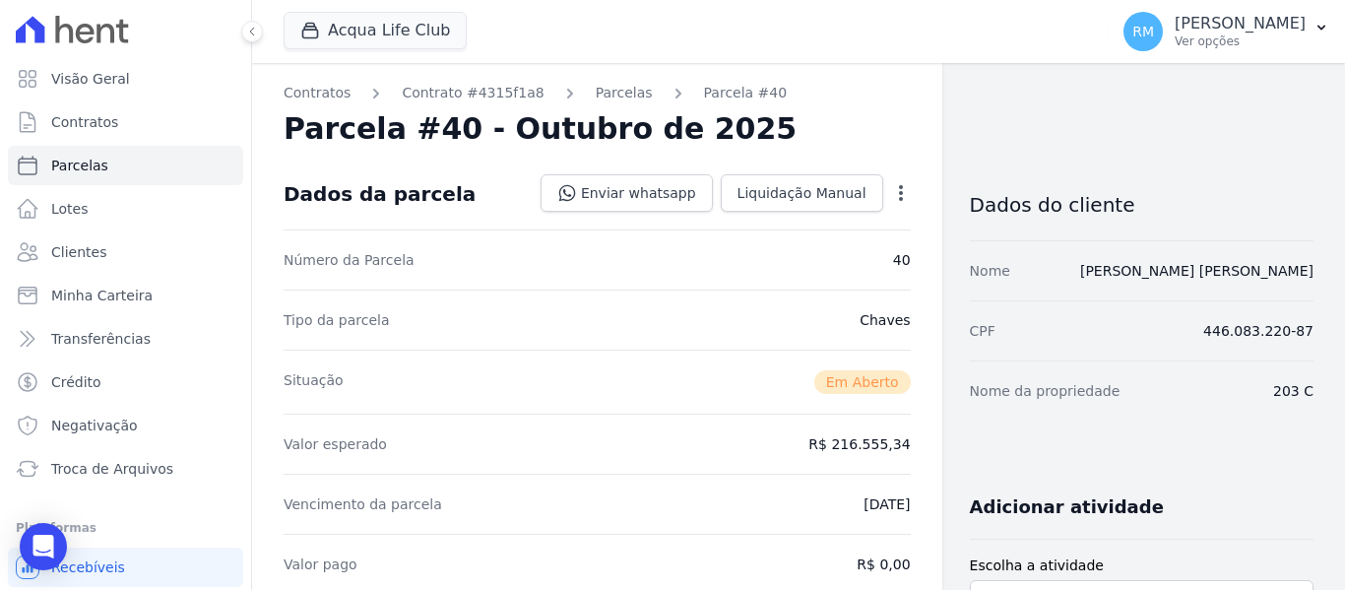
click at [896, 200] on icon "button" at bounding box center [901, 193] width 20 height 20
click at [820, 263] on link "Cancelar Cobrança" at bounding box center [816, 254] width 173 height 35
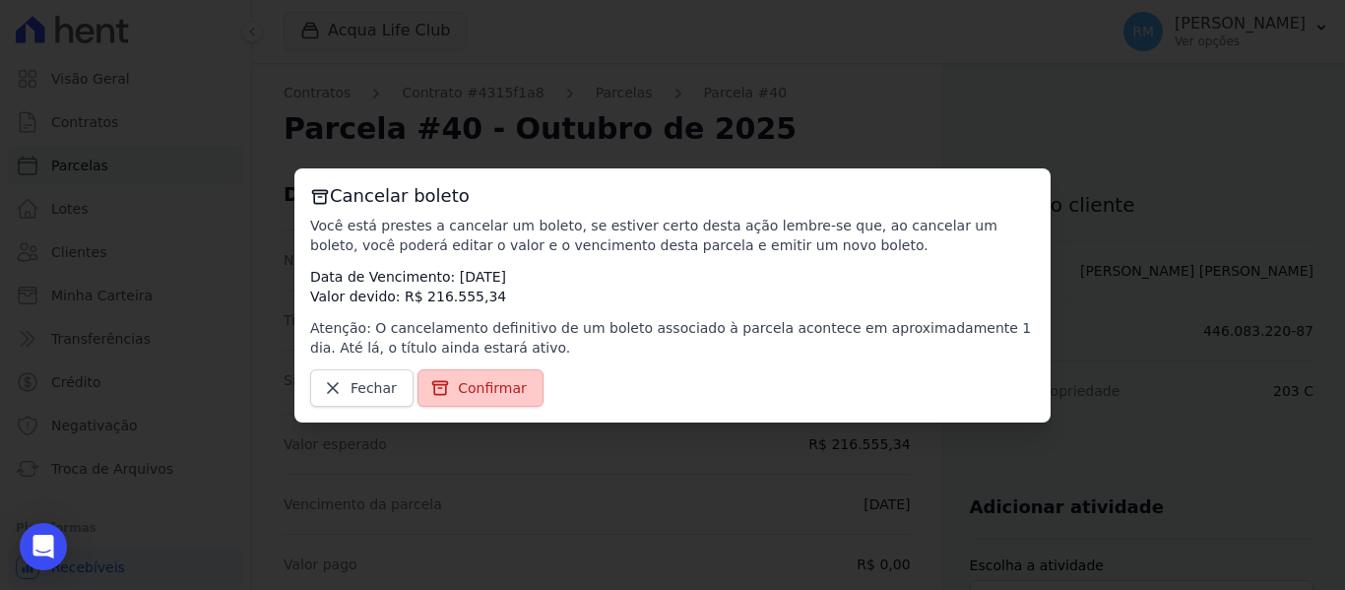
click at [458, 385] on span "Confirmar" at bounding box center [492, 388] width 69 height 20
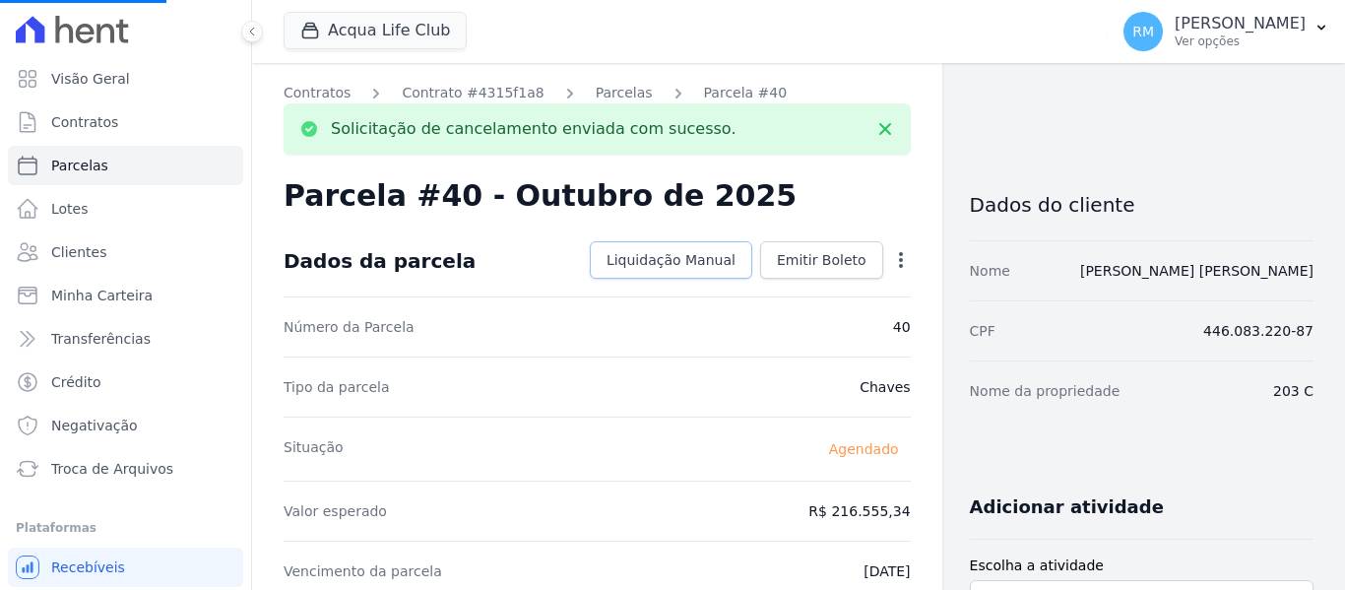
select select
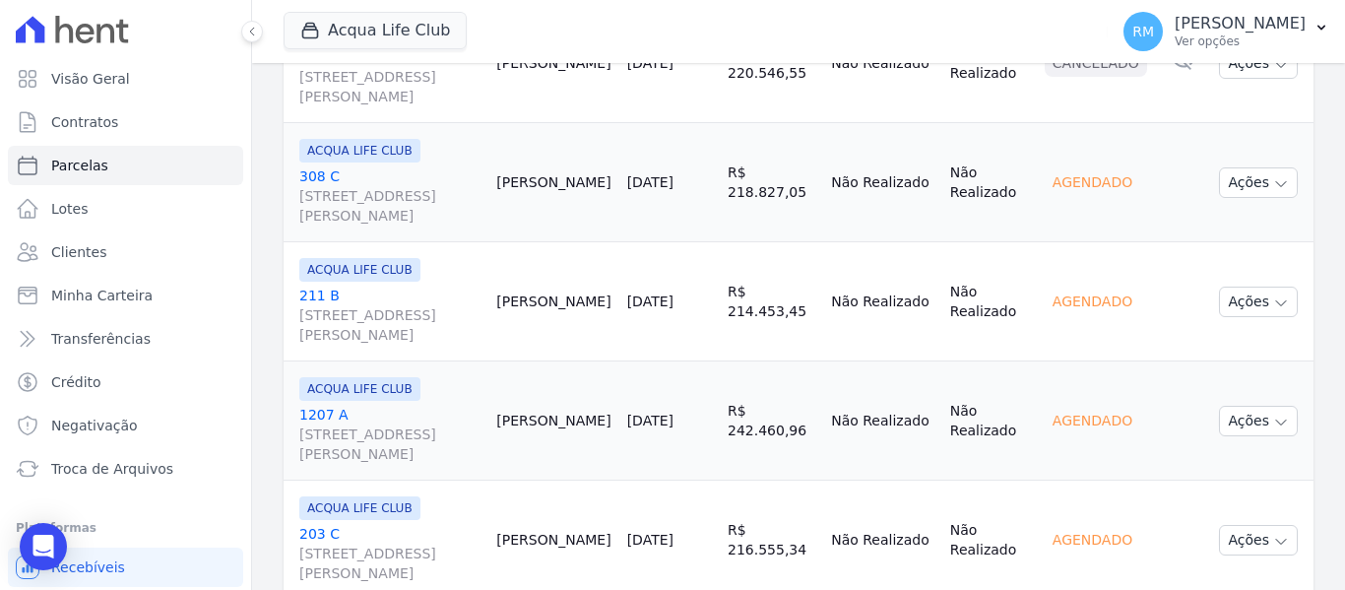
scroll to position [3108, 0]
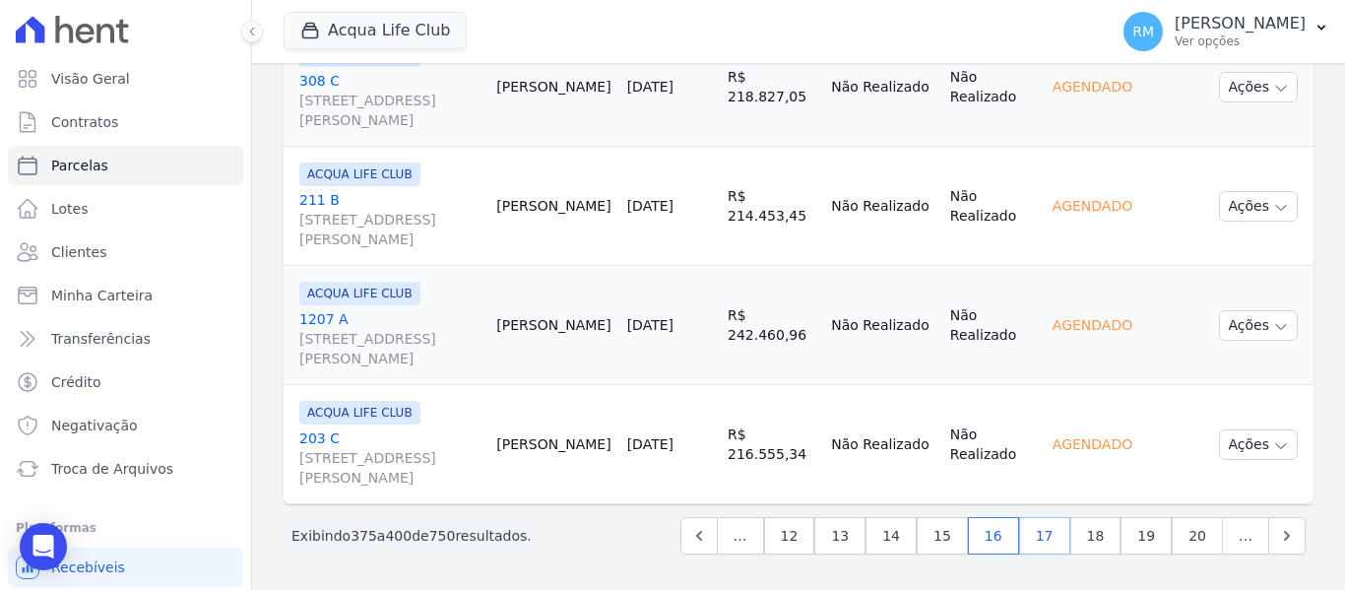
click at [1054, 530] on link "17" at bounding box center [1044, 535] width 51 height 37
select select
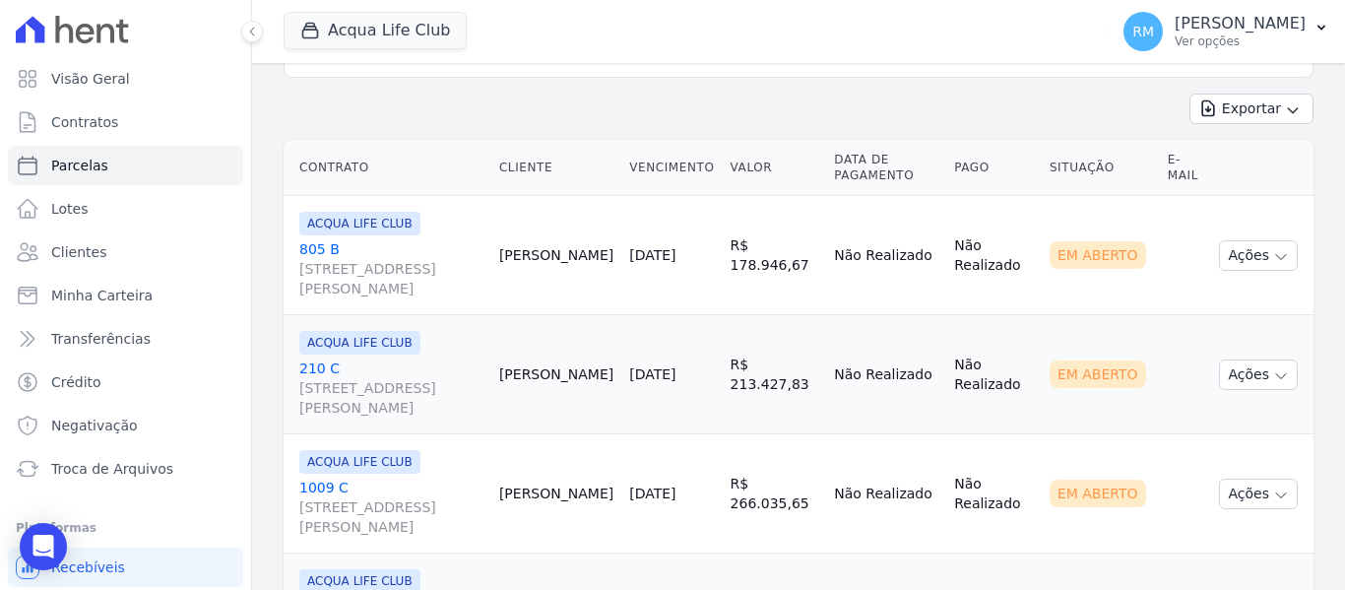
scroll to position [492, 0]
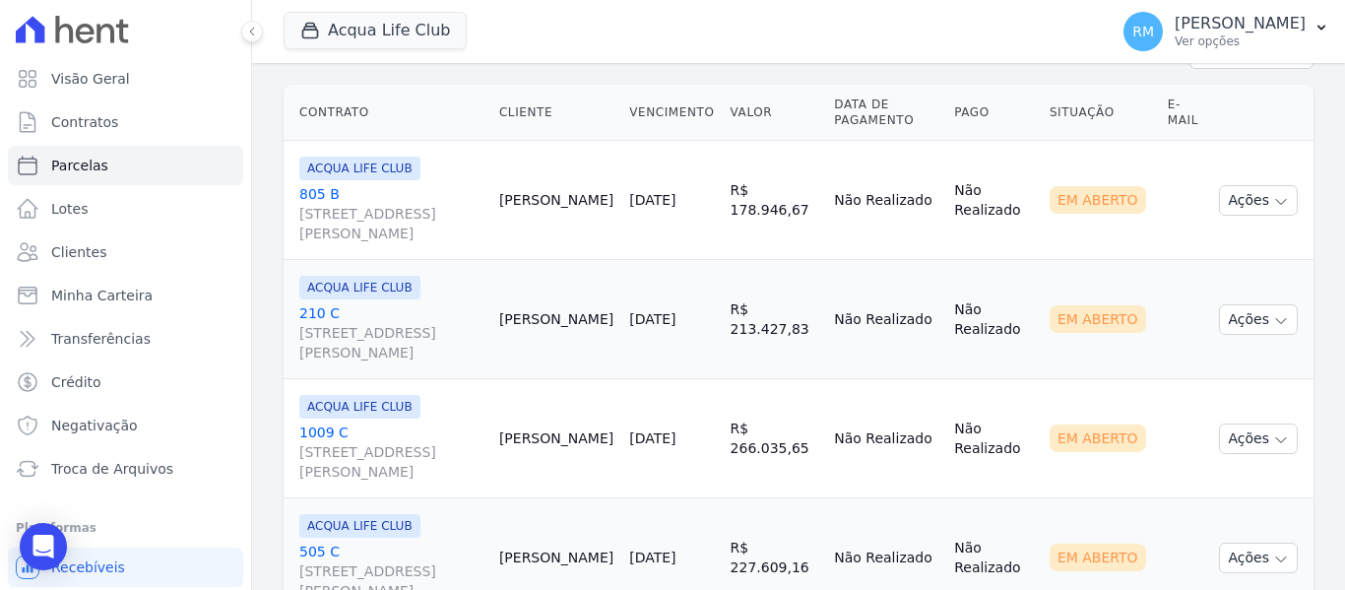
click at [437, 180] on div "ACQUA LIFE CLUB [GEOGRAPHIC_DATA][STREET_ADDRESS][PERSON_NAME]" at bounding box center [391, 200] width 184 height 87
click at [437, 189] on link "[GEOGRAPHIC_DATA][STREET_ADDRESS][PERSON_NAME]" at bounding box center [391, 213] width 184 height 59
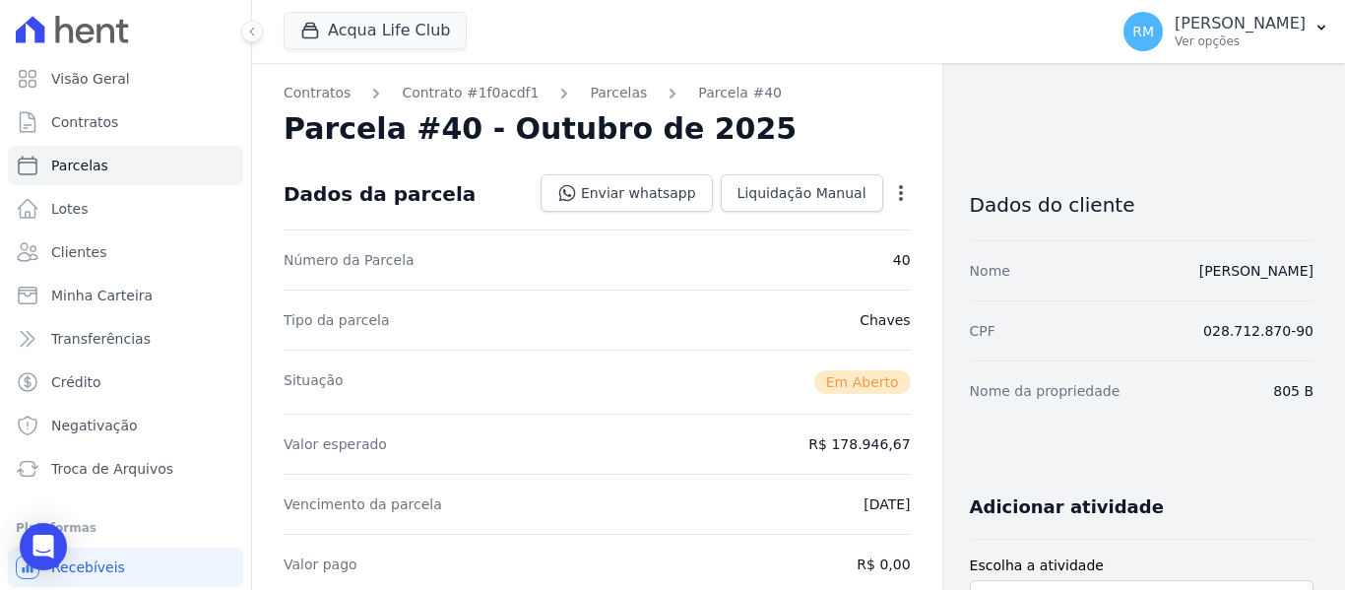
click at [899, 199] on icon "button" at bounding box center [901, 193] width 4 height 16
click at [818, 252] on link "Cancelar Cobrança" at bounding box center [816, 254] width 173 height 35
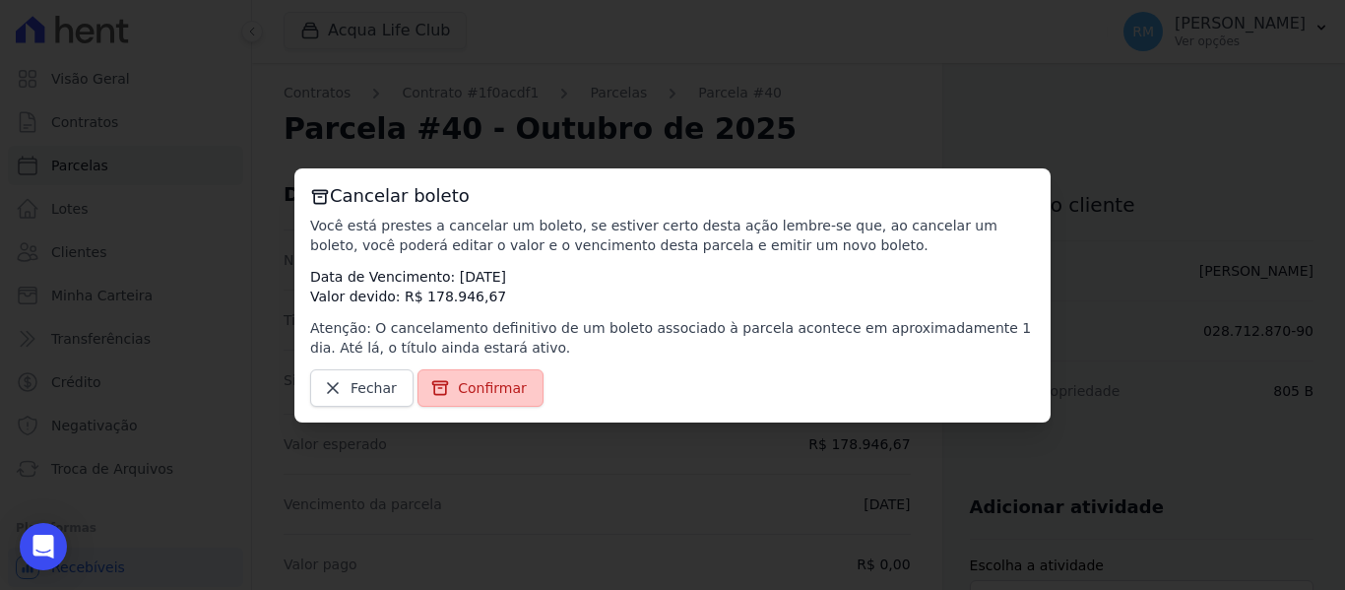
click at [480, 391] on span "Confirmar" at bounding box center [492, 388] width 69 height 20
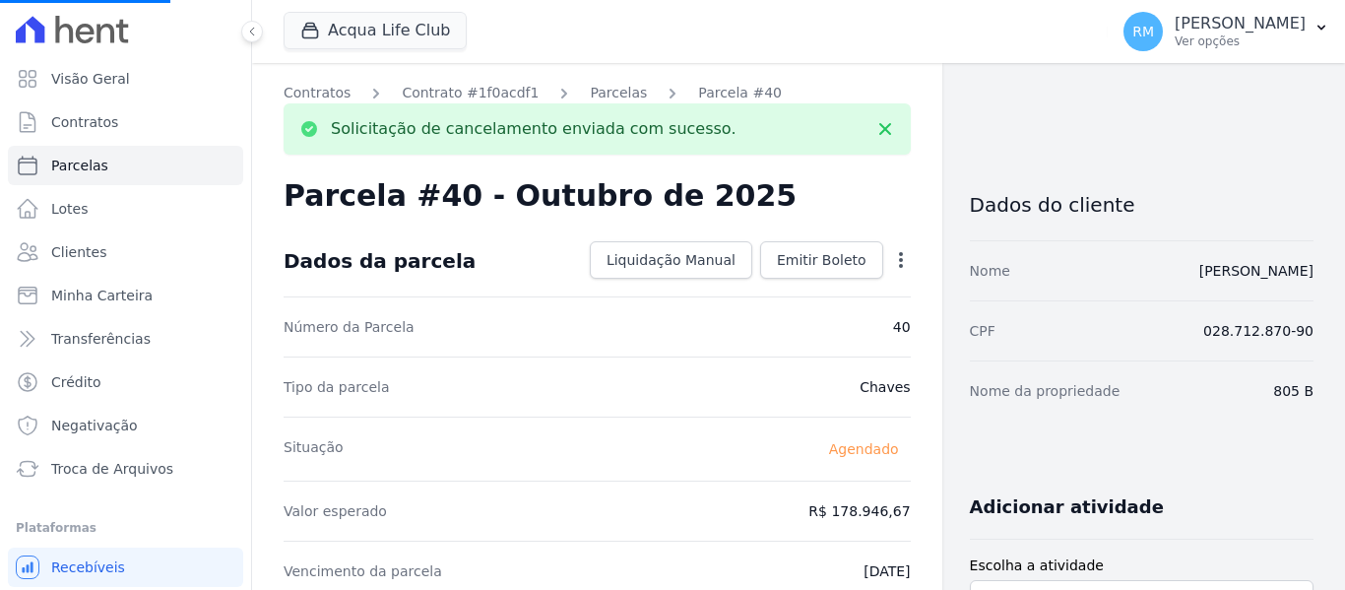
select select
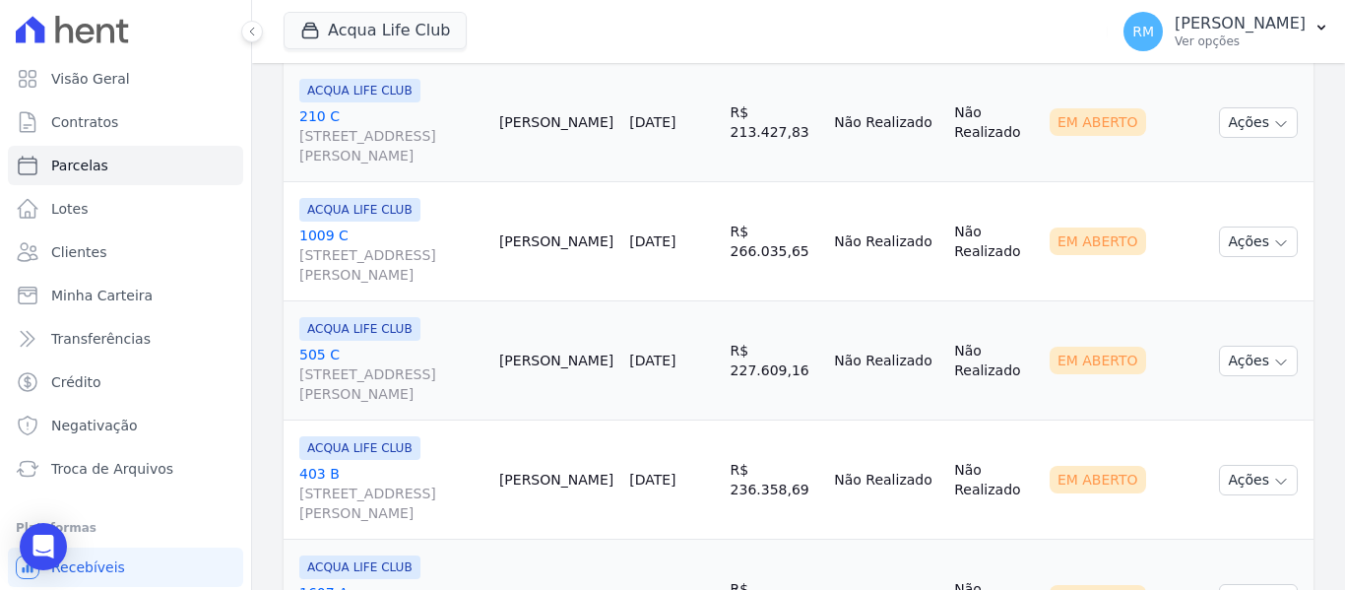
scroll to position [492, 0]
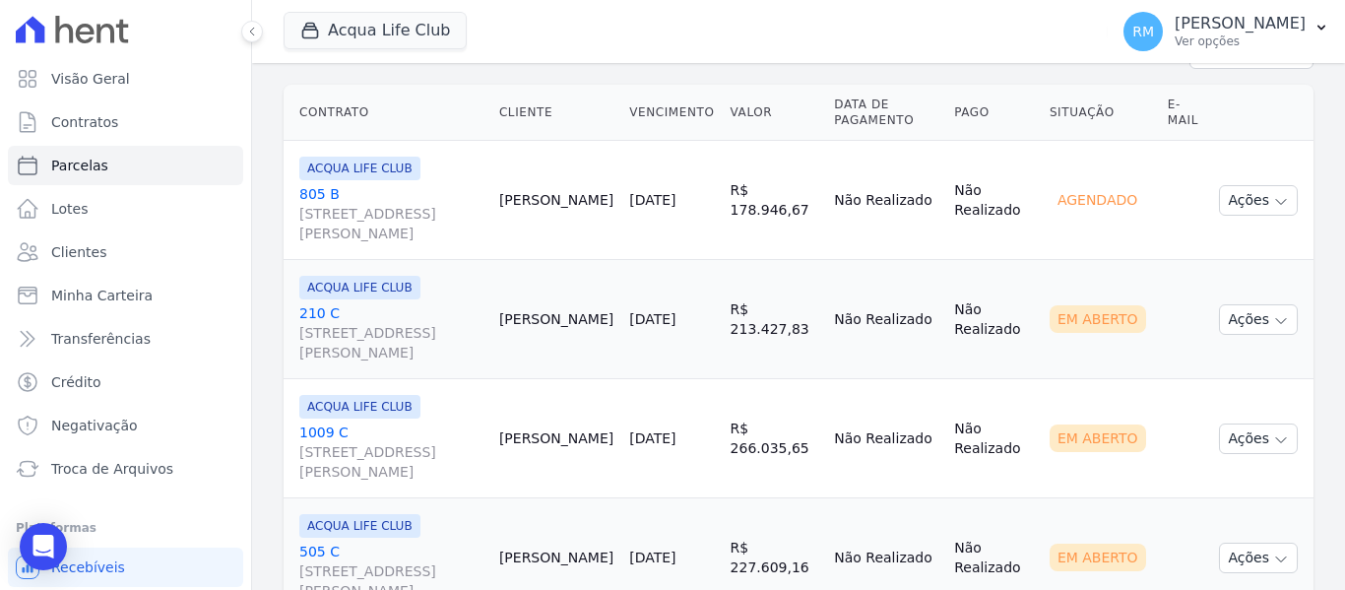
click at [446, 310] on link "[GEOGRAPHIC_DATA][STREET_ADDRESS][PERSON_NAME]" at bounding box center [391, 332] width 184 height 59
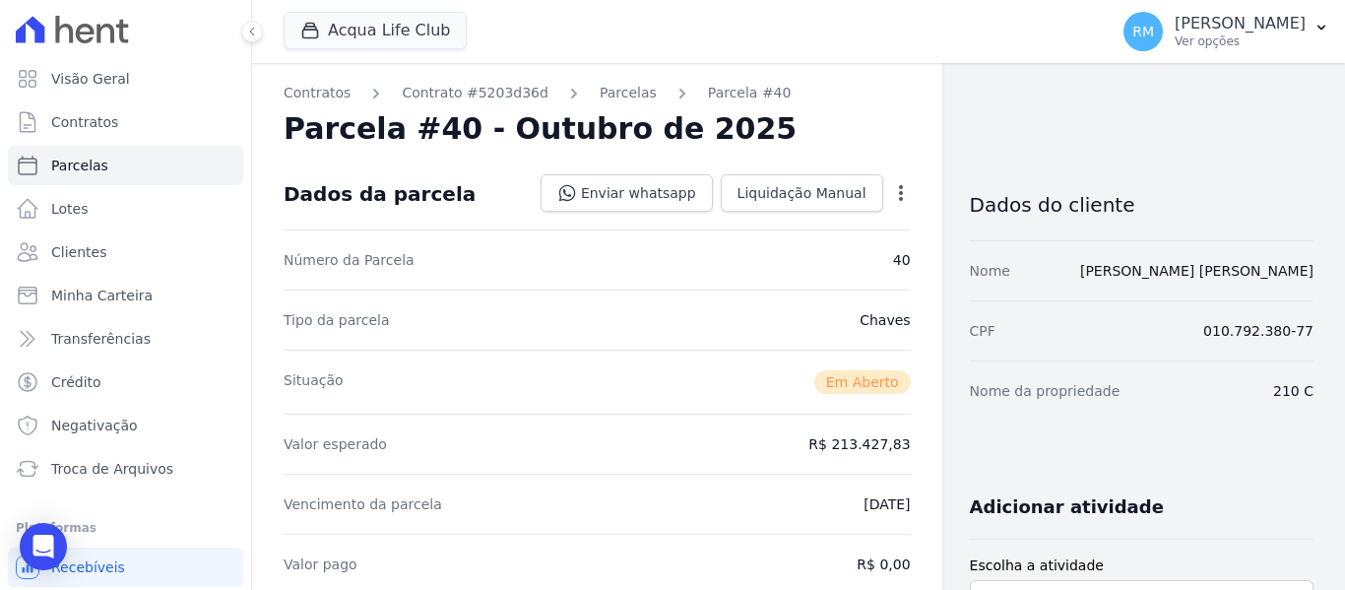
click at [898, 194] on icon "button" at bounding box center [901, 193] width 20 height 20
click at [794, 252] on link "Cancelar Cobrança" at bounding box center [816, 254] width 173 height 35
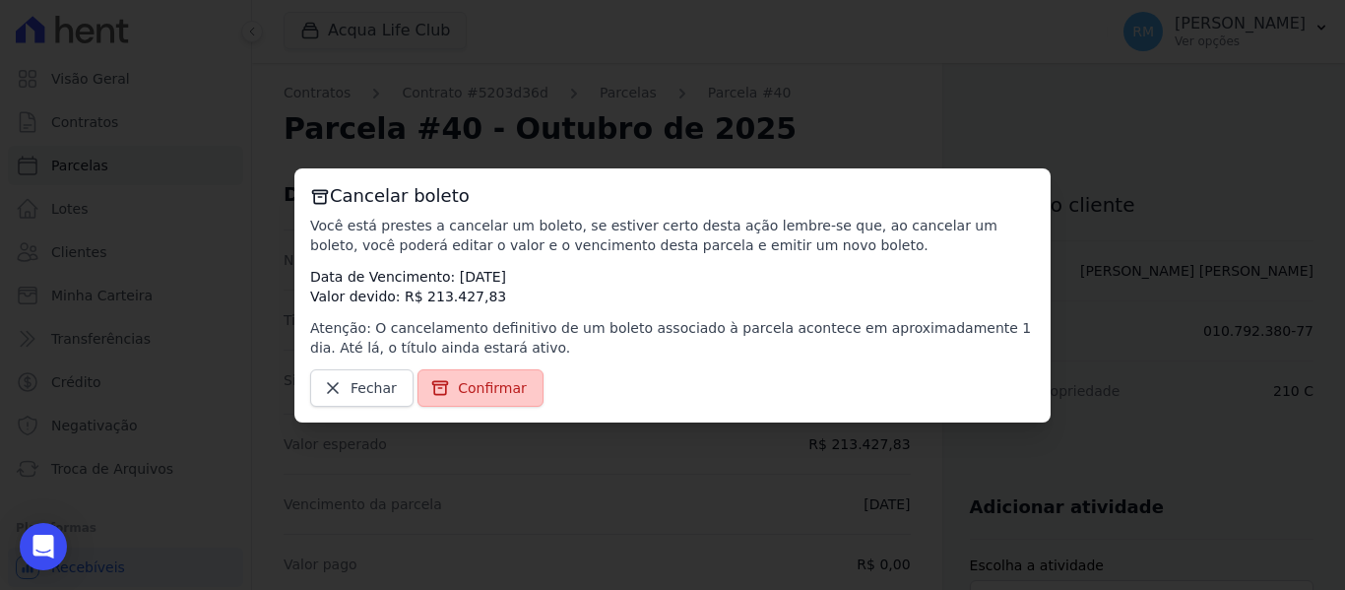
click at [493, 390] on span "Confirmar" at bounding box center [492, 388] width 69 height 20
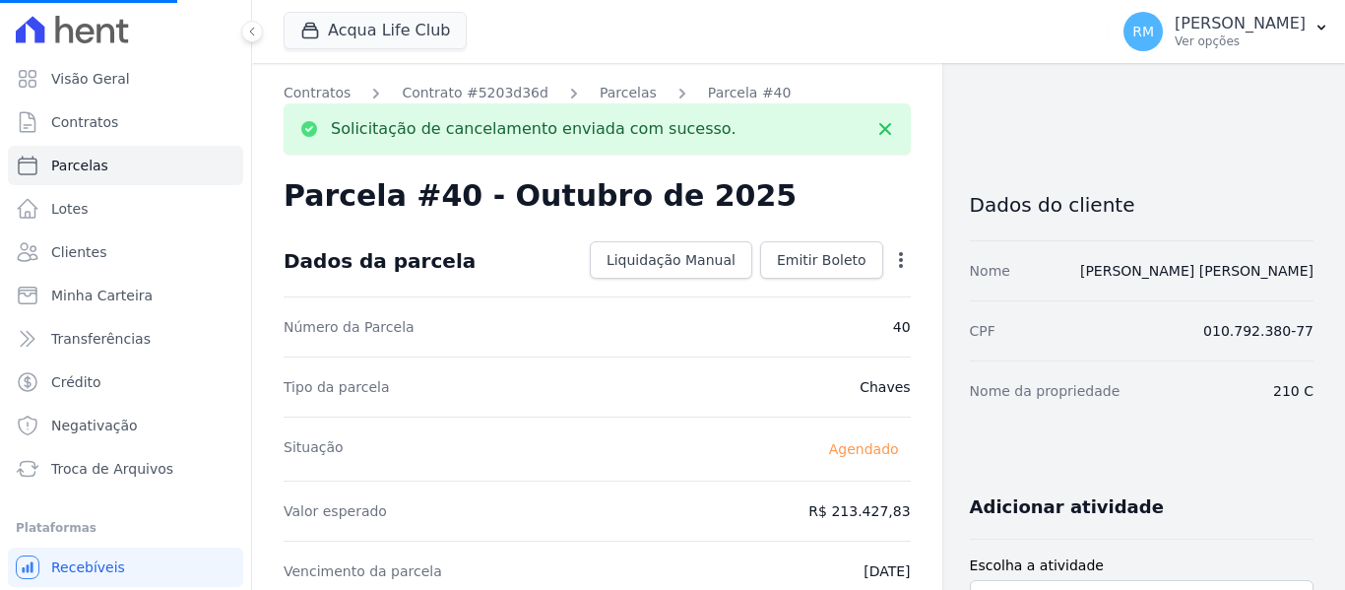
select select
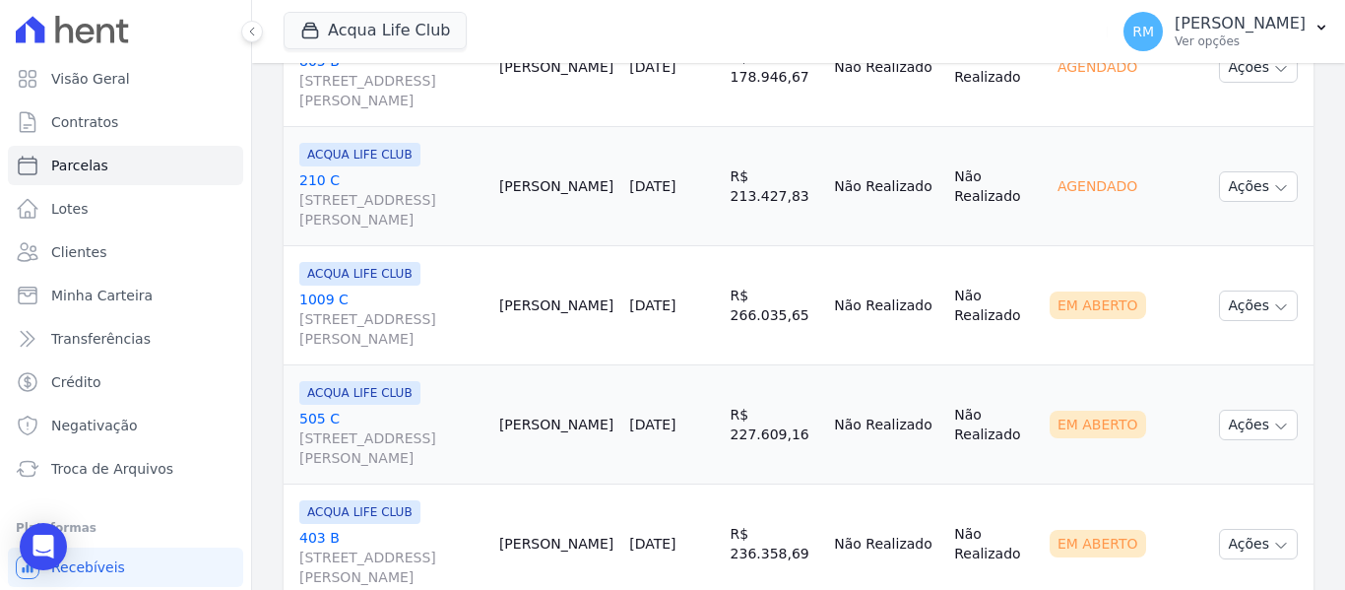
scroll to position [591, 0]
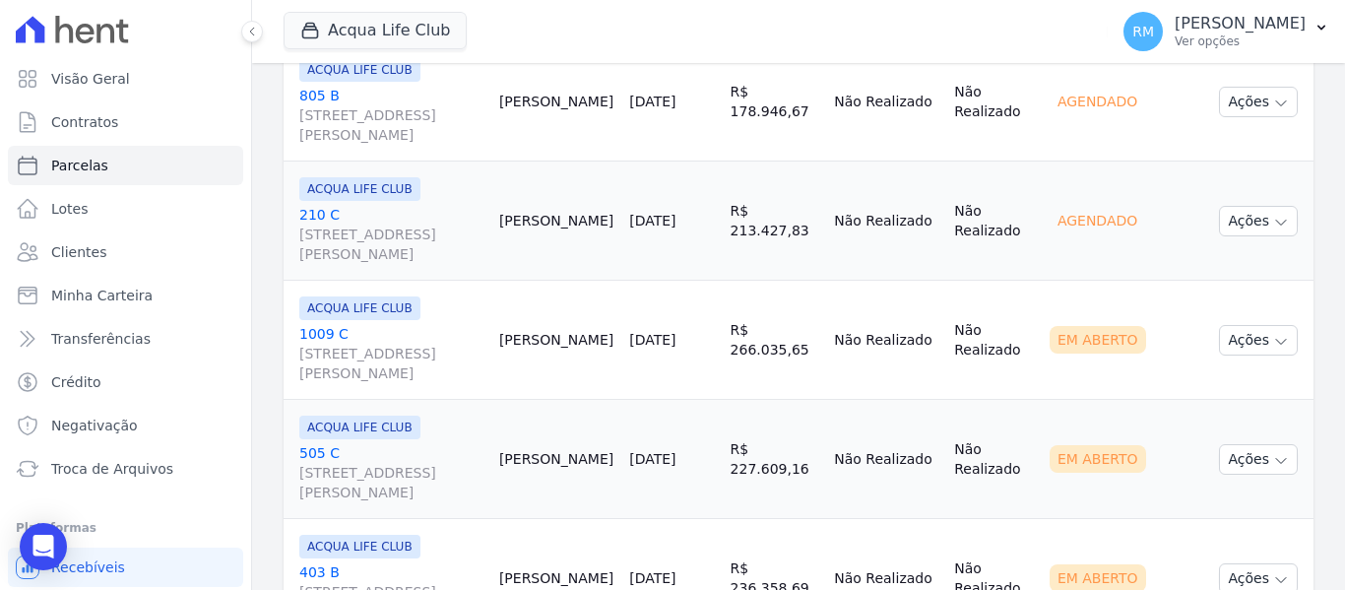
click at [392, 339] on link "[GEOGRAPHIC_DATA][STREET_ADDRESS][PERSON_NAME]" at bounding box center [391, 353] width 184 height 59
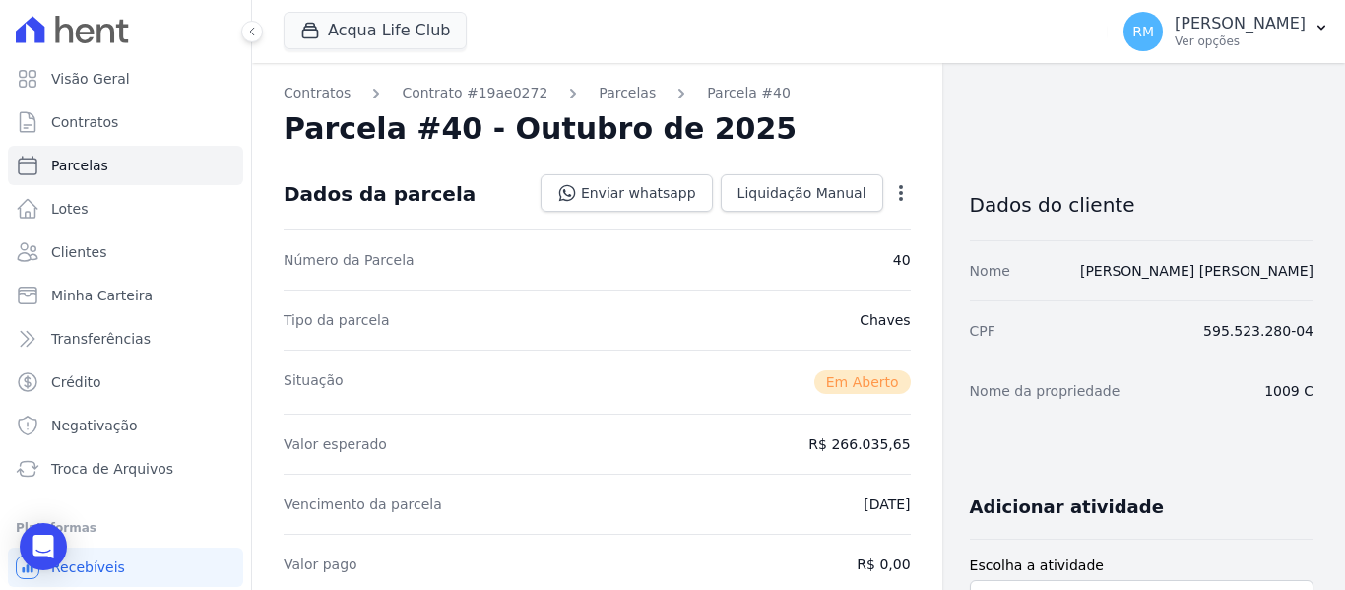
click at [895, 193] on icon "button" at bounding box center [901, 193] width 20 height 20
click at [863, 243] on link "Cancelar Cobrança" at bounding box center [816, 254] width 173 height 35
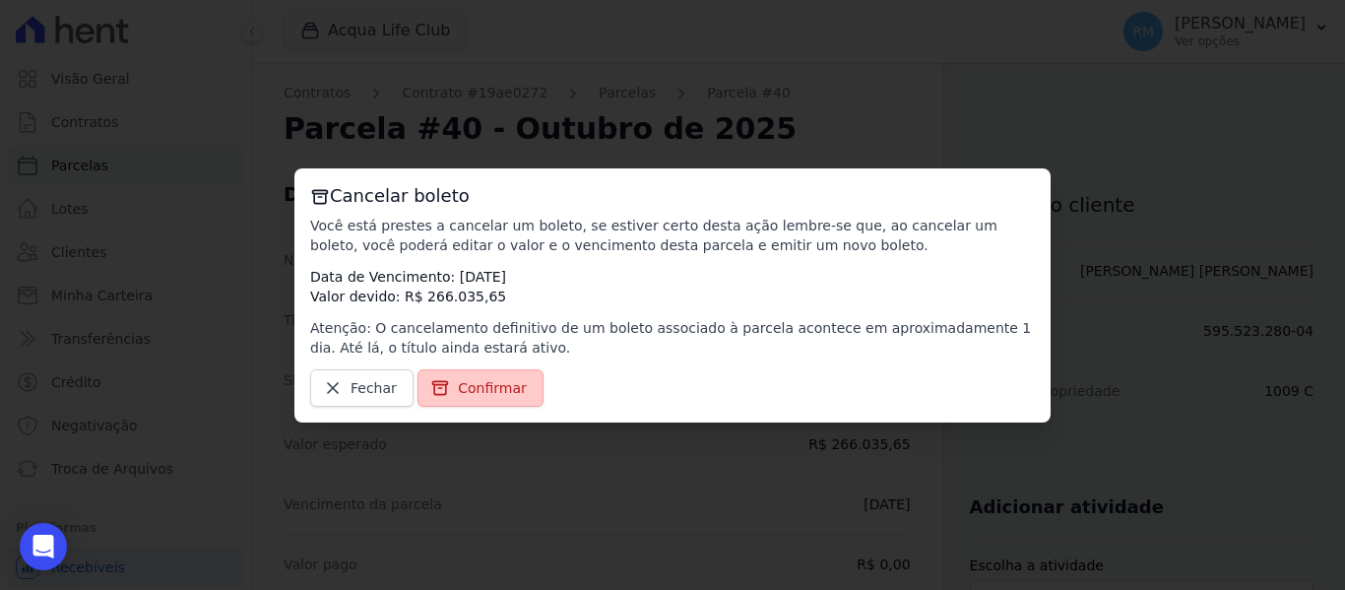
click at [488, 388] on span "Confirmar" at bounding box center [492, 388] width 69 height 20
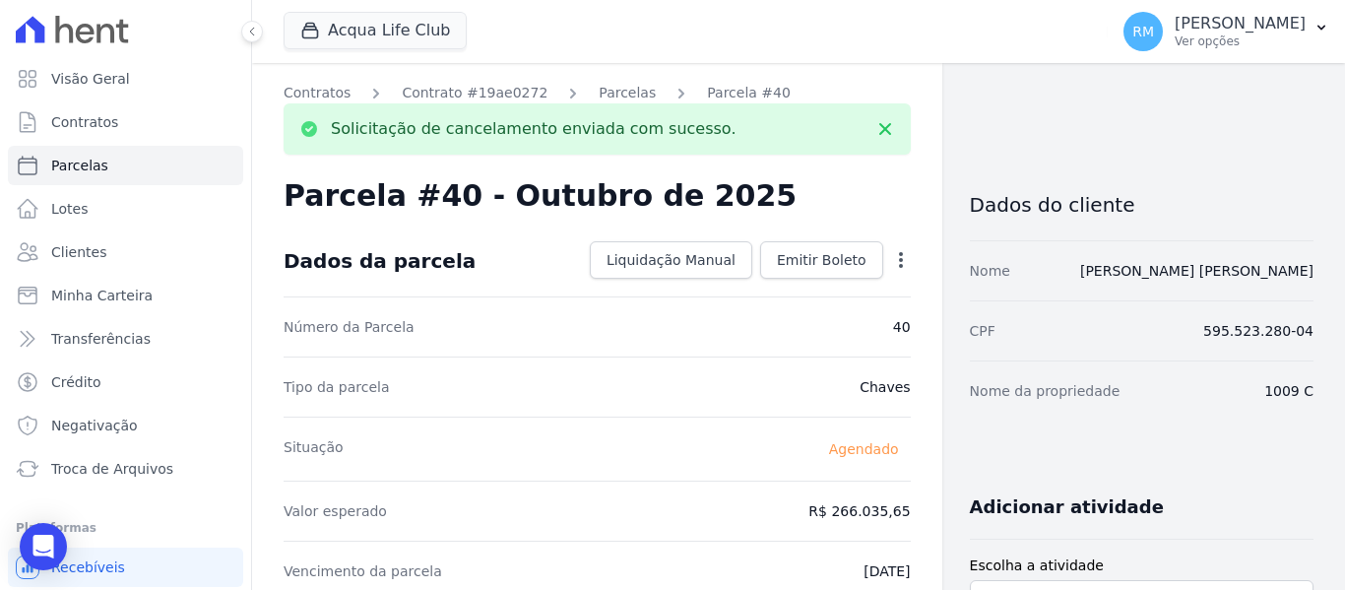
click at [896, 255] on icon "button" at bounding box center [901, 260] width 20 height 20
click at [691, 394] on div "Tipo da parcela [GEOGRAPHIC_DATA]" at bounding box center [597, 387] width 627 height 60
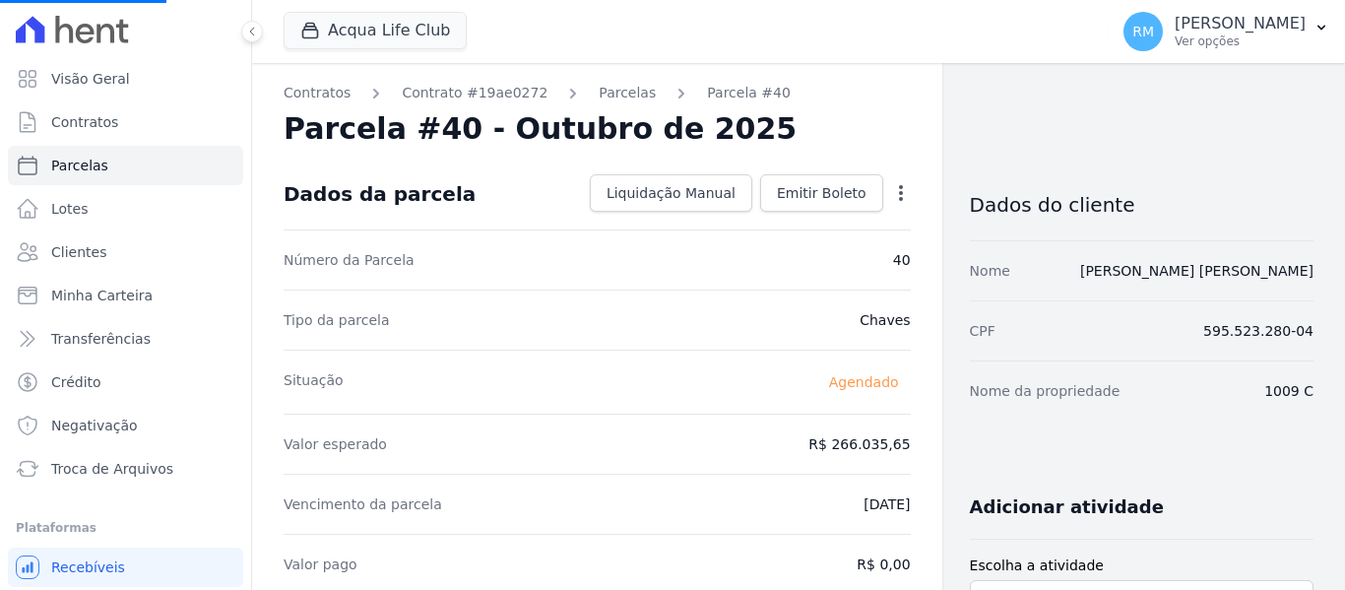
select select
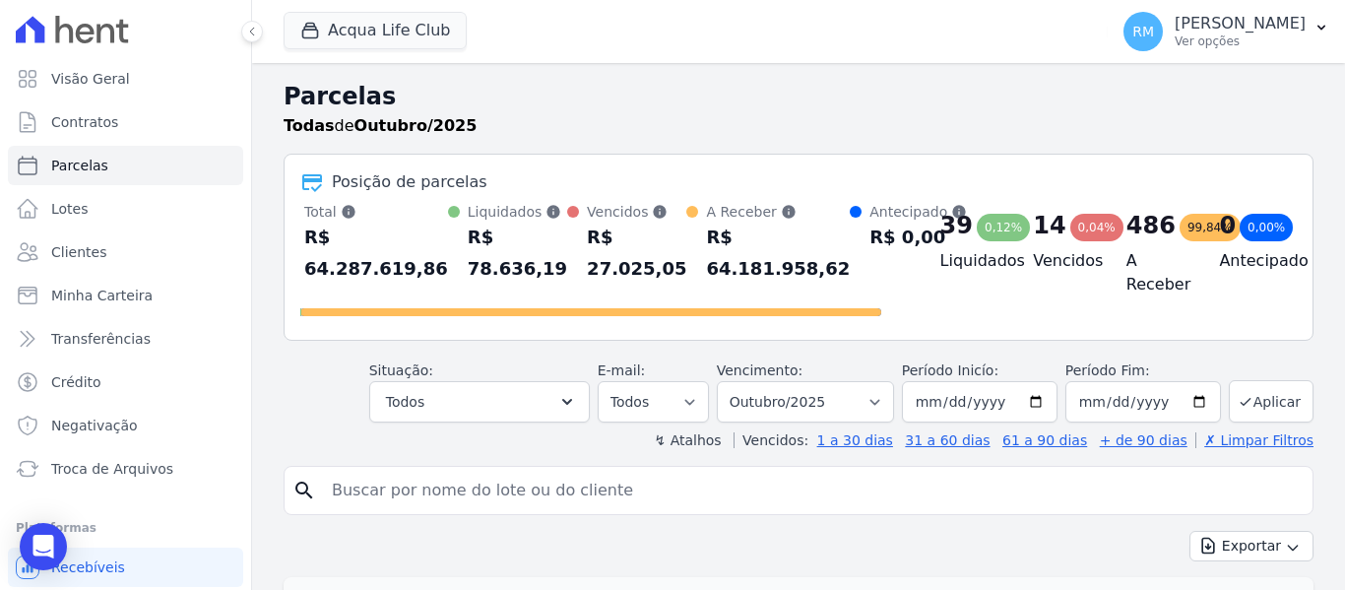
scroll to position [689, 0]
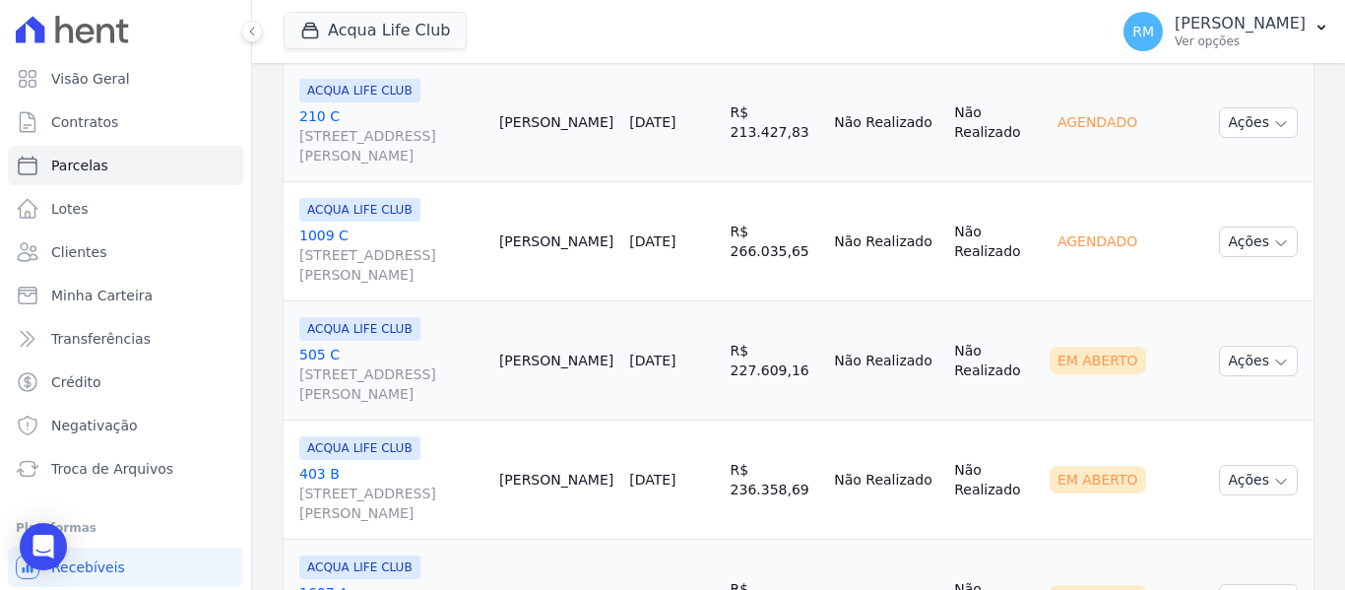
click at [433, 344] on div "ACQUA LIFE CLUB [STREET_ADDRESS][PERSON_NAME]" at bounding box center [391, 360] width 184 height 87
click at [433, 352] on link "[GEOGRAPHIC_DATA][STREET_ADDRESS][PERSON_NAME]" at bounding box center [391, 374] width 184 height 59
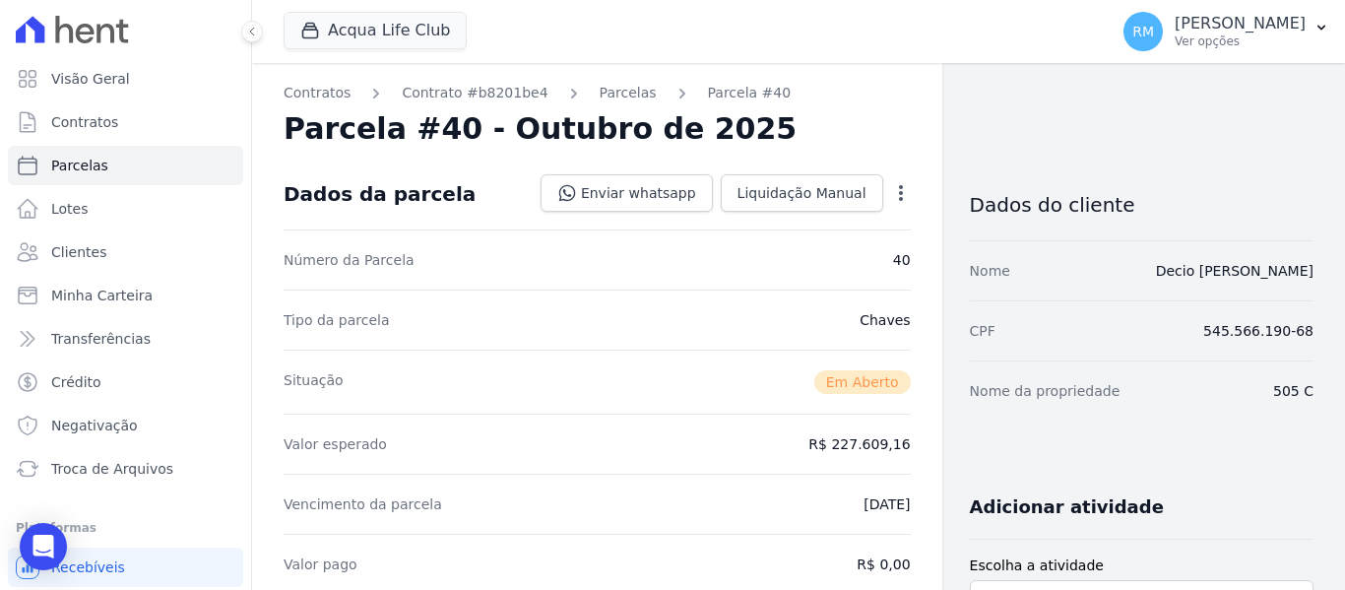
click at [900, 196] on icon "button" at bounding box center [901, 193] width 20 height 20
click at [808, 256] on link "Cancelar Cobrança" at bounding box center [816, 254] width 173 height 35
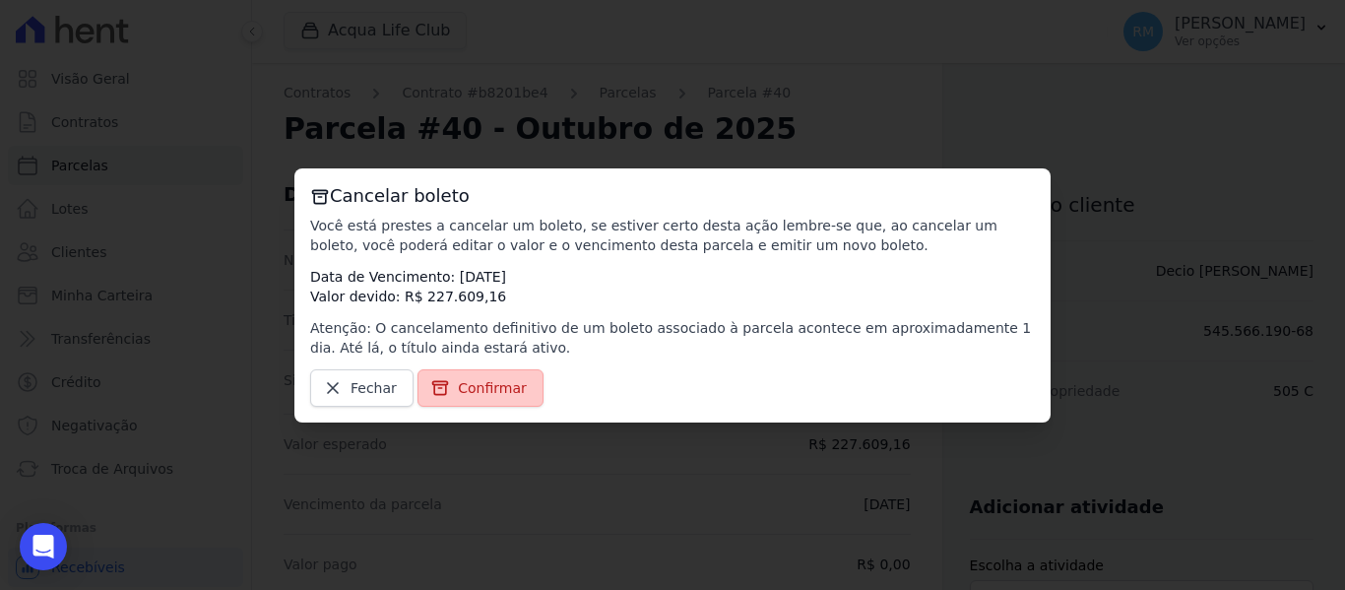
click at [478, 393] on span "Confirmar" at bounding box center [492, 388] width 69 height 20
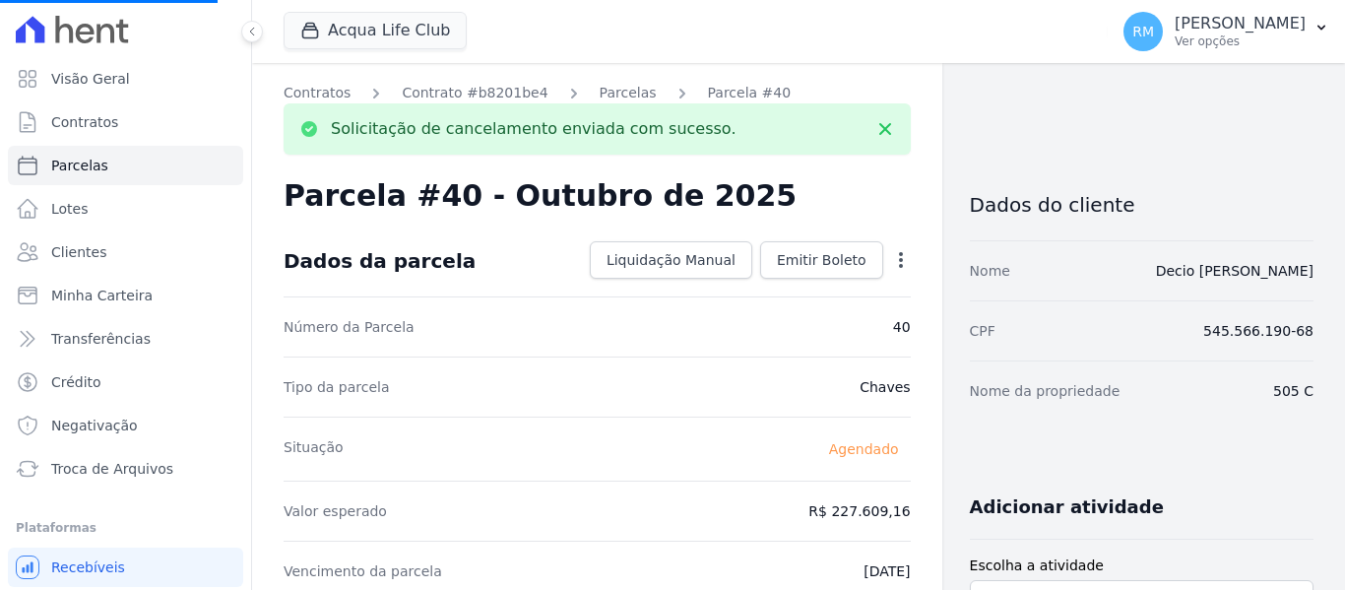
select select
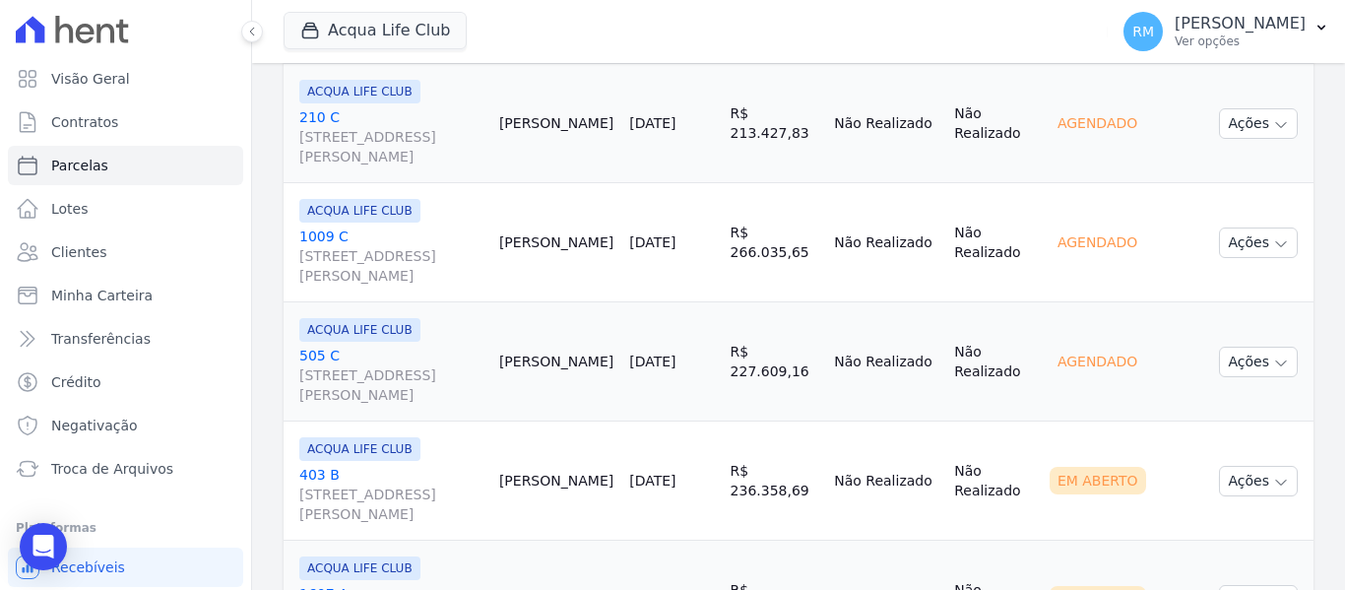
scroll to position [689, 0]
click at [415, 466] on link "[GEOGRAPHIC_DATA][STREET_ADDRESS][PERSON_NAME]" at bounding box center [391, 493] width 184 height 59
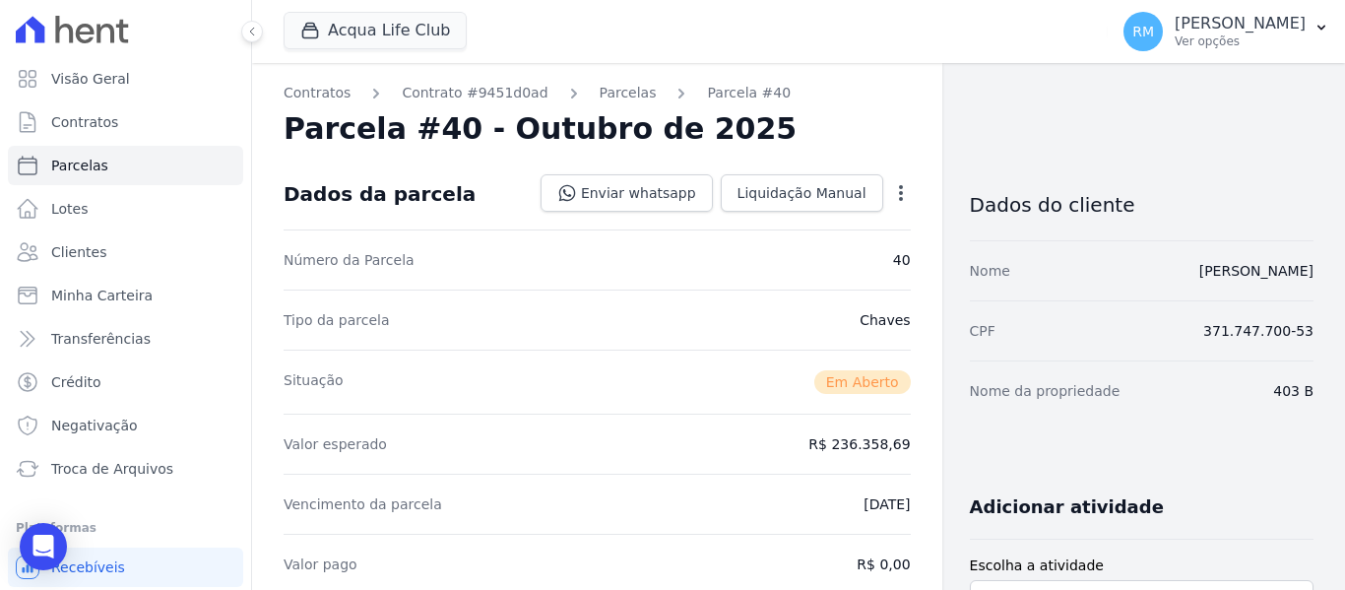
drag, startPoint x: 896, startPoint y: 194, endPoint x: 883, endPoint y: 203, distance: 15.6
click at [896, 195] on icon "button" at bounding box center [901, 193] width 20 height 20
click at [789, 256] on link "Cancelar Cobrança" at bounding box center [816, 254] width 173 height 35
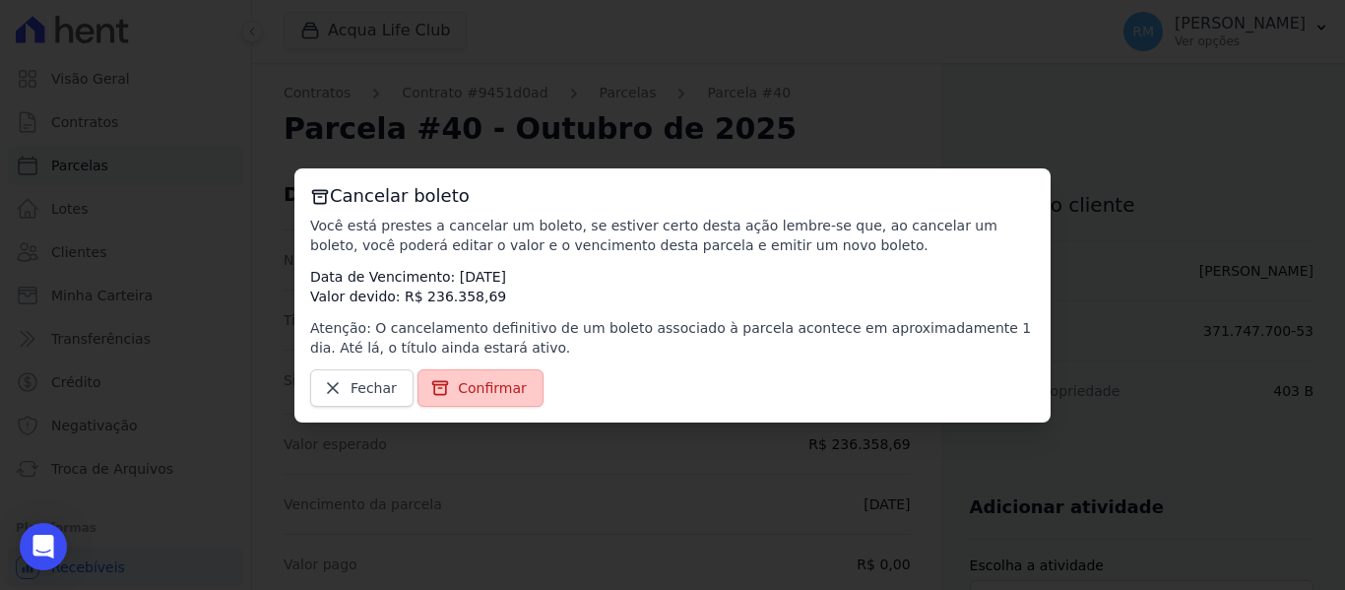
click at [482, 389] on span "Confirmar" at bounding box center [492, 388] width 69 height 20
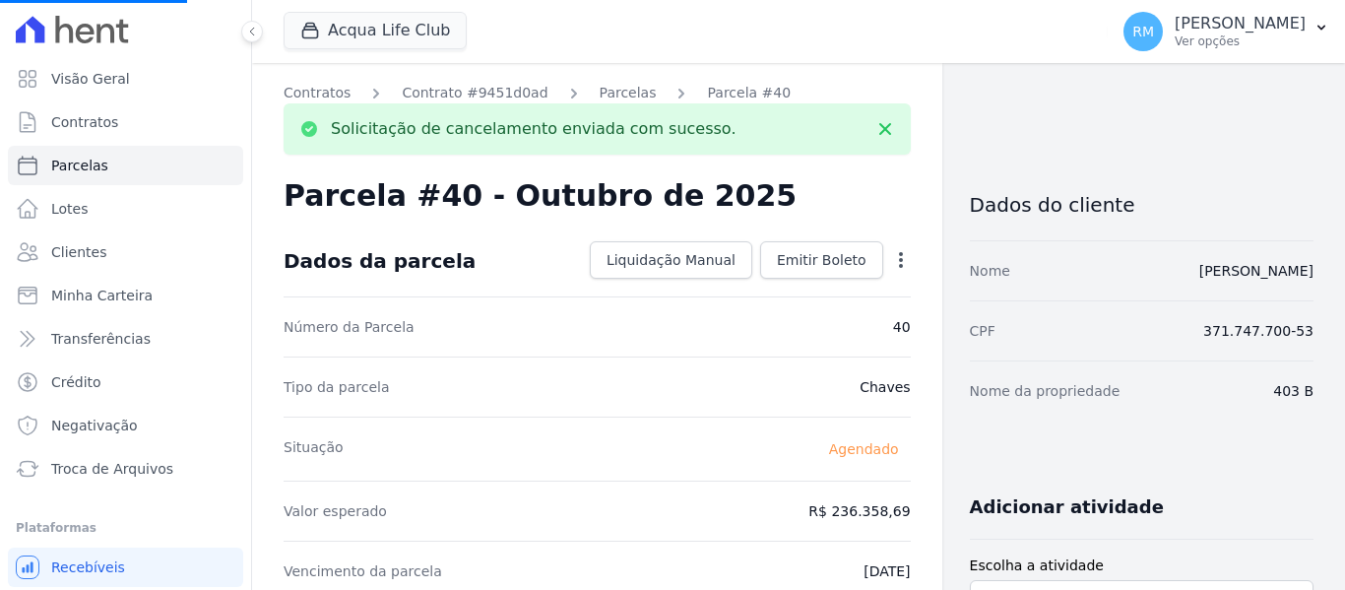
select select
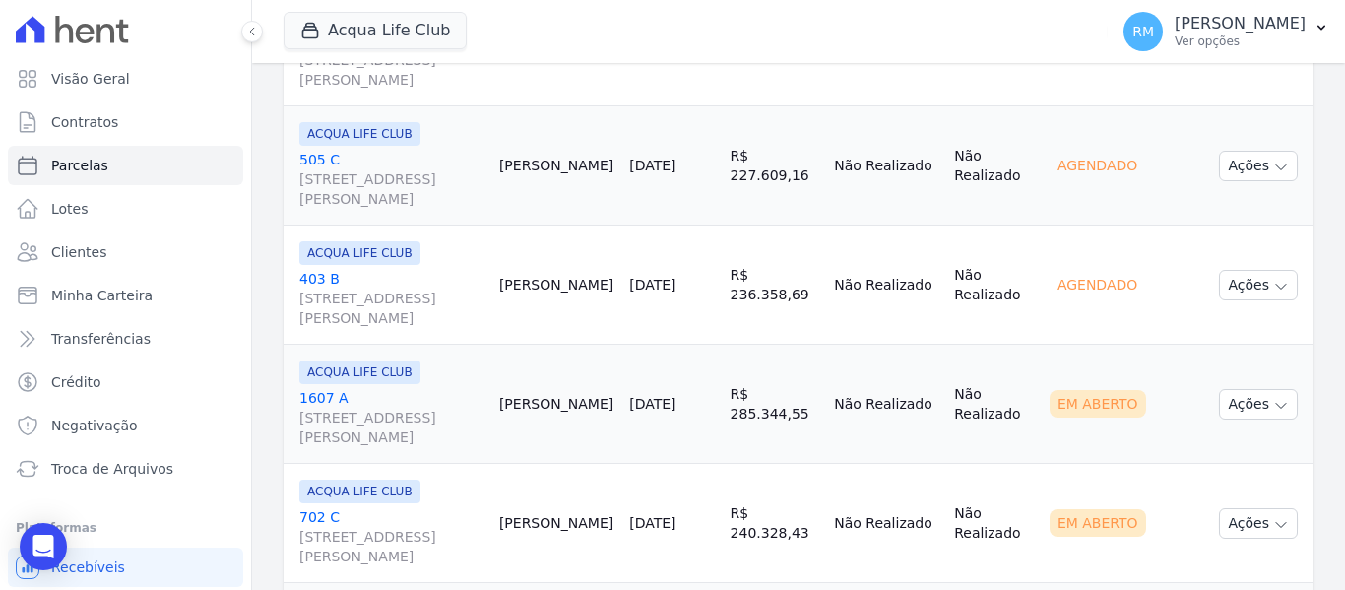
scroll to position [886, 0]
click at [456, 388] on link "1607 A [STREET_ADDRESS][PERSON_NAME]" at bounding box center [391, 415] width 184 height 59
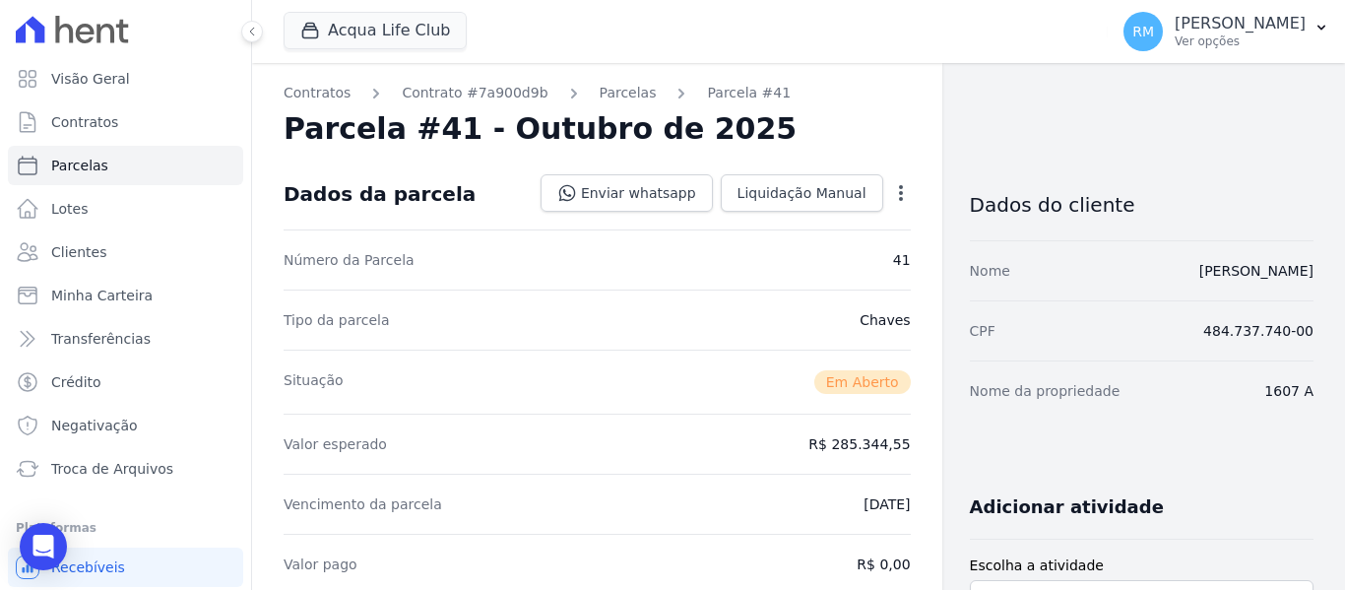
click at [894, 198] on icon "button" at bounding box center [901, 193] width 20 height 20
click at [796, 259] on link "Cancelar Cobrança" at bounding box center [816, 254] width 173 height 35
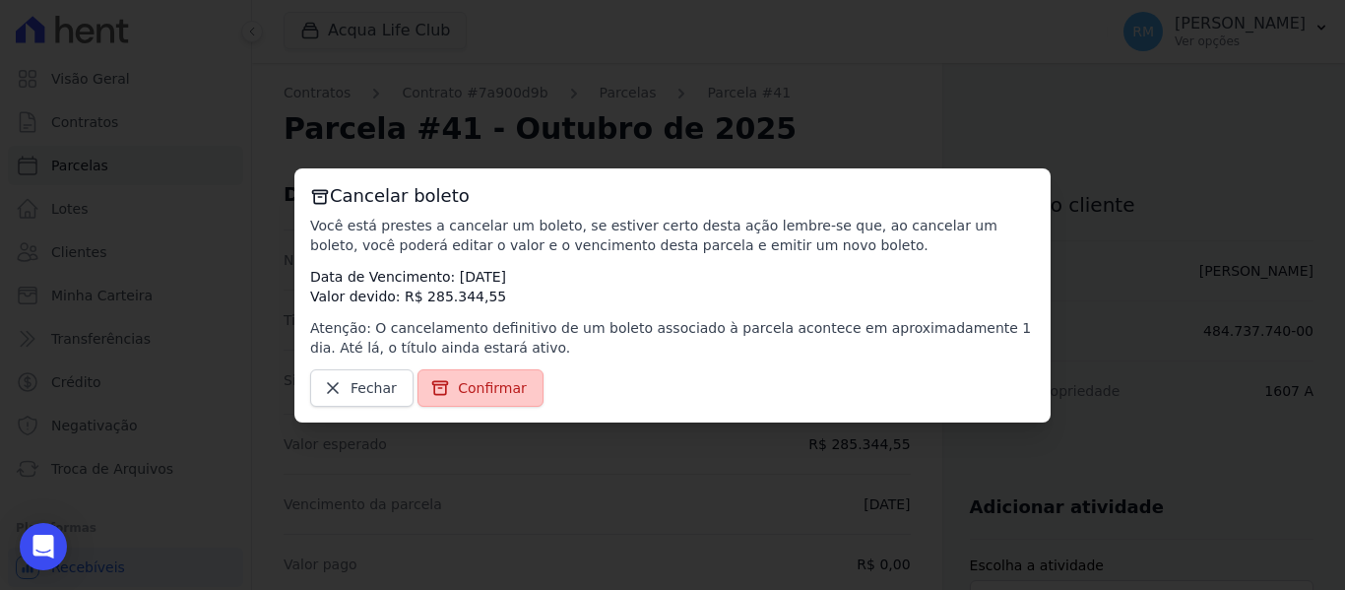
click at [490, 382] on span "Confirmar" at bounding box center [492, 388] width 69 height 20
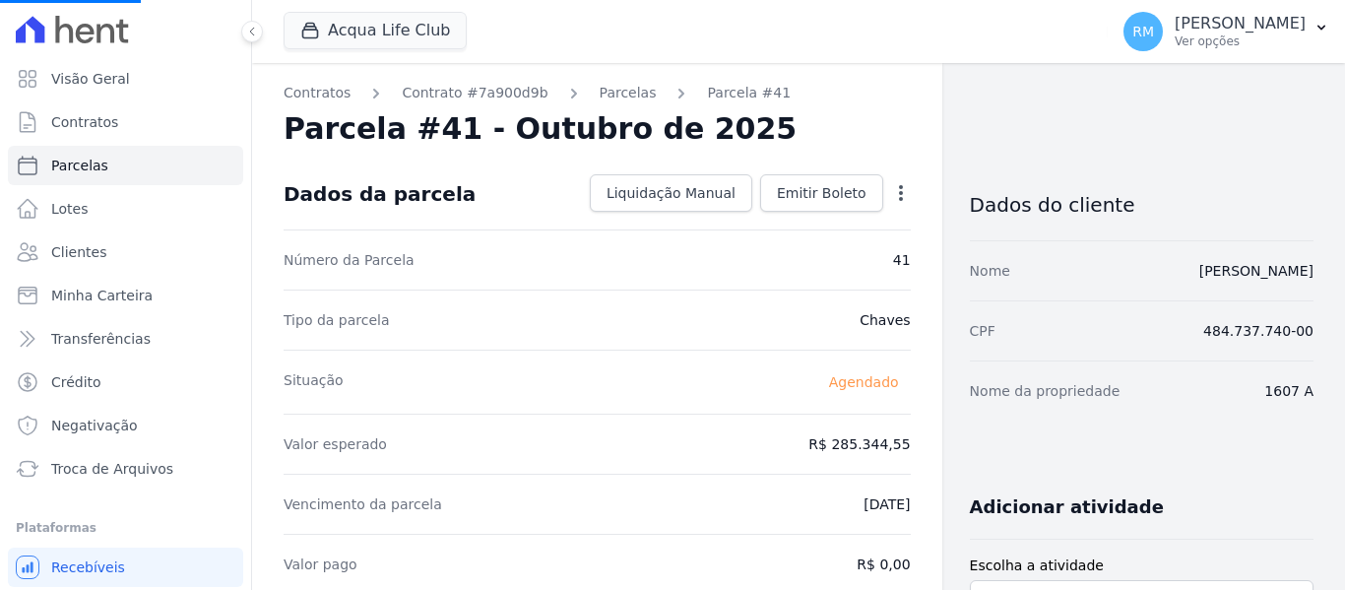
select select
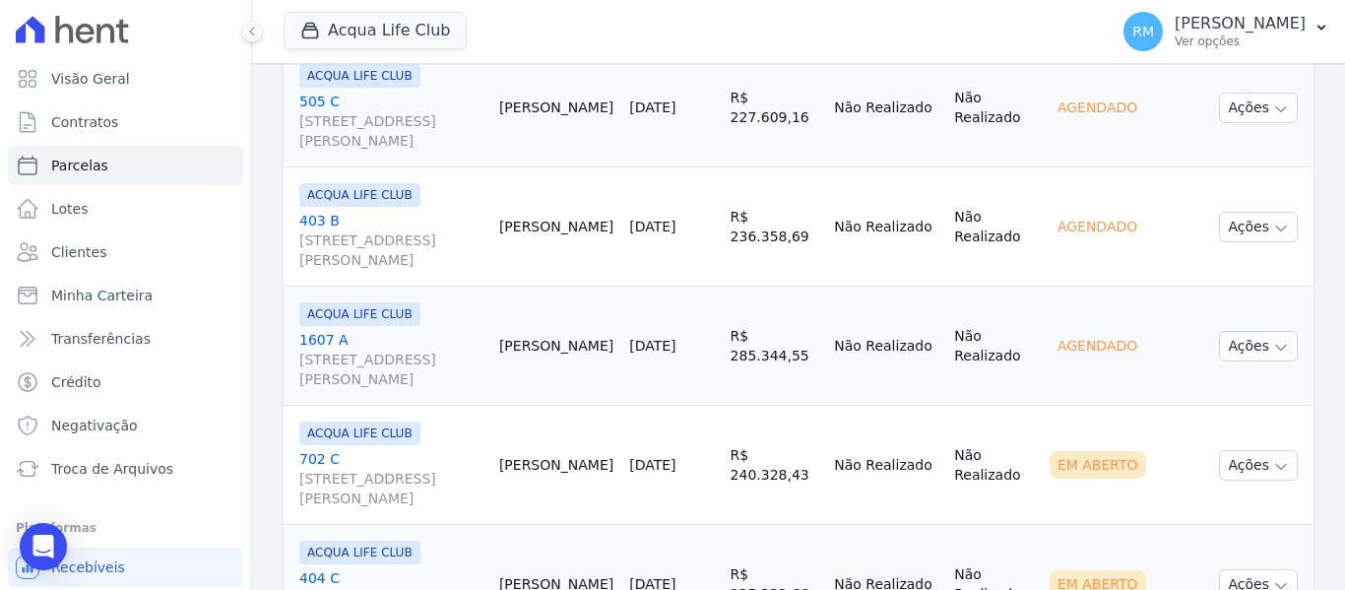
scroll to position [1083, 0]
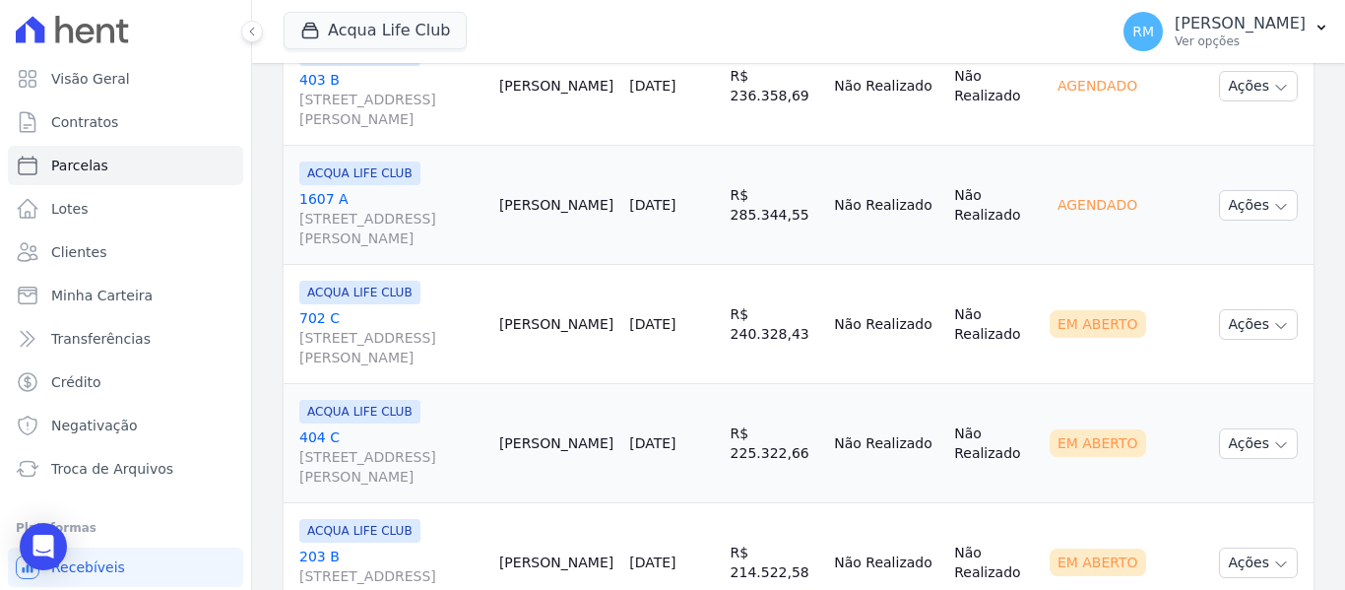
click at [421, 311] on link "[GEOGRAPHIC_DATA][STREET_ADDRESS][PERSON_NAME]" at bounding box center [391, 337] width 184 height 59
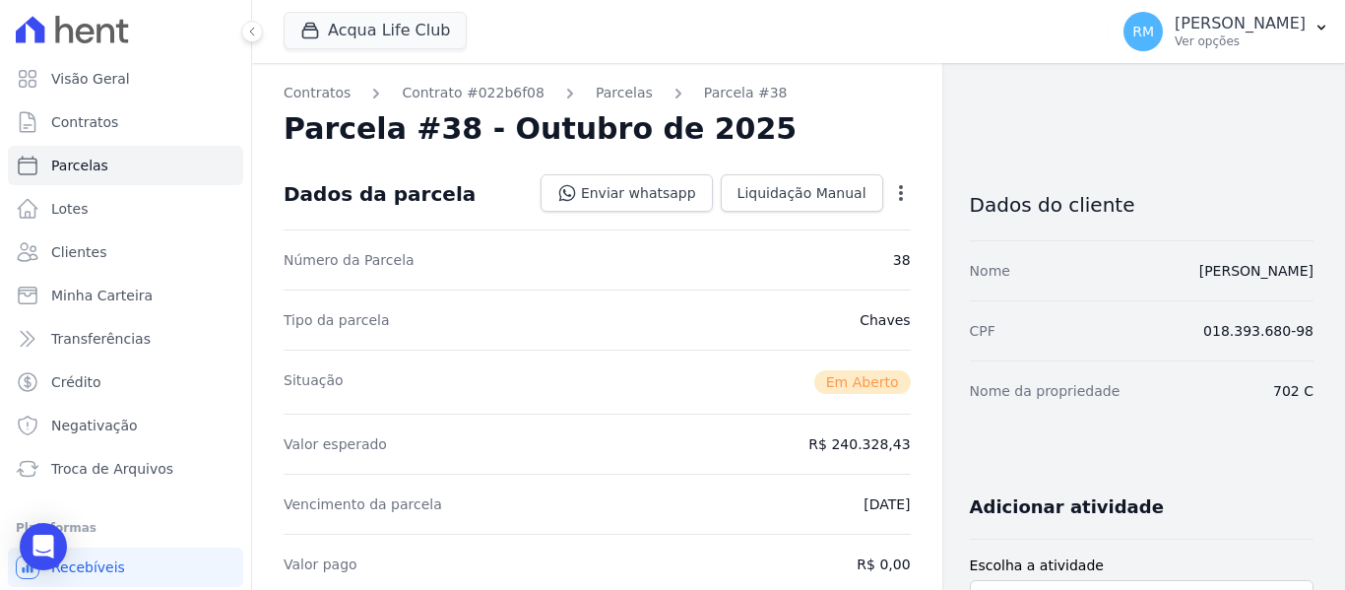
click at [898, 199] on icon "button" at bounding box center [901, 193] width 20 height 20
click at [824, 258] on link "Cancelar Cobrança" at bounding box center [816, 254] width 173 height 35
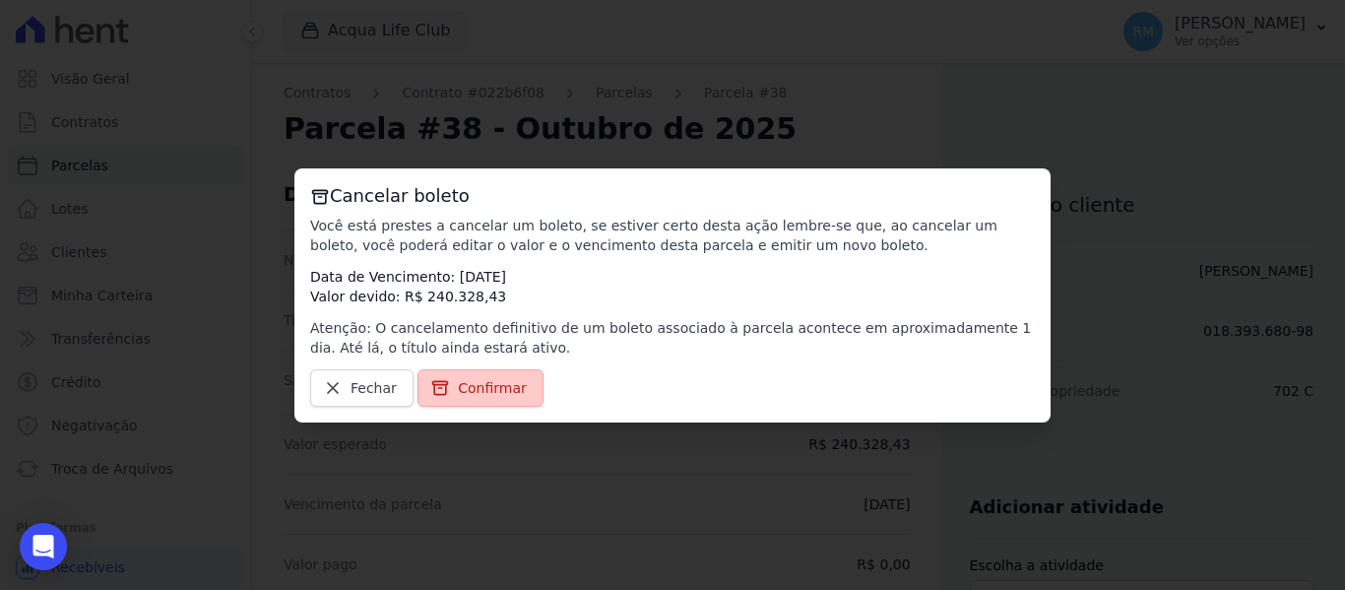
click at [458, 388] on span "Confirmar" at bounding box center [492, 388] width 69 height 20
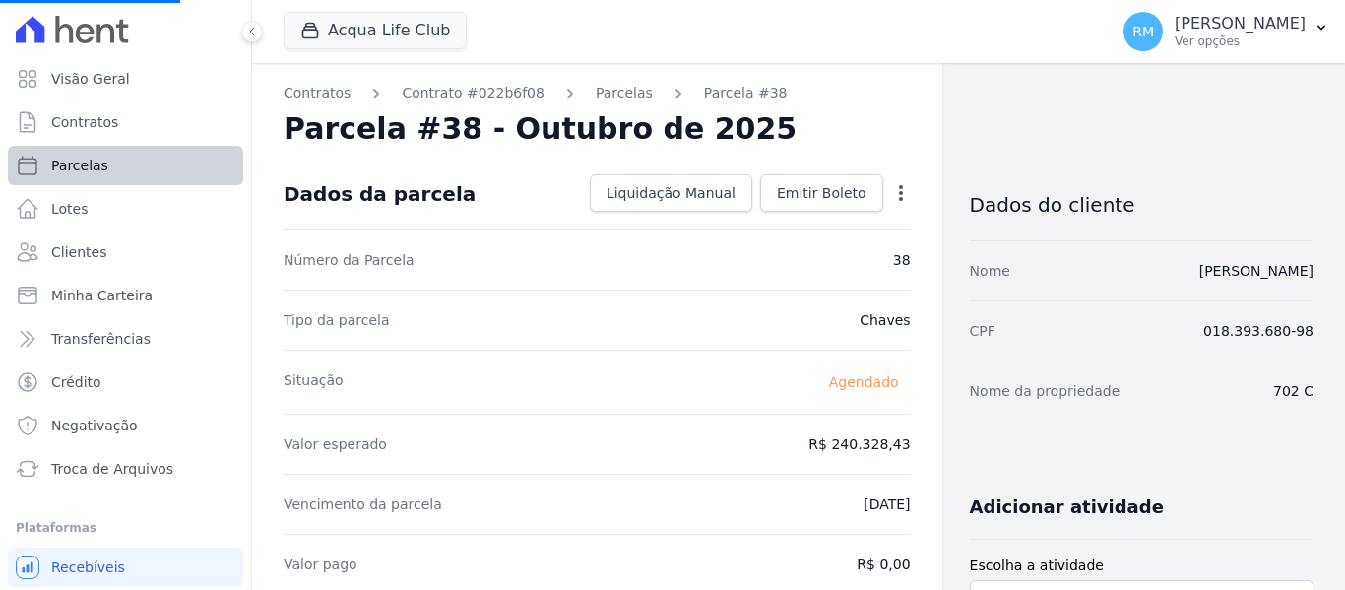
select select
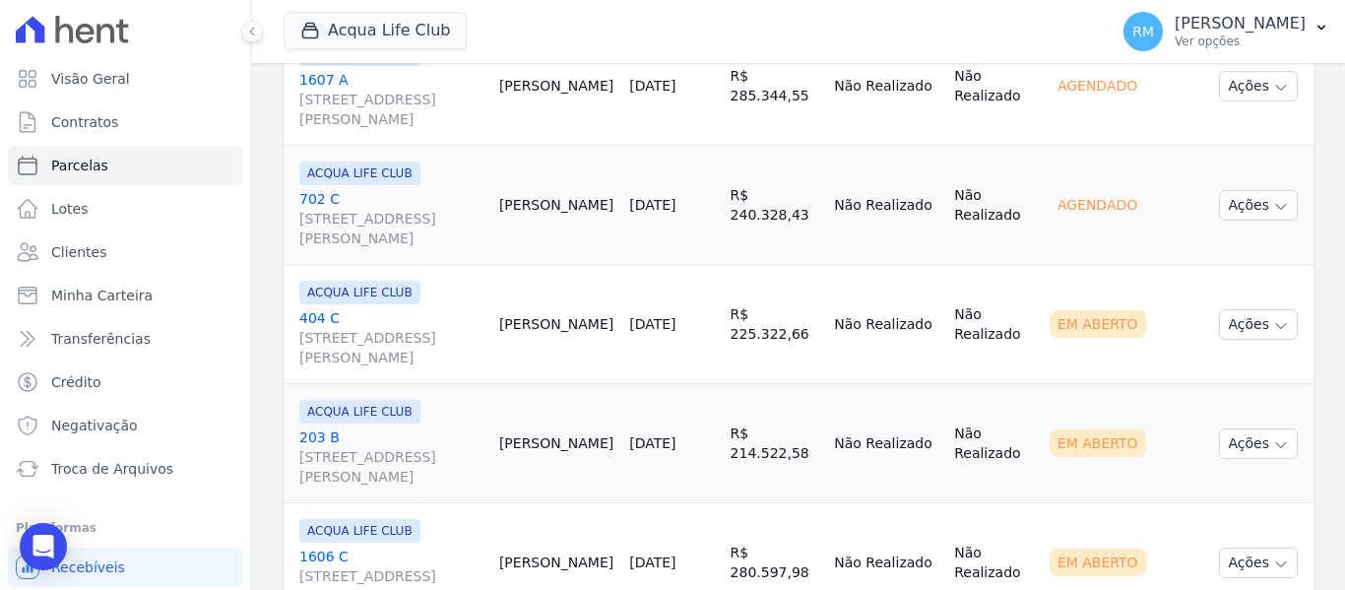
scroll to position [1379, 0]
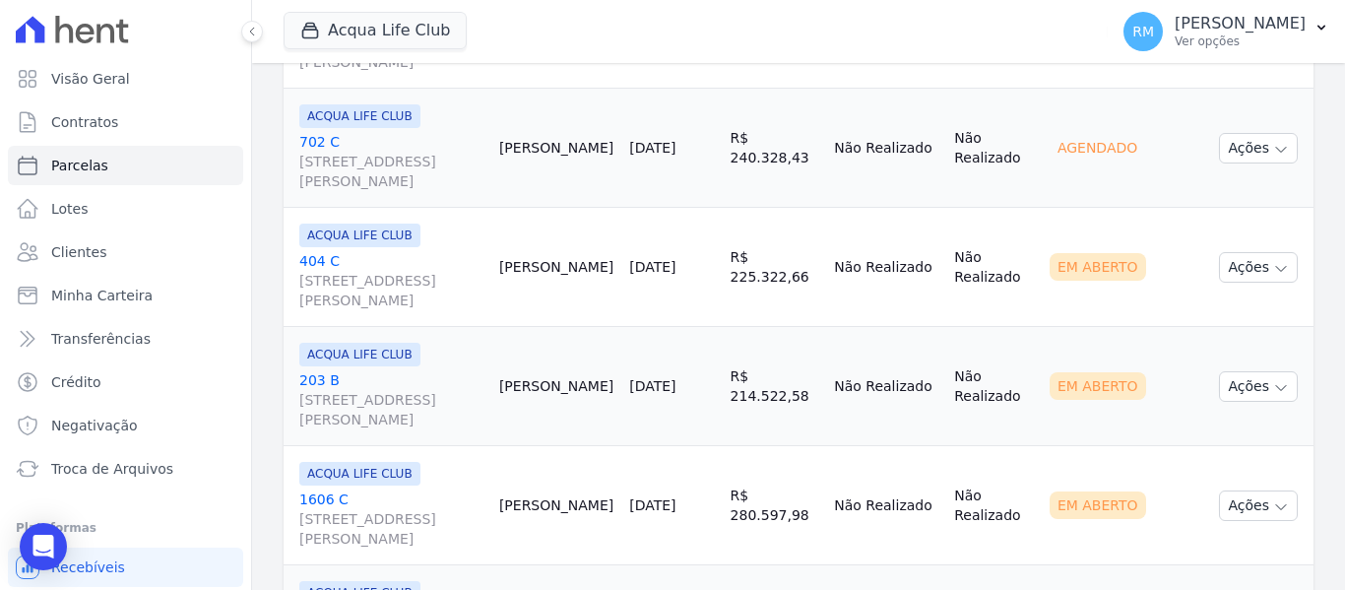
click at [424, 262] on link "[GEOGRAPHIC_DATA][STREET_ADDRESS][PERSON_NAME]" at bounding box center [391, 280] width 184 height 59
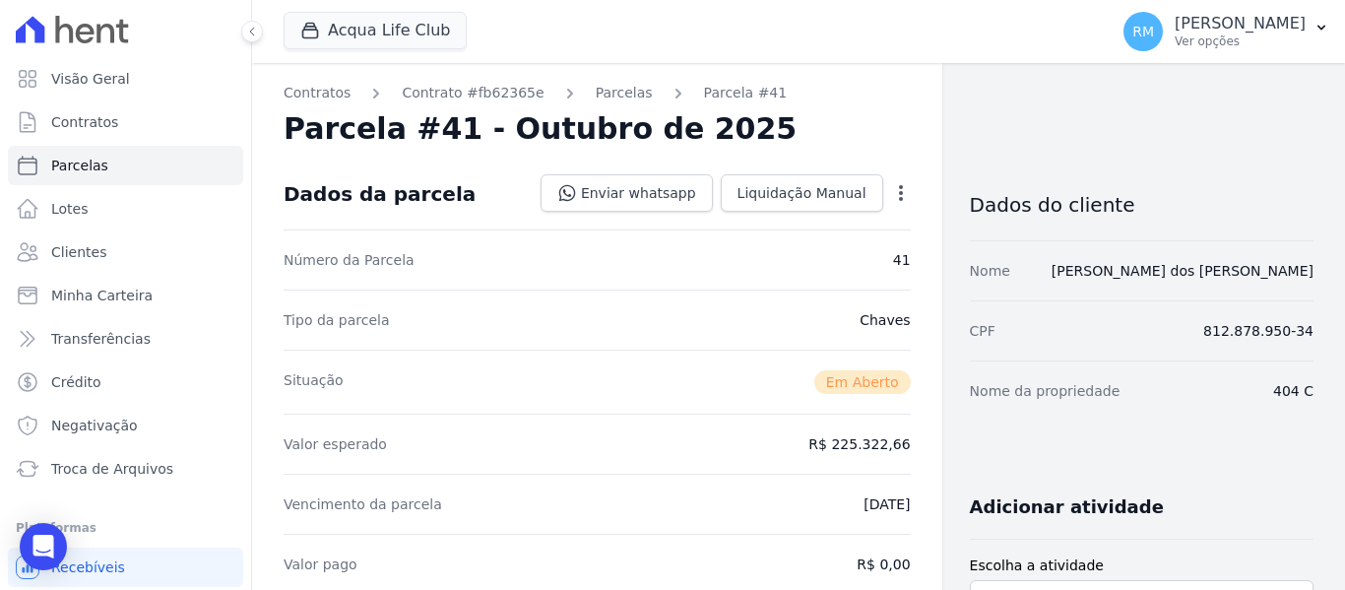
click at [891, 199] on icon "button" at bounding box center [901, 193] width 20 height 20
click at [805, 256] on link "Cancelar Cobrança" at bounding box center [816, 254] width 173 height 35
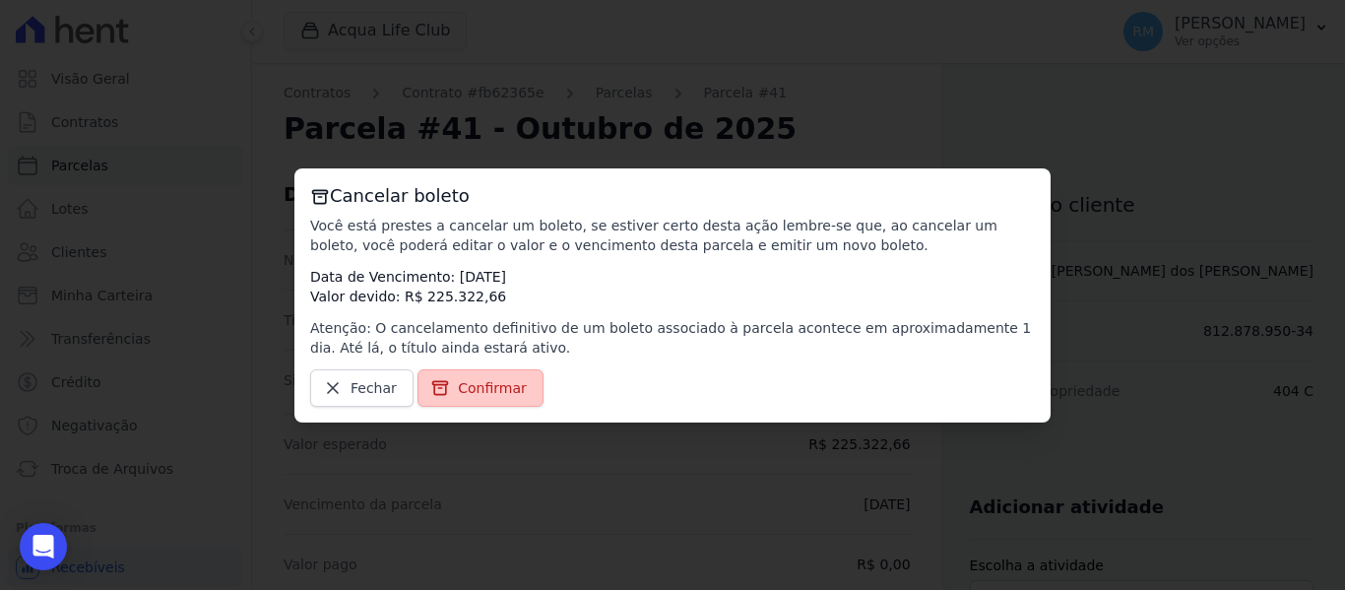
click at [489, 390] on span "Confirmar" at bounding box center [492, 388] width 69 height 20
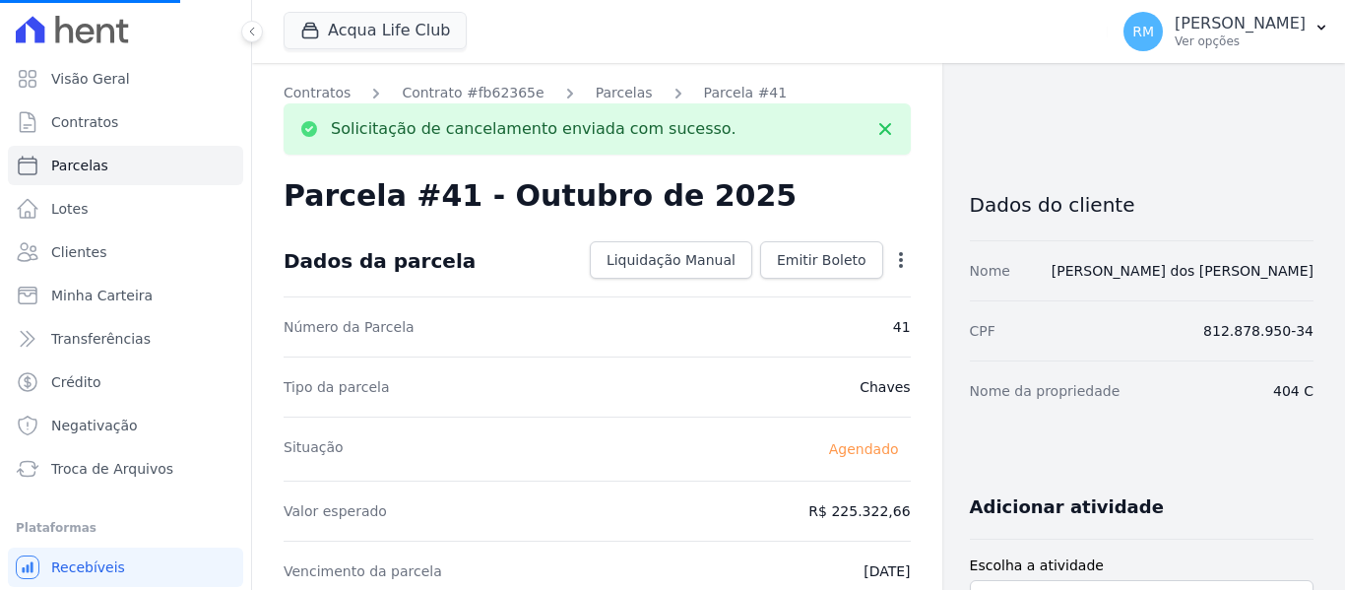
select select
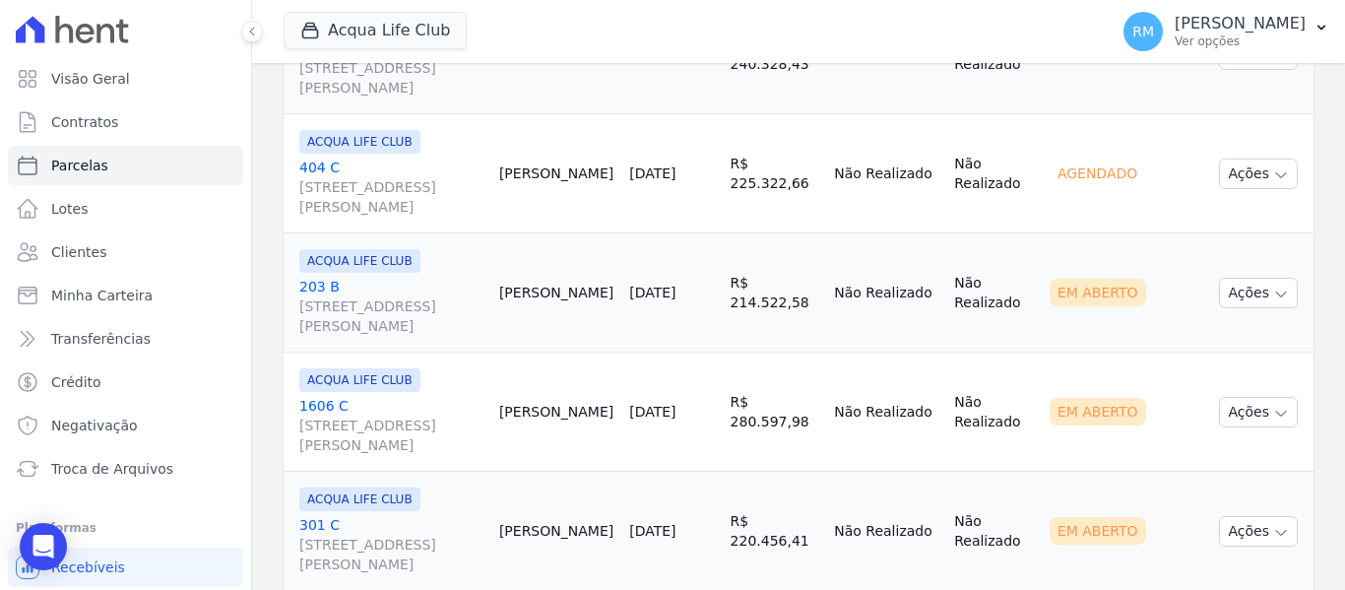
scroll to position [1576, 0]
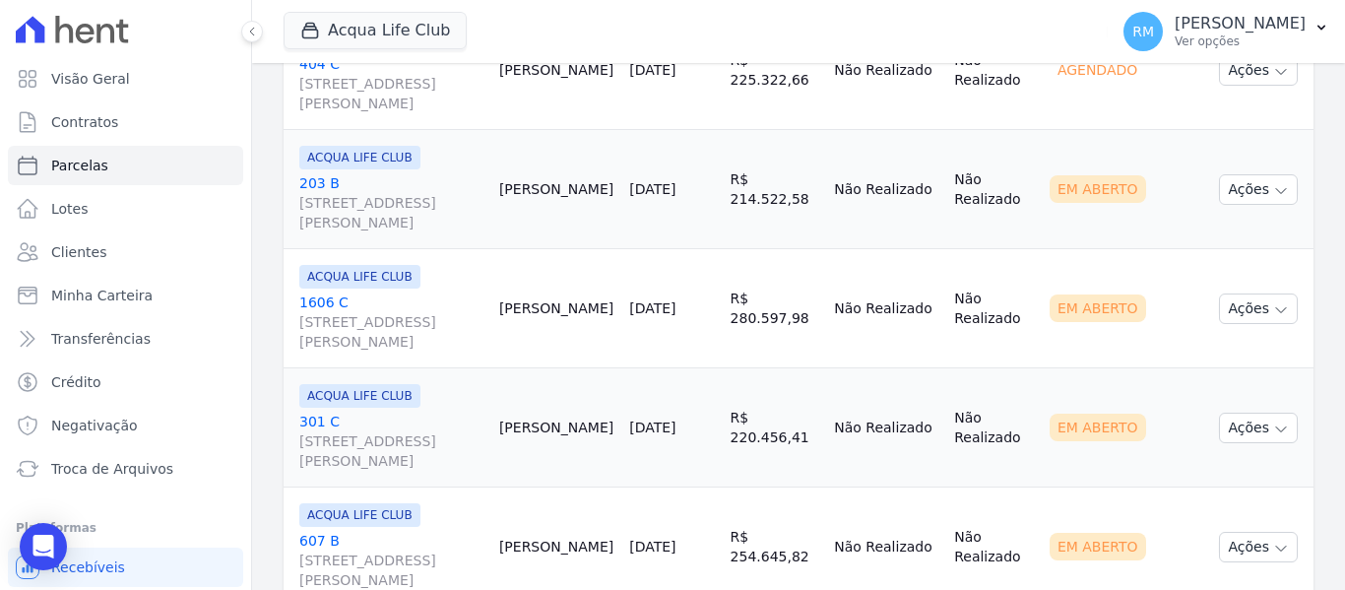
click at [438, 177] on link "[GEOGRAPHIC_DATA][STREET_ADDRESS][PERSON_NAME]" at bounding box center [391, 202] width 184 height 59
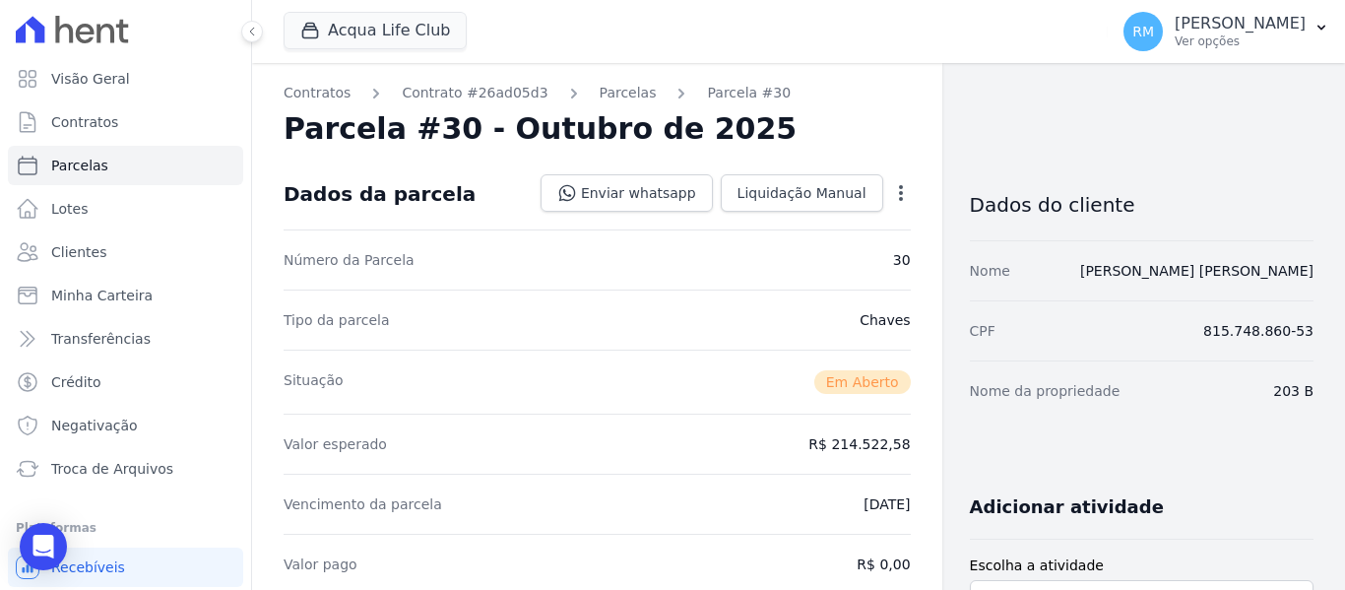
click at [900, 197] on icon "button" at bounding box center [901, 193] width 20 height 20
click at [804, 255] on link "Cancelar Cobrança" at bounding box center [816, 254] width 173 height 35
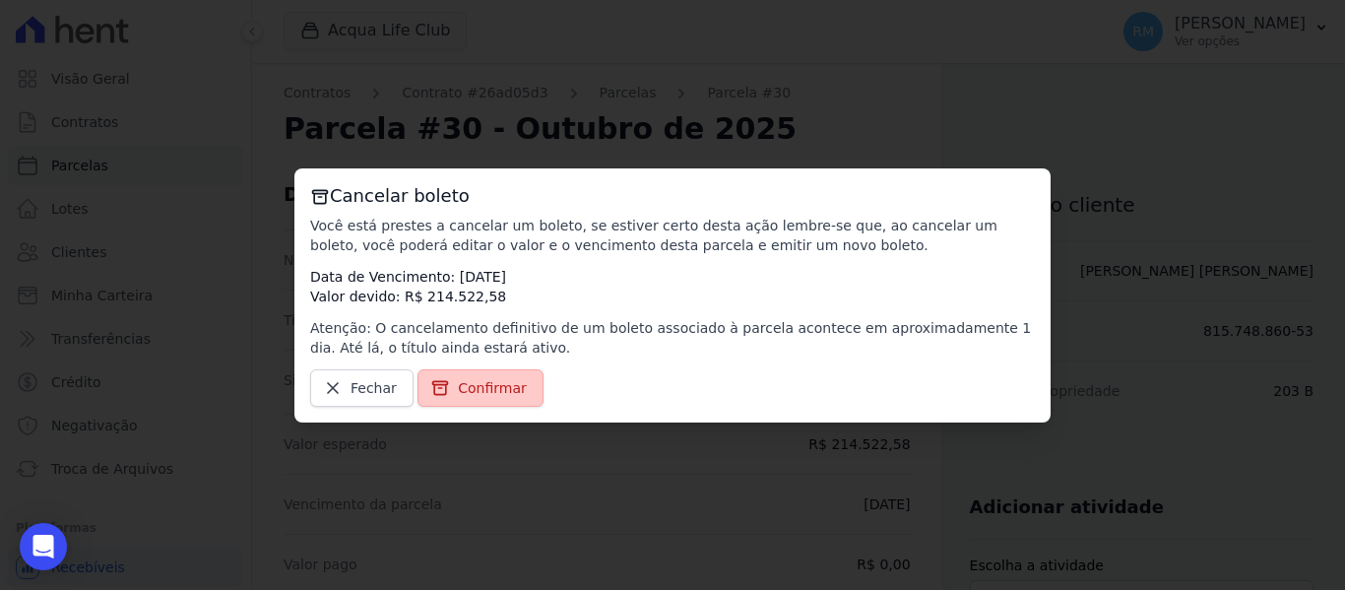
click at [485, 390] on span "Confirmar" at bounding box center [492, 388] width 69 height 20
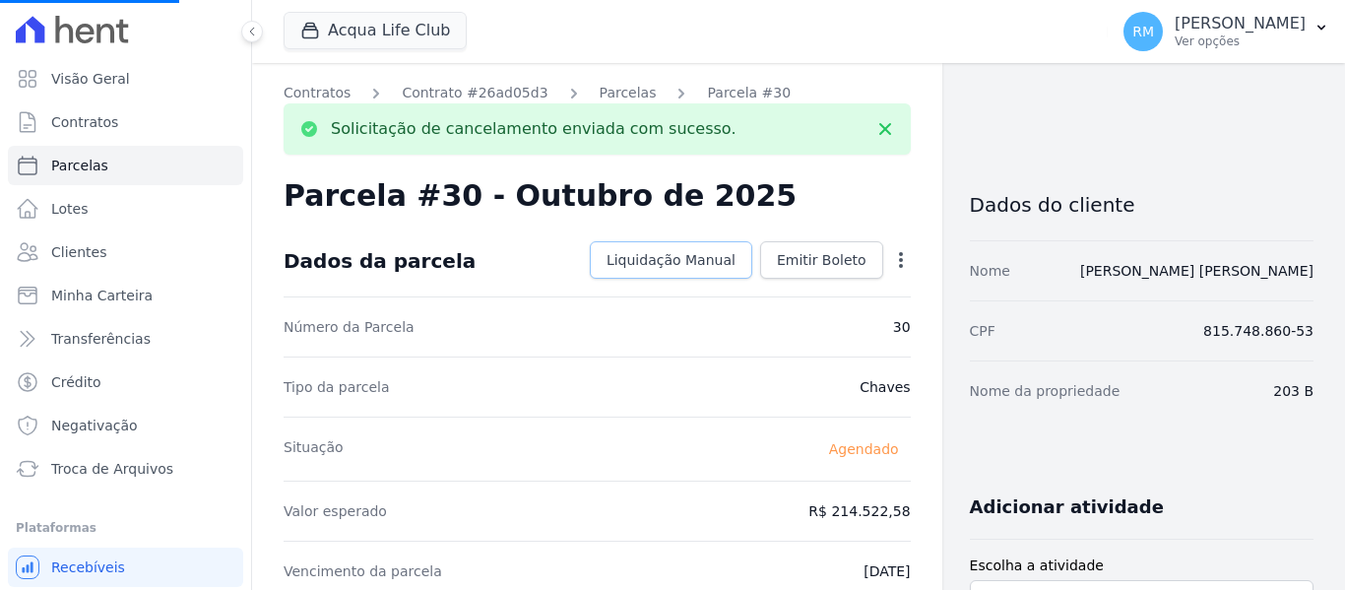
select select
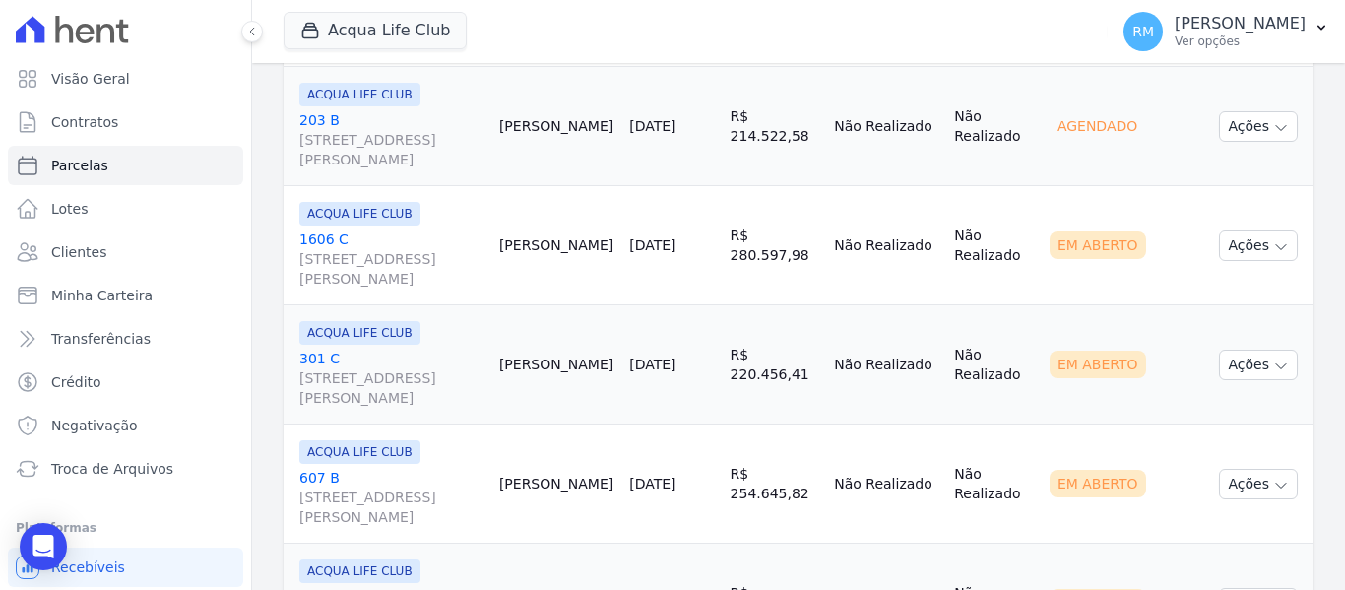
scroll to position [1674, 0]
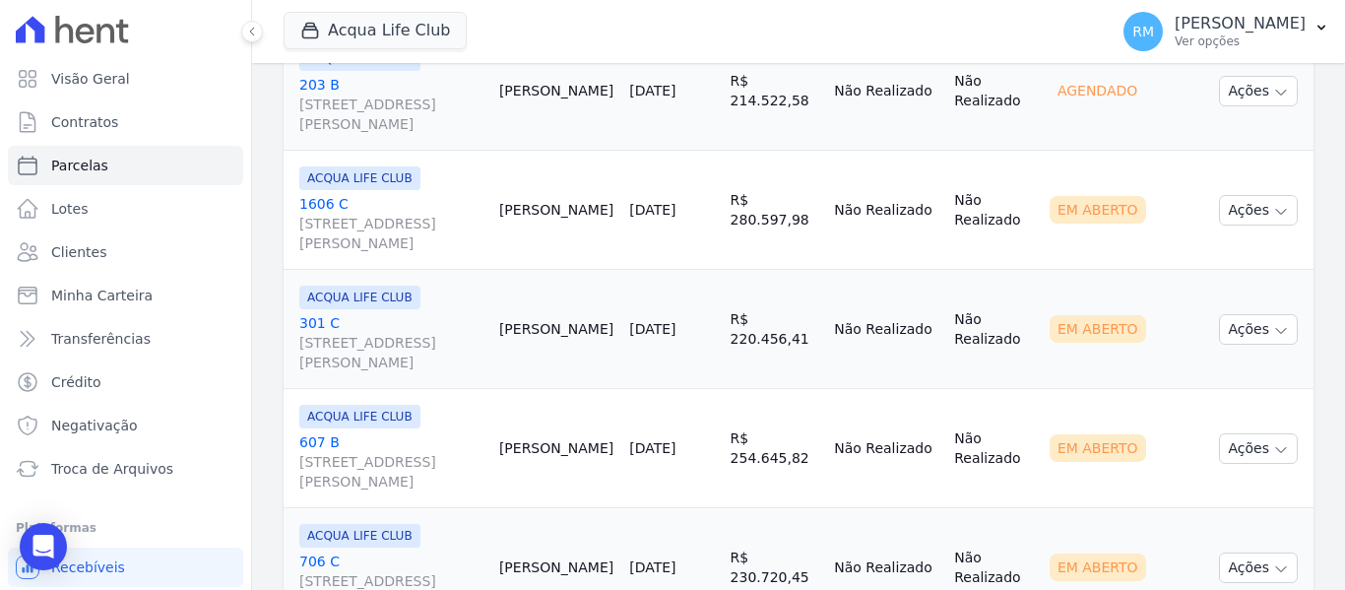
click at [425, 205] on link "[GEOGRAPHIC_DATA][STREET_ADDRESS][PERSON_NAME]" at bounding box center [391, 223] width 184 height 59
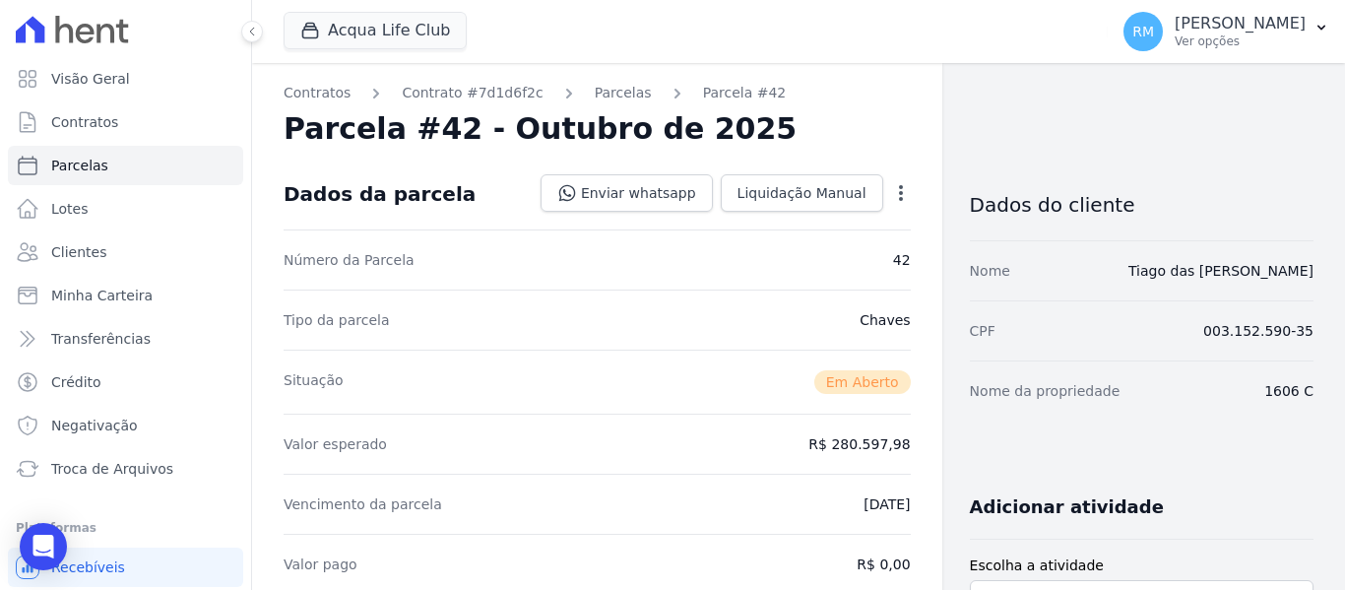
click at [891, 199] on icon "button" at bounding box center [901, 193] width 20 height 20
click at [811, 258] on link "Cancelar Cobrança" at bounding box center [816, 254] width 173 height 35
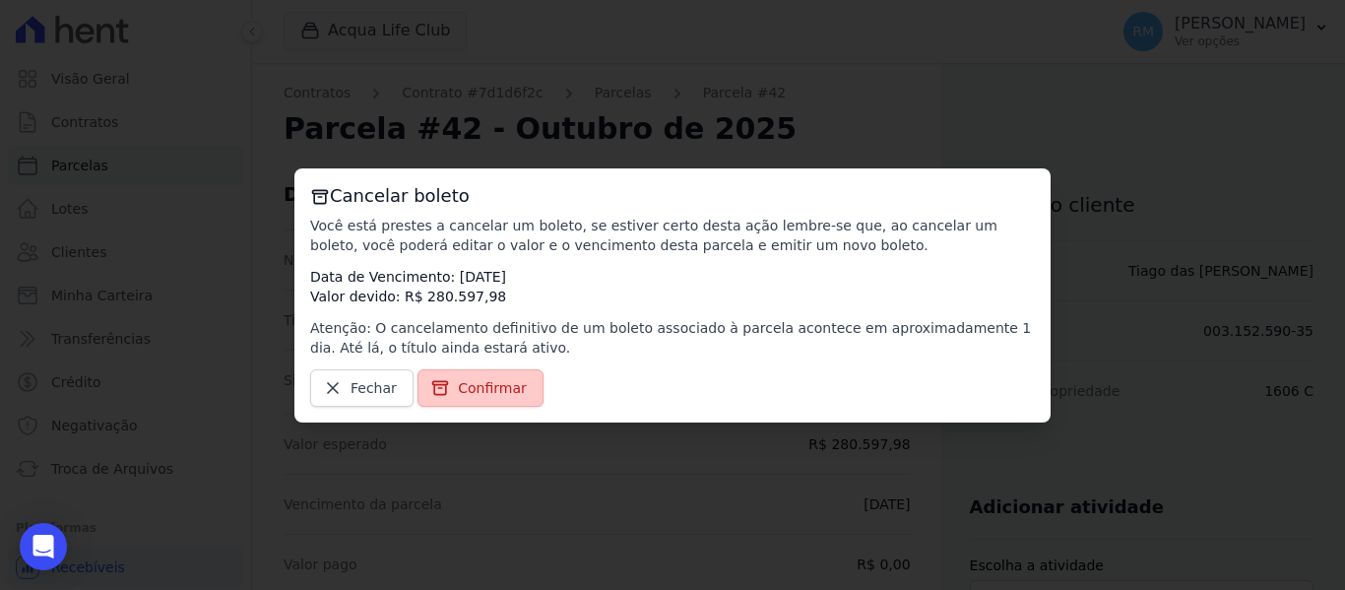
click at [487, 391] on span "Confirmar" at bounding box center [492, 388] width 69 height 20
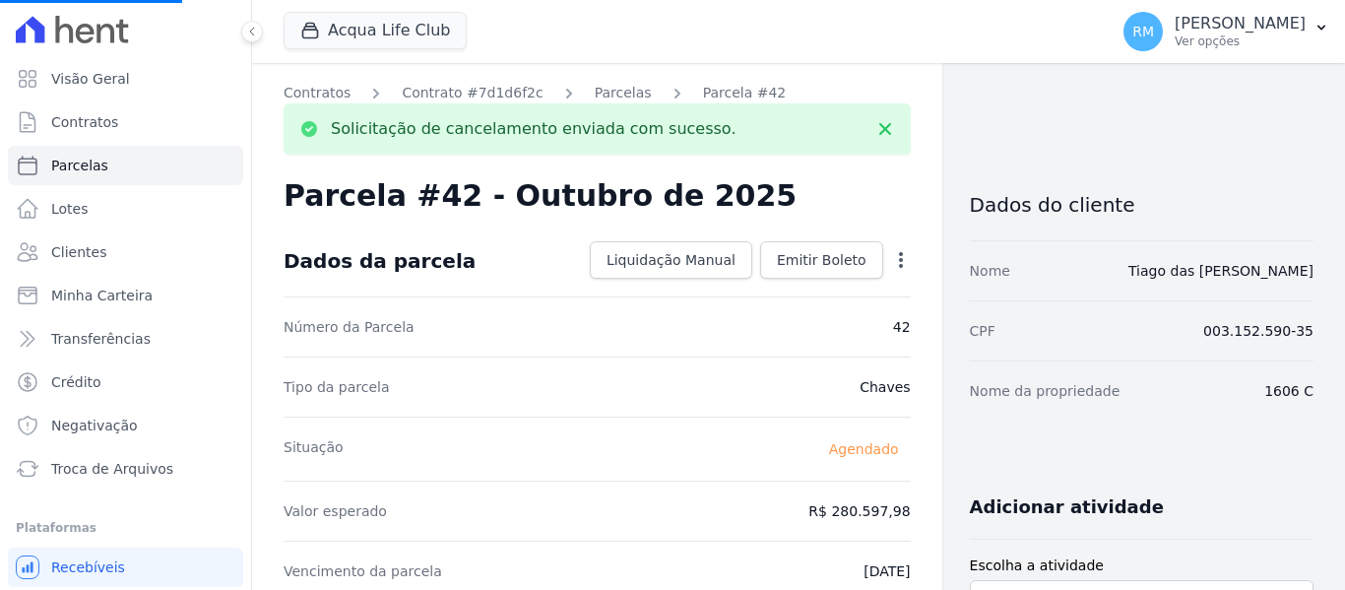
select select
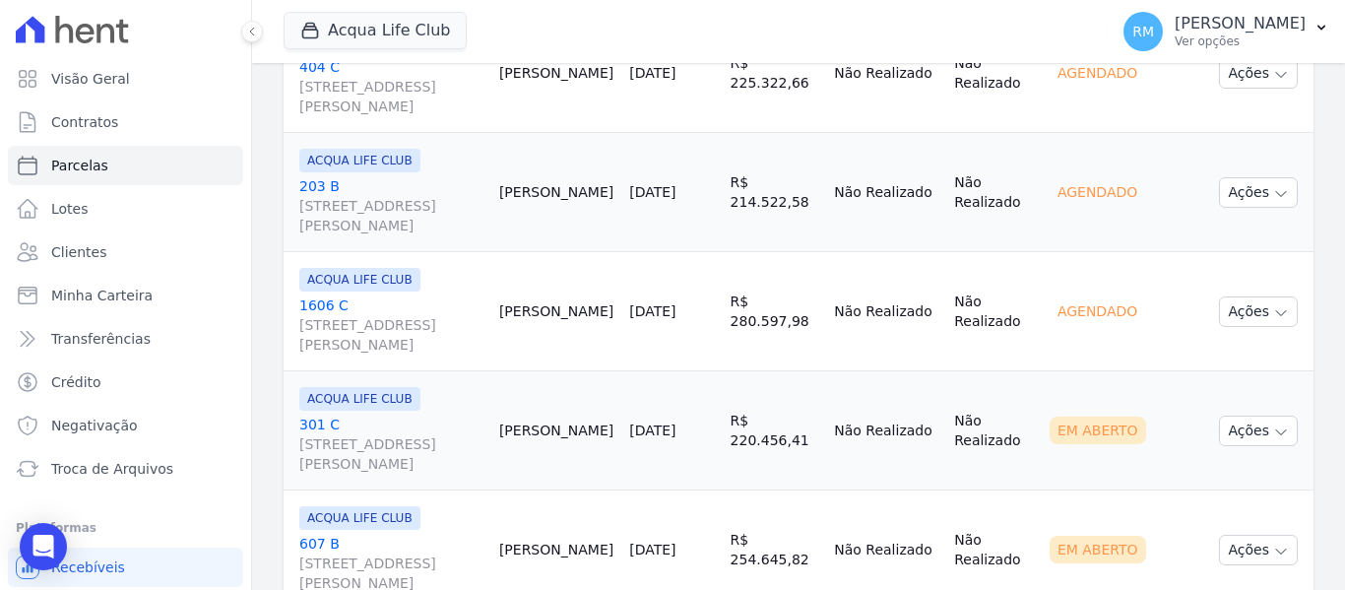
scroll to position [1576, 0]
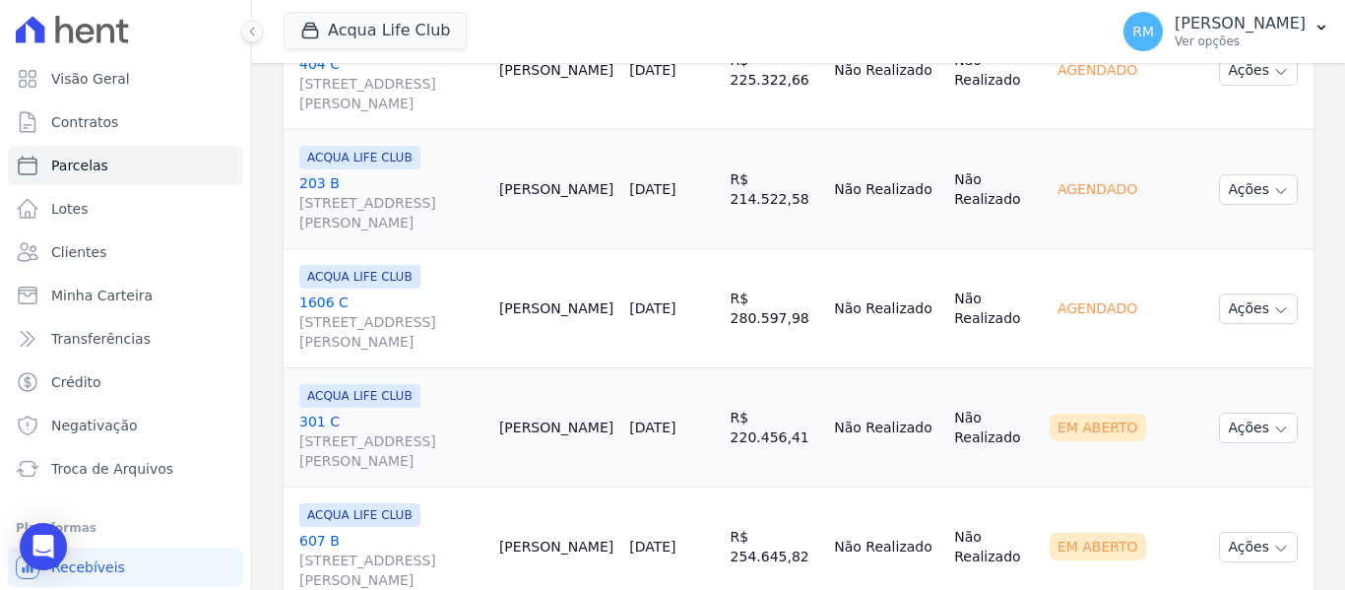
click at [445, 414] on link "[GEOGRAPHIC_DATA][STREET_ADDRESS][PERSON_NAME]" at bounding box center [391, 441] width 184 height 59
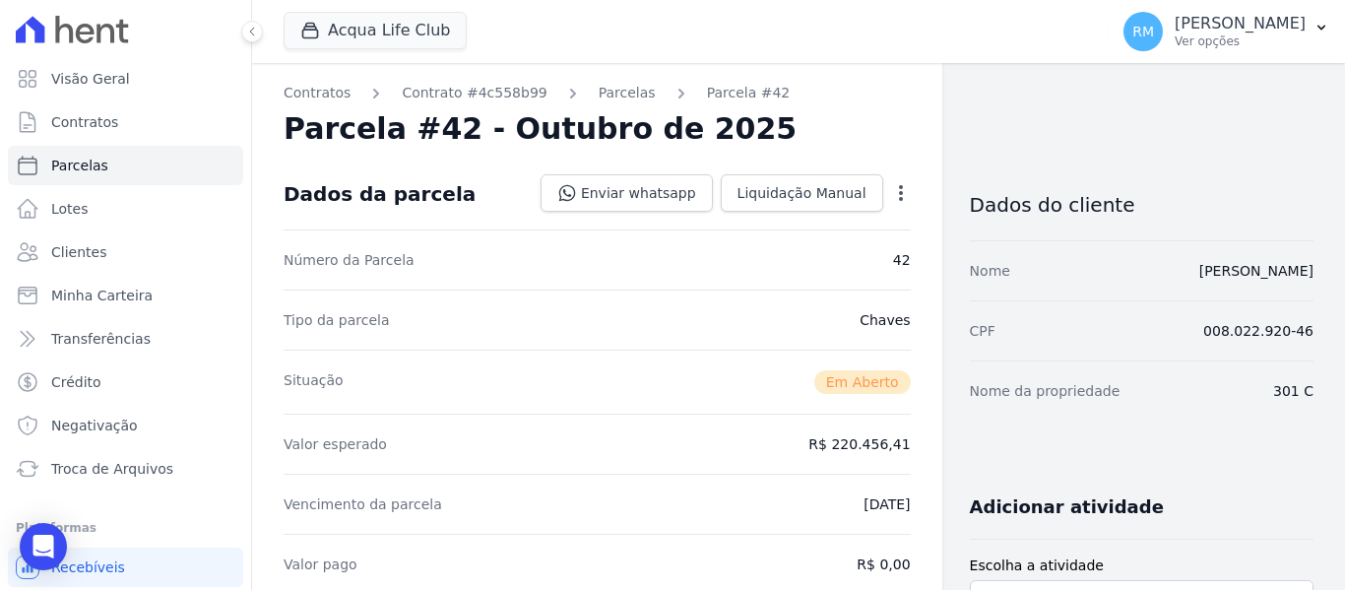
click at [891, 191] on icon "button" at bounding box center [901, 193] width 20 height 20
click at [827, 251] on link "Cancelar Cobrança" at bounding box center [816, 254] width 173 height 35
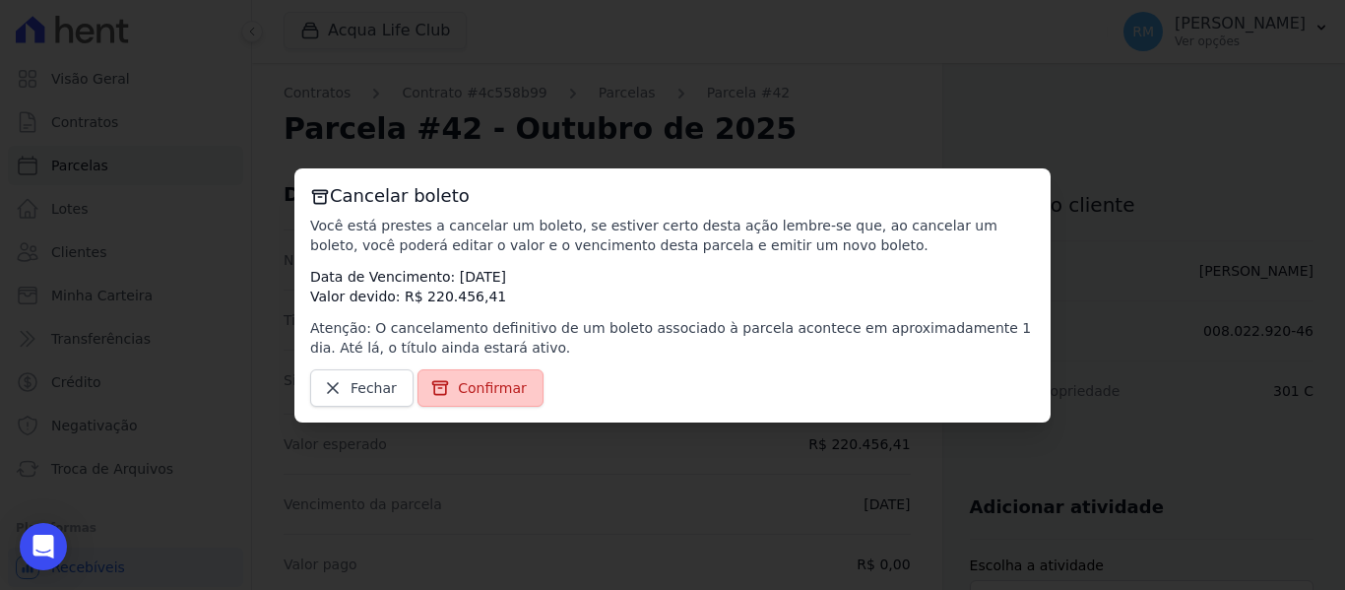
click at [465, 387] on span "Confirmar" at bounding box center [492, 388] width 69 height 20
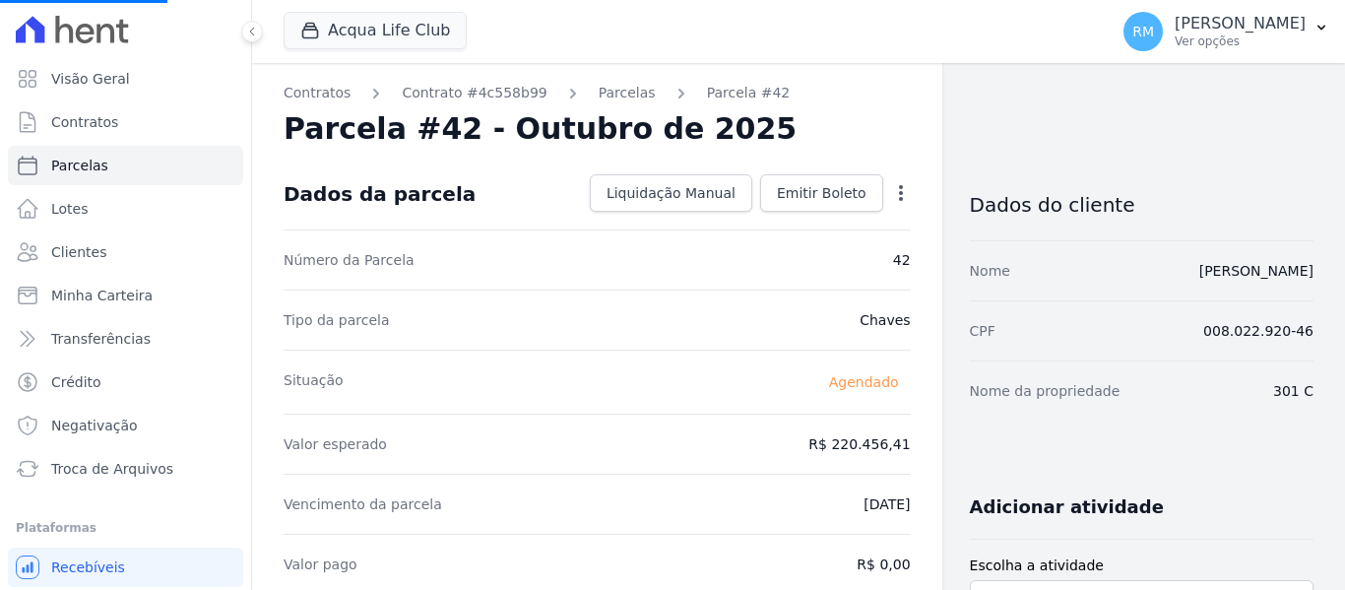
select select
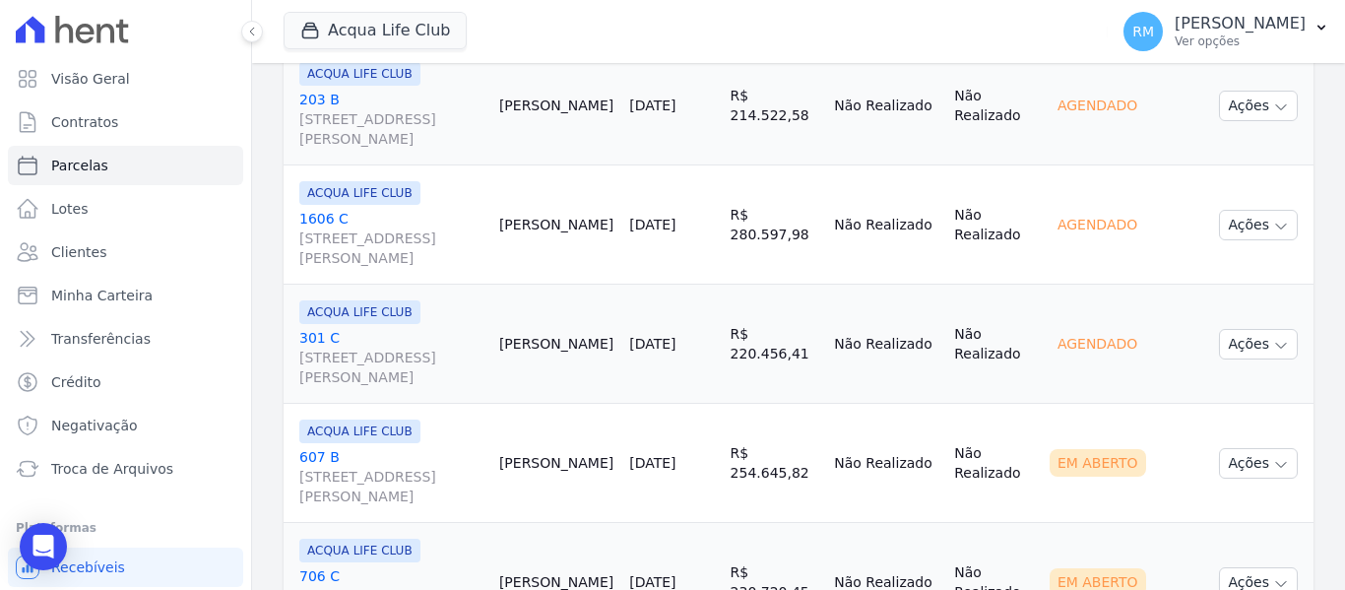
scroll to position [1773, 0]
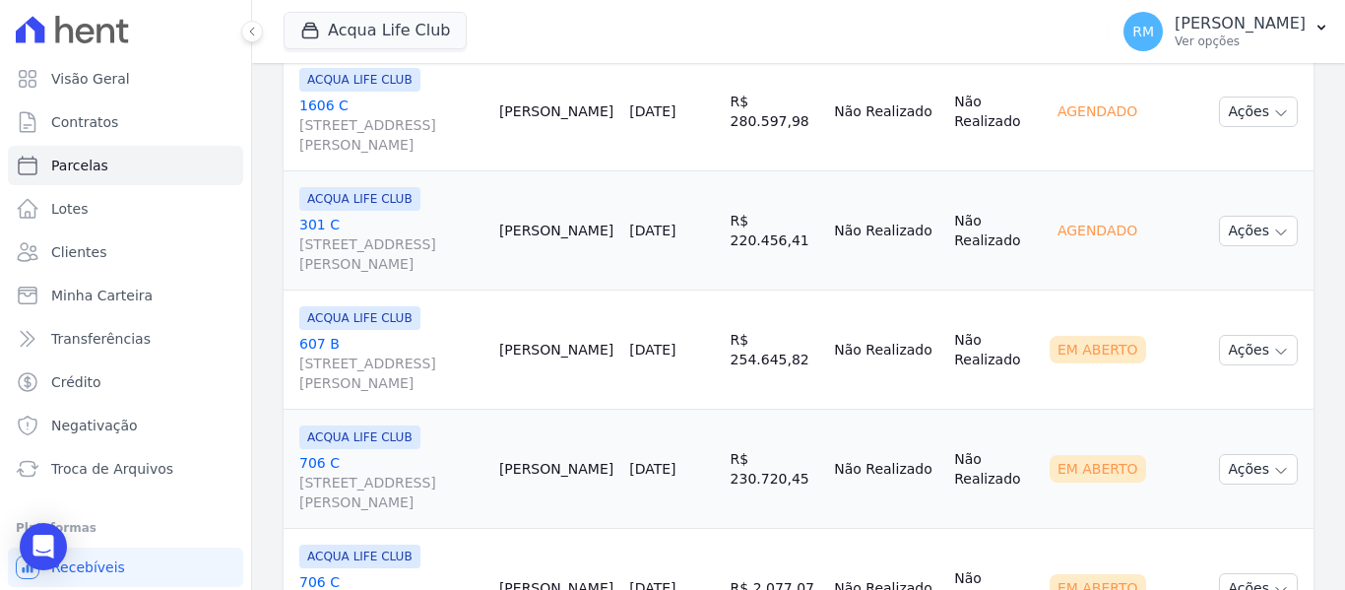
click at [460, 333] on div "ACQUA LIFE CLUB [GEOGRAPHIC_DATA][STREET_ADDRESS][PERSON_NAME]" at bounding box center [391, 349] width 184 height 87
click at [463, 336] on link "[GEOGRAPHIC_DATA][STREET_ADDRESS][PERSON_NAME]" at bounding box center [391, 363] width 184 height 59
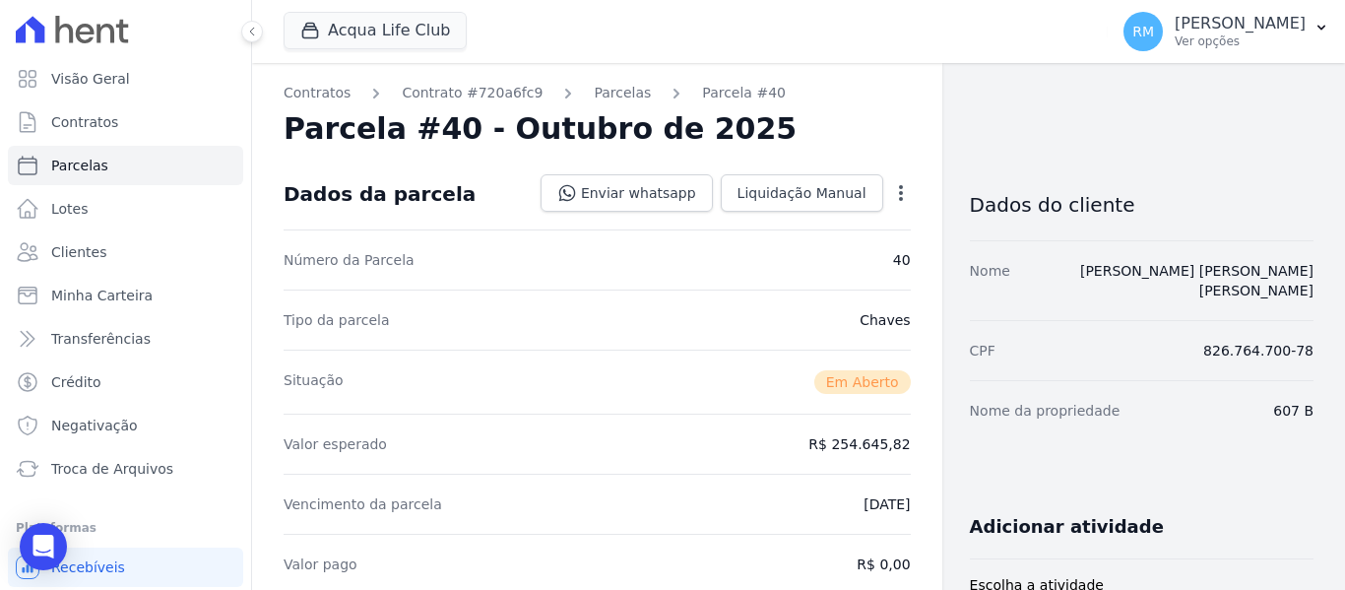
click at [891, 190] on icon "button" at bounding box center [901, 193] width 20 height 20
click at [767, 248] on link "Cancelar Cobrança" at bounding box center [816, 254] width 173 height 35
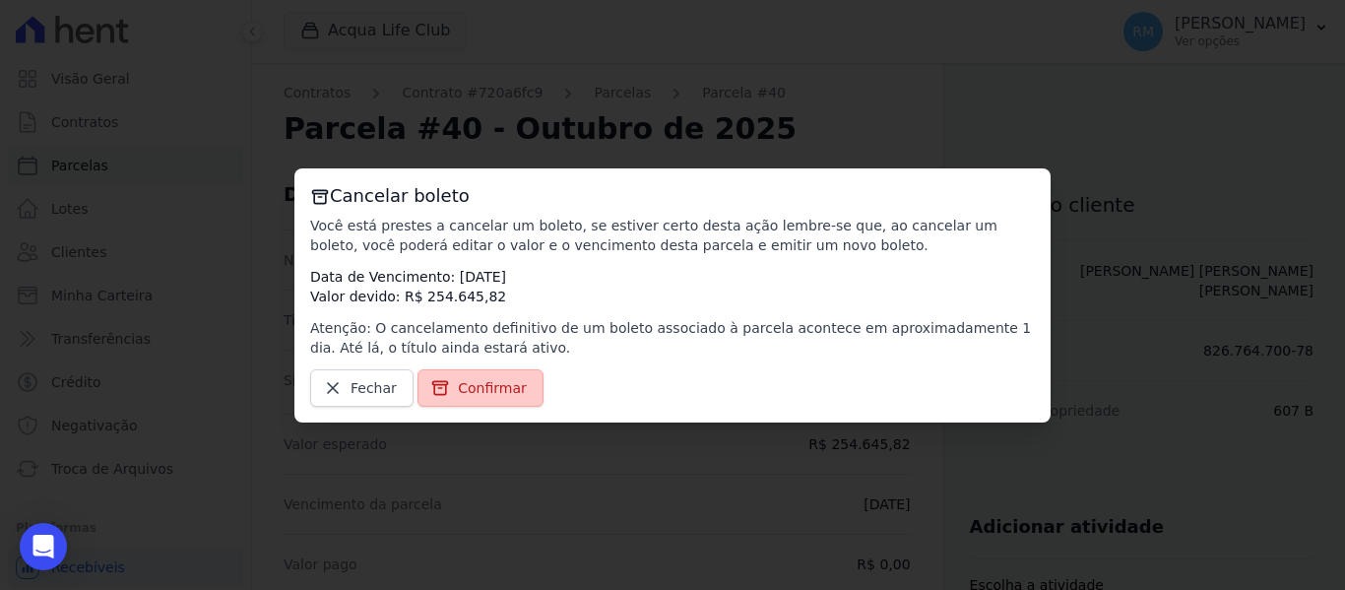
click at [490, 386] on span "Confirmar" at bounding box center [492, 388] width 69 height 20
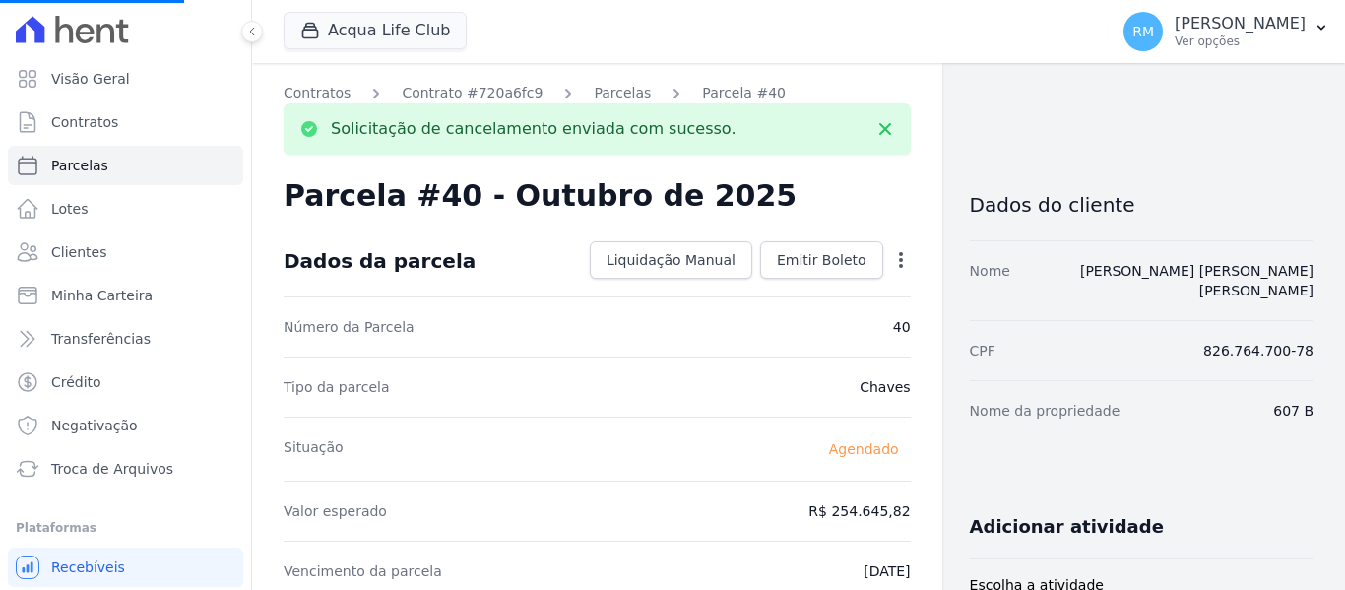
select select
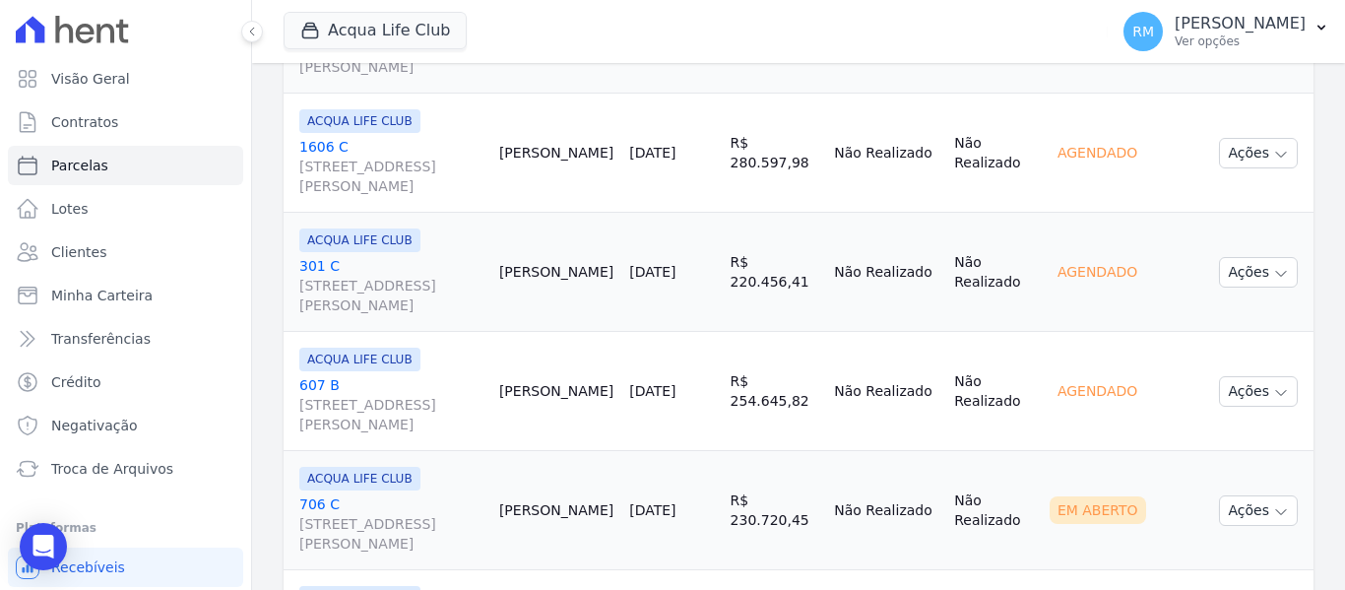
scroll to position [1773, 0]
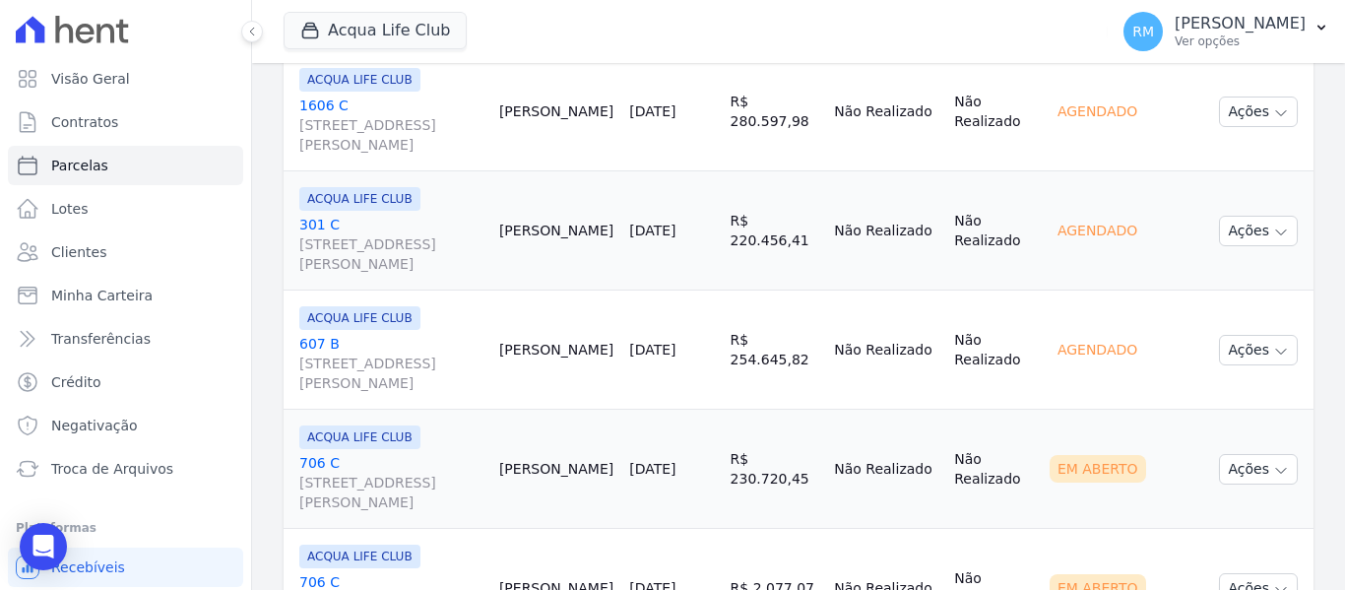
click at [442, 466] on link "[GEOGRAPHIC_DATA][STREET_ADDRESS][PERSON_NAME]" at bounding box center [391, 482] width 184 height 59
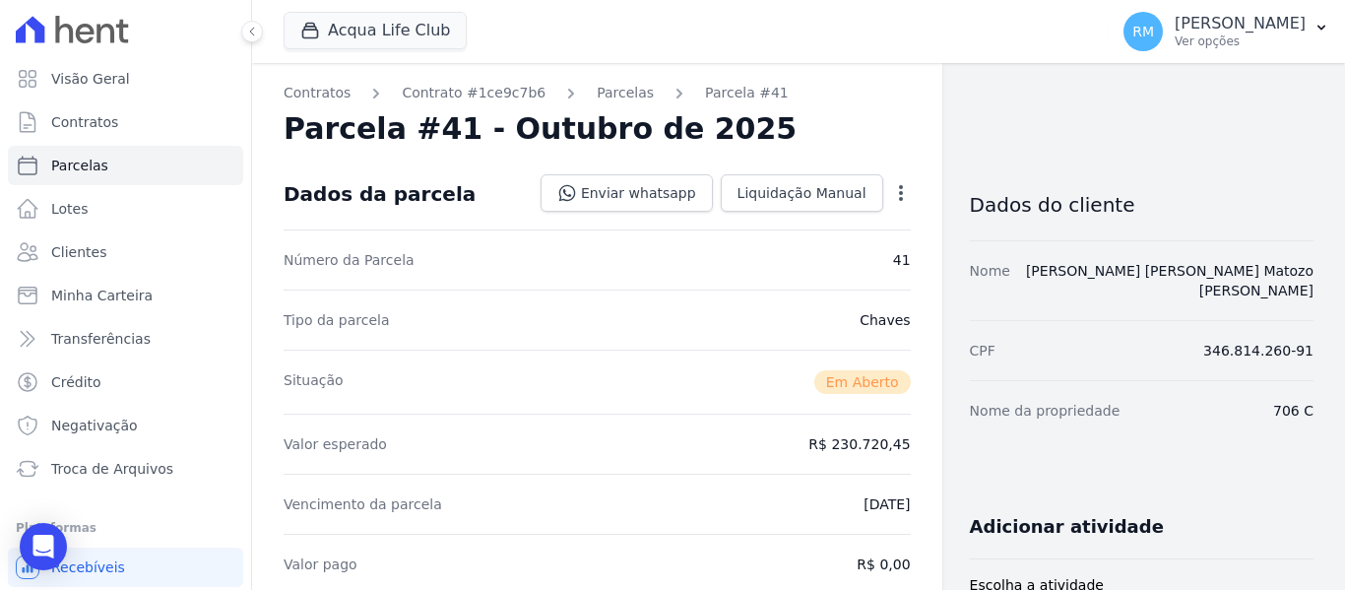
click at [891, 202] on icon "button" at bounding box center [901, 193] width 20 height 20
click at [771, 258] on link "Cancelar Cobrança" at bounding box center [816, 254] width 173 height 35
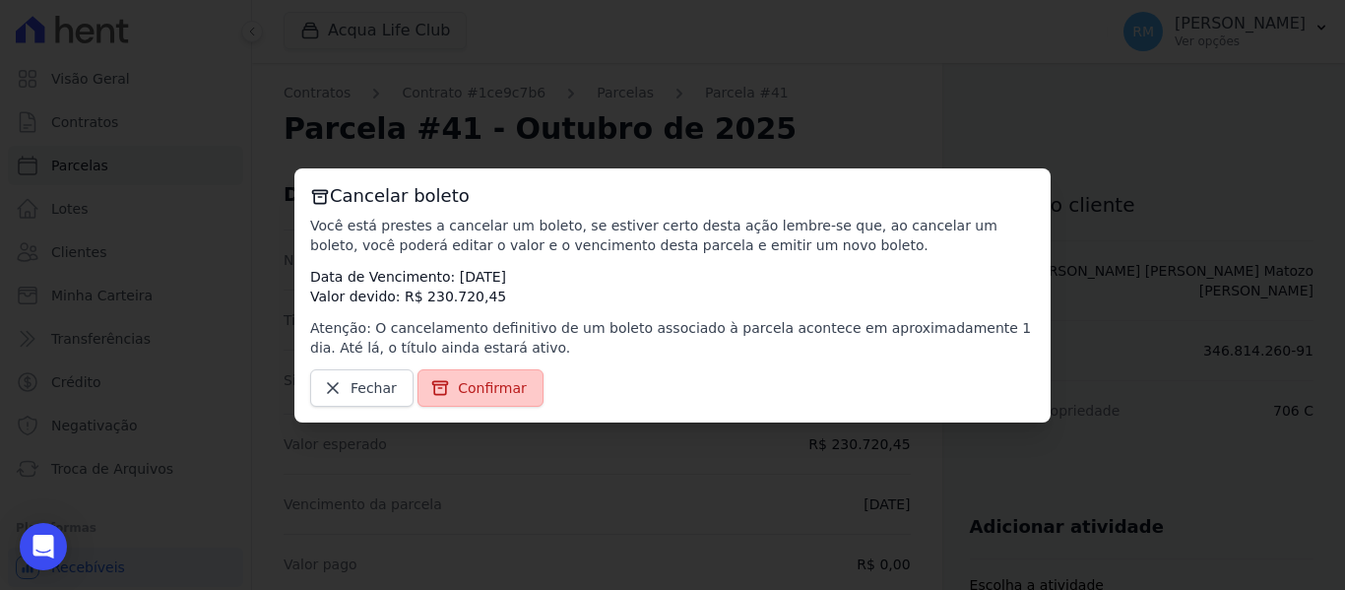
click at [485, 394] on span "Confirmar" at bounding box center [492, 388] width 69 height 20
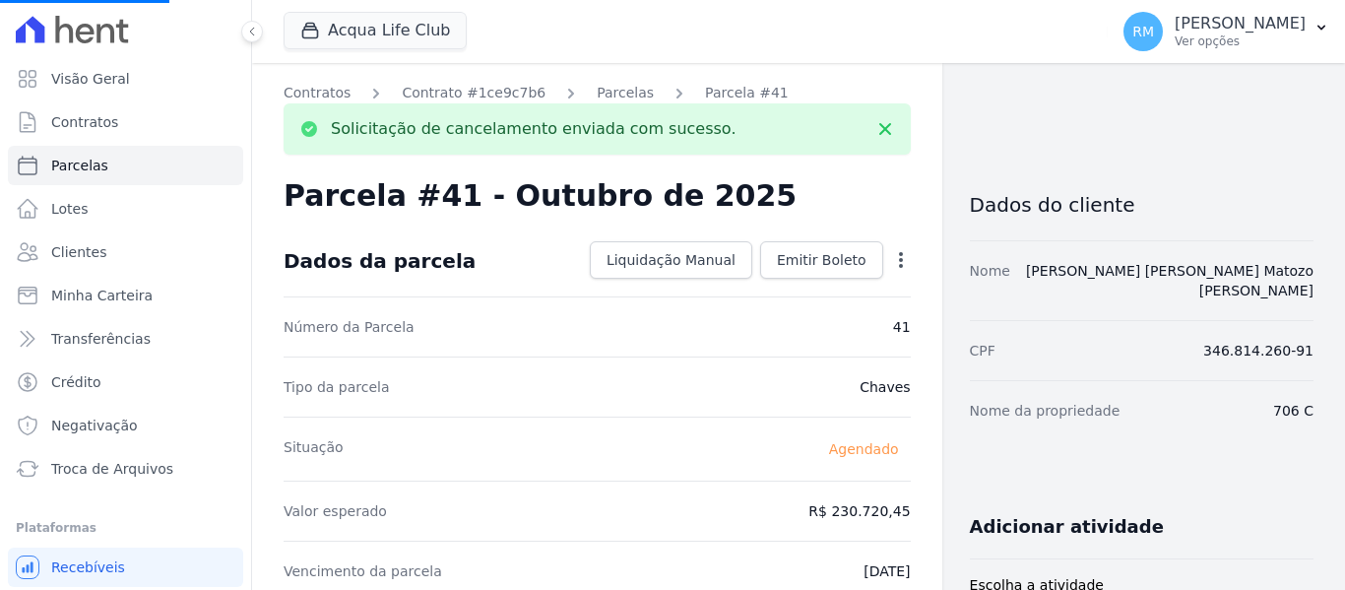
select select
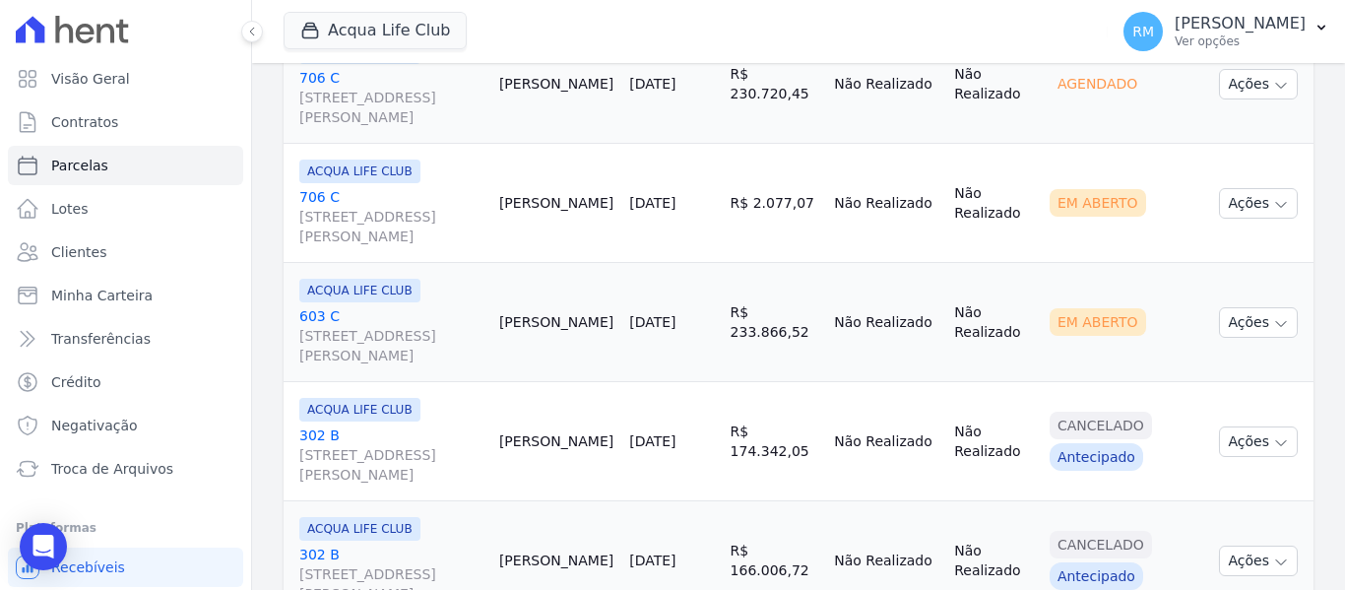
scroll to position [2167, 0]
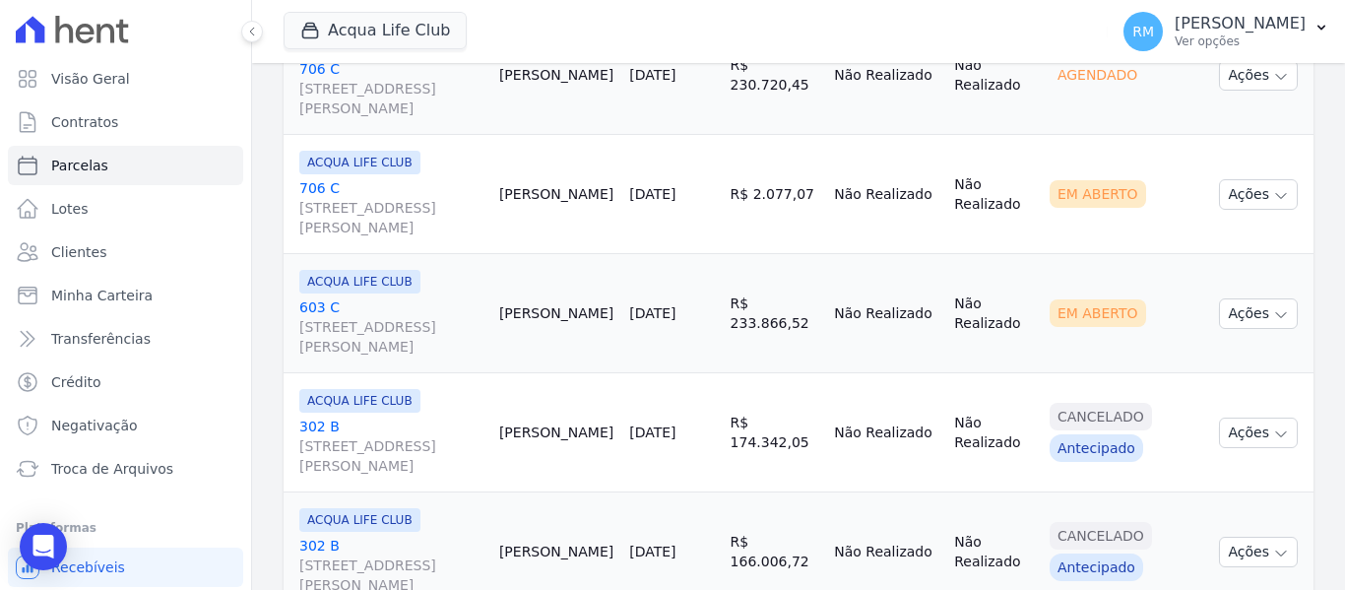
click at [446, 306] on link "[GEOGRAPHIC_DATA][STREET_ADDRESS][PERSON_NAME]" at bounding box center [391, 326] width 184 height 59
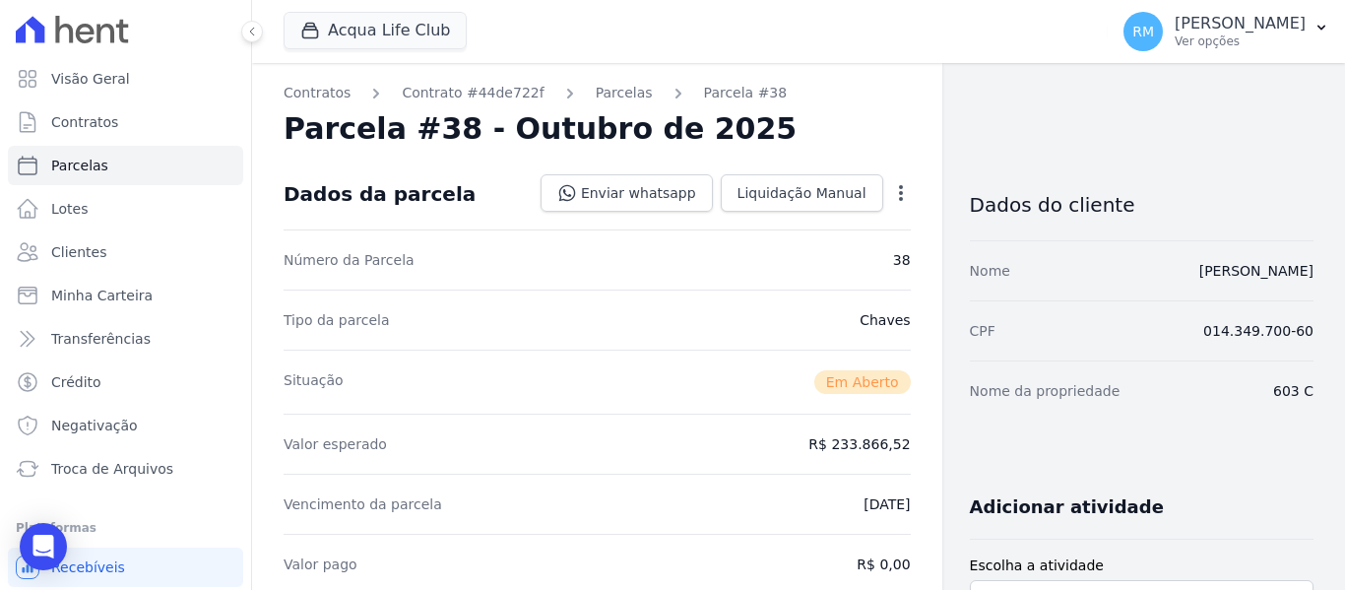
click at [894, 206] on div "Open options" at bounding box center [901, 195] width 20 height 25
click at [894, 197] on icon "button" at bounding box center [901, 193] width 20 height 20
click at [824, 271] on link "Cancelar Cobrança" at bounding box center [816, 254] width 173 height 35
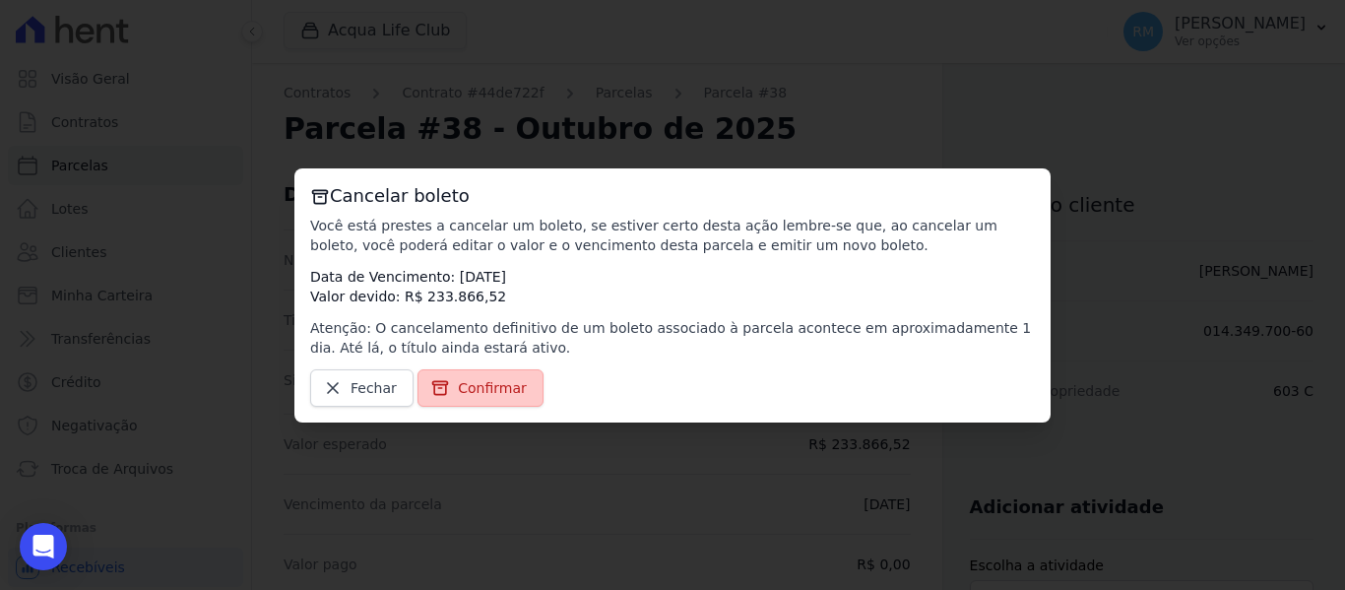
click at [475, 386] on span "Confirmar" at bounding box center [492, 388] width 69 height 20
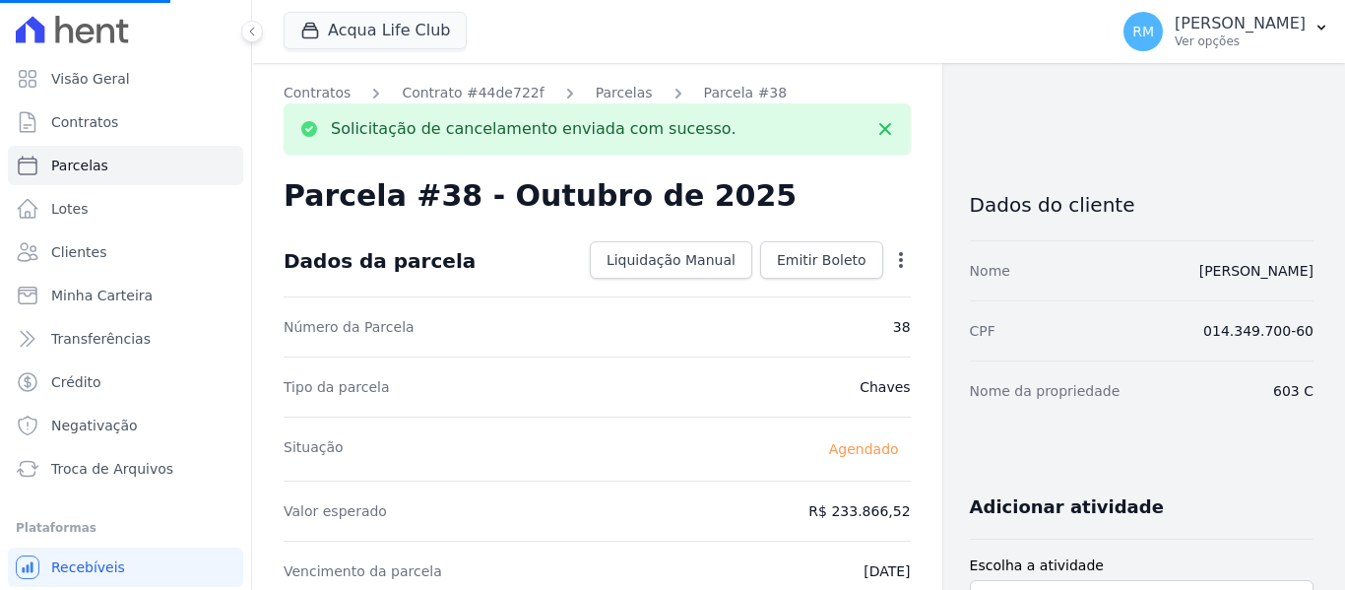
select select
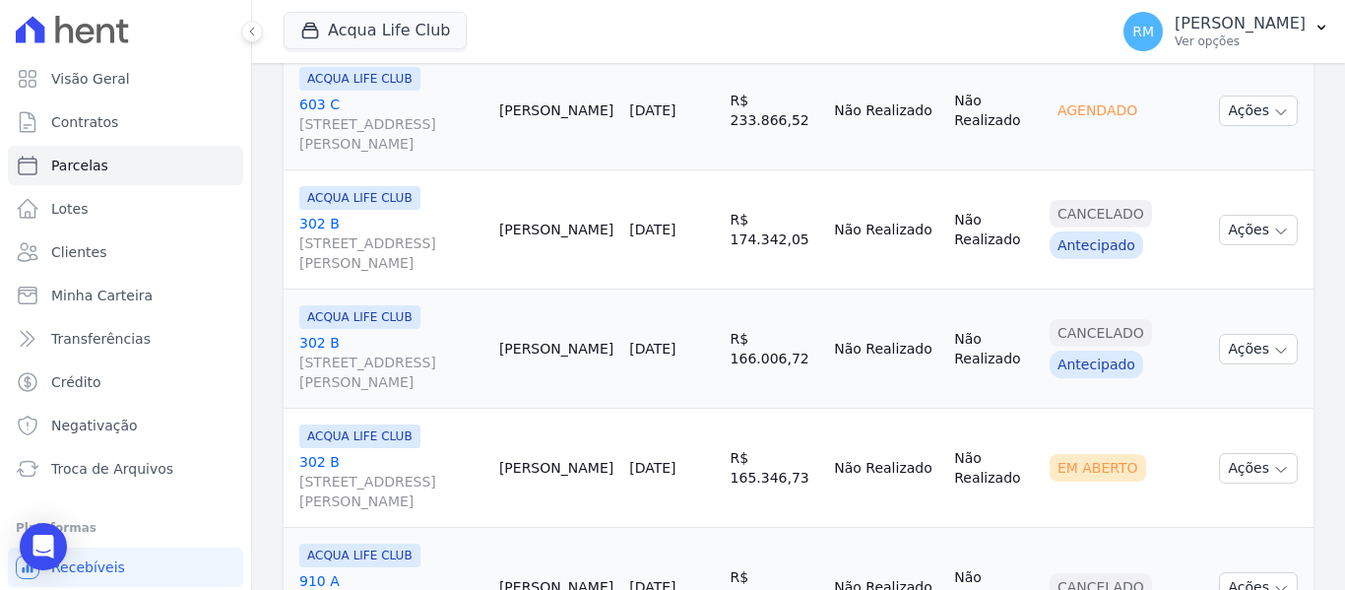
scroll to position [2462, 0]
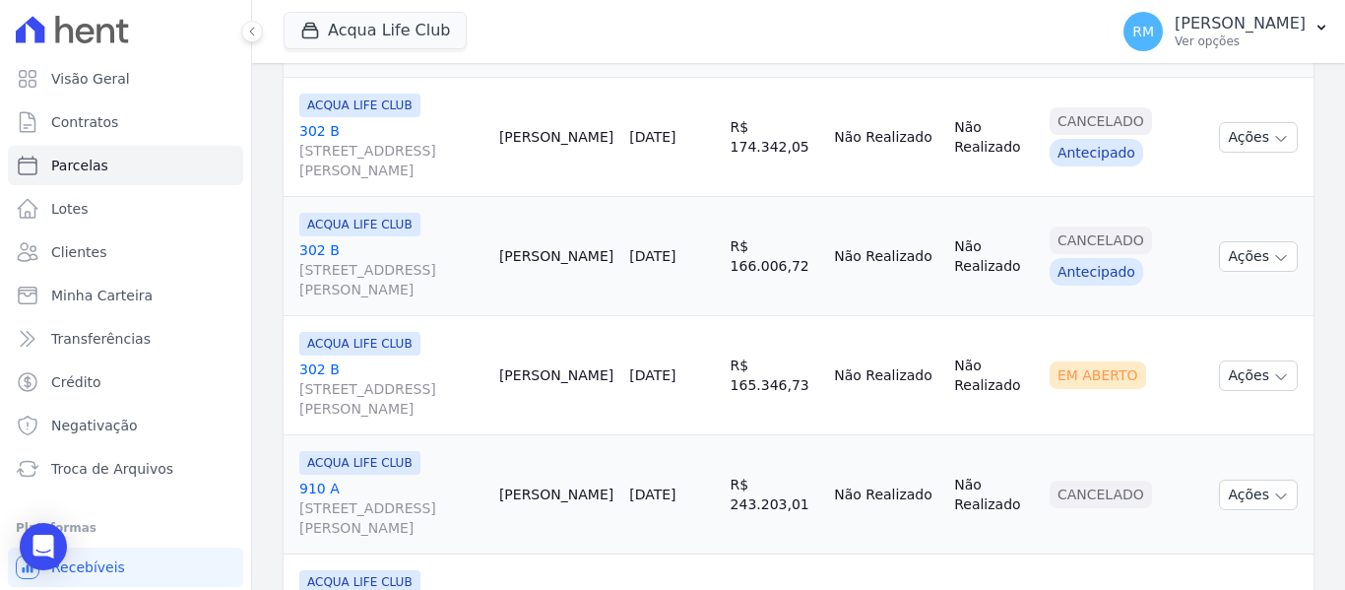
click at [444, 360] on link "[GEOGRAPHIC_DATA][STREET_ADDRESS][PERSON_NAME]" at bounding box center [391, 388] width 184 height 59
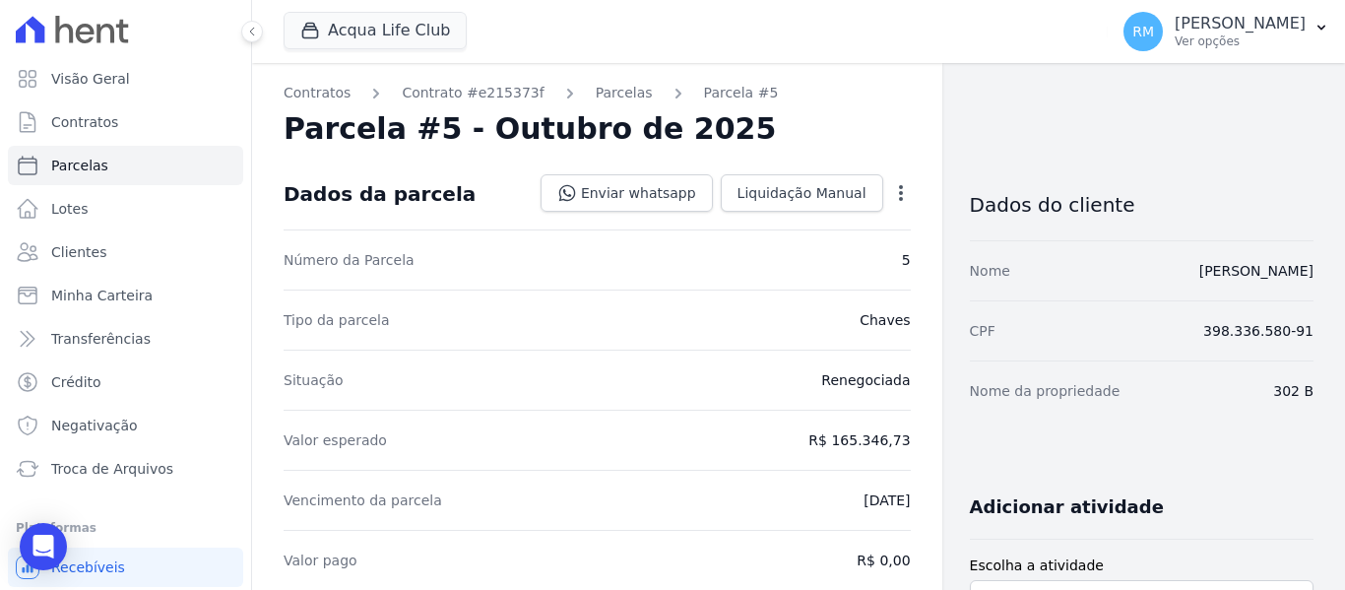
click at [891, 191] on icon "button" at bounding box center [901, 193] width 20 height 20
click at [837, 238] on link "Cancelar Cobrança" at bounding box center [816, 254] width 173 height 35
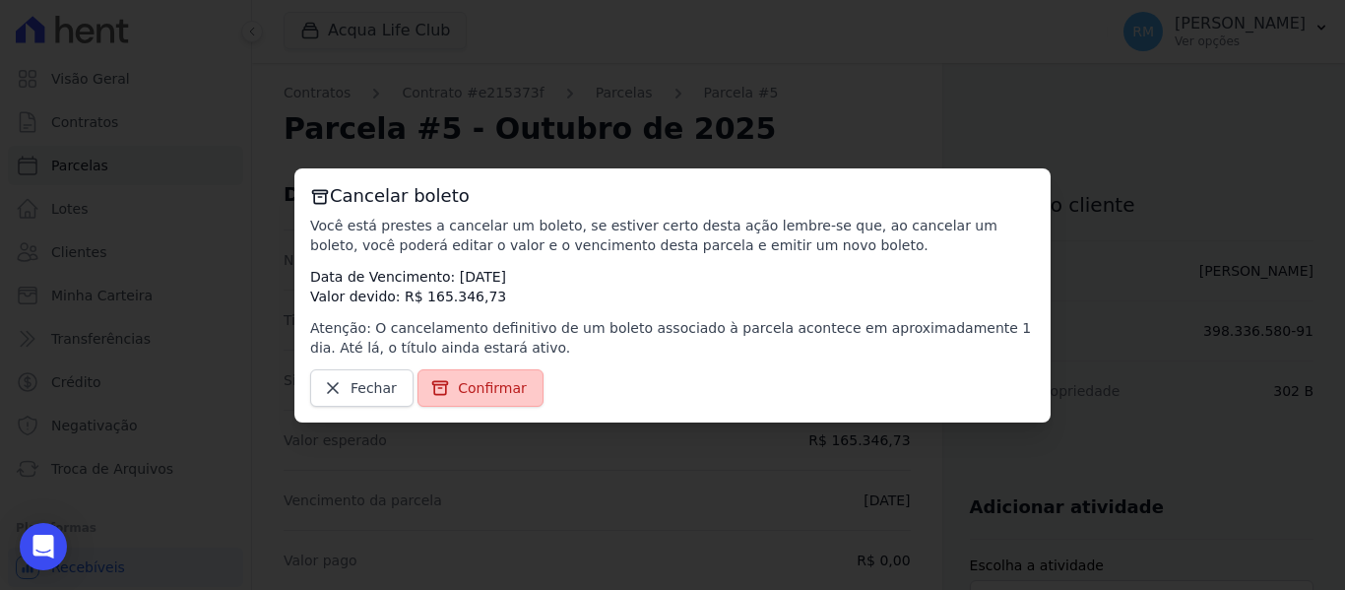
click at [481, 394] on span "Confirmar" at bounding box center [492, 388] width 69 height 20
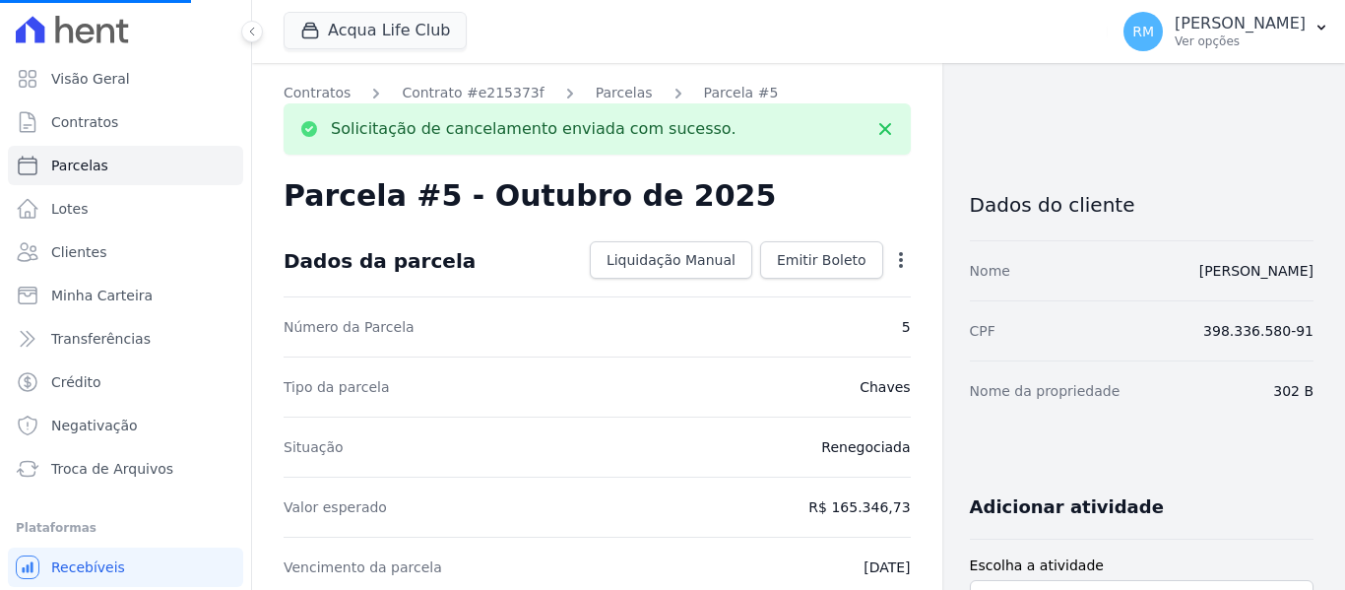
select select
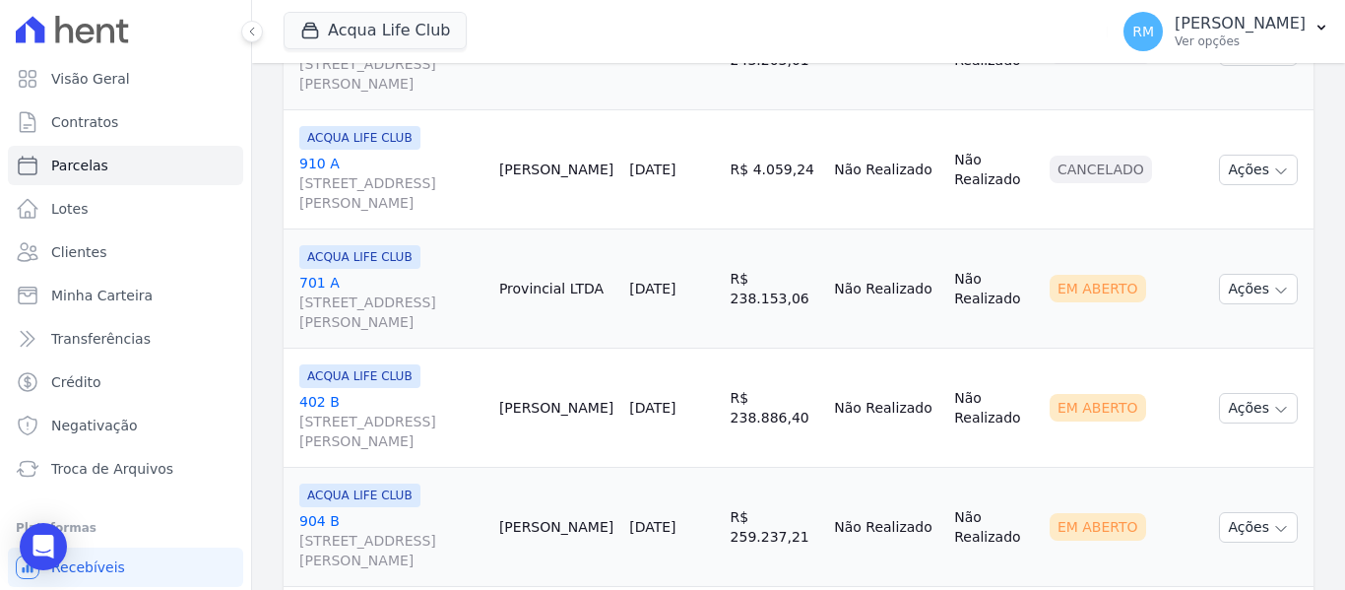
scroll to position [2954, 0]
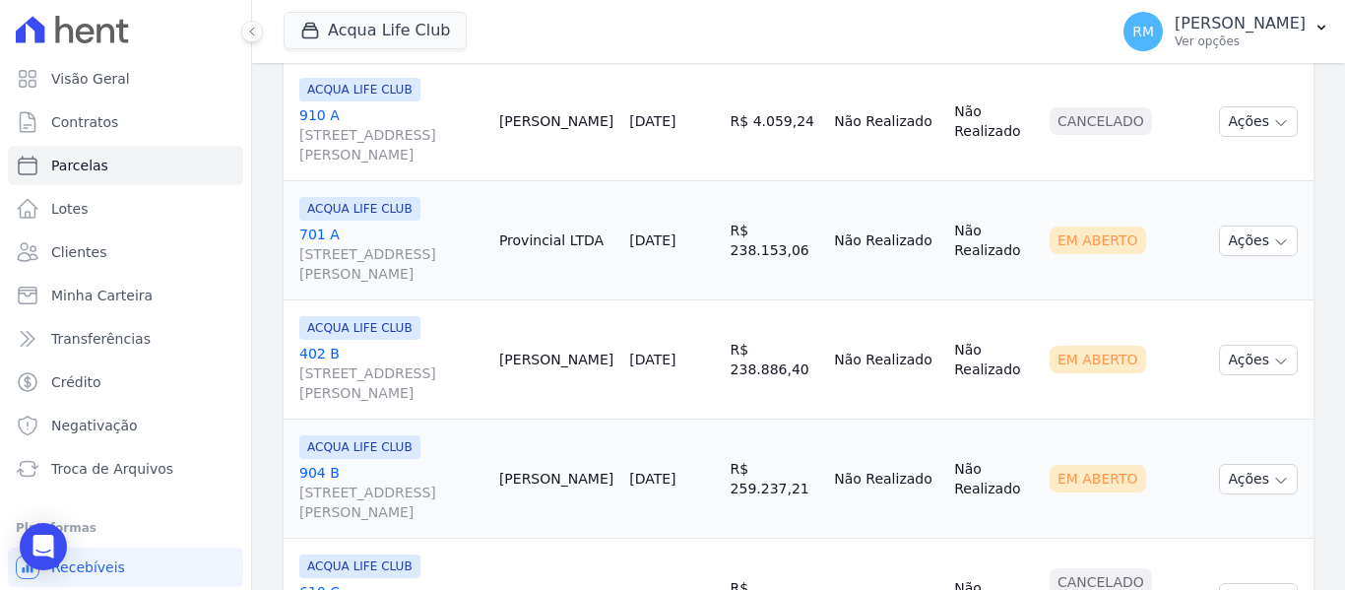
click at [458, 228] on link "701 A [STREET_ADDRESS][PERSON_NAME]" at bounding box center [391, 254] width 184 height 59
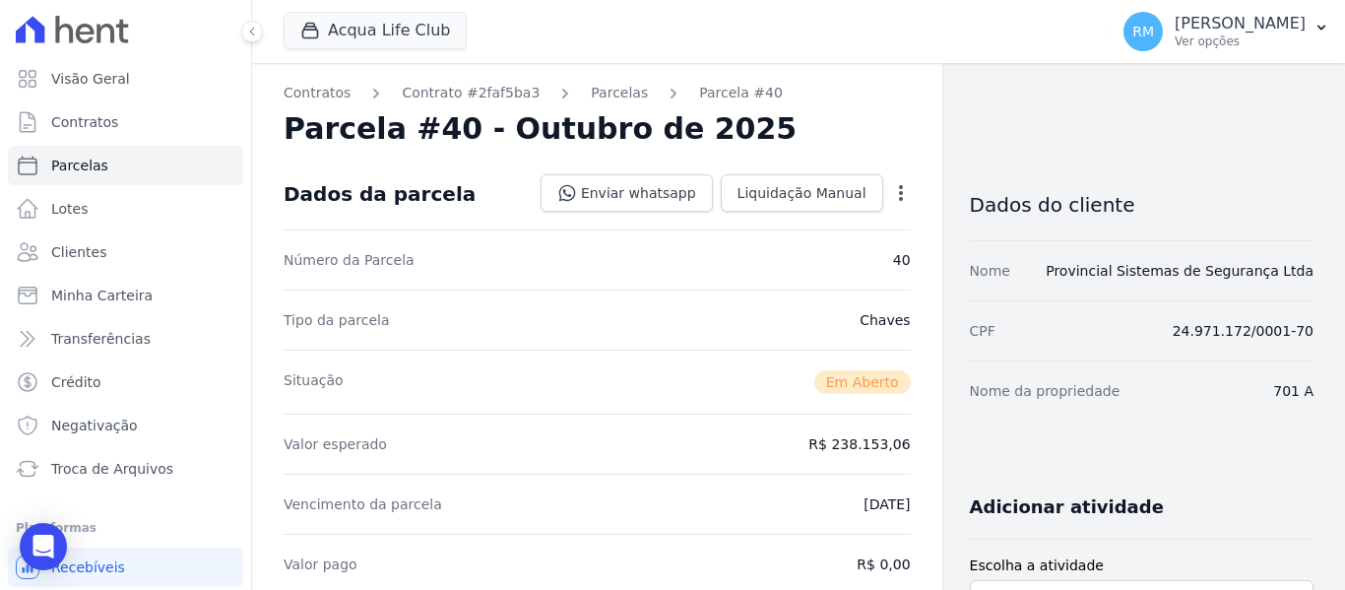
click at [896, 189] on icon "button" at bounding box center [901, 193] width 20 height 20
click at [850, 262] on link "Cancelar Cobrança" at bounding box center [816, 254] width 173 height 35
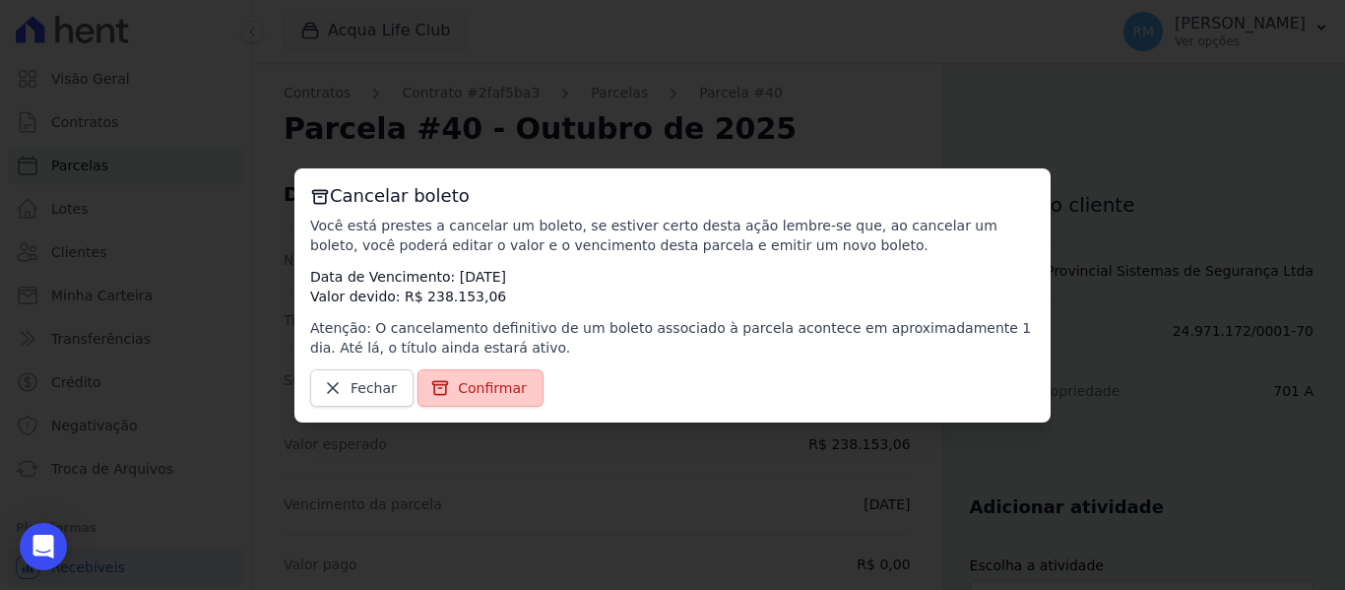
click at [468, 388] on span "Confirmar" at bounding box center [492, 388] width 69 height 20
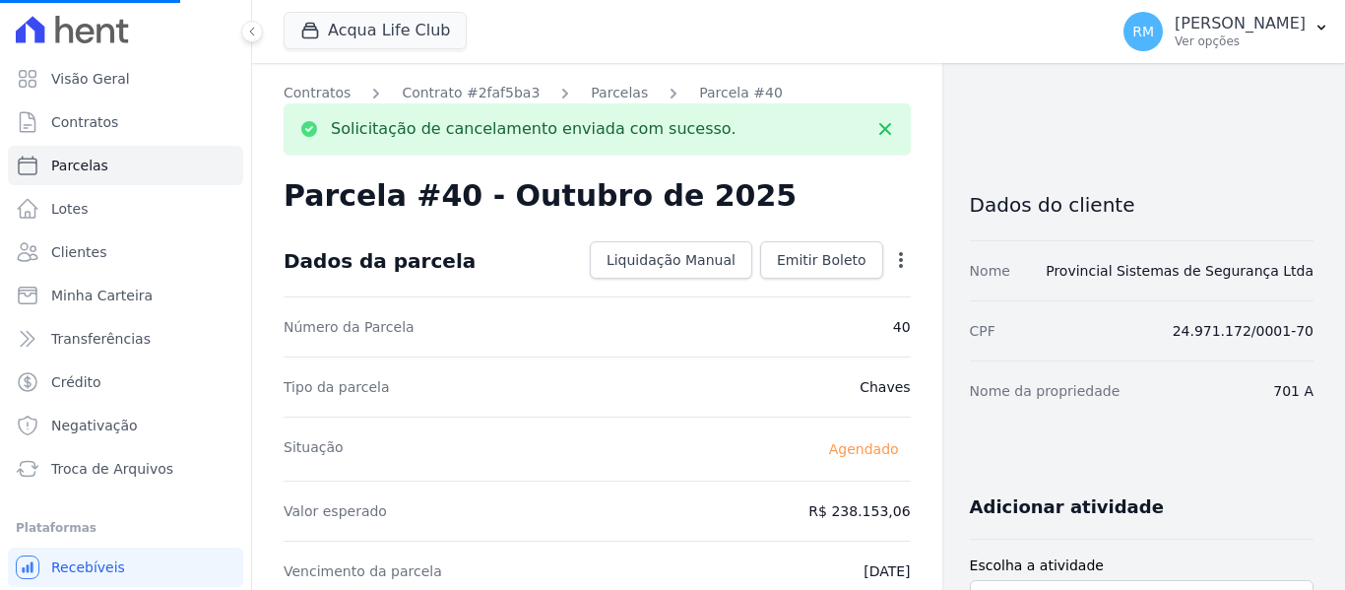
select select
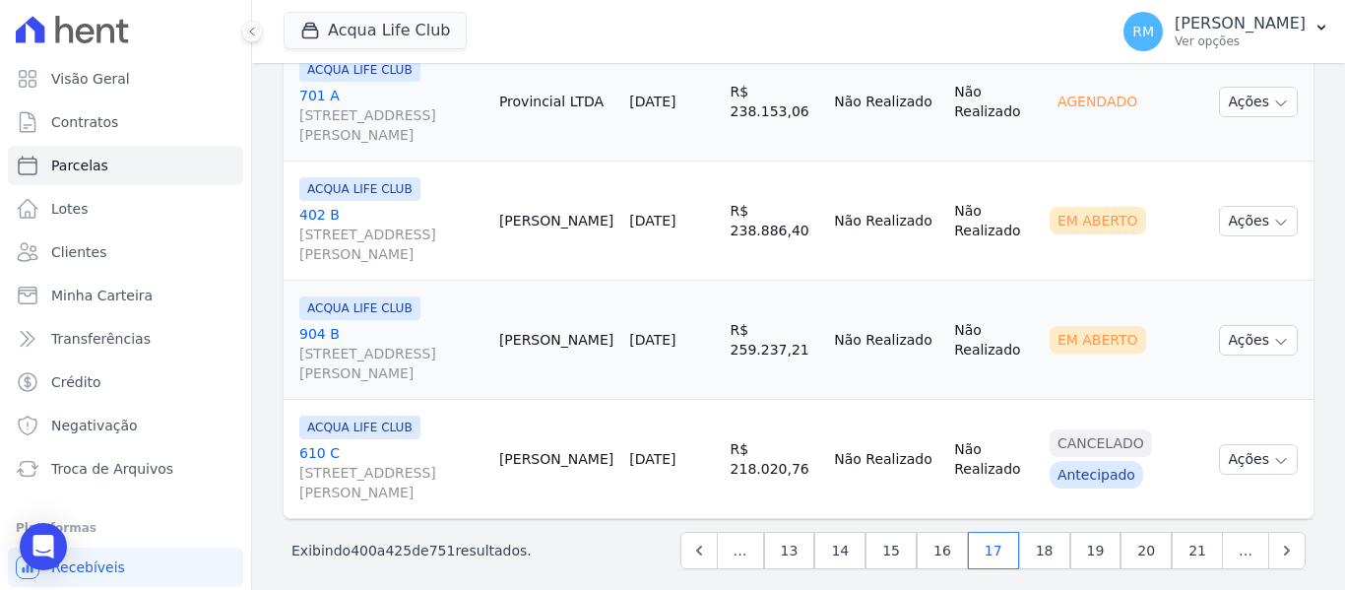
scroll to position [3108, 0]
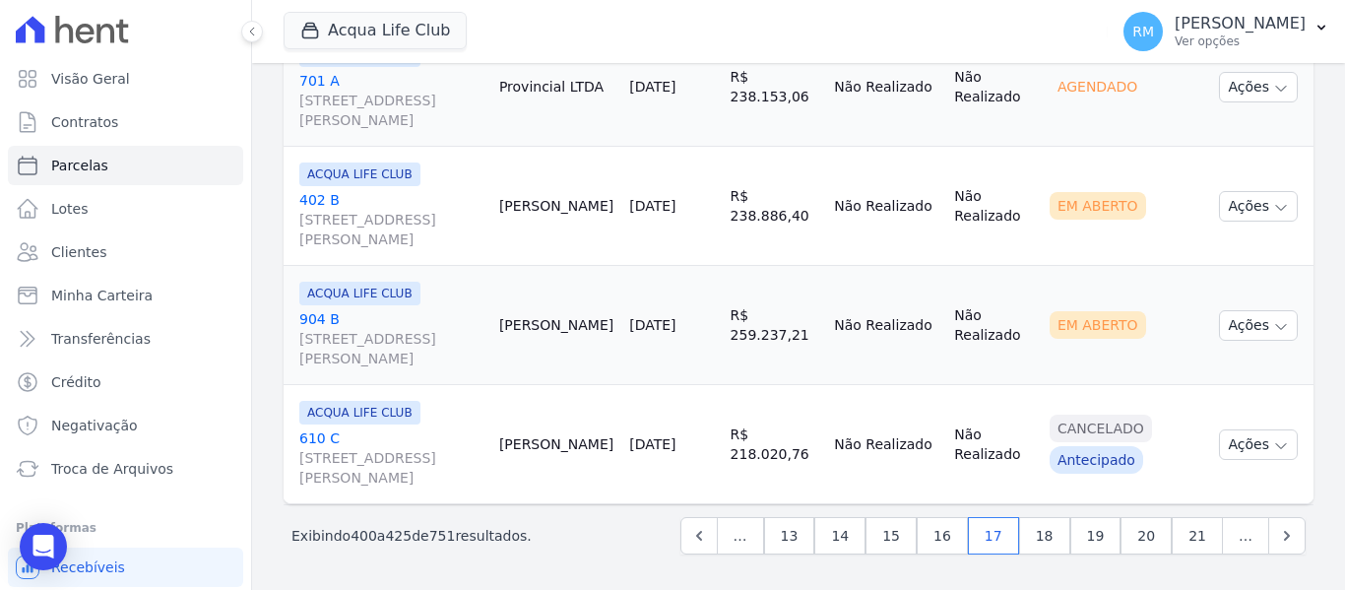
click at [459, 182] on div "ACQUA LIFE CLUB" at bounding box center [391, 174] width 184 height 24
click at [434, 195] on link "[GEOGRAPHIC_DATA][STREET_ADDRESS][PERSON_NAME]" at bounding box center [391, 219] width 184 height 59
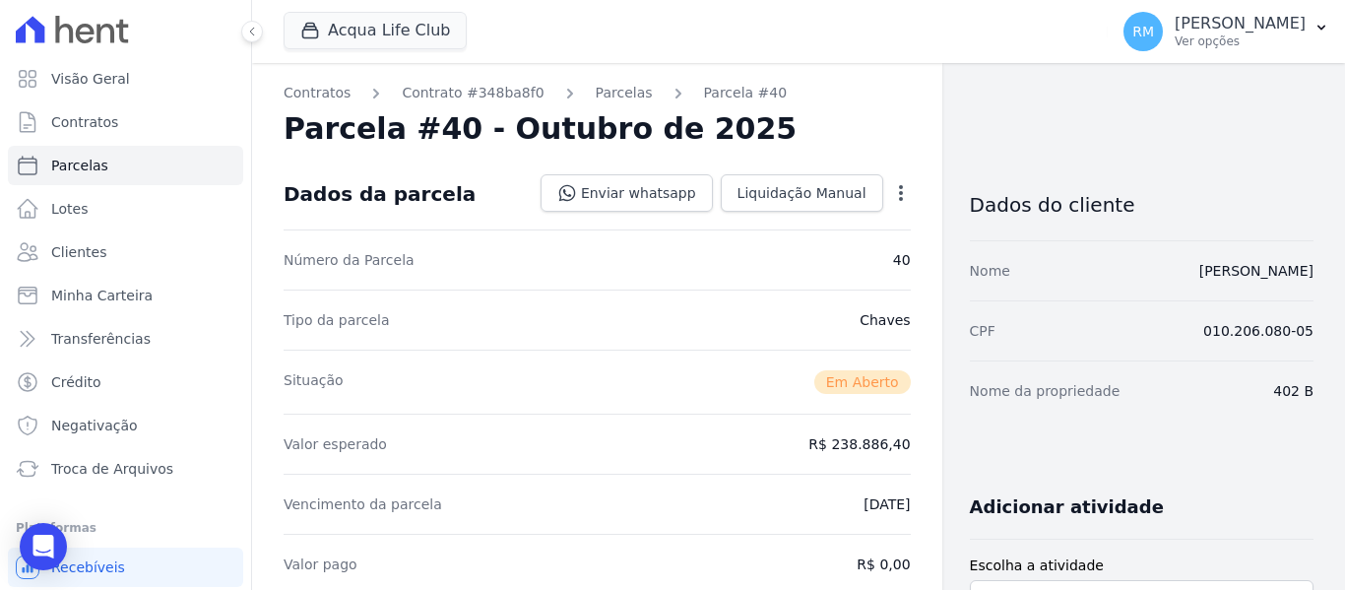
click at [898, 193] on icon "button" at bounding box center [901, 193] width 20 height 20
click at [844, 253] on link "Cancelar Cobrança" at bounding box center [816, 254] width 173 height 35
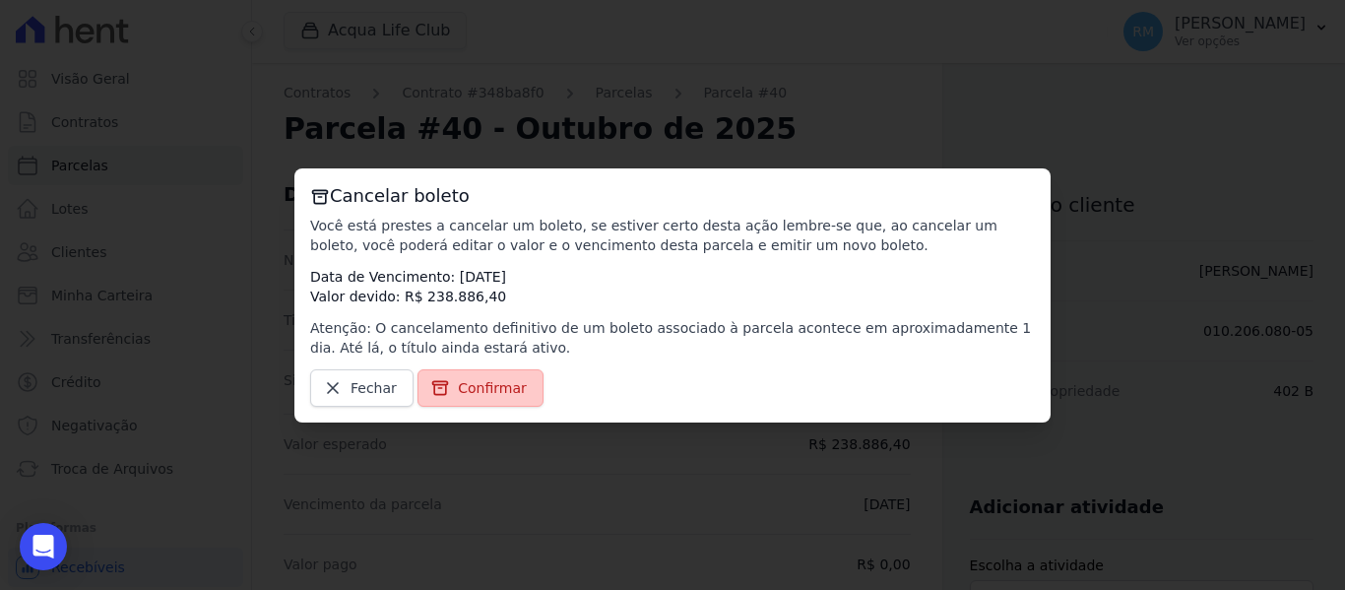
click at [479, 384] on span "Confirmar" at bounding box center [492, 388] width 69 height 20
